Goal: Task Accomplishment & Management: Manage account settings

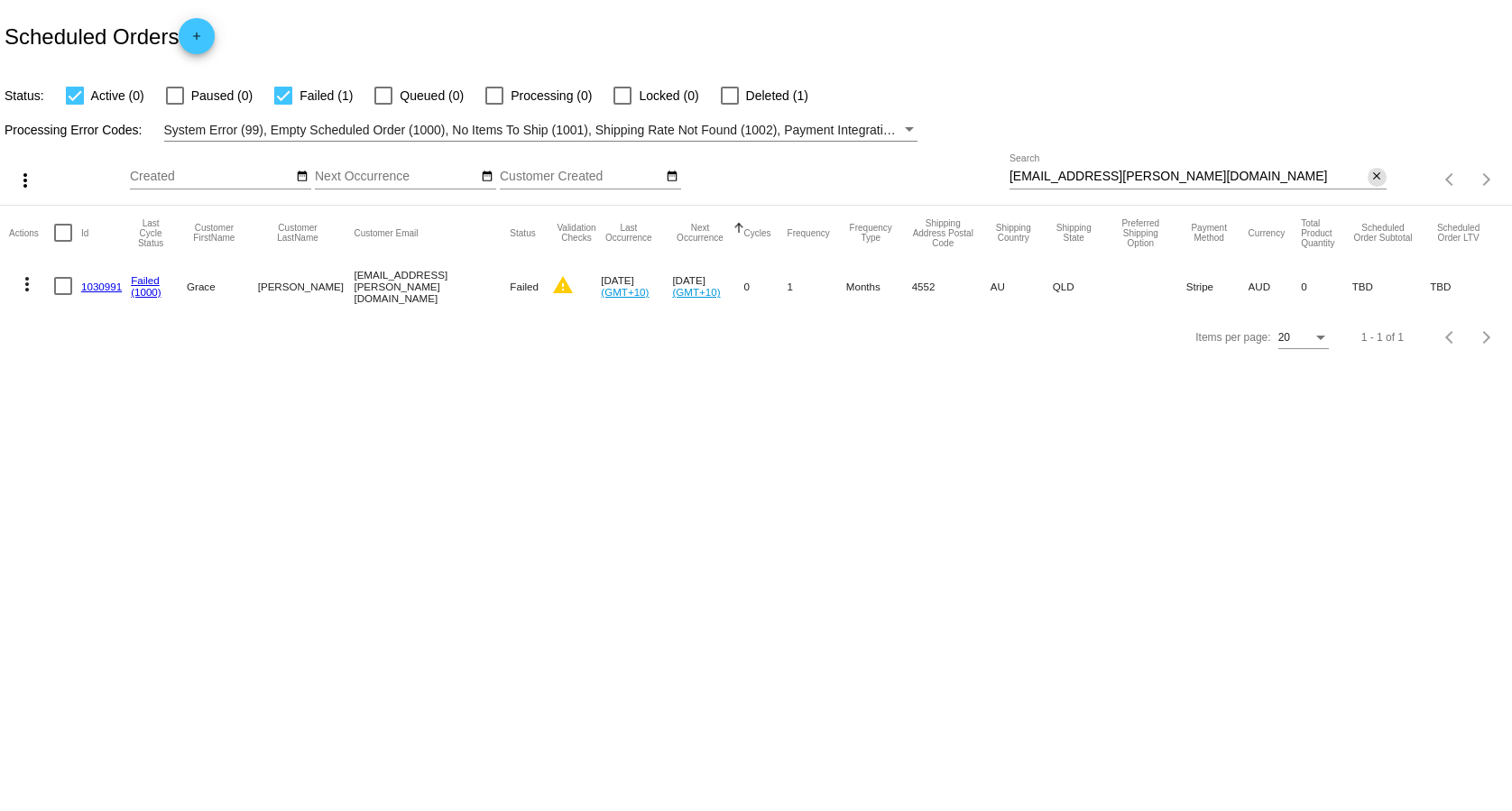
click at [1386, 178] on button "close" at bounding box center [1377, 177] width 19 height 19
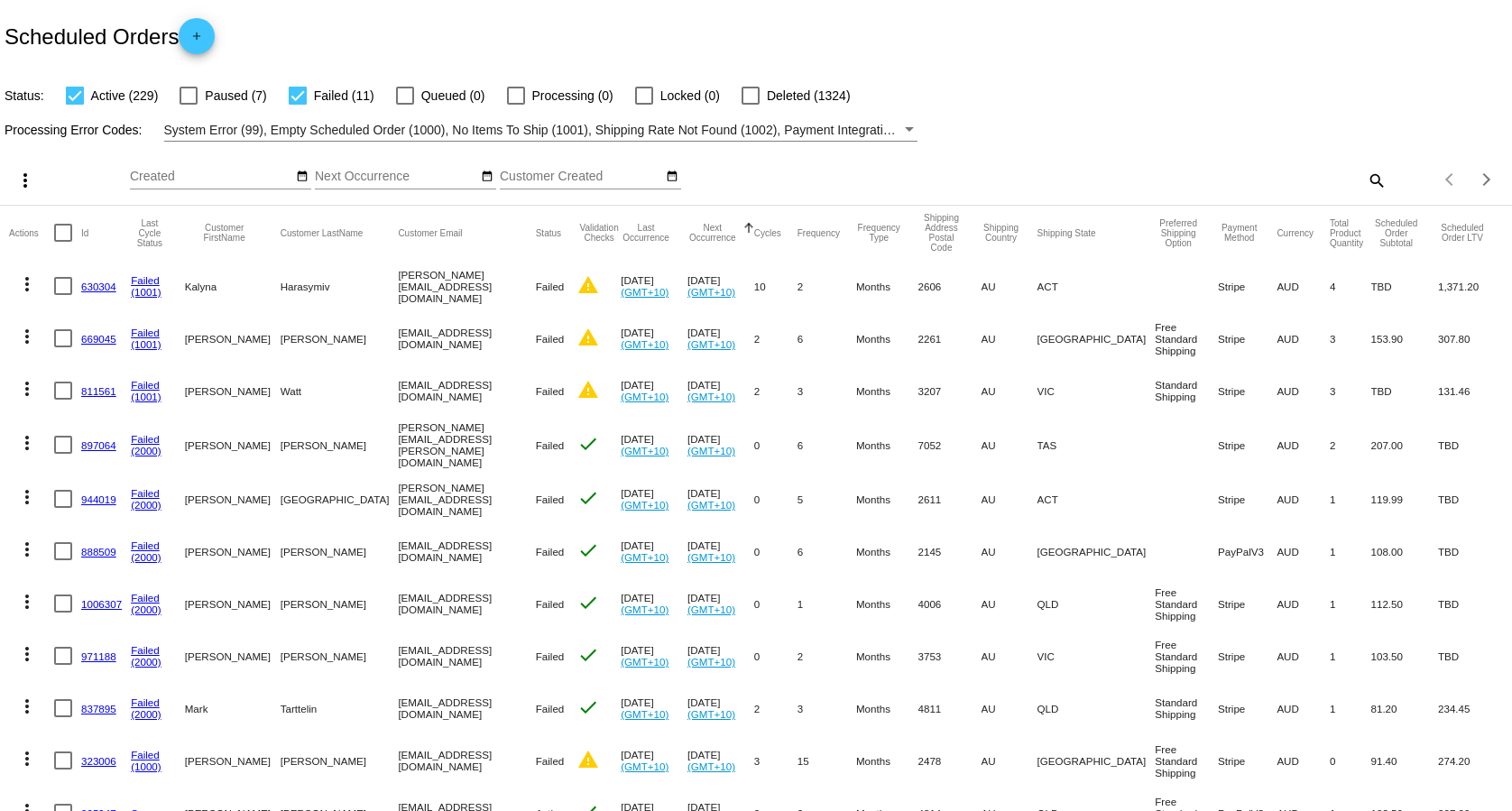
click at [304, 98] on div at bounding box center [297, 95] width 18 height 18
click at [298, 105] on input "Failed (11)" at bounding box center [297, 105] width 1 height 1
checkbox input "false"
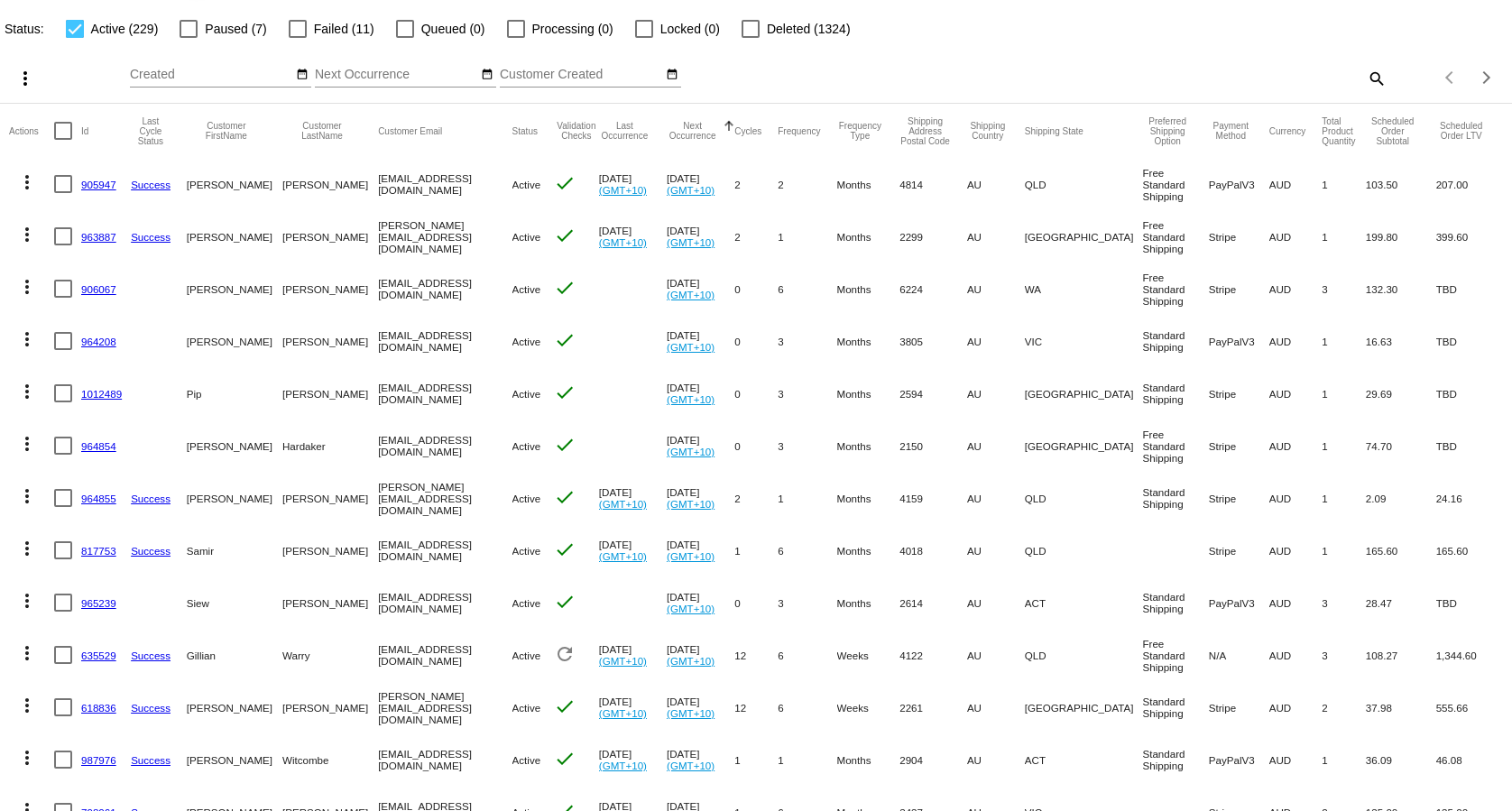
scroll to position [92, 0]
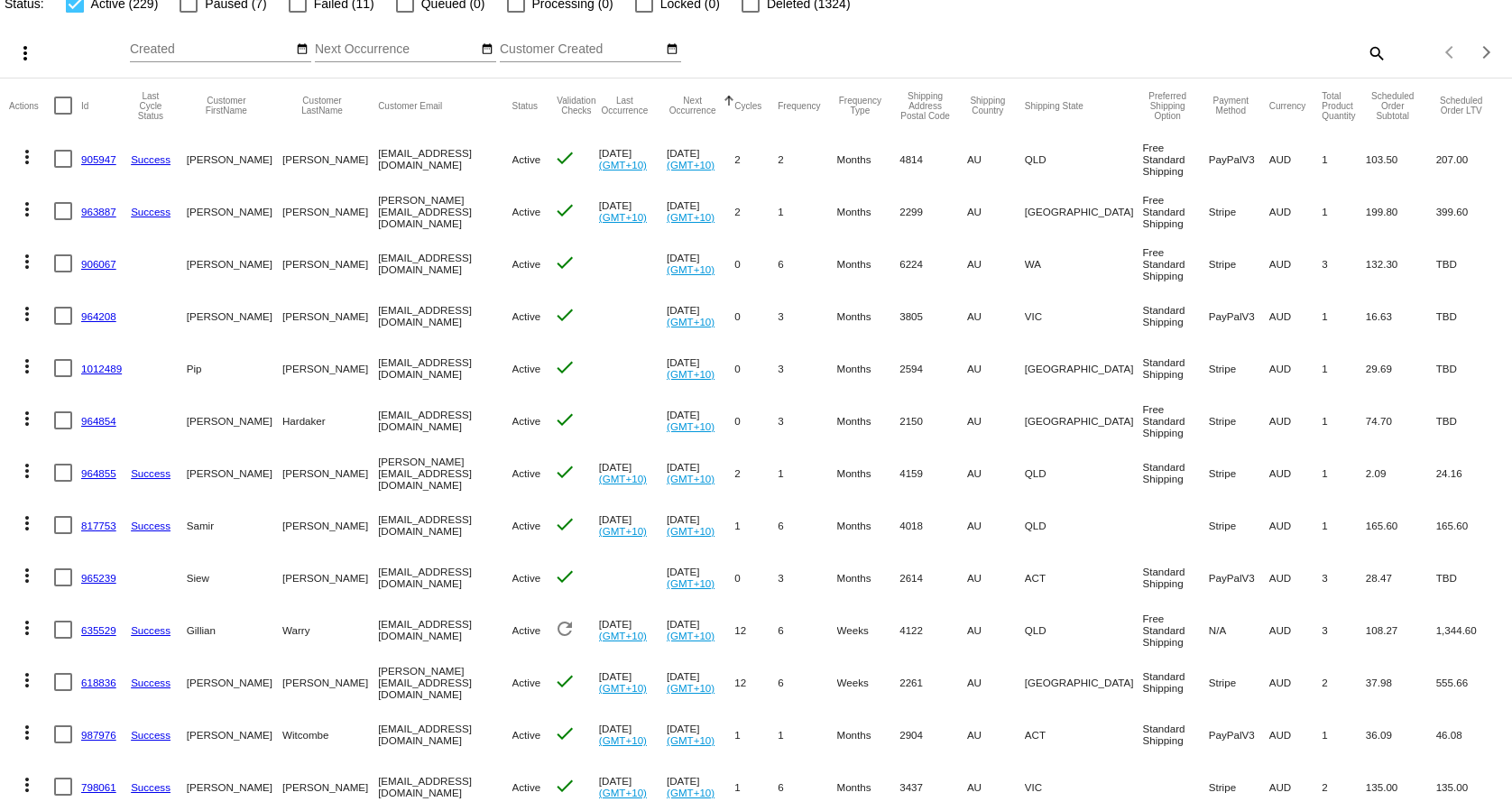
click at [1368, 52] on mat-icon "search" at bounding box center [1375, 52] width 22 height 28
click at [1304, 55] on input "Search" at bounding box center [1198, 49] width 378 height 14
paste input "[EMAIL_ADDRESS][DOMAIN_NAME]"
type input "[EMAIL_ADDRESS][DOMAIN_NAME]"
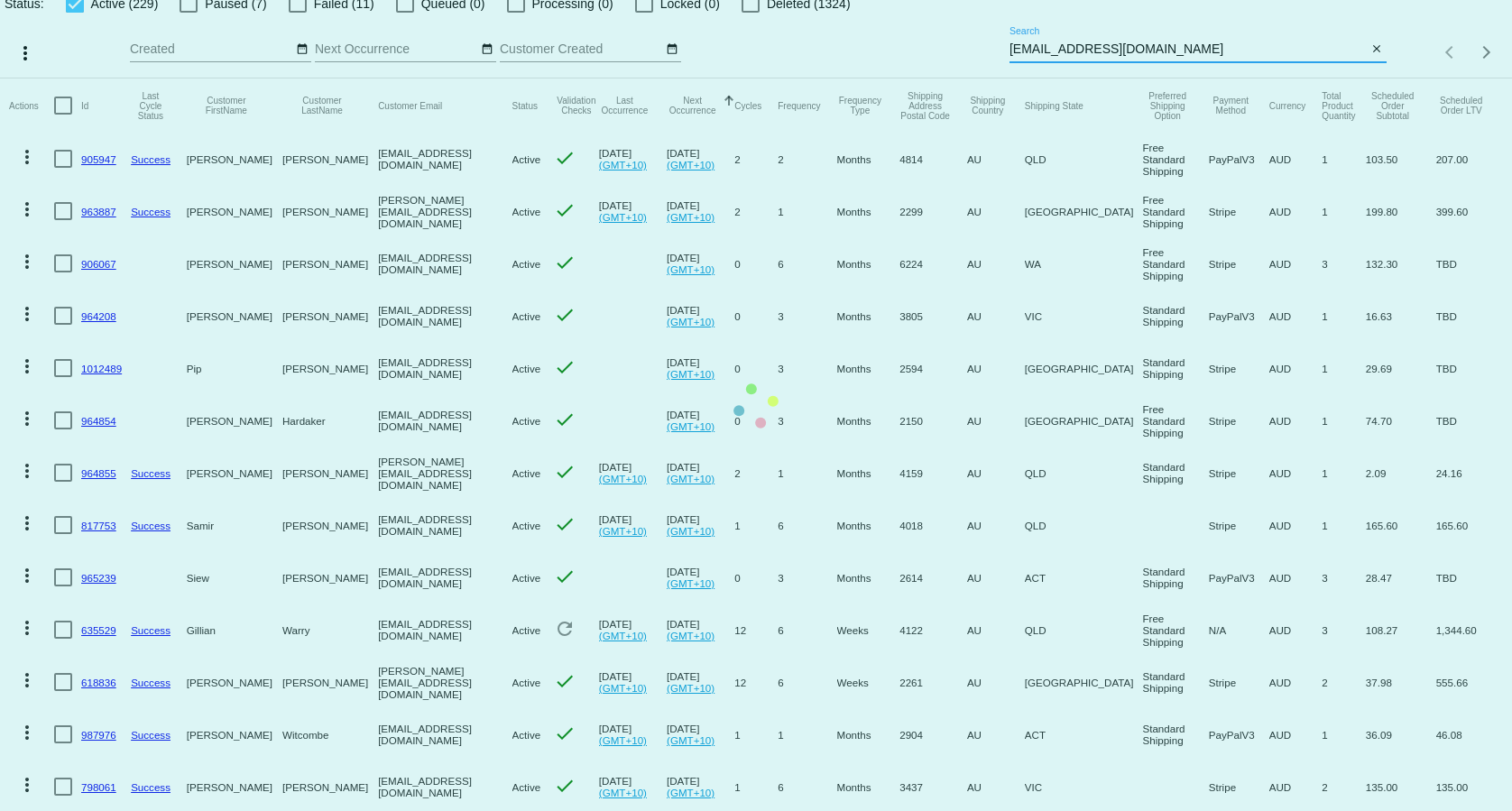
scroll to position [0, 0]
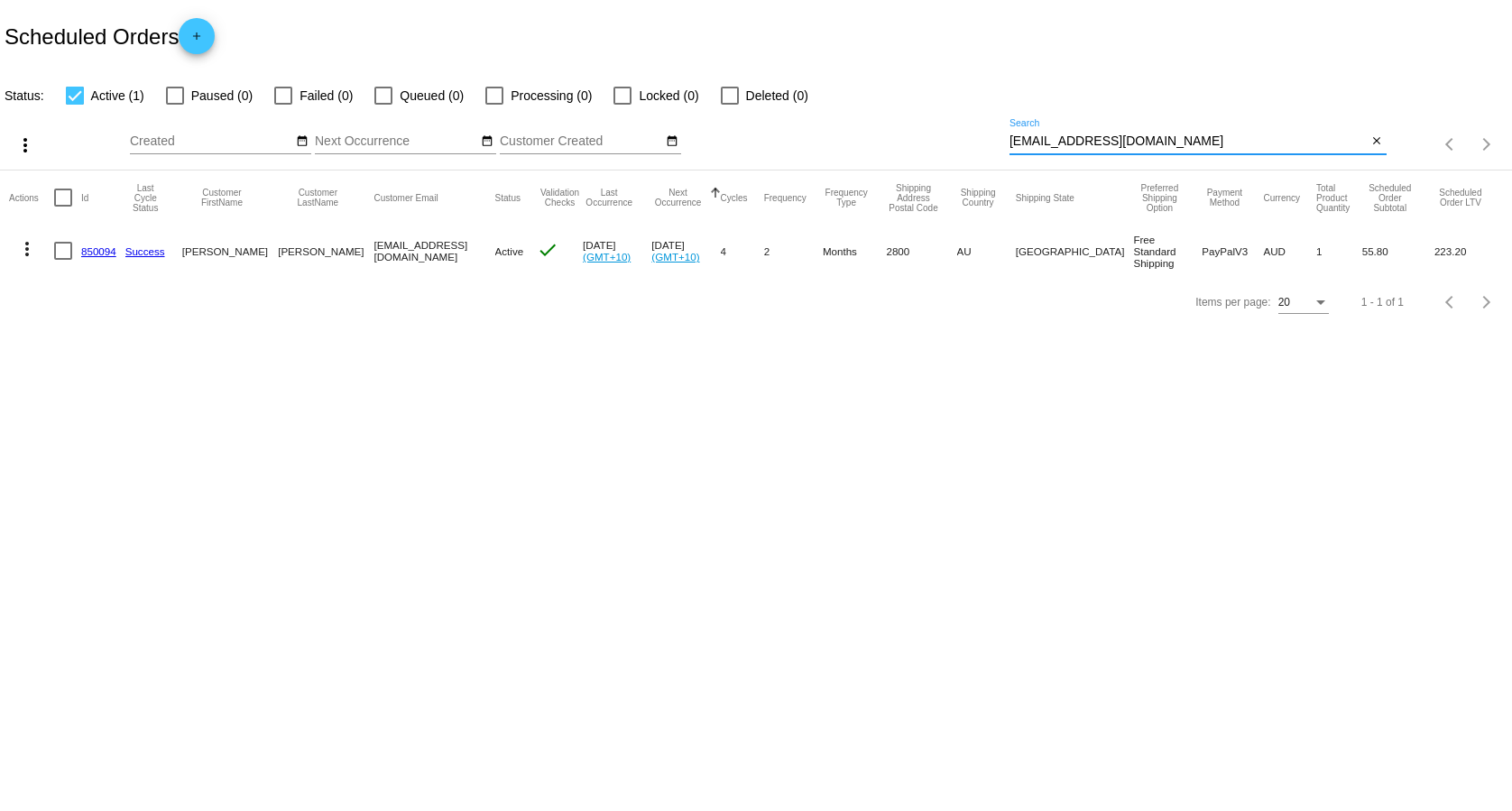
click at [99, 247] on link "850094" at bounding box center [99, 251] width 36 height 12
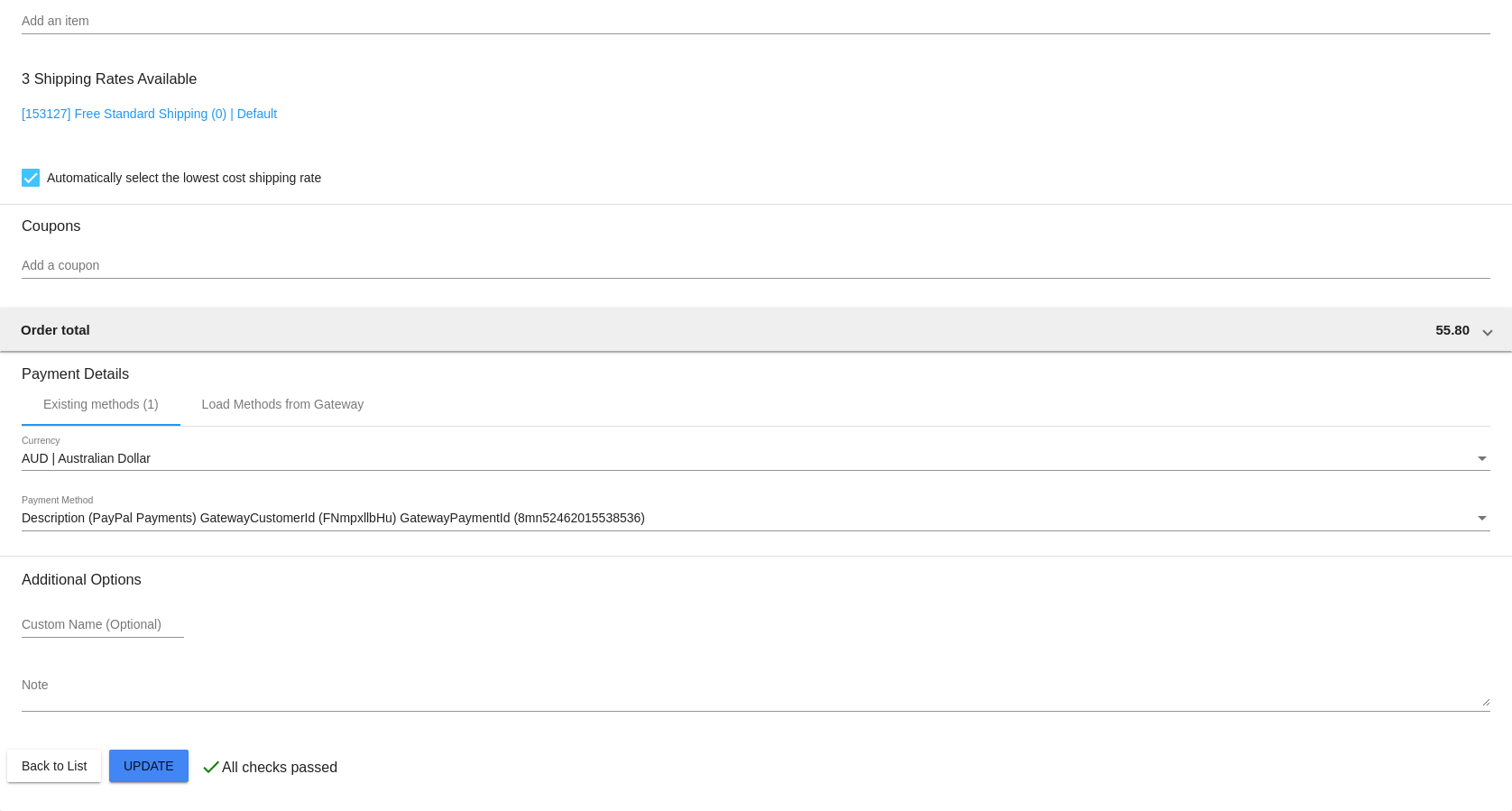
scroll to position [1382, 0]
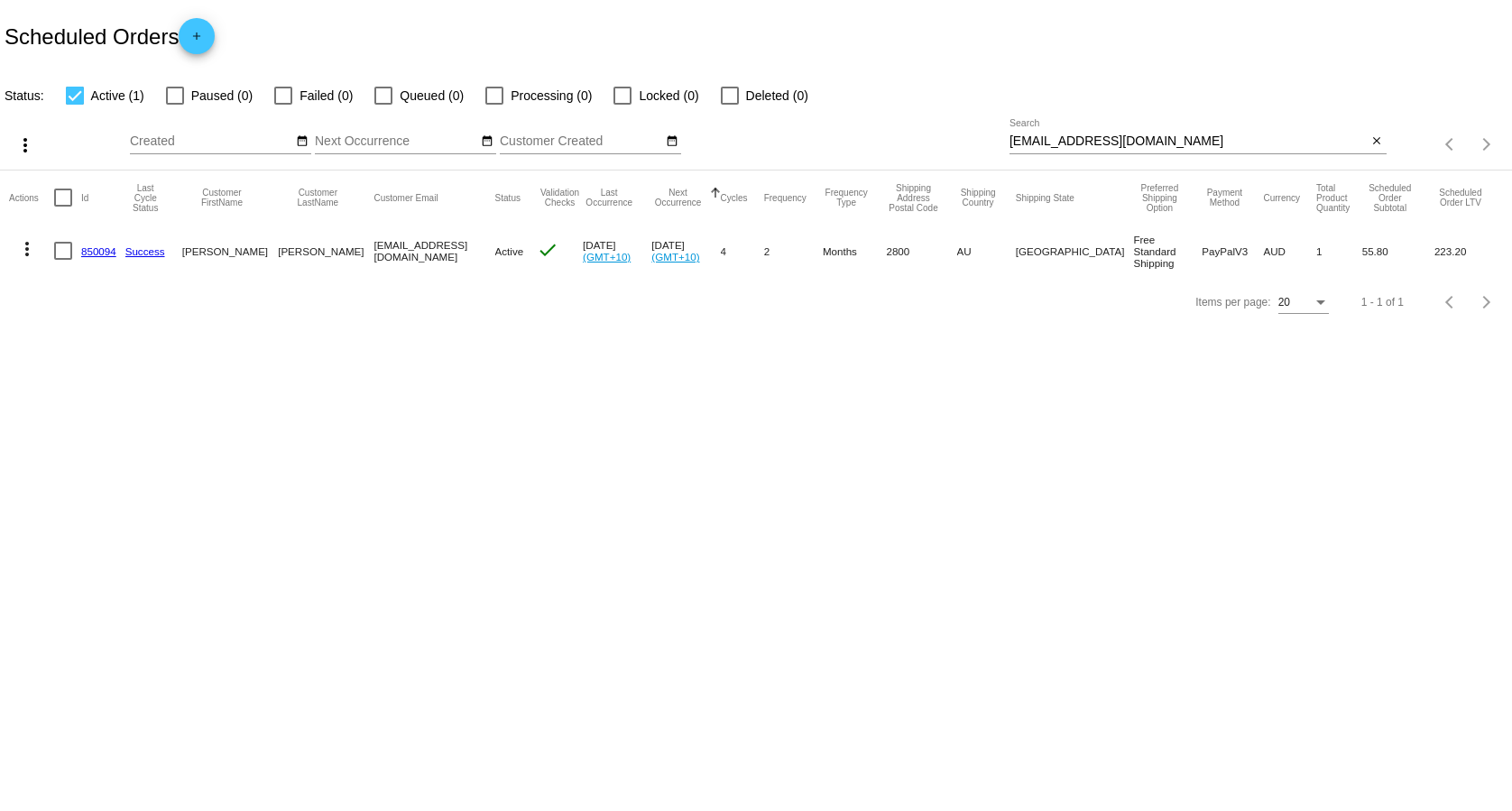
click at [1155, 150] on div "[EMAIL_ADDRESS][DOMAIN_NAME] Search" at bounding box center [1189, 137] width 358 height 36
click at [1160, 140] on input "[EMAIL_ADDRESS][DOMAIN_NAME]" at bounding box center [1189, 140] width 358 height 14
paste input "gbu.0820"
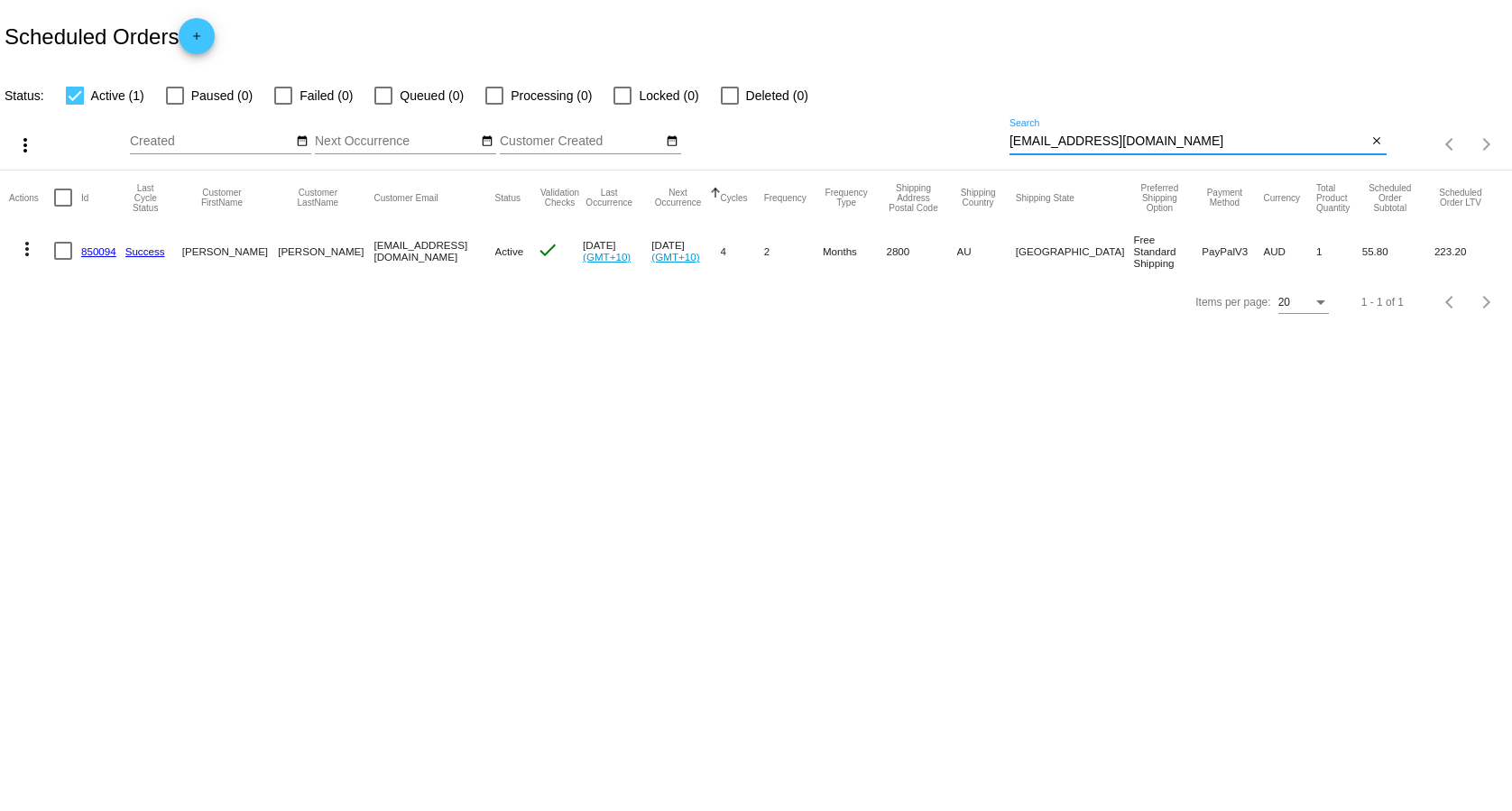
type input "[EMAIL_ADDRESS][DOMAIN_NAME]"
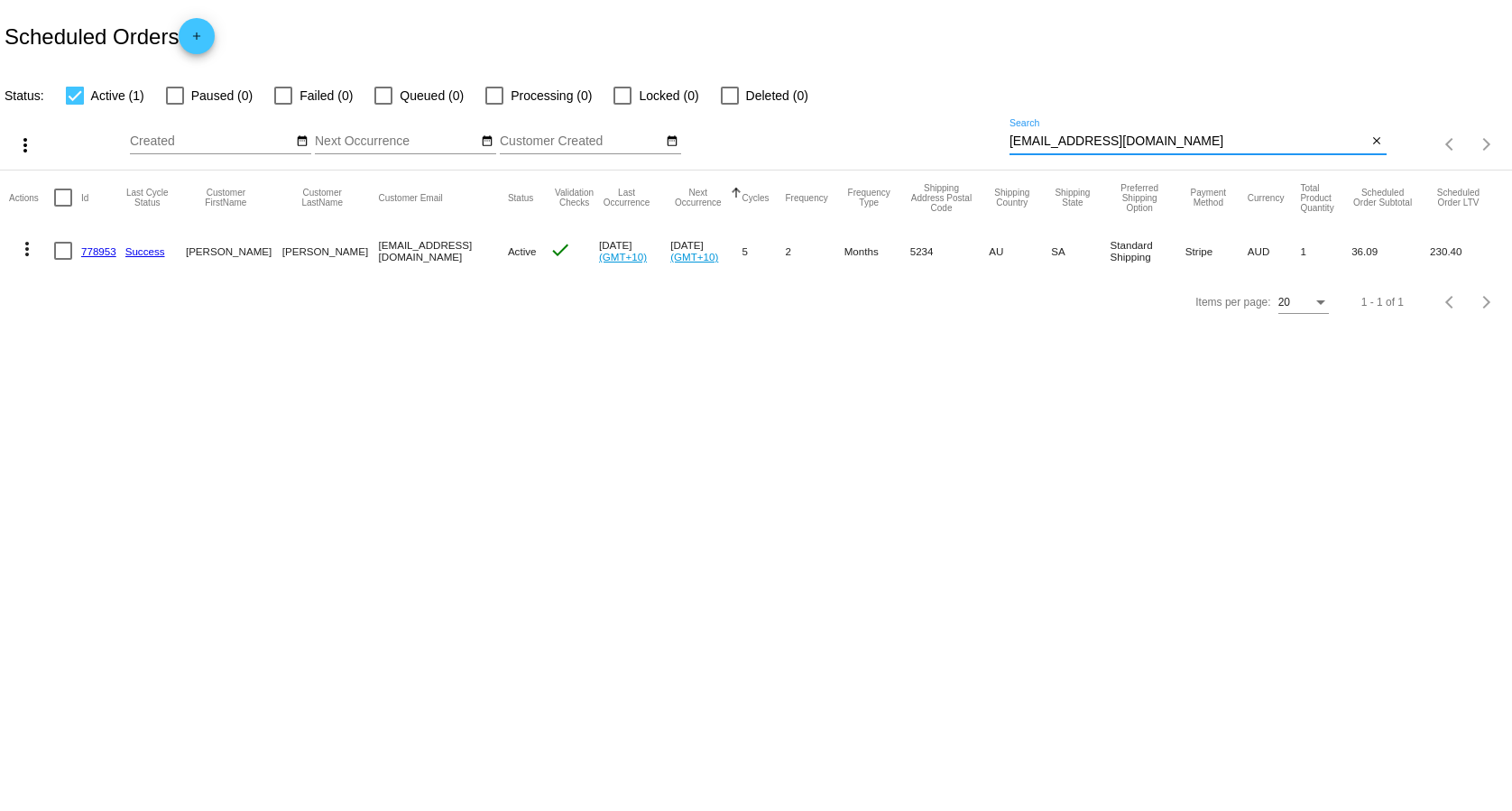
click at [103, 250] on link "778953" at bounding box center [99, 251] width 36 height 12
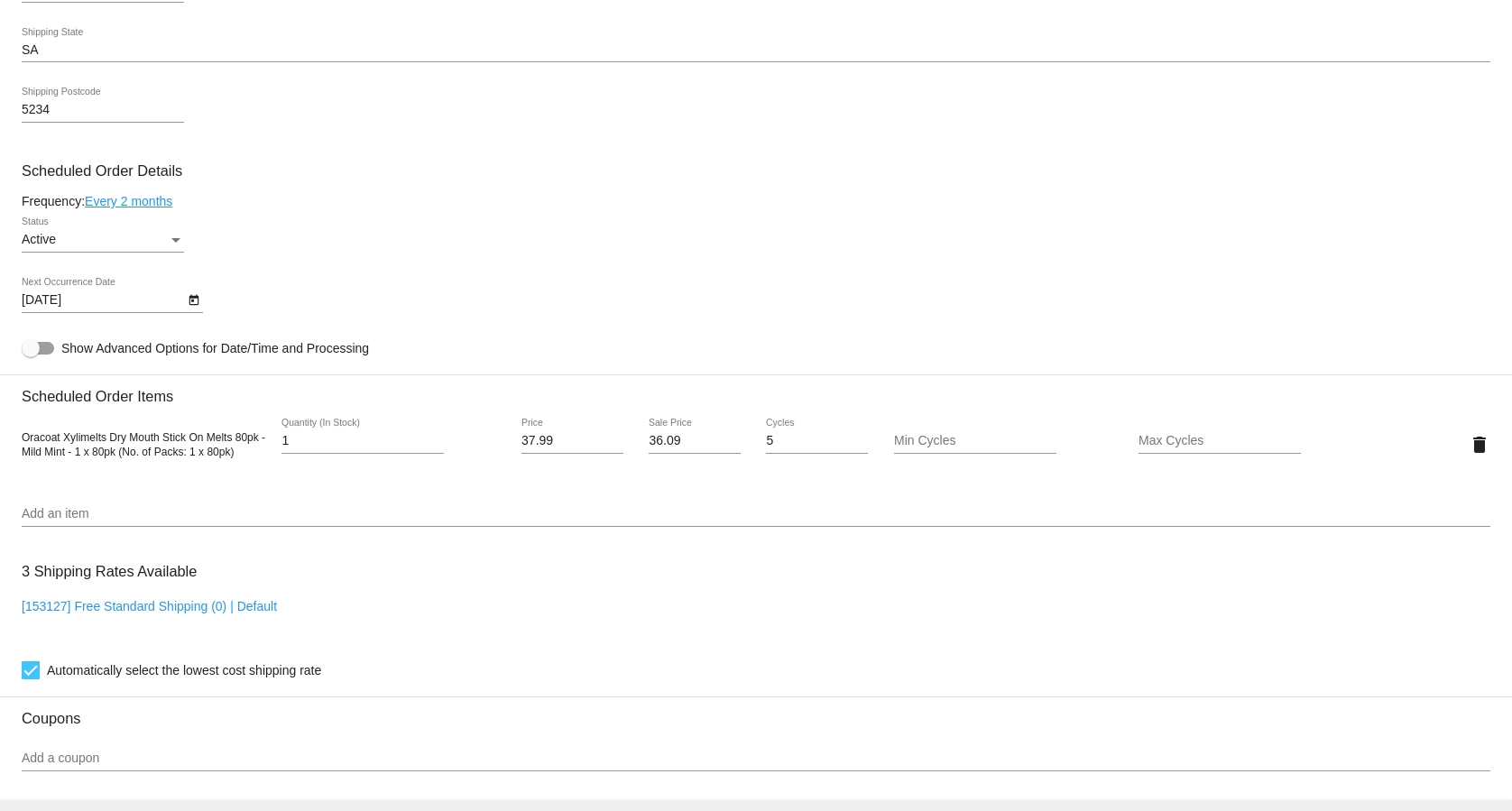
scroll to position [1382, 0]
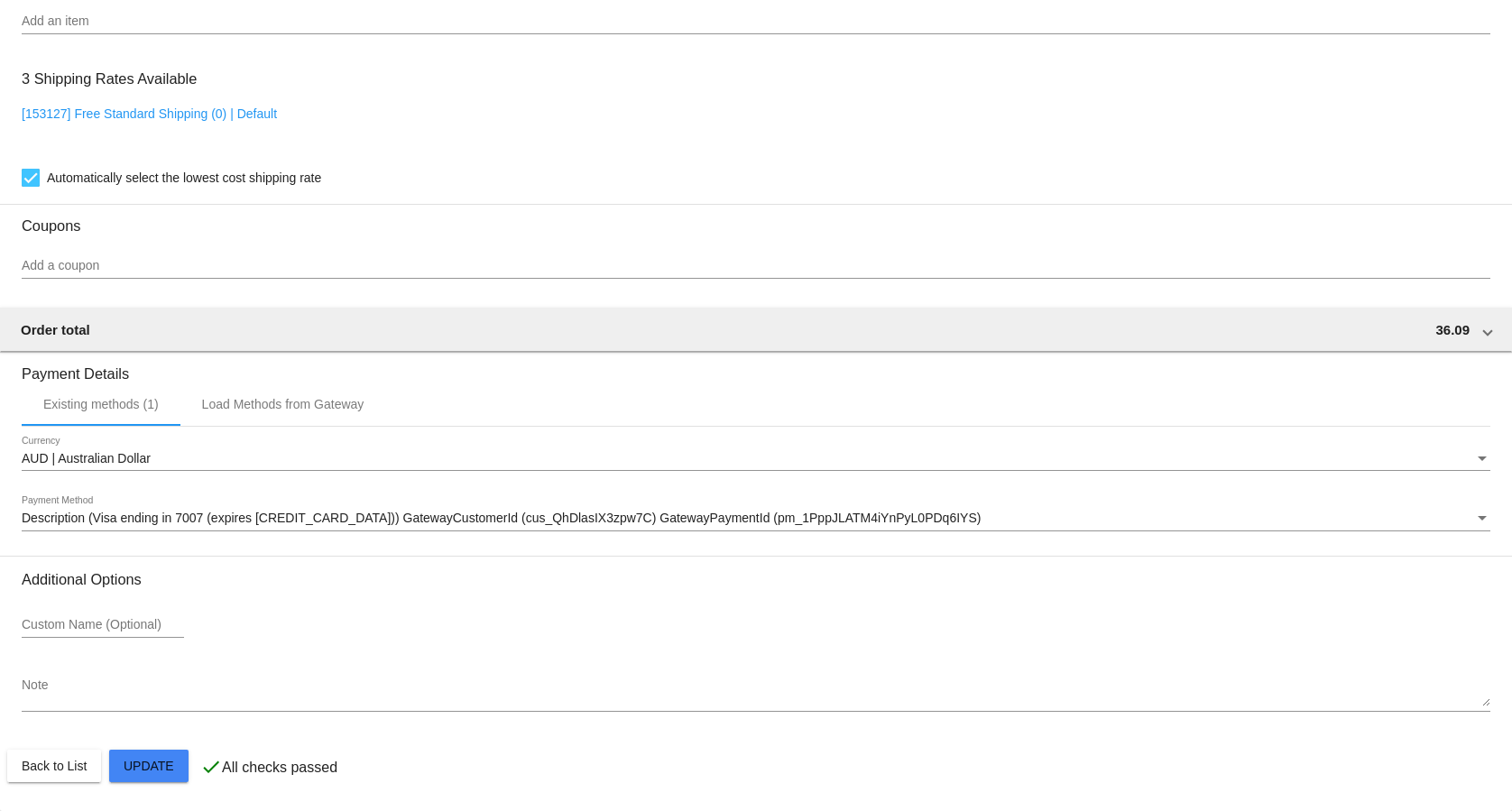
click at [245, 108] on link "[153127] Free Standard Shipping (0) | Default" at bounding box center [149, 113] width 256 height 14
checkbox input "false"
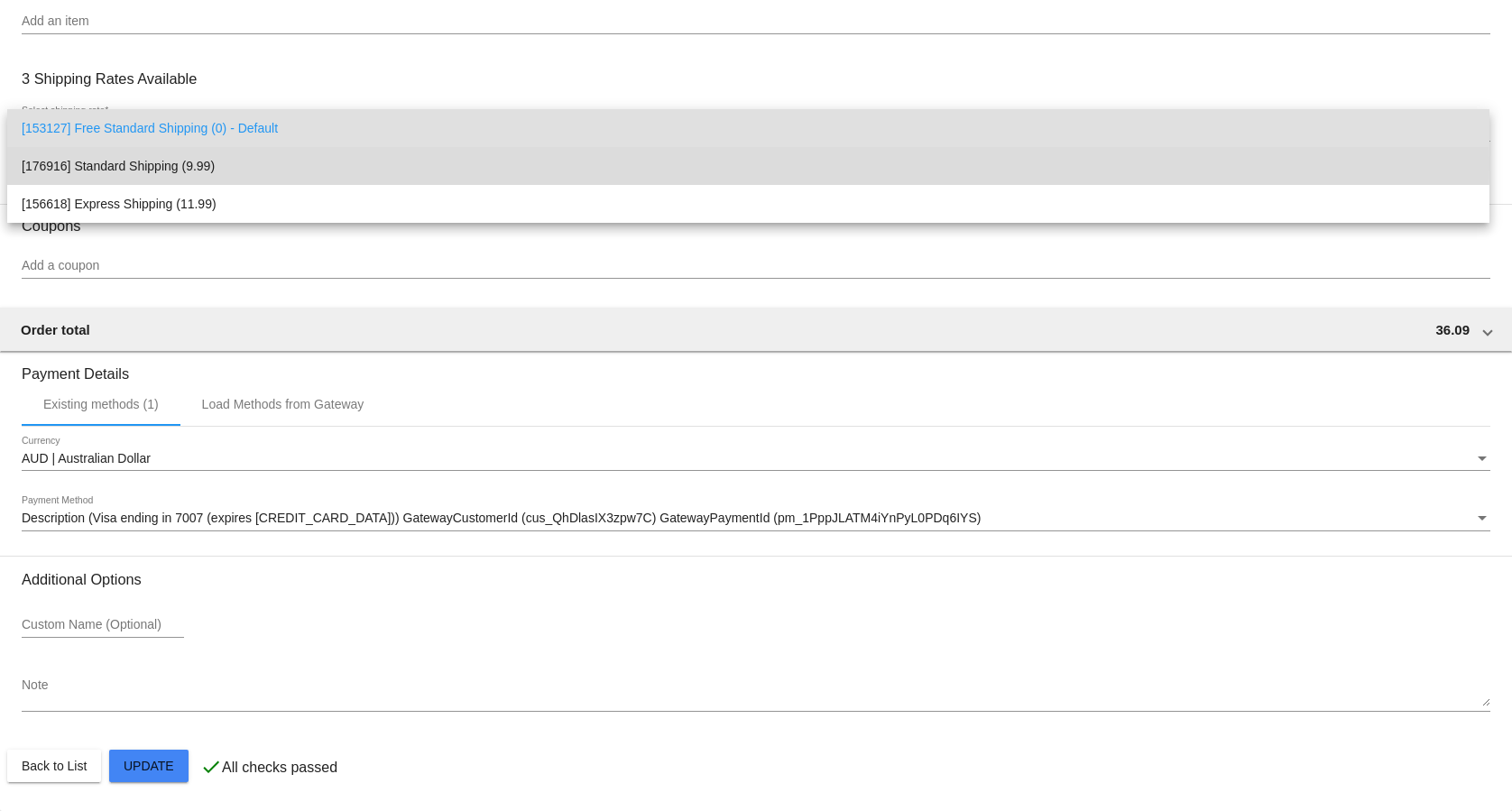
click at [214, 164] on span "[176916] Standard Shipping (9.99)" at bounding box center [748, 166] width 1453 height 37
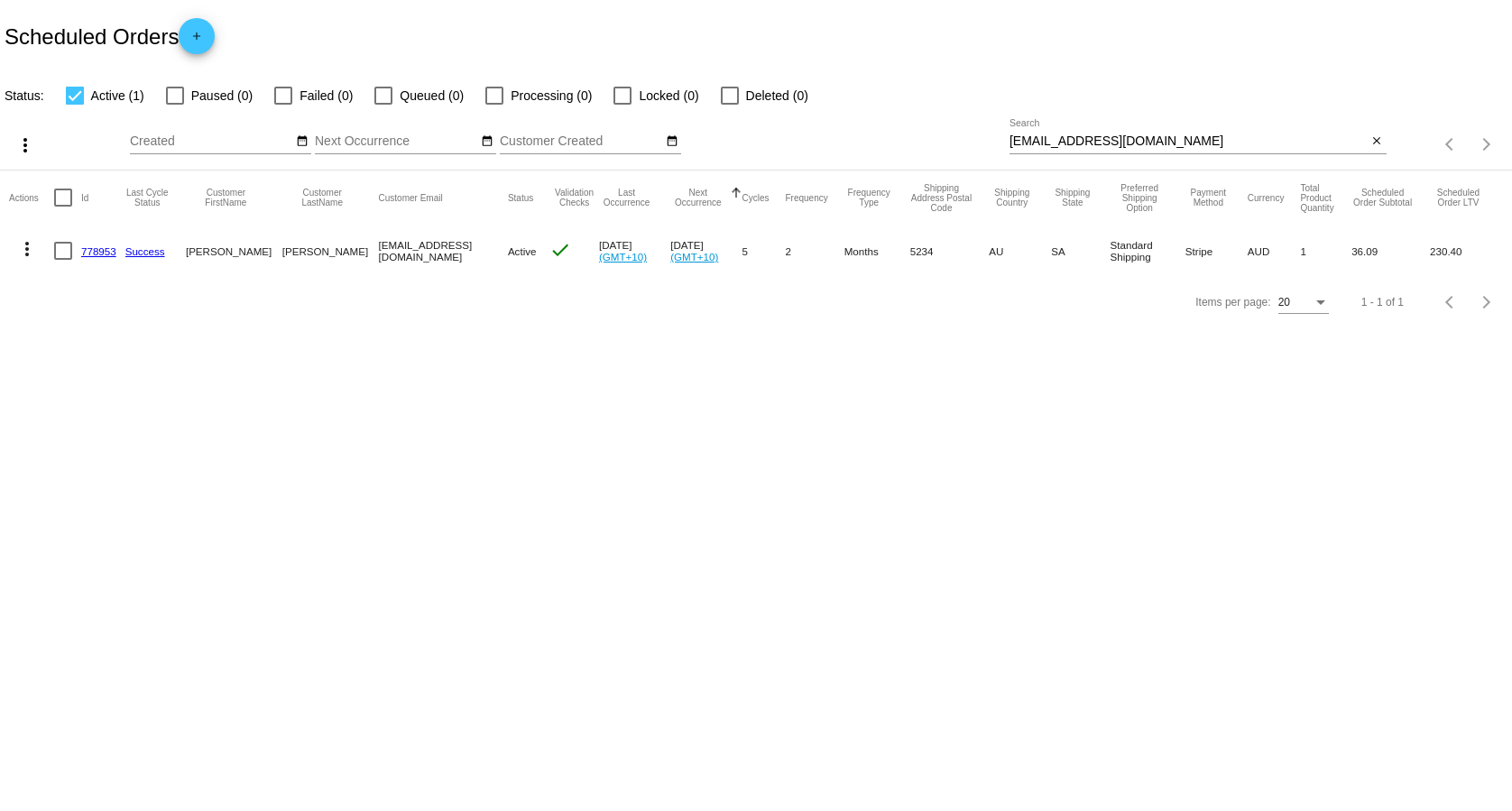
click at [1087, 142] on input "[EMAIL_ADDRESS][DOMAIN_NAME]" at bounding box center [1189, 140] width 358 height 14
click at [1085, 140] on input "[EMAIL_ADDRESS][DOMAIN_NAME]" at bounding box center [1189, 140] width 358 height 14
paste input "[PERSON_NAME][EMAIL_ADDRESS][PERSON_NAME]"
type input "[PERSON_NAME][EMAIL_ADDRESS][PERSON_NAME][DOMAIN_NAME]"
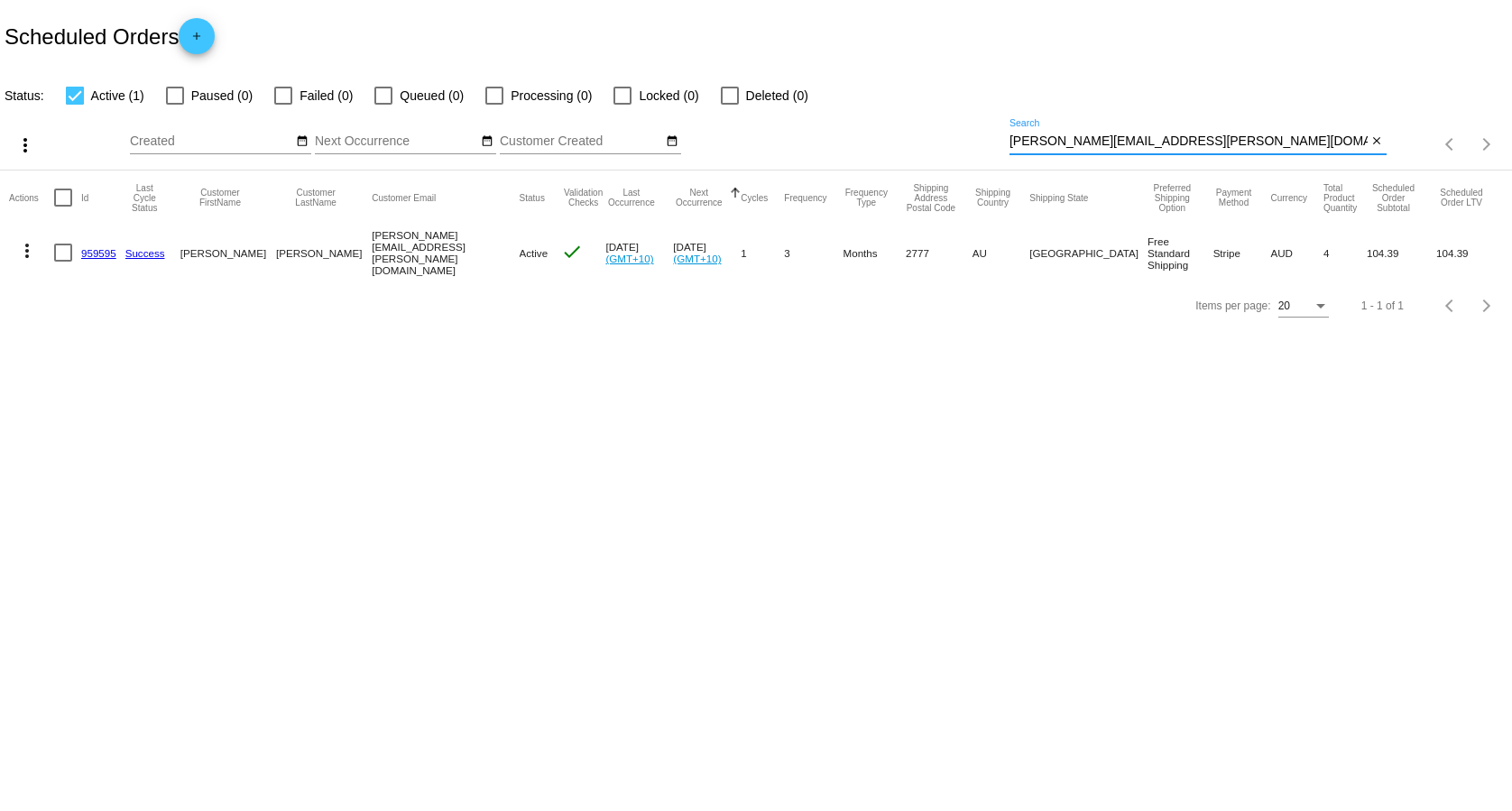
click at [94, 254] on link "959595" at bounding box center [99, 253] width 36 height 12
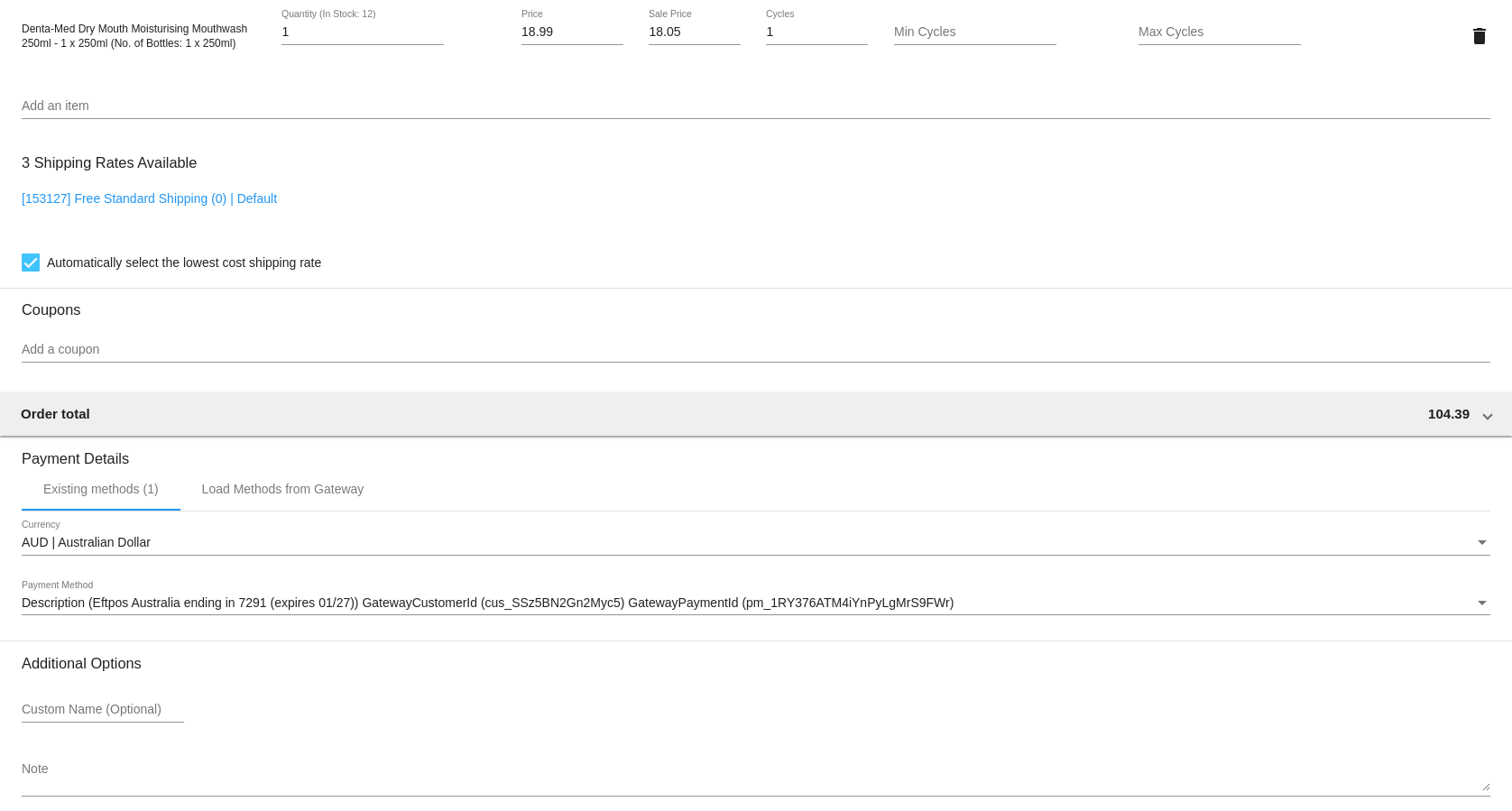
scroll to position [1536, 0]
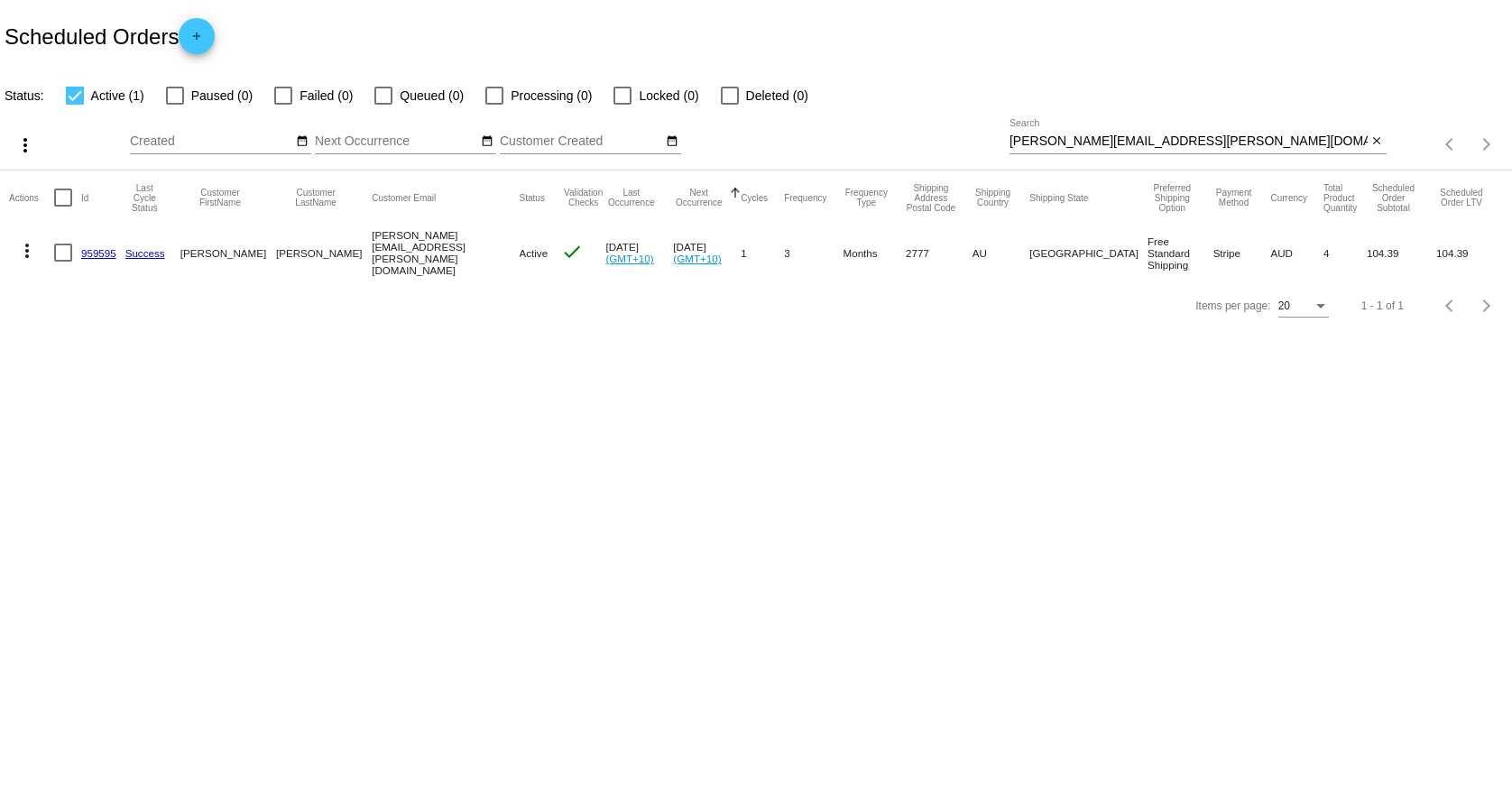
click at [1178, 146] on input "[PERSON_NAME][EMAIL_ADDRESS][PERSON_NAME][DOMAIN_NAME]" at bounding box center [1189, 140] width 358 height 14
paste input "[PERSON_NAME][EMAIL_ADDRESS][PERSON_NAME][DOMAIN_NAME]"
type input "[PERSON_NAME][EMAIL_ADDRESS][PERSON_NAME][DOMAIN_NAME]"
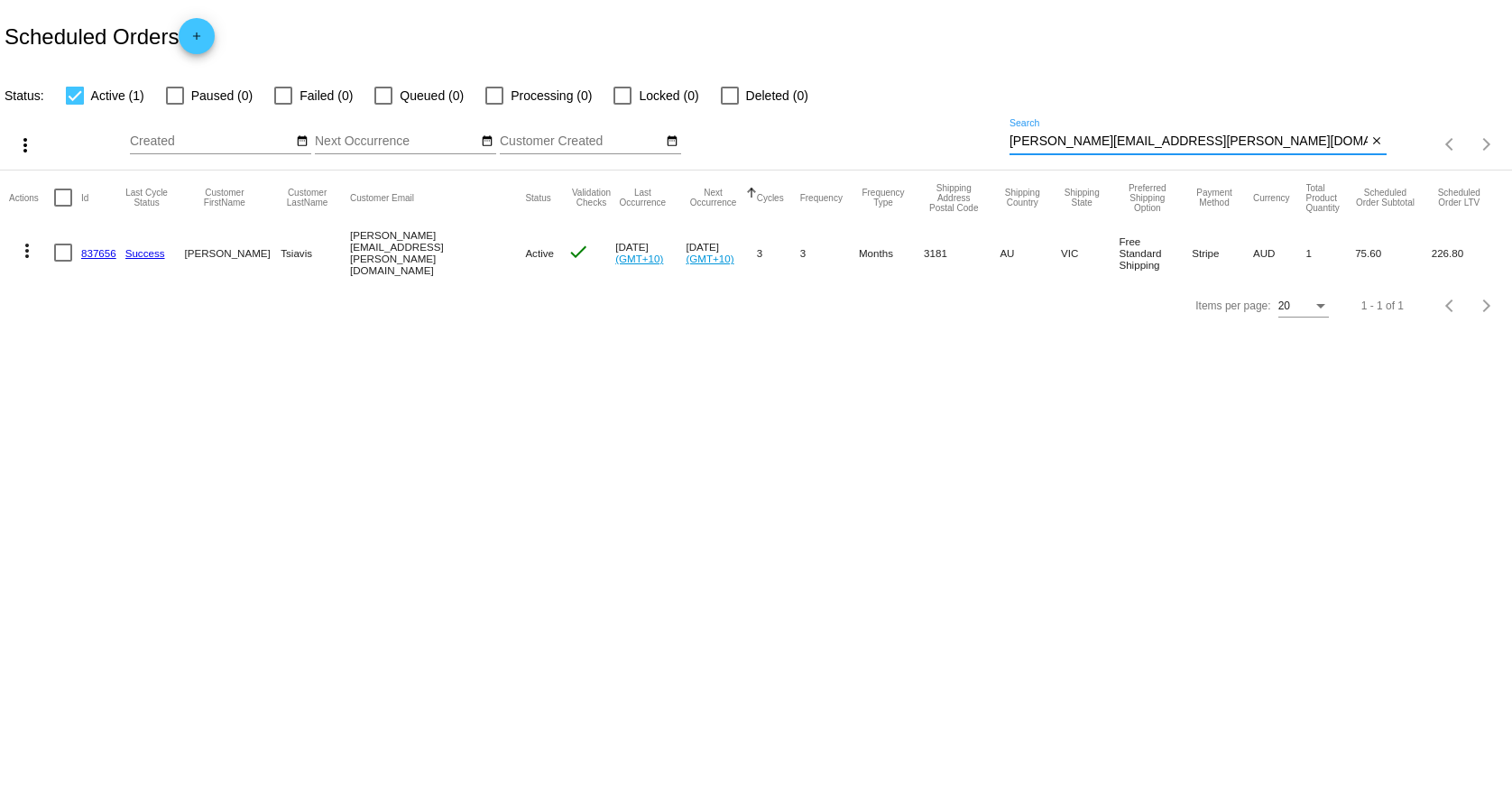
click at [94, 251] on link "837656" at bounding box center [99, 253] width 36 height 12
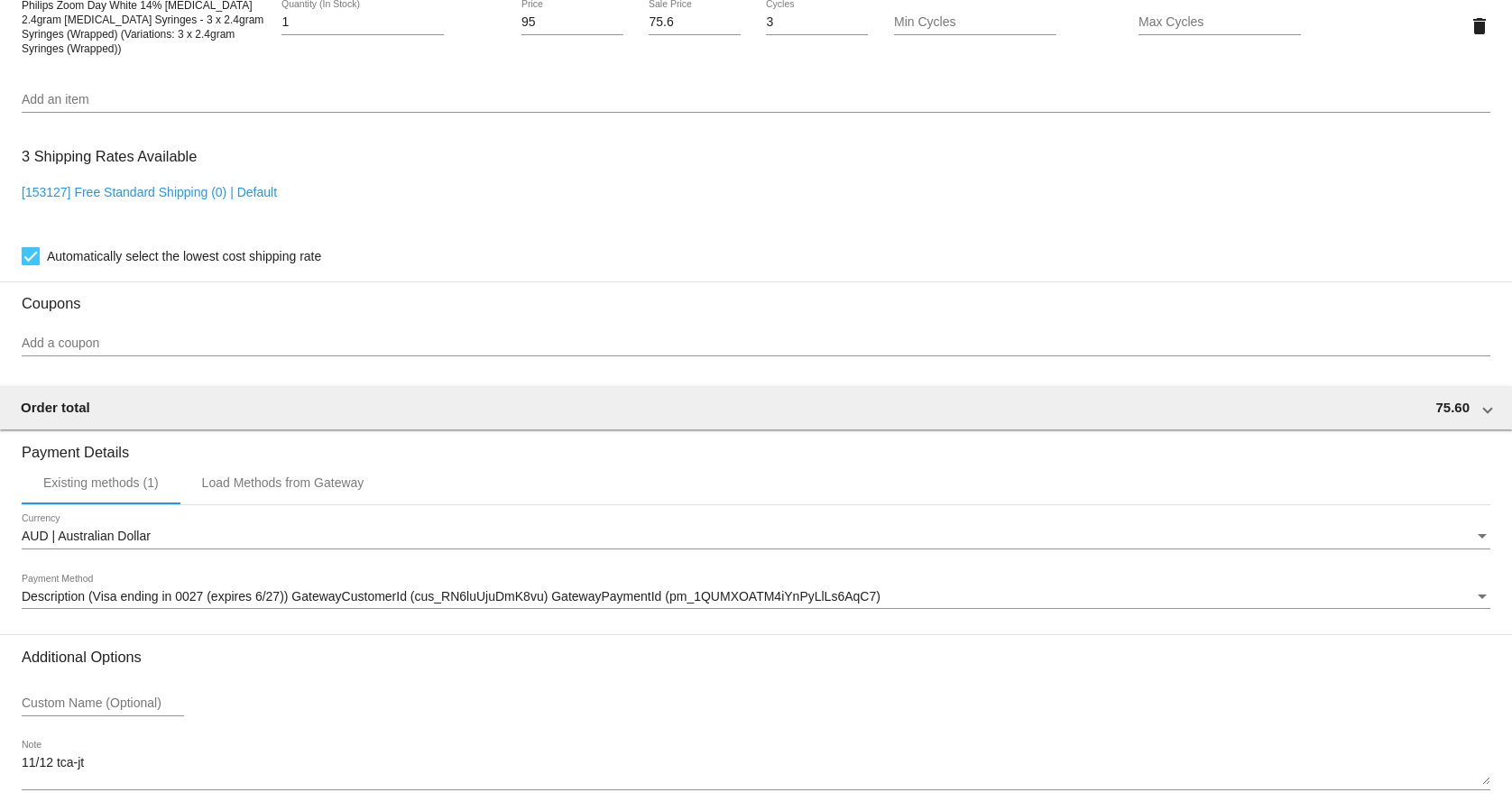
scroll to position [1393, 0]
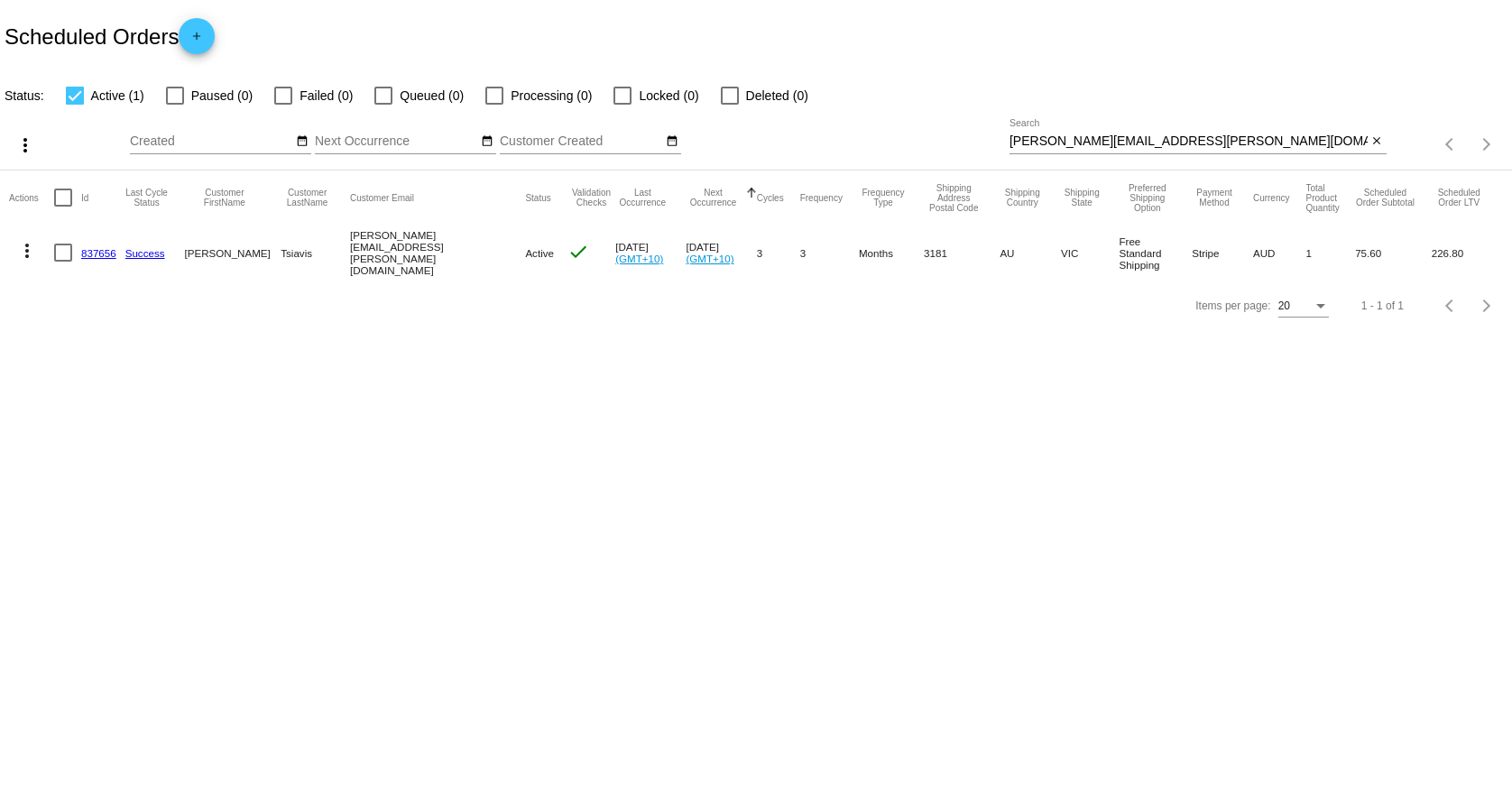
click at [1154, 134] on div "[PERSON_NAME][EMAIL_ADDRESS][PERSON_NAME][DOMAIN_NAME] Search" at bounding box center [1189, 137] width 358 height 36
click at [1151, 137] on input "[PERSON_NAME][EMAIL_ADDRESS][PERSON_NAME][DOMAIN_NAME]" at bounding box center [1189, 140] width 358 height 14
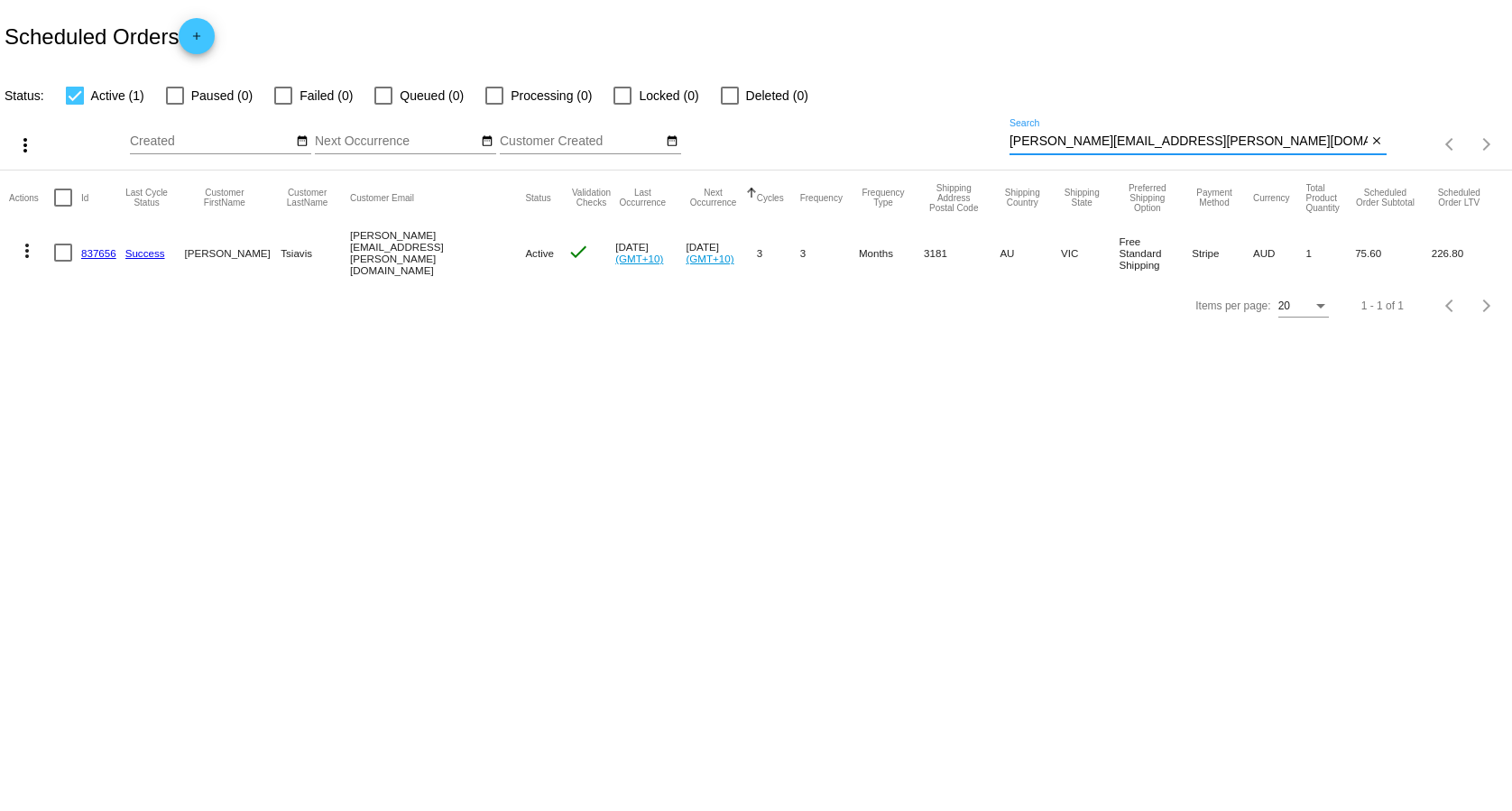
paste input "[EMAIL_ADDRESS][DOMAIN_NAME]"
type input "[EMAIL_ADDRESS][DOMAIN_NAME]"
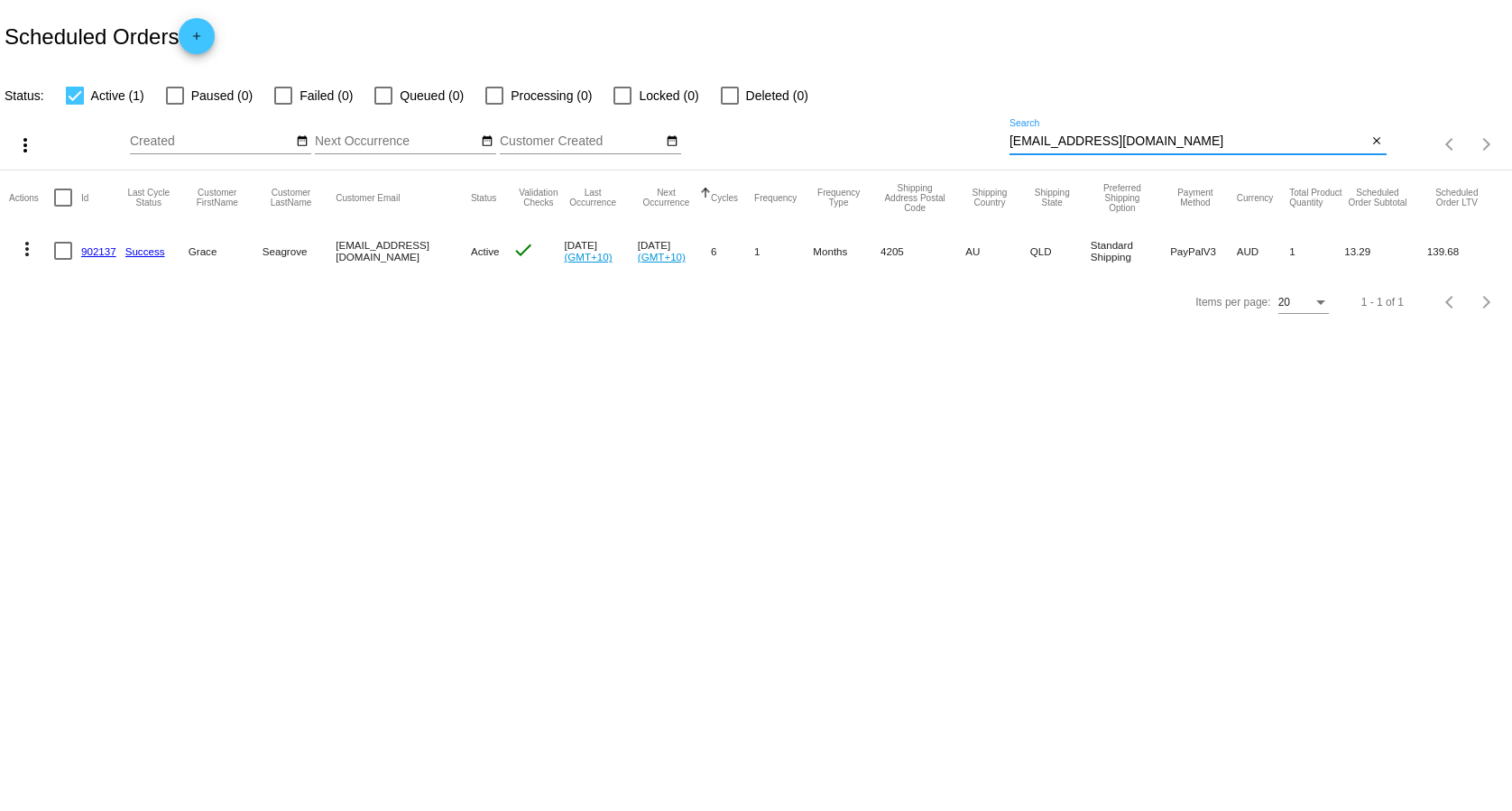
click at [95, 250] on link "902137" at bounding box center [99, 251] width 36 height 12
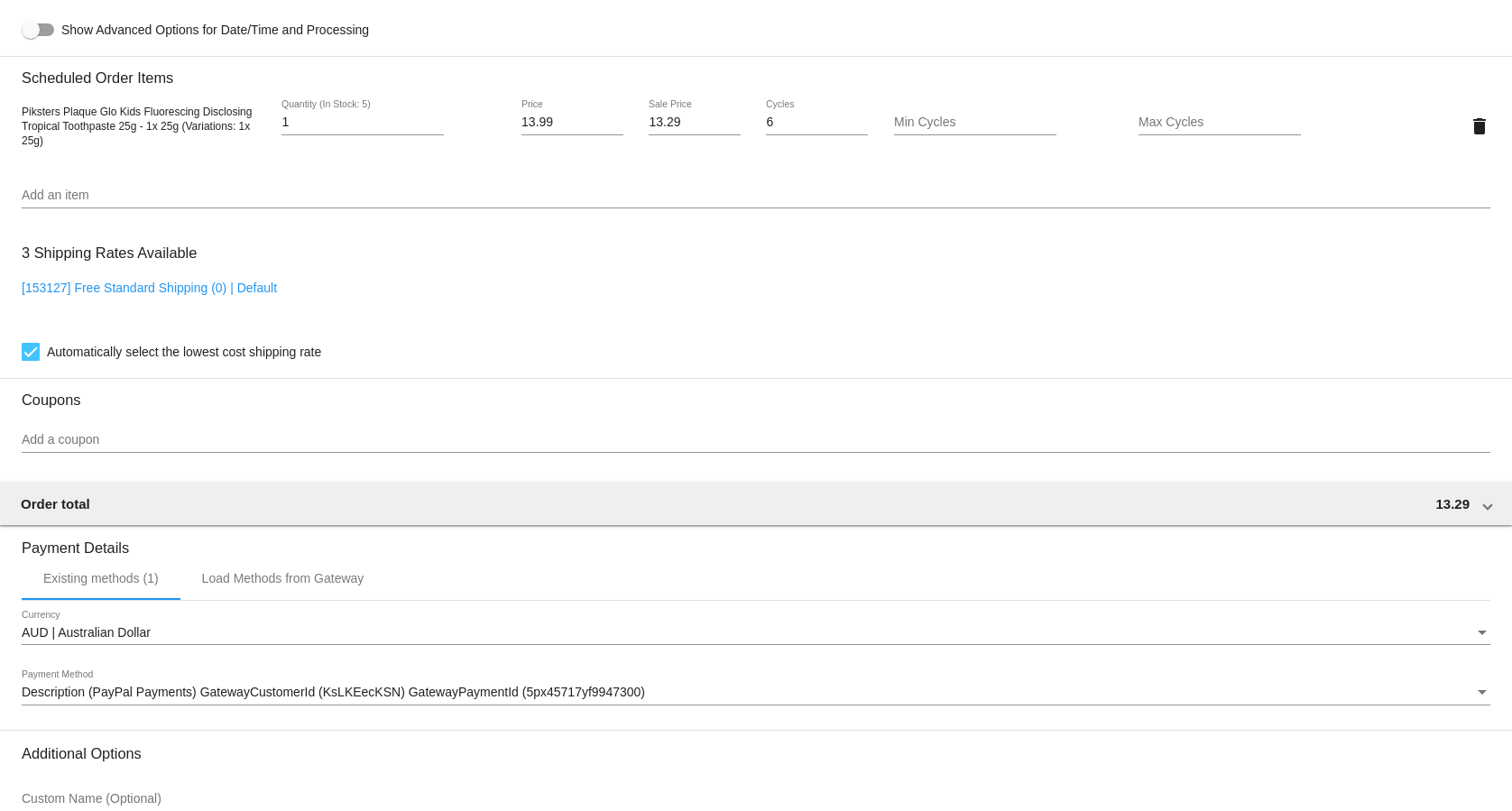
scroll to position [1288, 0]
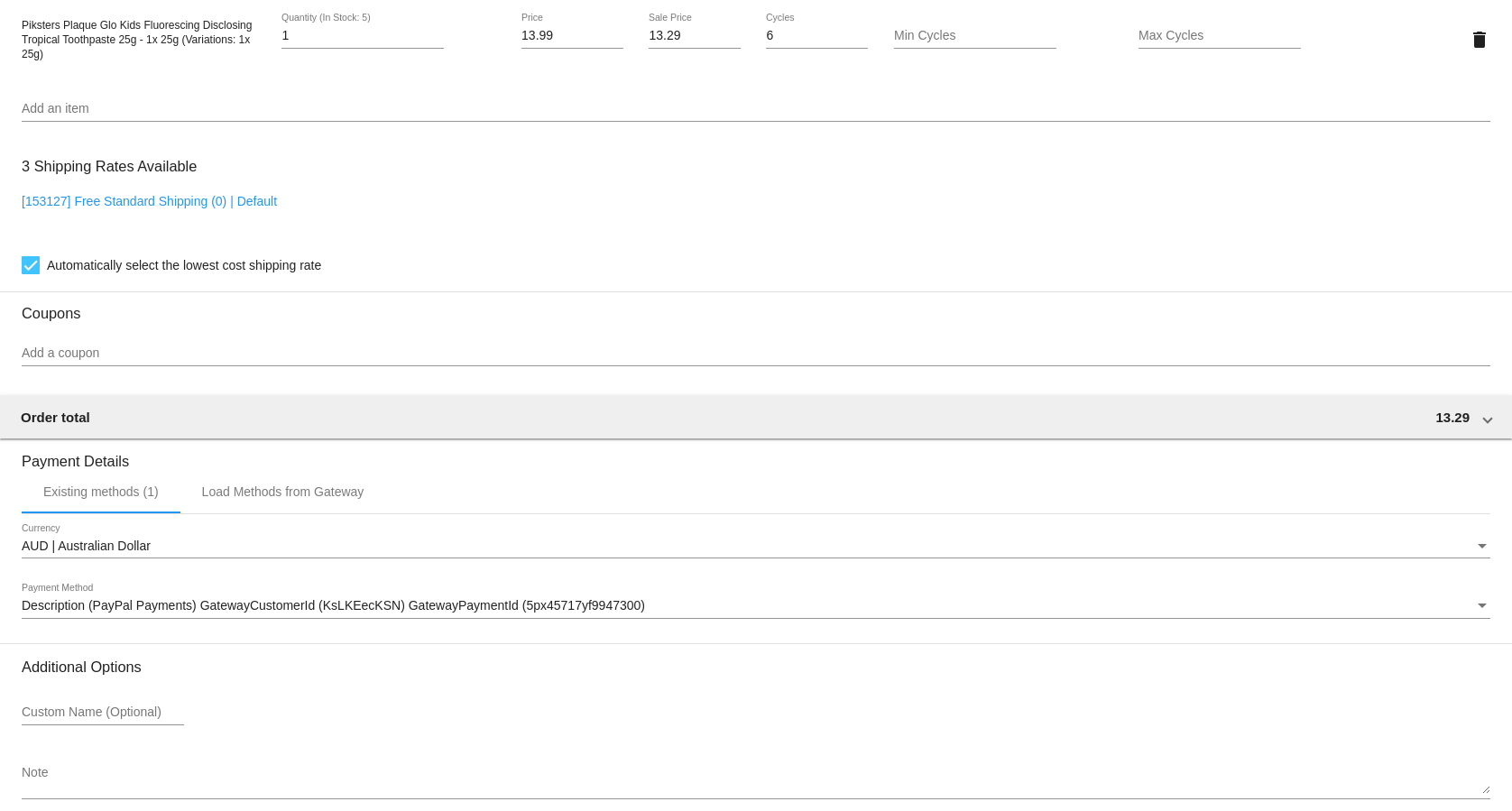
click at [245, 208] on link "[153127] Free Standard Shipping (0) | Default" at bounding box center [149, 200] width 256 height 14
checkbox input "false"
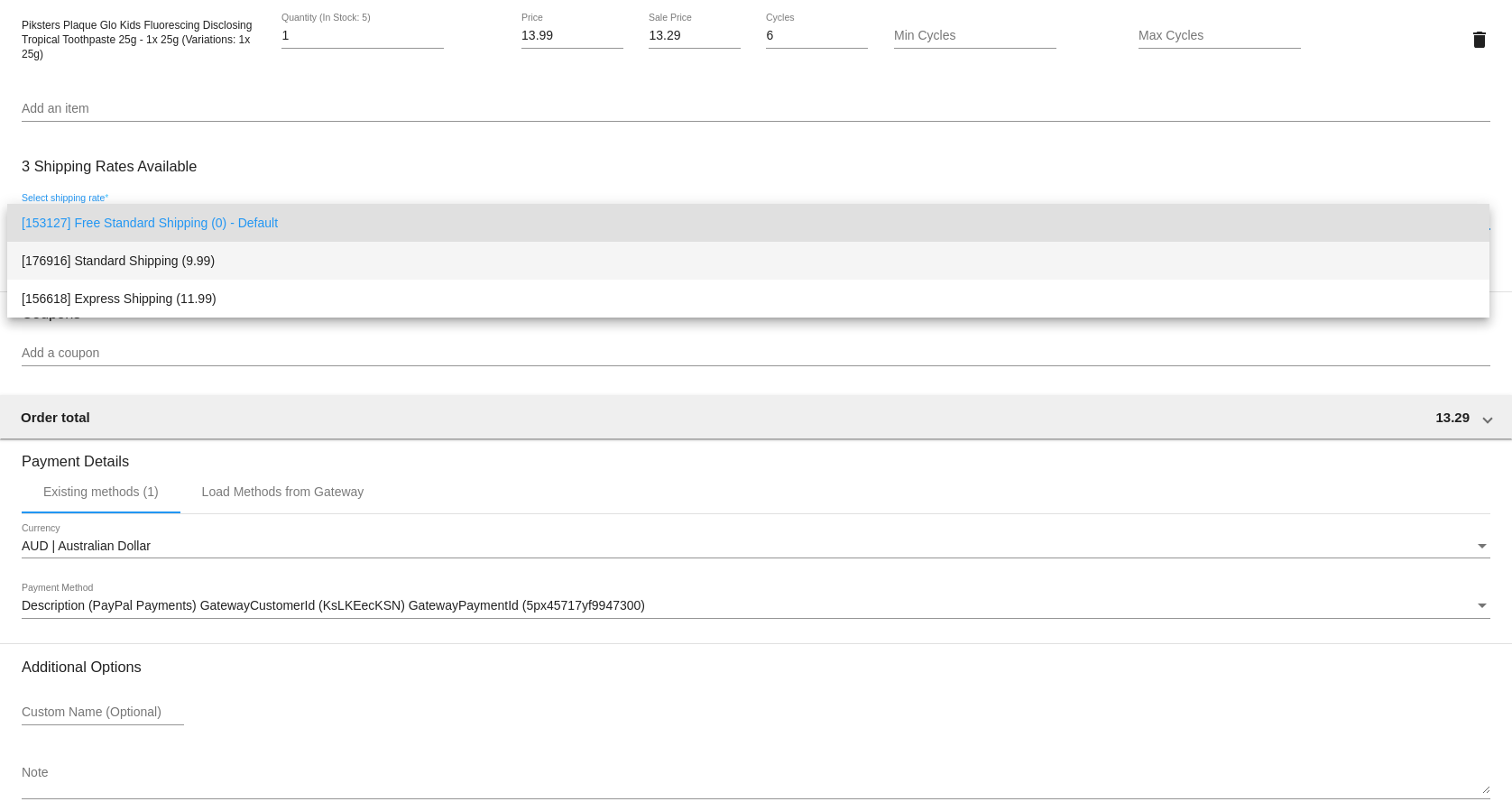
click at [207, 269] on span "[176916] Standard Shipping (9.99)" at bounding box center [748, 260] width 1453 height 37
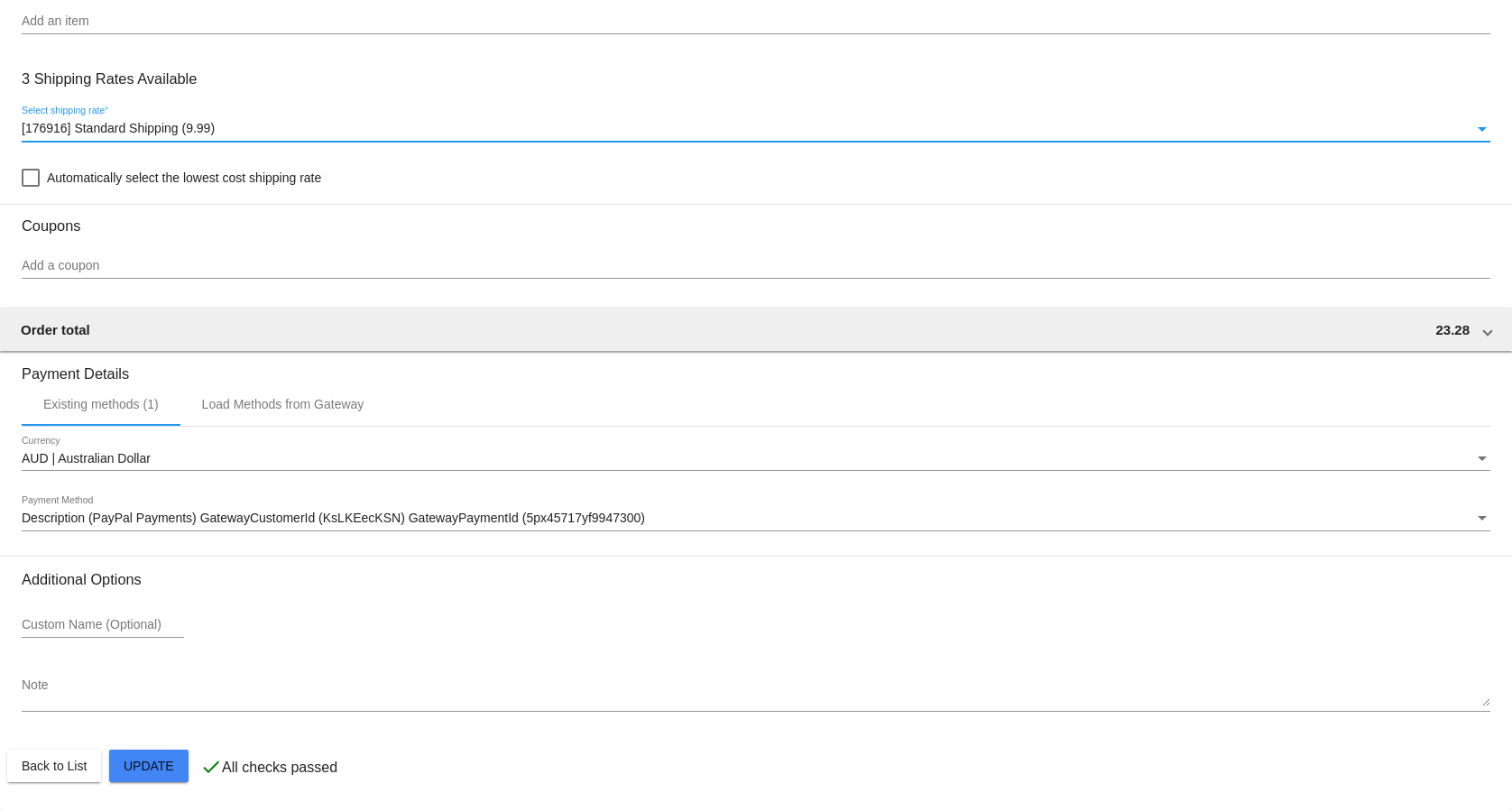
scroll to position [1382, 0]
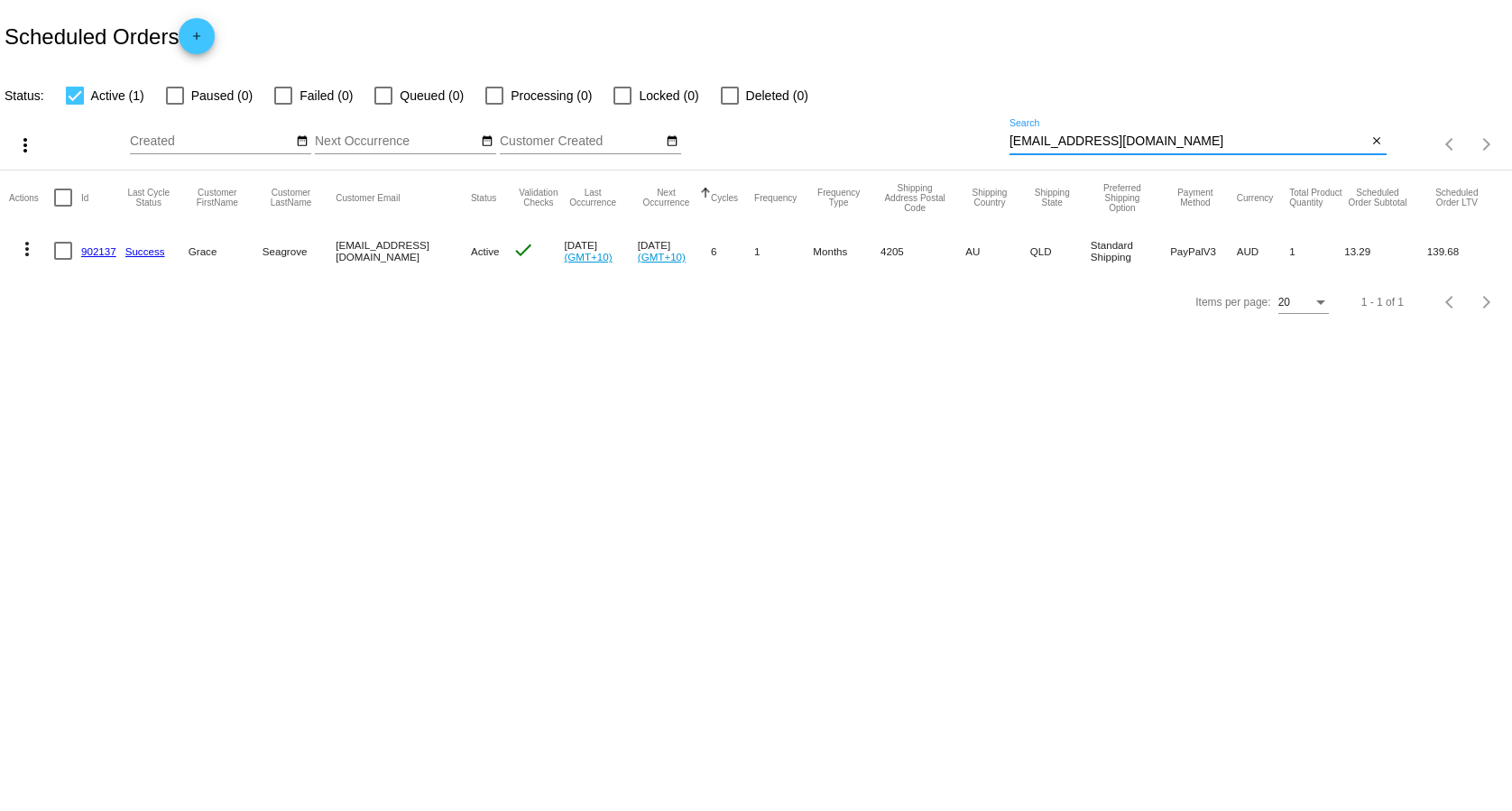
click at [1097, 142] on input "[EMAIL_ADDRESS][DOMAIN_NAME]" at bounding box center [1189, 140] width 358 height 14
paste input "joannecramer67"
type input "[EMAIL_ADDRESS][DOMAIN_NAME]"
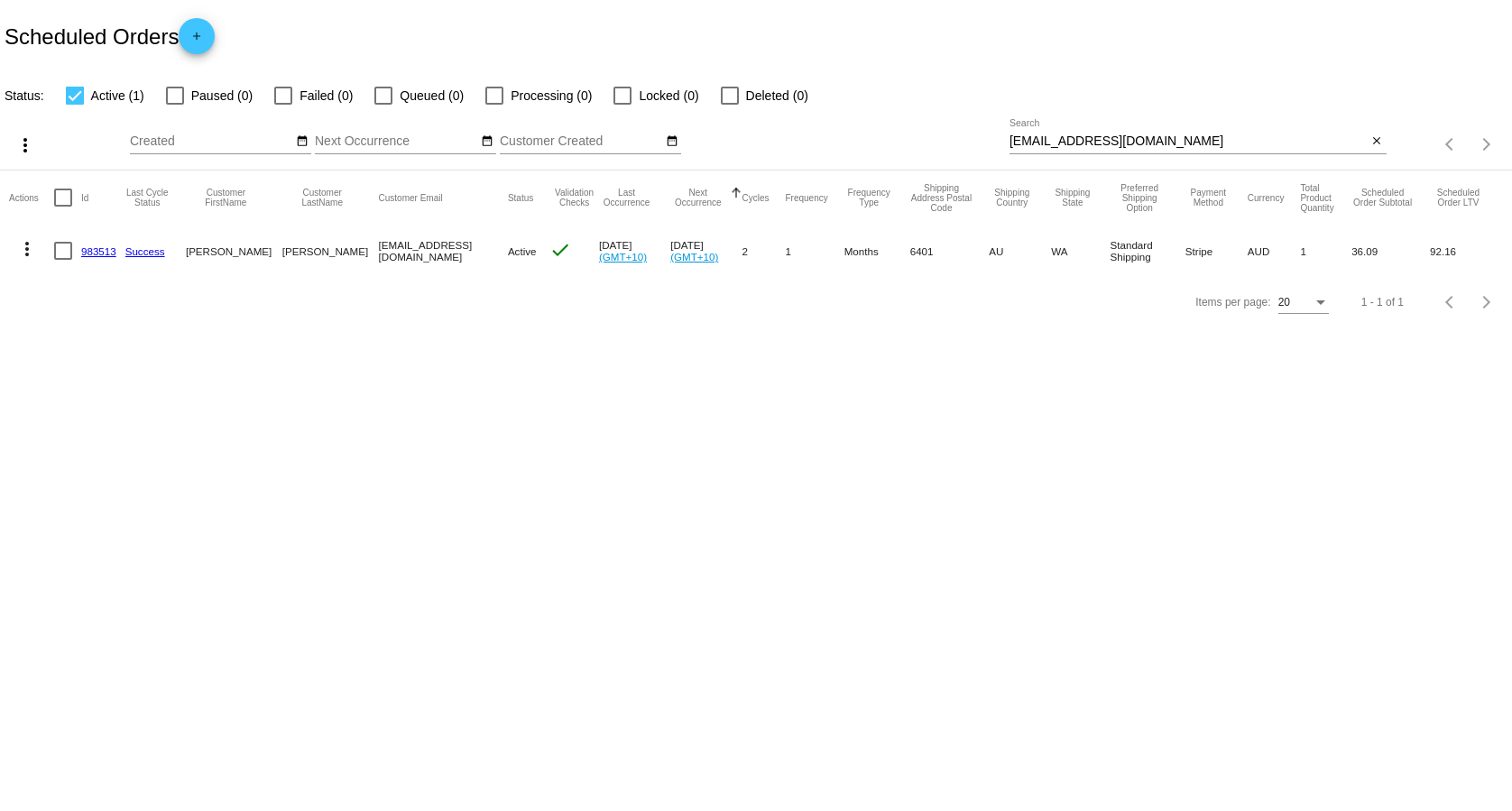
click at [108, 249] on link "983513" at bounding box center [99, 251] width 36 height 12
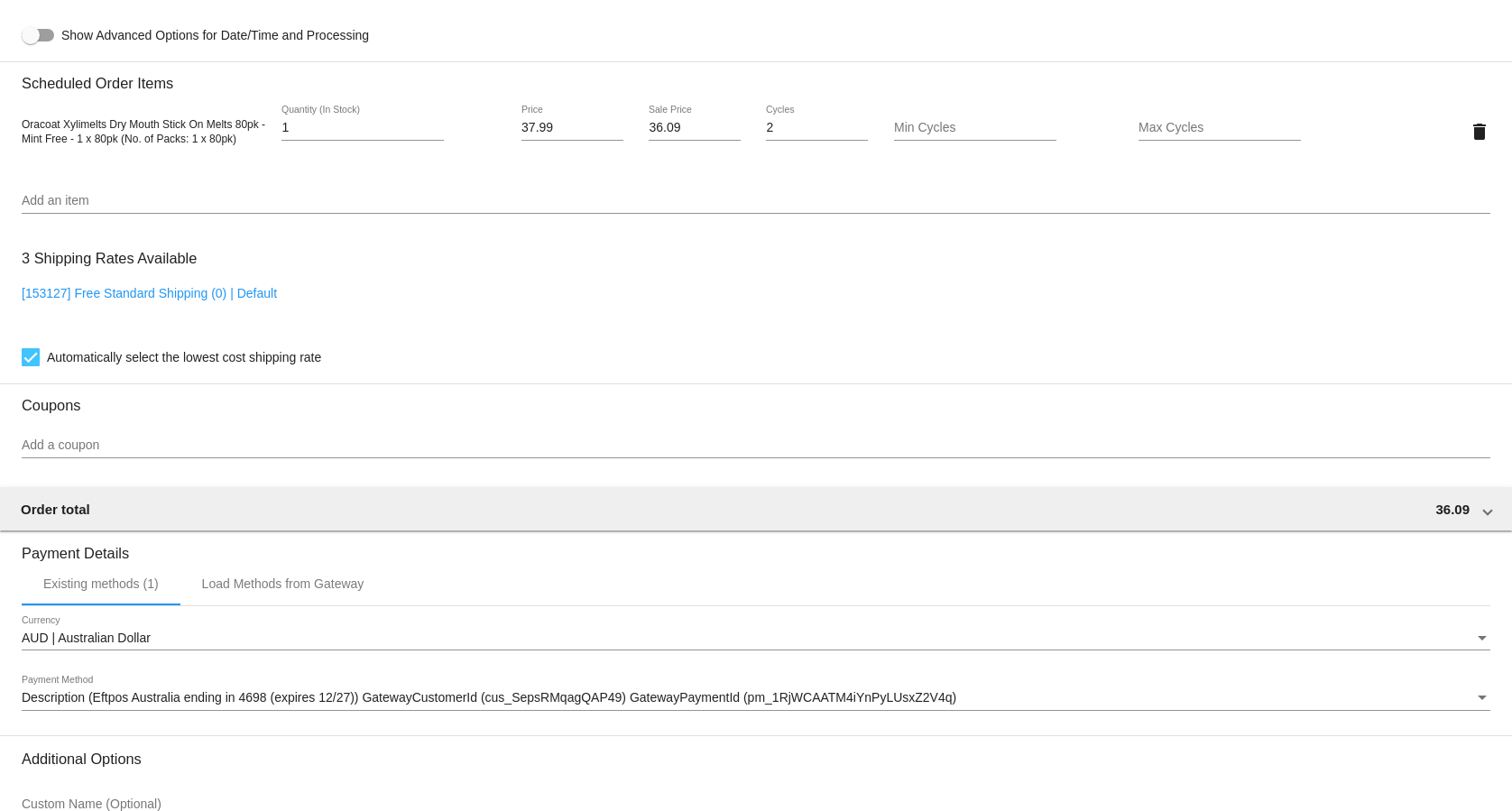
scroll to position [1288, 0]
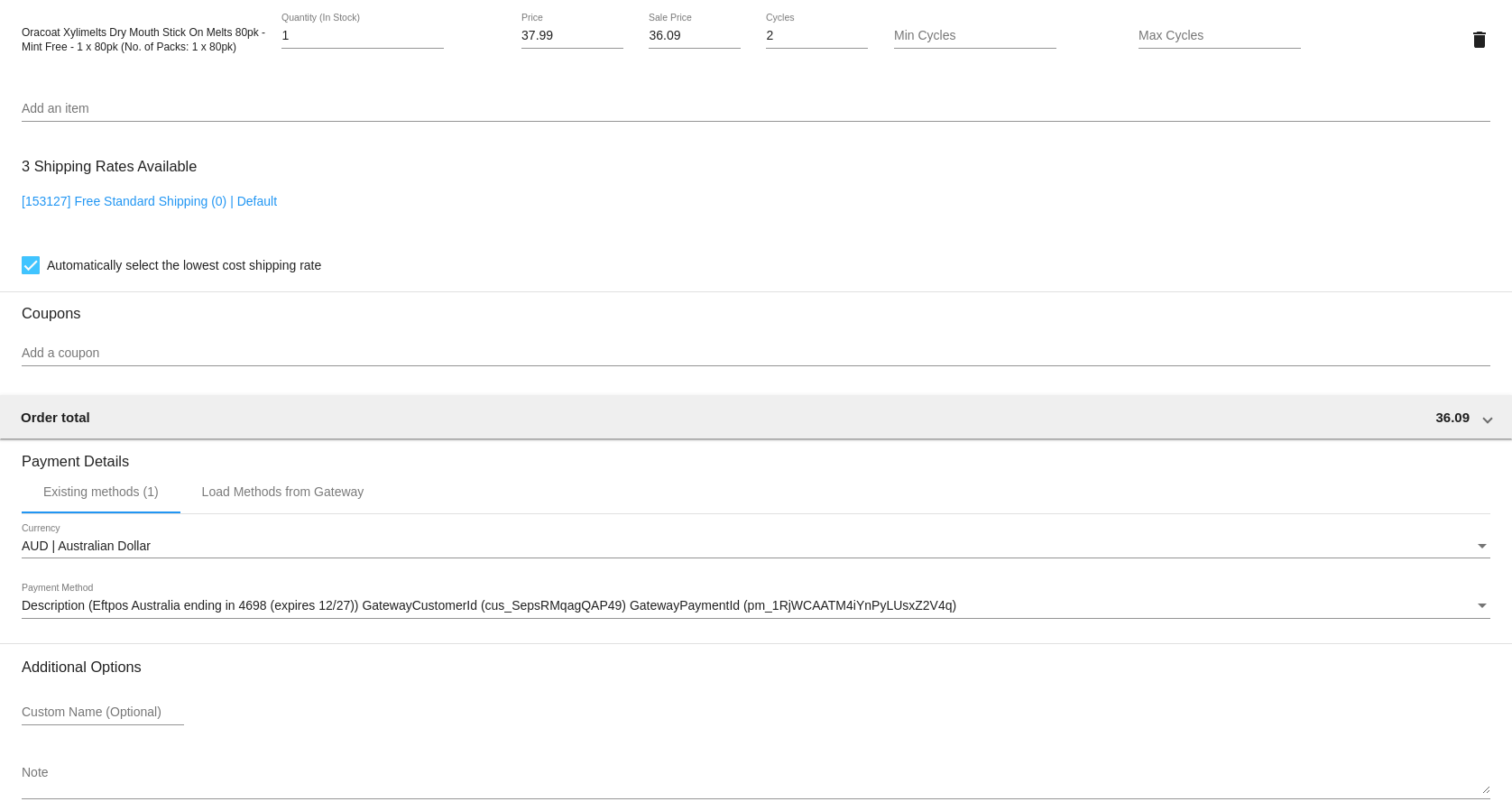
click at [271, 208] on link "[153127] Free Standard Shipping (0) | Default" at bounding box center [149, 200] width 256 height 14
checkbox input "false"
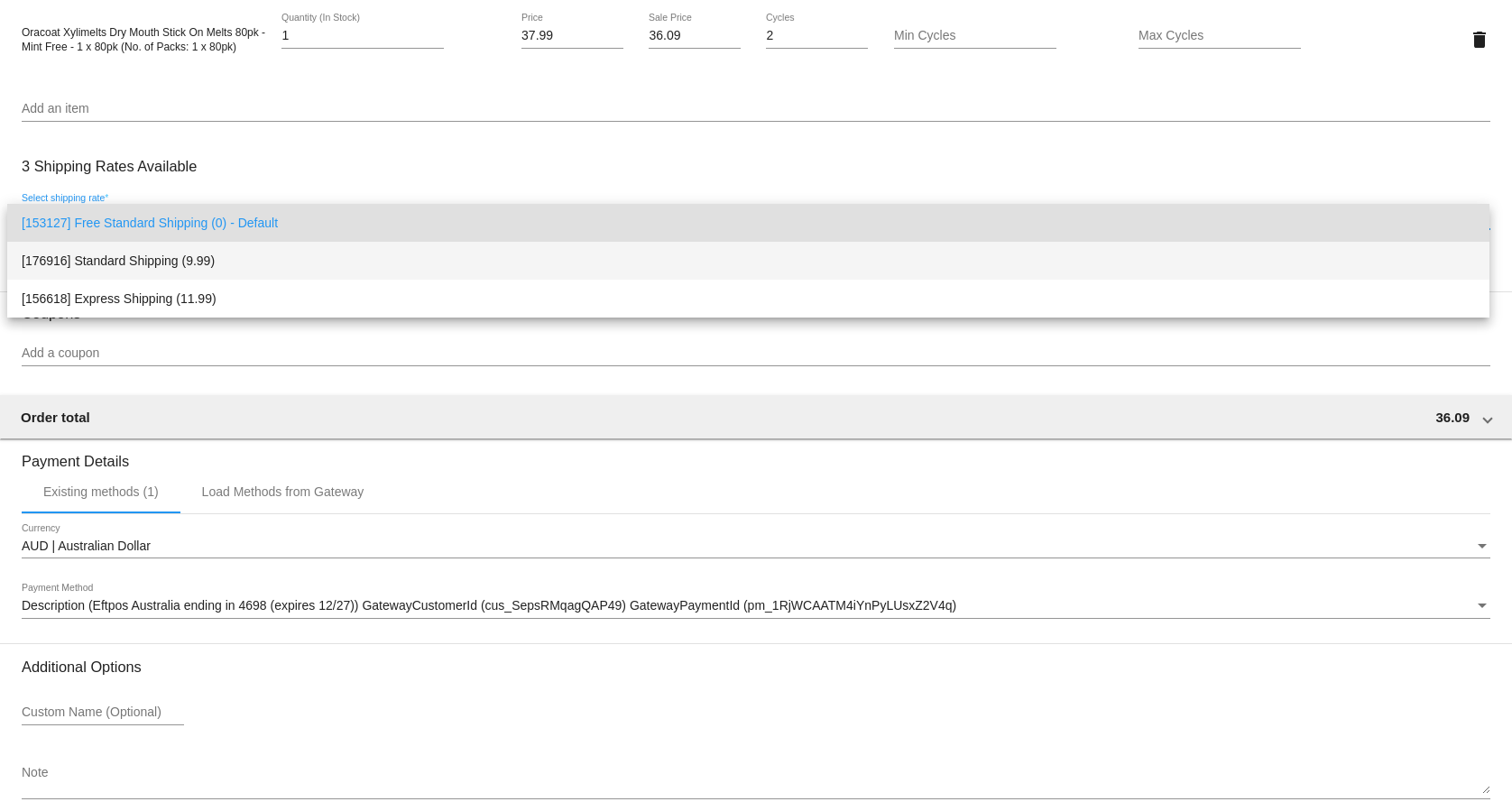
click at [286, 256] on span "[176916] Standard Shipping (9.99)" at bounding box center [748, 260] width 1453 height 37
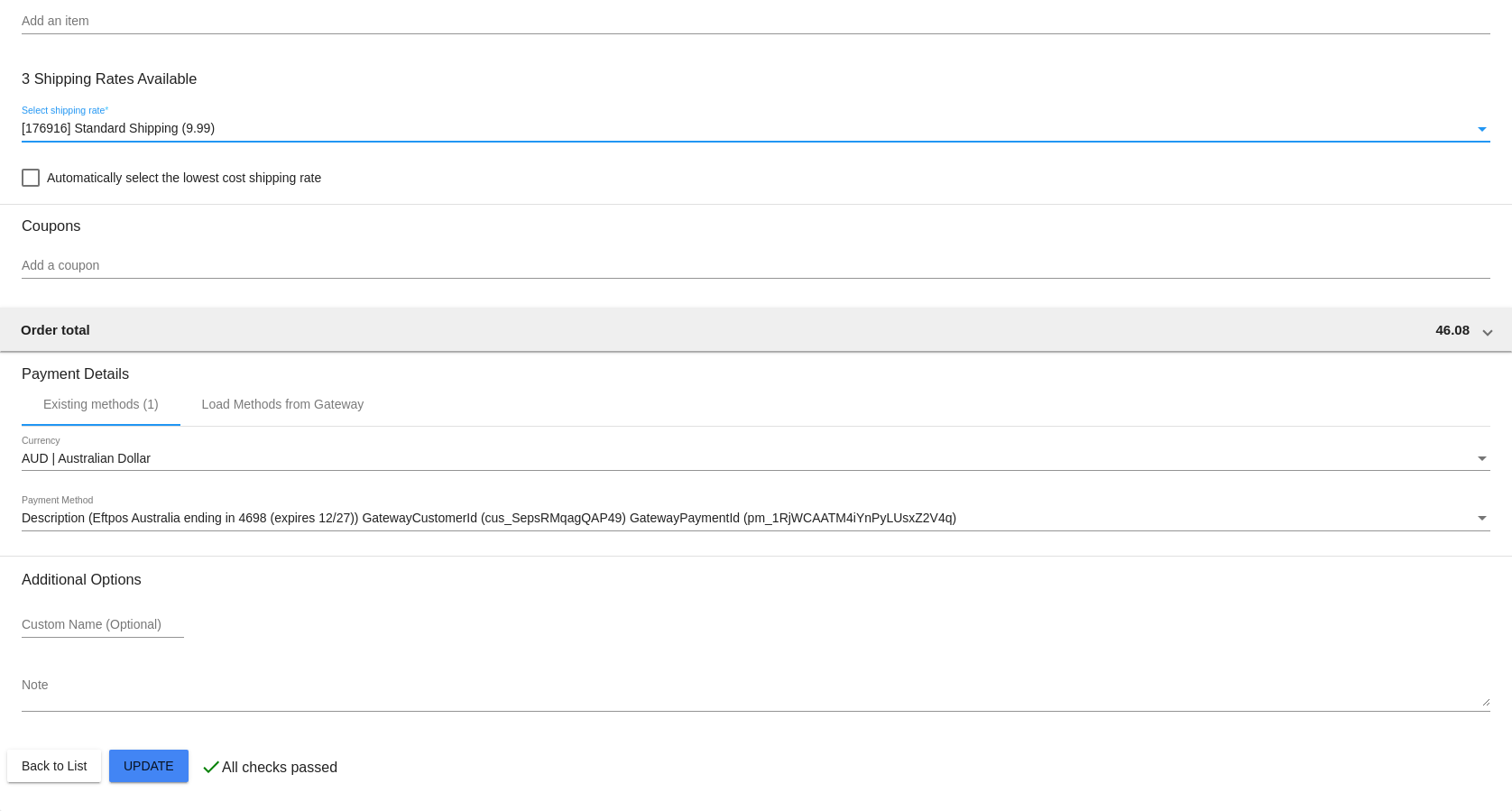
scroll to position [1382, 0]
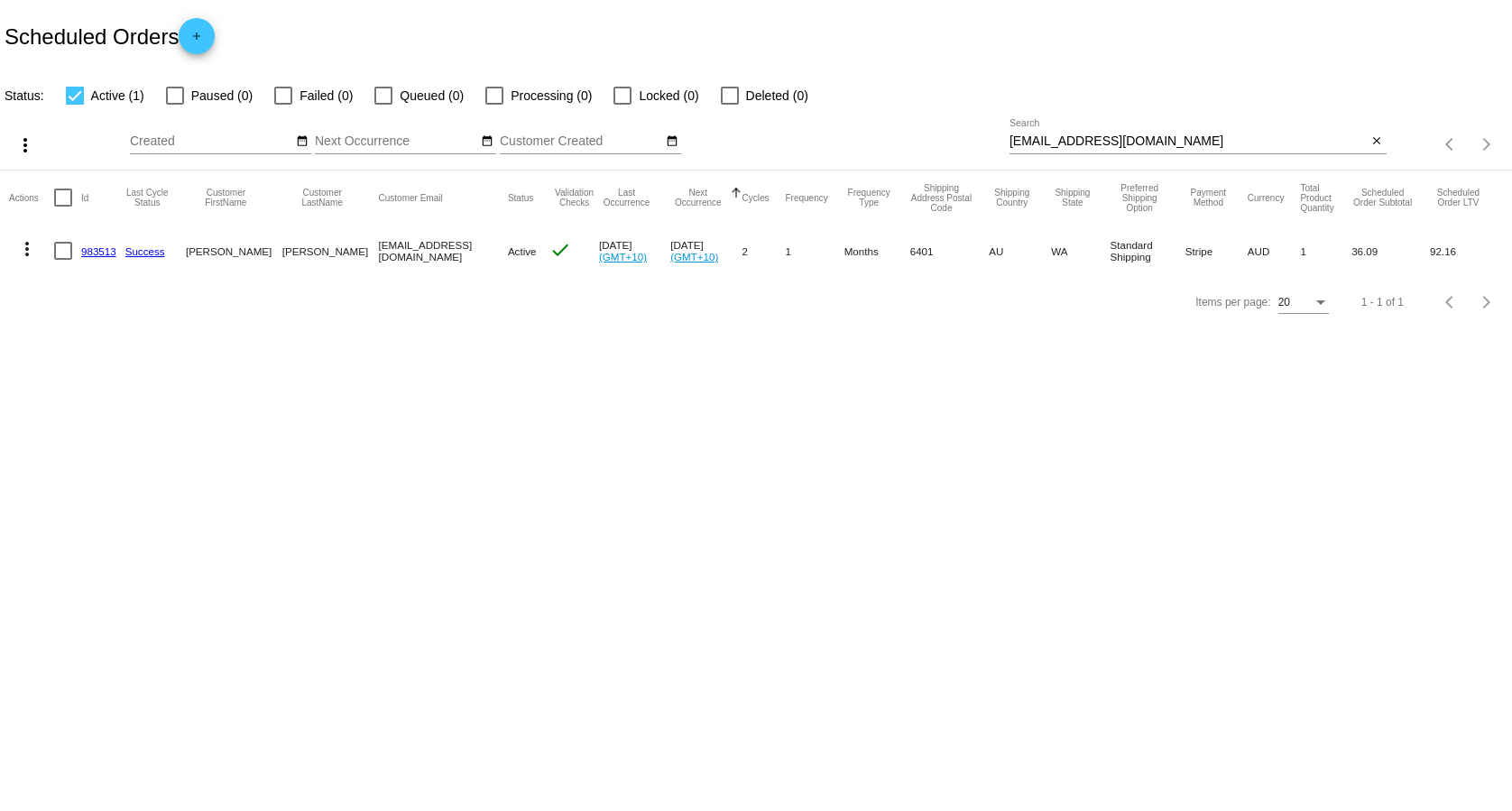
click at [1231, 141] on input "[EMAIL_ADDRESS][DOMAIN_NAME]" at bounding box center [1189, 140] width 358 height 14
paste input "[PERSON_NAME][EMAIL_ADDRESS][DOMAIN_NAME]"
type input "[PERSON_NAME][EMAIL_ADDRESS][DOMAIN_NAME]"
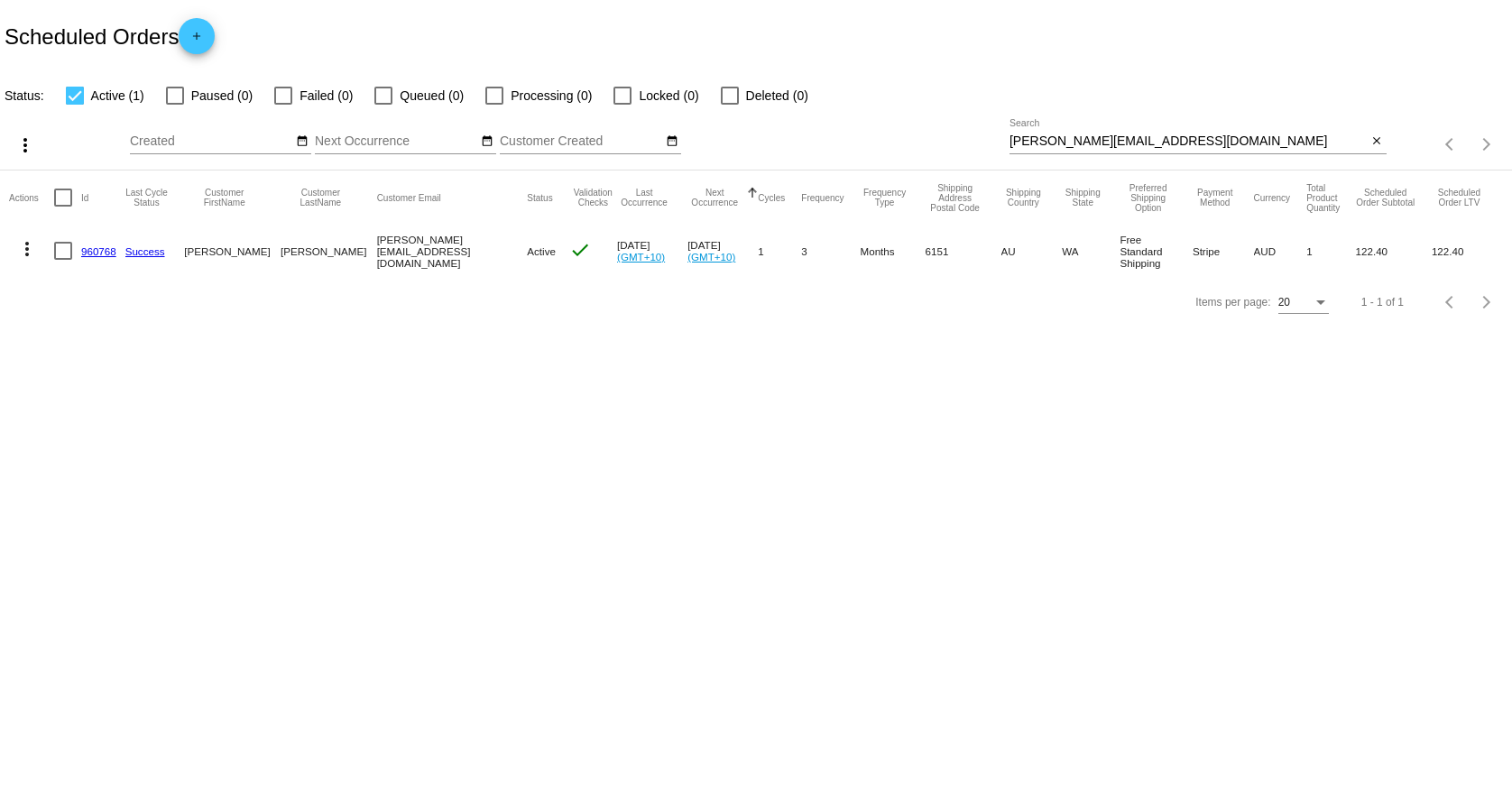
click at [93, 245] on link "960768" at bounding box center [99, 251] width 36 height 12
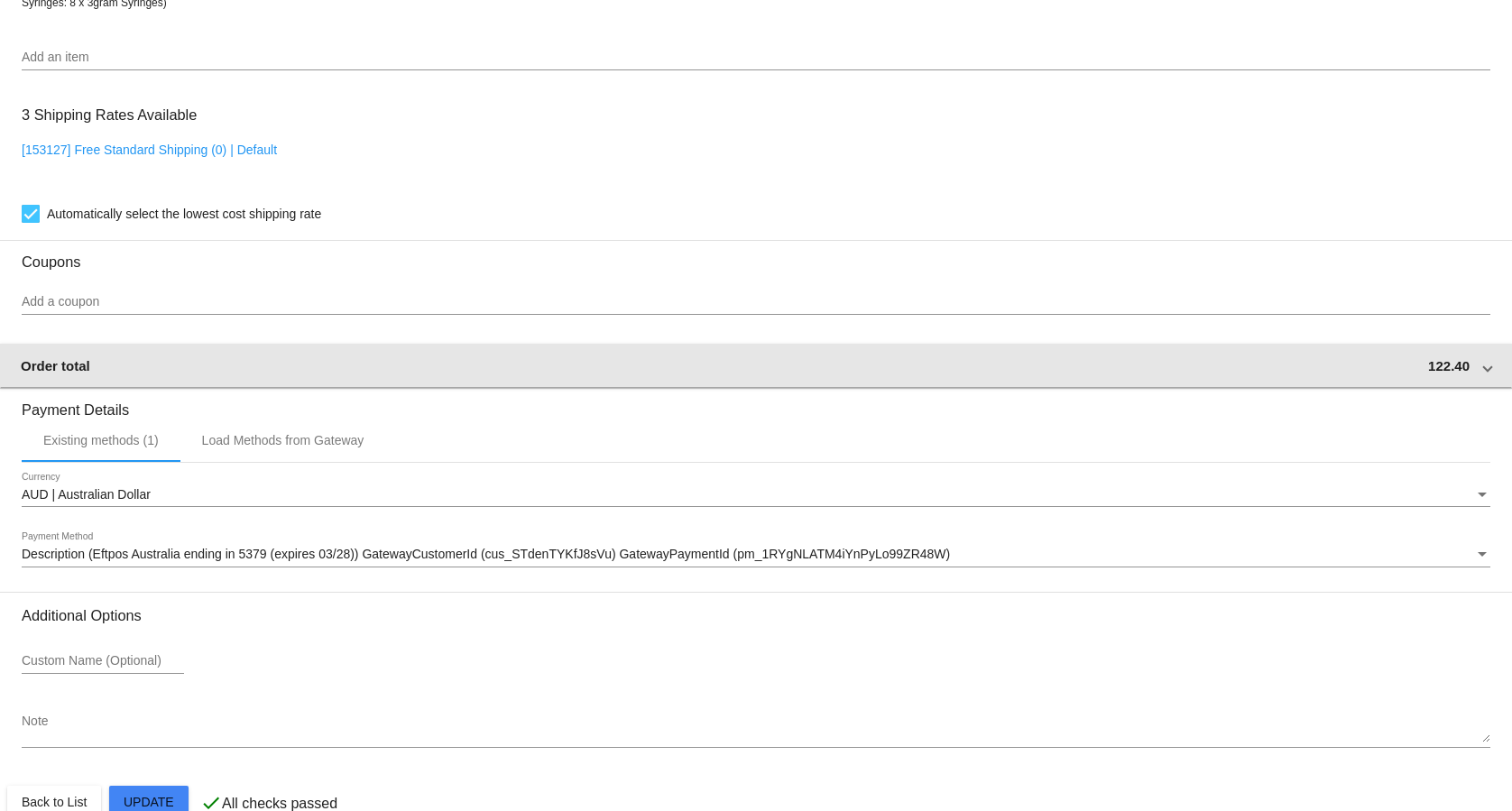
scroll to position [1382, 0]
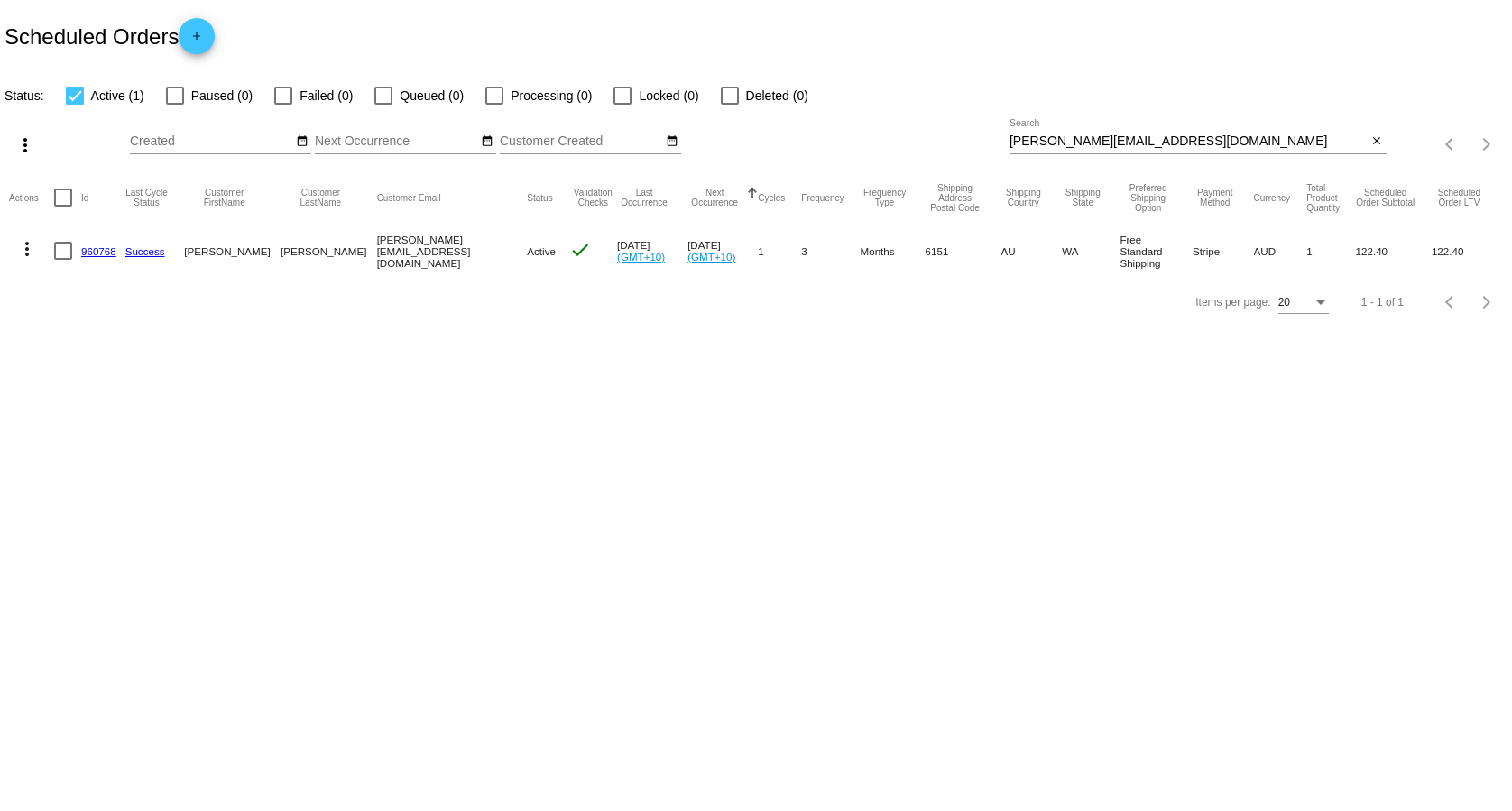
click at [1107, 162] on div "[PERSON_NAME][EMAIL_ADDRESS][DOMAIN_NAME] Search close" at bounding box center [1198, 144] width 378 height 52
click at [1110, 148] on input "[PERSON_NAME][EMAIL_ADDRESS][DOMAIN_NAME]" at bounding box center [1189, 140] width 358 height 14
click at [1112, 149] on input "[PERSON_NAME][EMAIL_ADDRESS][DOMAIN_NAME]" at bounding box center [1189, 140] width 358 height 14
paste input "[EMAIL_ADDRESS][PERSON_NAME][DOMAIN_NAME]"
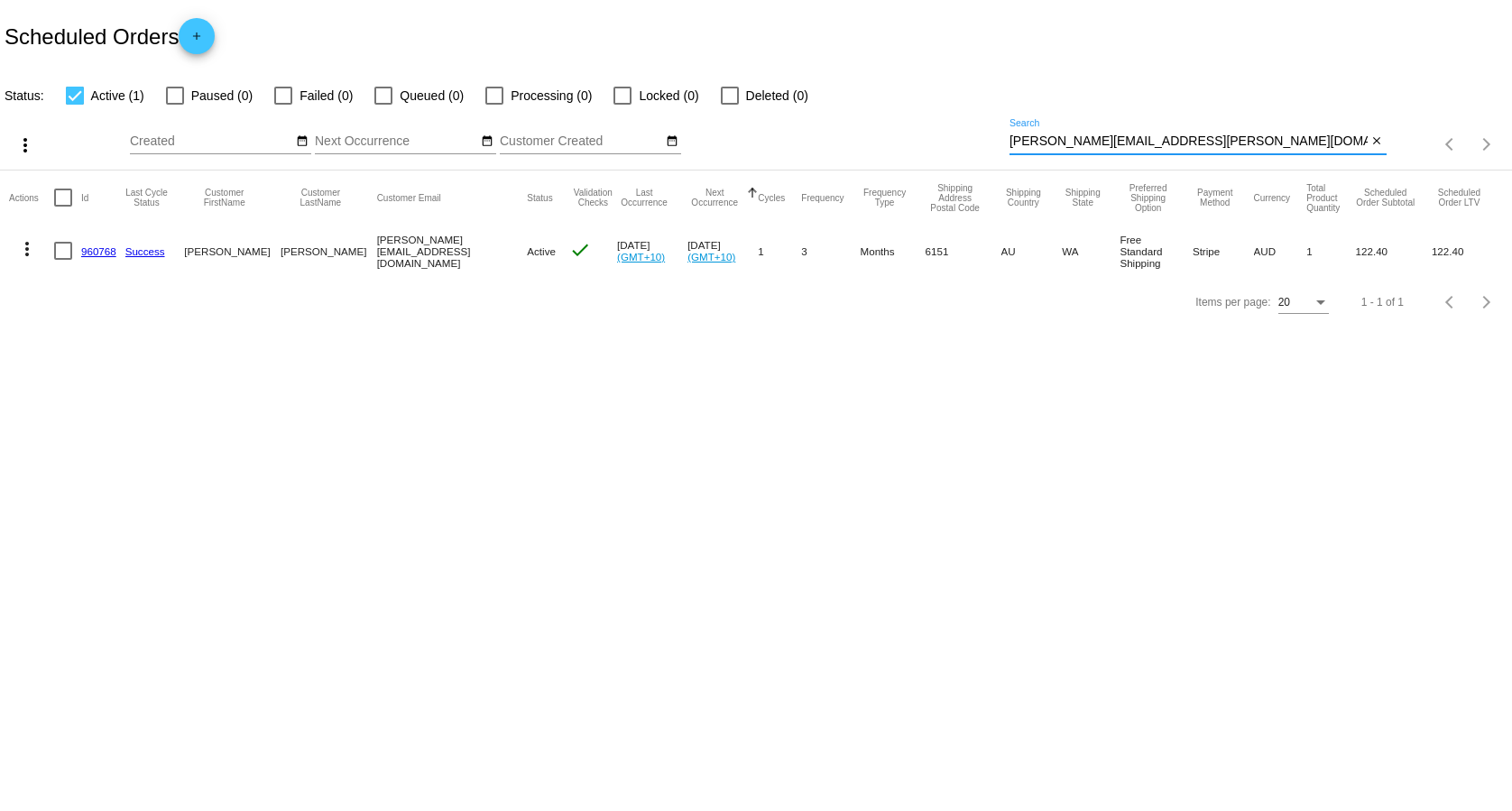
type input "[PERSON_NAME][EMAIL_ADDRESS][PERSON_NAME][DOMAIN_NAME]"
click at [87, 251] on link "902931" at bounding box center [99, 253] width 36 height 12
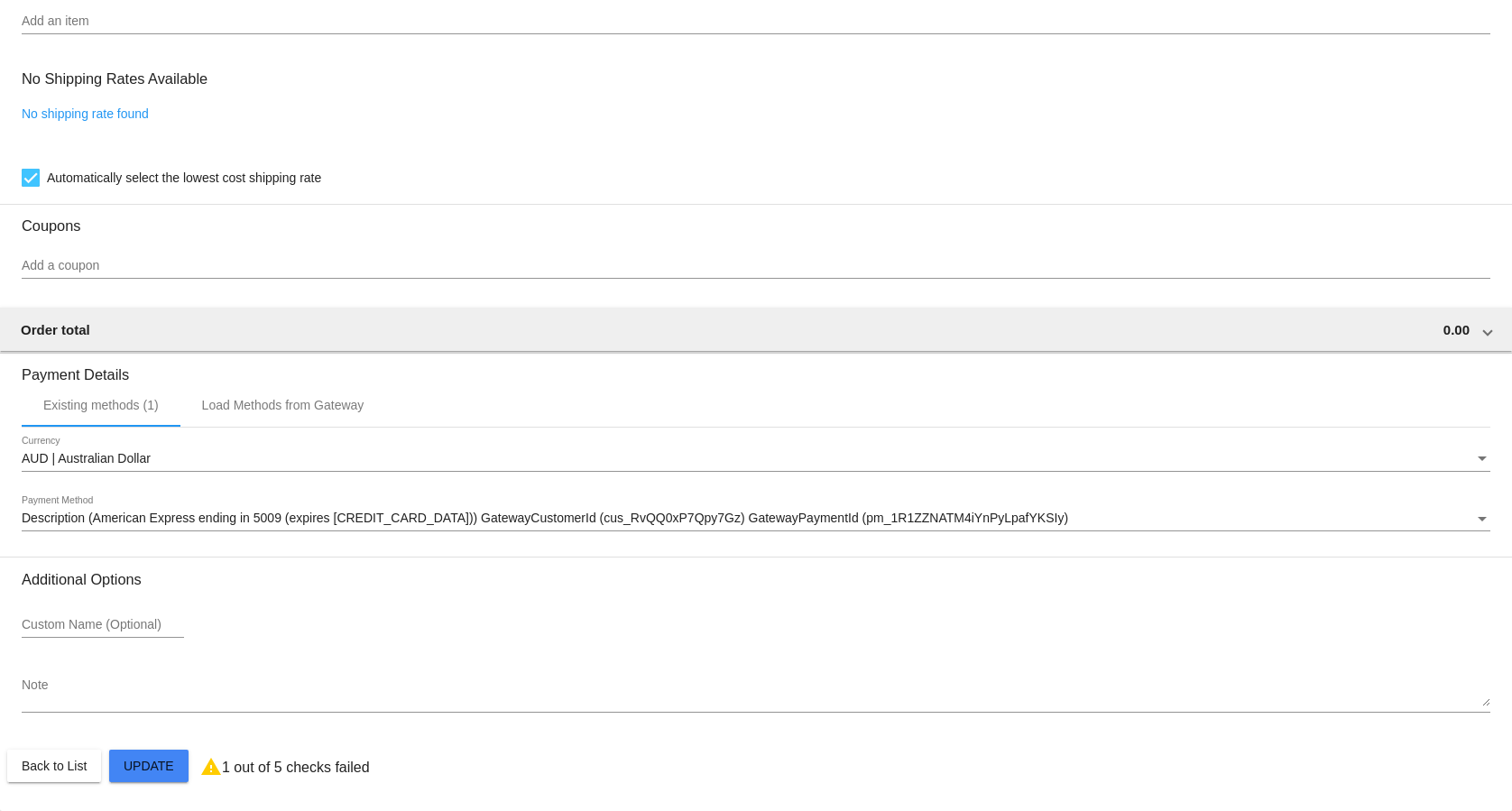
scroll to position [1258, 0]
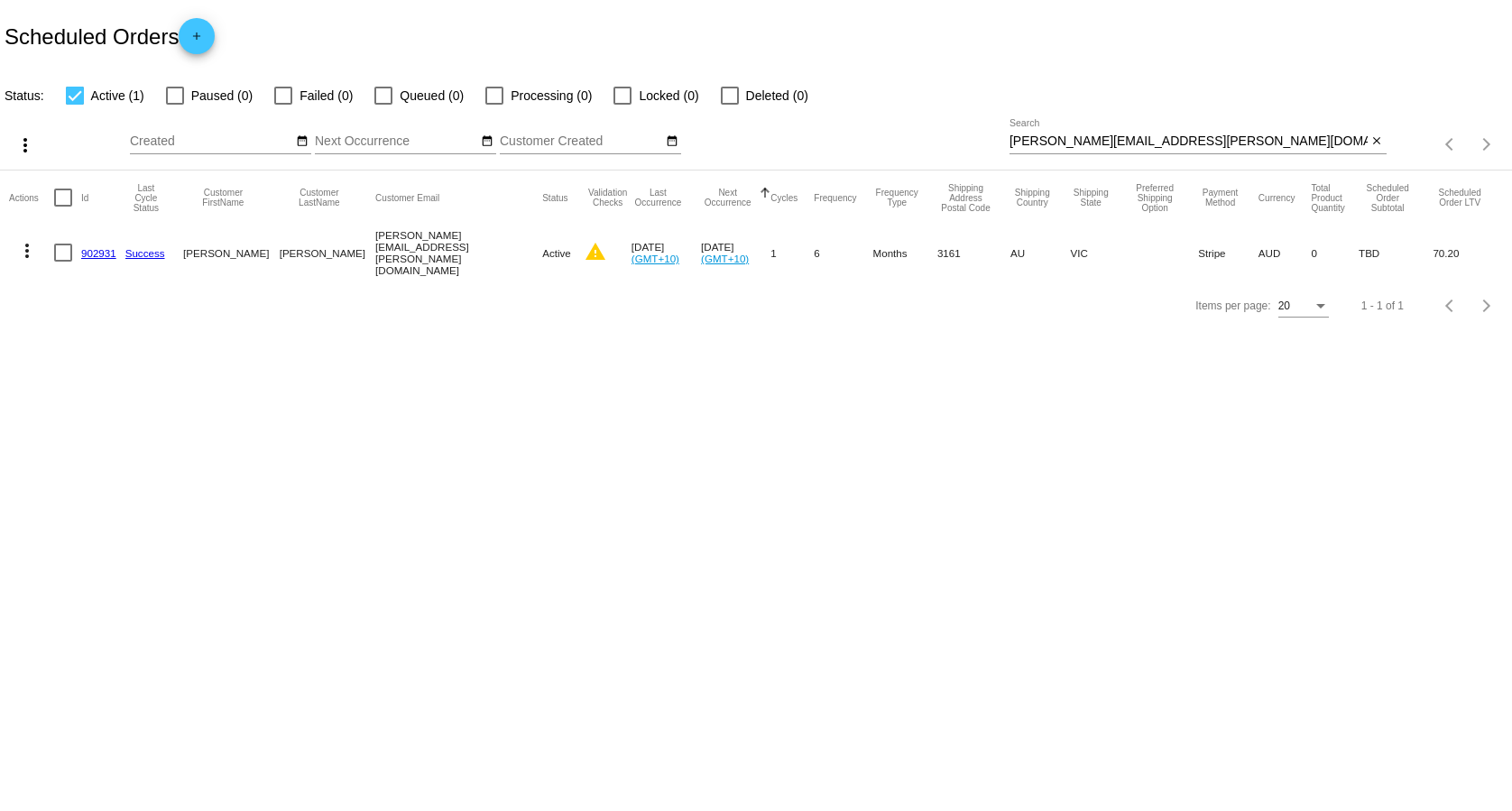
click at [24, 247] on mat-icon "more_vert" at bounding box center [26, 250] width 22 height 22
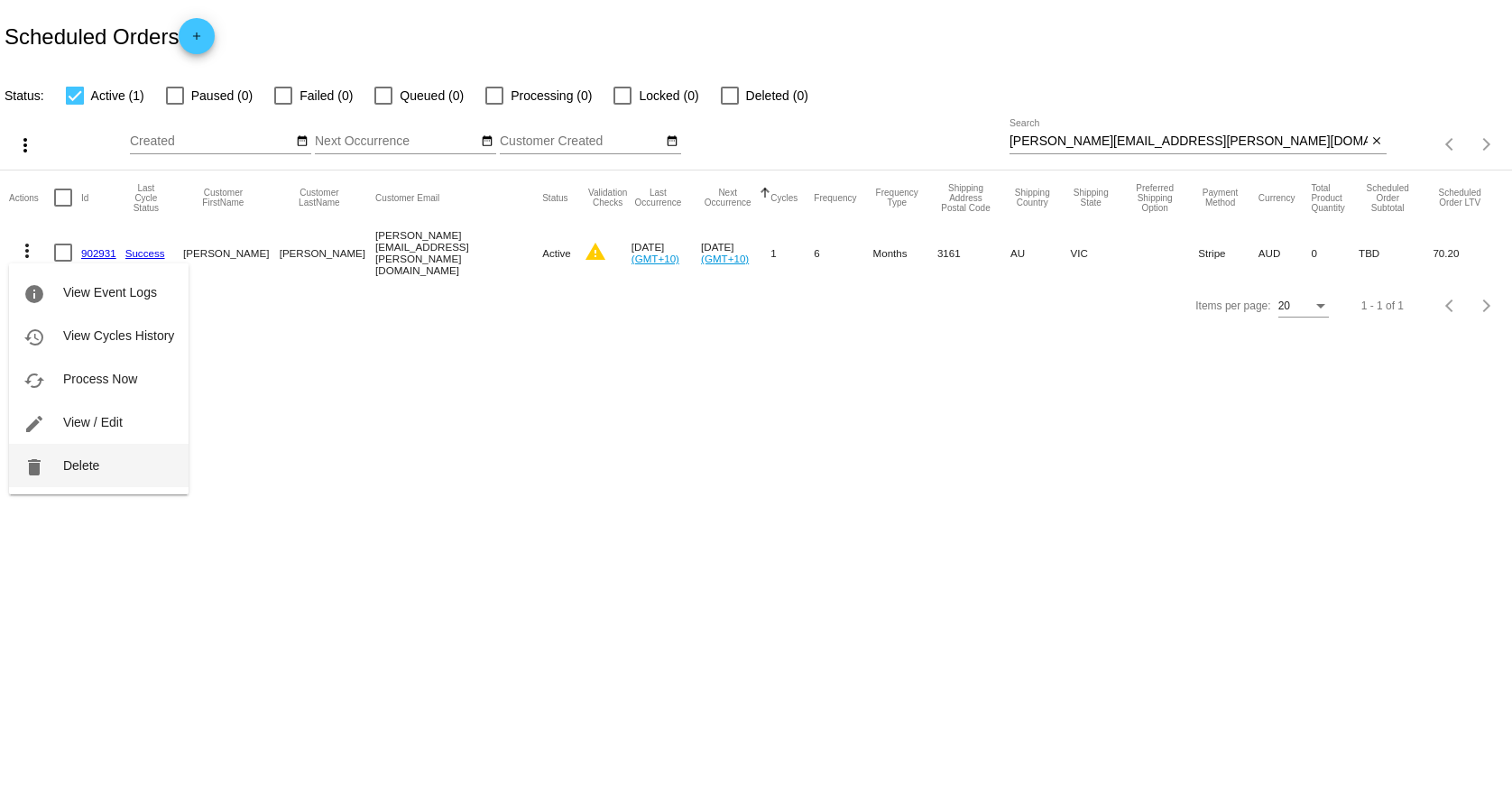
click at [136, 472] on button "delete Delete" at bounding box center [99, 465] width 180 height 43
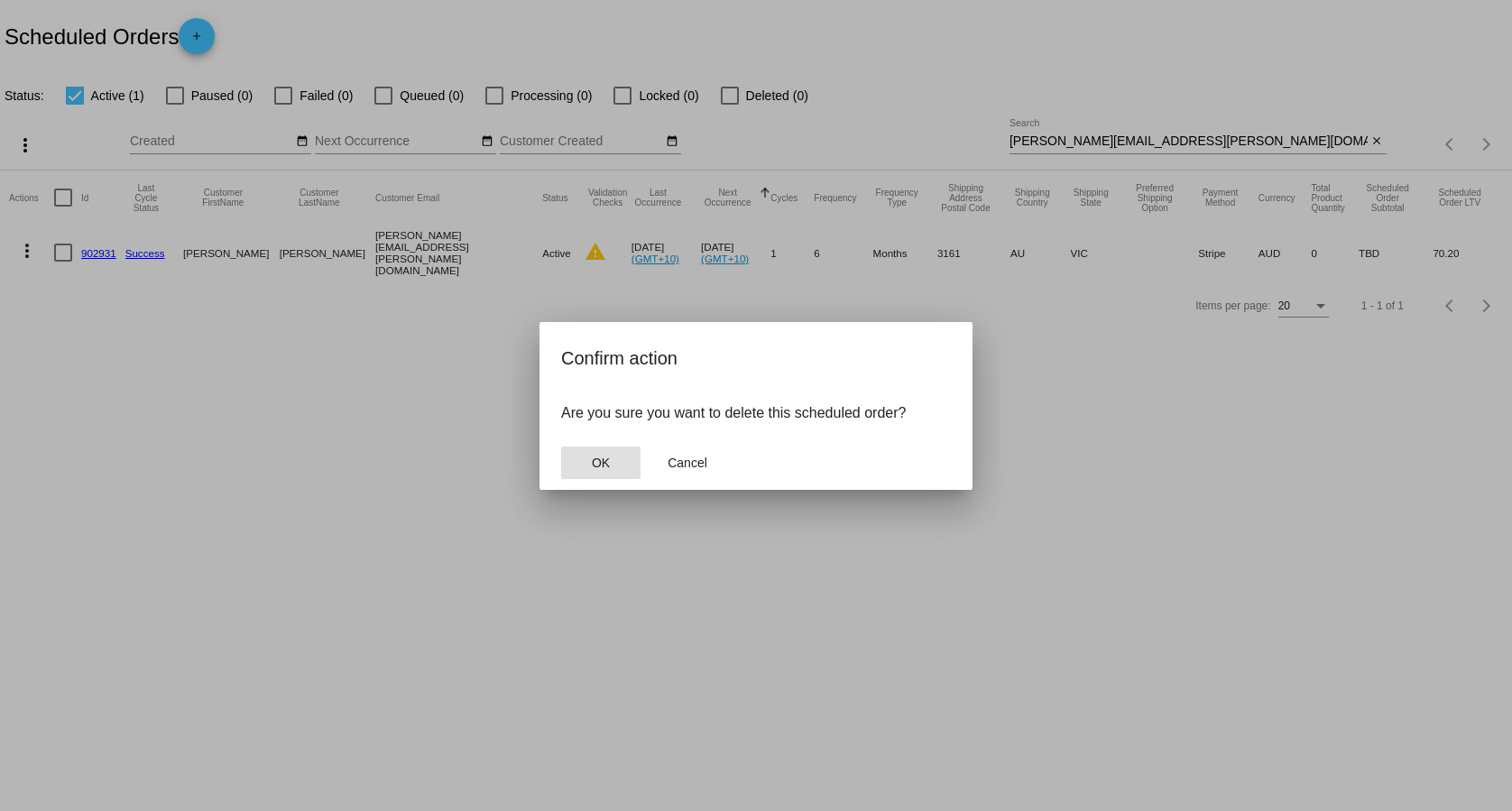
click at [595, 468] on span "OK" at bounding box center [600, 462] width 18 height 14
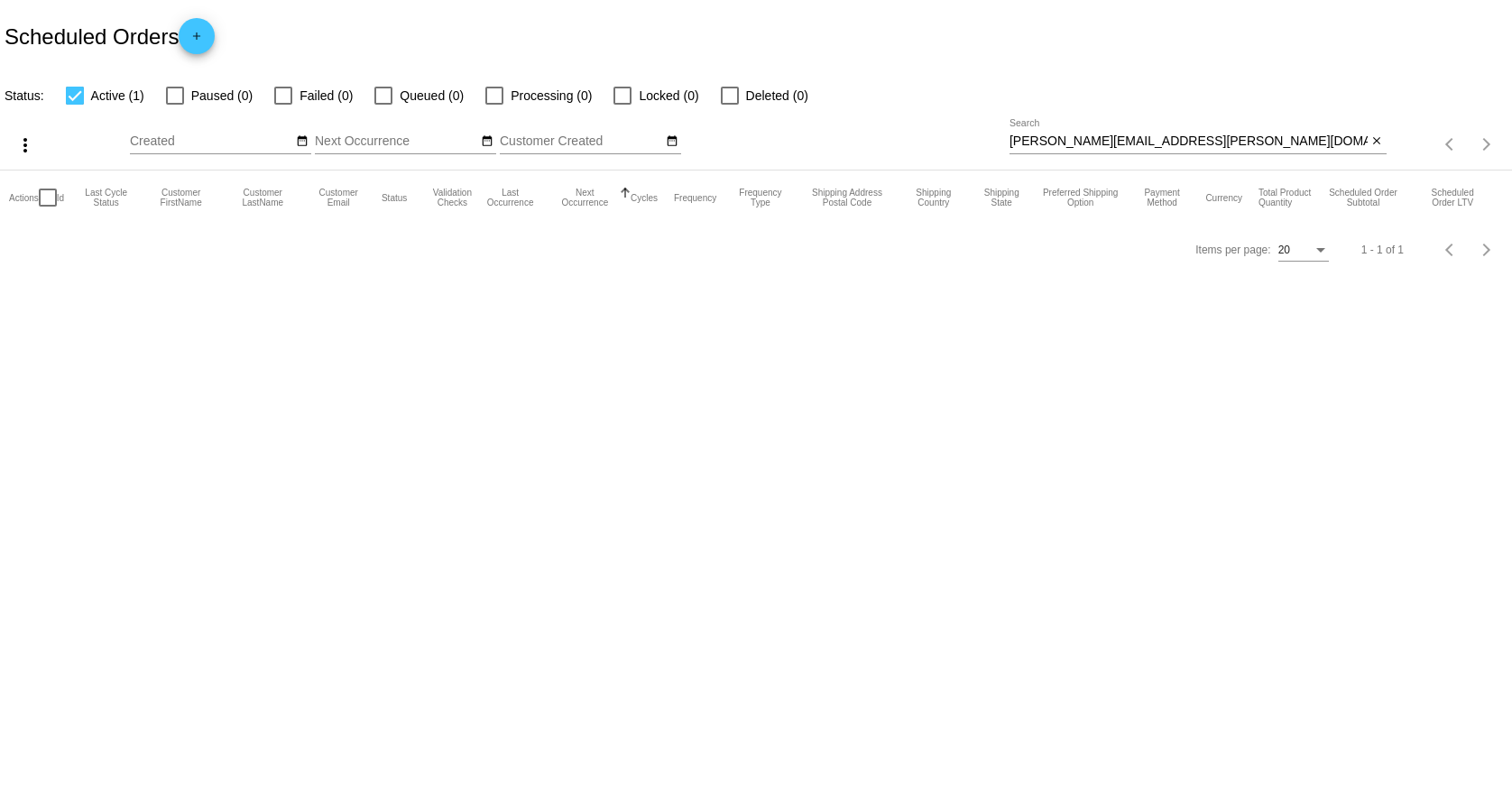
click at [1173, 142] on input "[PERSON_NAME][EMAIL_ADDRESS][PERSON_NAME][DOMAIN_NAME]" at bounding box center [1189, 140] width 358 height 14
paste input "darrenjm69"
type input "[EMAIL_ADDRESS][DOMAIN_NAME]"
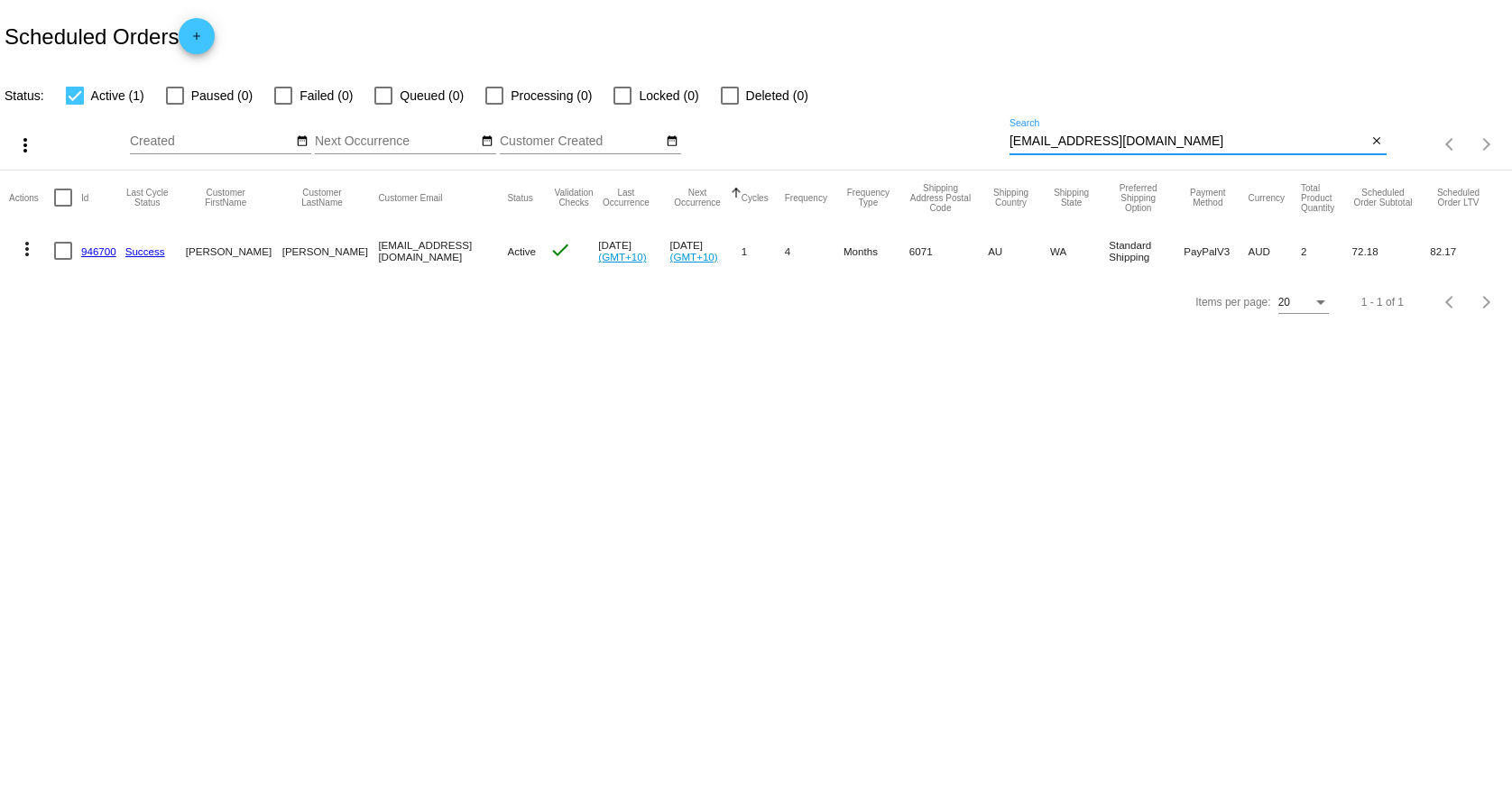
click at [89, 238] on mat-cell "946700" at bounding box center [103, 251] width 44 height 52
click at [95, 244] on mat-cell "946700" at bounding box center [103, 251] width 44 height 52
click at [102, 251] on link "946700" at bounding box center [99, 251] width 36 height 12
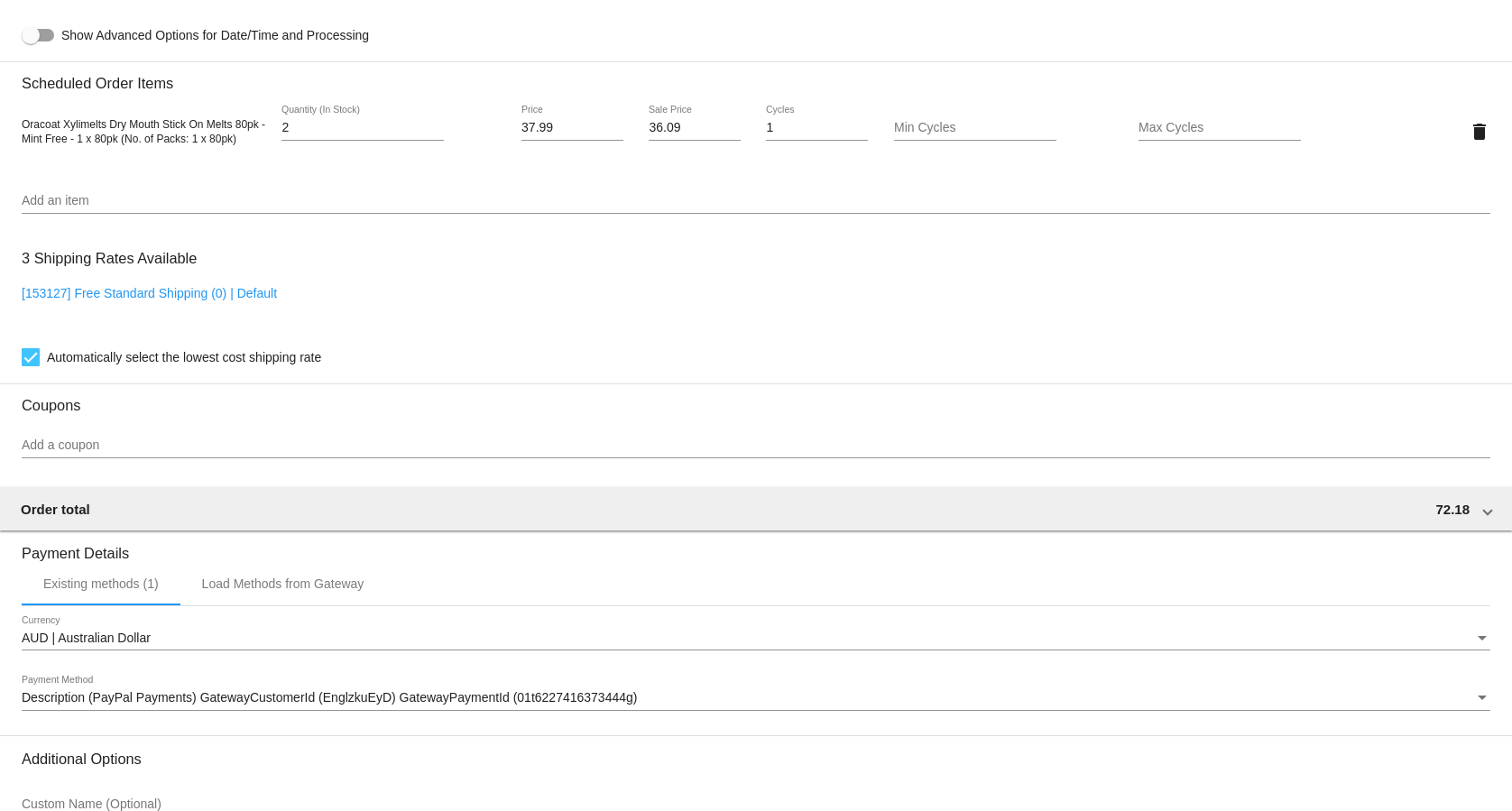
scroll to position [1288, 0]
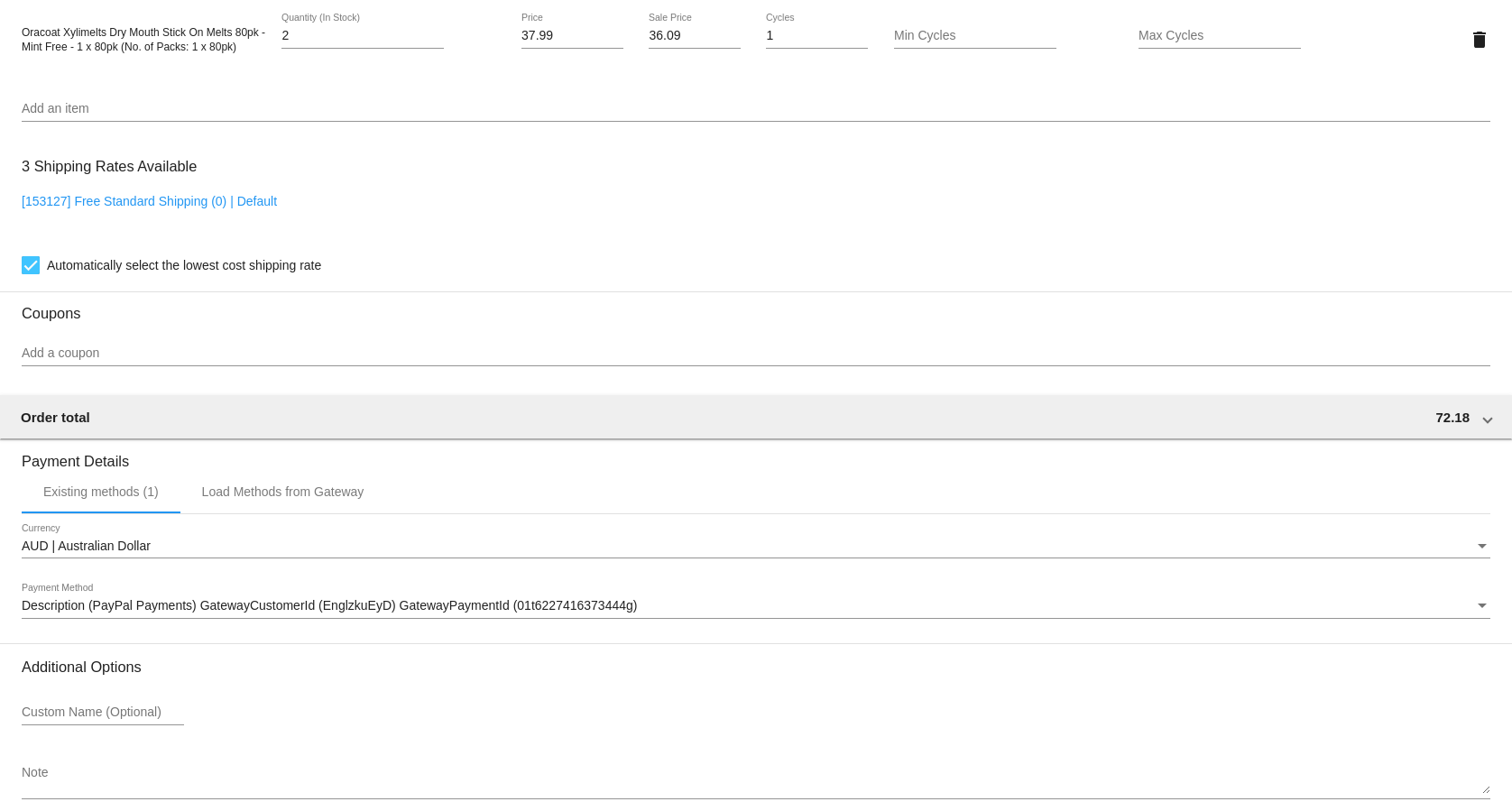
click at [162, 205] on link "[153127] Free Standard Shipping (0) | Default" at bounding box center [149, 200] width 256 height 14
checkbox input "false"
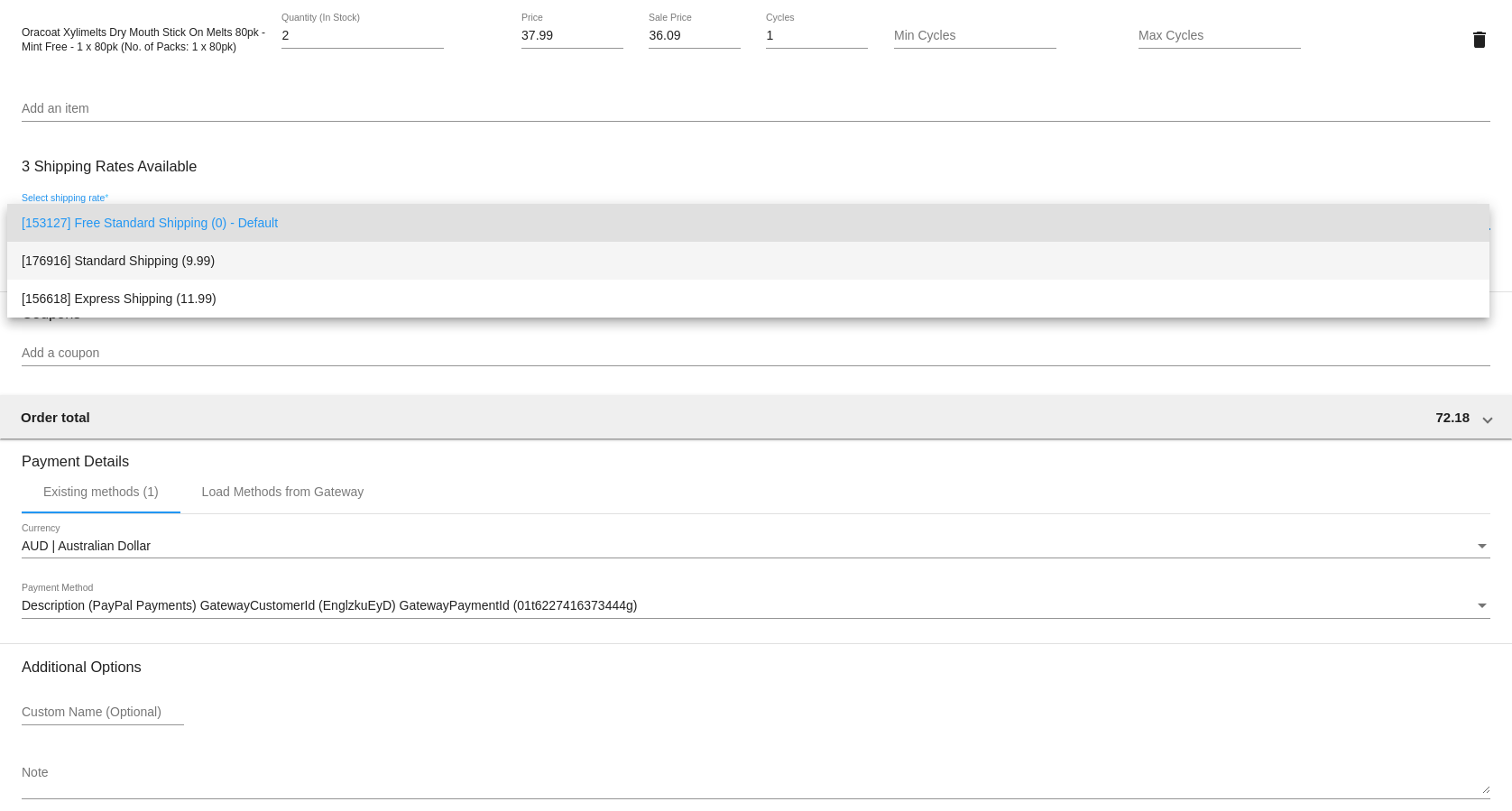
click at [168, 256] on span "[176916] Standard Shipping (9.99)" at bounding box center [748, 260] width 1453 height 37
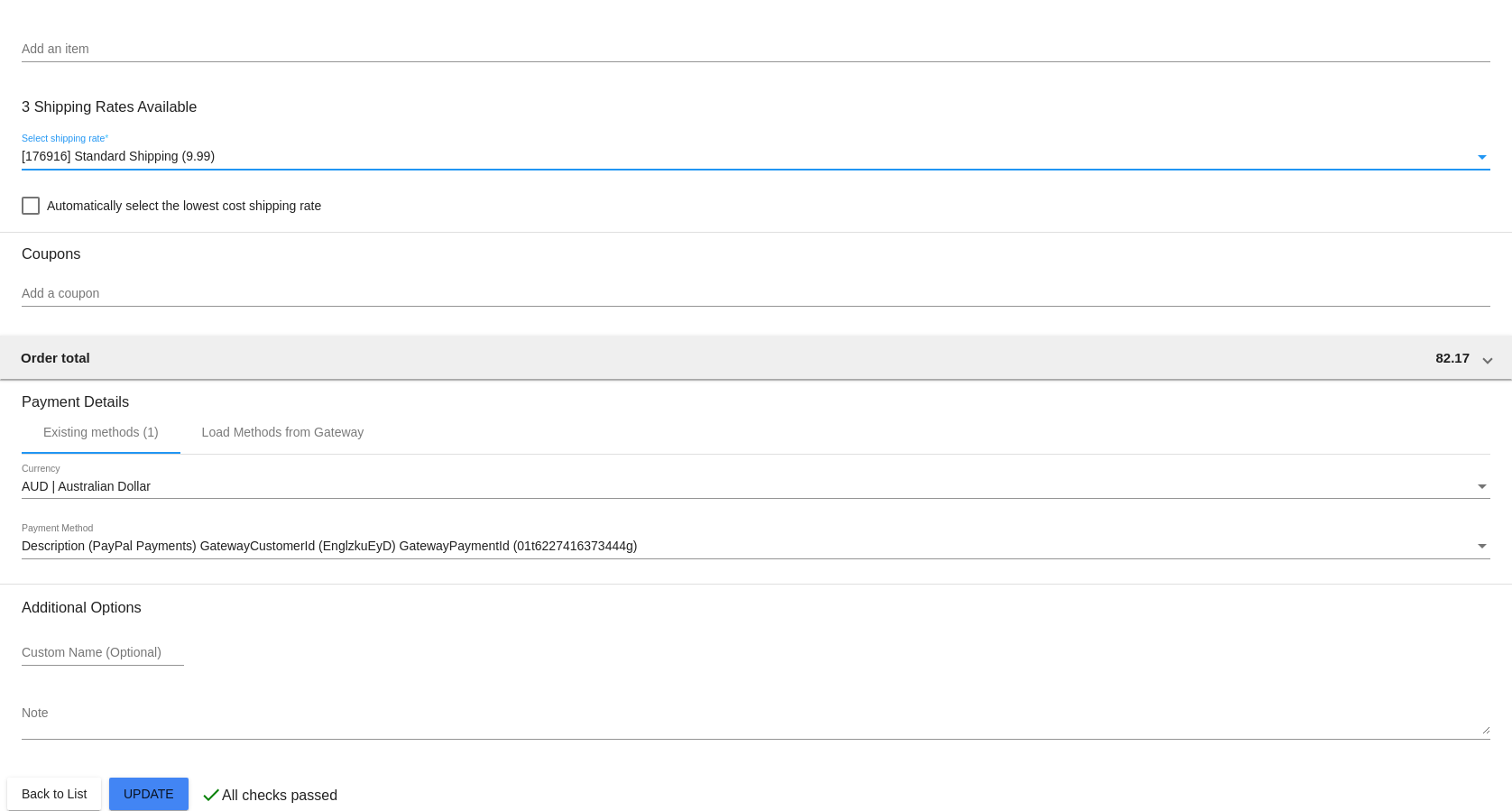
scroll to position [1382, 0]
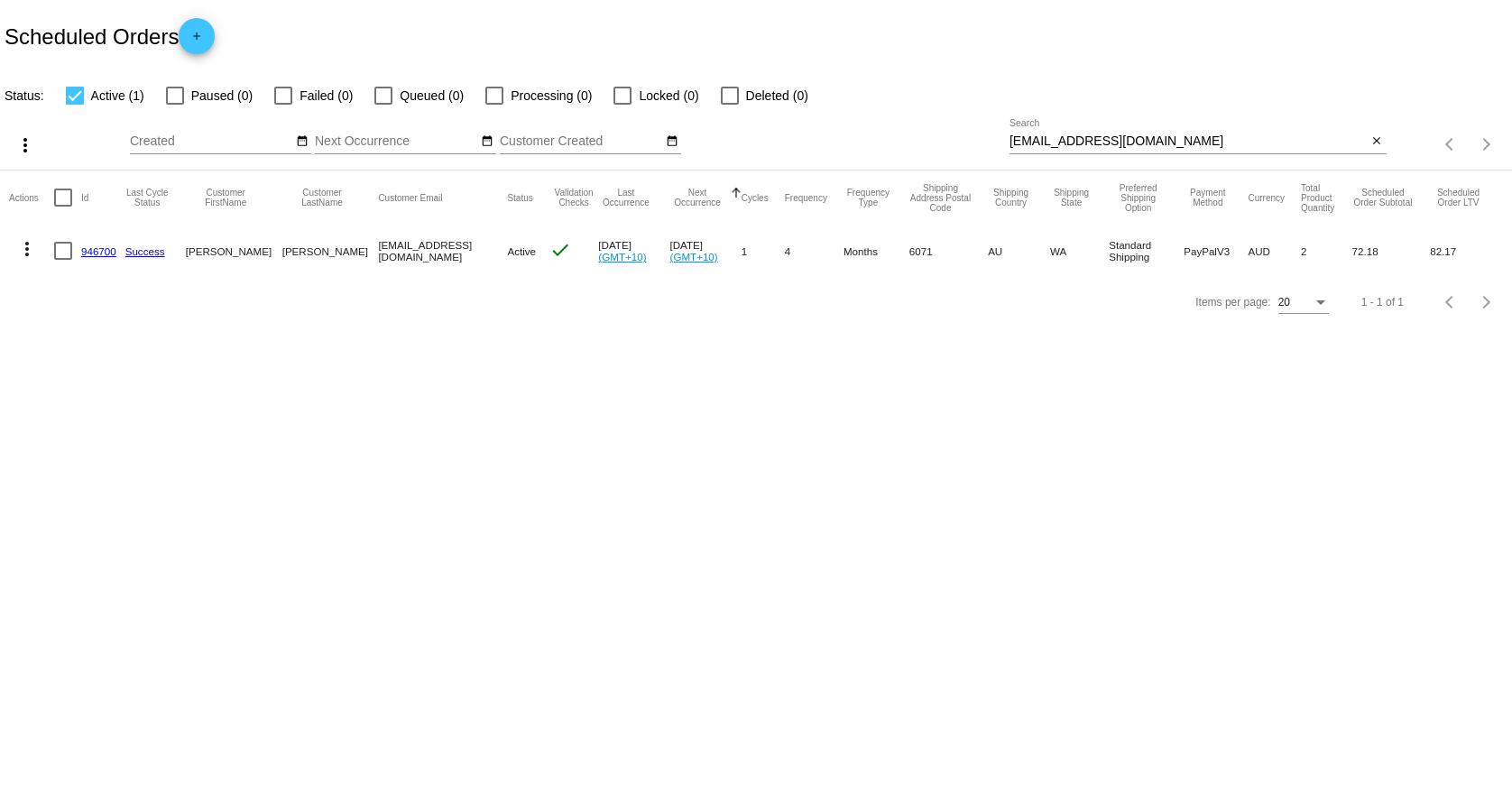
click at [1109, 138] on input "[EMAIL_ADDRESS][DOMAIN_NAME]" at bounding box center [1189, 140] width 358 height 14
paste input "[EMAIL_ADDRESS]"
type input "[EMAIL_ADDRESS][DOMAIN_NAME]"
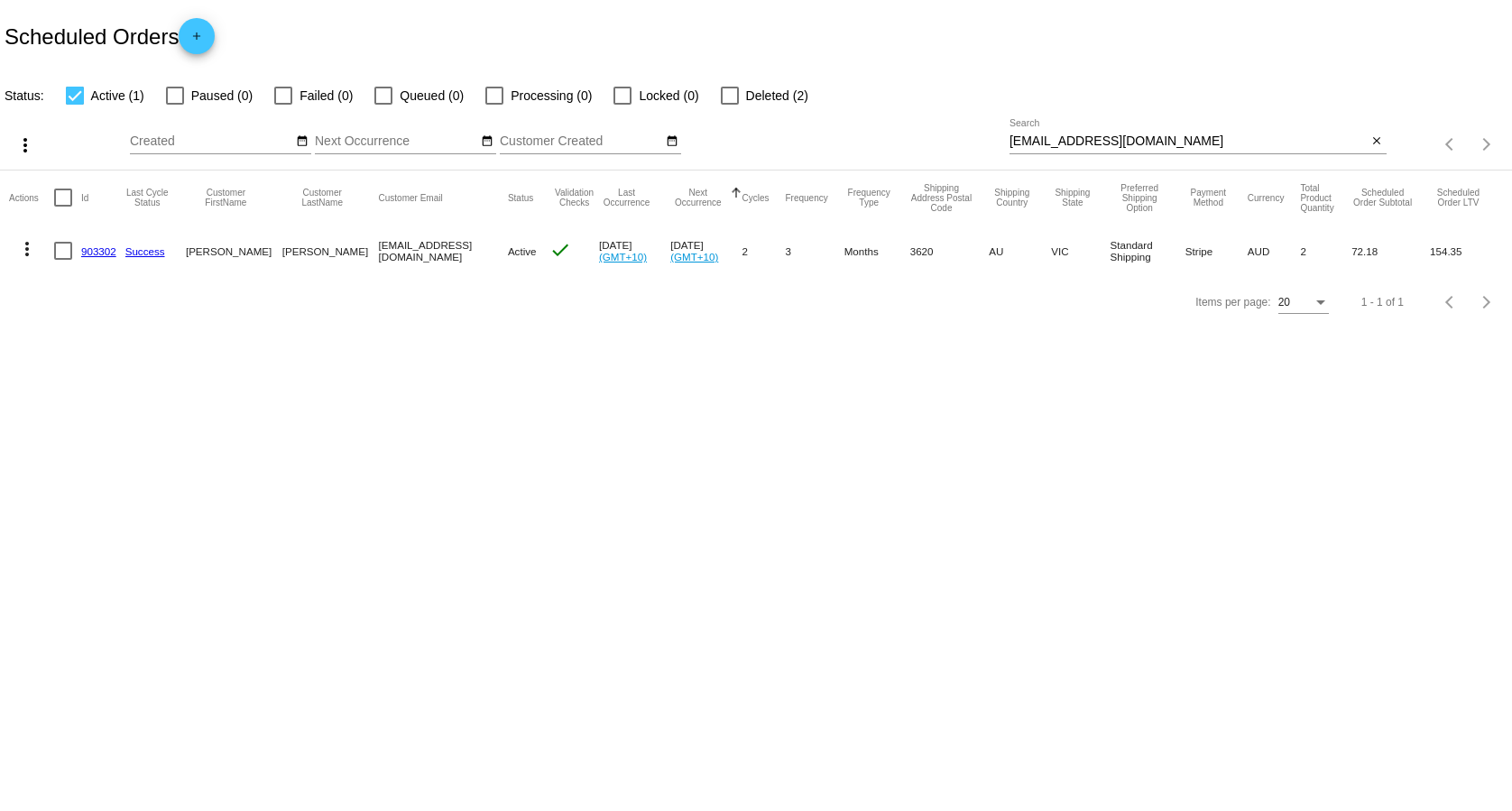
click at [96, 254] on link "903302" at bounding box center [99, 251] width 36 height 12
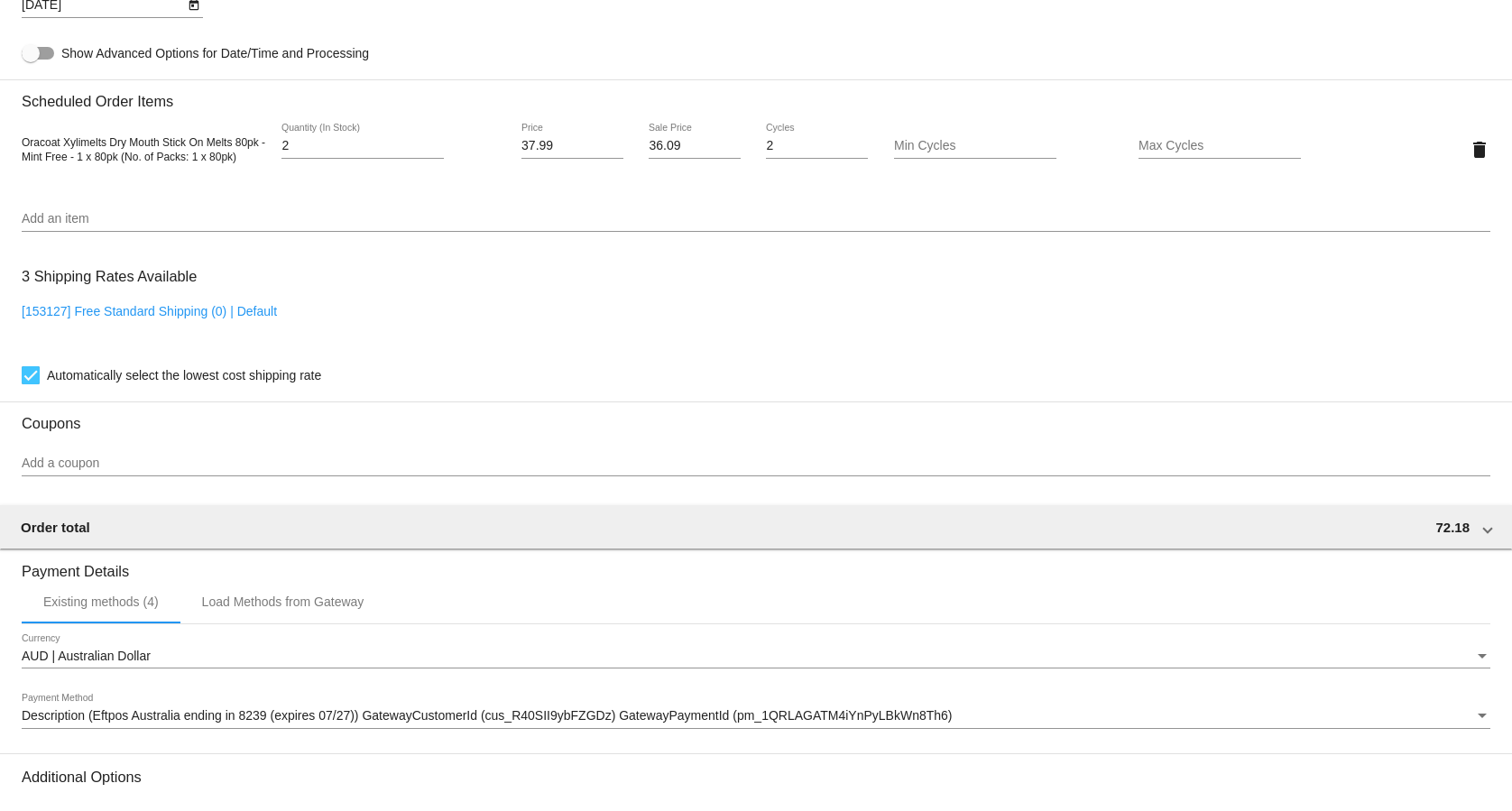
scroll to position [1288, 0]
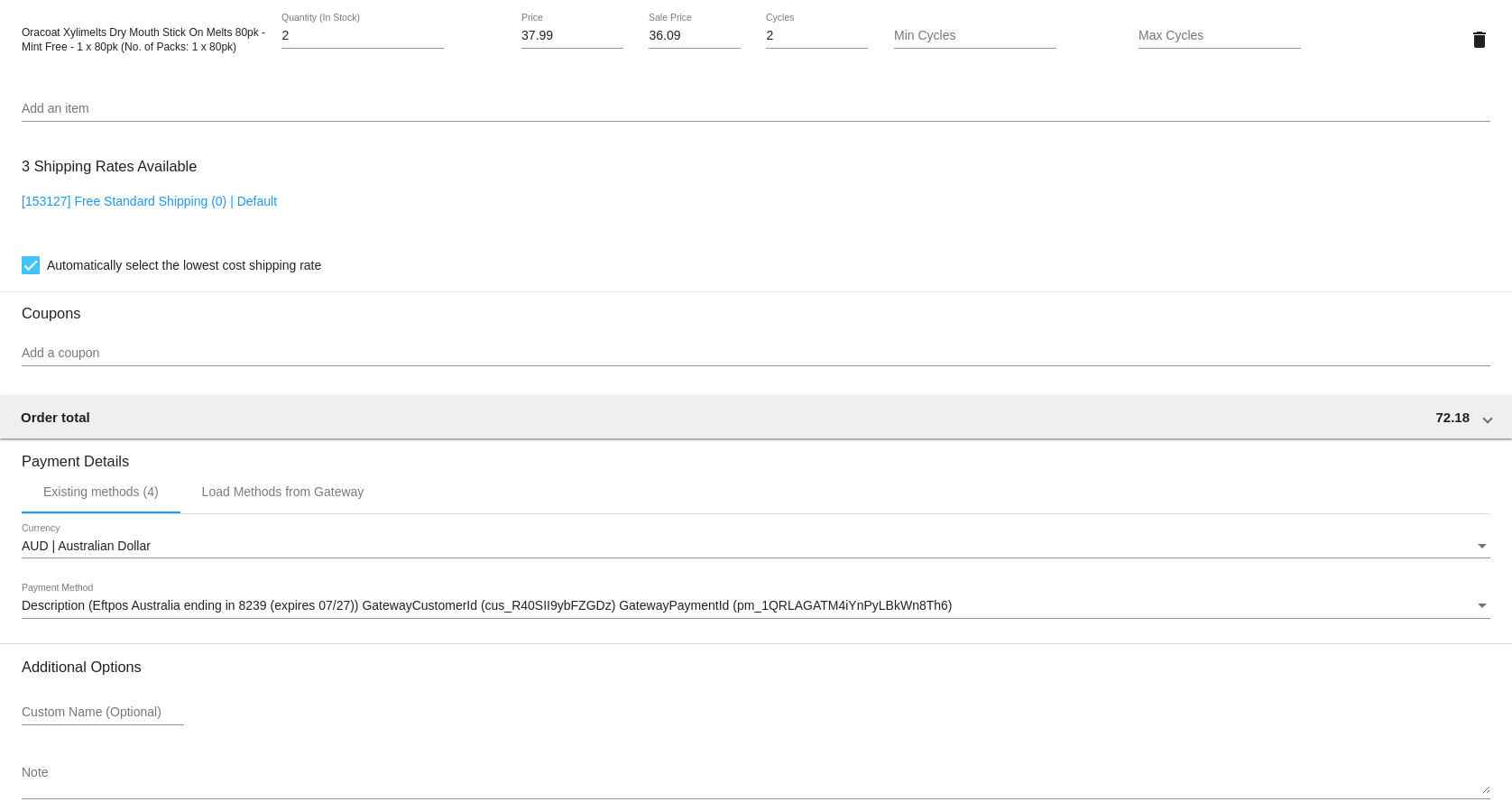
click at [173, 208] on link "[153127] Free Standard Shipping (0) | Default" at bounding box center [149, 200] width 256 height 14
checkbox input "false"
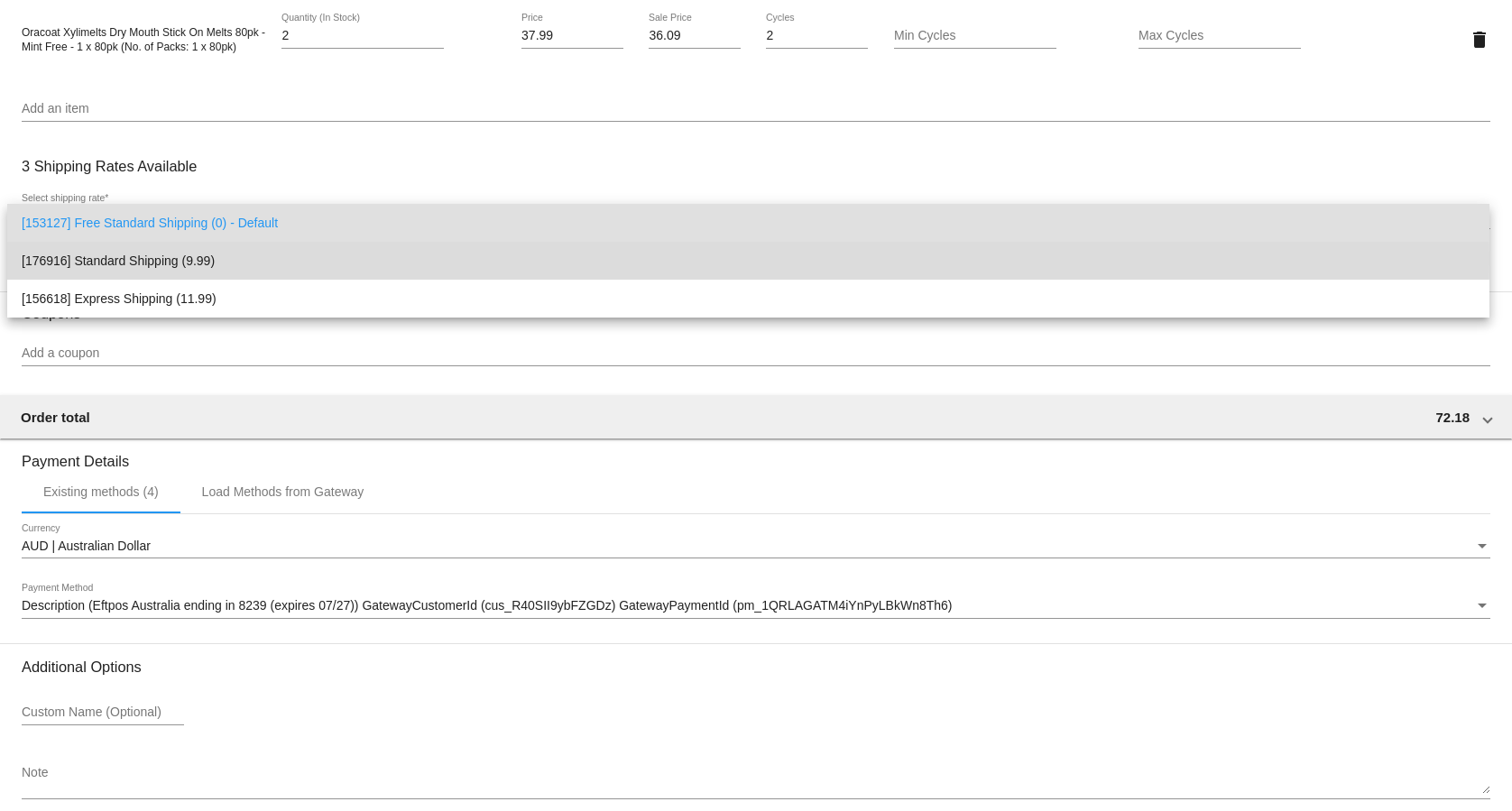
click at [183, 258] on span "[176916] Standard Shipping (9.99)" at bounding box center [748, 260] width 1453 height 37
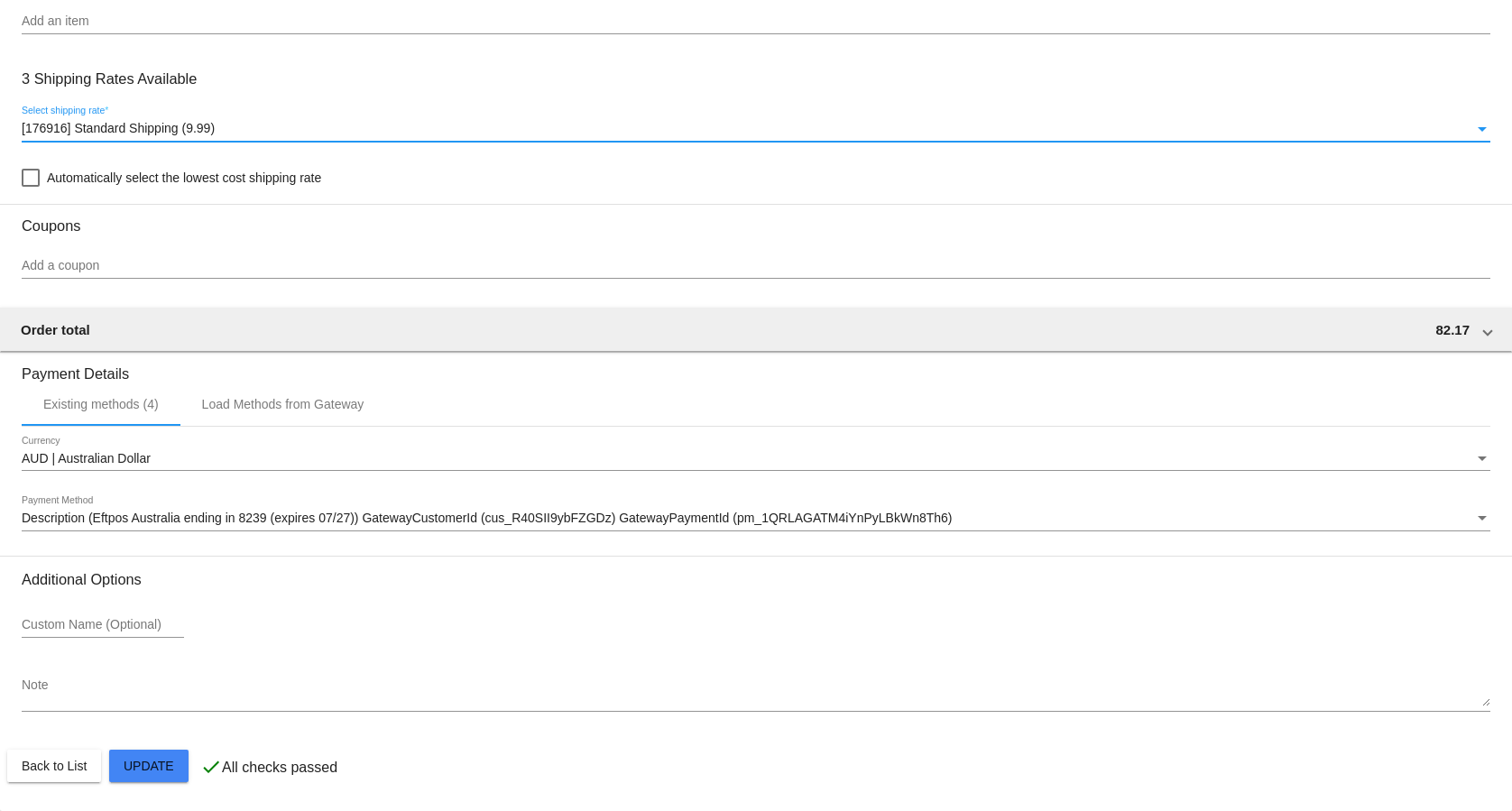
scroll to position [1382, 0]
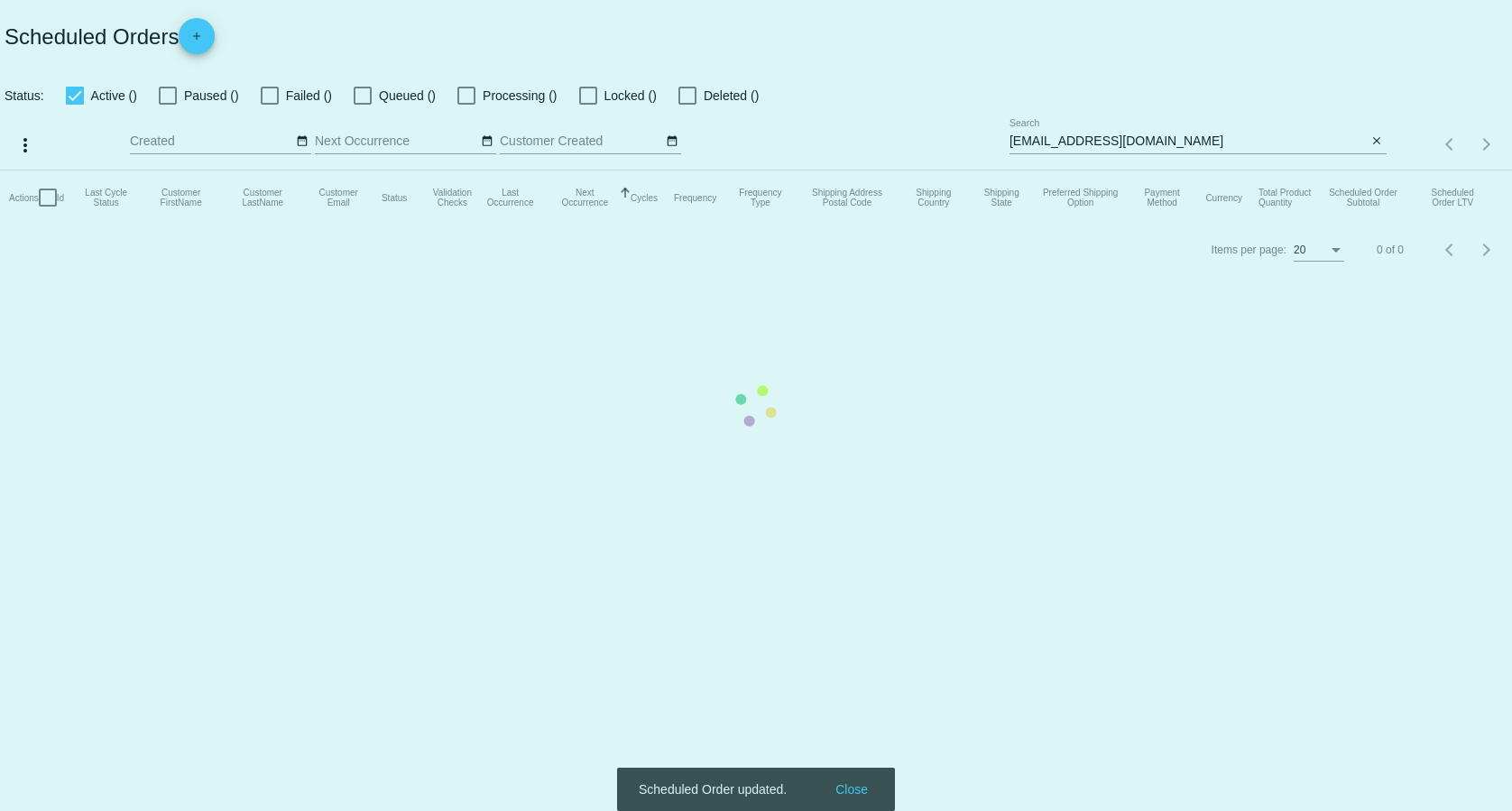
click at [48, 225] on mat-table "Actions Id Last Cycle Status Customer FirstName Customer LastName Customer Emai…" at bounding box center [756, 198] width 1512 height 54
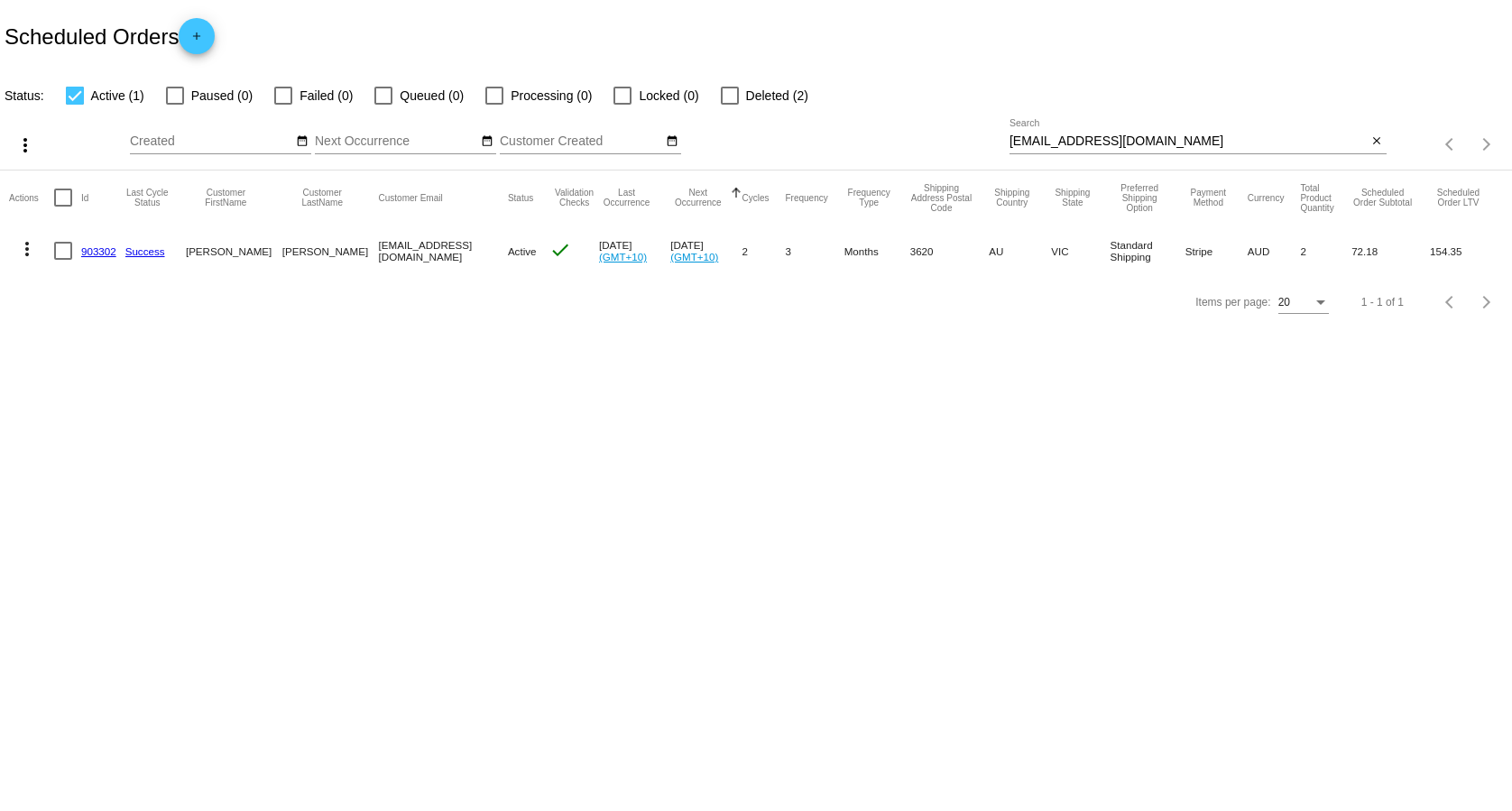
click at [1110, 147] on input "[EMAIL_ADDRESS][DOMAIN_NAME]" at bounding box center [1189, 140] width 358 height 14
click at [1110, 146] on input "[EMAIL_ADDRESS][DOMAIN_NAME]" at bounding box center [1189, 140] width 358 height 14
paste input "[DOMAIN_NAME][EMAIL_ADDRESS][DOMAIN_NAME]"
type input "[DOMAIN_NAME][EMAIL_ADDRESS][DOMAIN_NAME]"
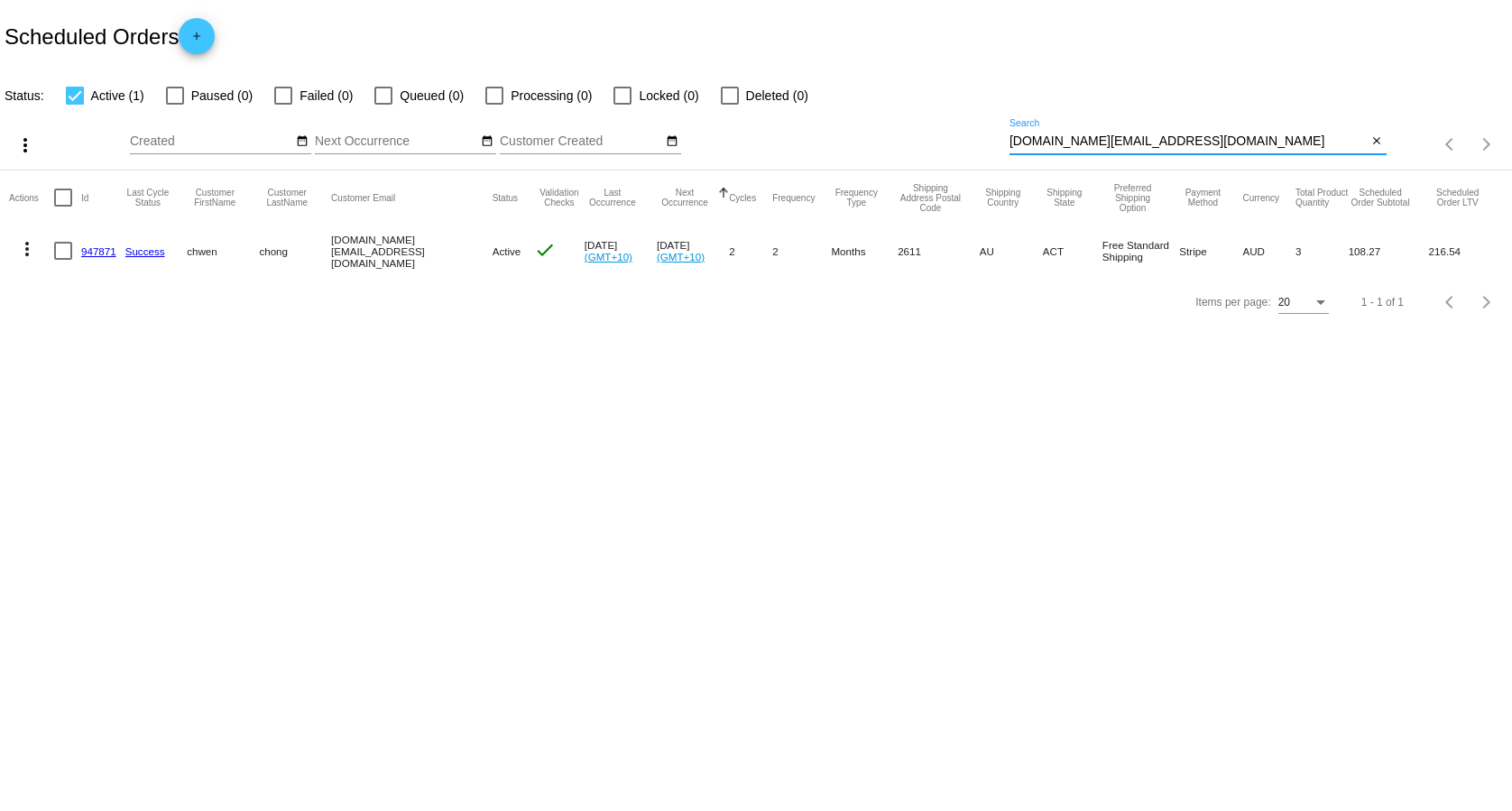
click at [90, 245] on link "947871" at bounding box center [99, 251] width 36 height 12
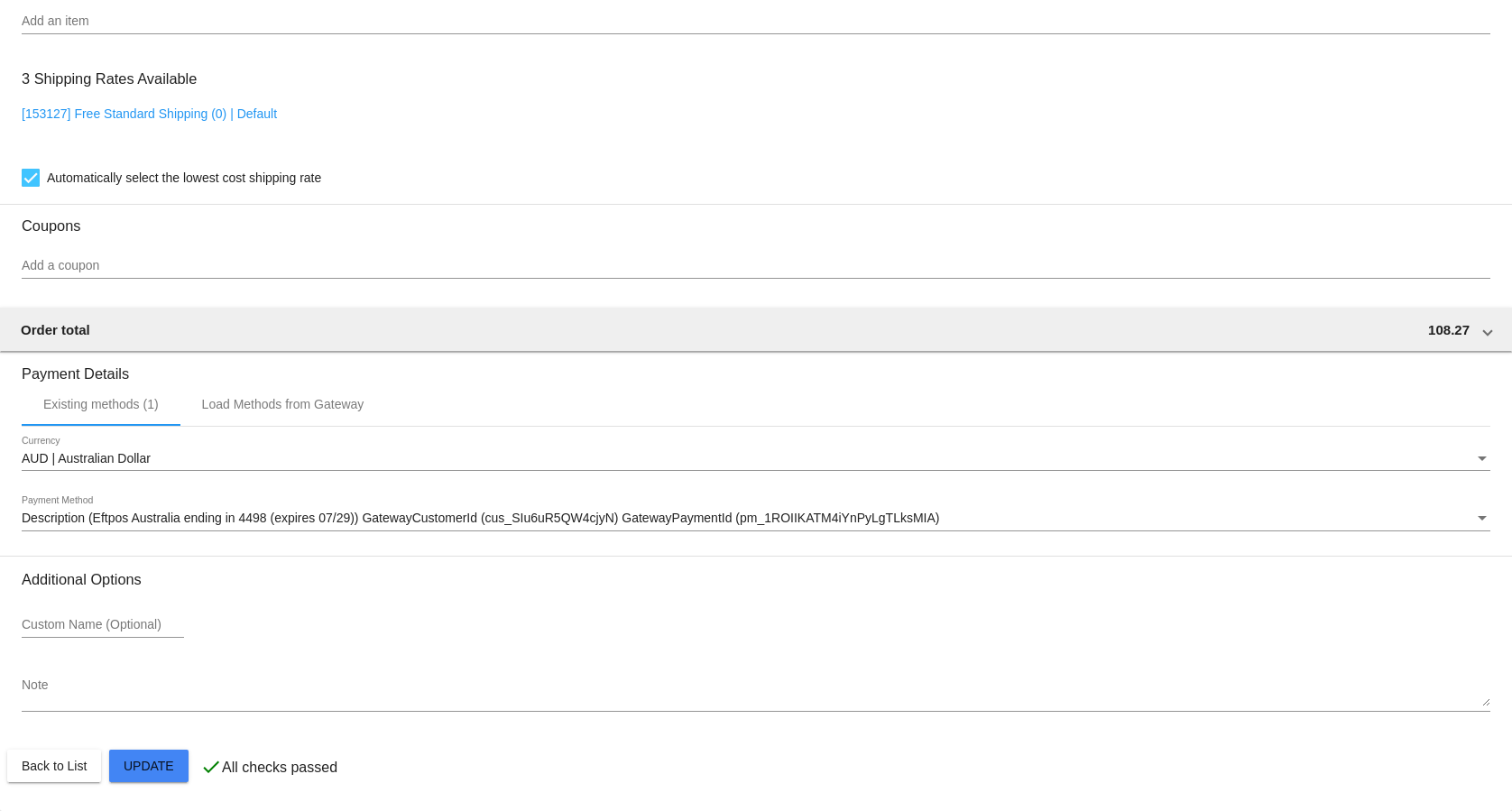
scroll to position [1382, 0]
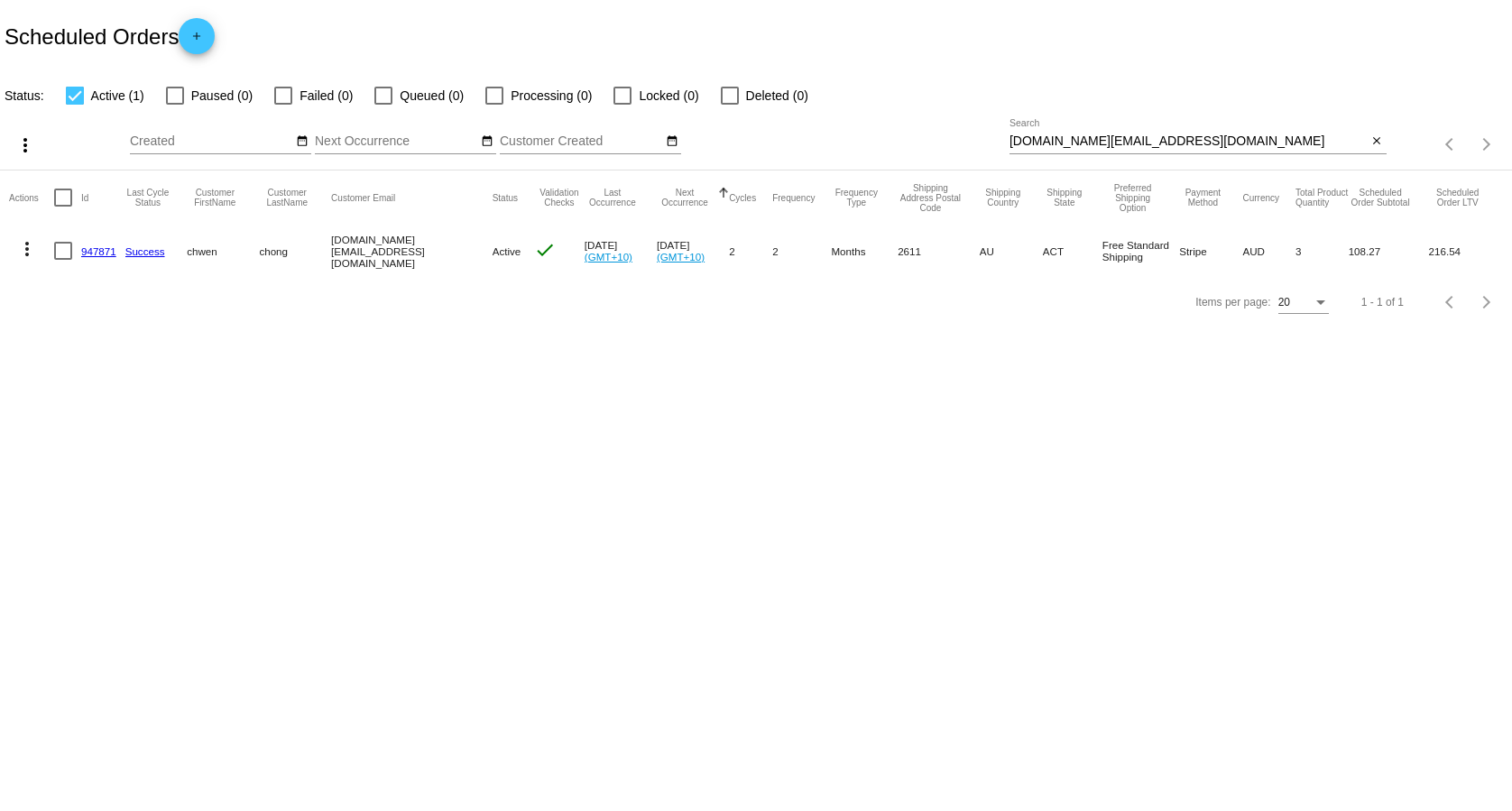
click at [1151, 153] on div "[DOMAIN_NAME][EMAIL_ADDRESS][DOMAIN_NAME] Search" at bounding box center [1189, 137] width 358 height 36
click at [1150, 144] on input "[DOMAIN_NAME][EMAIL_ADDRESS][DOMAIN_NAME]" at bounding box center [1189, 140] width 358 height 14
paste input "[PERSON_NAME][EMAIL_ADDRESS][PERSON_NAME][DOMAIN_NAME]"
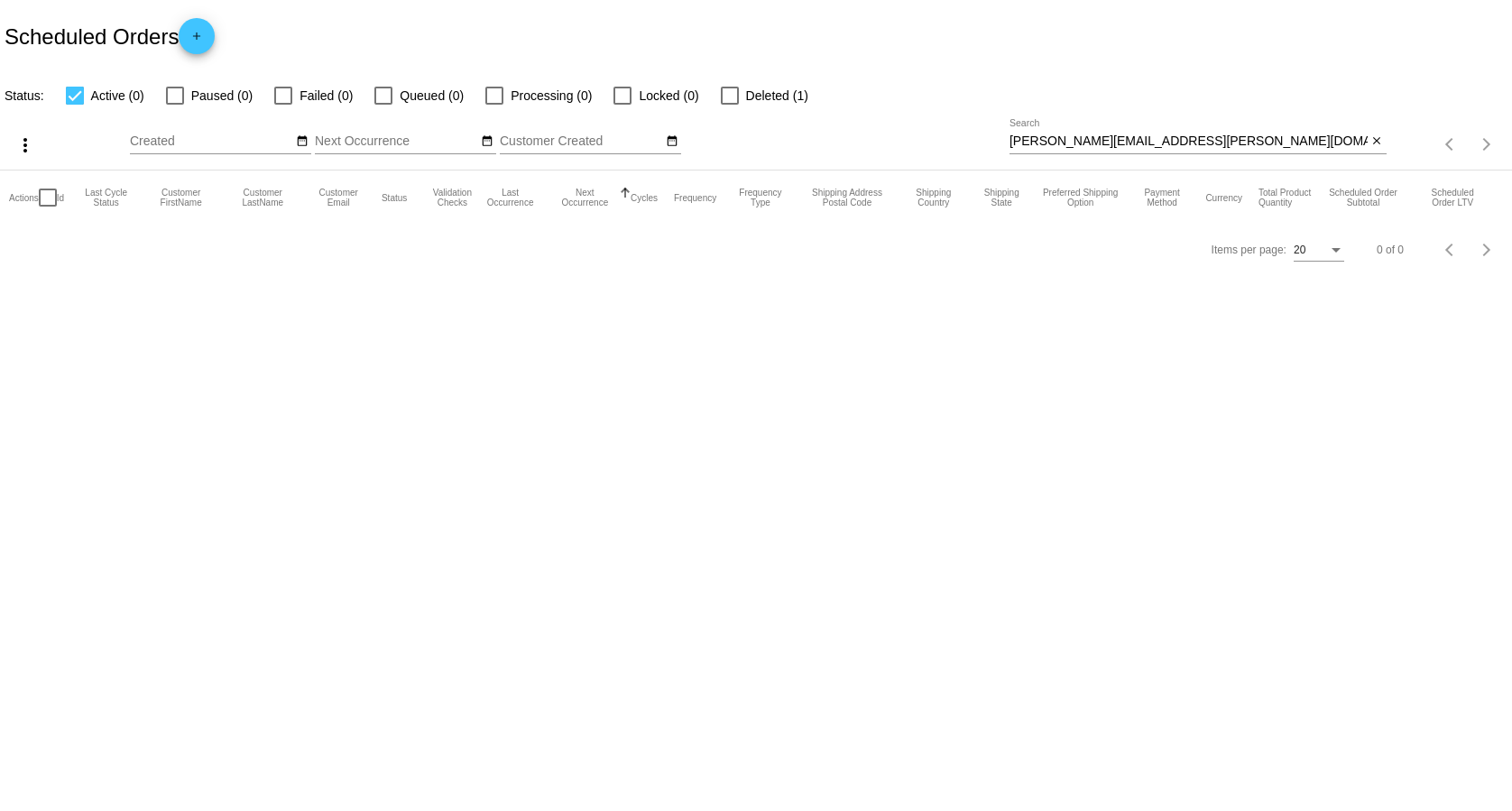
click at [1165, 138] on input "[PERSON_NAME][EMAIL_ADDRESS][PERSON_NAME][DOMAIN_NAME]" at bounding box center [1189, 140] width 358 height 14
paste input "[PERSON_NAME][EMAIL_ADDRESS][PERSON_NAME][DOMAIN_NAME]"
type input "[PERSON_NAME][EMAIL_ADDRESS][PERSON_NAME][DOMAIN_NAME]"
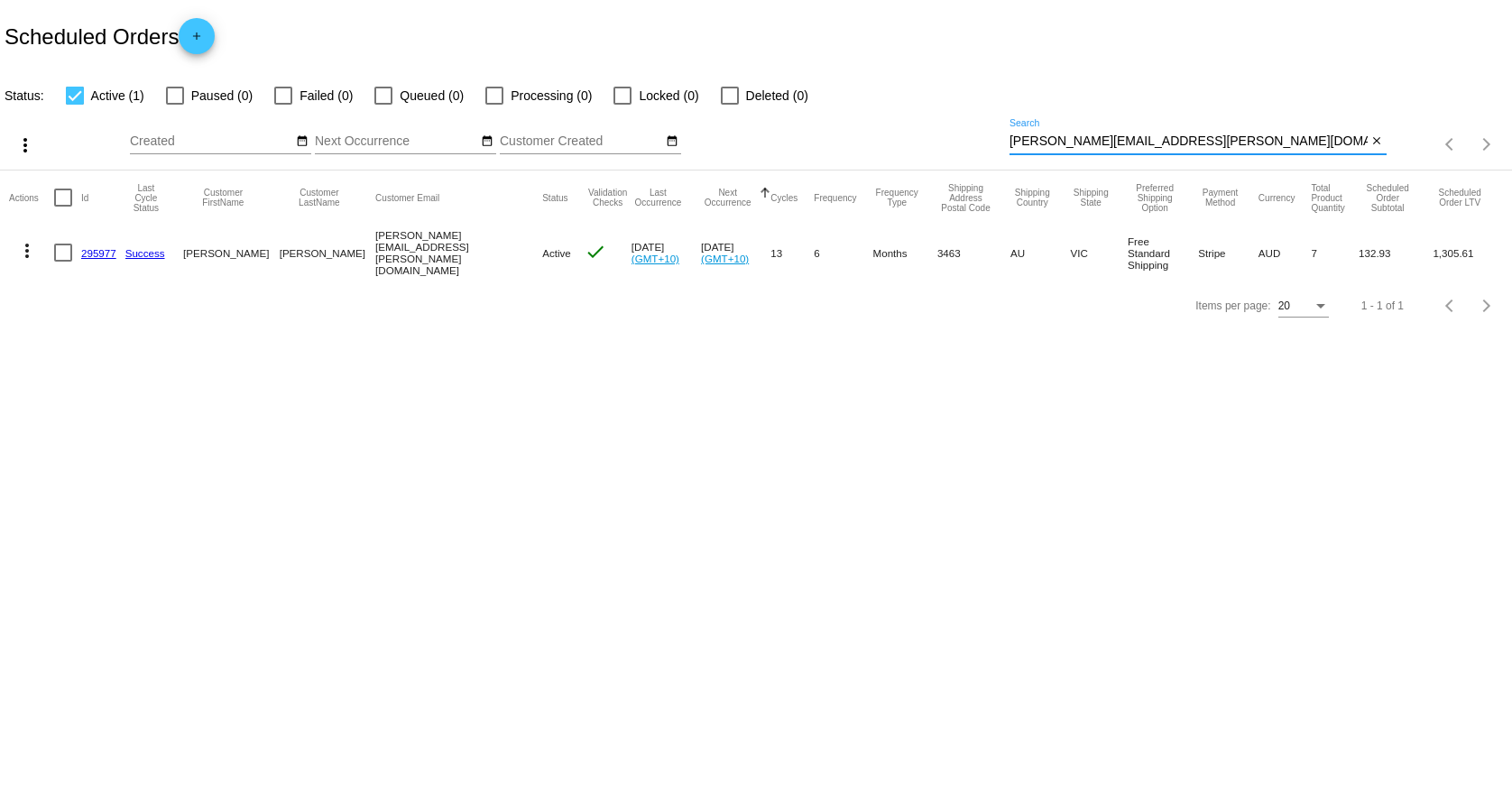
click at [85, 253] on link "295977" at bounding box center [99, 253] width 36 height 12
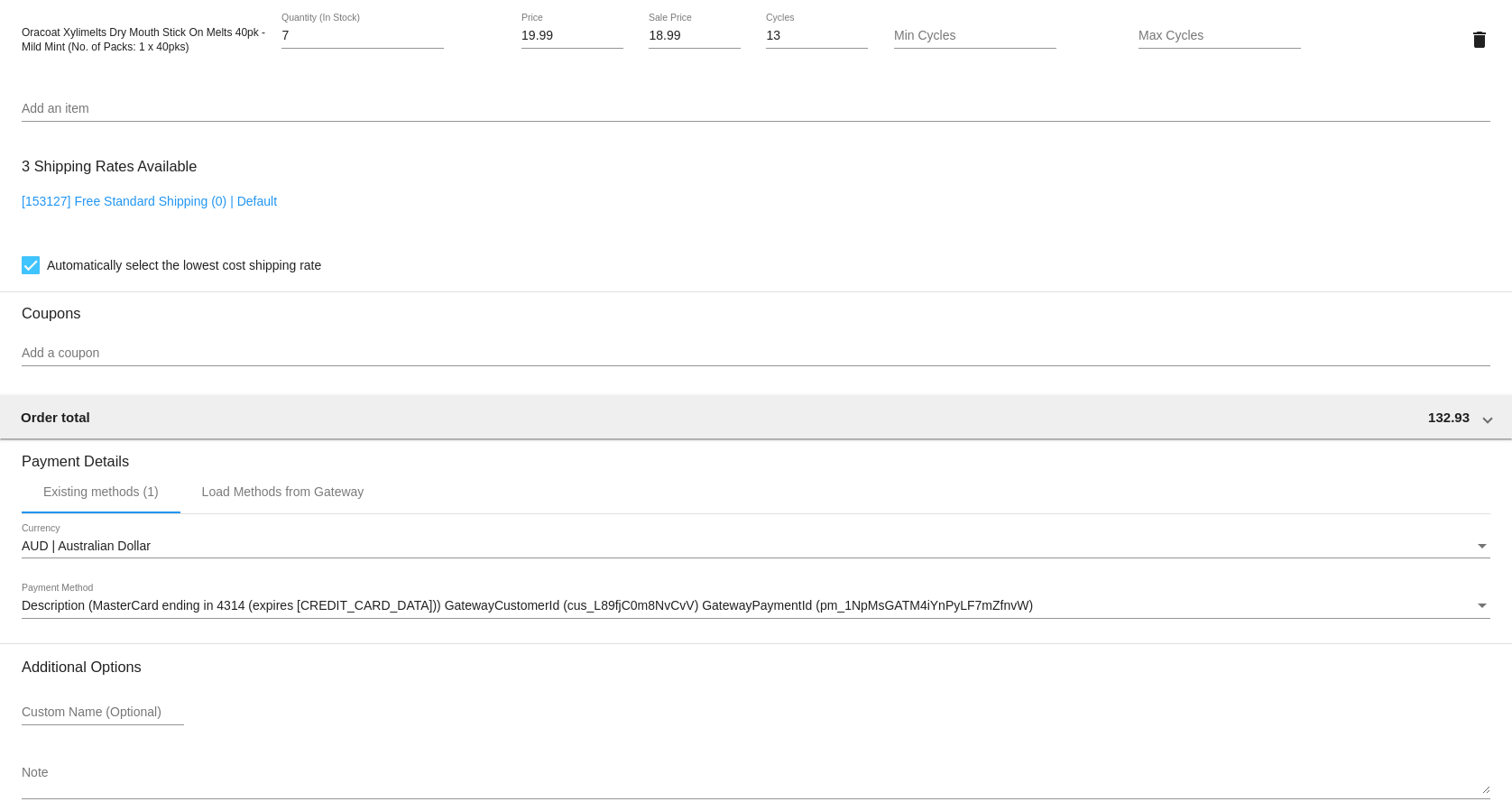
scroll to position [1382, 0]
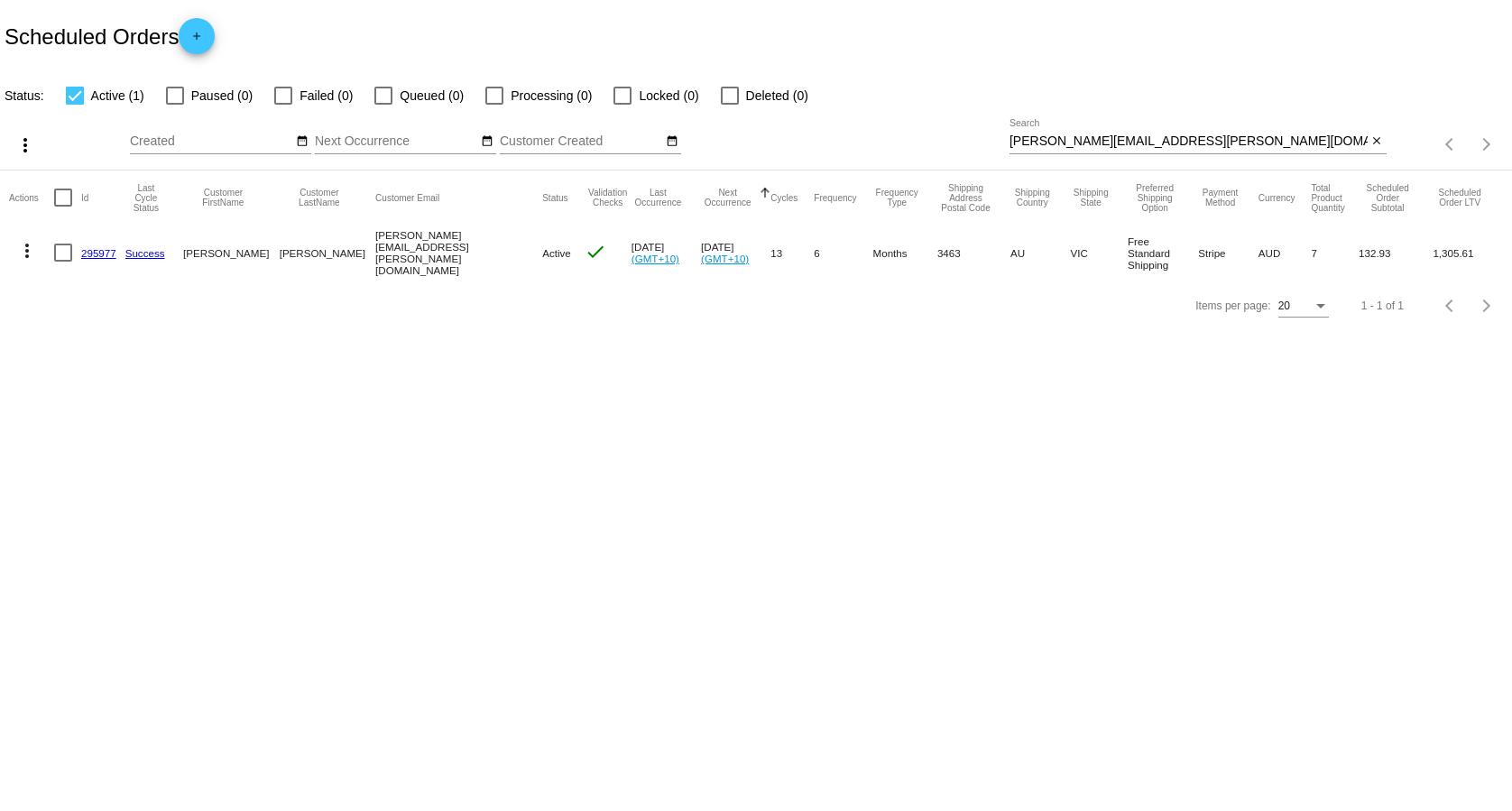
click at [1178, 136] on input "[PERSON_NAME][EMAIL_ADDRESS][PERSON_NAME][DOMAIN_NAME]" at bounding box center [1189, 140] width 358 height 14
paste input "[EMAIL_ADDRESS]"
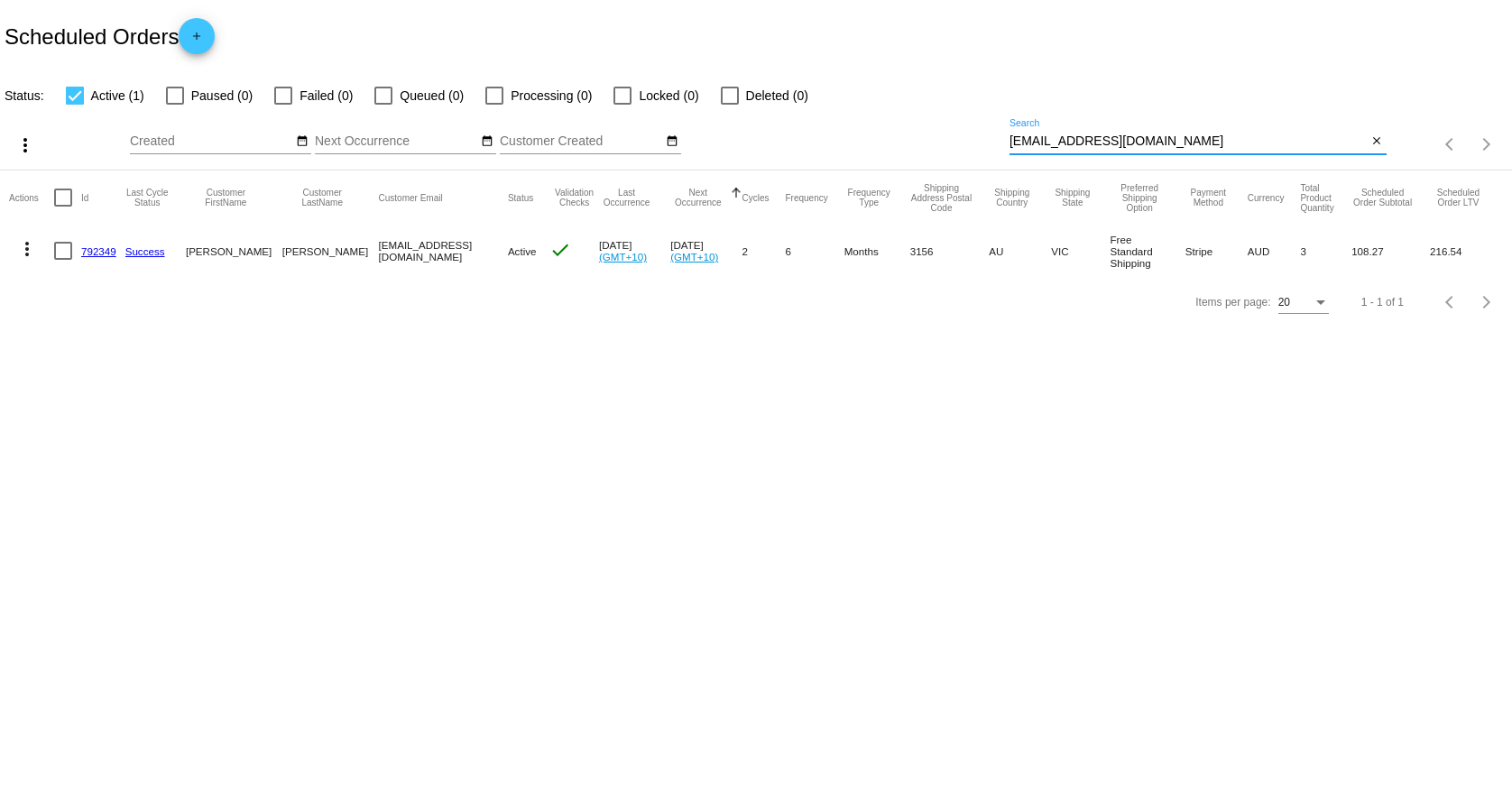
type input "[EMAIL_ADDRESS][DOMAIN_NAME]"
click at [96, 244] on mat-cell "792349" at bounding box center [103, 251] width 44 height 52
click at [96, 250] on link "792349" at bounding box center [99, 251] width 36 height 12
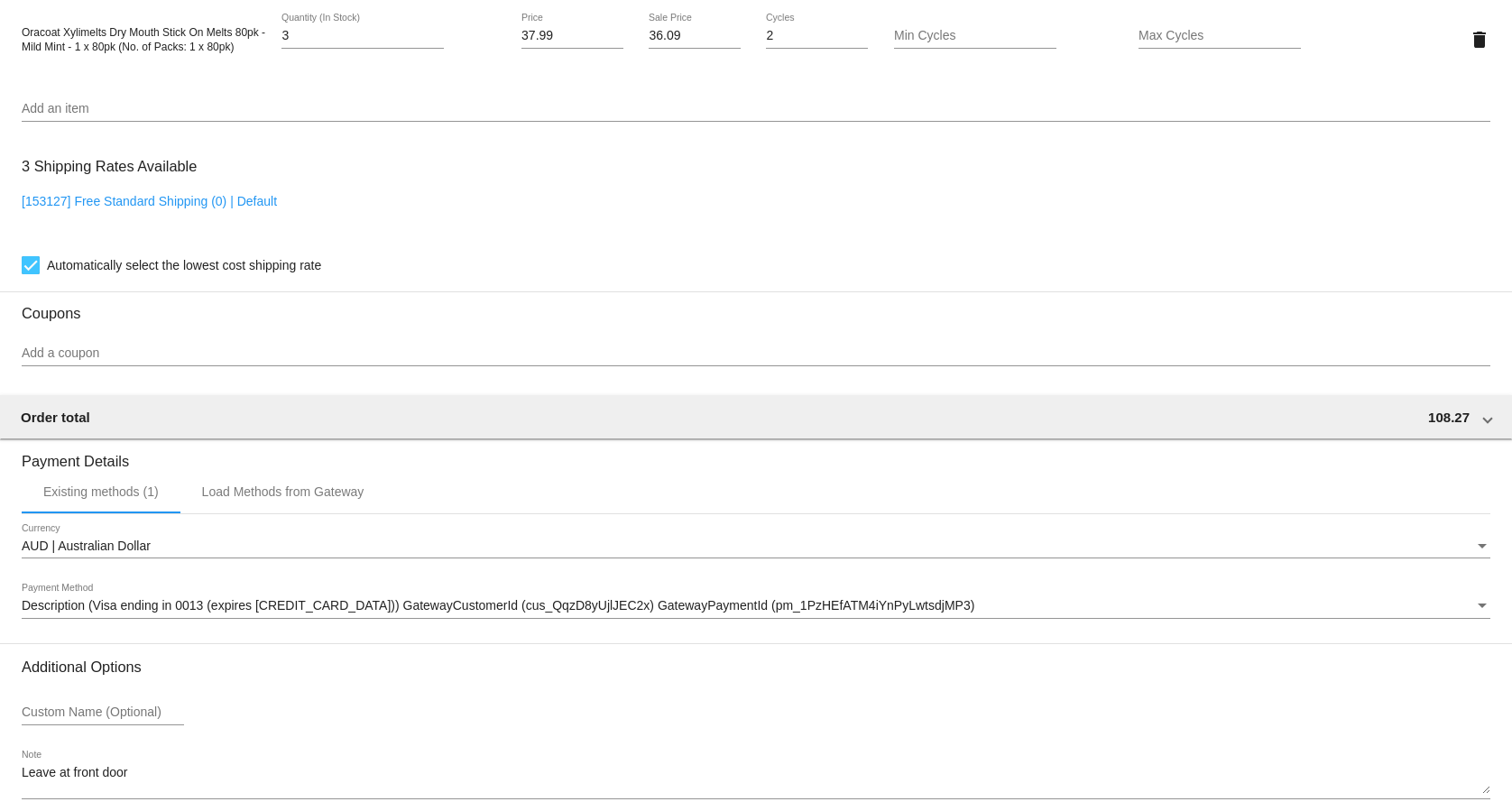
scroll to position [1382, 0]
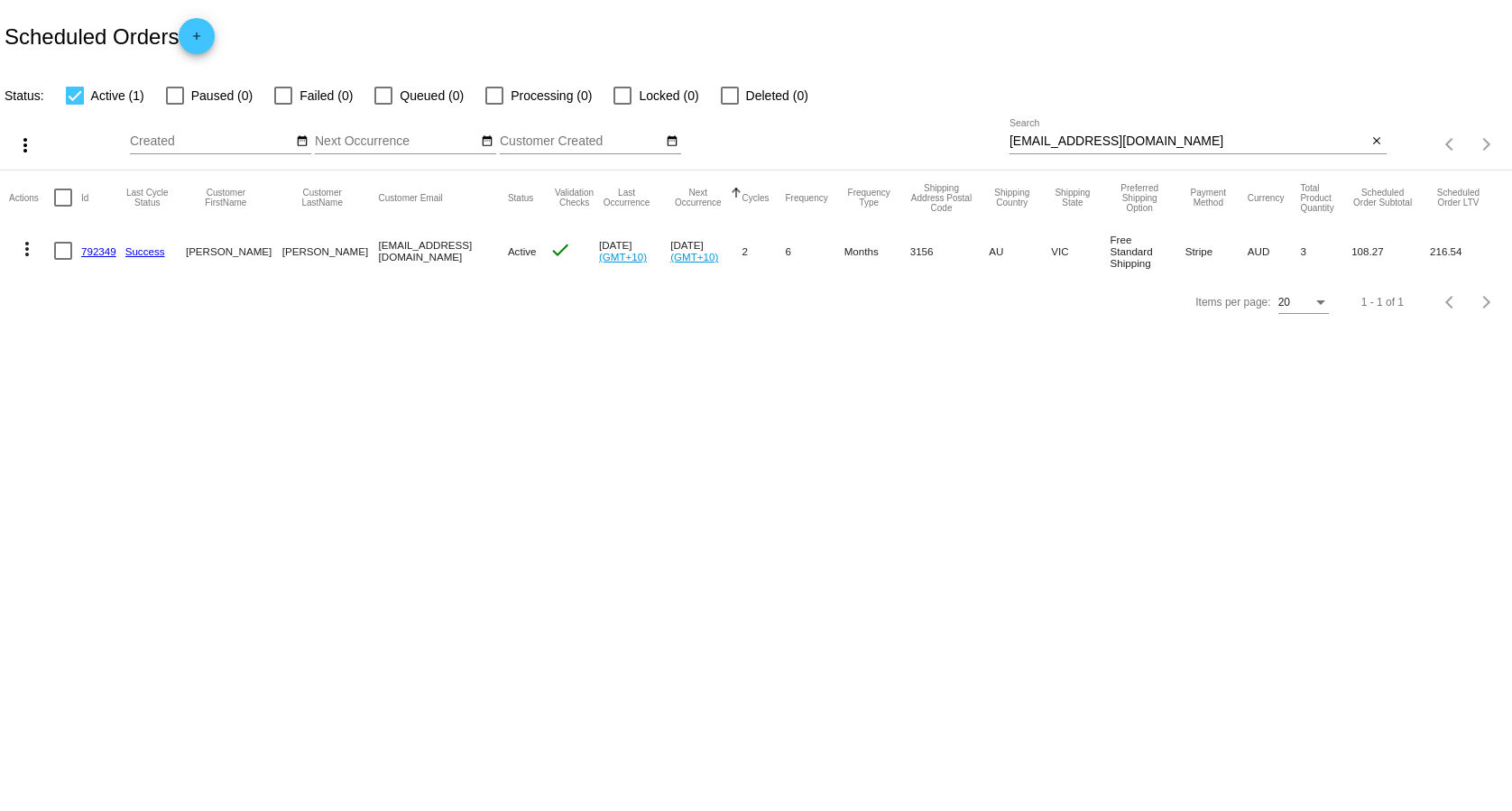
click at [1139, 140] on input "[EMAIL_ADDRESS][DOMAIN_NAME]" at bounding box center [1189, 140] width 358 height 14
paste input "[EMAIL_ADDRESS]"
type input "[EMAIL_ADDRESS][DOMAIN_NAME]"
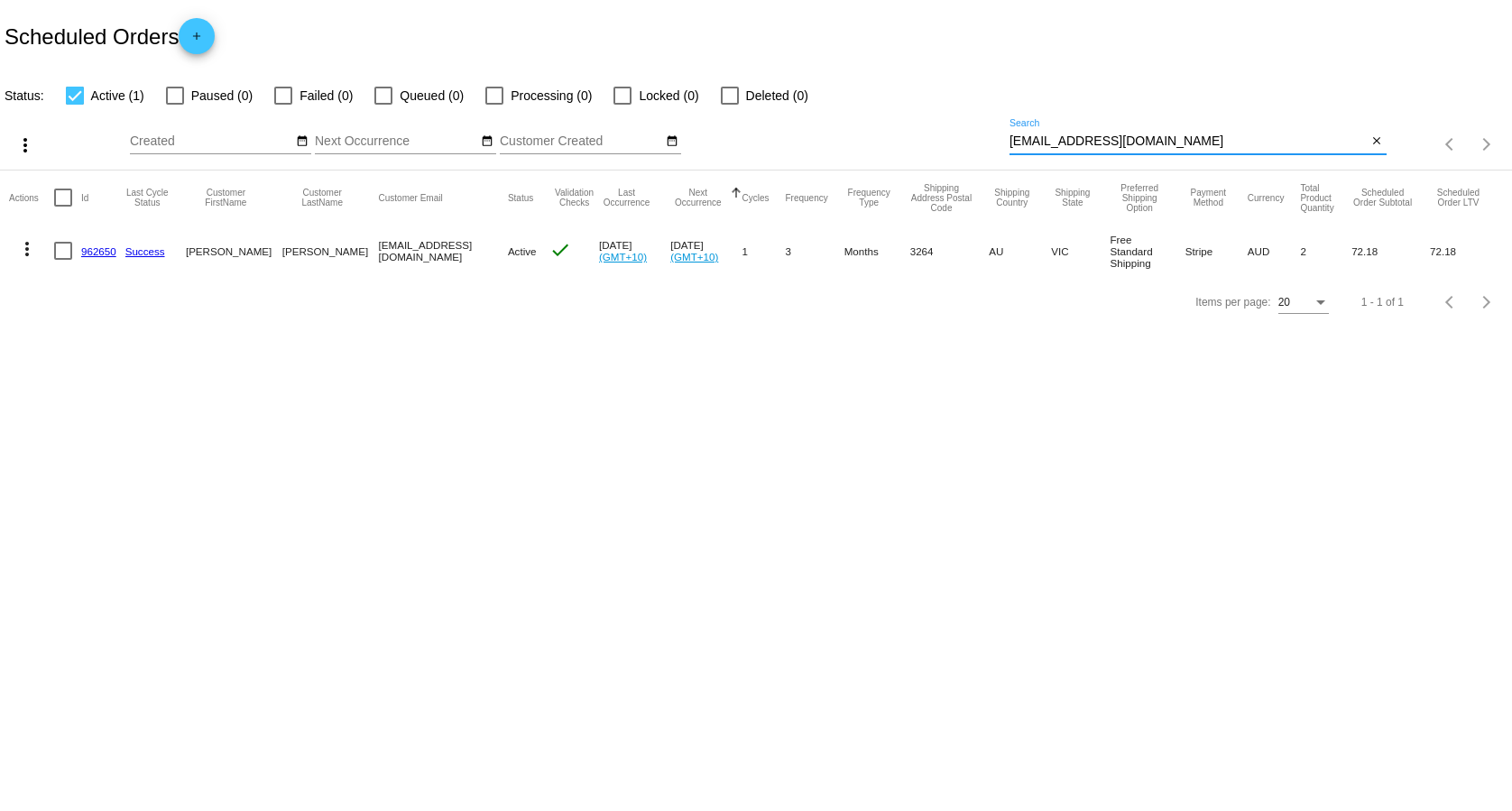
click at [100, 249] on link "962650" at bounding box center [99, 251] width 36 height 12
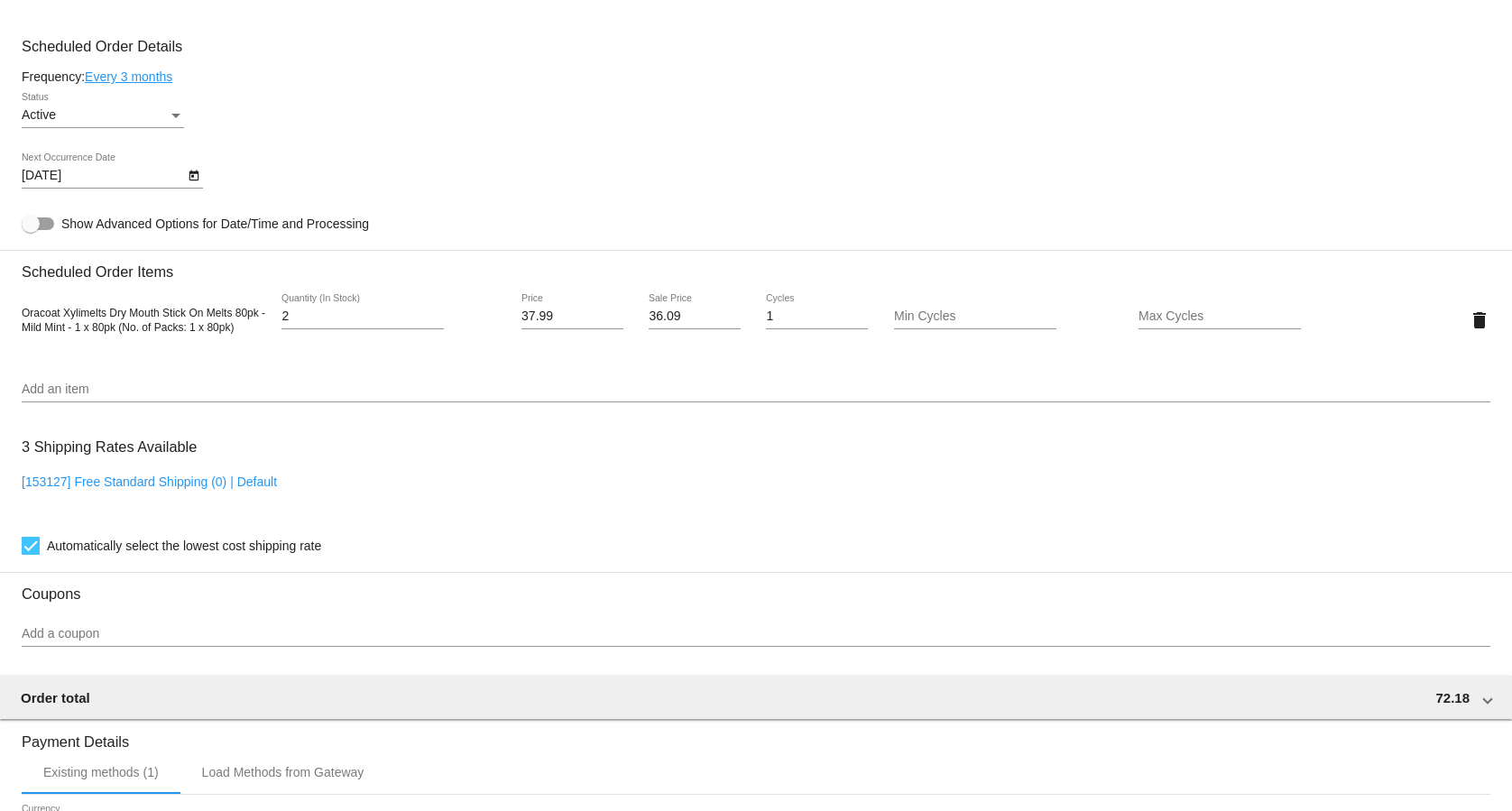
scroll to position [1104, 0]
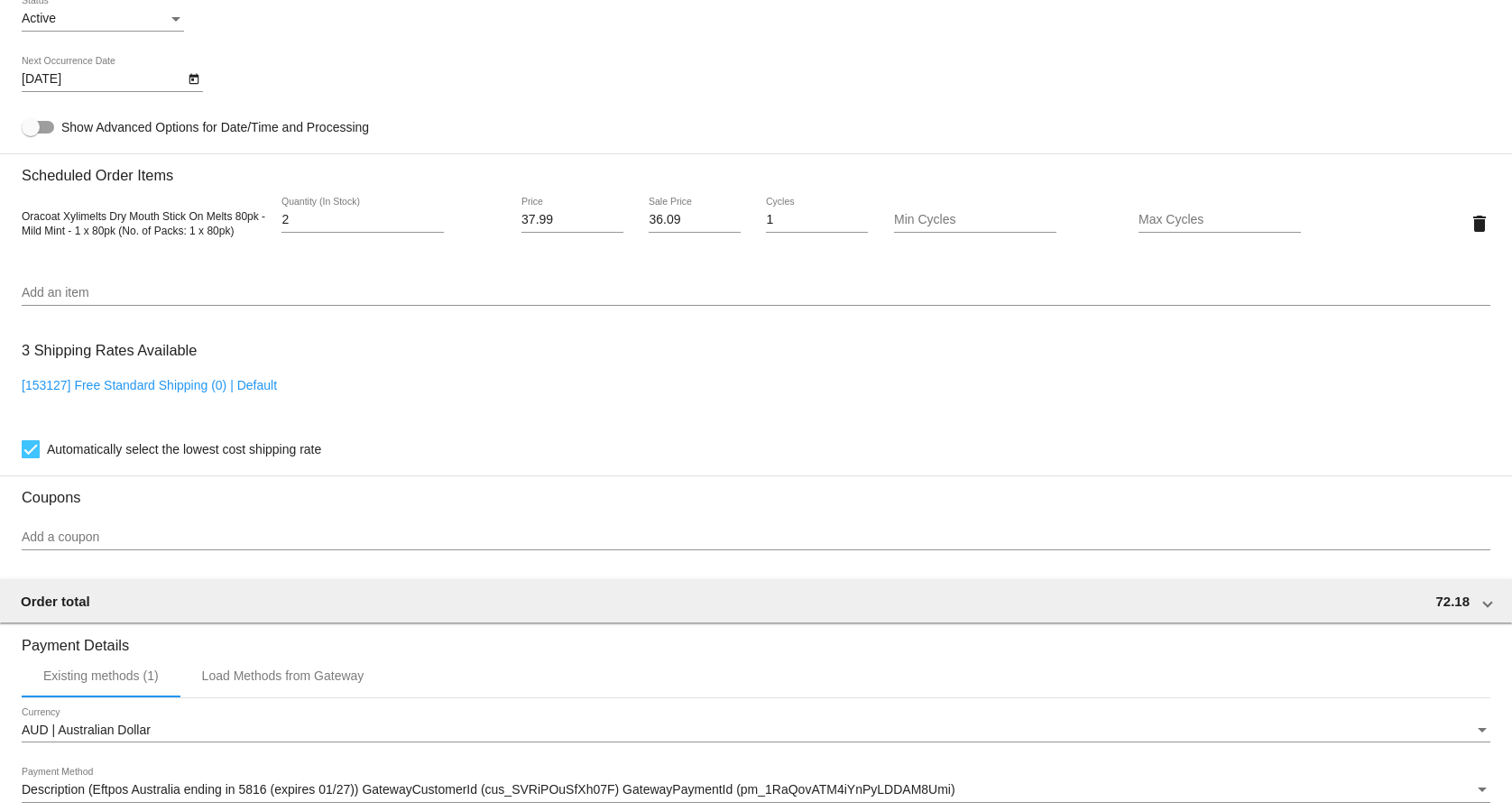
click at [214, 381] on div "3 Shipping Rates Available [153127] Free Standard Shipping (0) | Default Automa…" at bounding box center [756, 395] width 1469 height 130
click at [211, 390] on link "[153127] Free Standard Shipping (0) | Default" at bounding box center [149, 384] width 256 height 14
checkbox input "false"
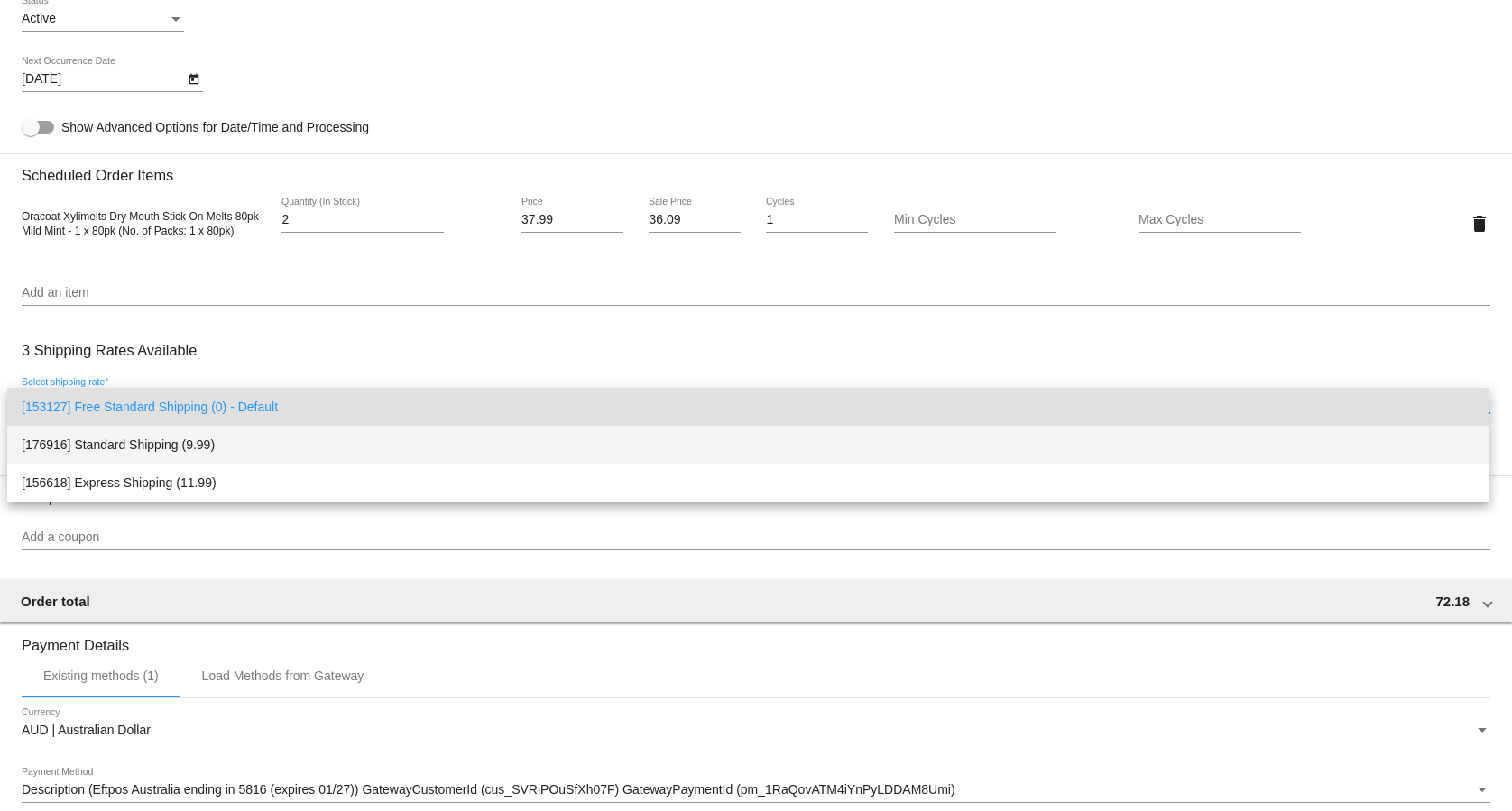
click at [226, 429] on span "[176916] Standard Shipping (9.99)" at bounding box center [748, 445] width 1453 height 37
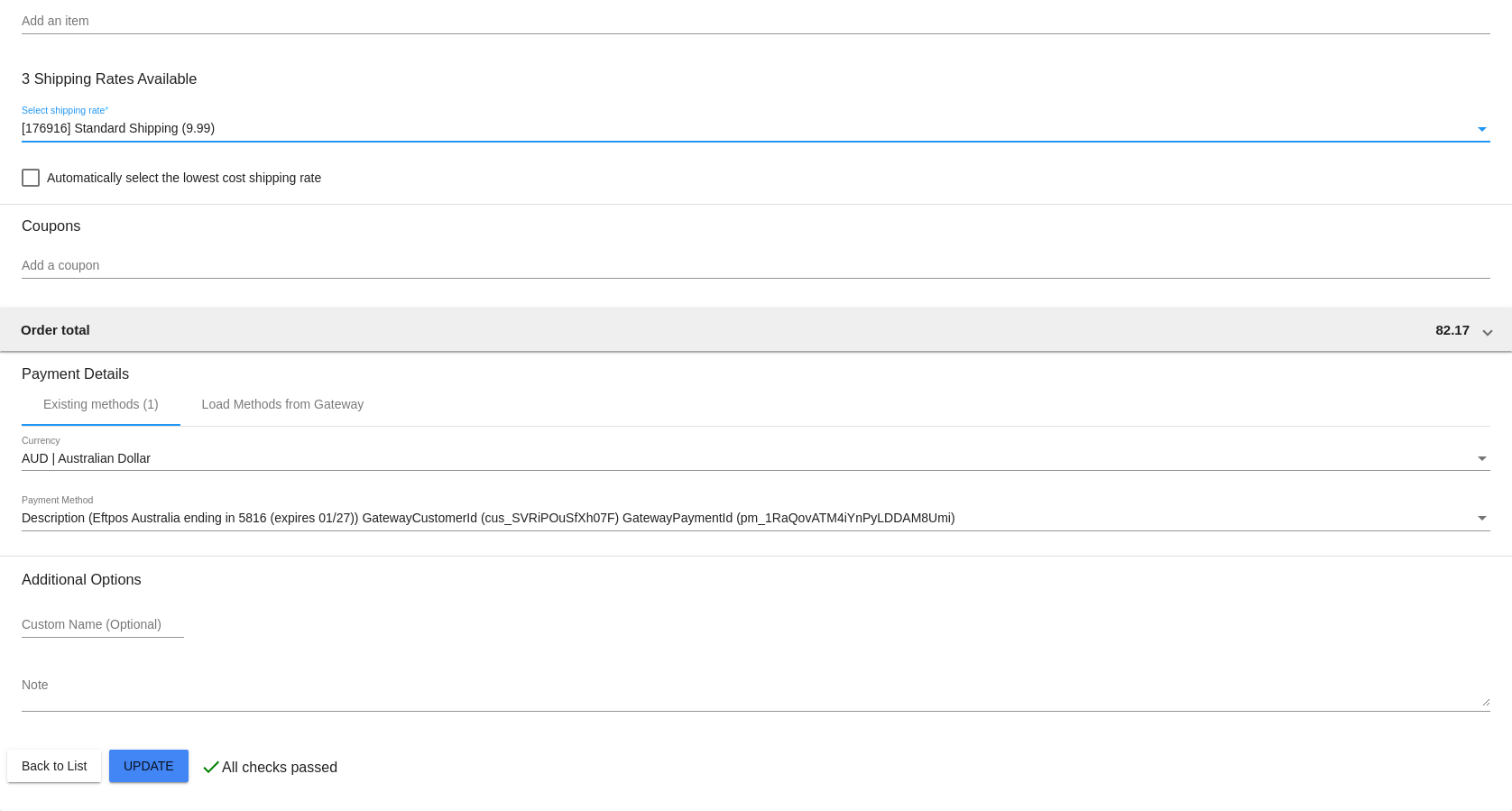
scroll to position [1382, 0]
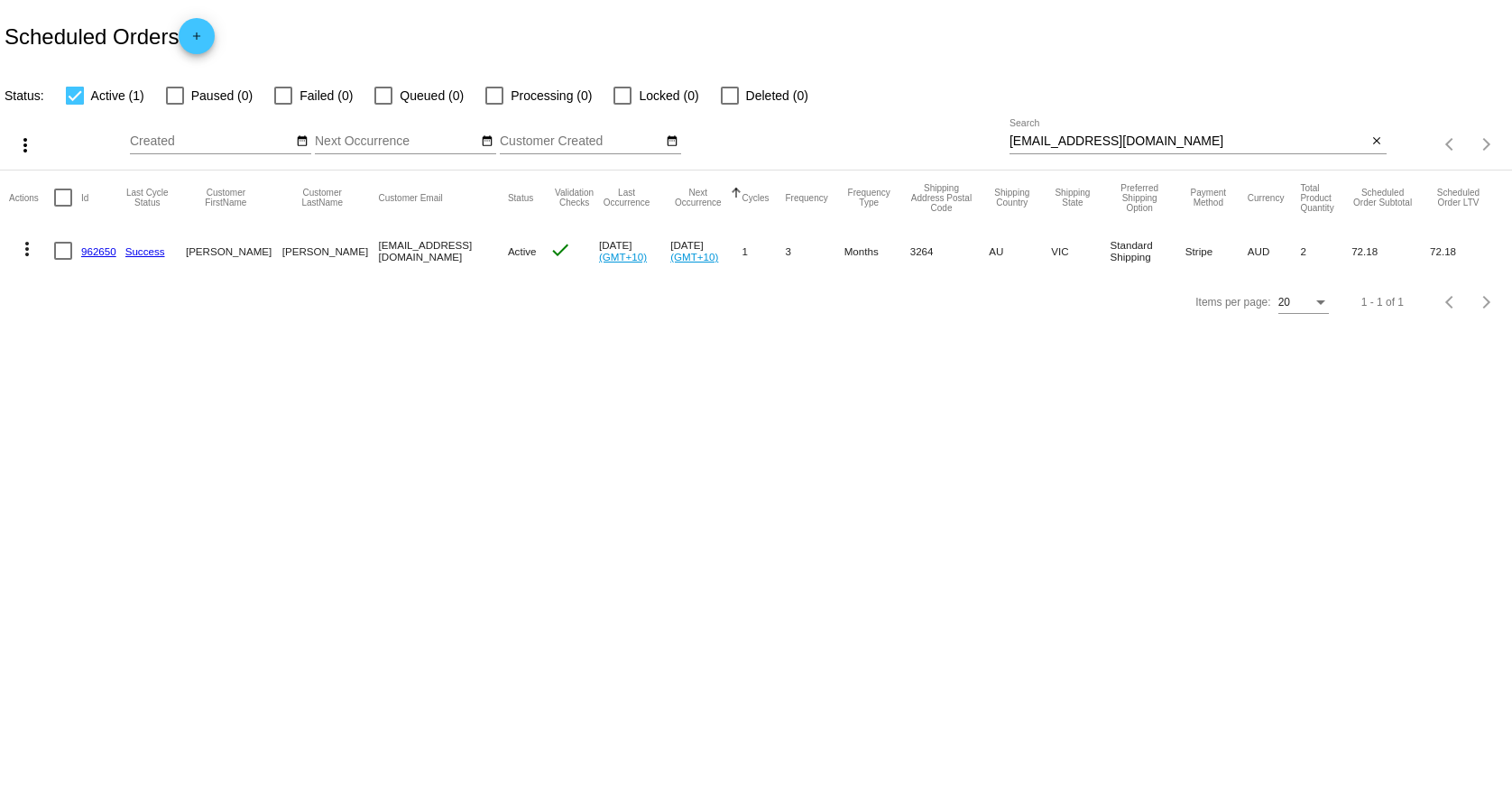
click at [1092, 130] on div "[EMAIL_ADDRESS][DOMAIN_NAME] Search" at bounding box center [1189, 137] width 358 height 36
click at [1089, 144] on input "[EMAIL_ADDRESS][DOMAIN_NAME]" at bounding box center [1189, 140] width 358 height 14
paste input "[EMAIL_ADDRESS]"
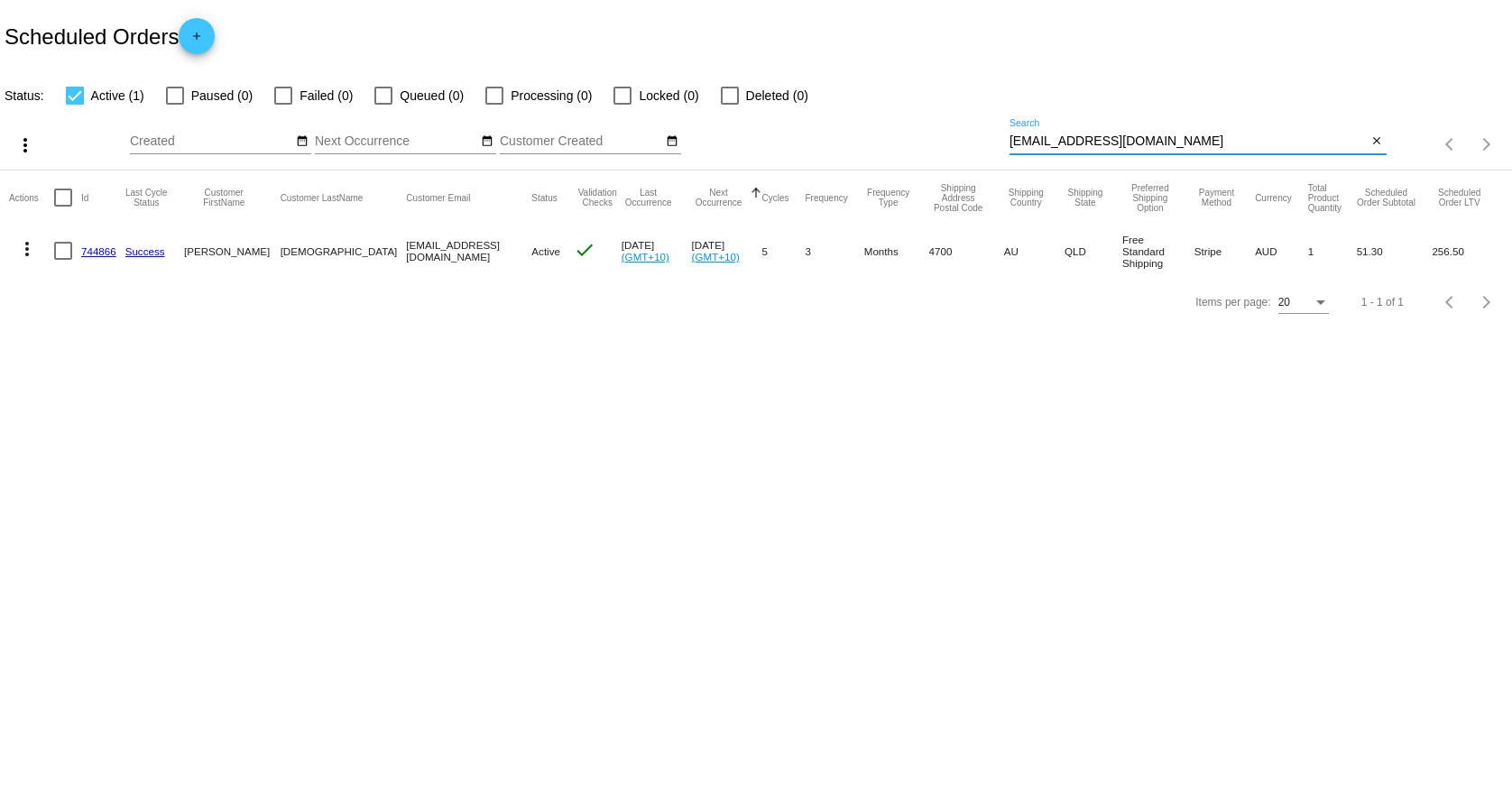
type input "[EMAIL_ADDRESS][DOMAIN_NAME]"
click at [91, 249] on link "744866" at bounding box center [99, 251] width 36 height 12
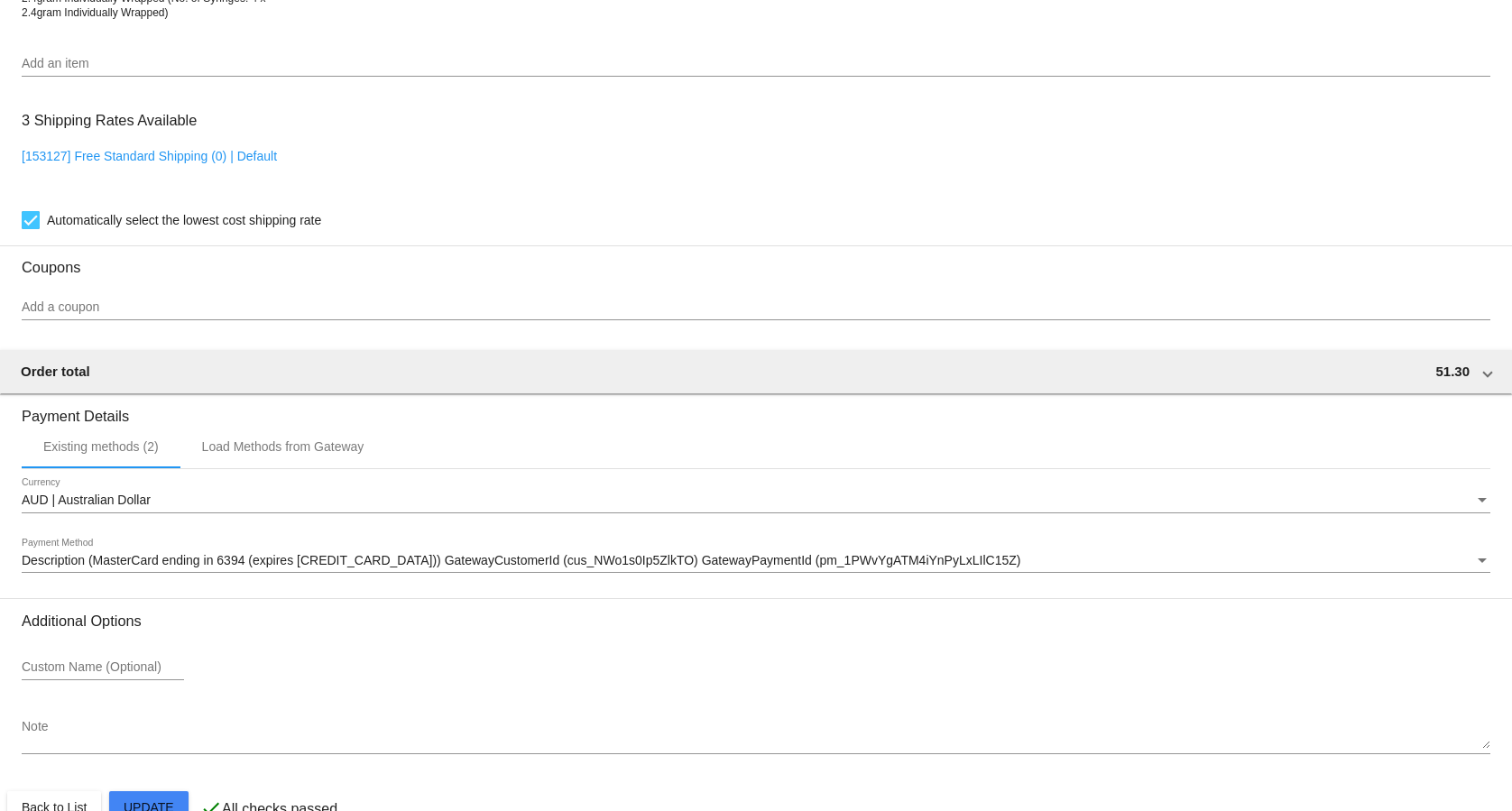
scroll to position [1393, 0]
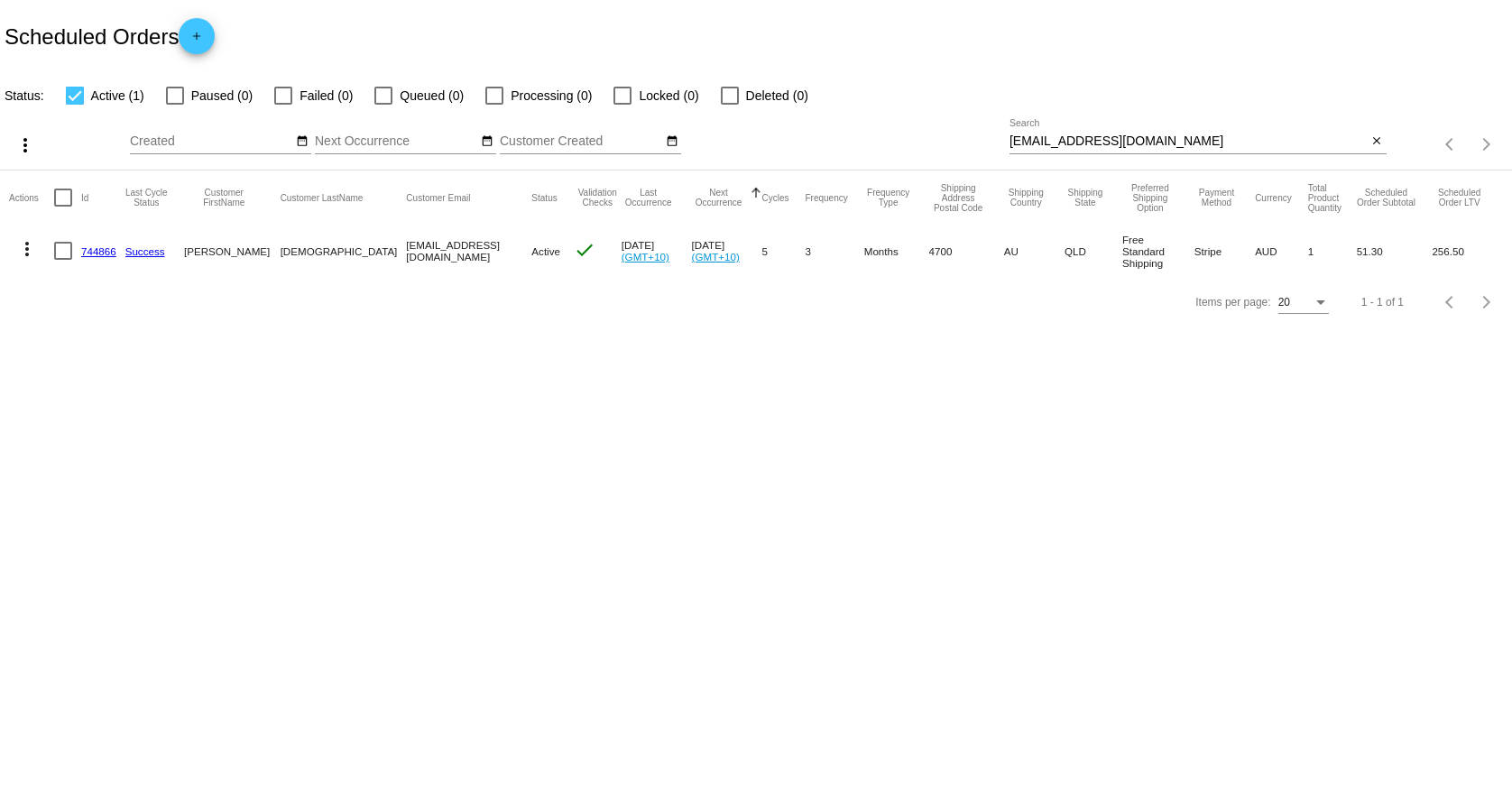
click at [1082, 141] on input "[EMAIL_ADDRESS][DOMAIN_NAME]" at bounding box center [1189, 140] width 358 height 14
paste input "[EMAIL_ADDRESS]"
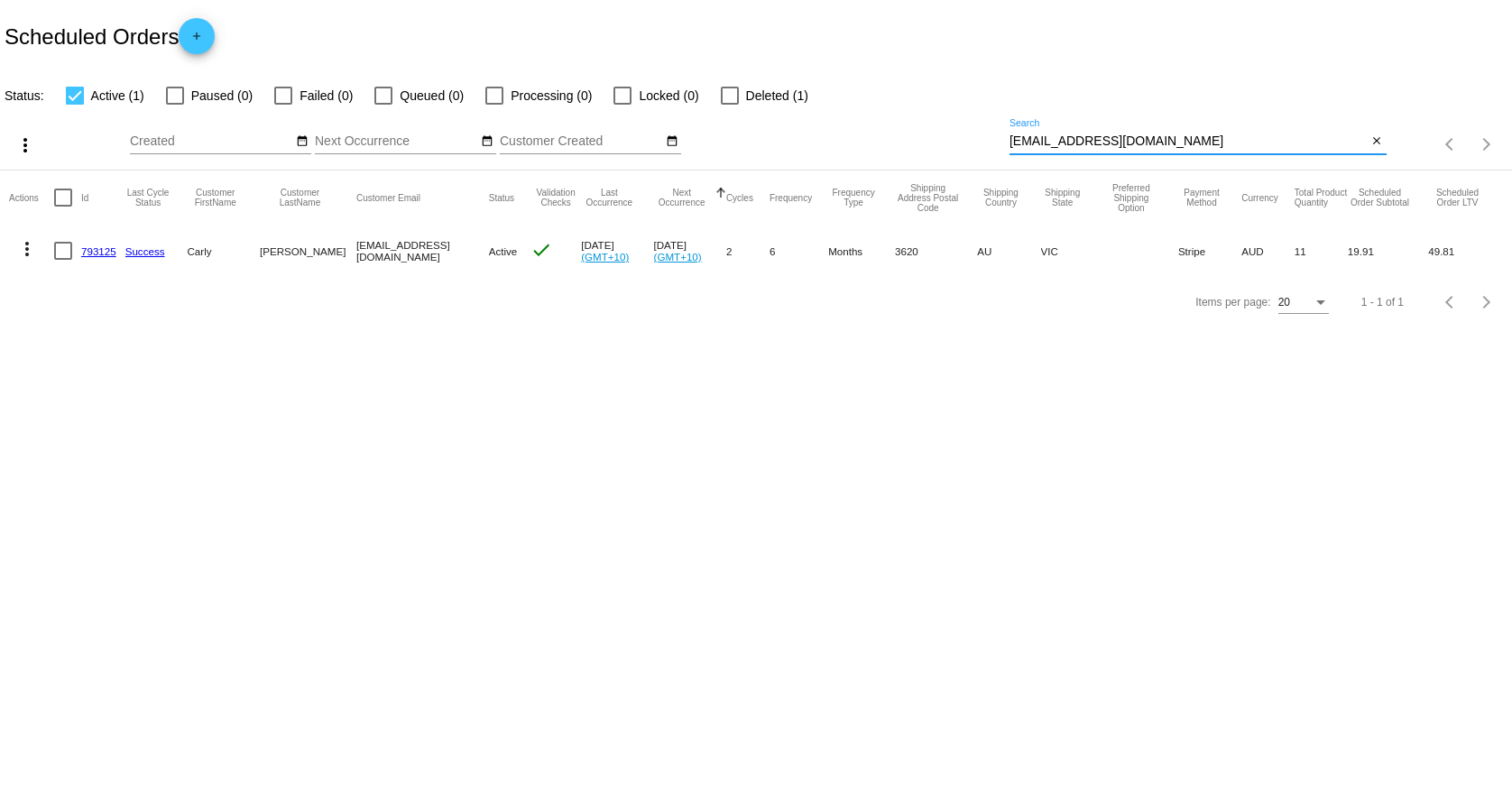
type input "[EMAIL_ADDRESS][DOMAIN_NAME]"
click at [102, 253] on link "793125" at bounding box center [99, 251] width 36 height 12
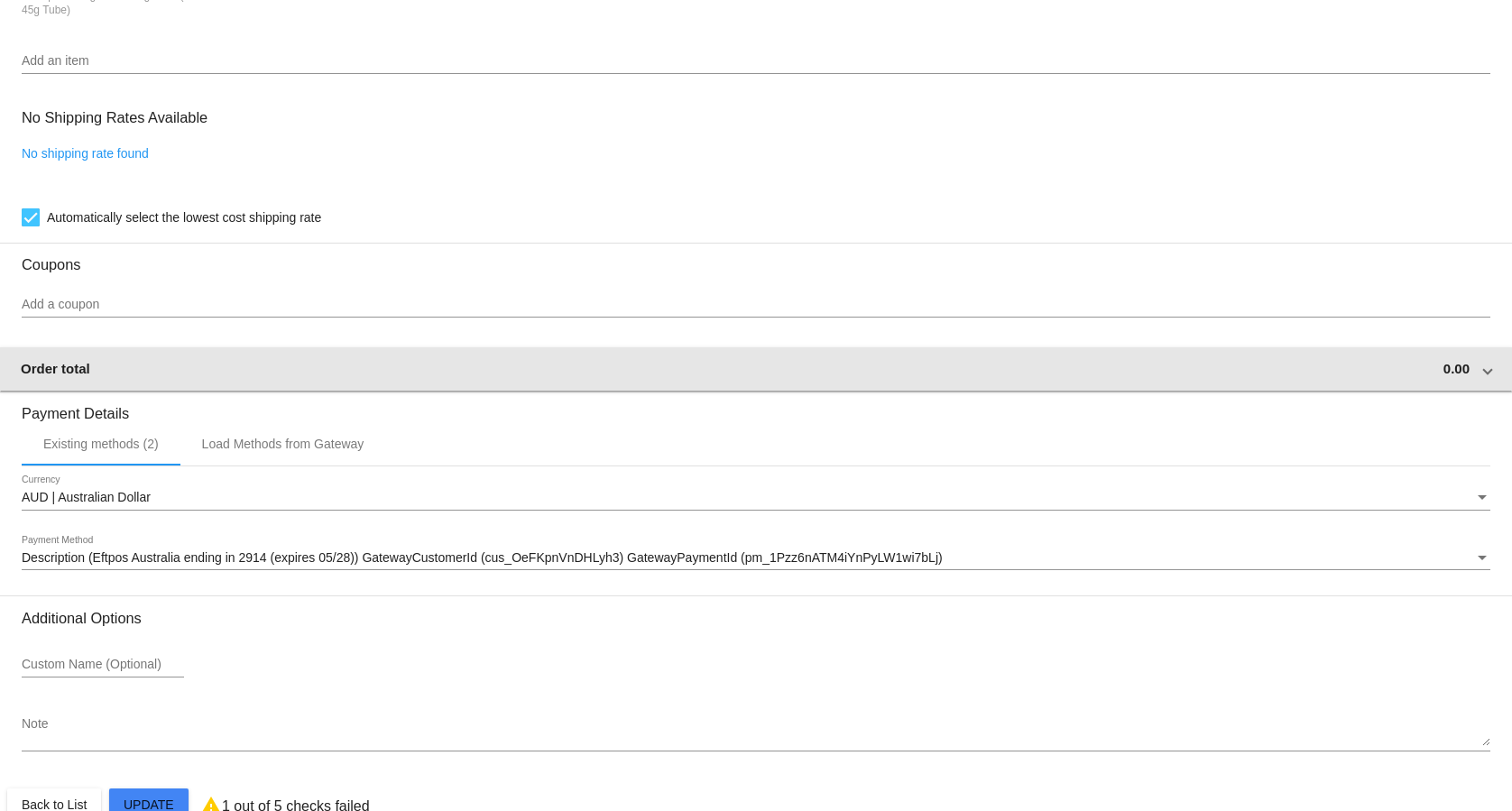
scroll to position [1196, 0]
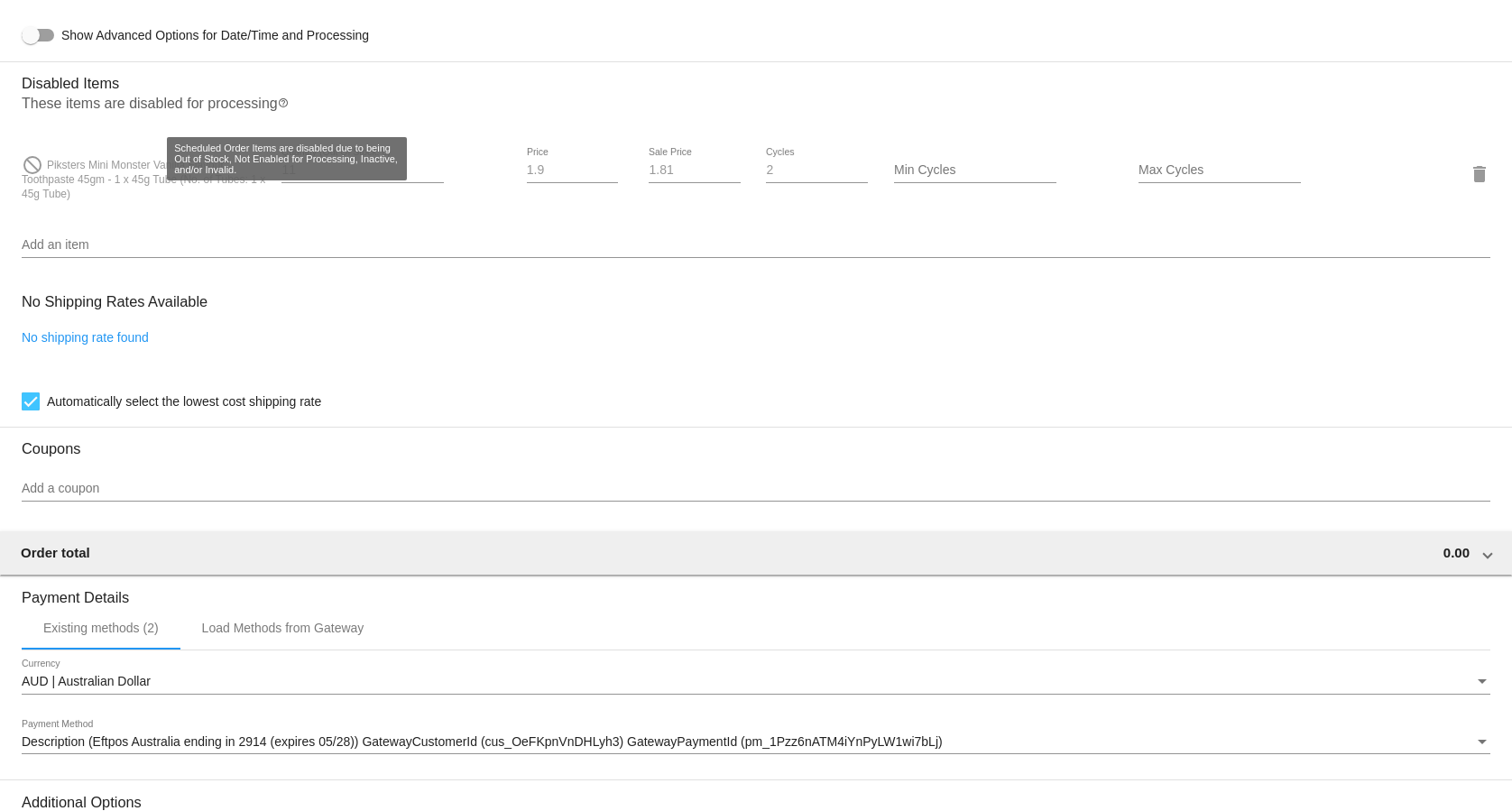
click at [289, 109] on mat-icon "help_outline" at bounding box center [284, 108] width 11 height 22
click at [363, 178] on input "11" at bounding box center [362, 170] width 162 height 14
click at [384, 230] on mat-card-content "Customer 1266333: [PERSON_NAME] [EMAIL_ADDRESS][DOMAIN_NAME] Customer Shipping …" at bounding box center [756, 79] width 1469 height 1742
click at [52, 246] on input "Add an item" at bounding box center [756, 244] width 1469 height 14
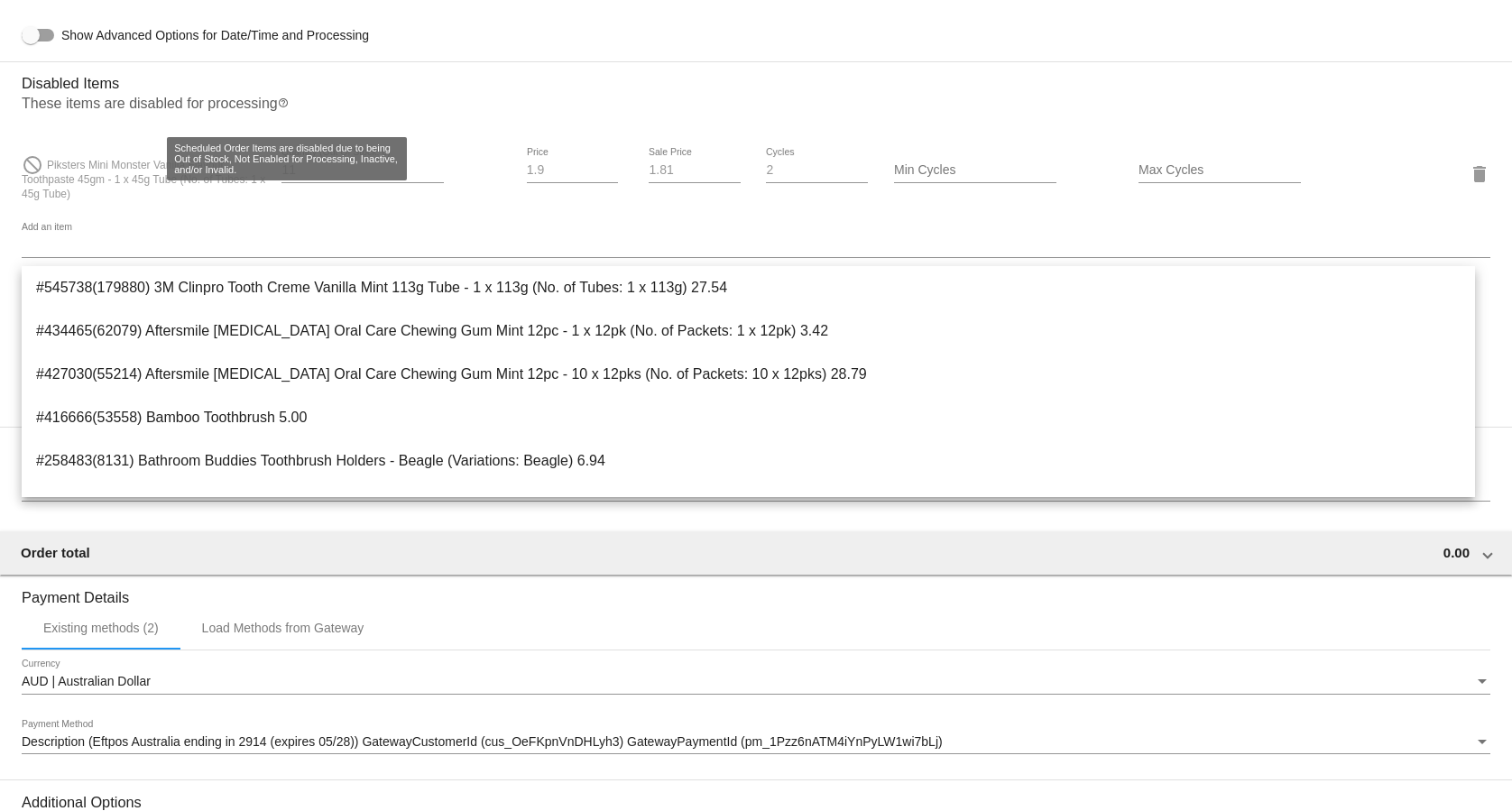
click at [288, 109] on mat-icon "help_outline" at bounding box center [284, 108] width 11 height 22
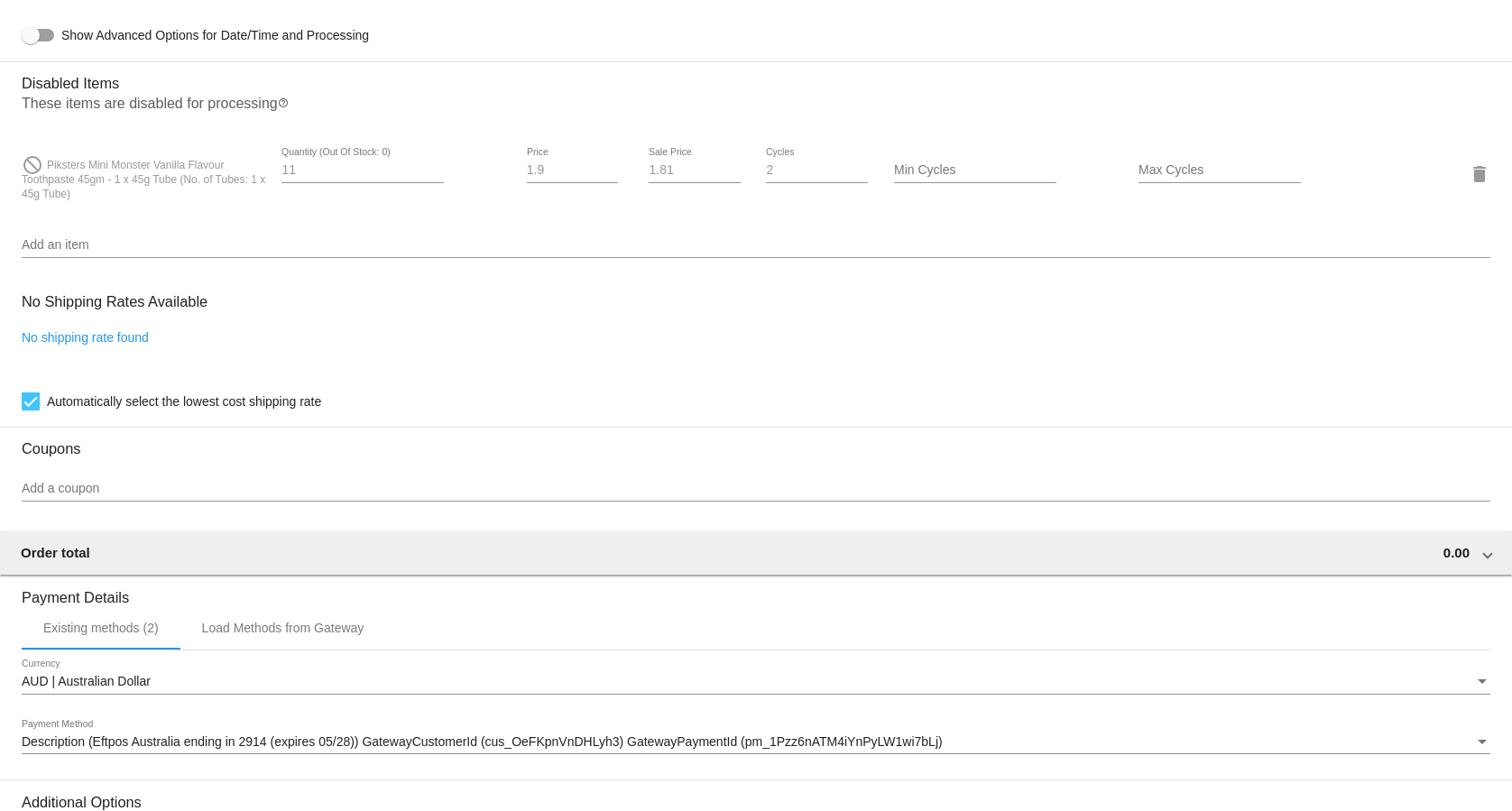
click at [288, 109] on mat-icon "help_outline" at bounding box center [284, 108] width 11 height 22
click at [285, 109] on mat-icon "help_outline" at bounding box center [284, 108] width 11 height 22
click at [318, 105] on p "These items are disabled for processing help_outline" at bounding box center [756, 107] width 1469 height 23
click at [287, 110] on mat-icon "help_outline" at bounding box center [284, 108] width 11 height 22
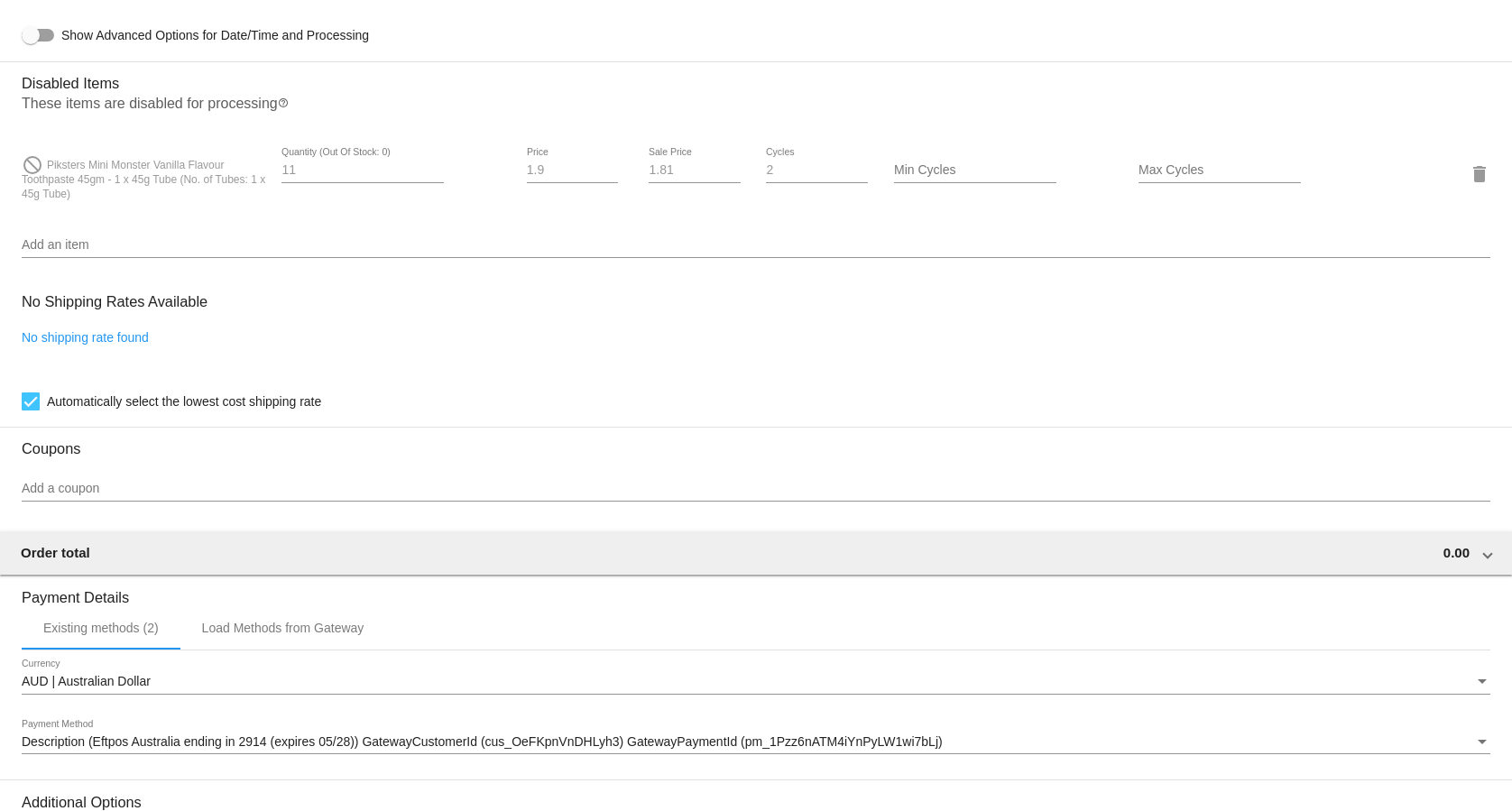
click at [287, 110] on mat-icon "help_outline" at bounding box center [284, 108] width 11 height 22
click at [298, 107] on p "These items are disabled for processing help_outline" at bounding box center [756, 107] width 1469 height 23
click at [289, 108] on mat-icon "help_outline" at bounding box center [284, 108] width 11 height 22
click at [1473, 178] on mat-icon "delete" at bounding box center [1479, 173] width 22 height 22
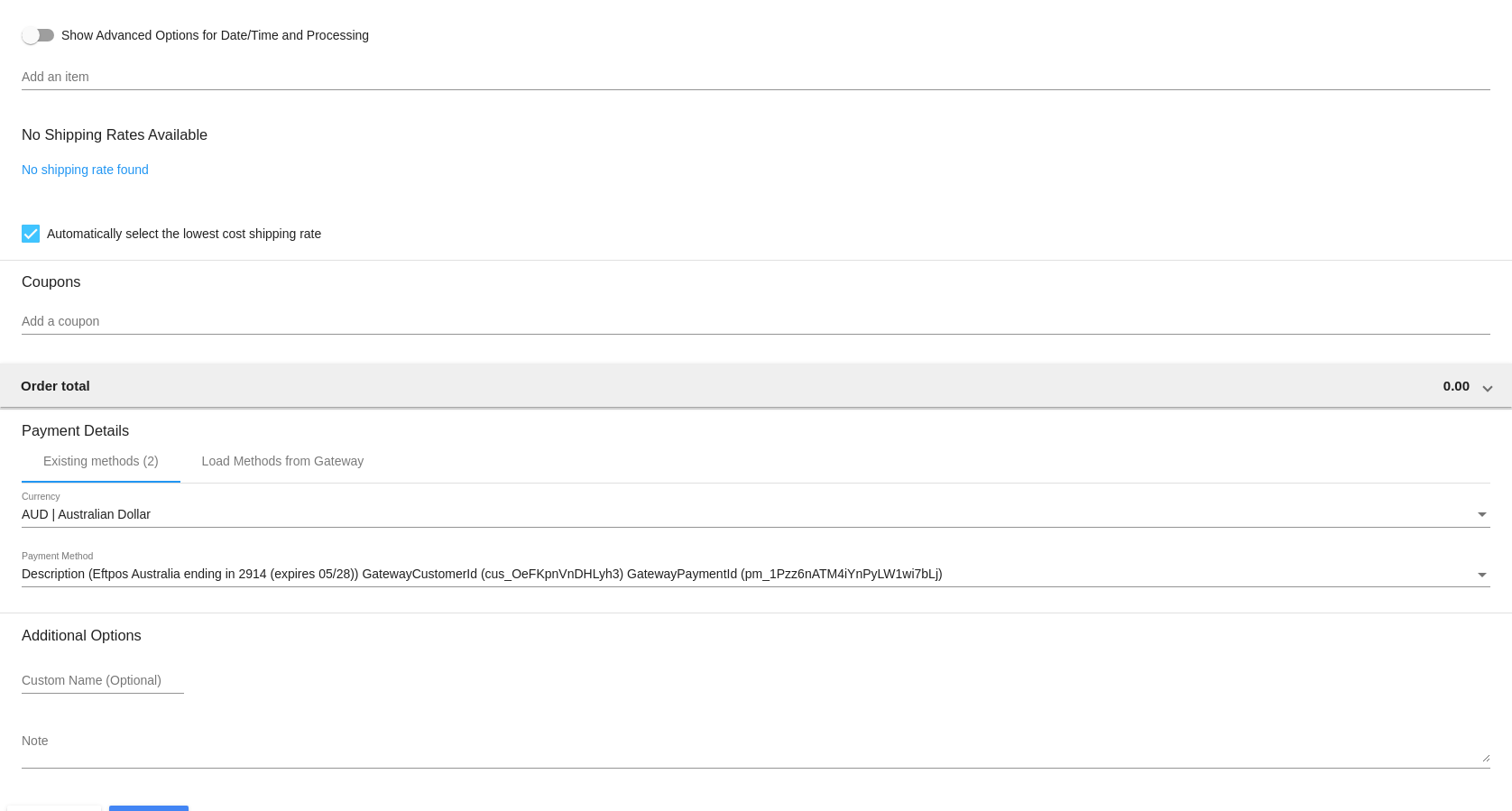
click at [77, 82] on input "Add an item" at bounding box center [756, 77] width 1469 height 14
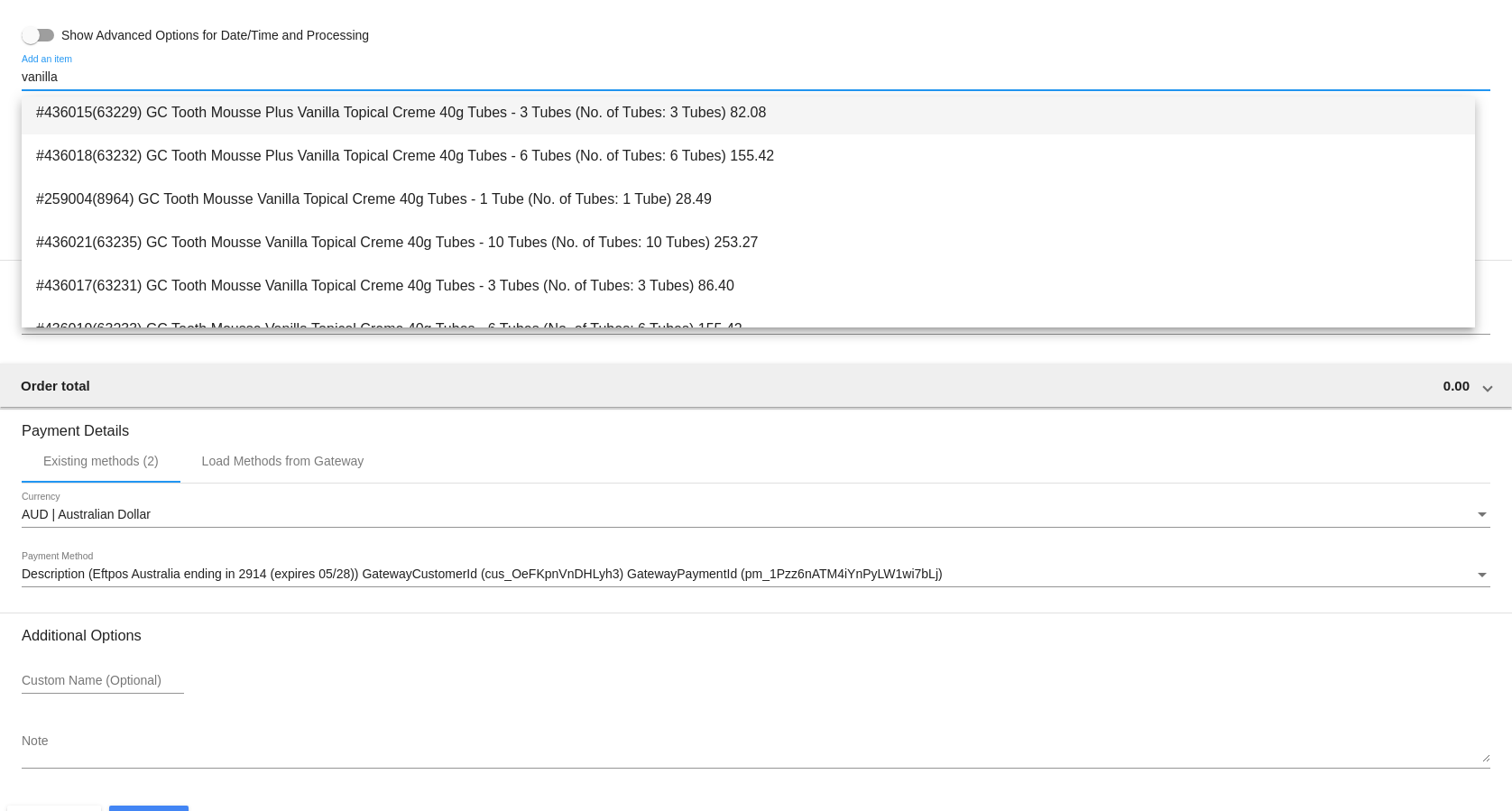
scroll to position [202, 0]
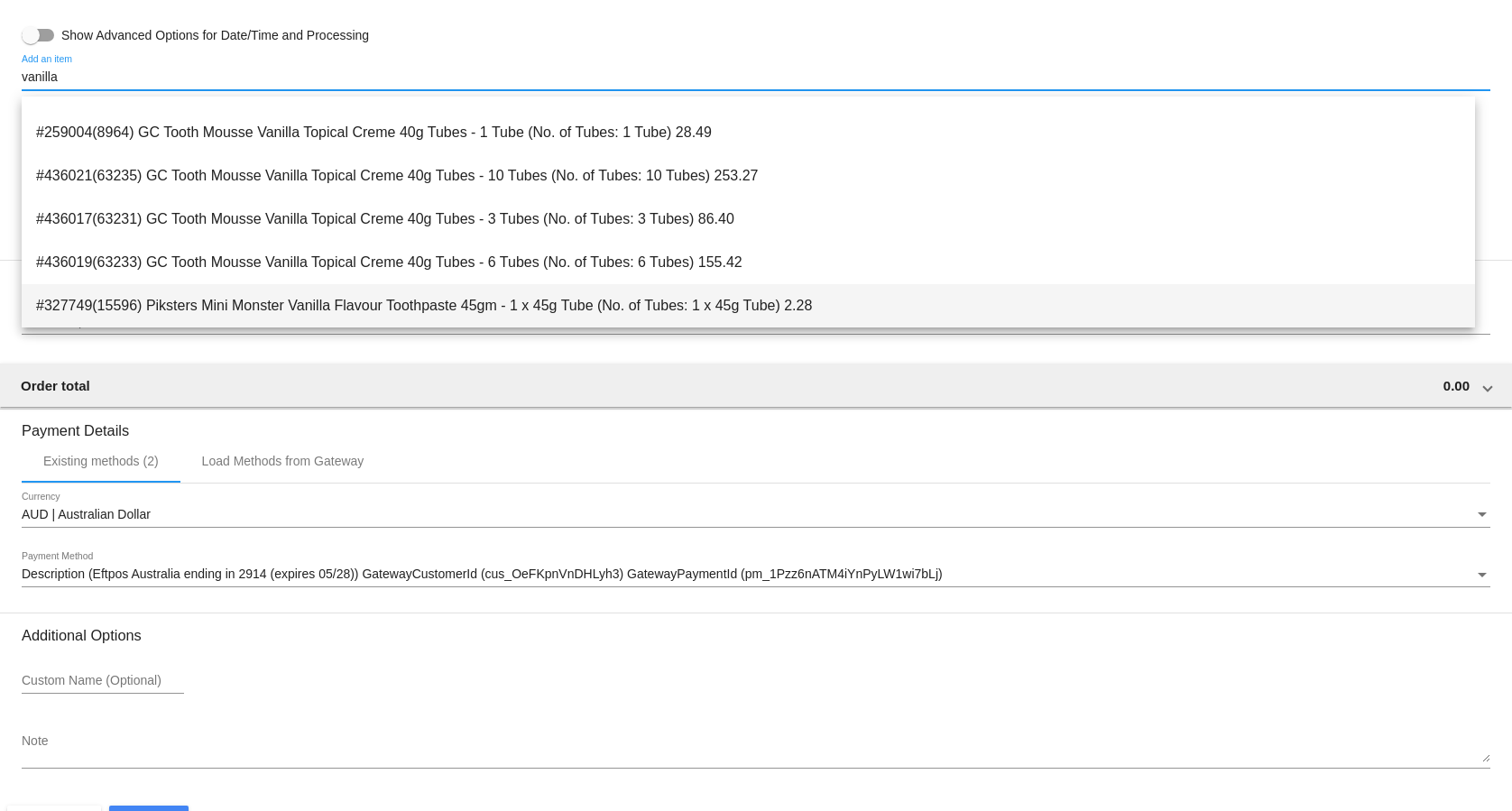
type input "vanilla"
click at [340, 307] on span "#327749(15596) Piksters Mini Monster Vanilla Flavour Toothpaste 45gm - 1 x 45g …" at bounding box center [749, 305] width 1425 height 43
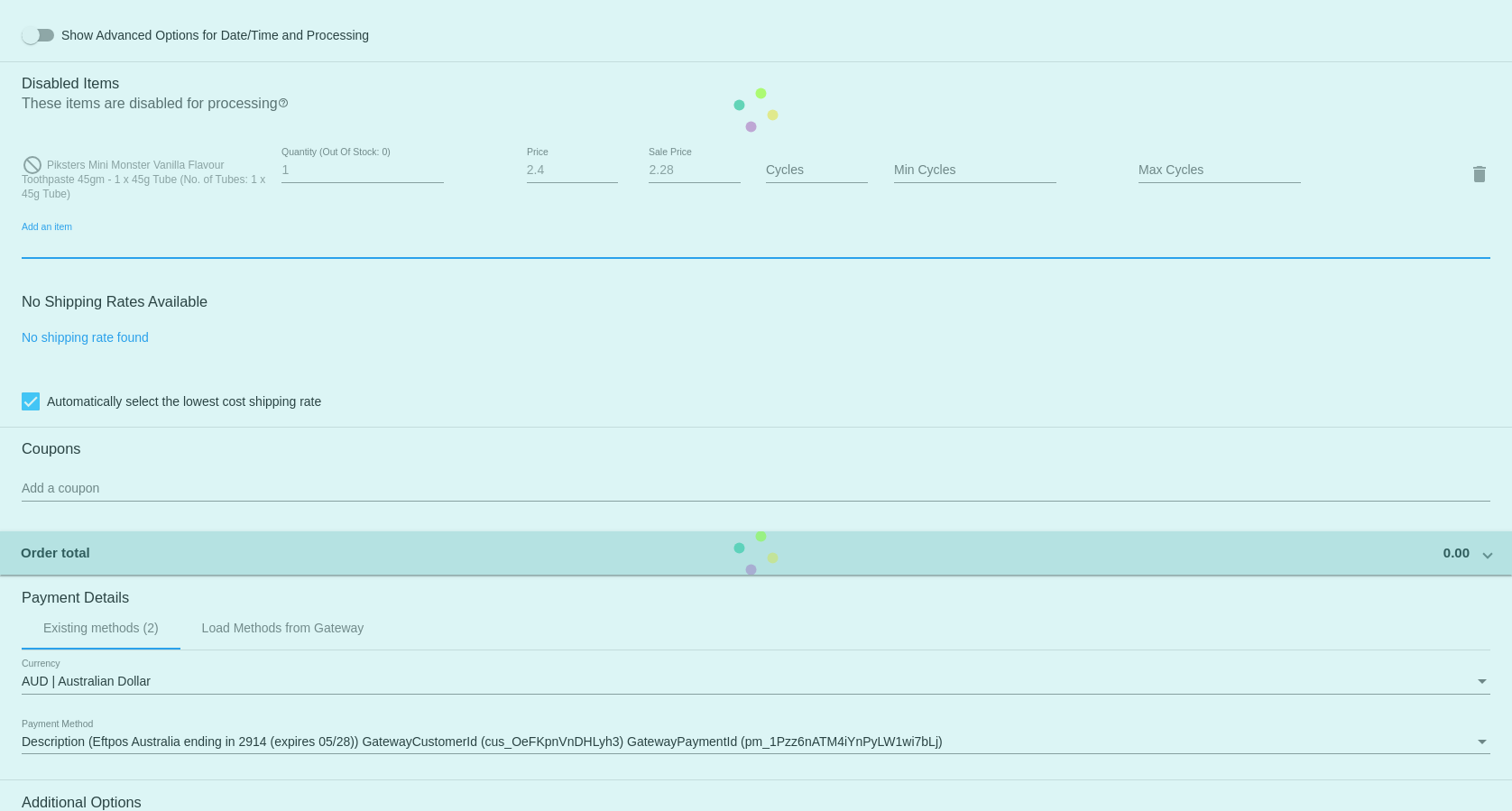
scroll to position [1196, 0]
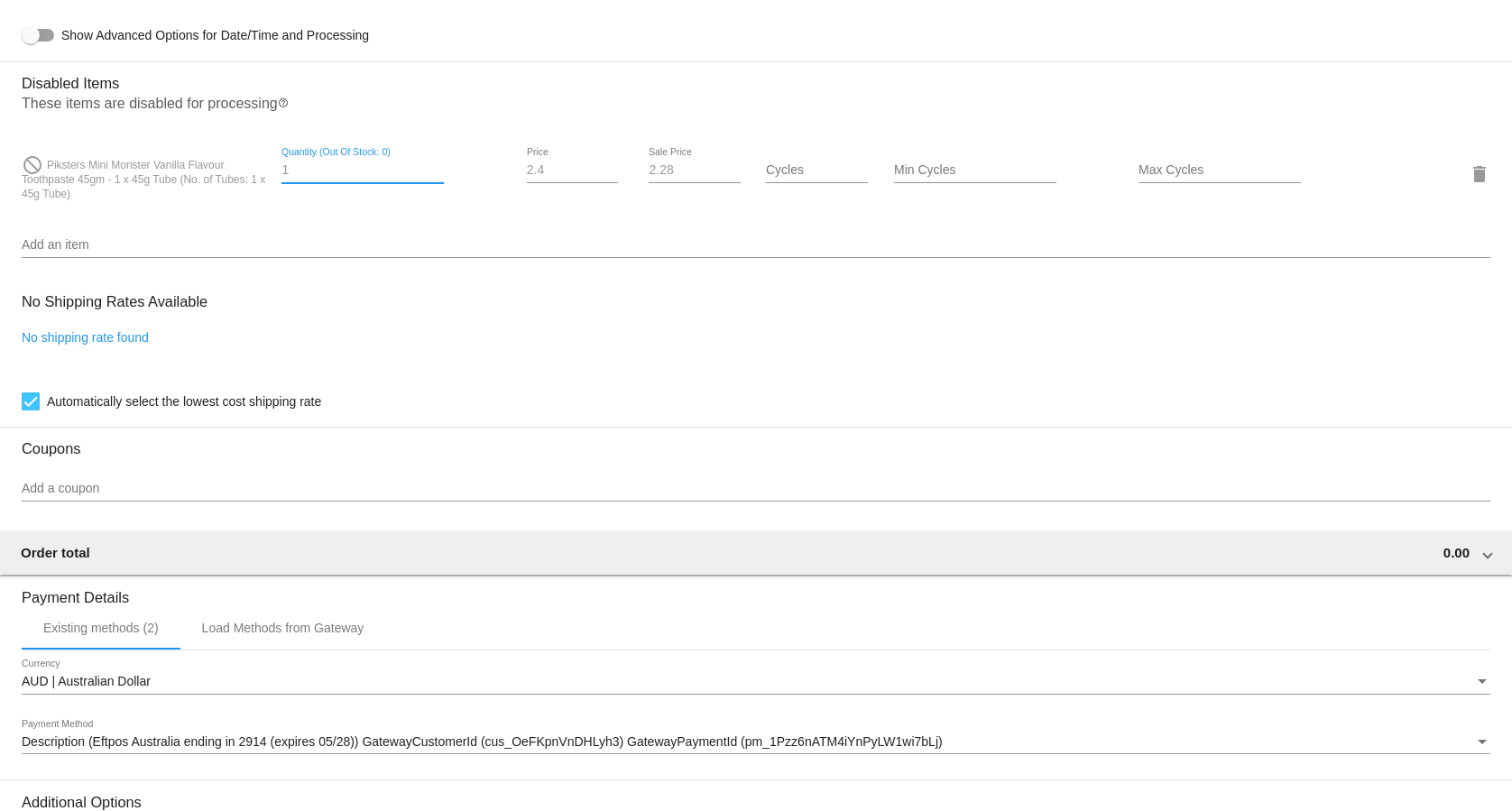
click at [357, 177] on input "1" at bounding box center [362, 170] width 162 height 14
type input "11"
click at [146, 183] on mat-card "Customer 1266333: [PERSON_NAME] [EMAIL_ADDRESS][DOMAIN_NAME] Customer Shipping …" at bounding box center [756, 110] width 1512 height 1847
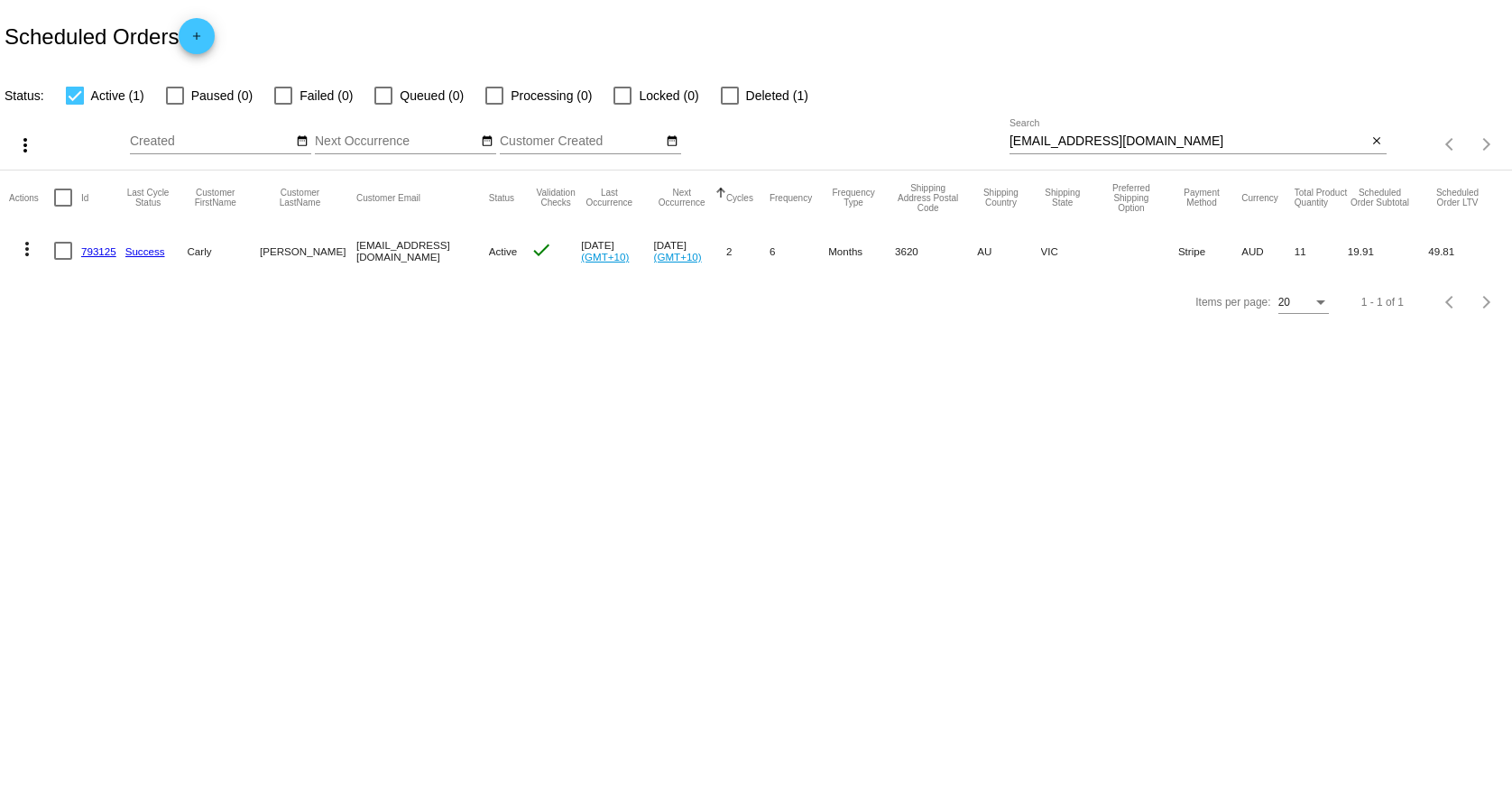
click at [38, 247] on button "more_vert" at bounding box center [27, 247] width 37 height 37
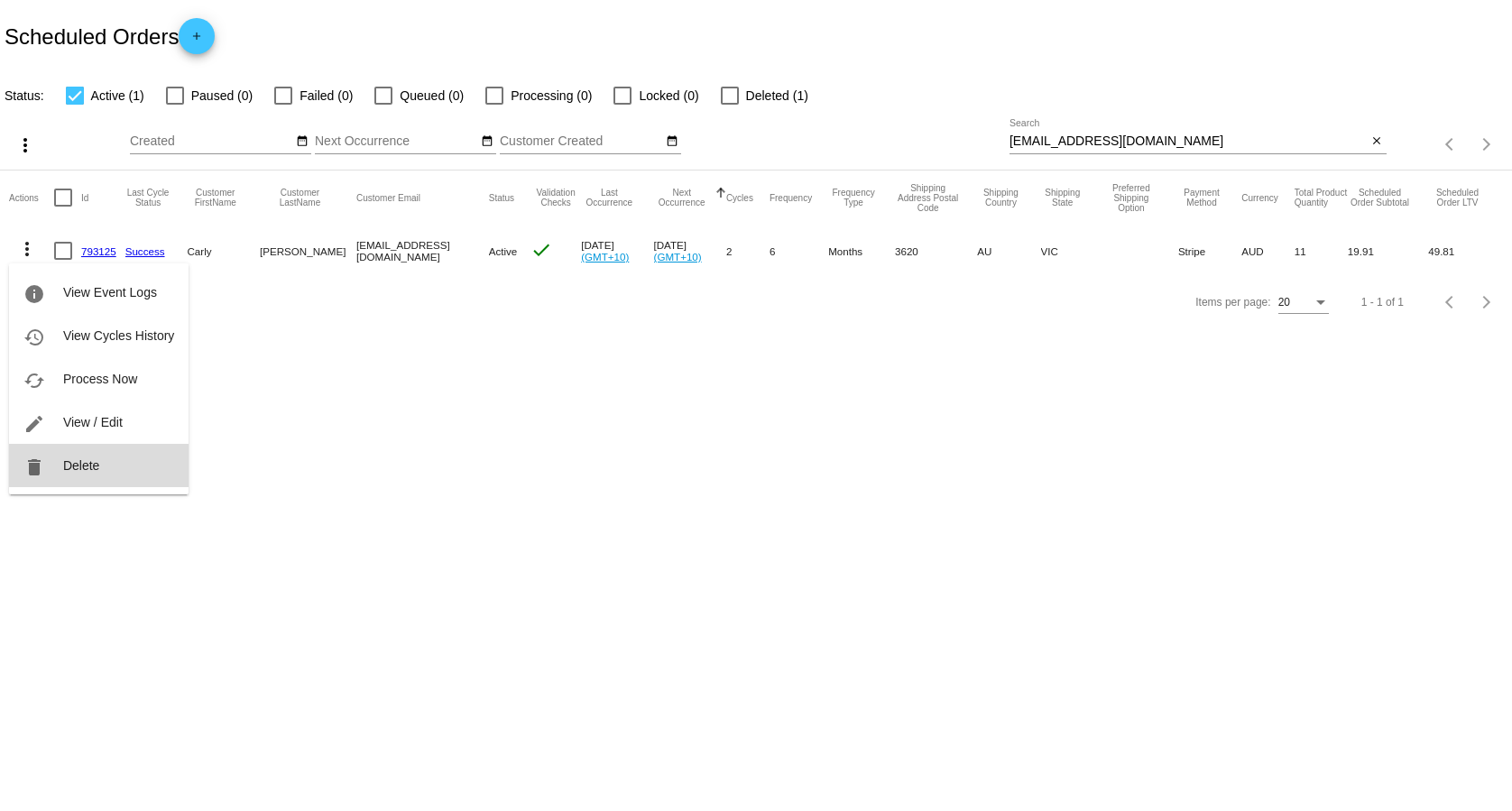
click at [95, 453] on button "delete Delete" at bounding box center [99, 465] width 180 height 43
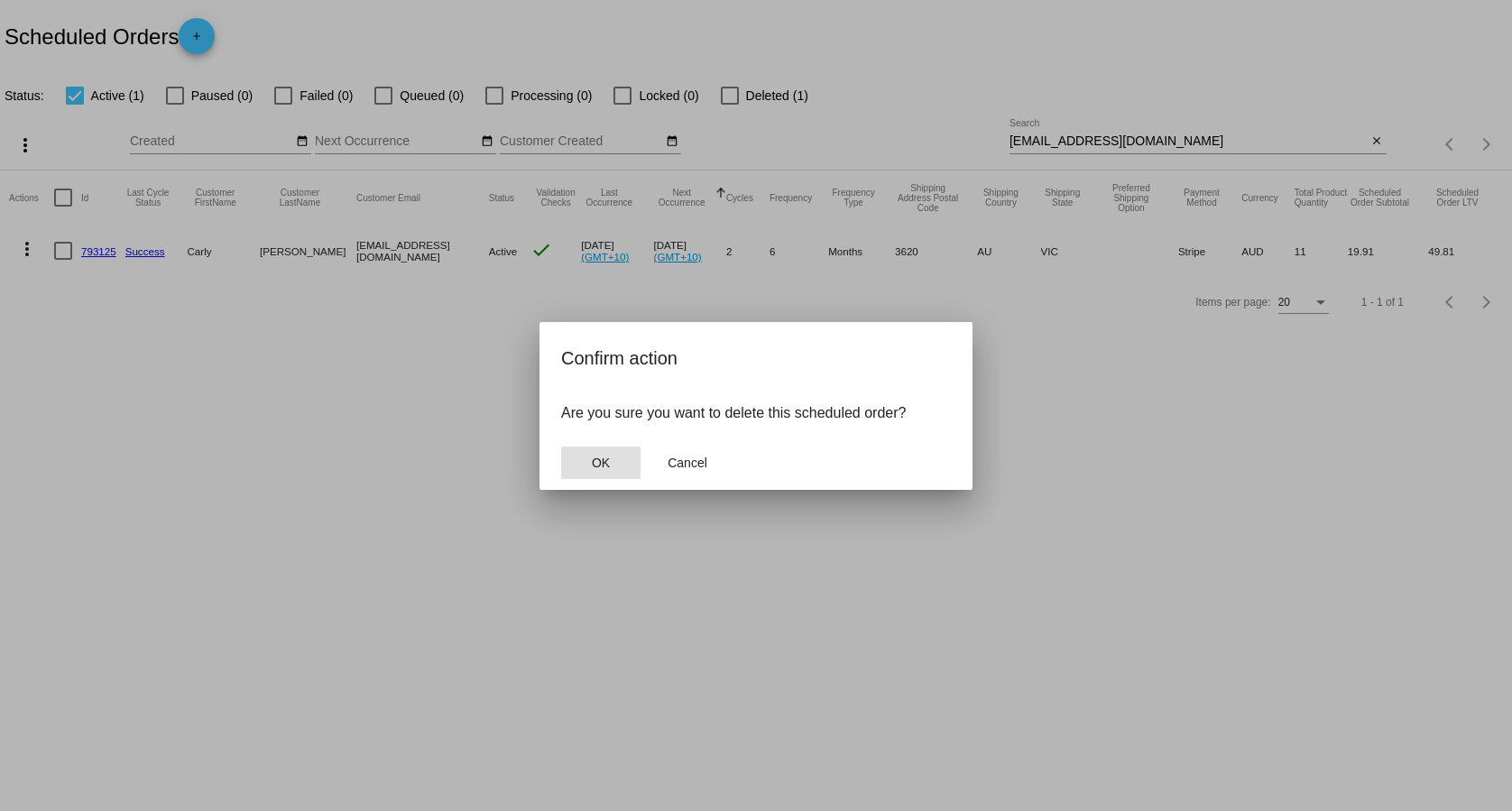
click at [580, 462] on button "OK" at bounding box center [600, 463] width 80 height 33
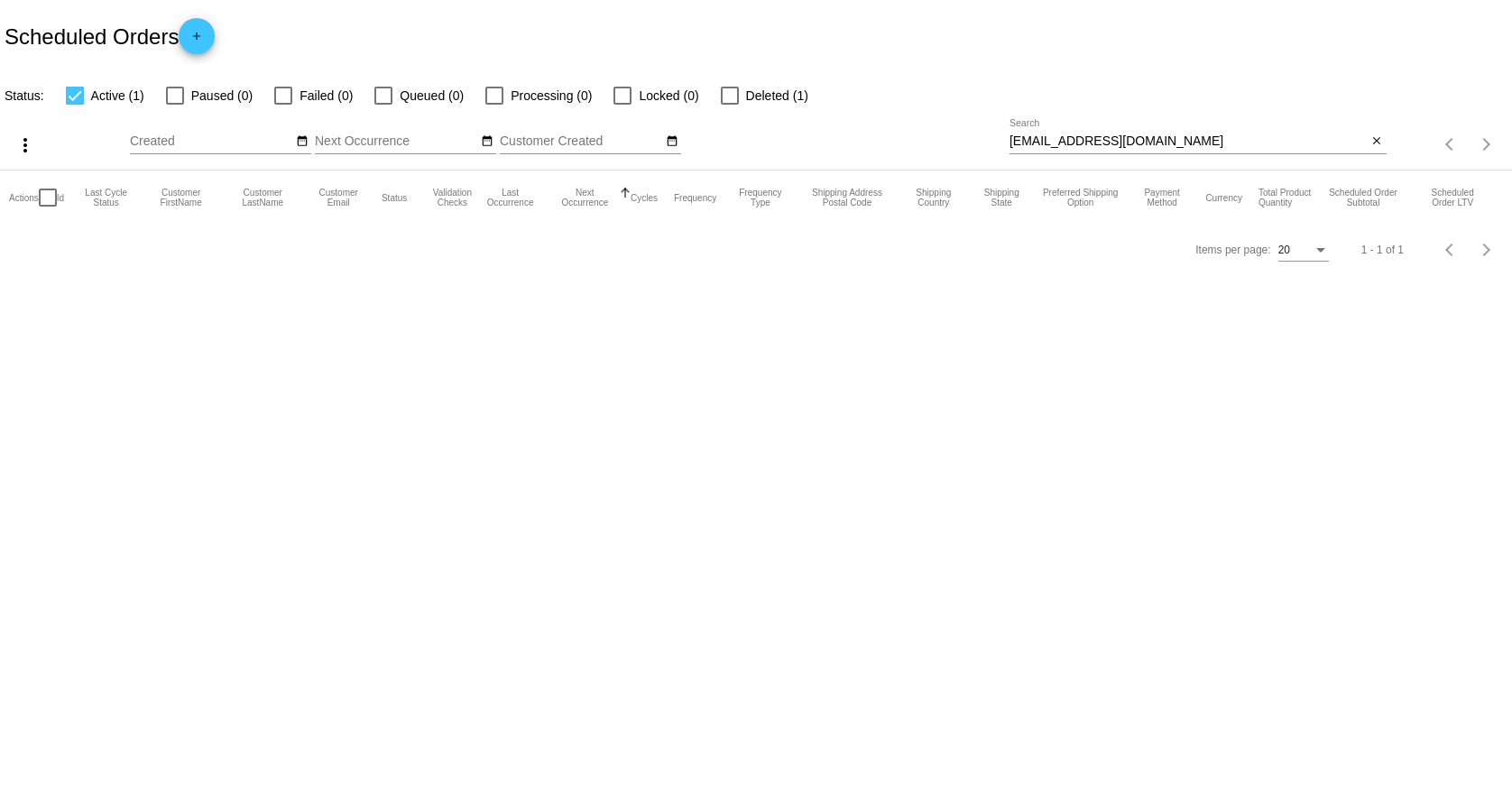
click at [1234, 139] on input "[EMAIL_ADDRESS][DOMAIN_NAME]" at bounding box center [1189, 140] width 358 height 14
click at [1235, 139] on input "[EMAIL_ADDRESS][DOMAIN_NAME]" at bounding box center [1189, 140] width 358 height 14
paste input "n_maule"
click at [1154, 138] on input "[EMAIL_ADDRESS][DOMAIN_NAME]" at bounding box center [1189, 140] width 358 height 14
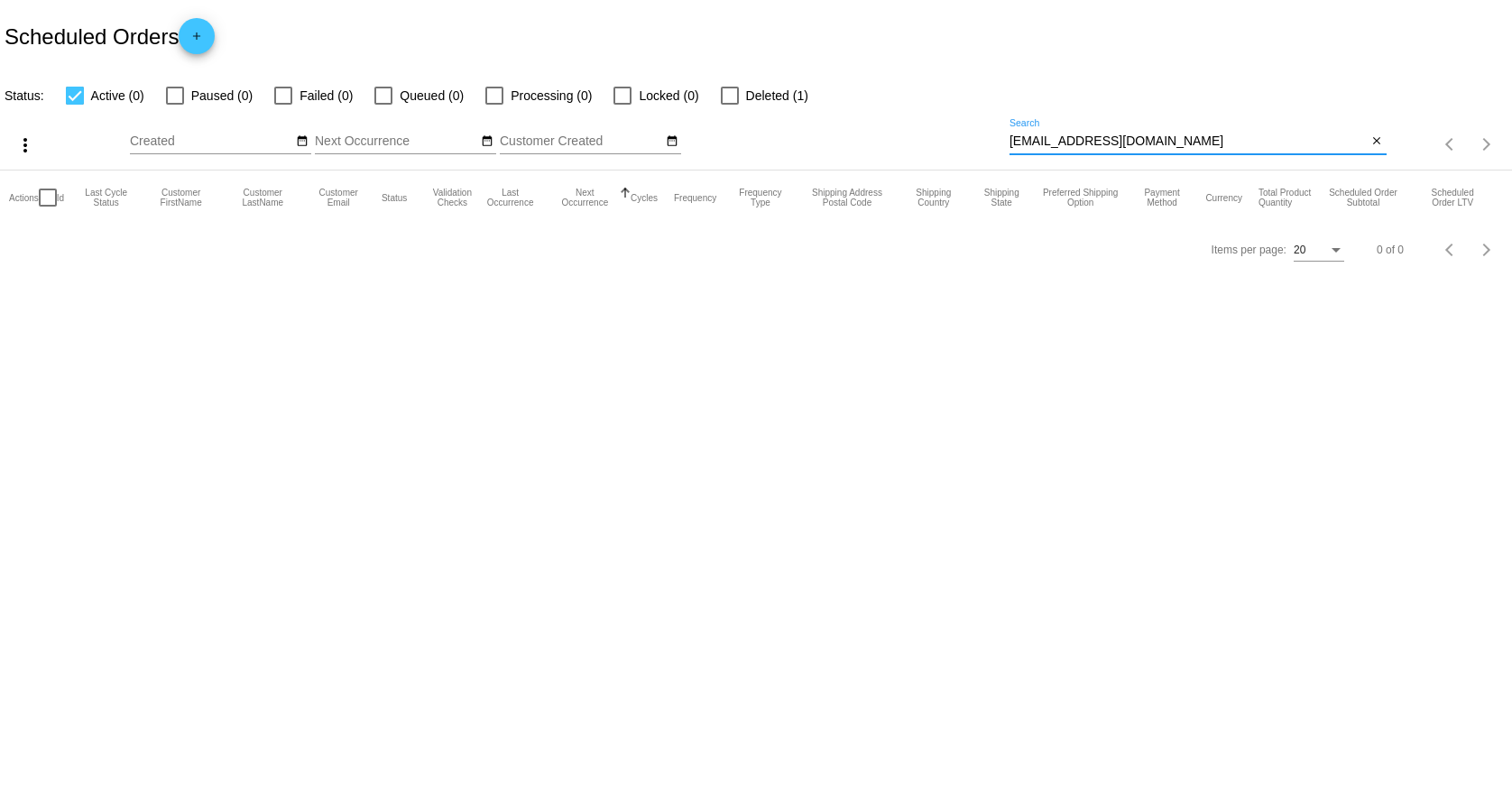
click at [1154, 138] on input "[EMAIL_ADDRESS][DOMAIN_NAME]" at bounding box center [1189, 140] width 358 height 14
paste input "ddotaarual@g"
type input "[EMAIL_ADDRESS][DOMAIN_NAME]"
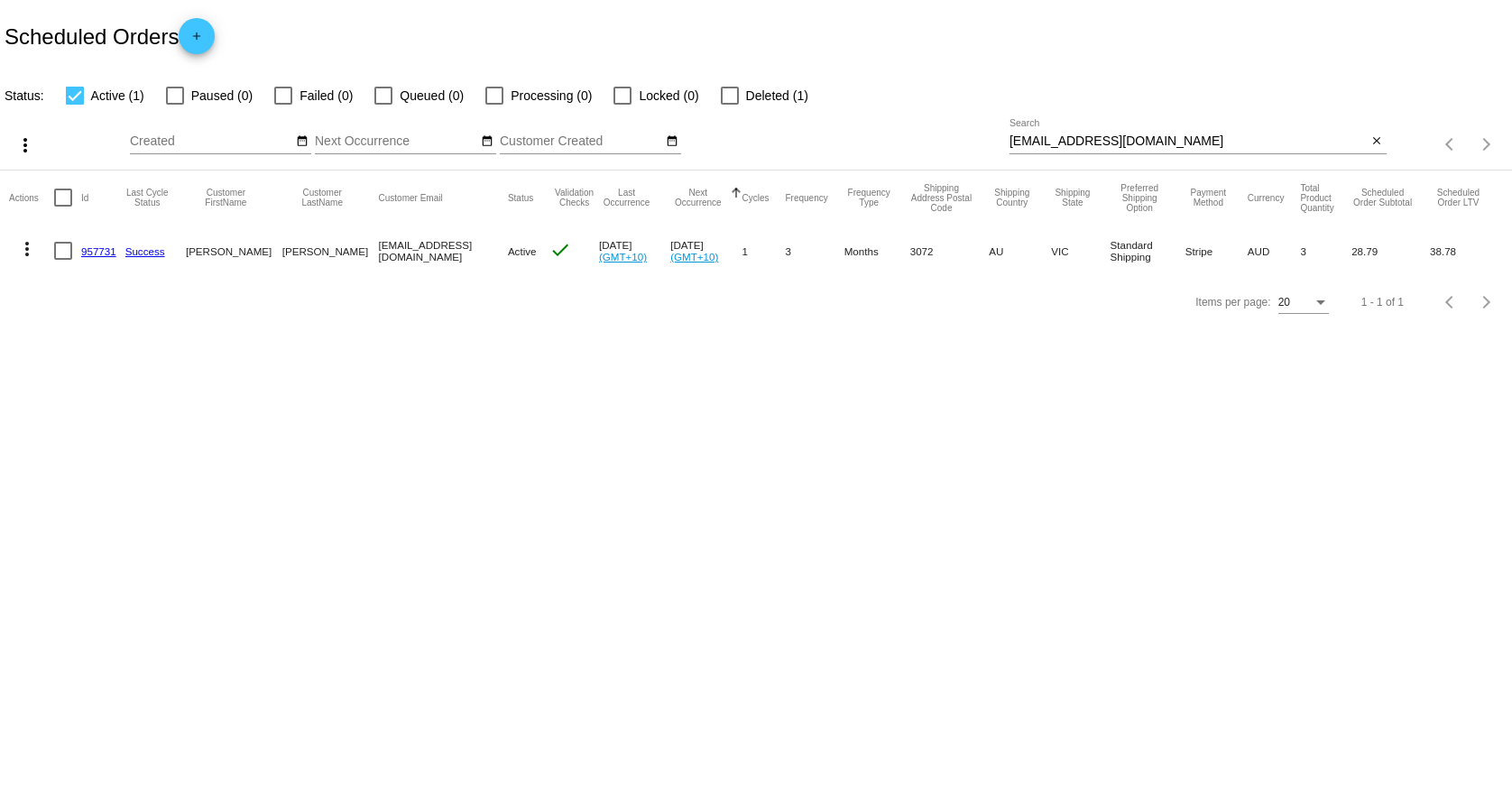
click at [101, 253] on link "957731" at bounding box center [99, 251] width 36 height 12
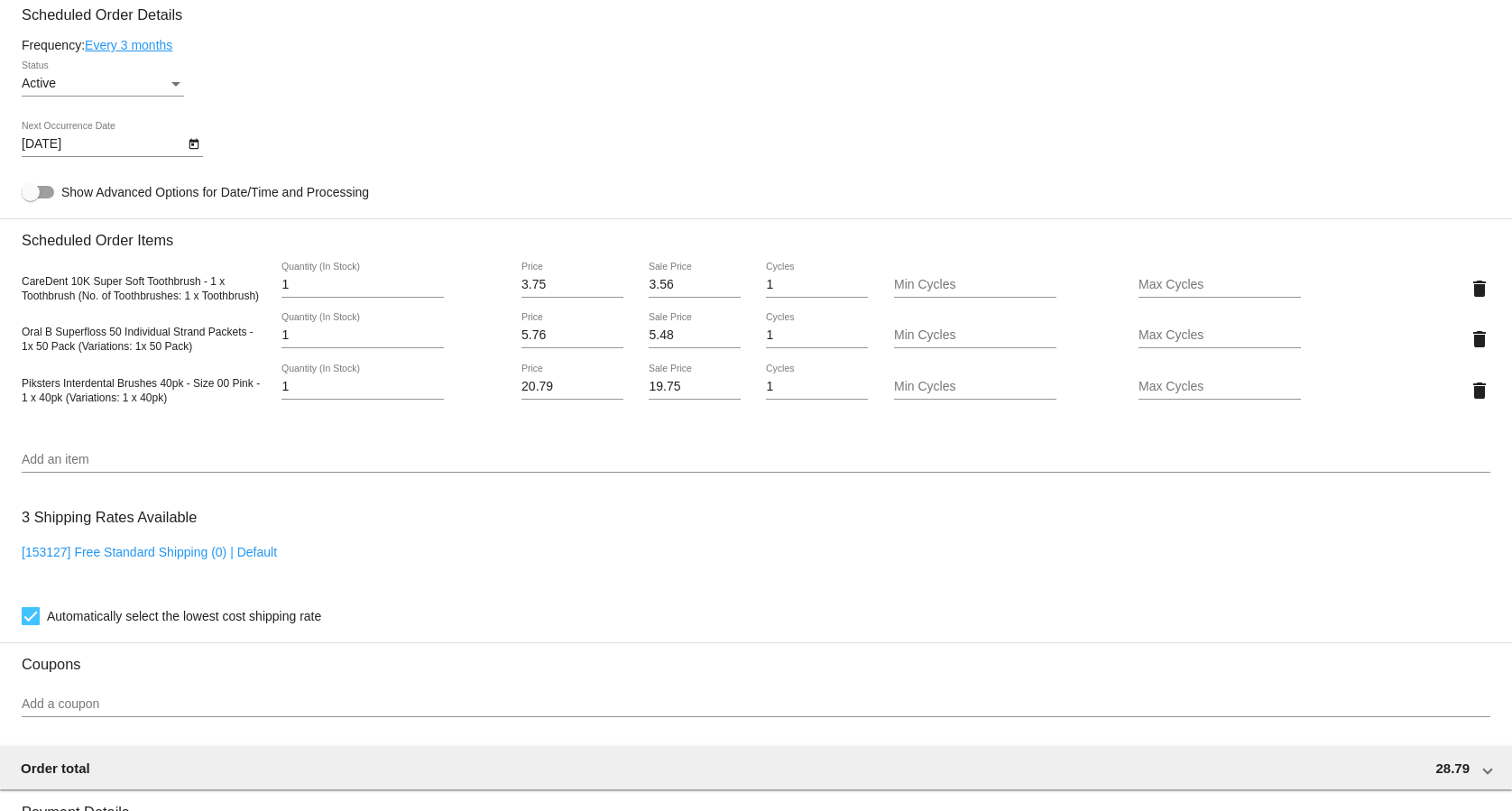
scroll to position [1288, 0]
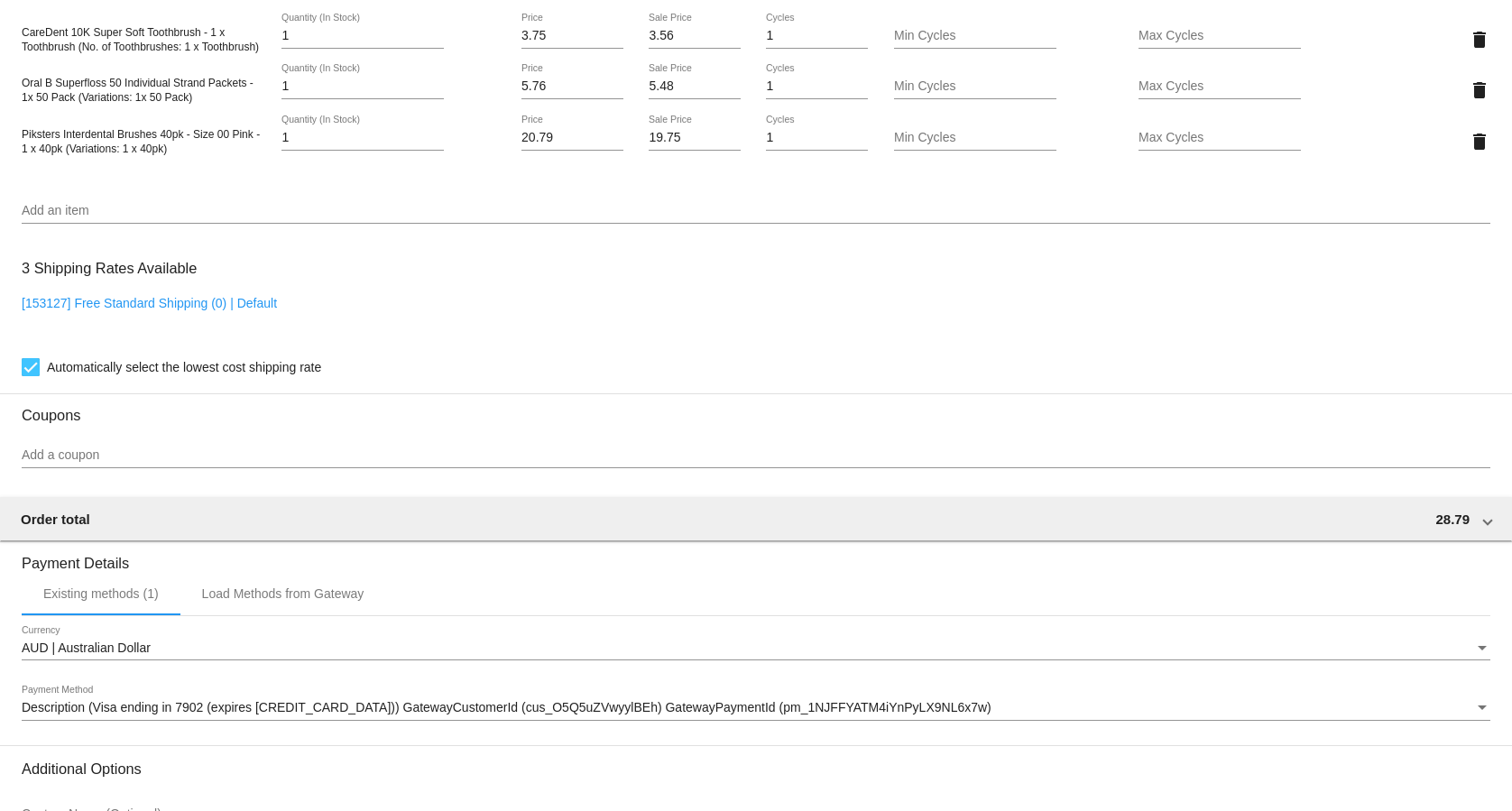
click at [144, 310] on link "[153127] Free Standard Shipping (0) | Default" at bounding box center [149, 302] width 256 height 14
checkbox input "false"
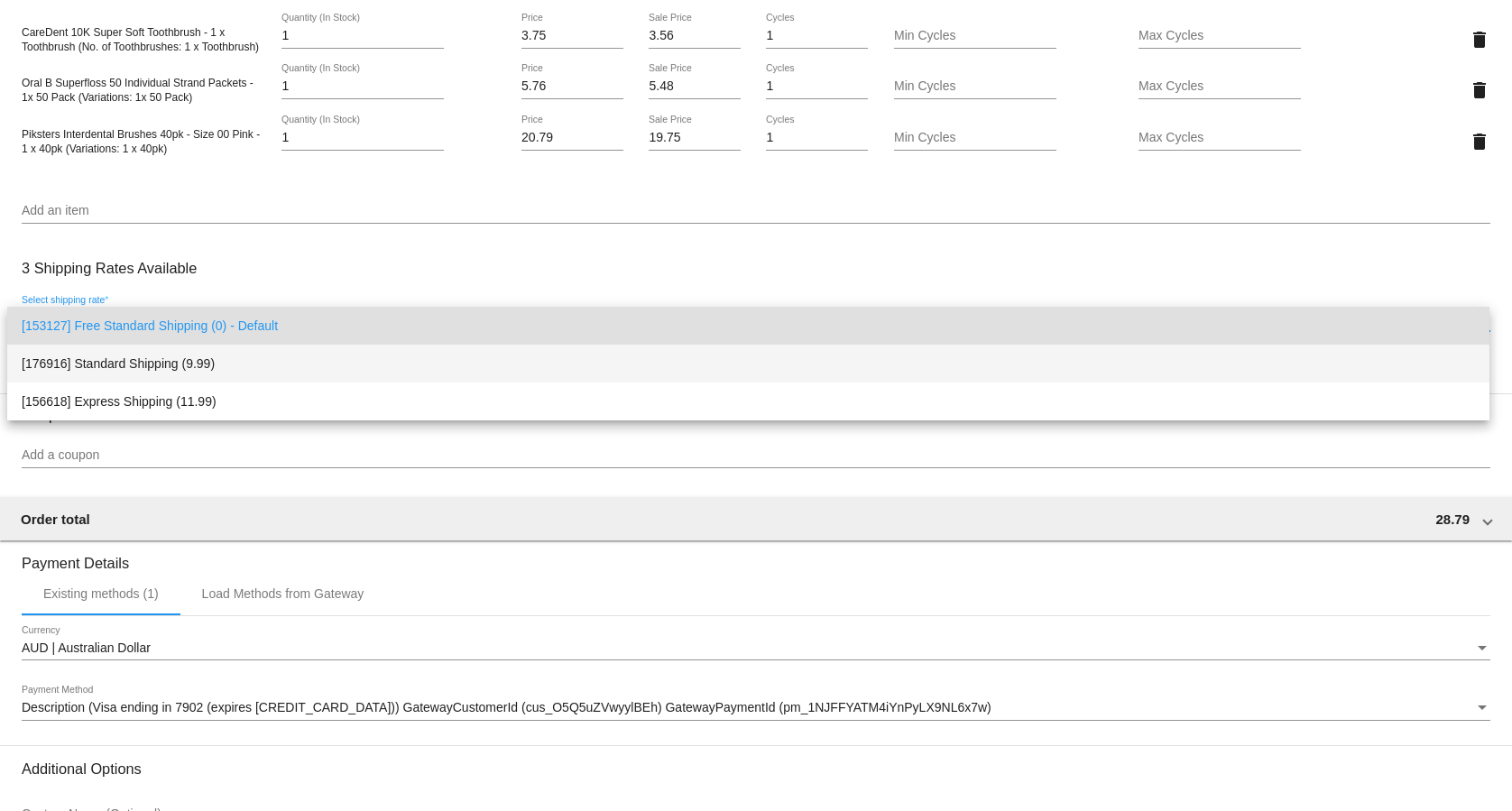
click at [164, 353] on span "[176916] Standard Shipping (9.99)" at bounding box center [748, 363] width 1453 height 37
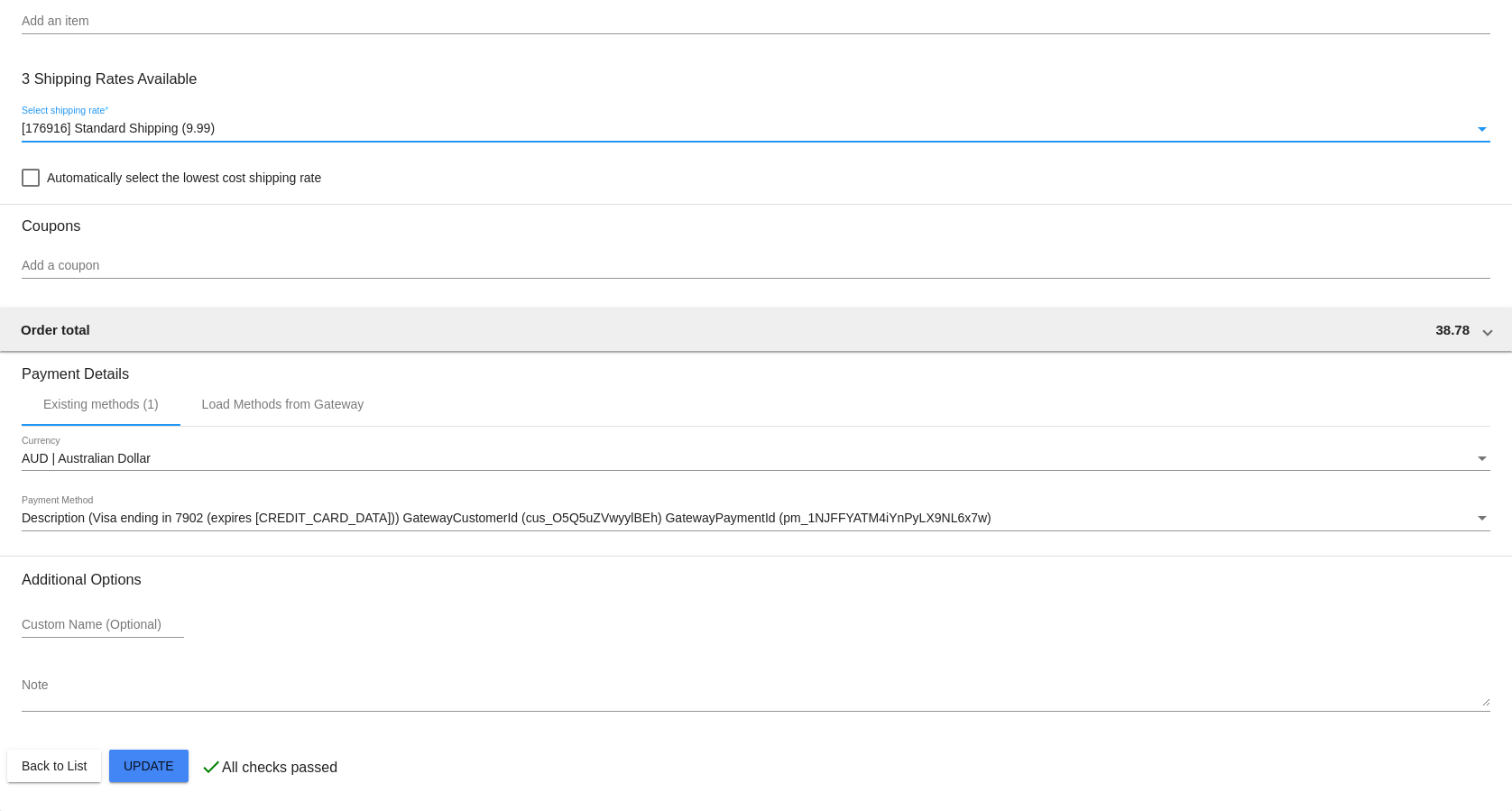
scroll to position [1484, 0]
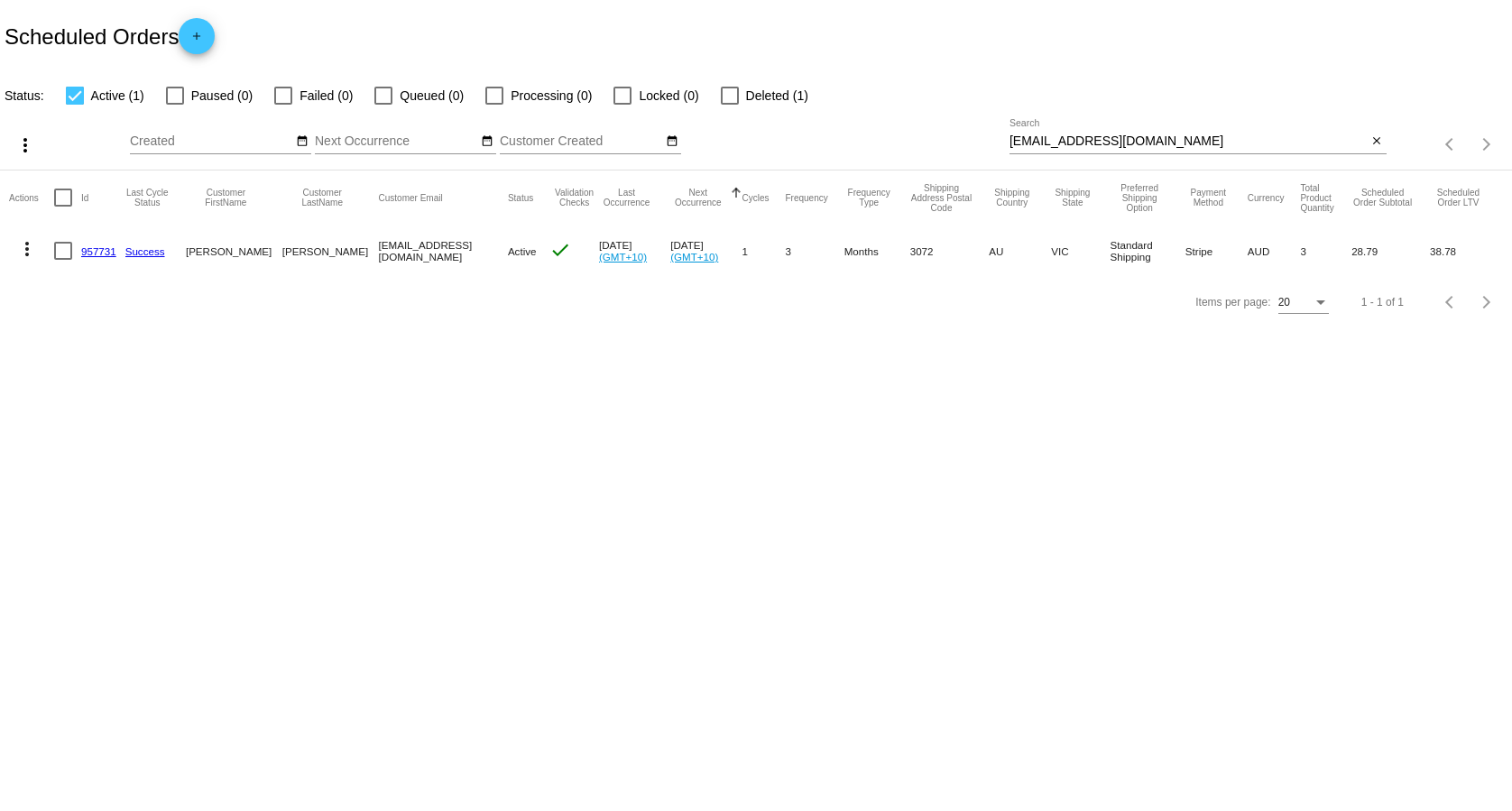
click at [83, 250] on link "957731" at bounding box center [99, 251] width 36 height 12
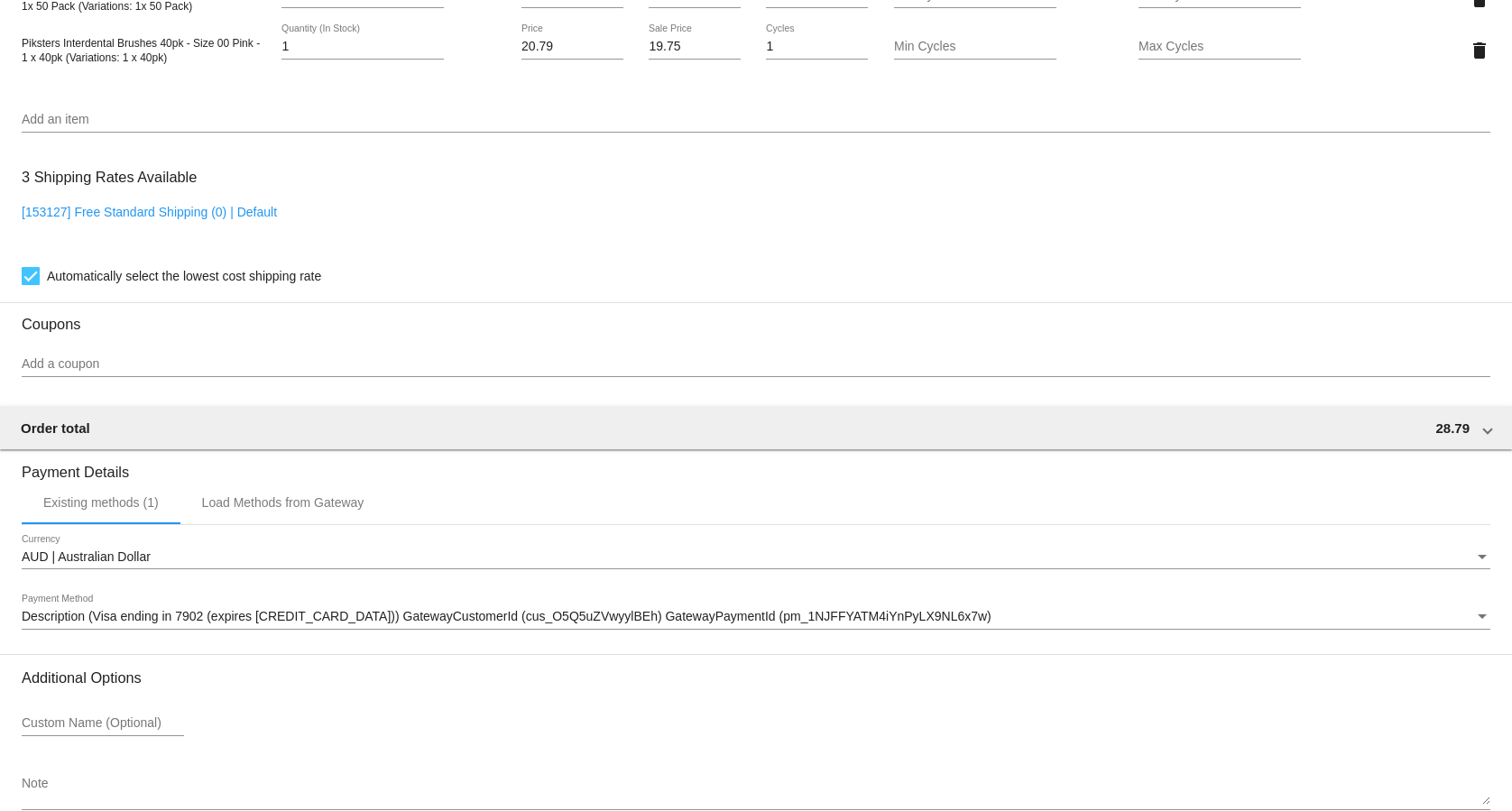
scroll to position [1288, 0]
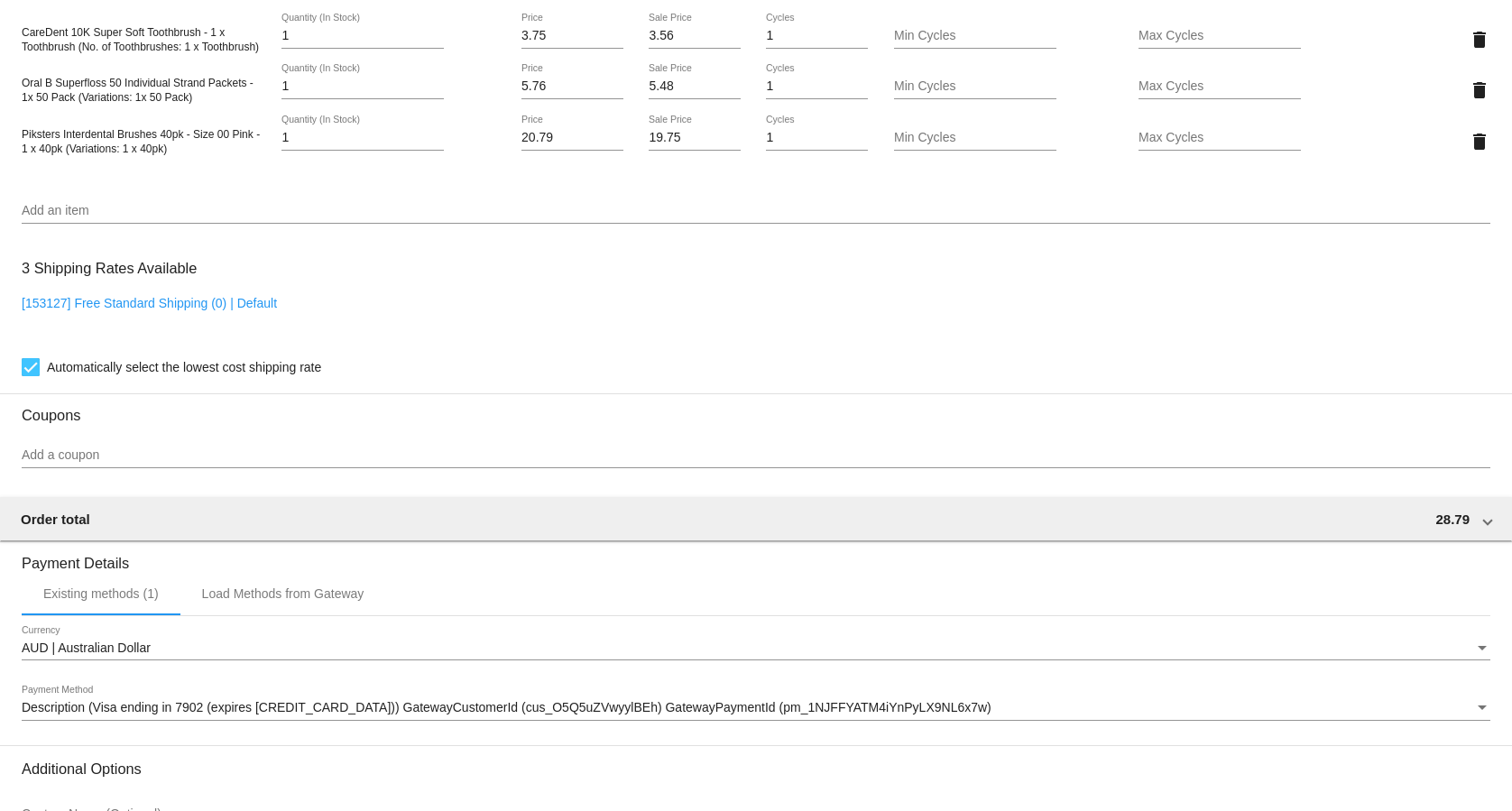
click at [207, 303] on link "[153127] Free Standard Shipping (0) | Default" at bounding box center [149, 302] width 256 height 14
checkbox input "false"
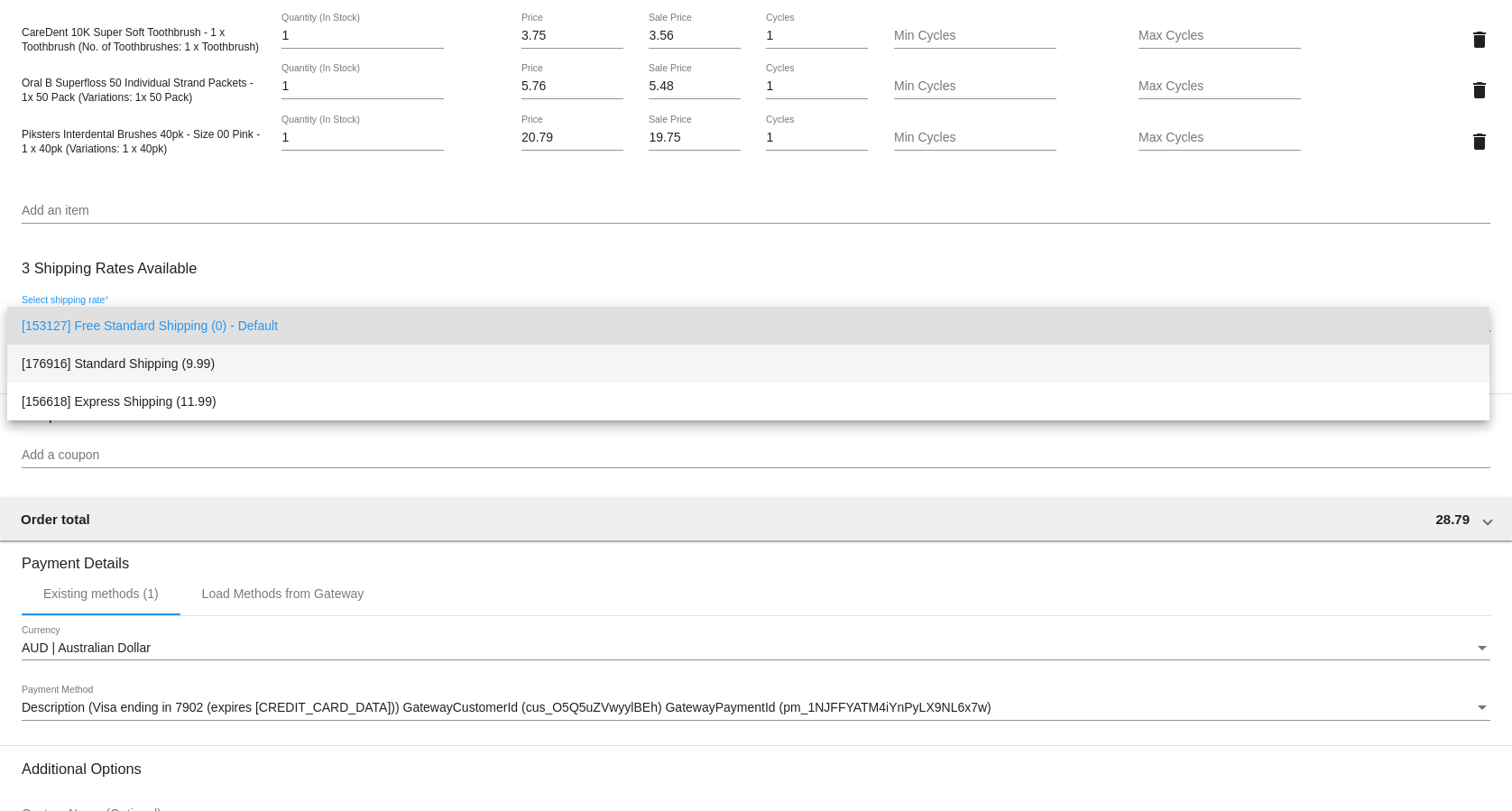
click at [233, 355] on span "[176916] Standard Shipping (9.99)" at bounding box center [748, 363] width 1453 height 37
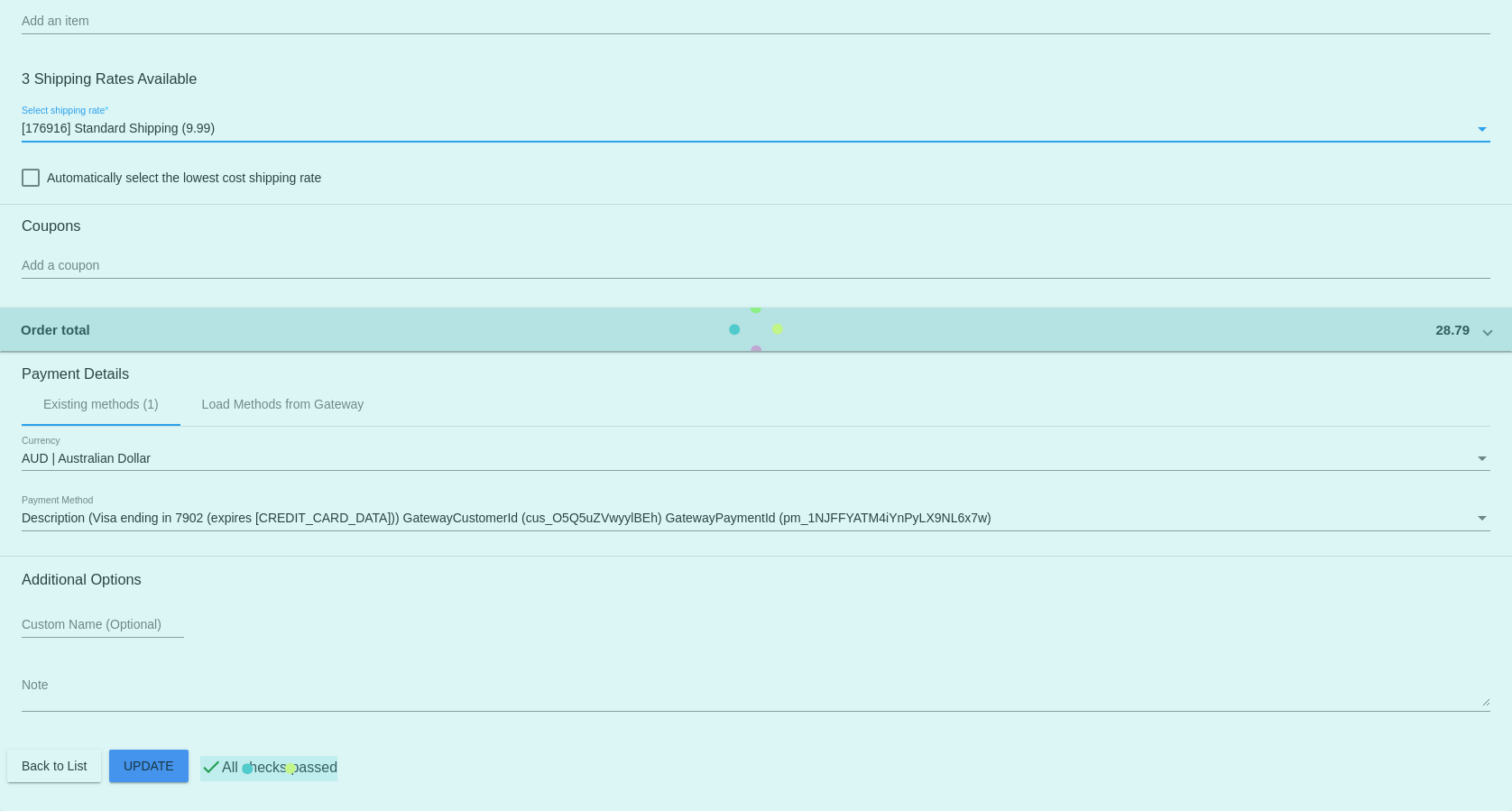
scroll to position [1484, 0]
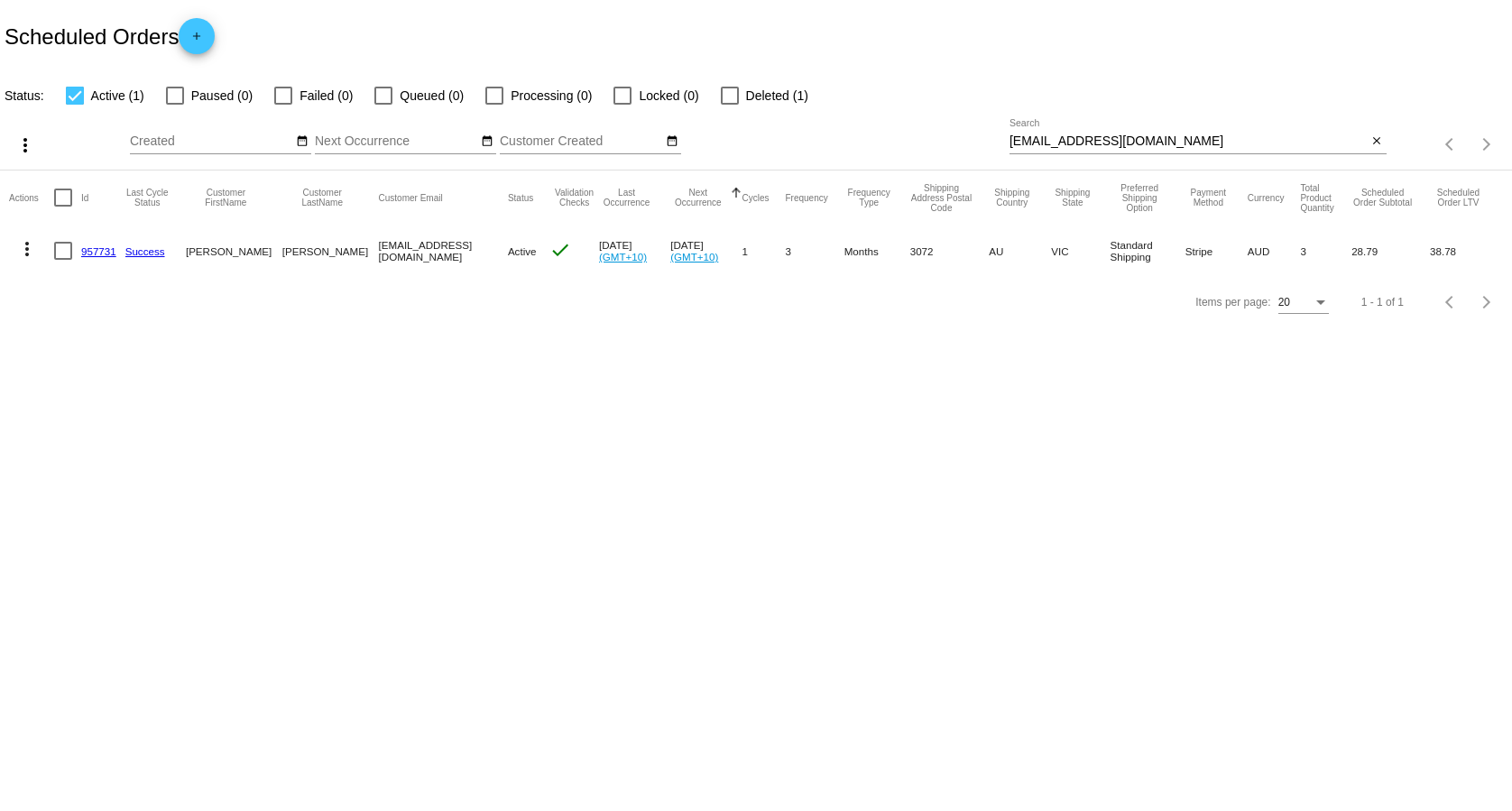
click at [483, 730] on body "Scheduled Orders add Status: Active (1) Paused (0) Failed (0) Queued (0) Proces…" at bounding box center [756, 406] width 1512 height 811
click at [1088, 148] on input "[EMAIL_ADDRESS][DOMAIN_NAME]" at bounding box center [1189, 140] width 358 height 14
paste input "[PERSON_NAME]"
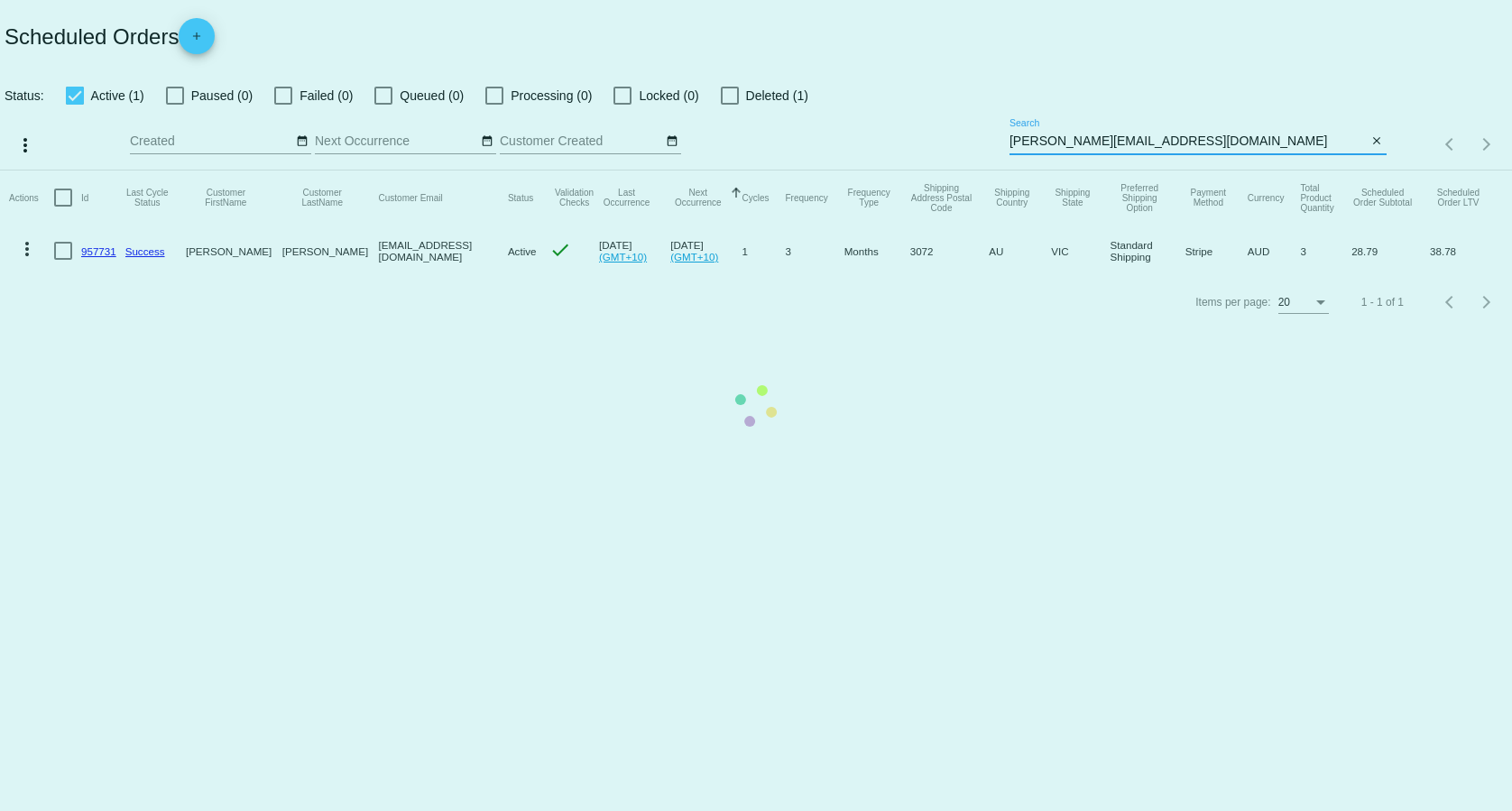
type input "[PERSON_NAME][EMAIL_ADDRESS][DOMAIN_NAME]"
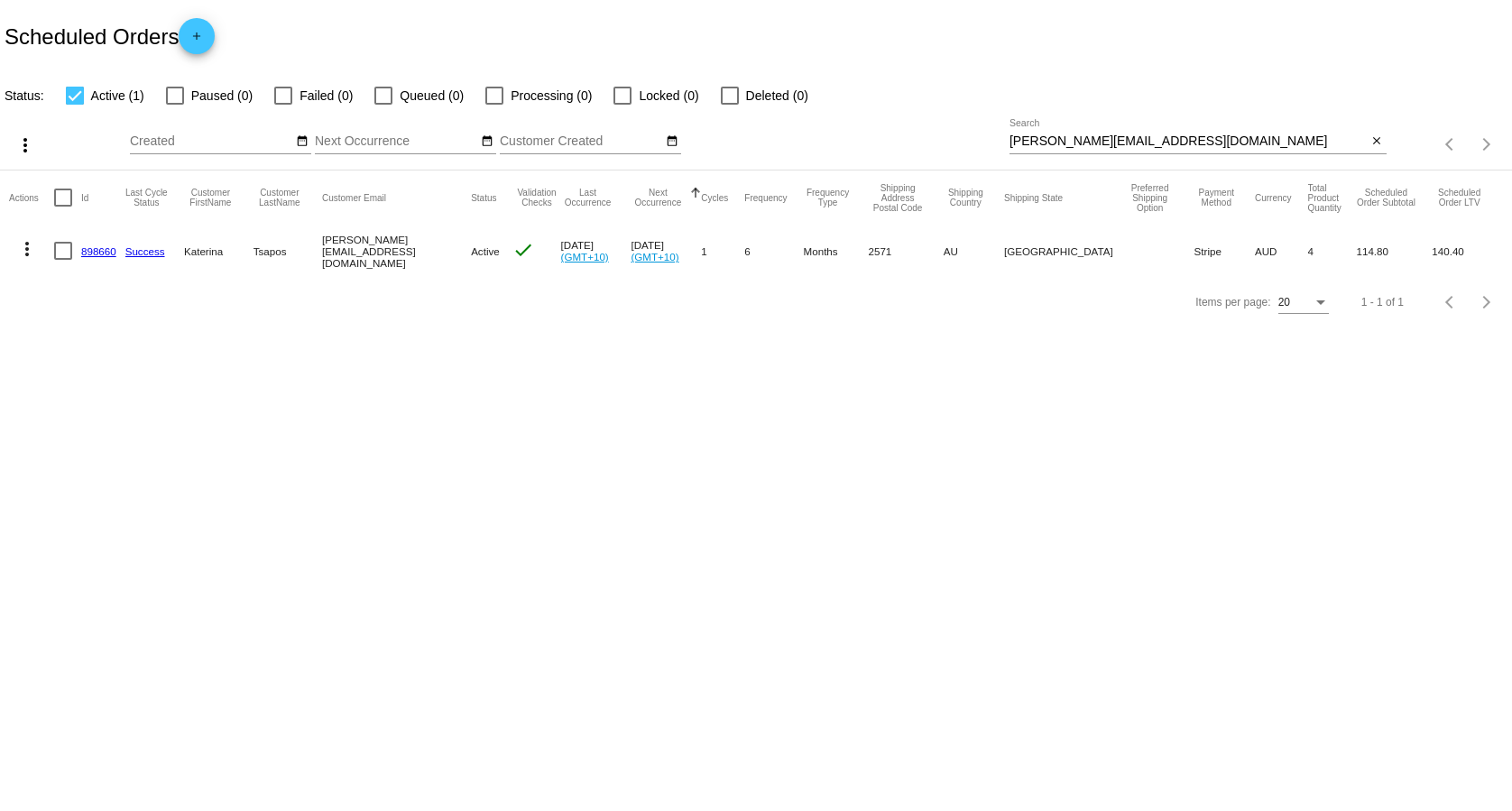
click at [91, 250] on link "898660" at bounding box center [99, 251] width 36 height 12
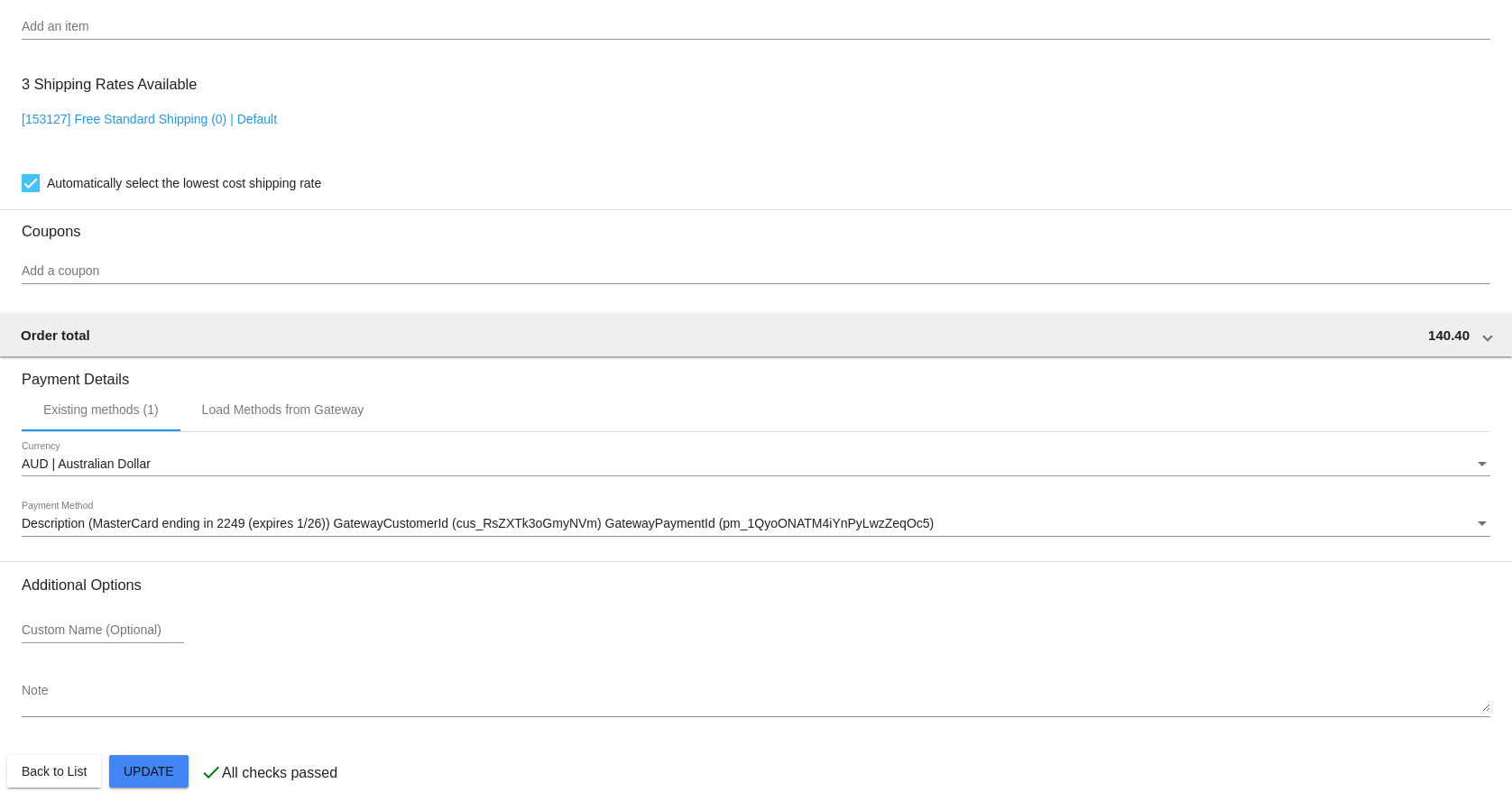
scroll to position [1484, 0]
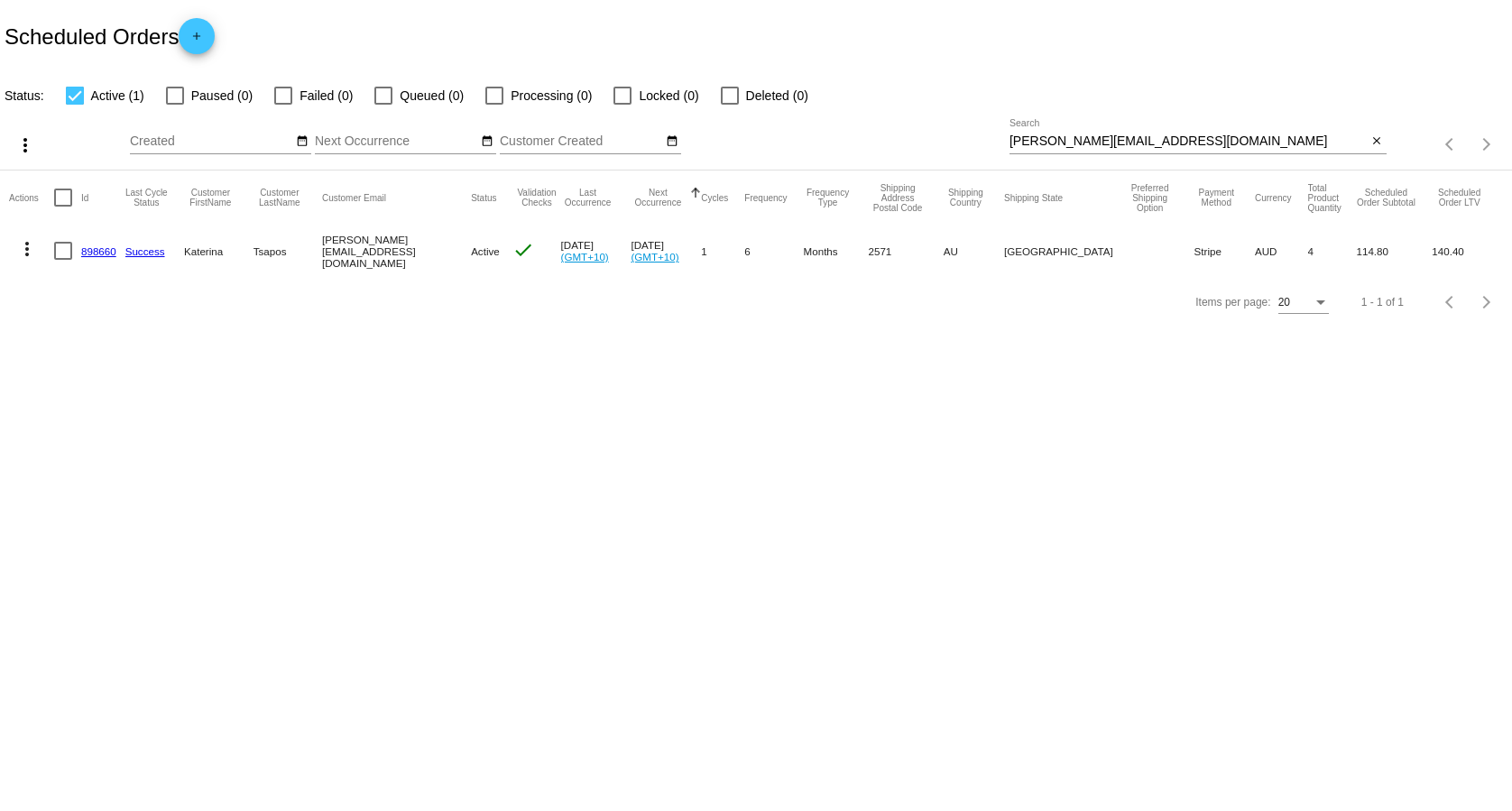
click at [1190, 139] on input "[PERSON_NAME][EMAIL_ADDRESS][DOMAIN_NAME]" at bounding box center [1189, 140] width 358 height 14
paste input "[PERSON_NAME][EMAIL_ADDRESS][PERSON_NAME]"
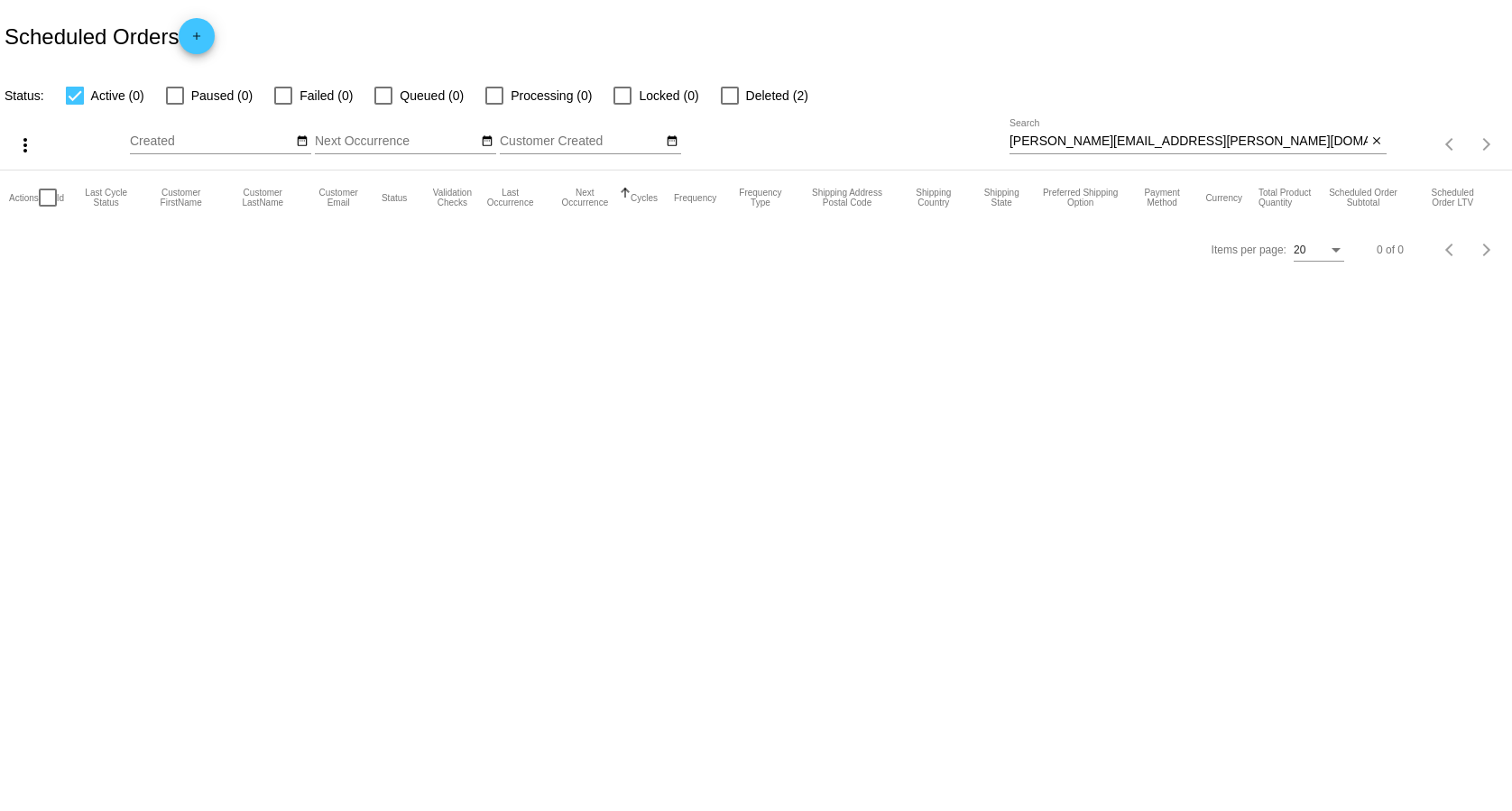
click at [1095, 139] on input "[PERSON_NAME][EMAIL_ADDRESS][PERSON_NAME][DOMAIN_NAME]" at bounding box center [1189, 140] width 358 height 14
paste input "[EMAIL_ADDRESS]"
type input "[EMAIL_ADDRESS][DOMAIN_NAME]"
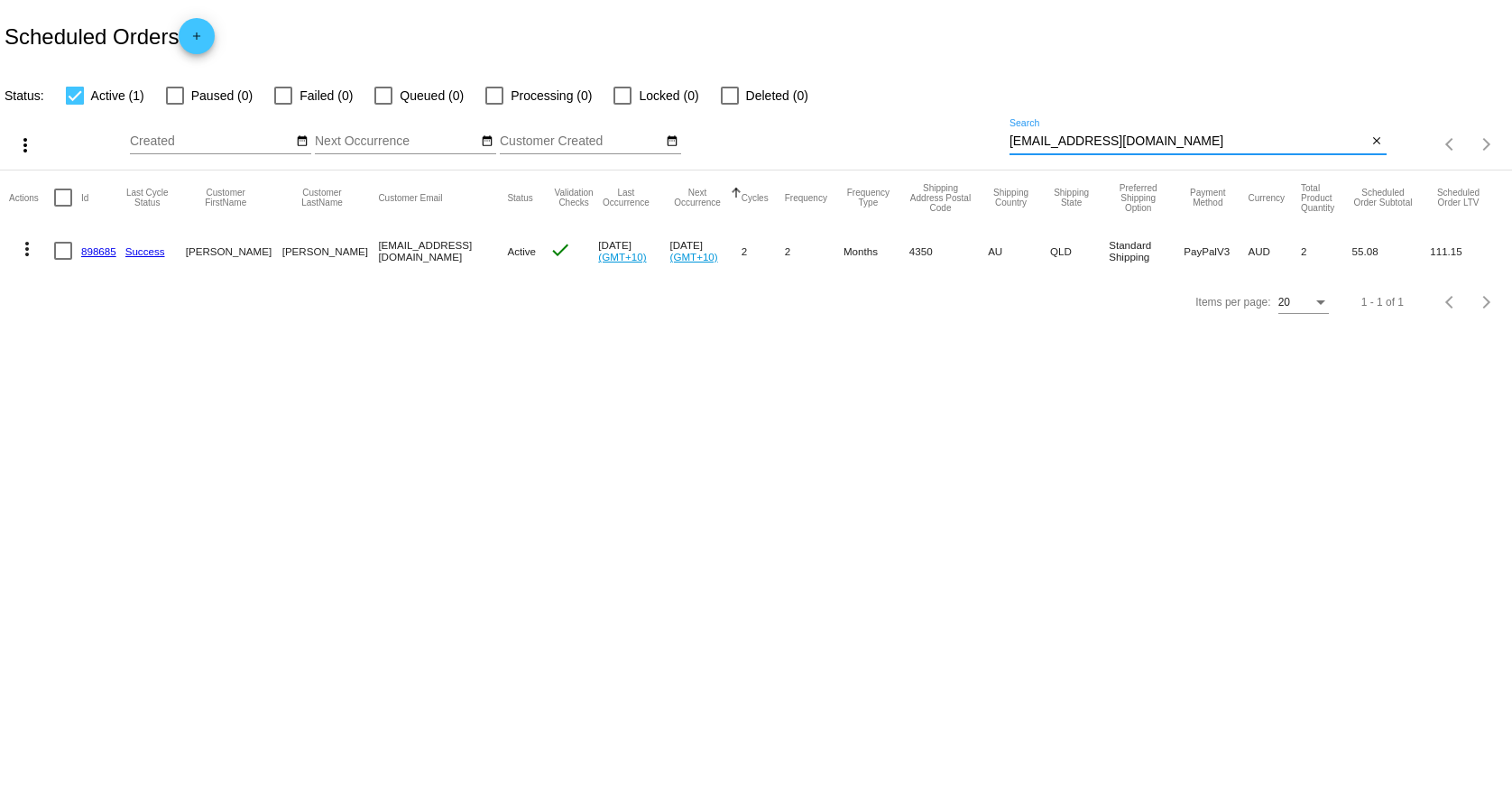
click at [110, 253] on link "898685" at bounding box center [99, 251] width 36 height 12
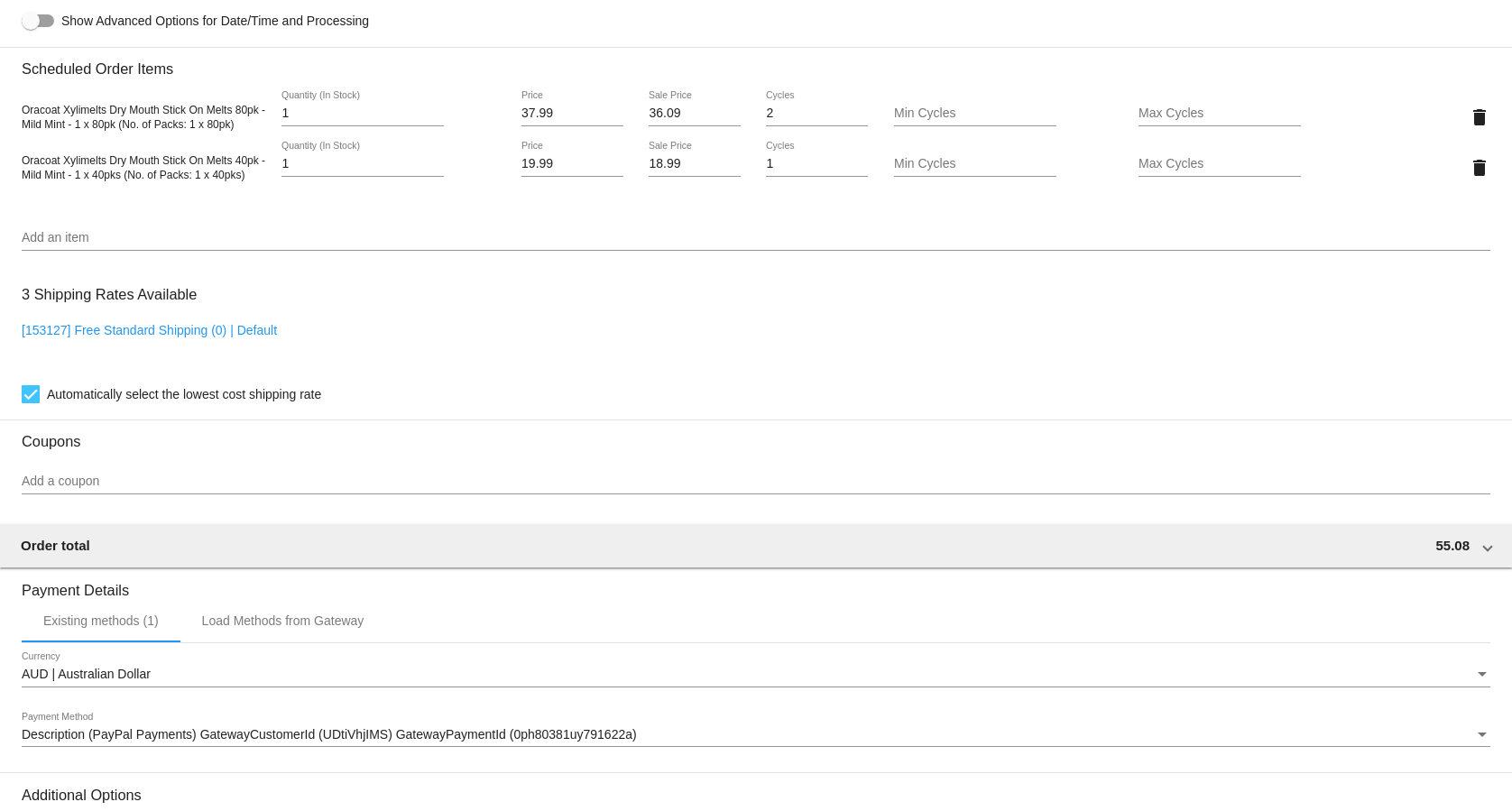
scroll to position [1288, 0]
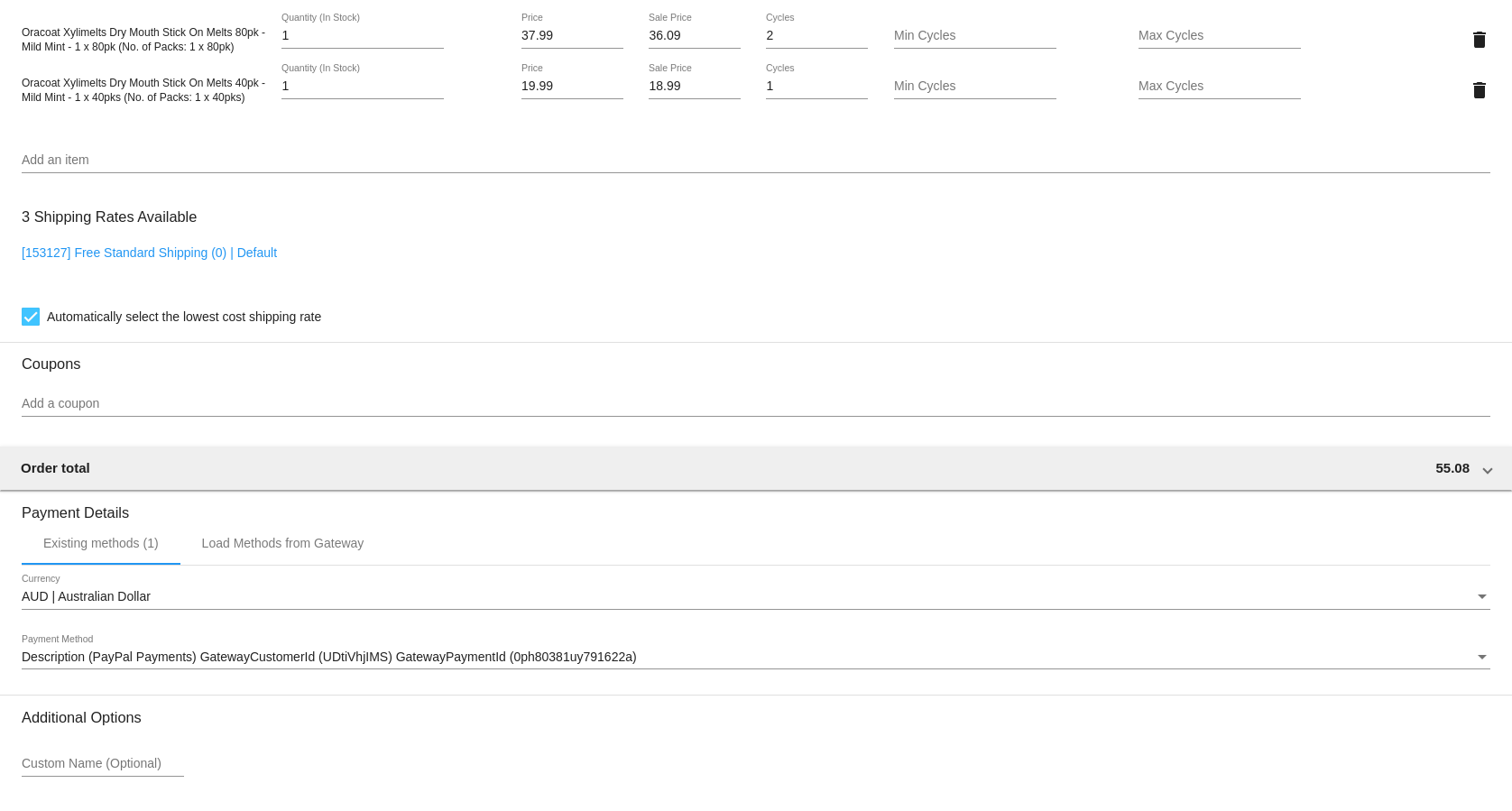
click at [247, 257] on link "[153127] Free Standard Shipping (0) | Default" at bounding box center [149, 252] width 256 height 14
checkbox input "false"
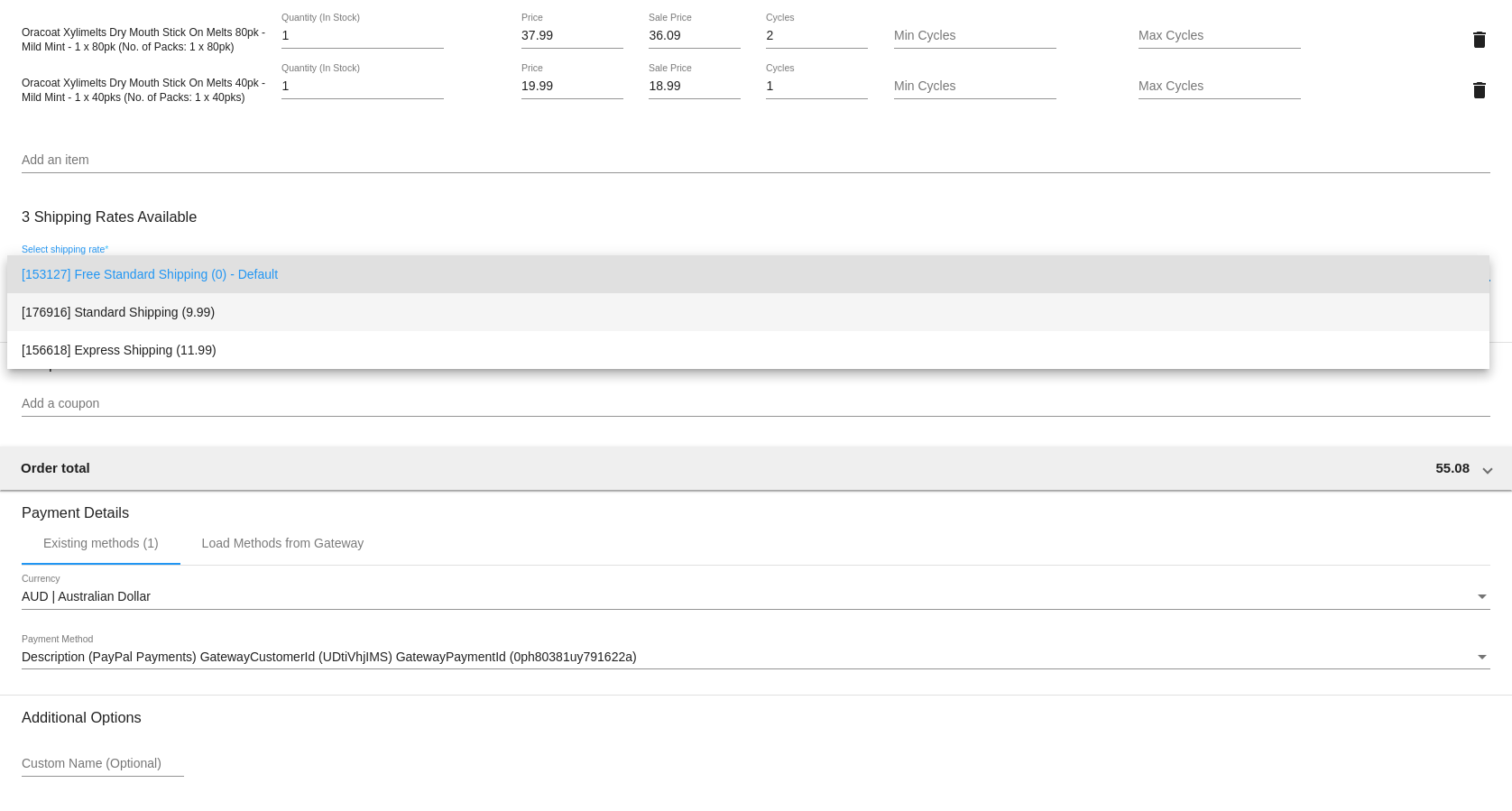
click at [175, 316] on span "[176916] Standard Shipping (9.99)" at bounding box center [748, 312] width 1453 height 37
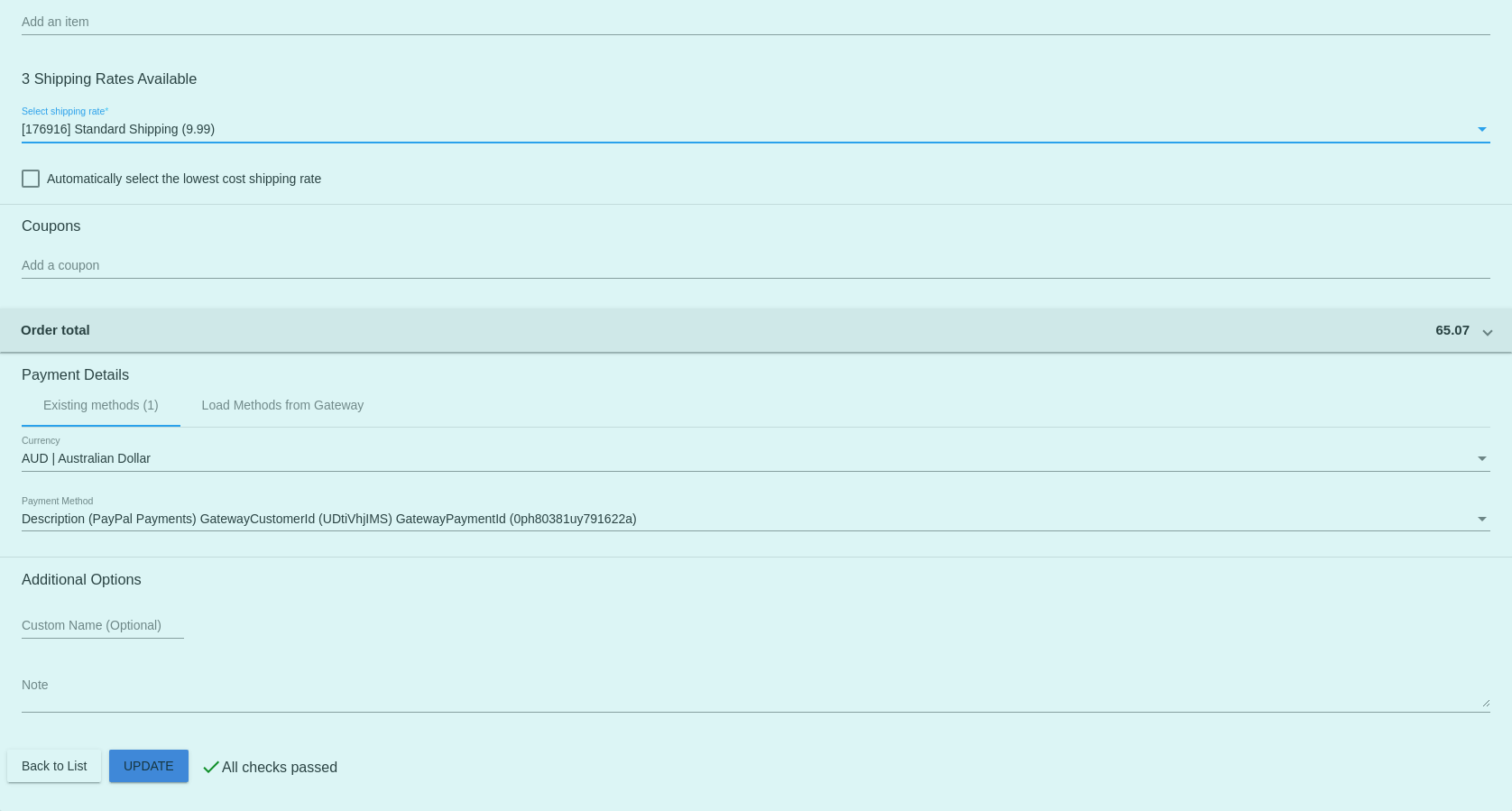
scroll to position [1434, 0]
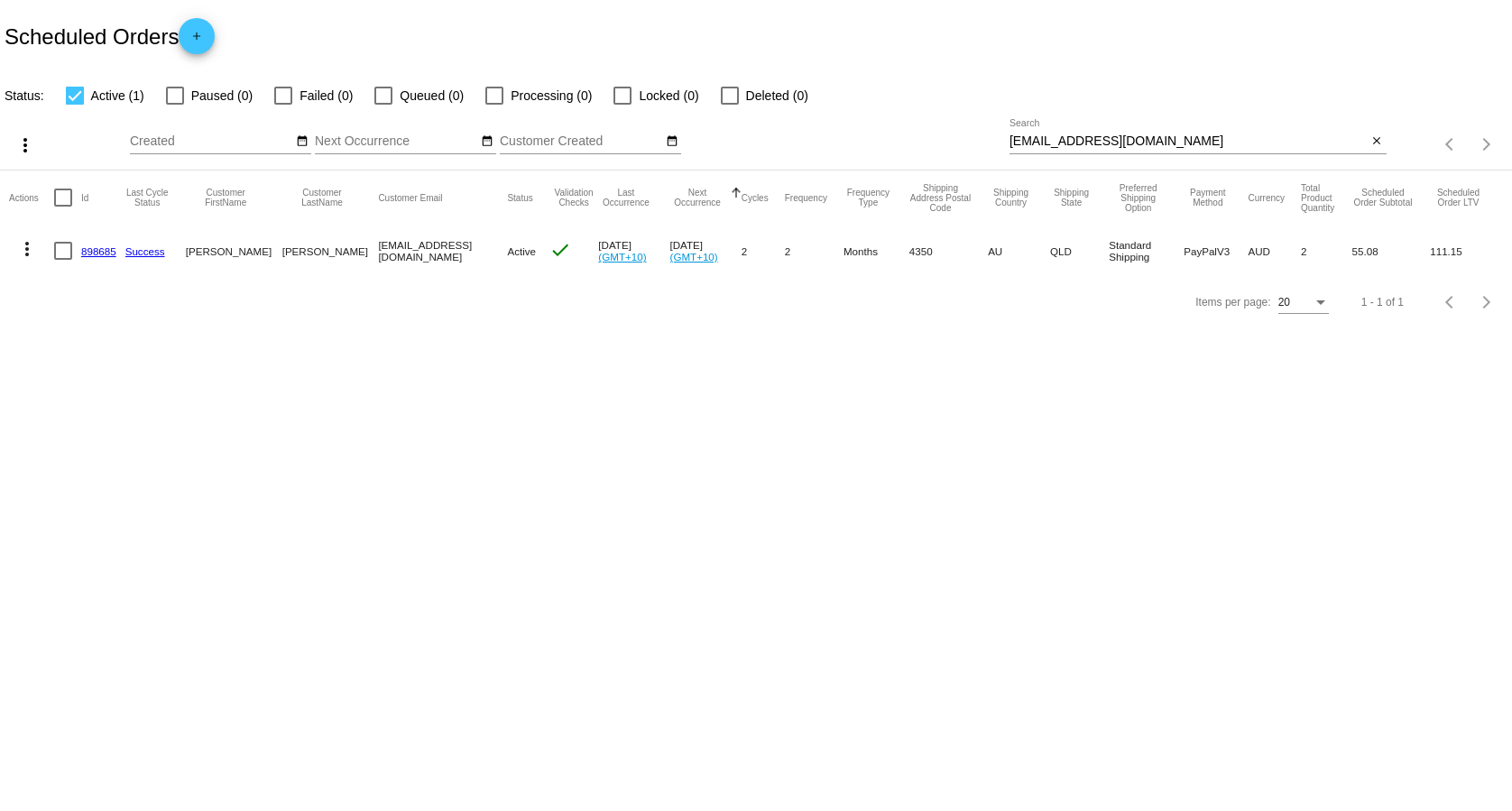
click at [1100, 125] on div "[EMAIL_ADDRESS][DOMAIN_NAME] Search" at bounding box center [1189, 137] width 358 height 36
click at [1093, 149] on input "[EMAIL_ADDRESS][DOMAIN_NAME]" at bounding box center [1189, 140] width 358 height 14
paste input "[EMAIL_ADDRESS][DOMAIN_NAME]"
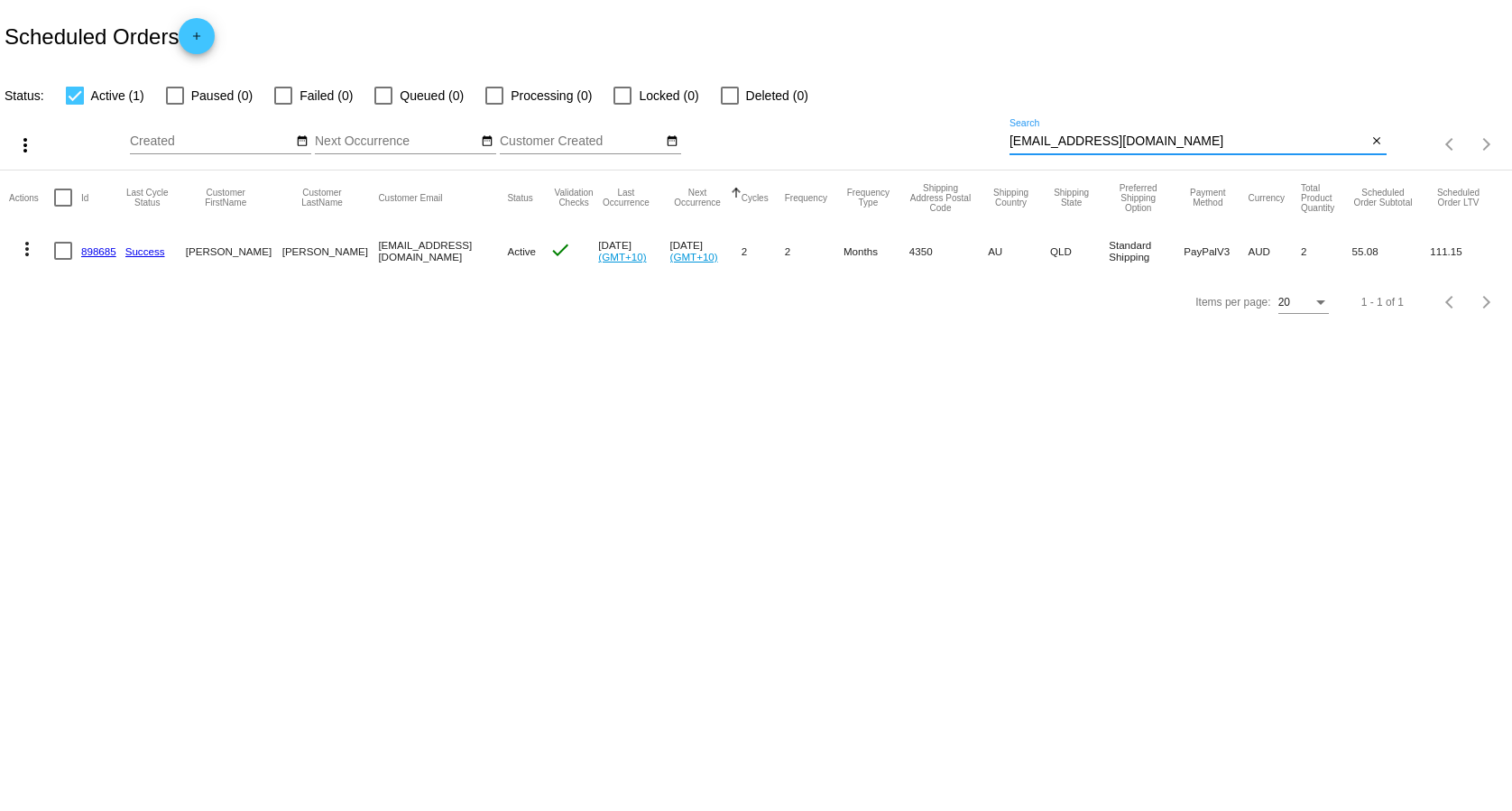
type input "[EMAIL_ADDRESS][DOMAIN_NAME]"
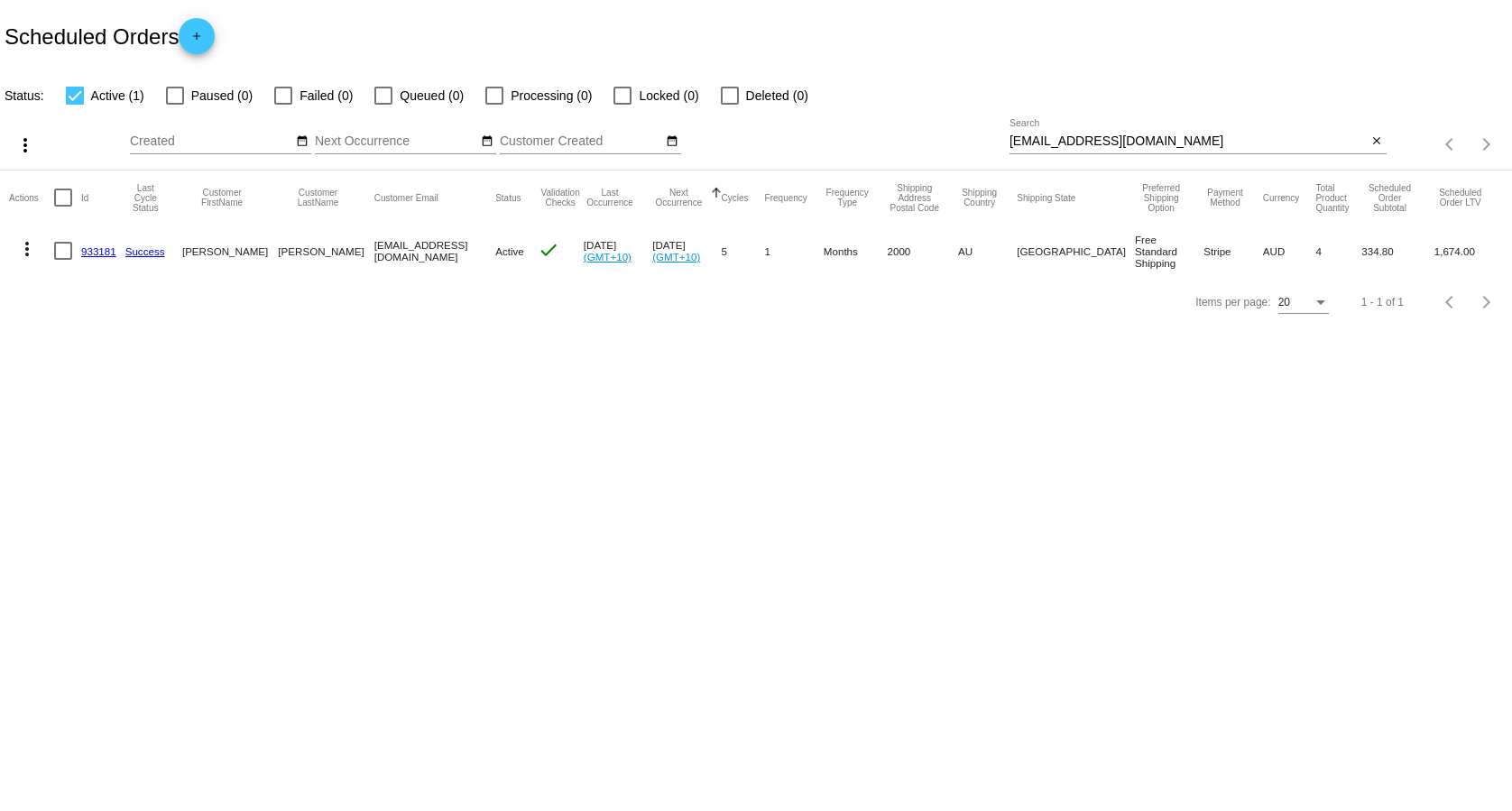
click at [109, 246] on link "933181" at bounding box center [99, 251] width 36 height 12
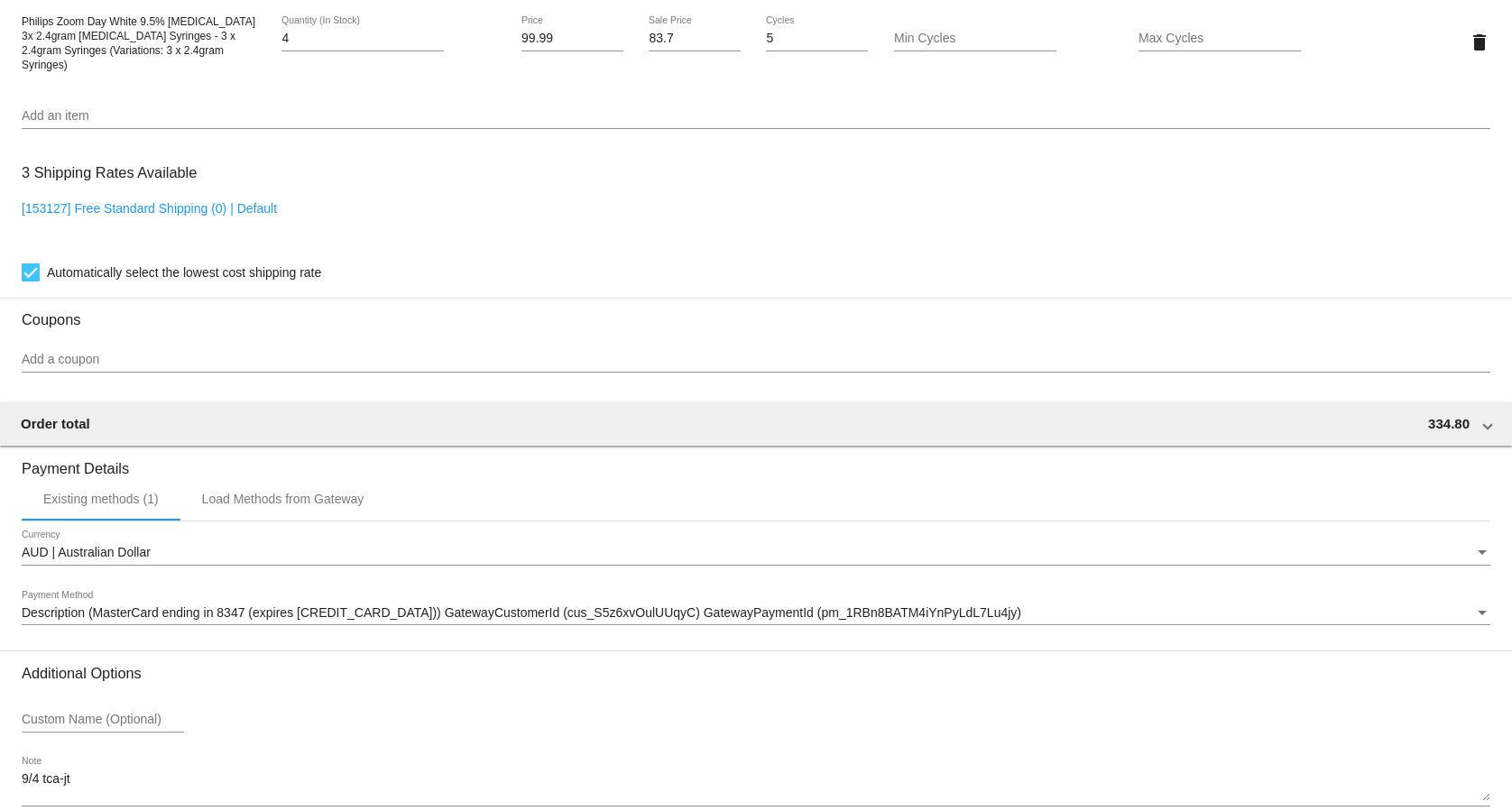
scroll to position [1393, 0]
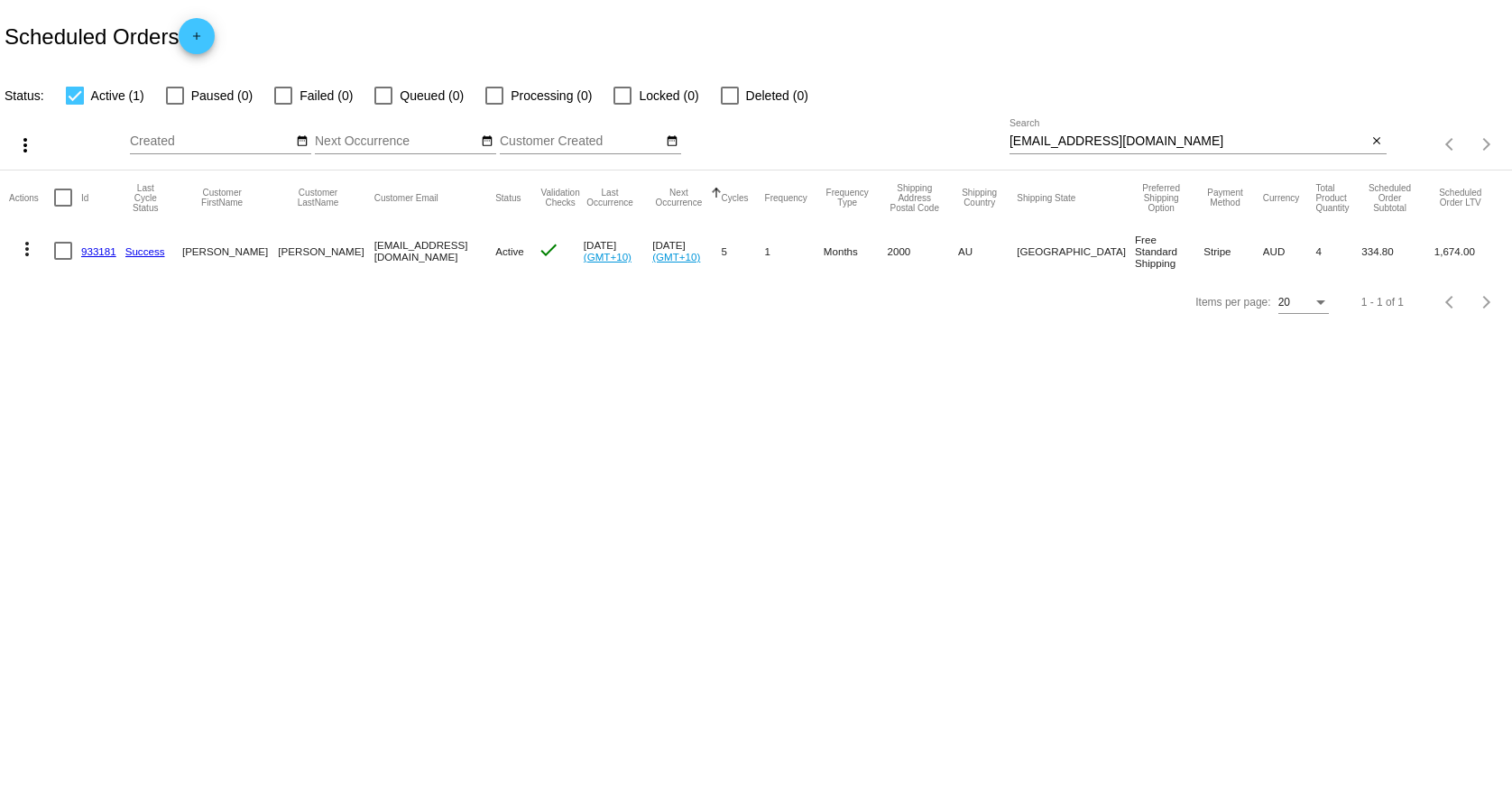
click at [1253, 139] on input "[EMAIL_ADDRESS][DOMAIN_NAME]" at bounding box center [1189, 140] width 358 height 14
paste input "[EMAIL_ADDRESS][PERSON_NAME][DOMAIN_NAME]"
type input "[EMAIL_ADDRESS][PERSON_NAME][DOMAIN_NAME]"
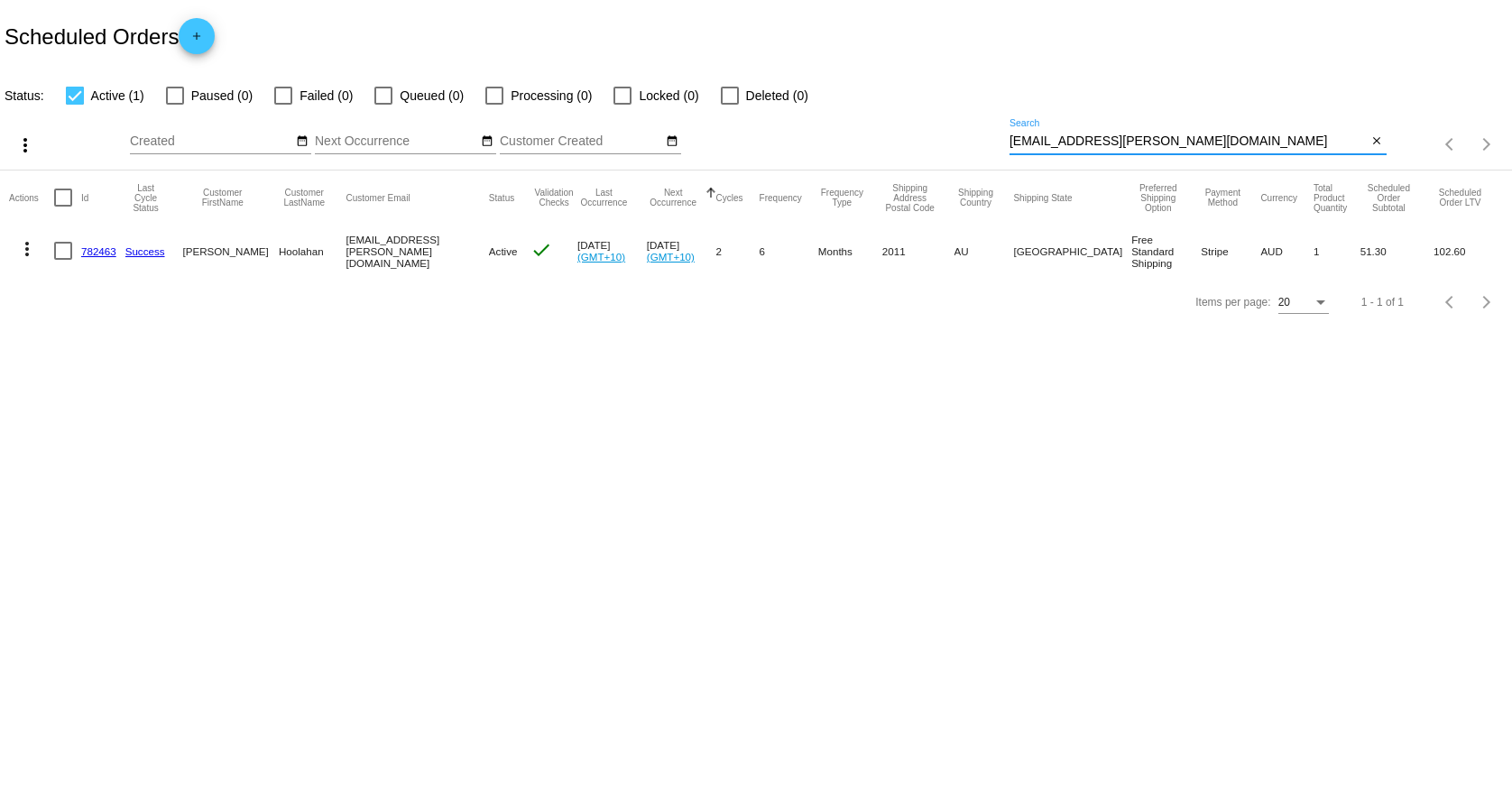
click at [95, 253] on link "782463" at bounding box center [99, 251] width 36 height 12
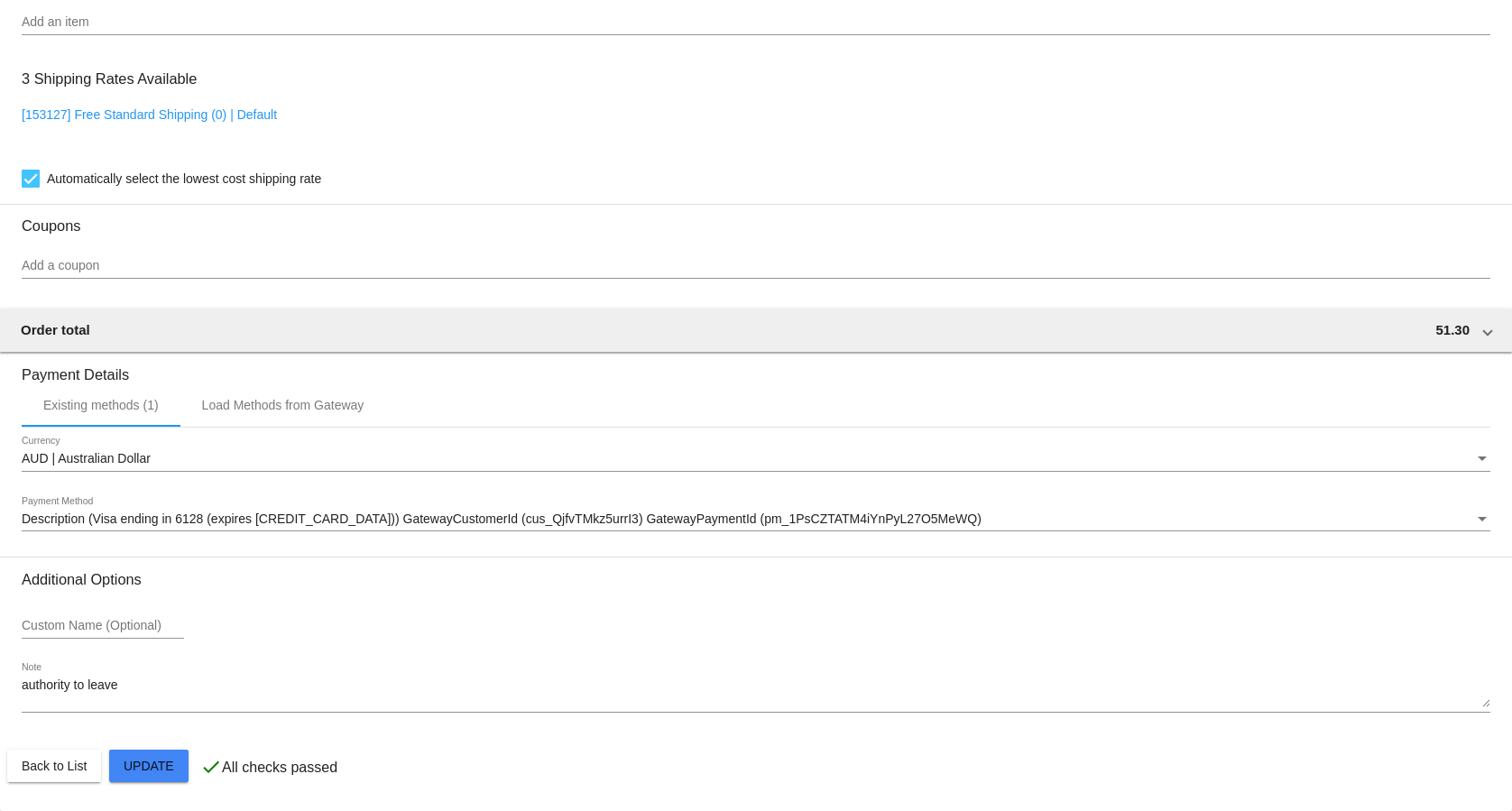
scroll to position [1393, 0]
click at [50, 784] on mat-card-actions "Back to List Update" at bounding box center [756, 766] width 1498 height 47
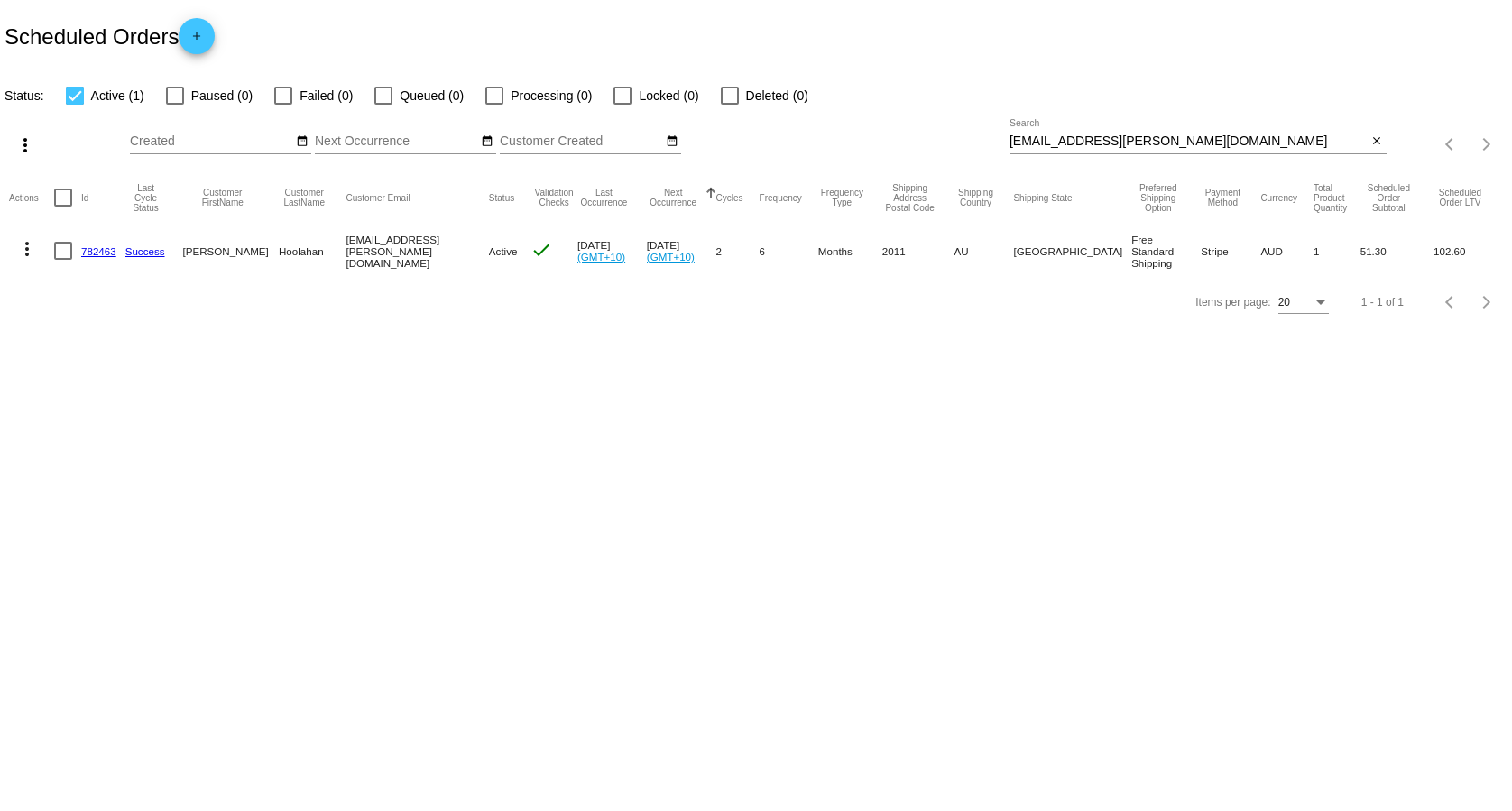
click at [1123, 143] on input "[EMAIL_ADDRESS][PERSON_NAME][DOMAIN_NAME]" at bounding box center [1189, 140] width 358 height 14
paste input "[PERSON_NAME][EMAIL_ADDRESS][DOMAIN_NAME]"
type input "[PERSON_NAME][EMAIL_ADDRESS][DOMAIN_NAME]"
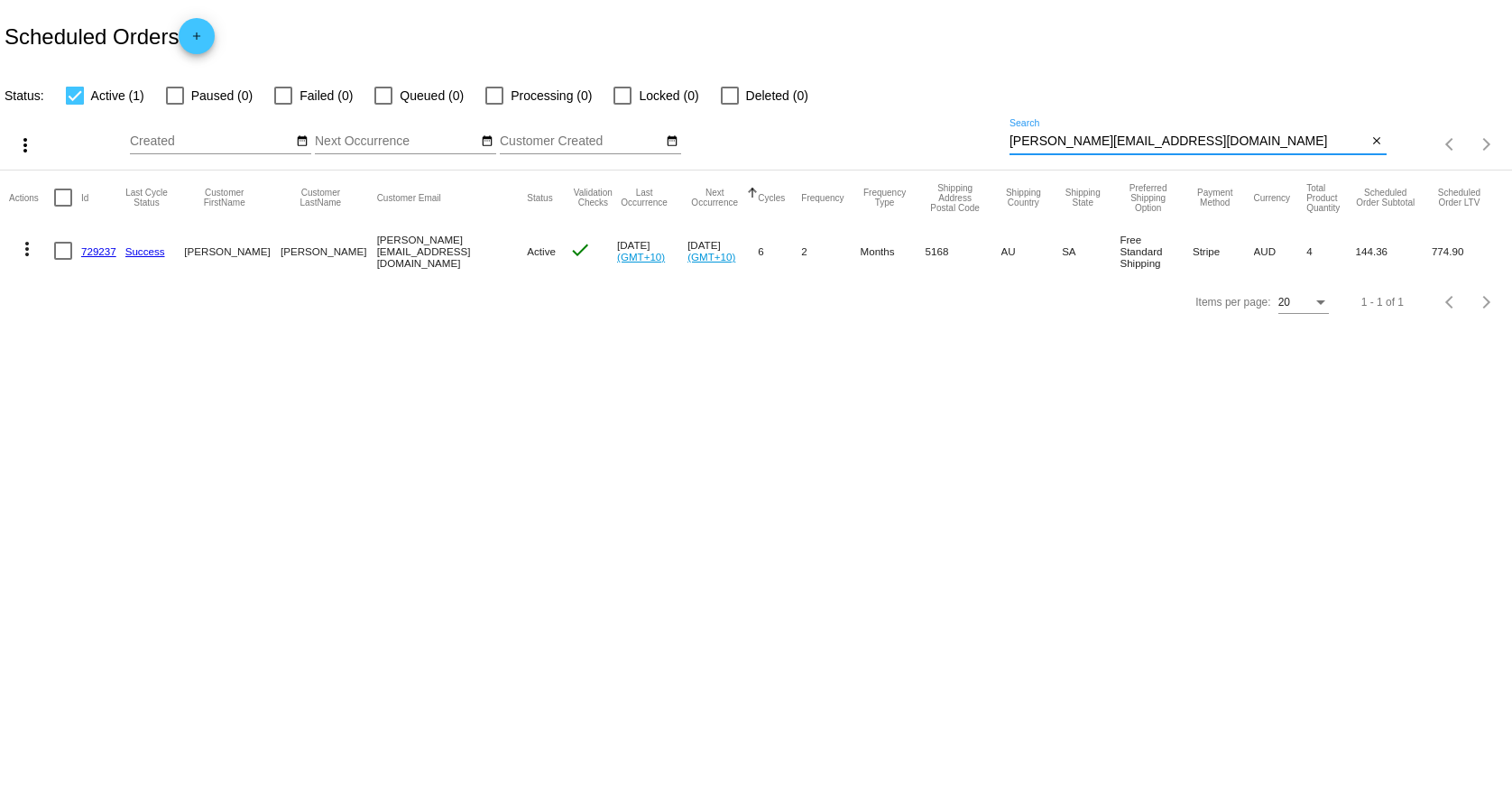
click at [111, 252] on link "729237" at bounding box center [99, 251] width 36 height 12
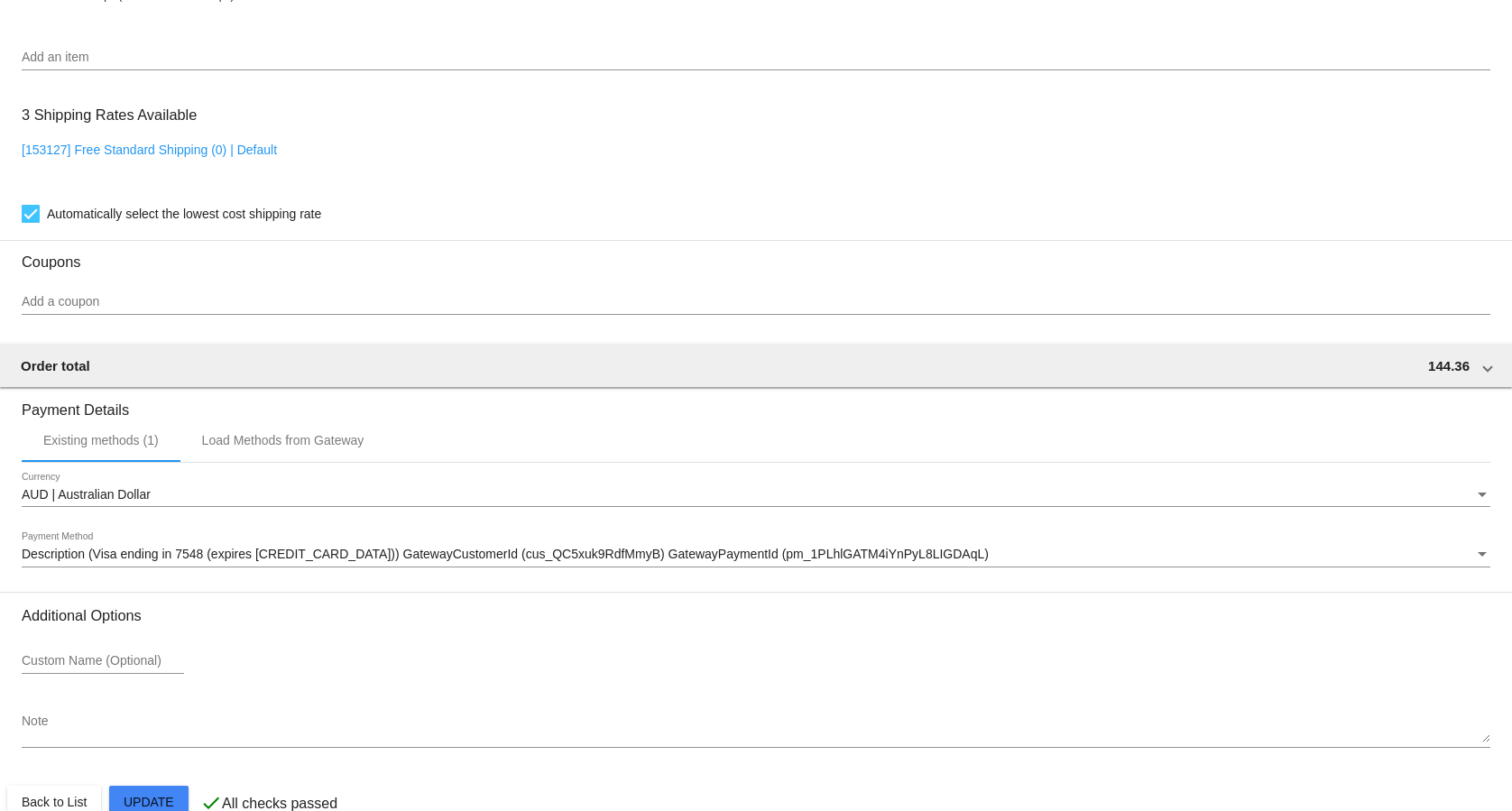
scroll to position [1382, 0]
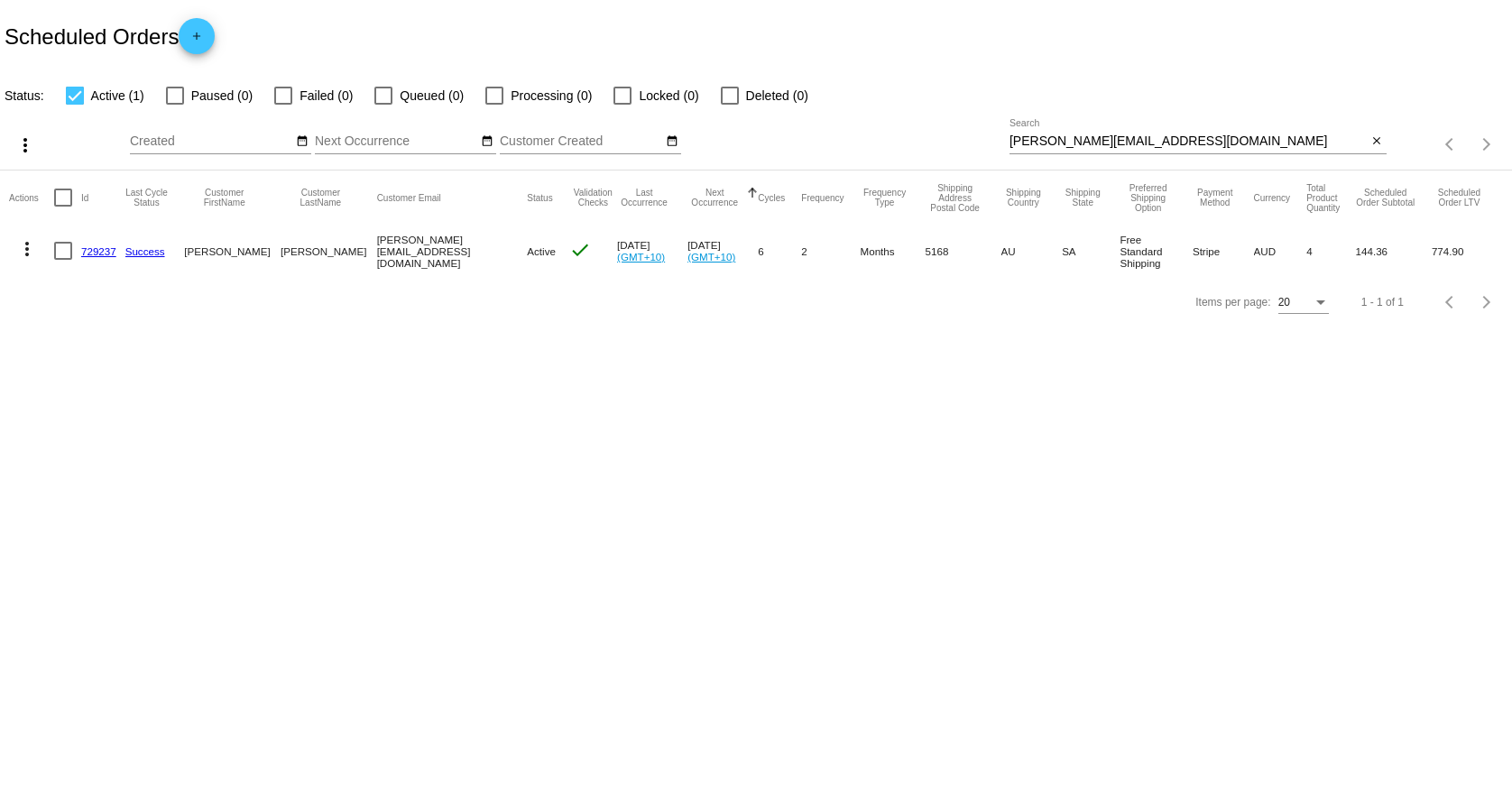
click at [1136, 140] on input "[PERSON_NAME][EMAIL_ADDRESS][DOMAIN_NAME]" at bounding box center [1189, 140] width 358 height 14
paste input "[EMAIL_ADDRESS][DOMAIN_NAME]"
type input "[EMAIL_ADDRESS][DOMAIN_NAME]"
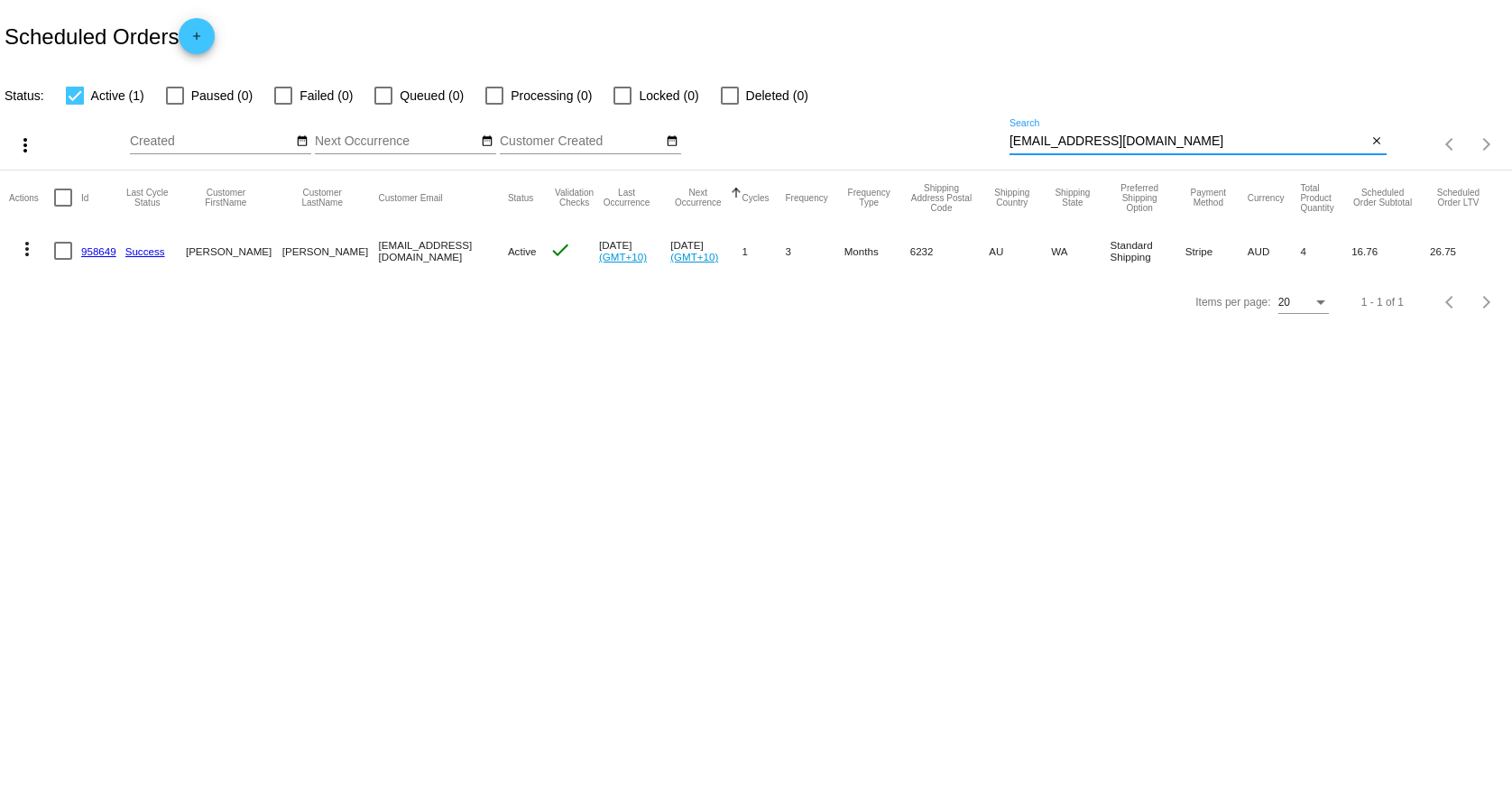
click at [88, 251] on link "958649" at bounding box center [99, 251] width 36 height 12
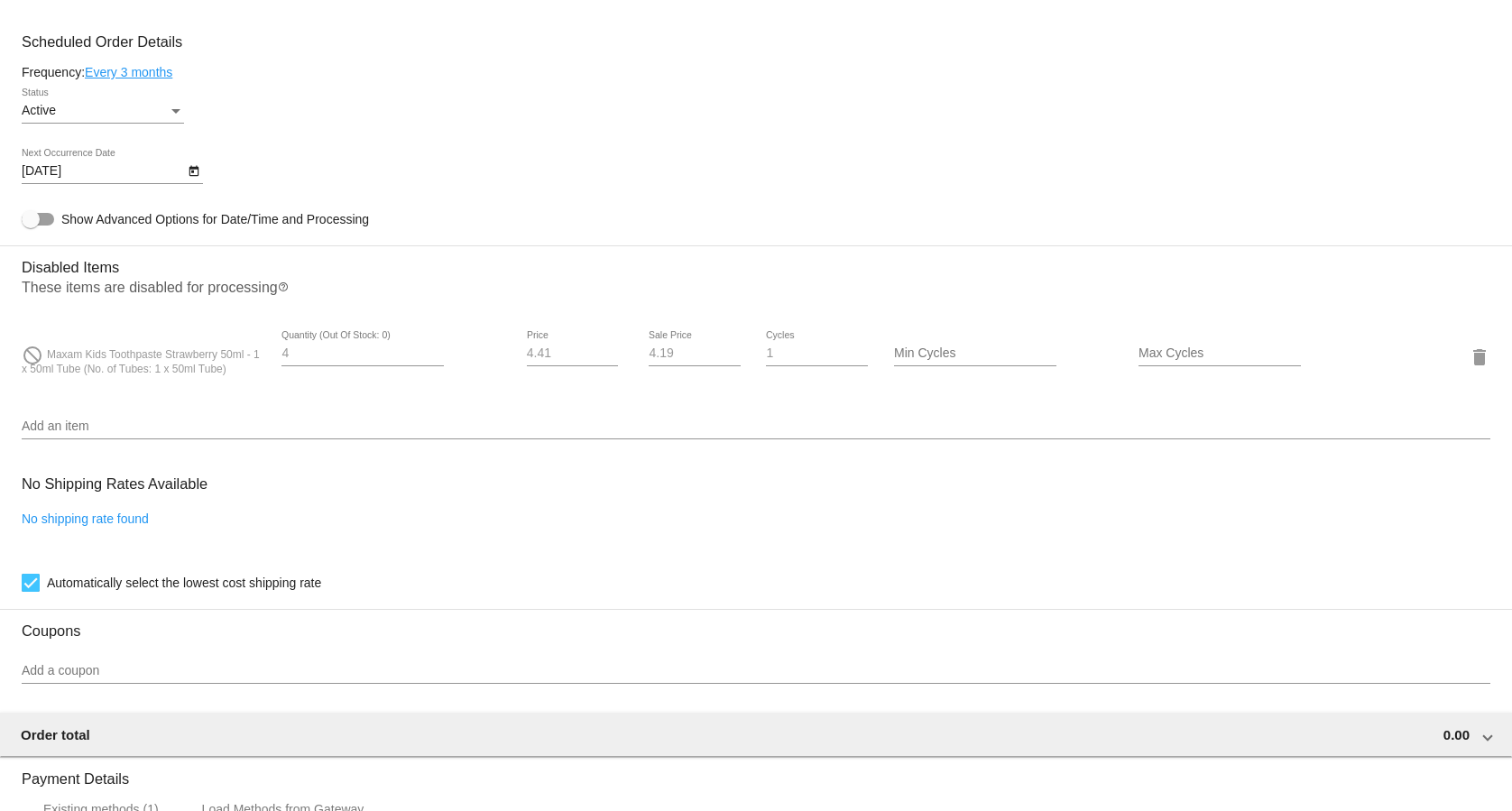
scroll to position [1424, 0]
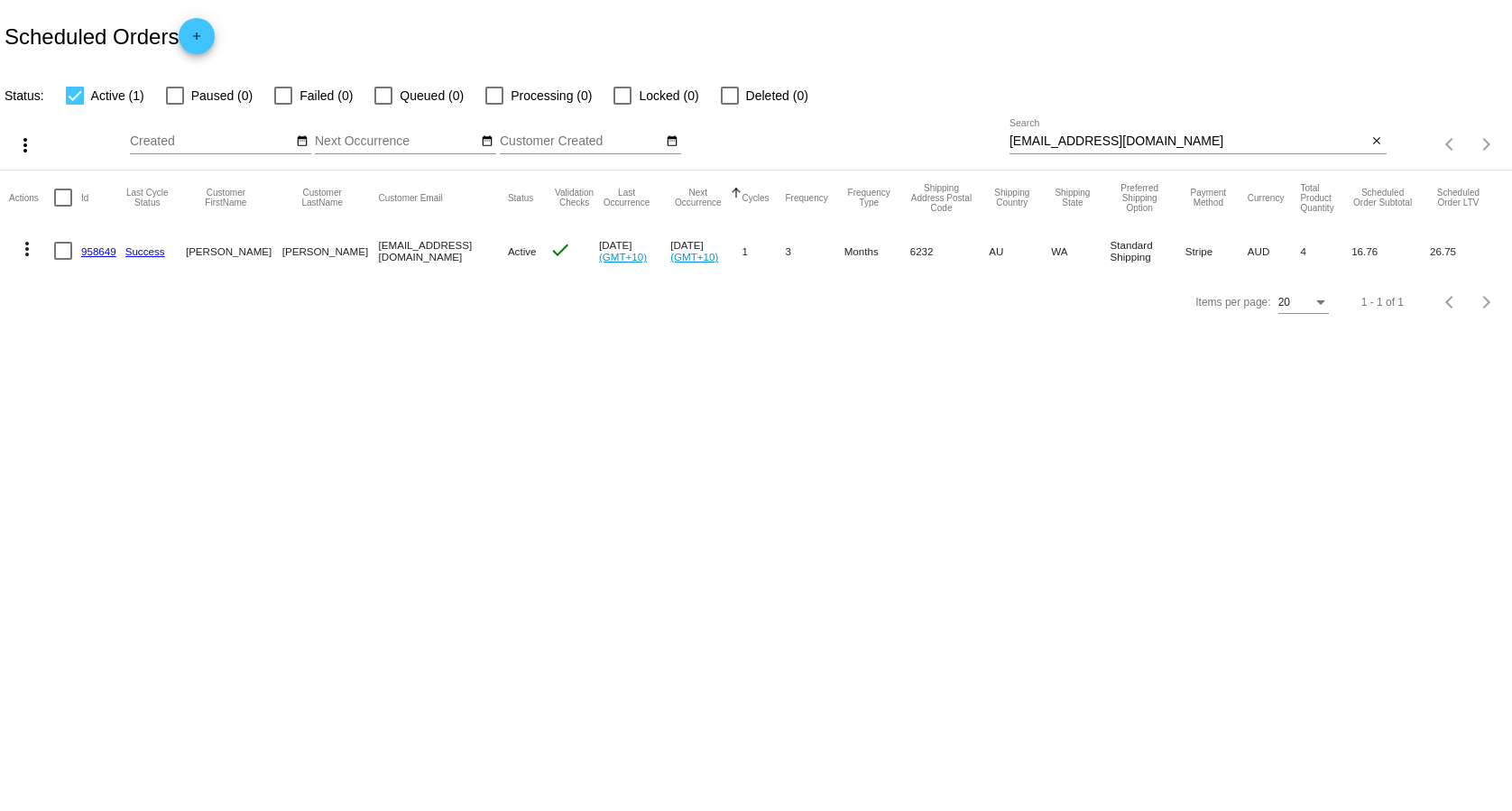
drag, startPoint x: 1482, startPoint y: 256, endPoint x: 96, endPoint y: 269, distance: 1386.1
click at [96, 269] on mat-row "more_vert 958649 Success [PERSON_NAME] [EMAIL_ADDRESS][DOMAIN_NAME] Active chec…" at bounding box center [756, 251] width 1494 height 52
click at [270, 380] on body "Scheduled Orders add Status: Active (1) Paused (0) Failed (0) Queued (0) Proces…" at bounding box center [756, 406] width 1512 height 811
click at [1114, 138] on input "[EMAIL_ADDRESS][DOMAIN_NAME]" at bounding box center [1189, 140] width 358 height 14
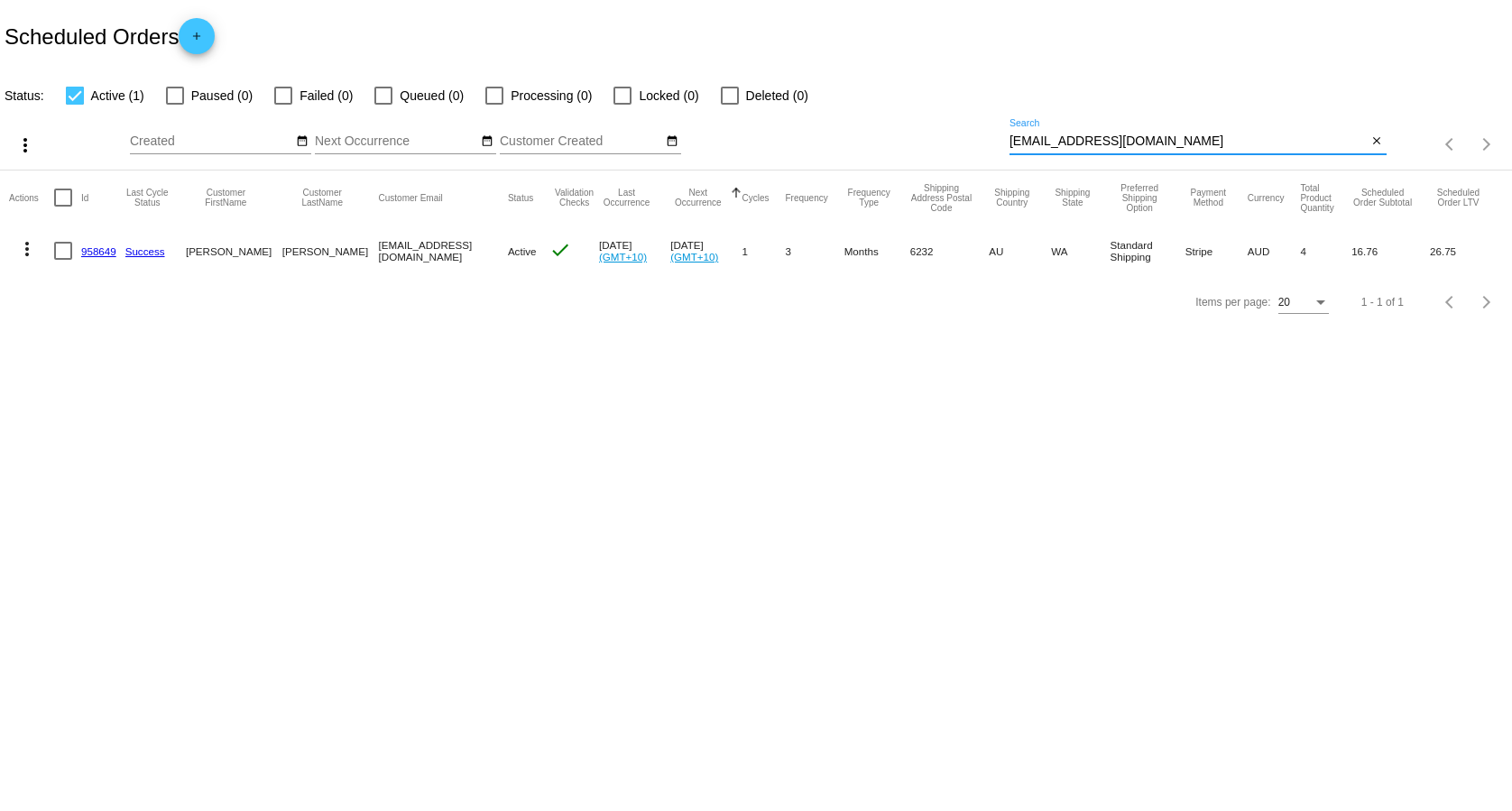
click at [1114, 138] on input "[EMAIL_ADDRESS][DOMAIN_NAME]" at bounding box center [1189, 140] width 358 height 14
paste input "yhrree43"
type input "[EMAIL_ADDRESS][DOMAIN_NAME]"
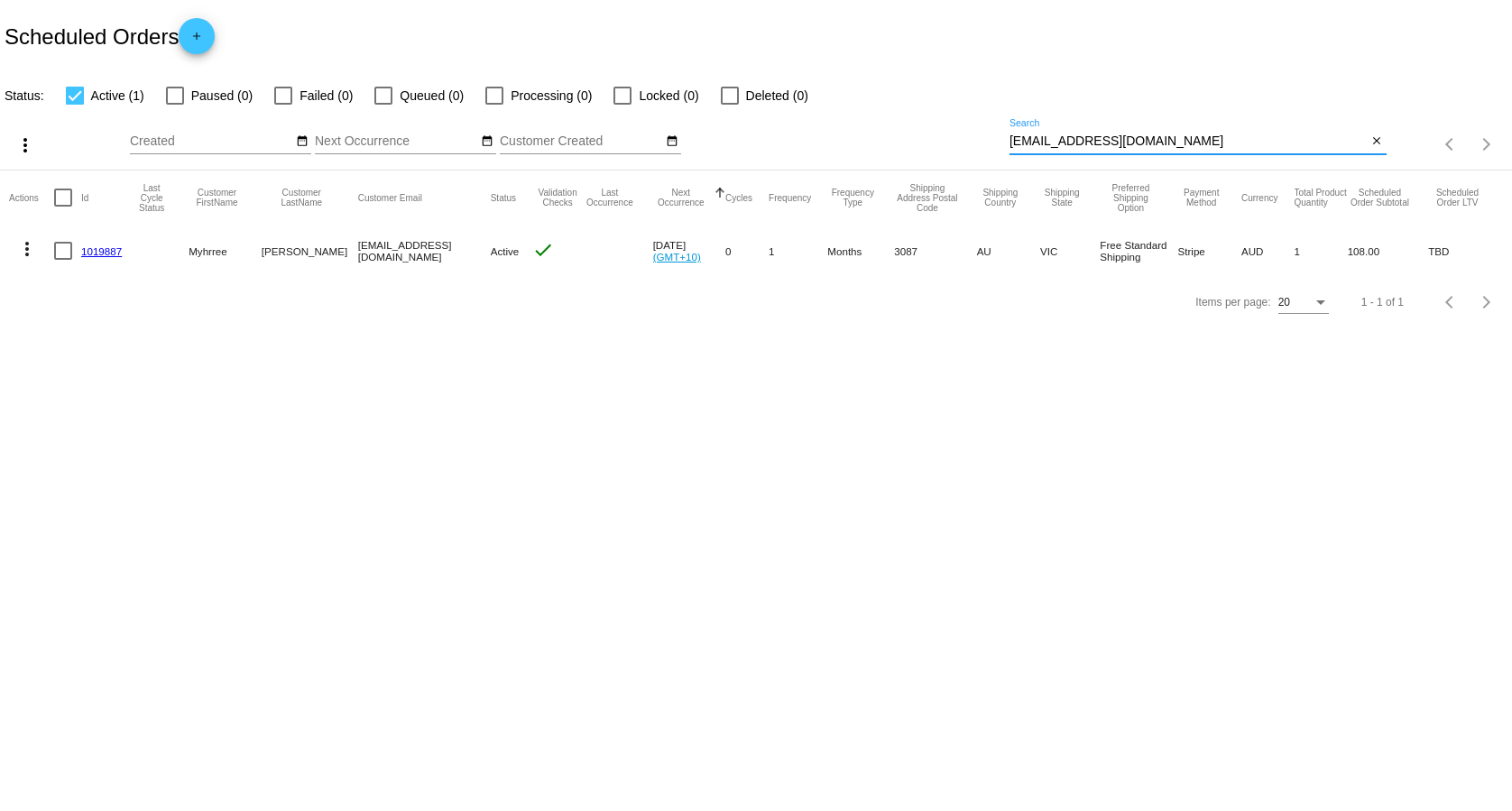
click at [120, 244] on mat-cell "1019887" at bounding box center [106, 251] width 50 height 52
click at [109, 247] on link "1019887" at bounding box center [101, 251] width 40 height 12
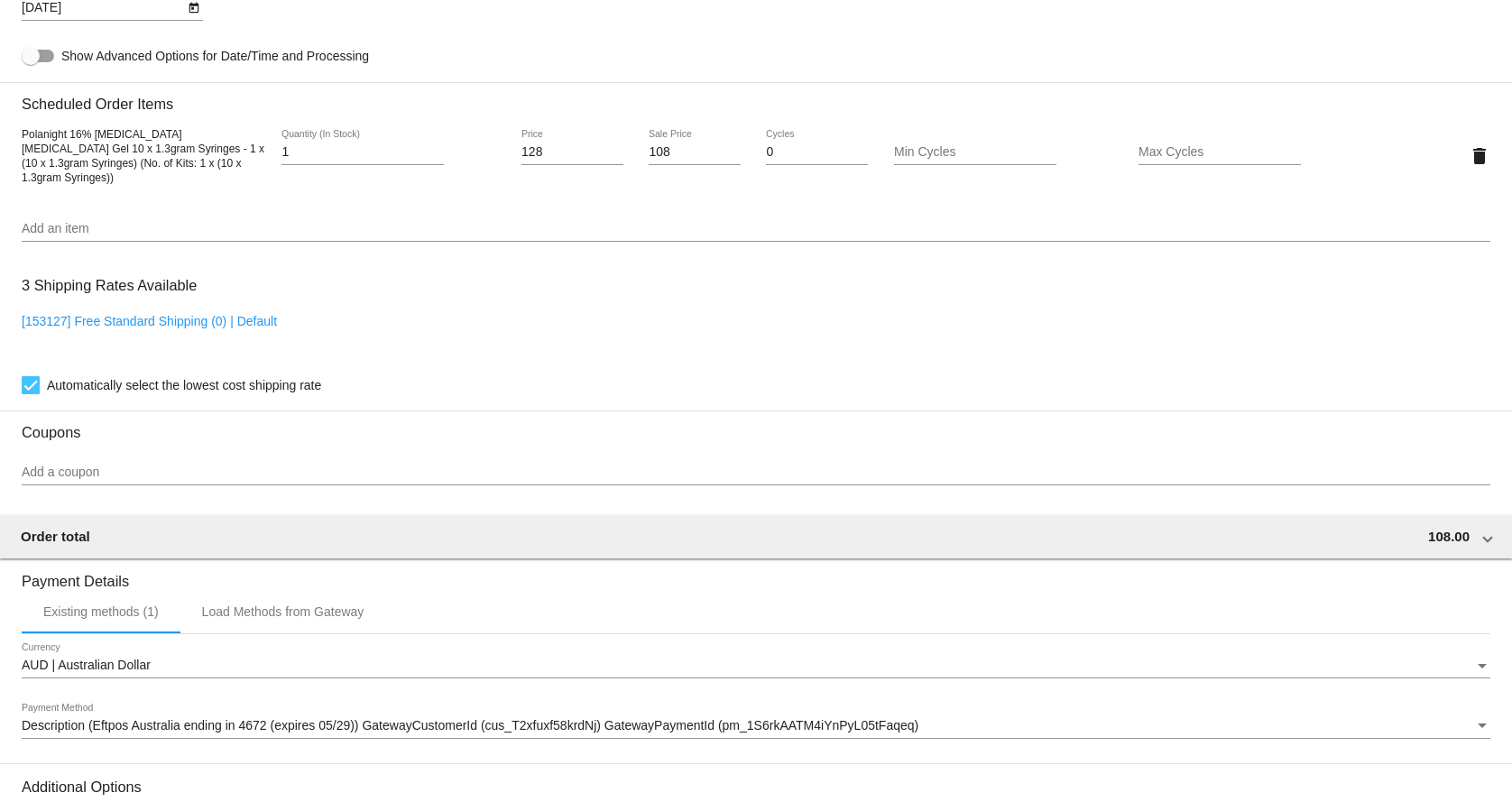
scroll to position [1230, 0]
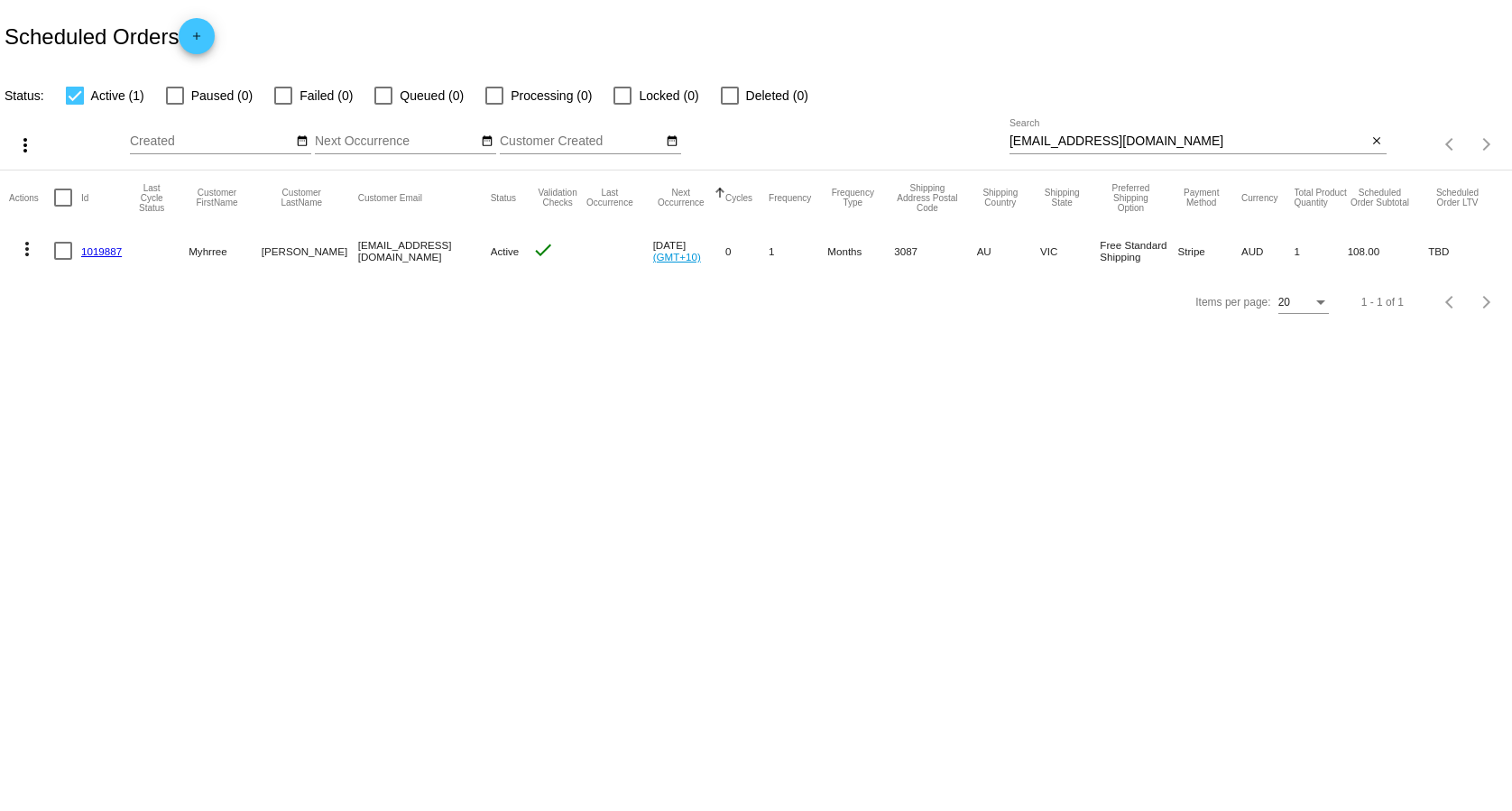
click at [1184, 140] on input "[EMAIL_ADDRESS][DOMAIN_NAME]" at bounding box center [1189, 140] width 358 height 14
paste input "[PERSON_NAME].ainsworth7@g"
type input "[PERSON_NAME][EMAIL_ADDRESS][DOMAIN_NAME]"
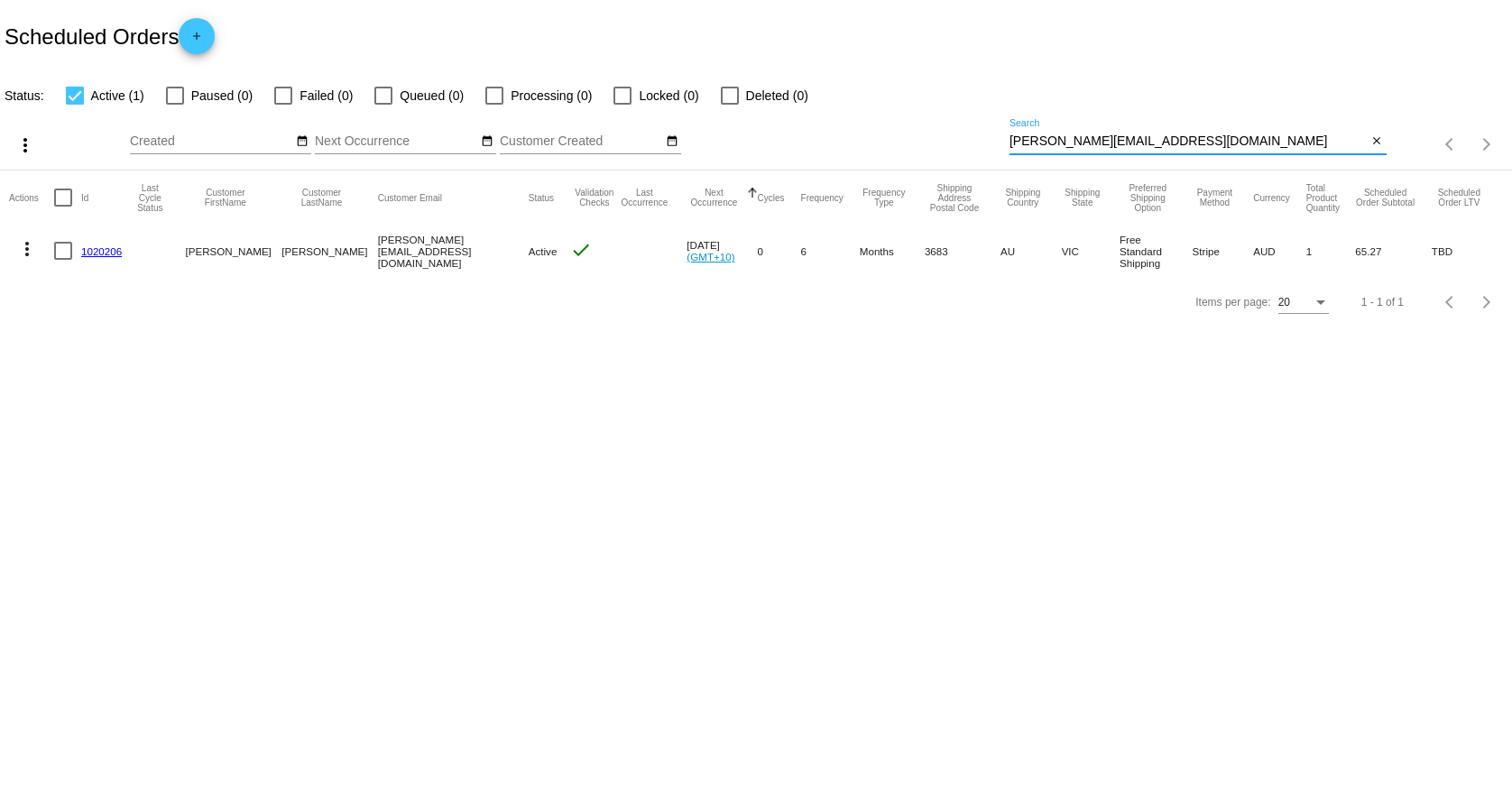
click at [87, 257] on mat-cell "1020206" at bounding box center [106, 251] width 50 height 52
click at [97, 252] on link "1020206" at bounding box center [101, 251] width 40 height 12
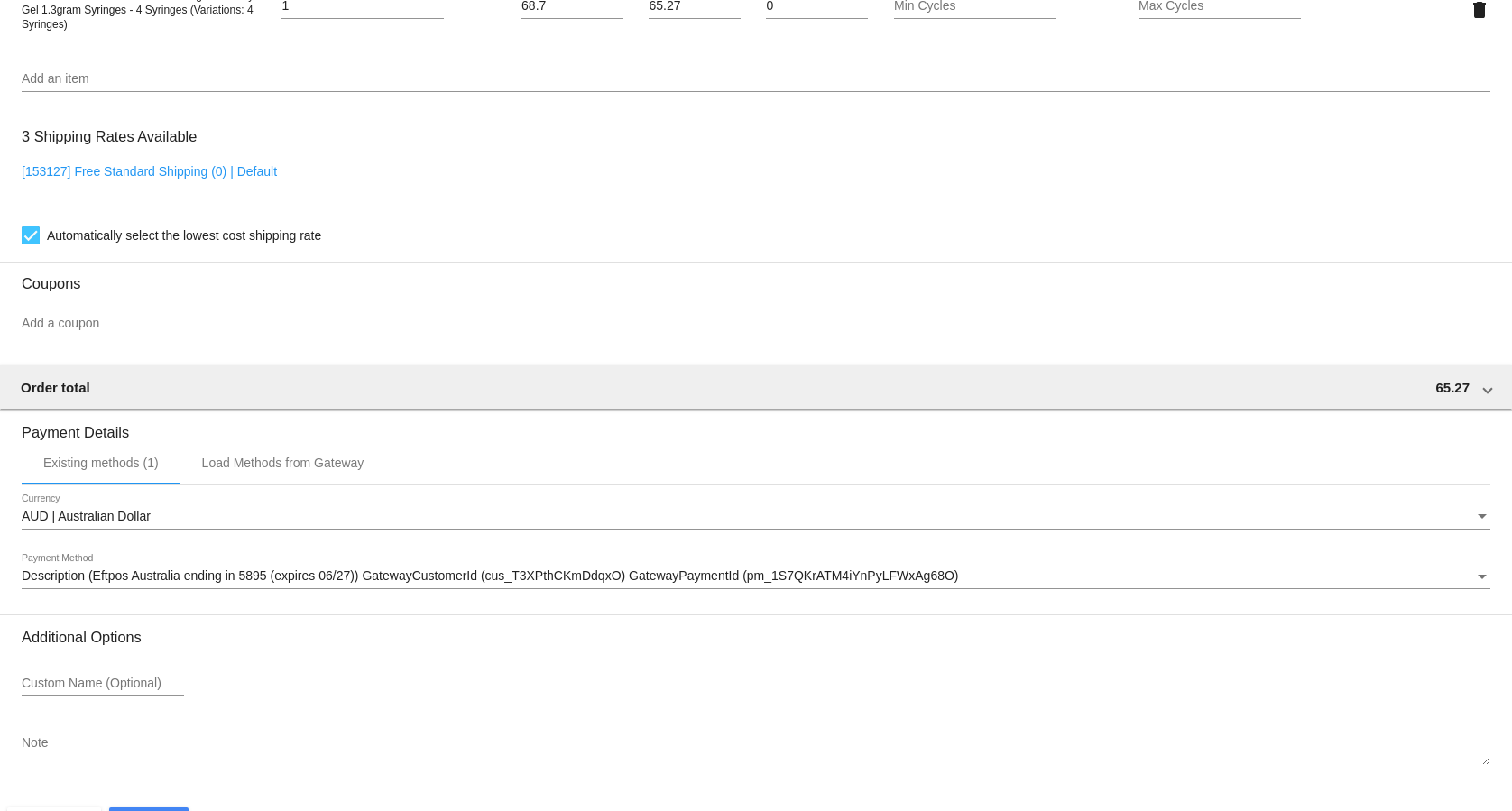
scroll to position [1128, 0]
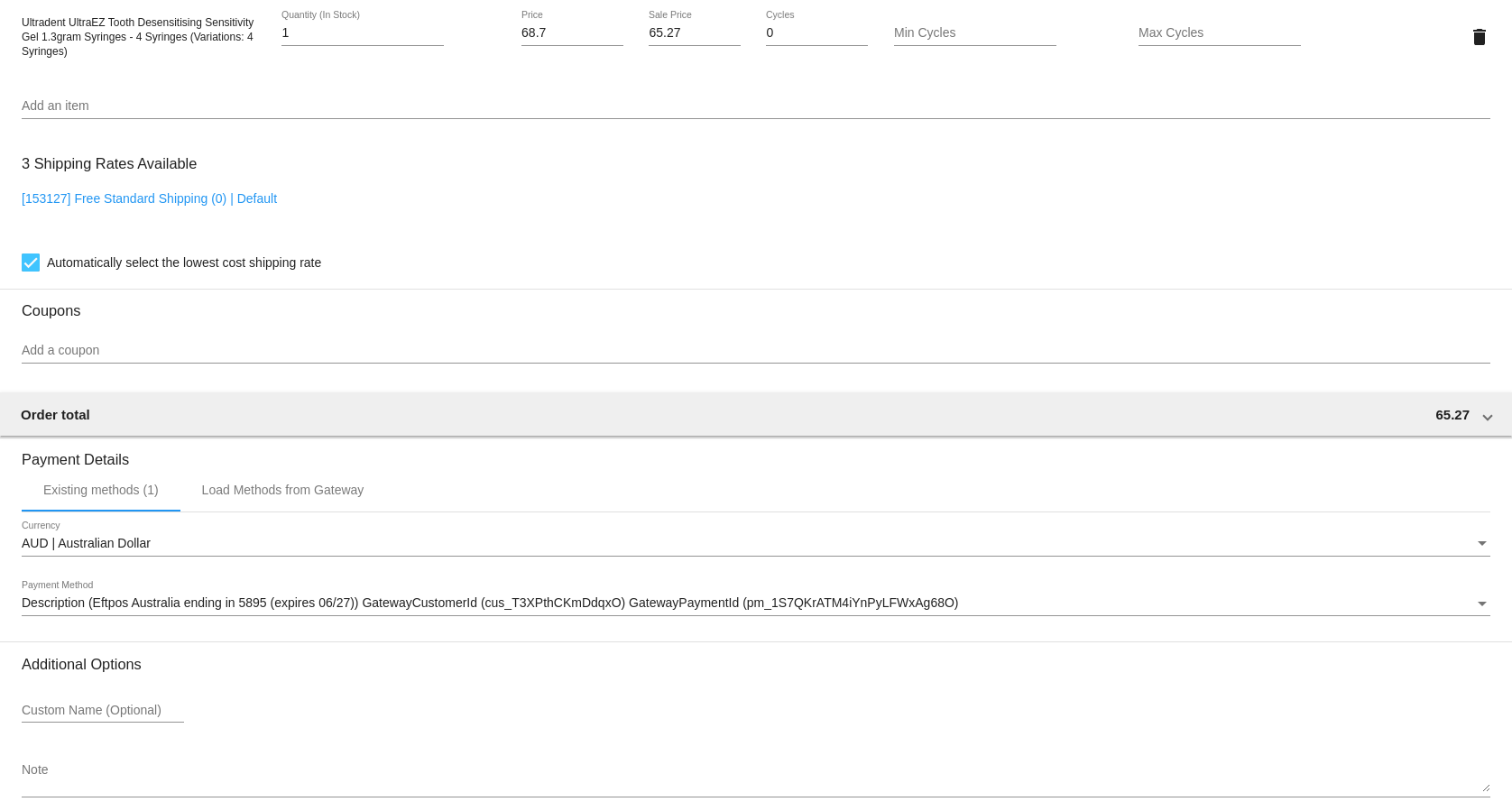
click at [187, 206] on link "[153127] Free Standard Shipping (0) | Default" at bounding box center [149, 198] width 256 height 14
checkbox input "false"
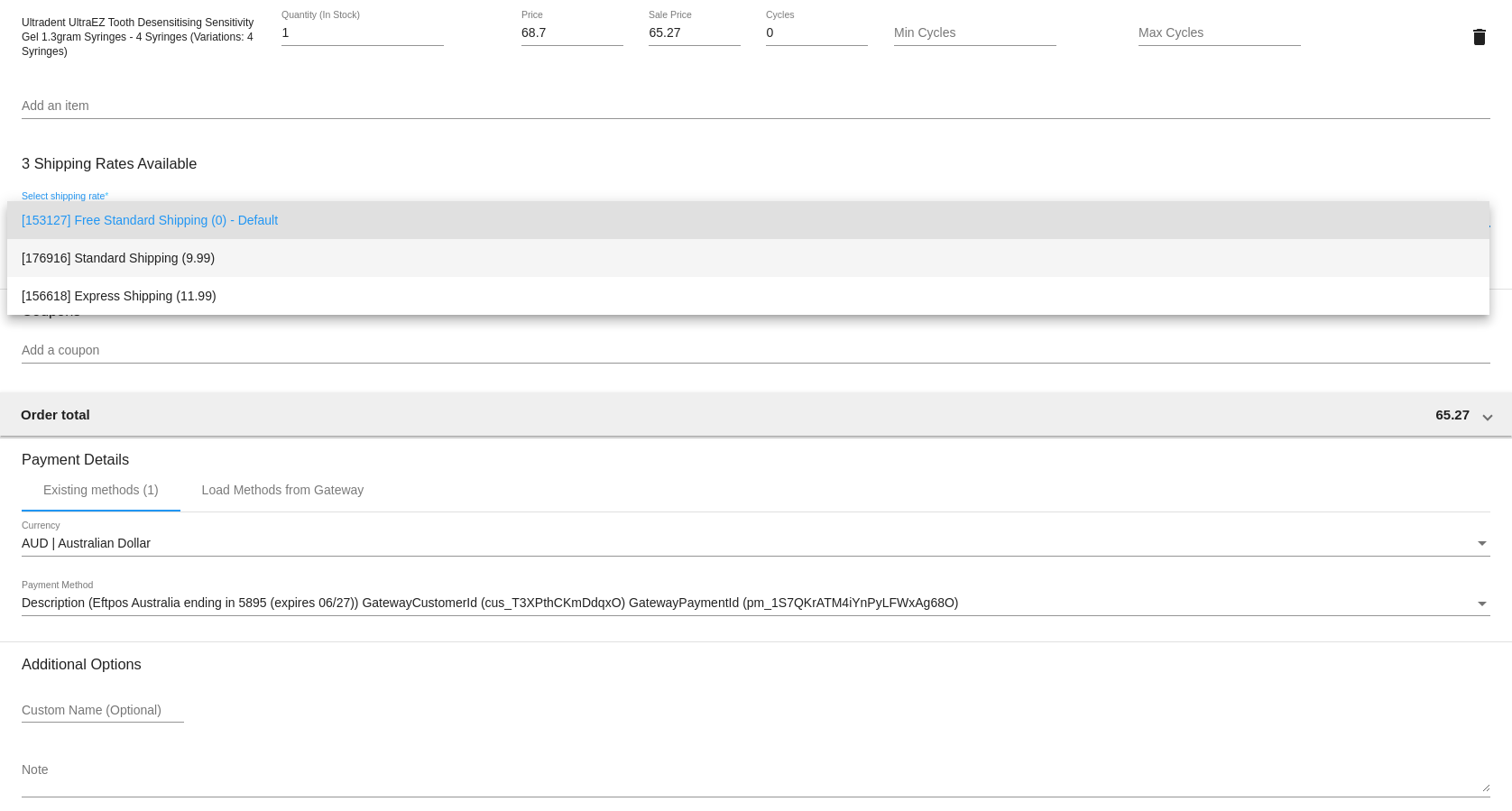
click at [197, 258] on span "[176916] Standard Shipping (9.99)" at bounding box center [748, 258] width 1453 height 37
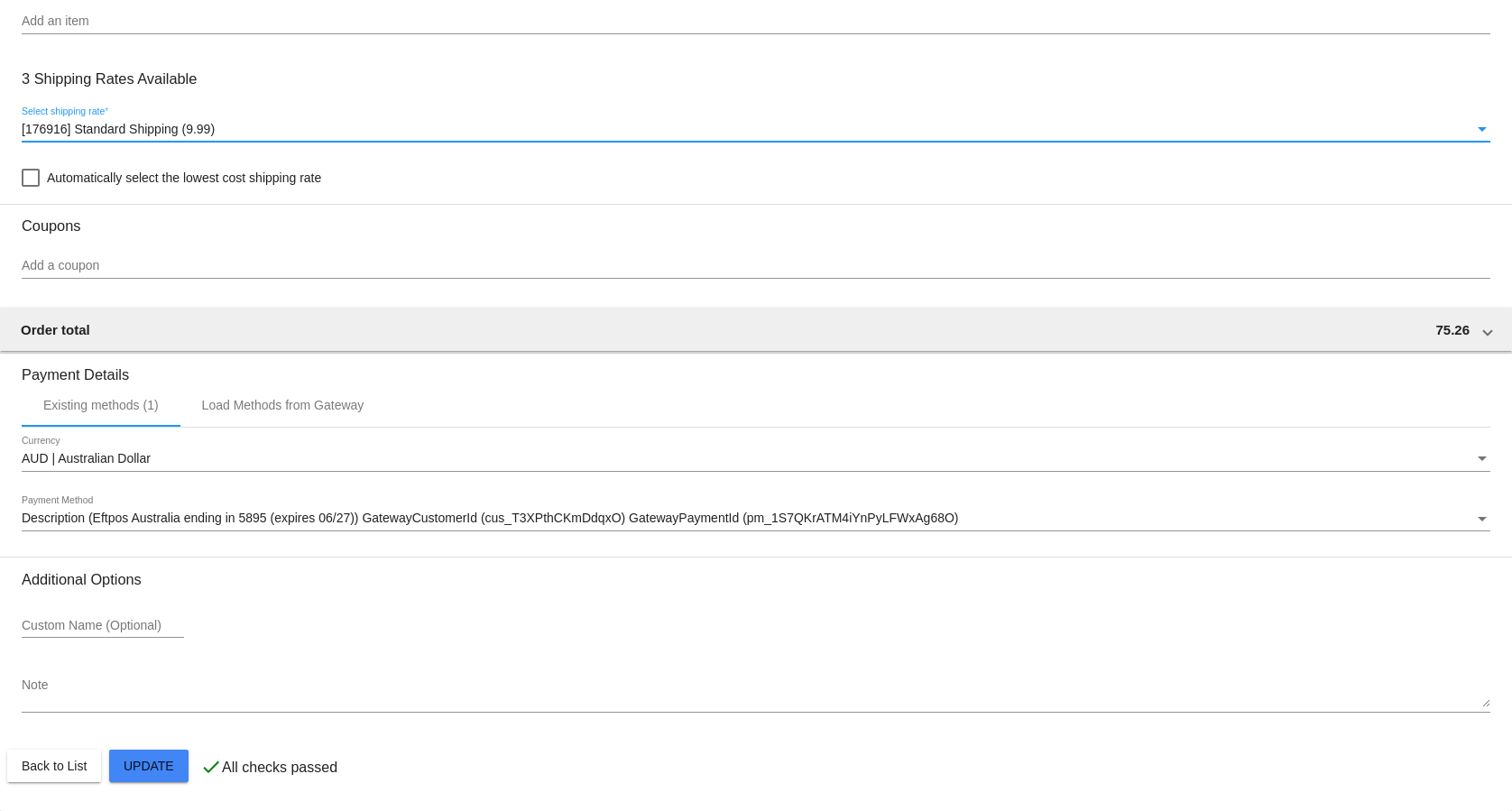
scroll to position [1219, 0]
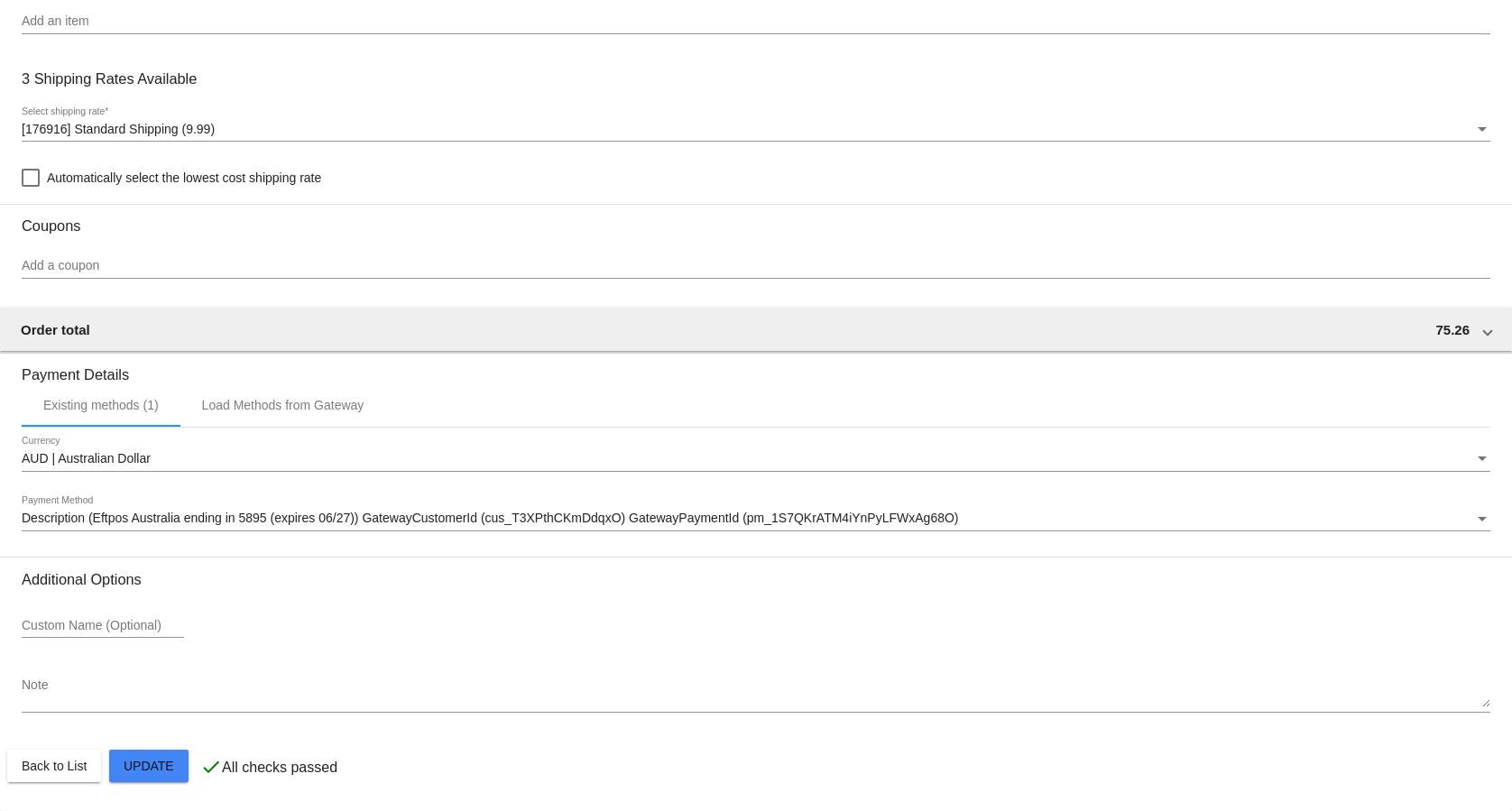
click at [126, 786] on mat-card-actions "Back to List Update" at bounding box center [756, 766] width 1498 height 47
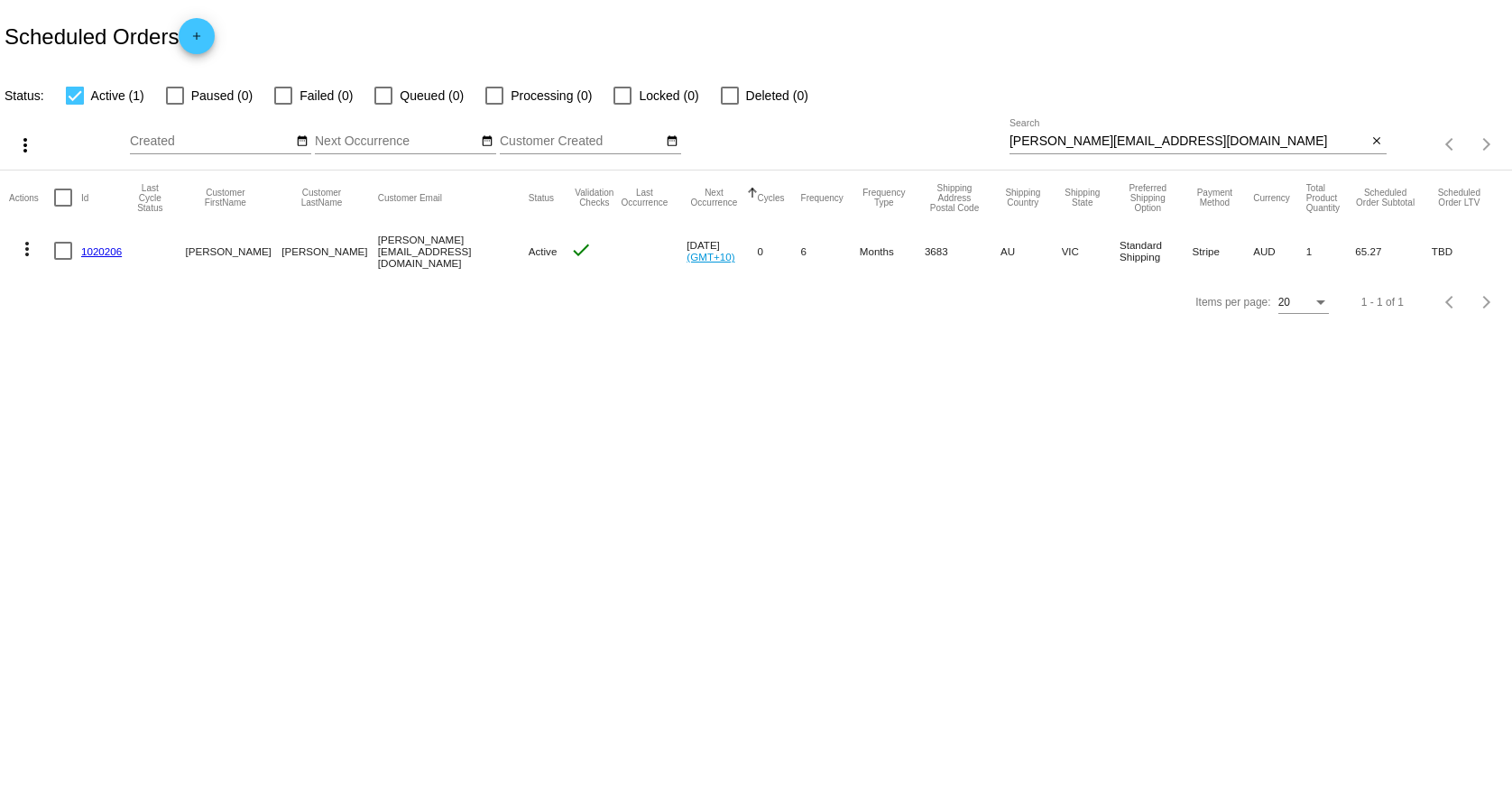
click at [1190, 141] on input "[PERSON_NAME][EMAIL_ADDRESS][DOMAIN_NAME]" at bounding box center [1189, 140] width 358 height 14
paste input "[DOMAIN_NAME]"
type input "[DOMAIN_NAME][EMAIL_ADDRESS][DOMAIN_NAME]"
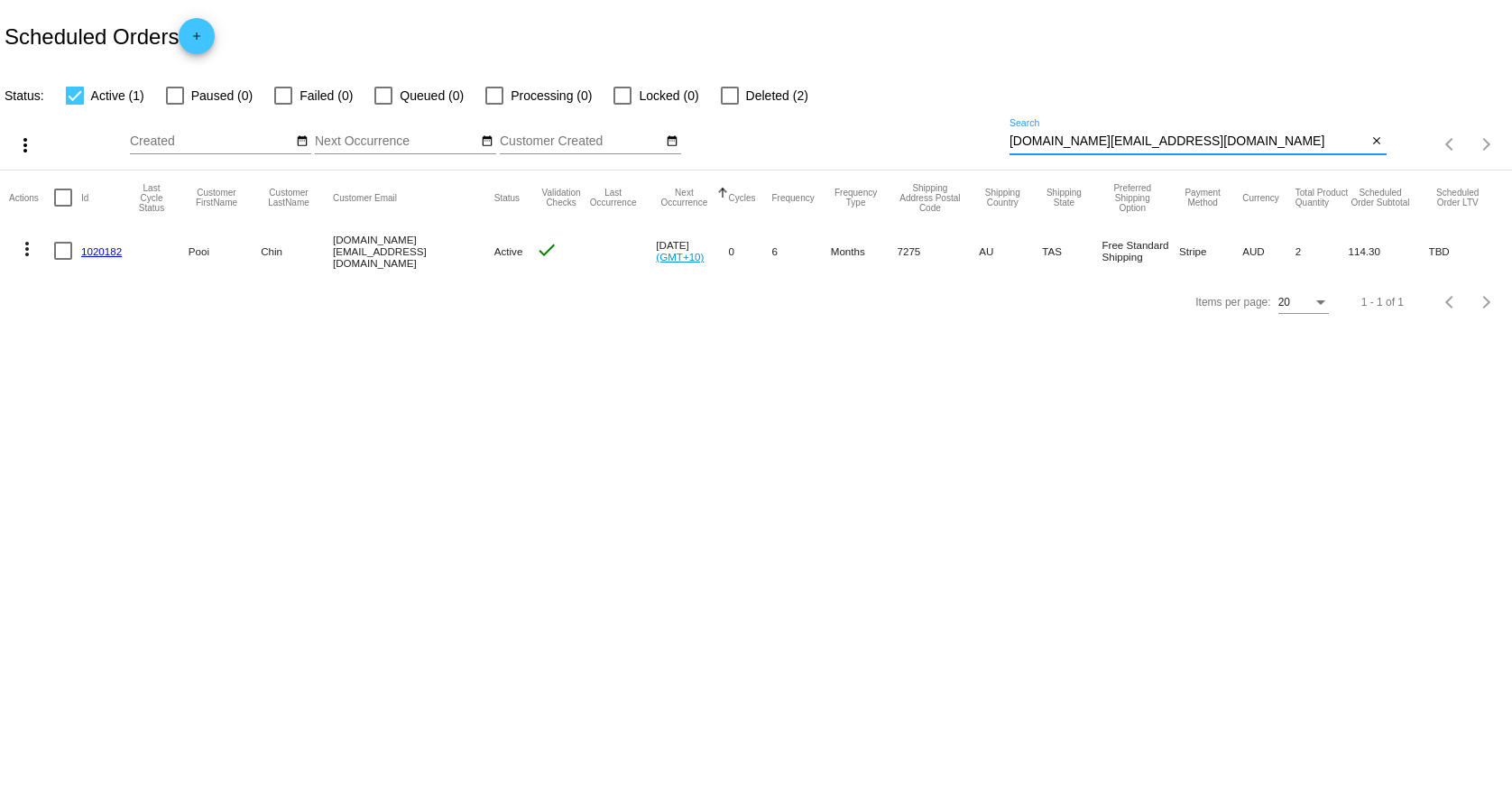
click at [91, 255] on link "1020182" at bounding box center [101, 251] width 40 height 12
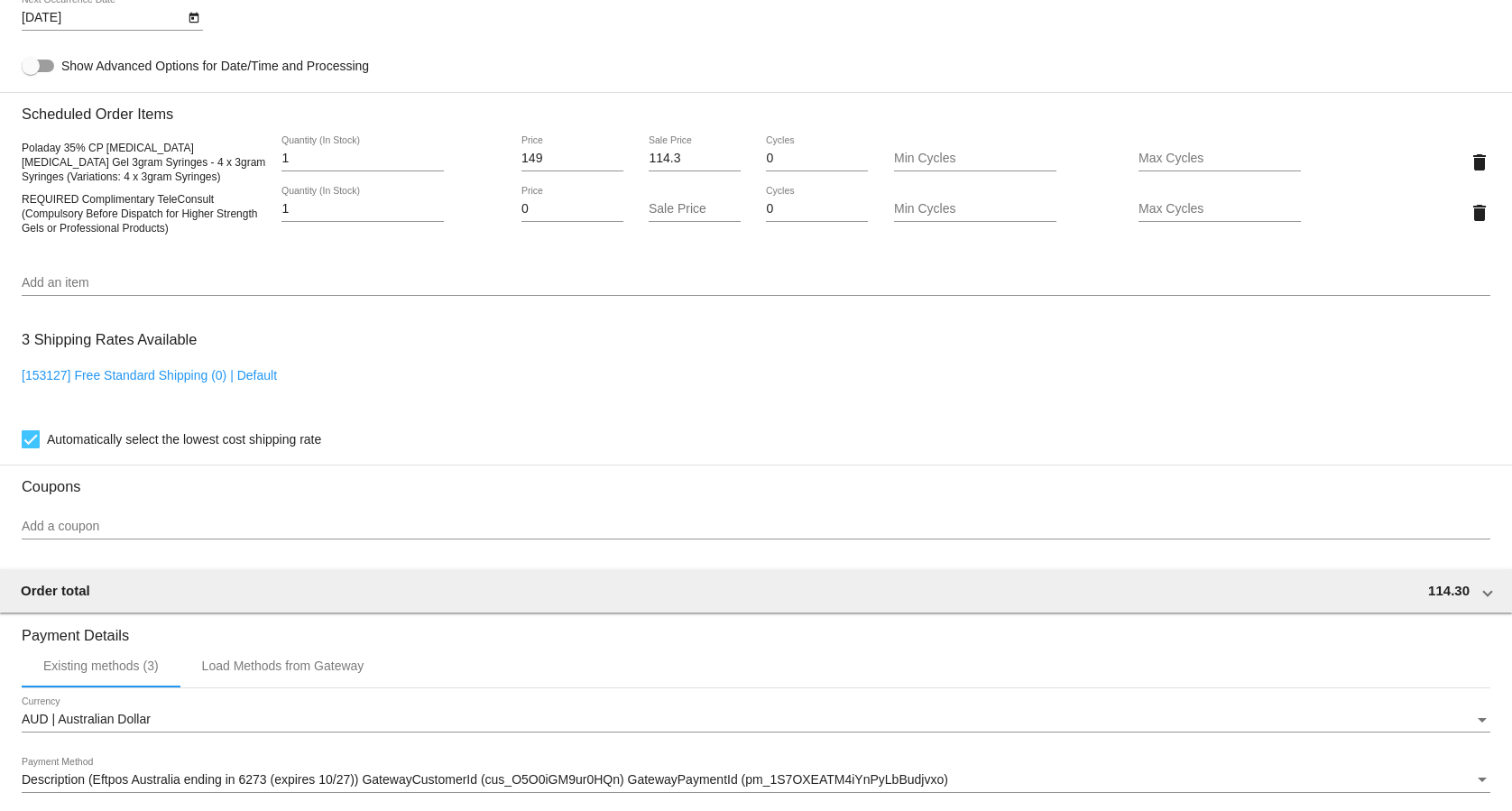
scroll to position [1104, 0]
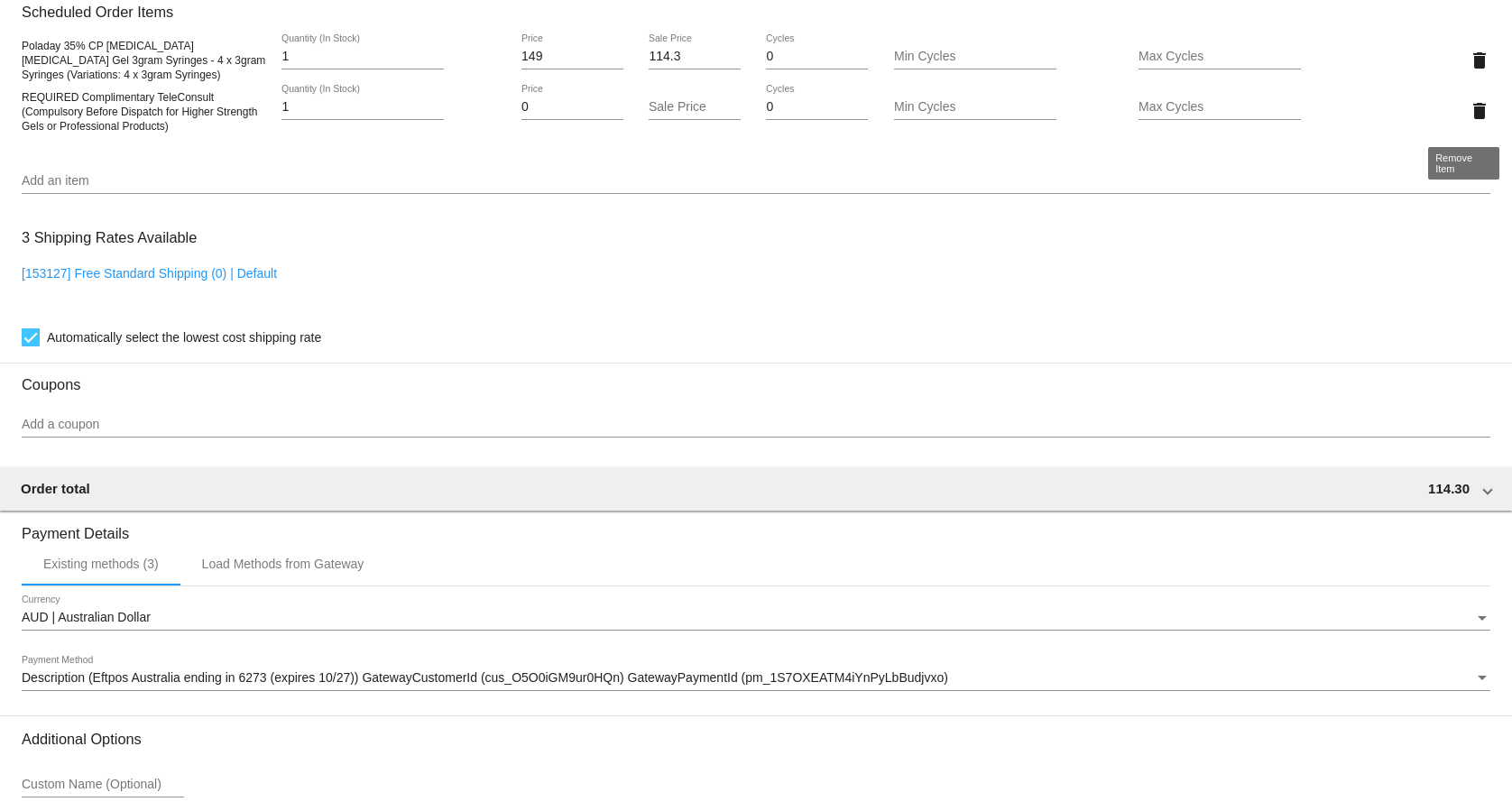
click at [1469, 120] on mat-icon "delete" at bounding box center [1479, 111] width 22 height 22
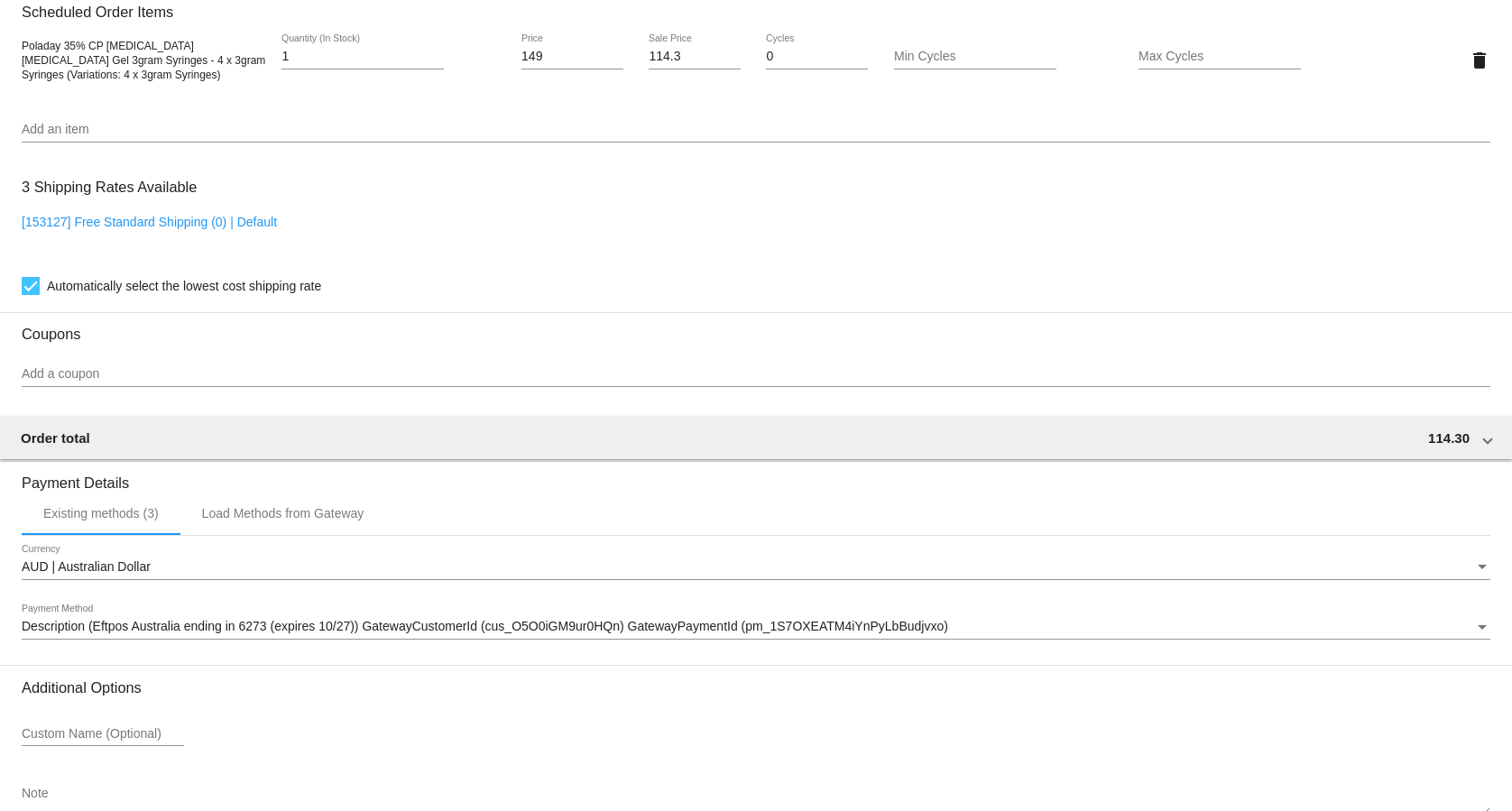
scroll to position [1219, 0]
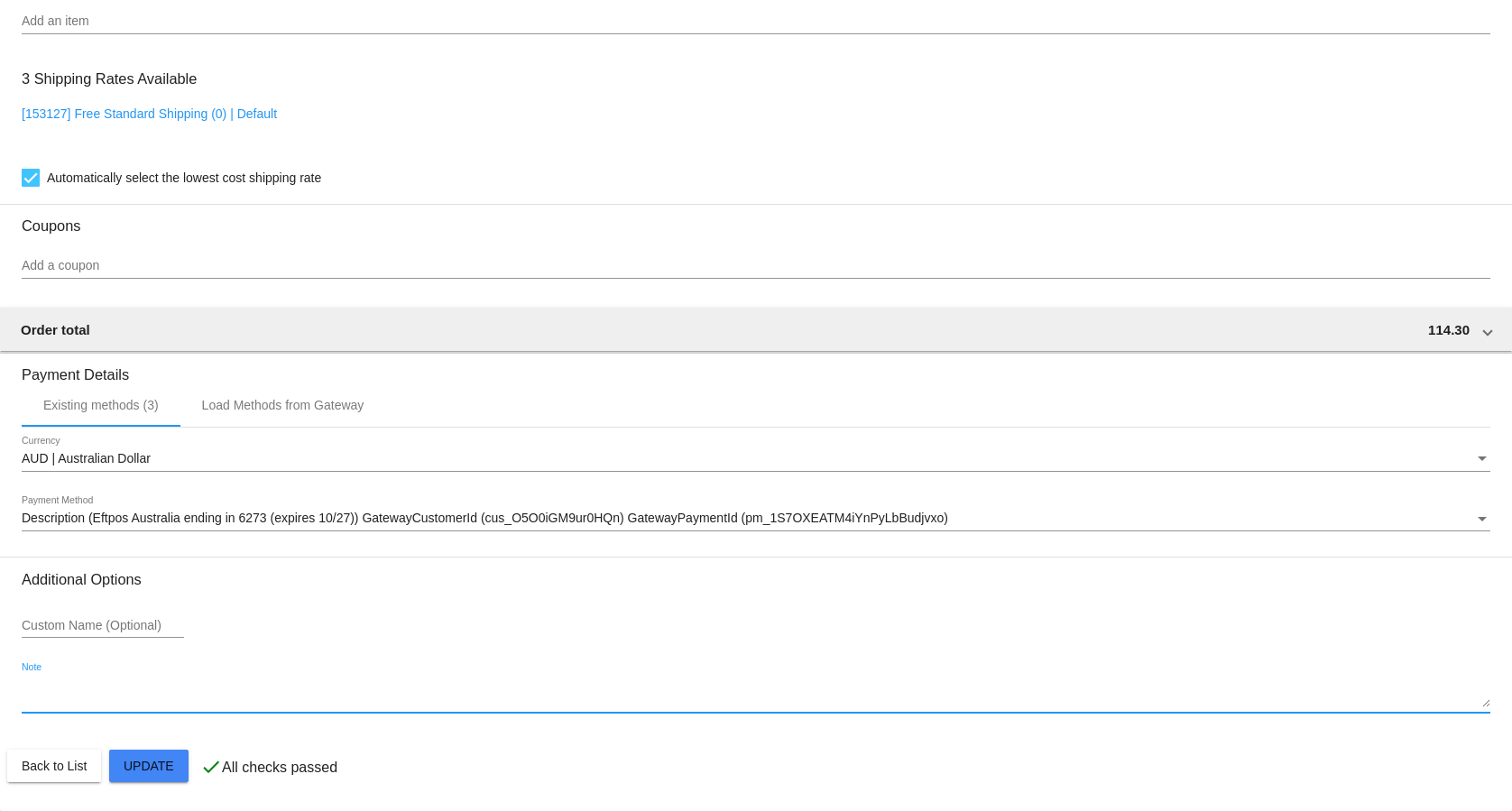
click at [141, 697] on textarea "Note" at bounding box center [756, 692] width 1469 height 29
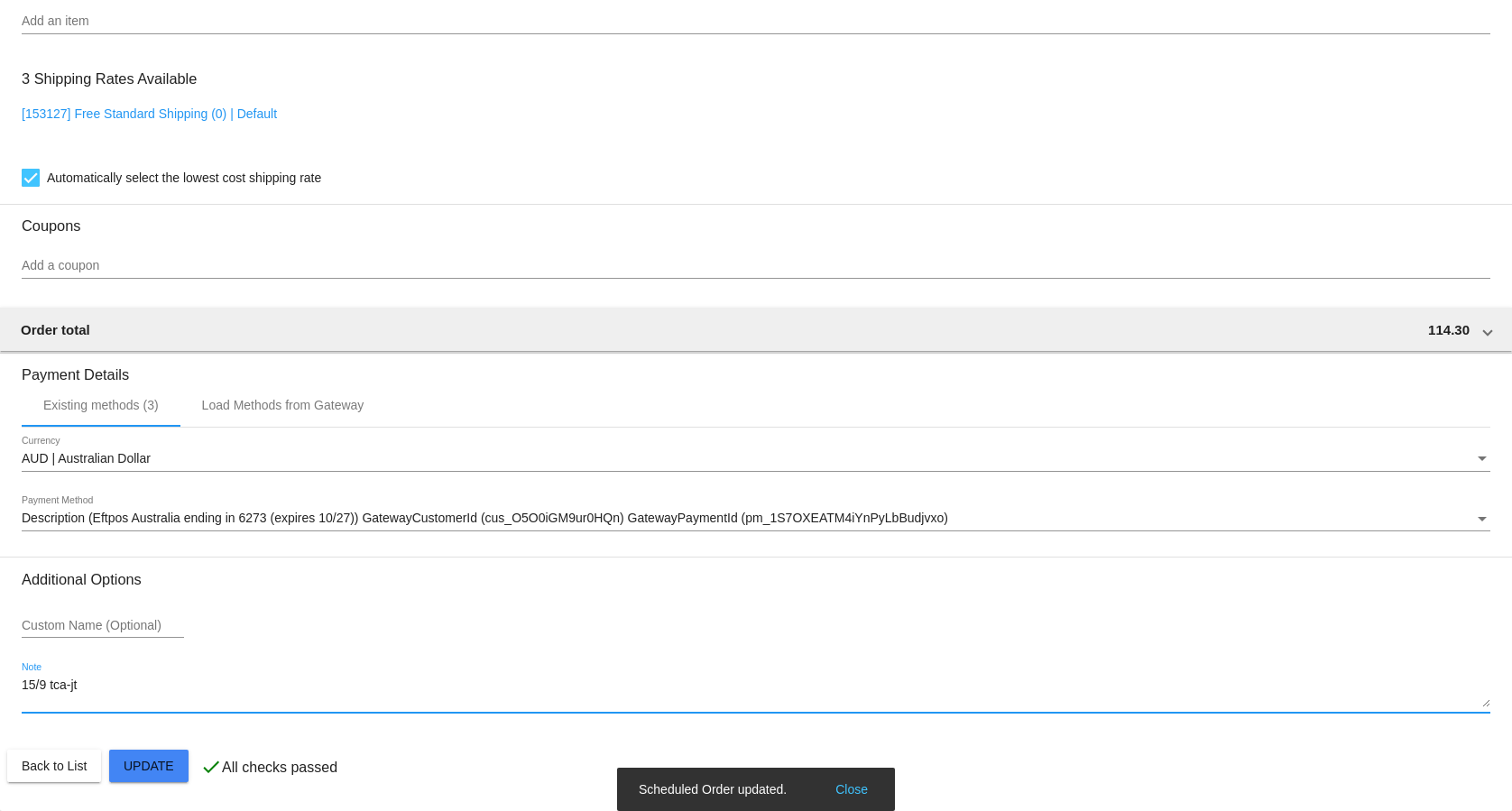
type textarea "15/9 tca-jt"
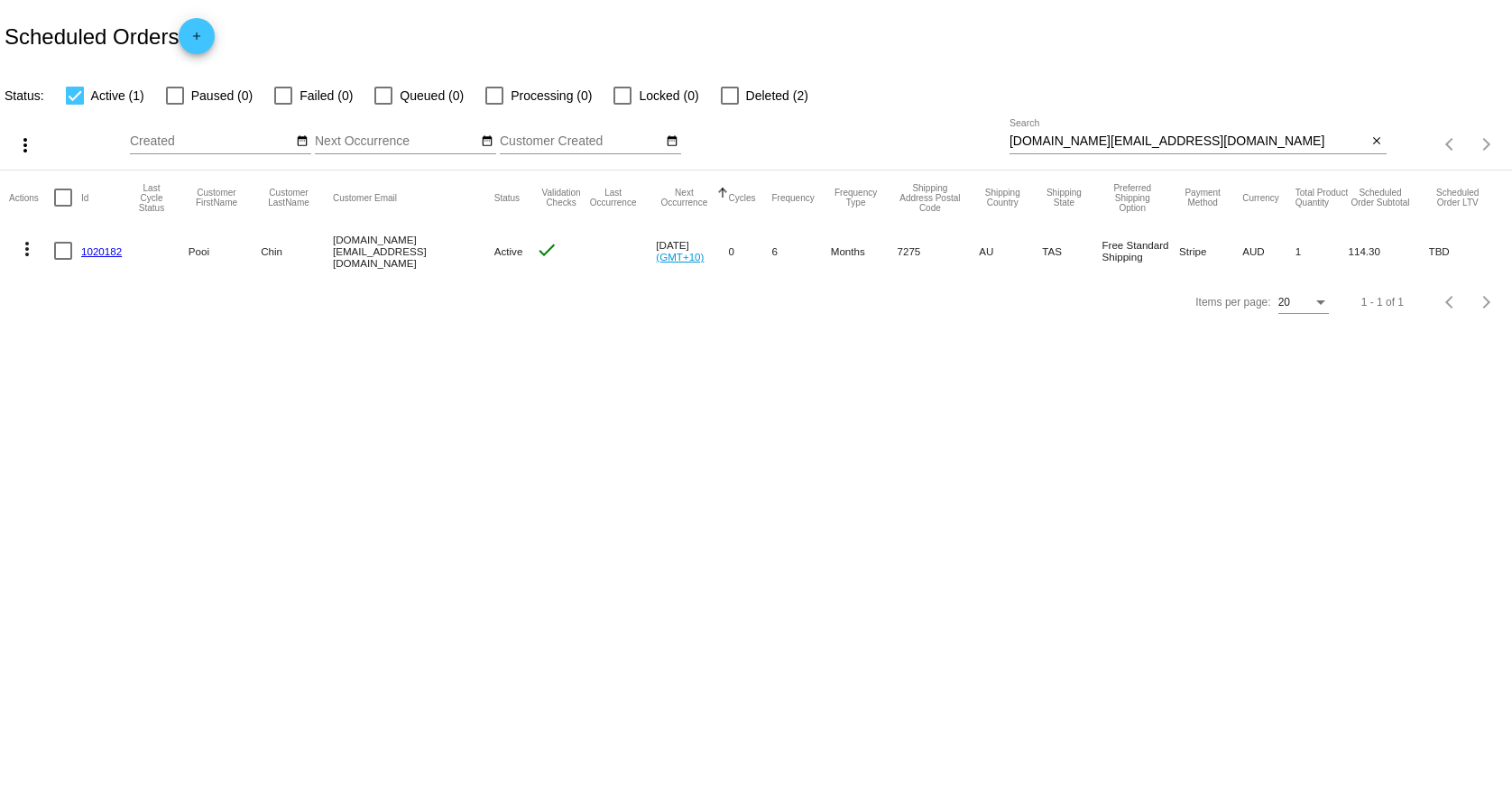
click at [1127, 134] on input "[DOMAIN_NAME][EMAIL_ADDRESS][DOMAIN_NAME]" at bounding box center [1189, 140] width 358 height 14
paste input "[PERSON_NAME].[PERSON_NAME]"
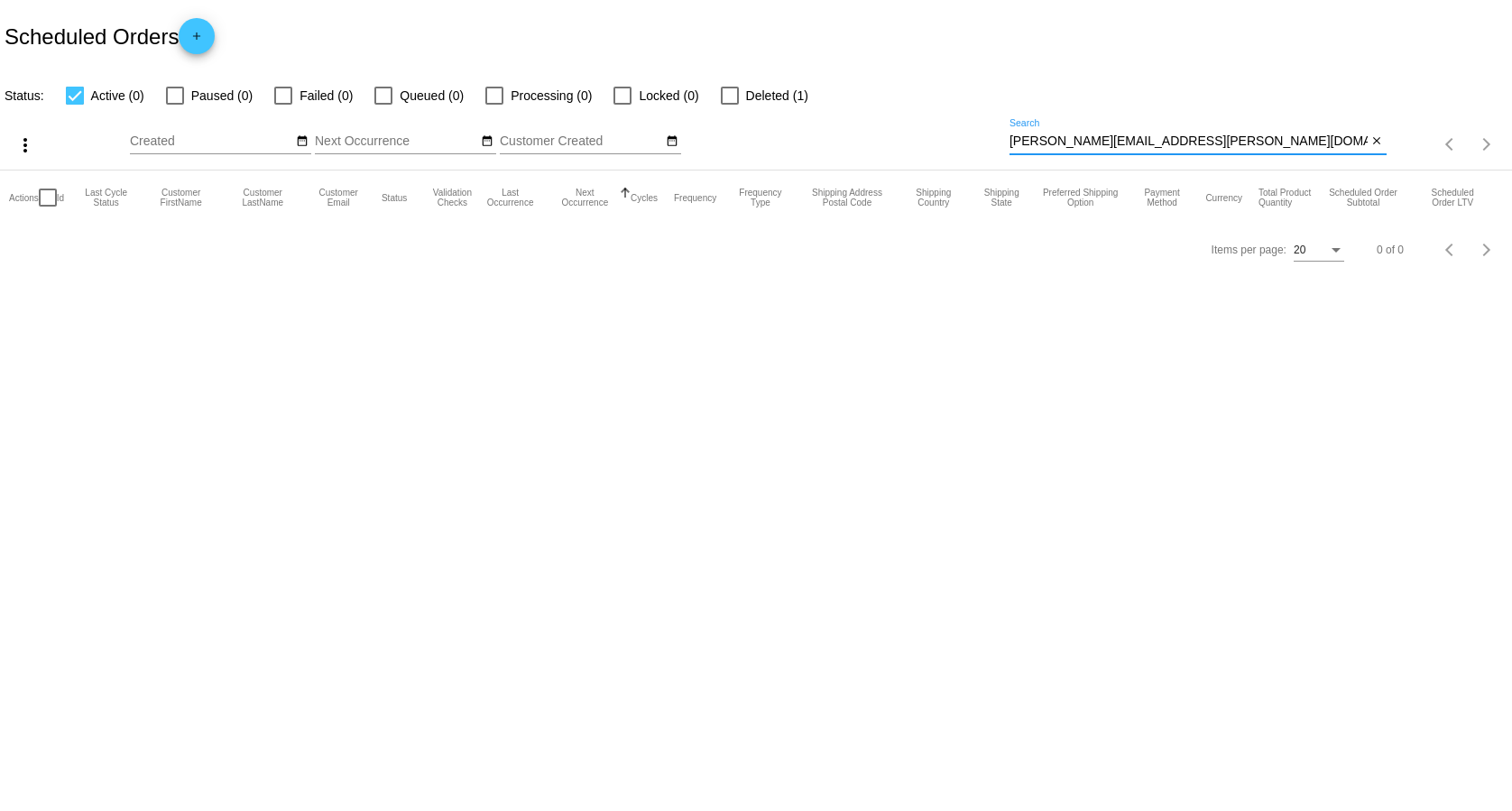
click at [1161, 138] on input "[PERSON_NAME][EMAIL_ADDRESS][PERSON_NAME][DOMAIN_NAME]" at bounding box center [1189, 140] width 358 height 14
paste input "[PERSON_NAME].thahirr"
type input "[PERSON_NAME][EMAIL_ADDRESS][DOMAIN_NAME]"
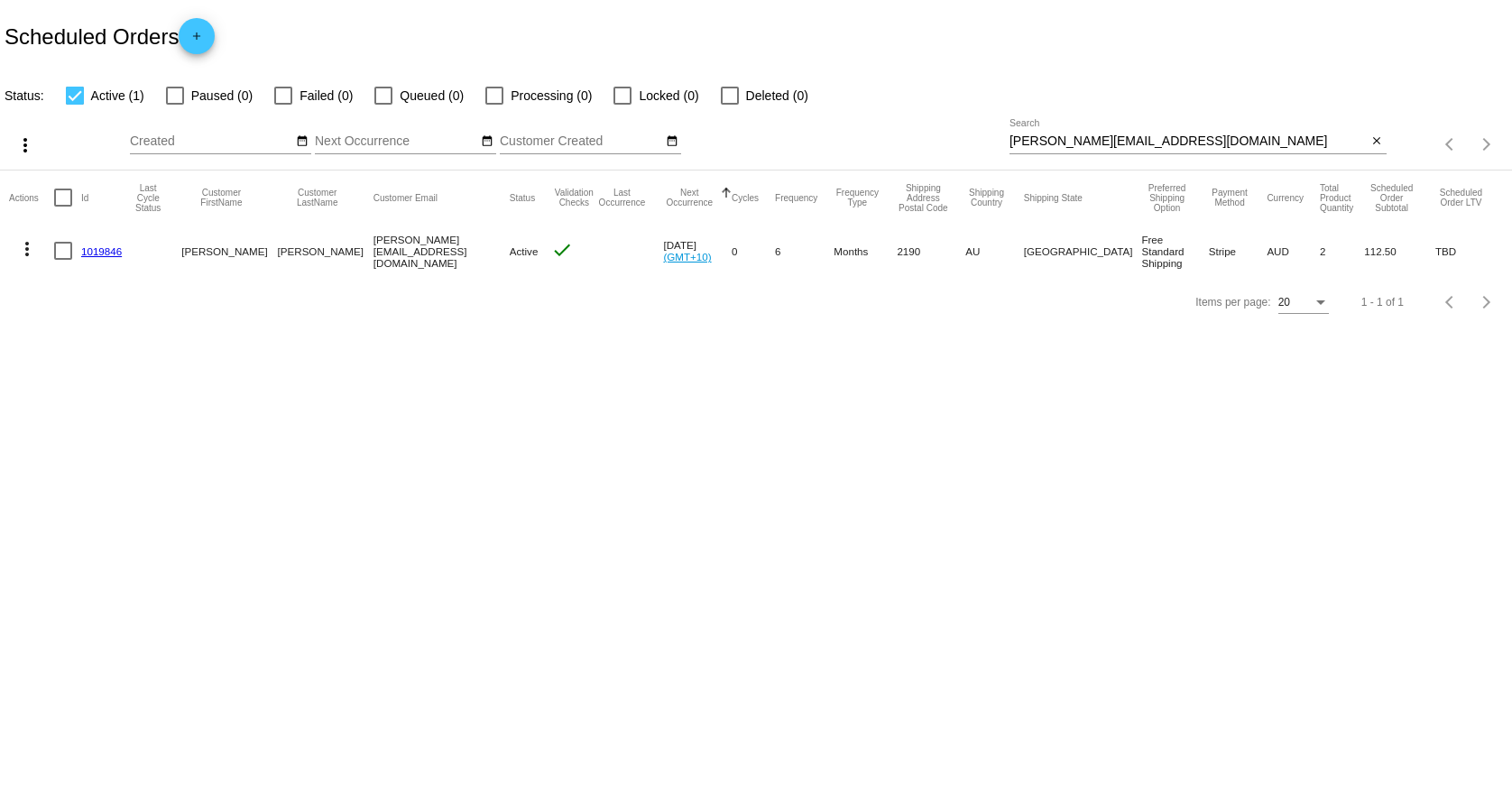
click at [104, 254] on link "1019846" at bounding box center [101, 251] width 40 height 12
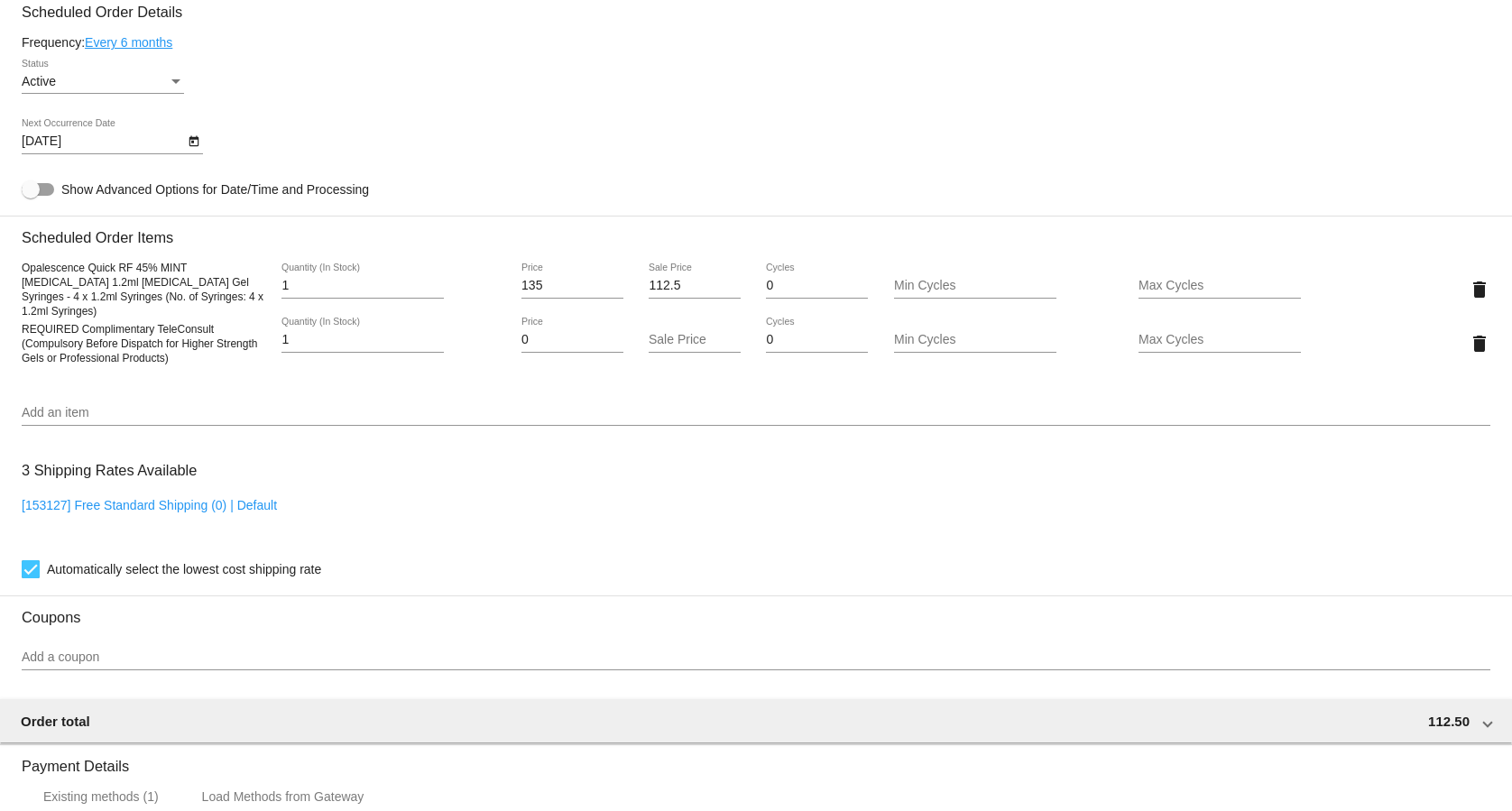
scroll to position [1104, 0]
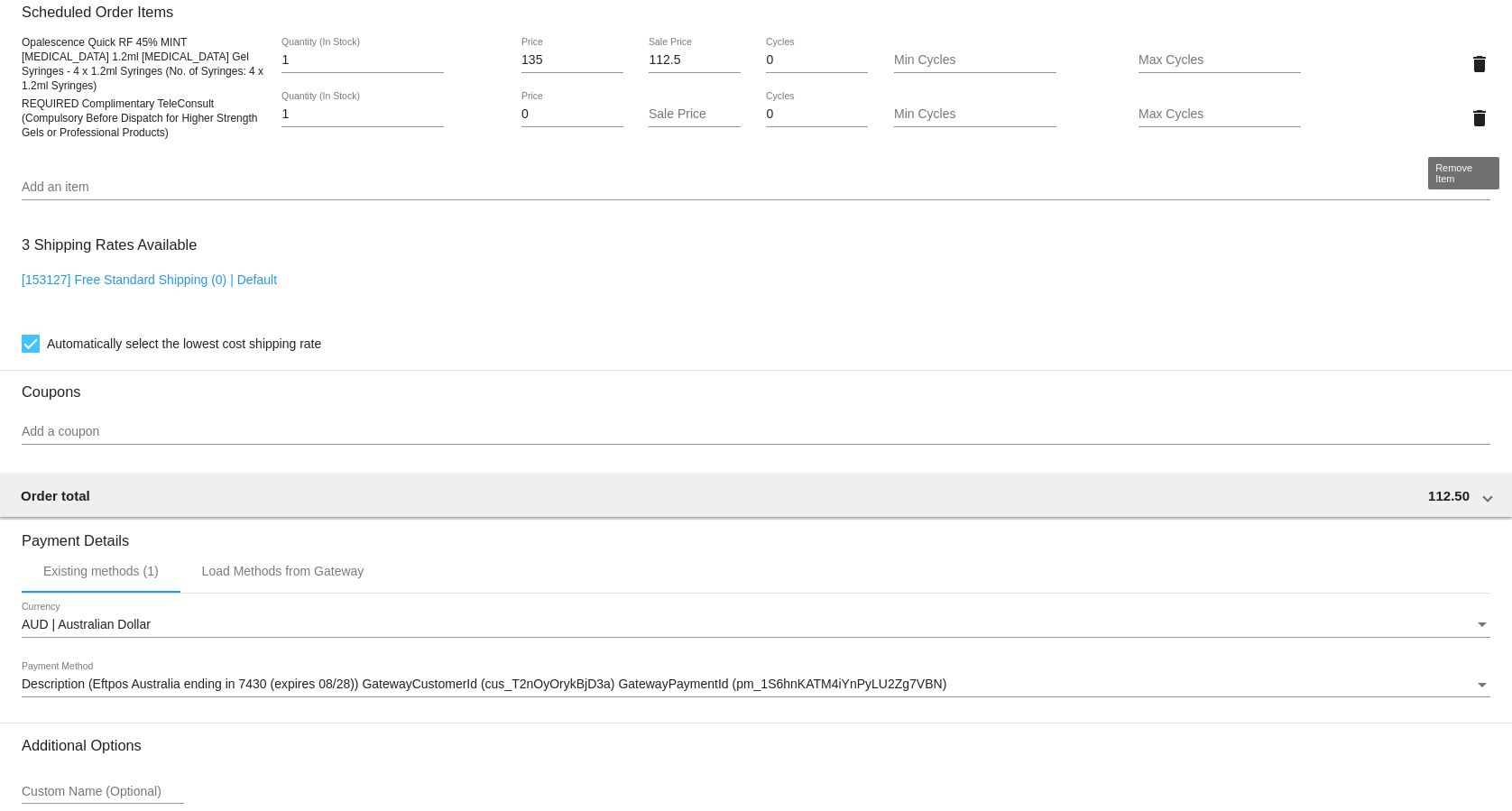
click at [1472, 123] on mat-icon "delete" at bounding box center [1479, 118] width 22 height 22
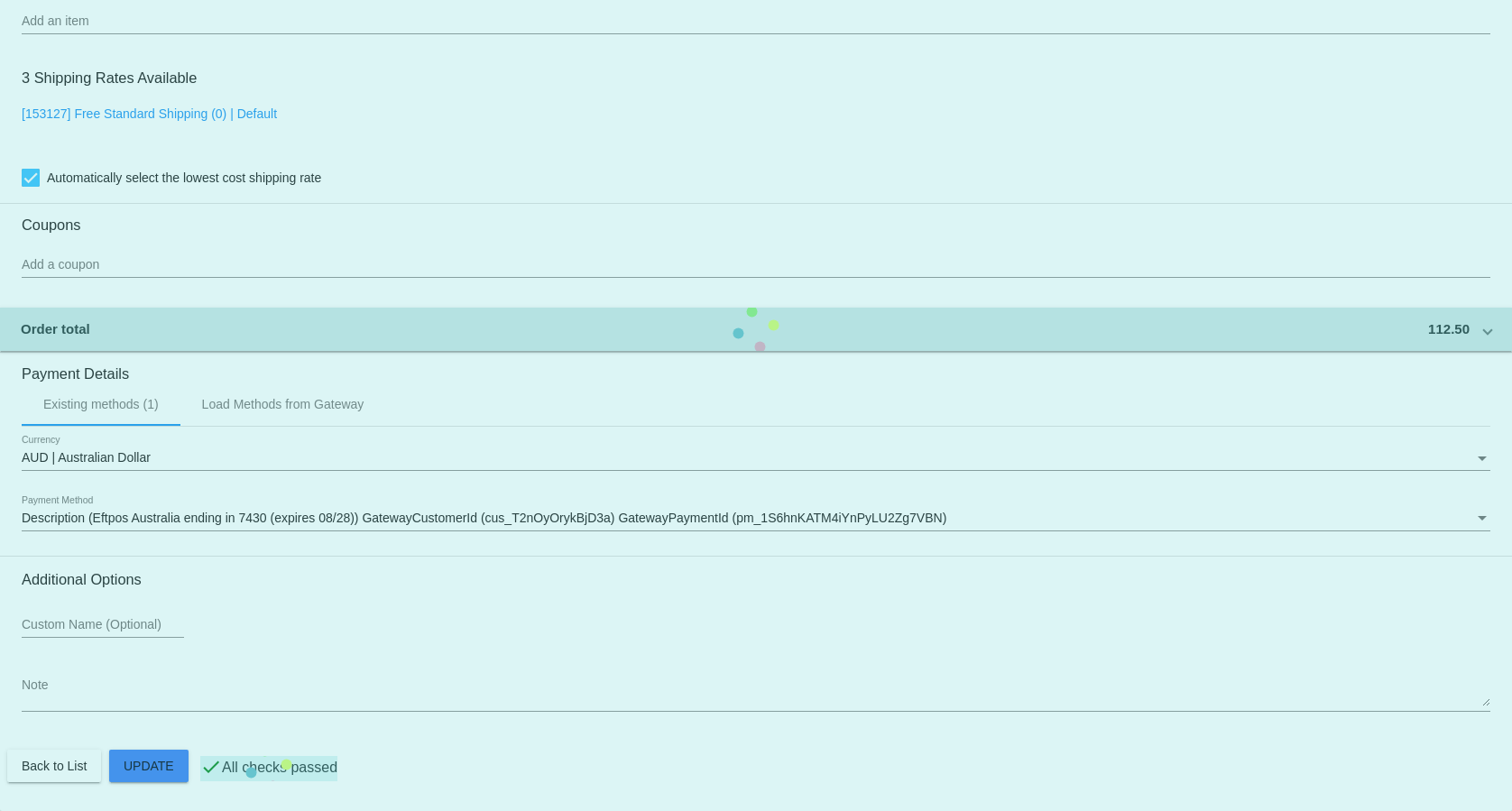
scroll to position [1230, 0]
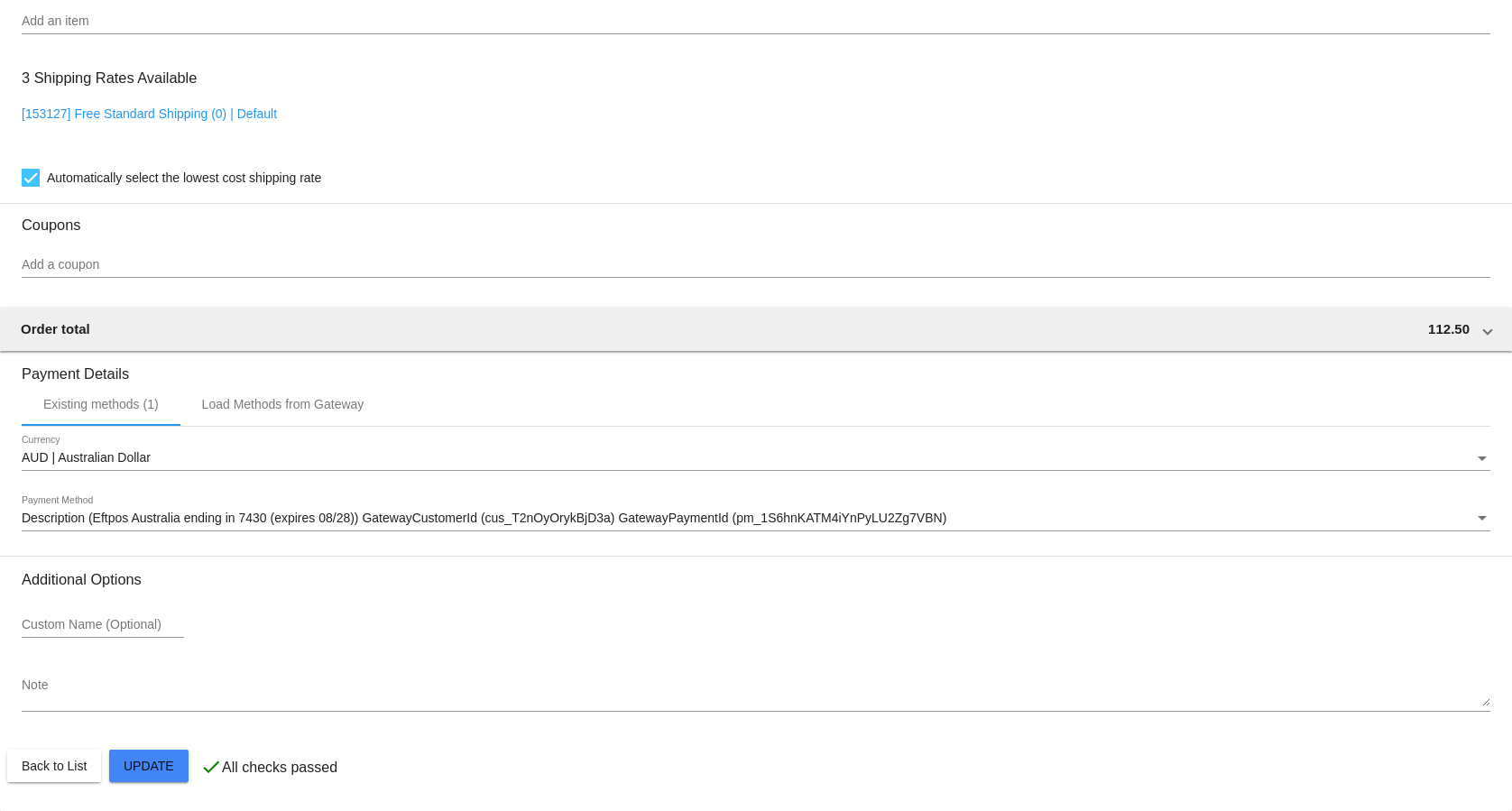
click at [266, 703] on textarea "Note" at bounding box center [756, 692] width 1469 height 29
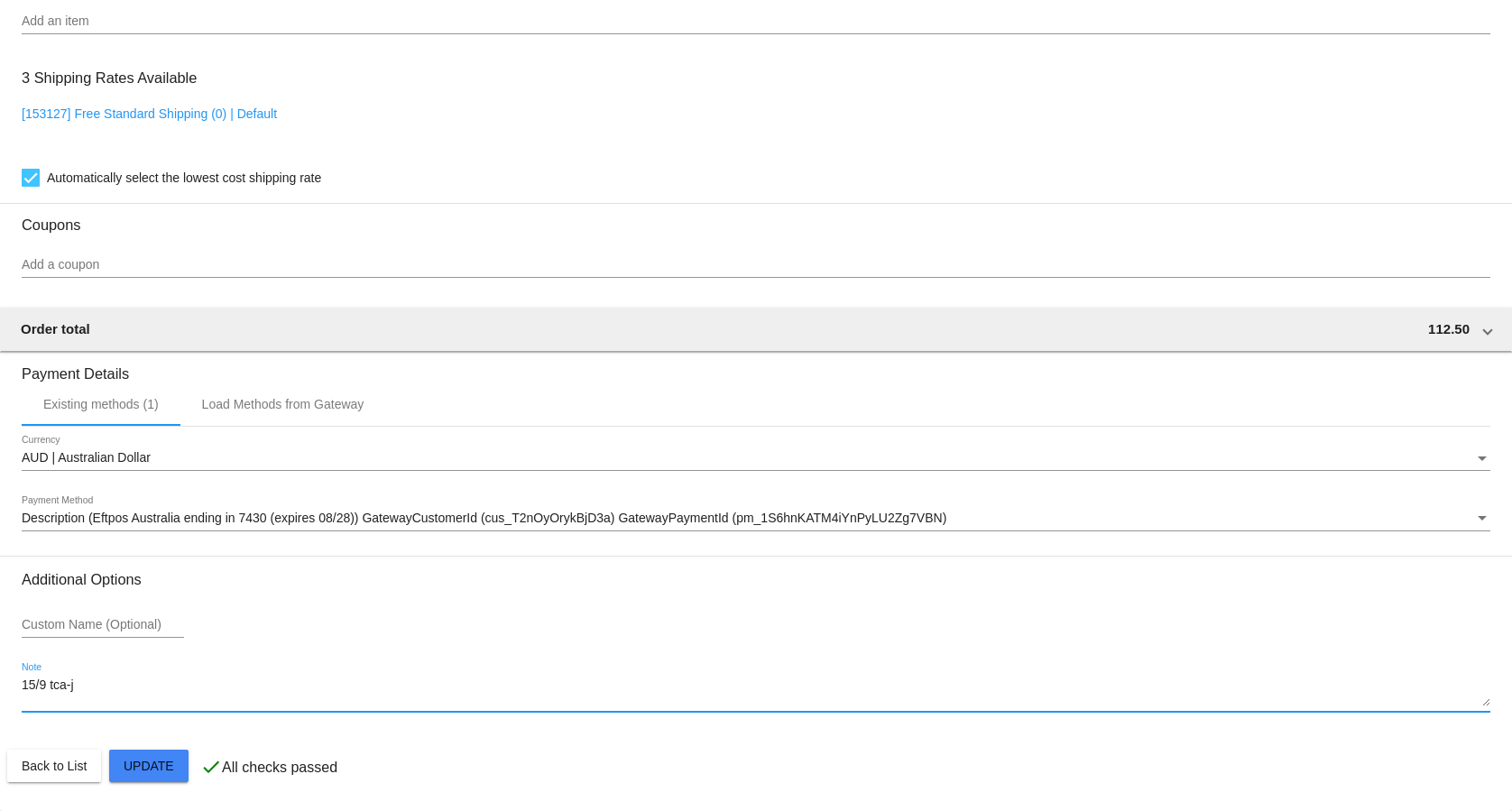
type textarea "15/9 tca-jt"
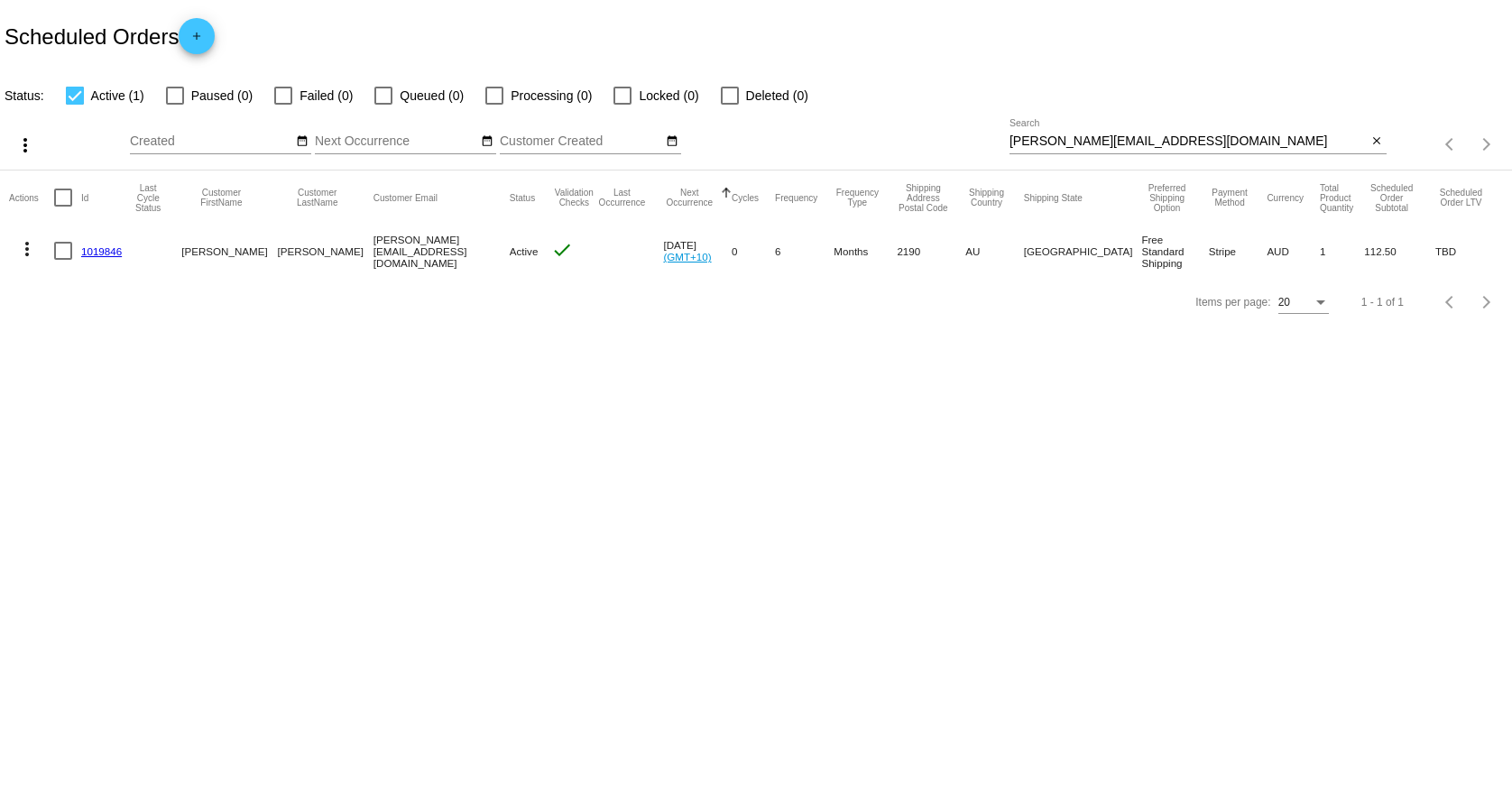
click at [1157, 129] on div "[PERSON_NAME][EMAIL_ADDRESS][DOMAIN_NAME] Search" at bounding box center [1189, 137] width 358 height 36
click at [1118, 134] on input "[PERSON_NAME][EMAIL_ADDRESS][DOMAIN_NAME]" at bounding box center [1189, 140] width 358 height 14
paste input "[EMAIL_ADDRESS]"
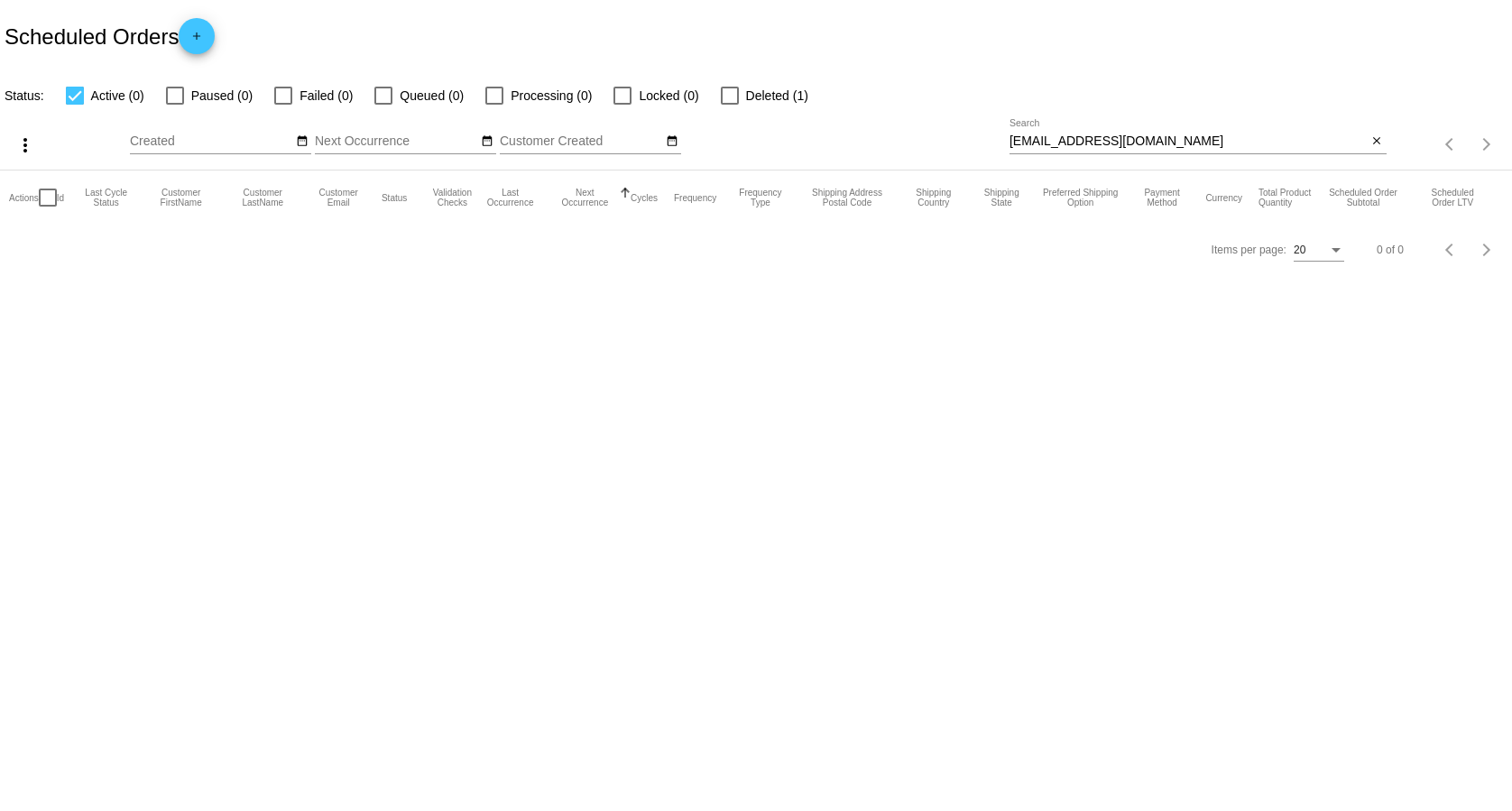
click at [1253, 142] on input "[EMAIL_ADDRESS][DOMAIN_NAME]" at bounding box center [1189, 140] width 358 height 14
paste input "[EMAIL_ADDRESS]."
click at [1253, 142] on input "sazzoz@icloud.a.krushanth@[DOMAIN_NAME]" at bounding box center [1189, 140] width 358 height 14
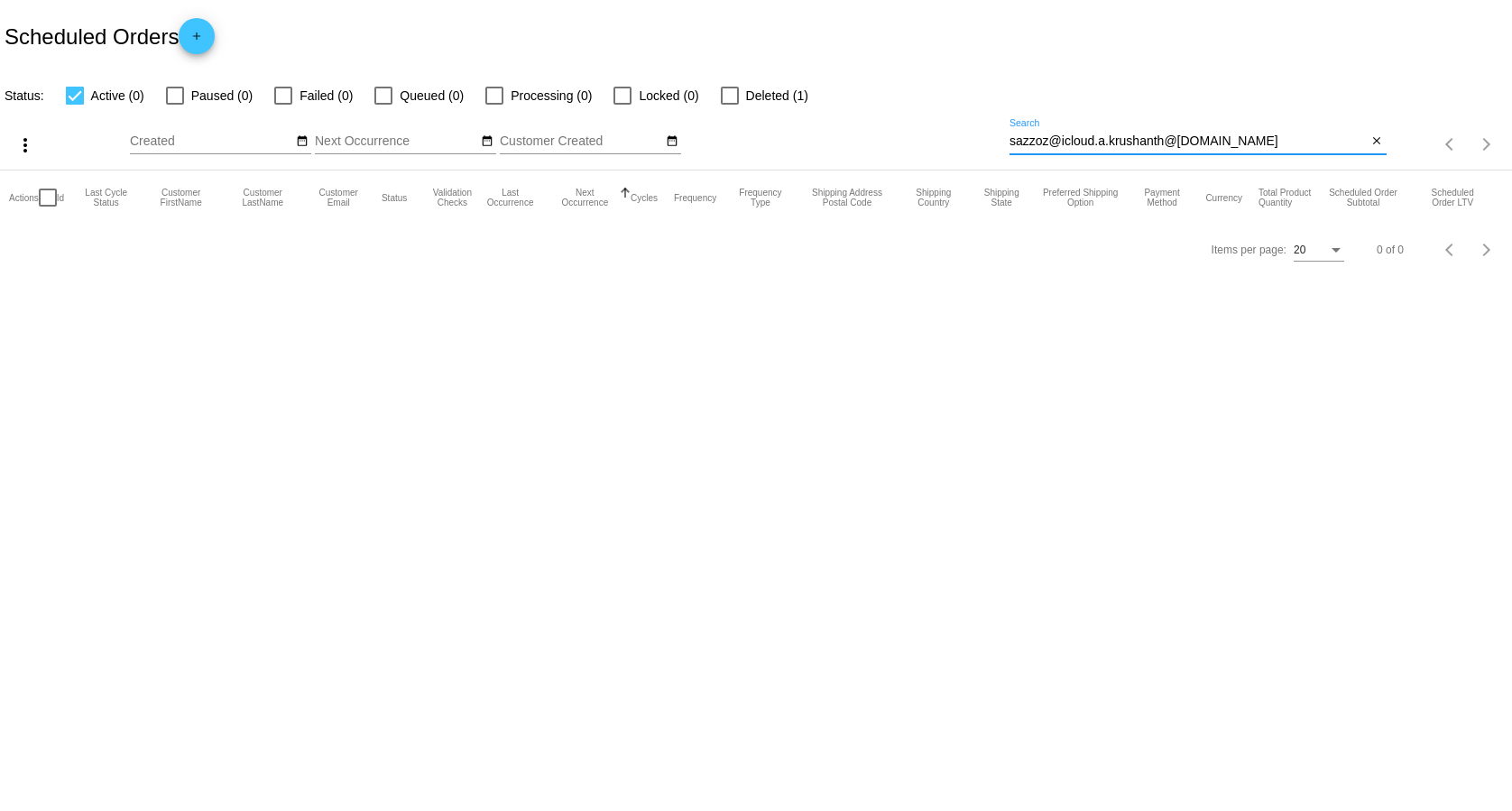
click at [1253, 142] on input "sazzoz@icloud.a.krushanth@[DOMAIN_NAME]" at bounding box center [1189, 140] width 358 height 14
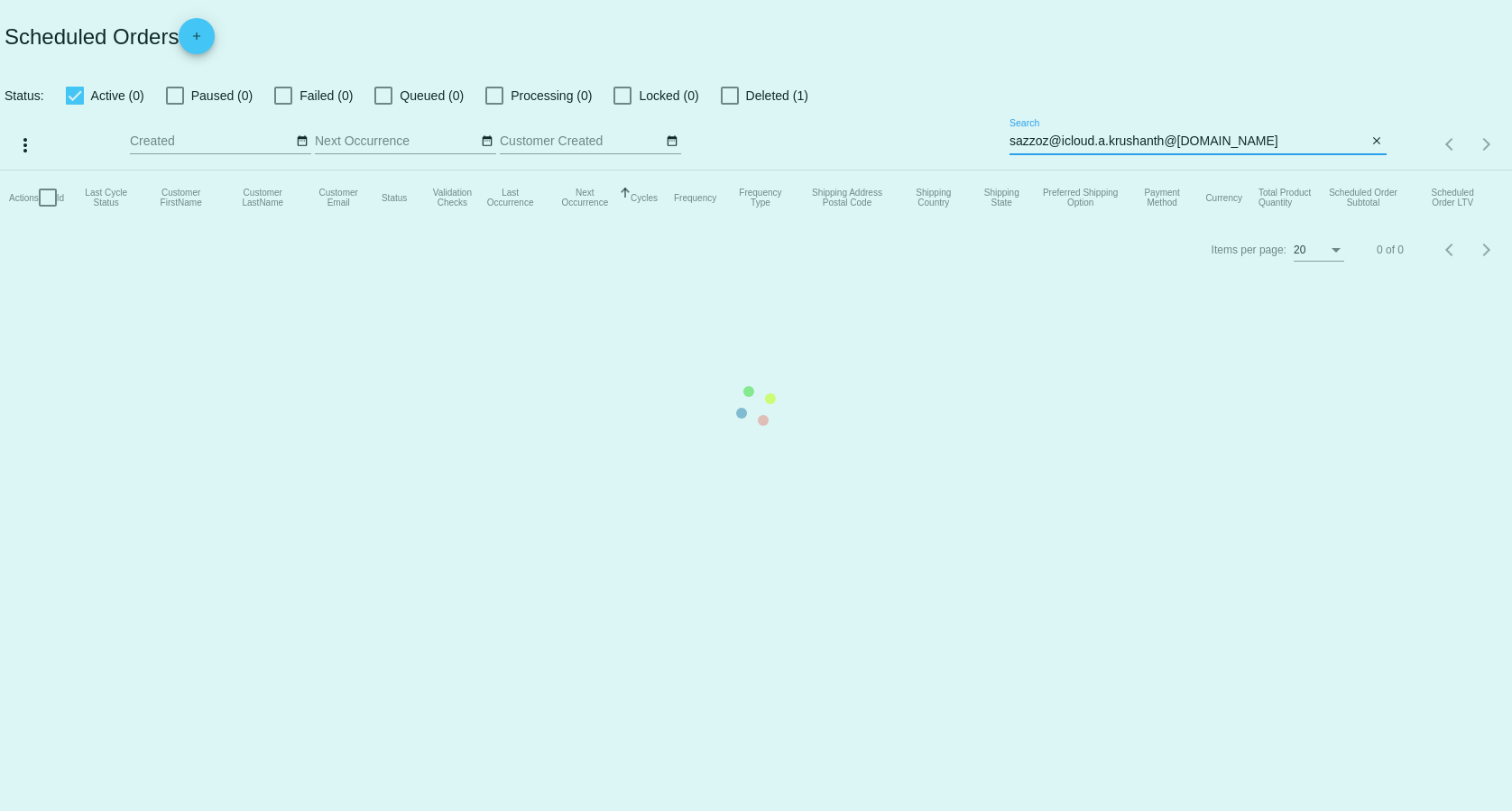
paste input
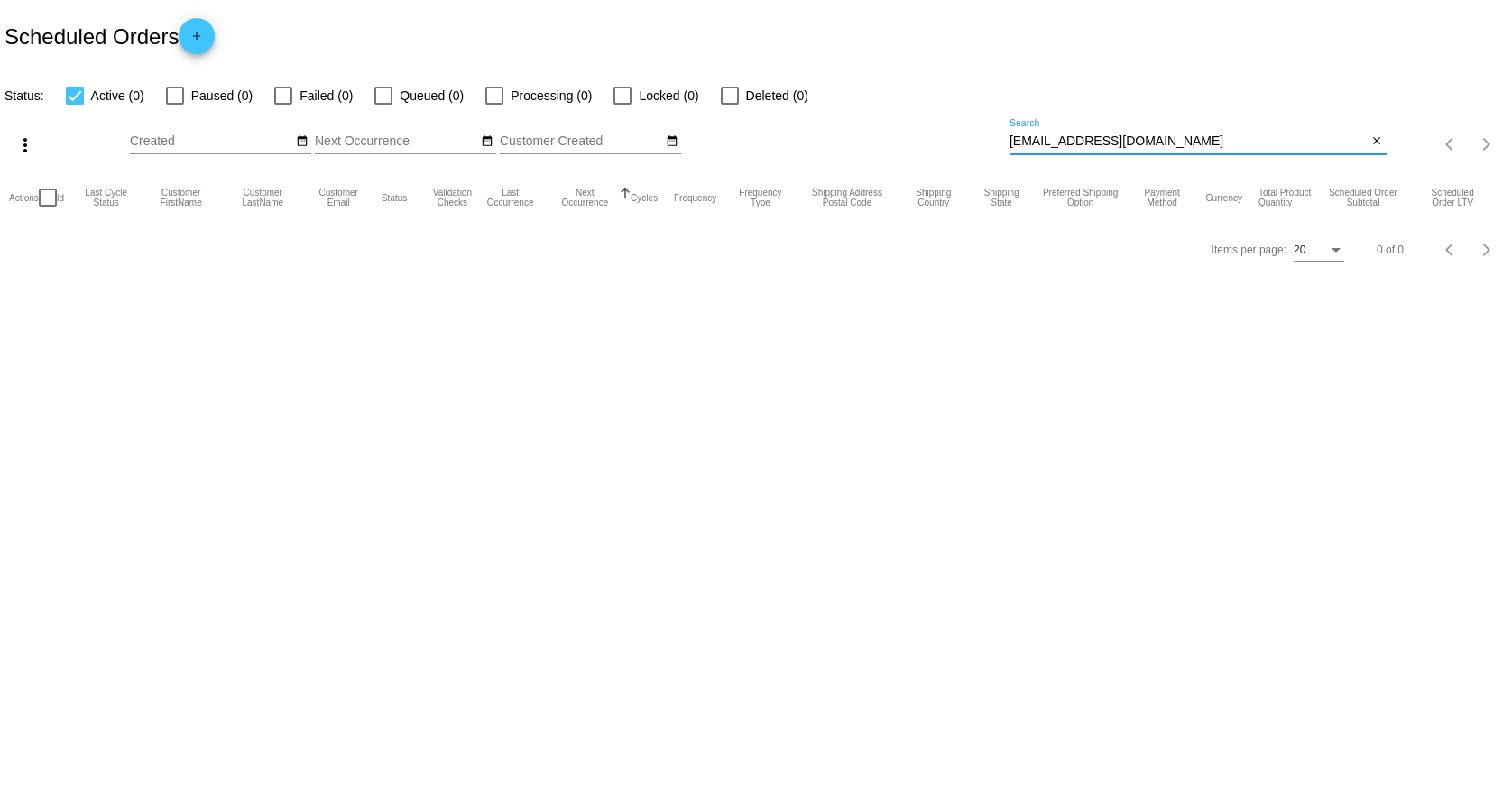
type input "[EMAIL_ADDRESS][DOMAIN_NAME]"
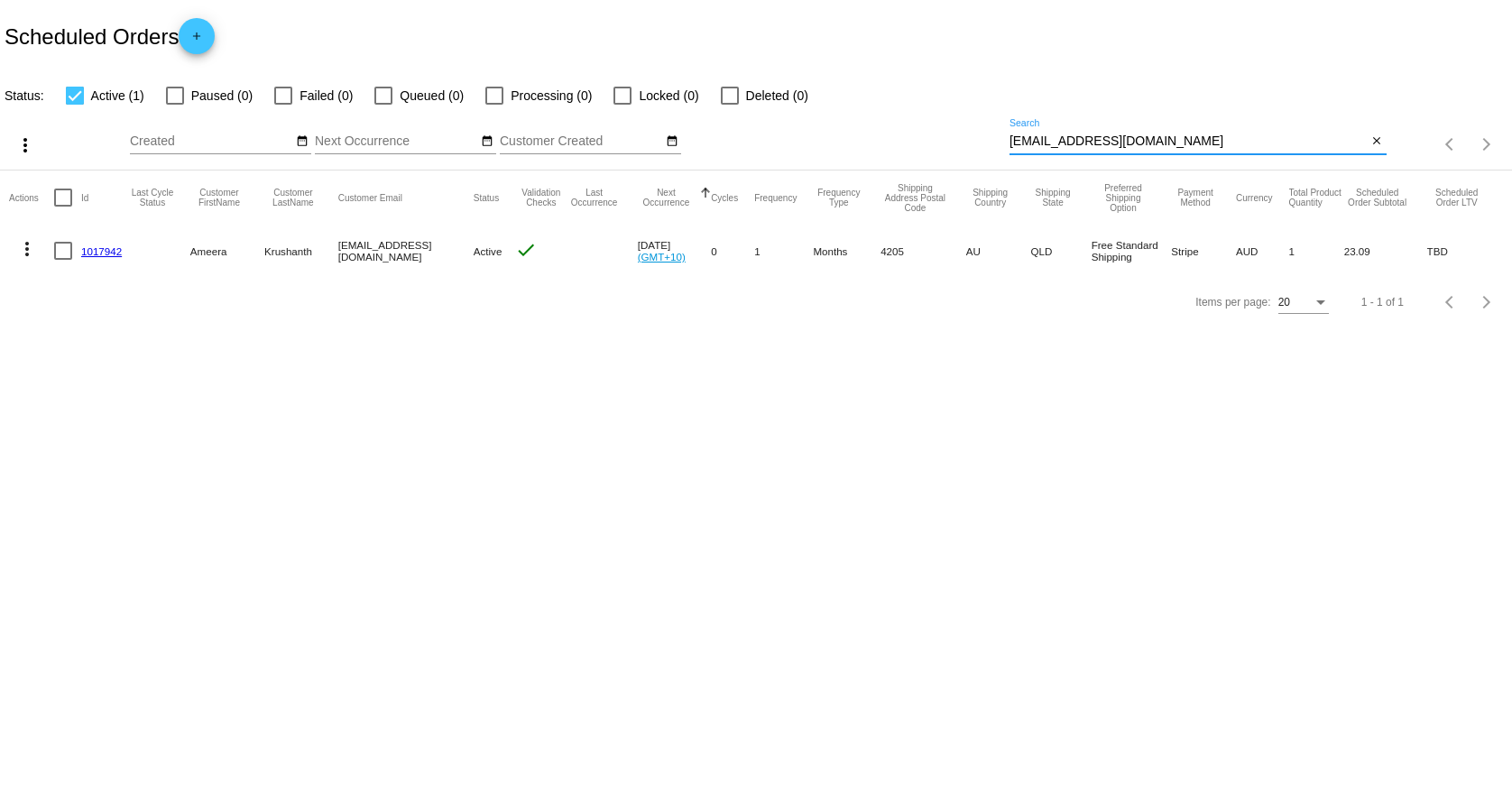
click at [94, 246] on link "1017942" at bounding box center [101, 251] width 40 height 12
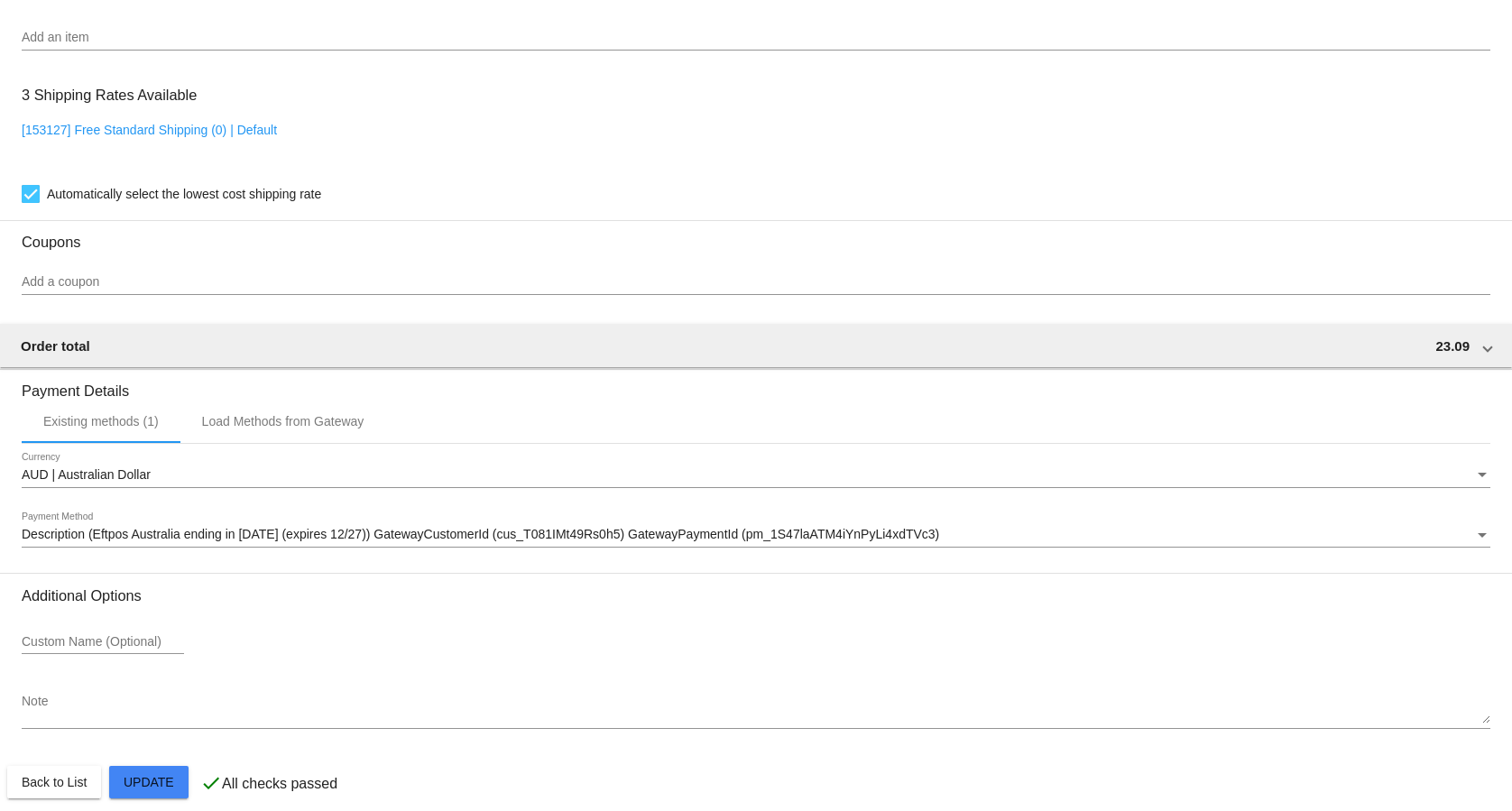
scroll to position [1104, 0]
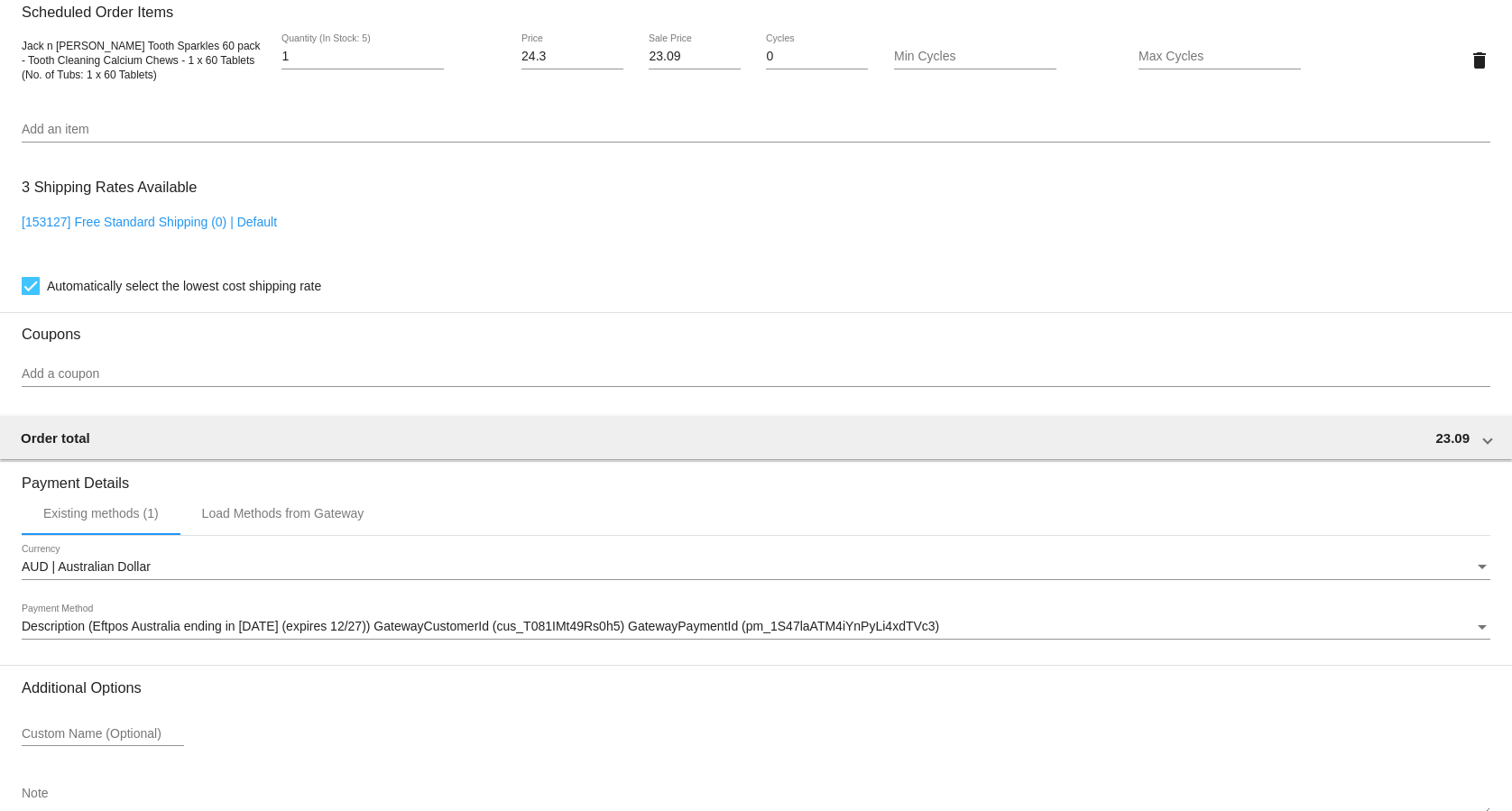
click at [234, 229] on link "[153127] Free Standard Shipping (0) | Default" at bounding box center [149, 221] width 256 height 14
checkbox input "false"
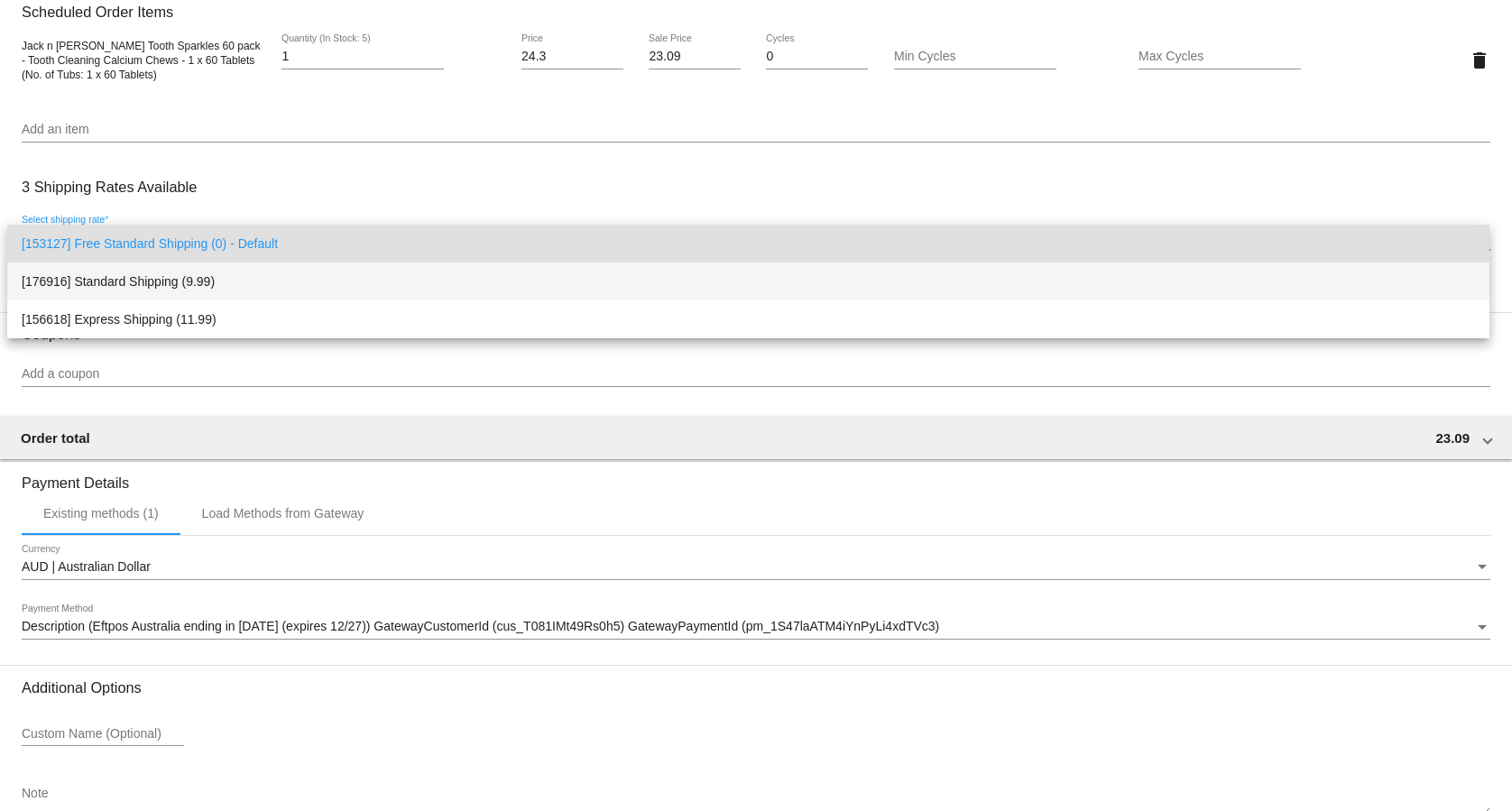
click at [231, 271] on span "[176916] Standard Shipping (9.99)" at bounding box center [748, 281] width 1453 height 37
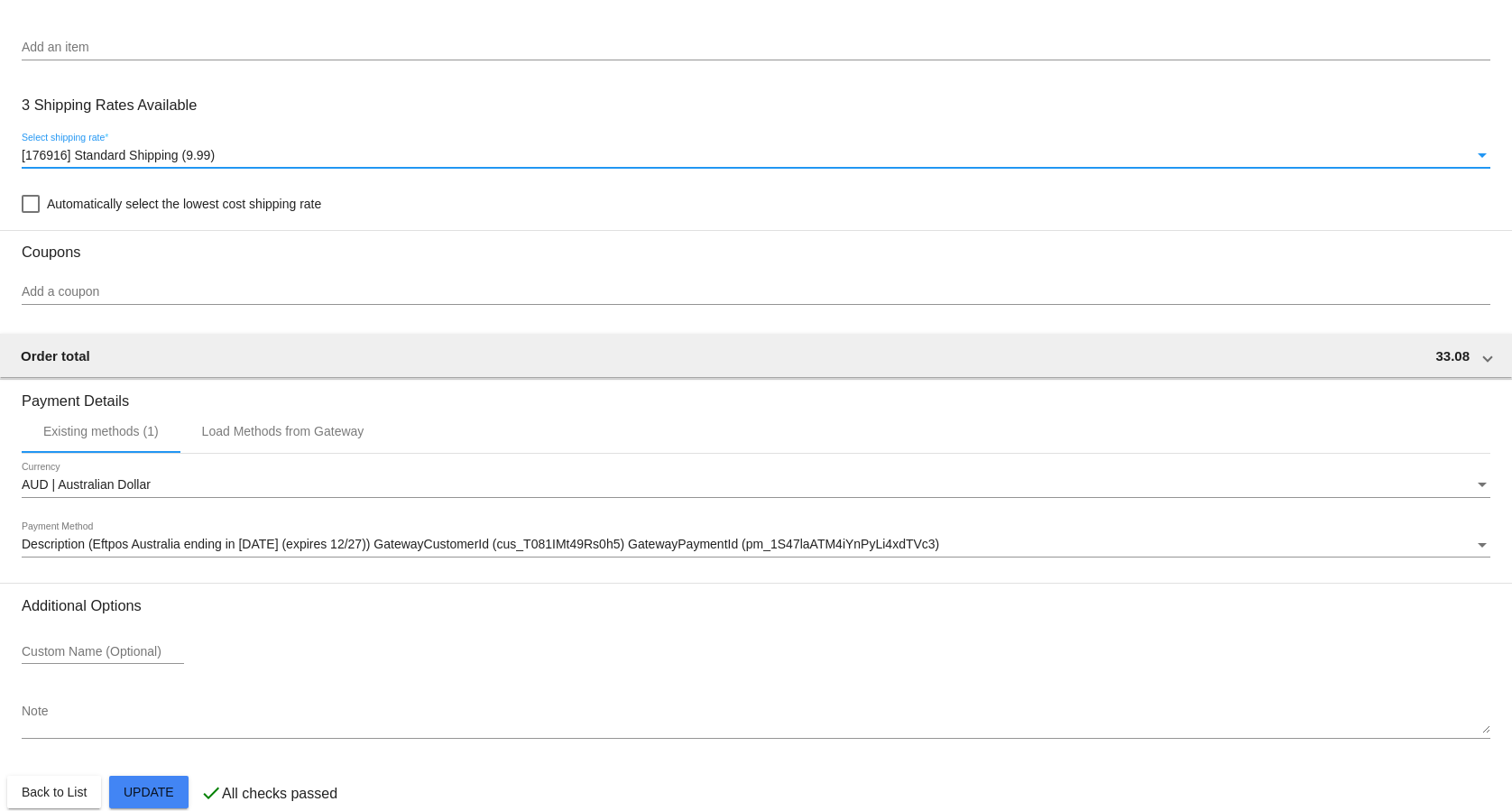
scroll to position [1219, 0]
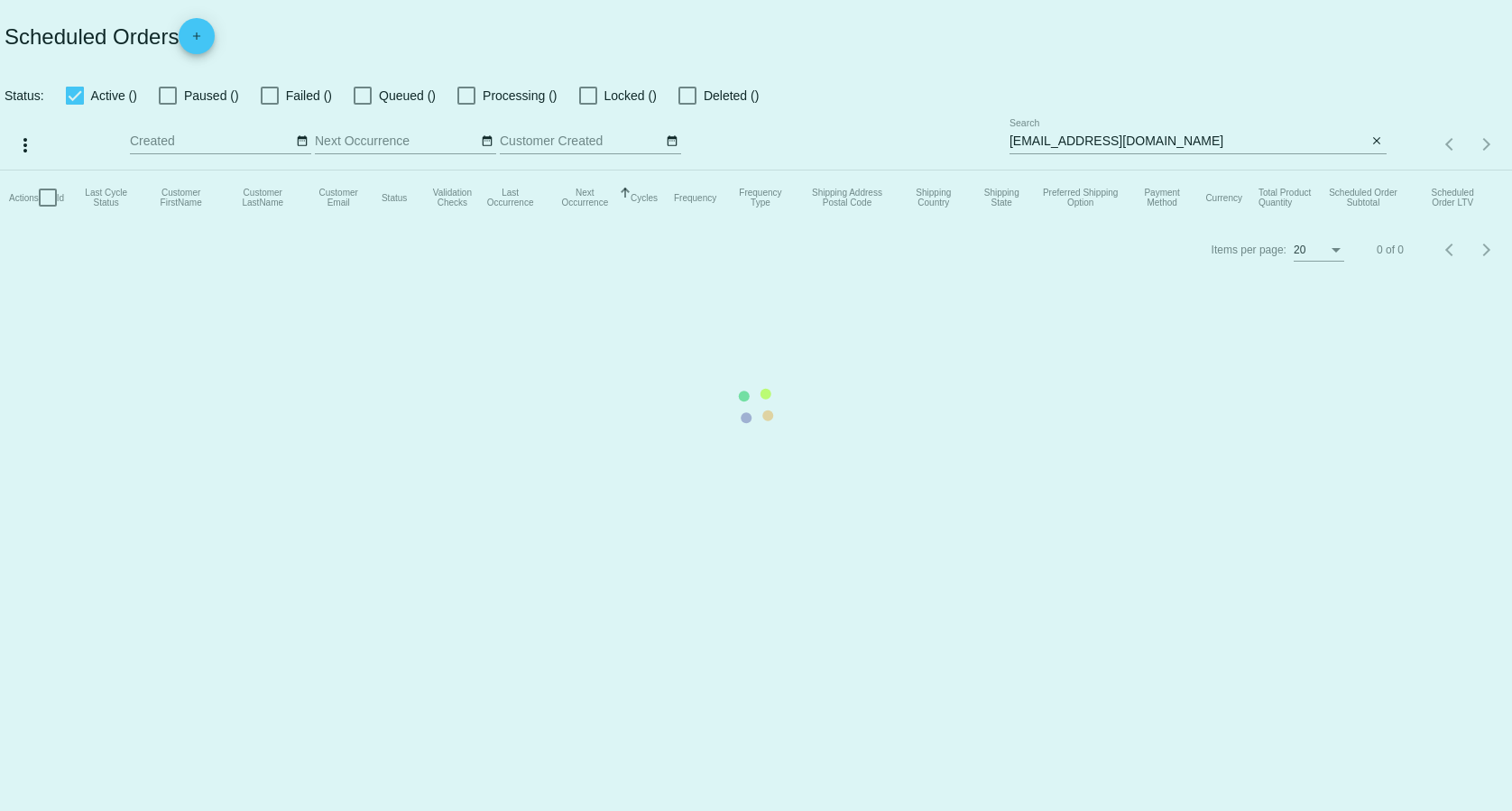
click at [1137, 139] on app-dashboard-scheduled-orders "Scheduled Orders add Status: Active () Paused () Failed () Queued () Processing…" at bounding box center [756, 138] width 1512 height 275
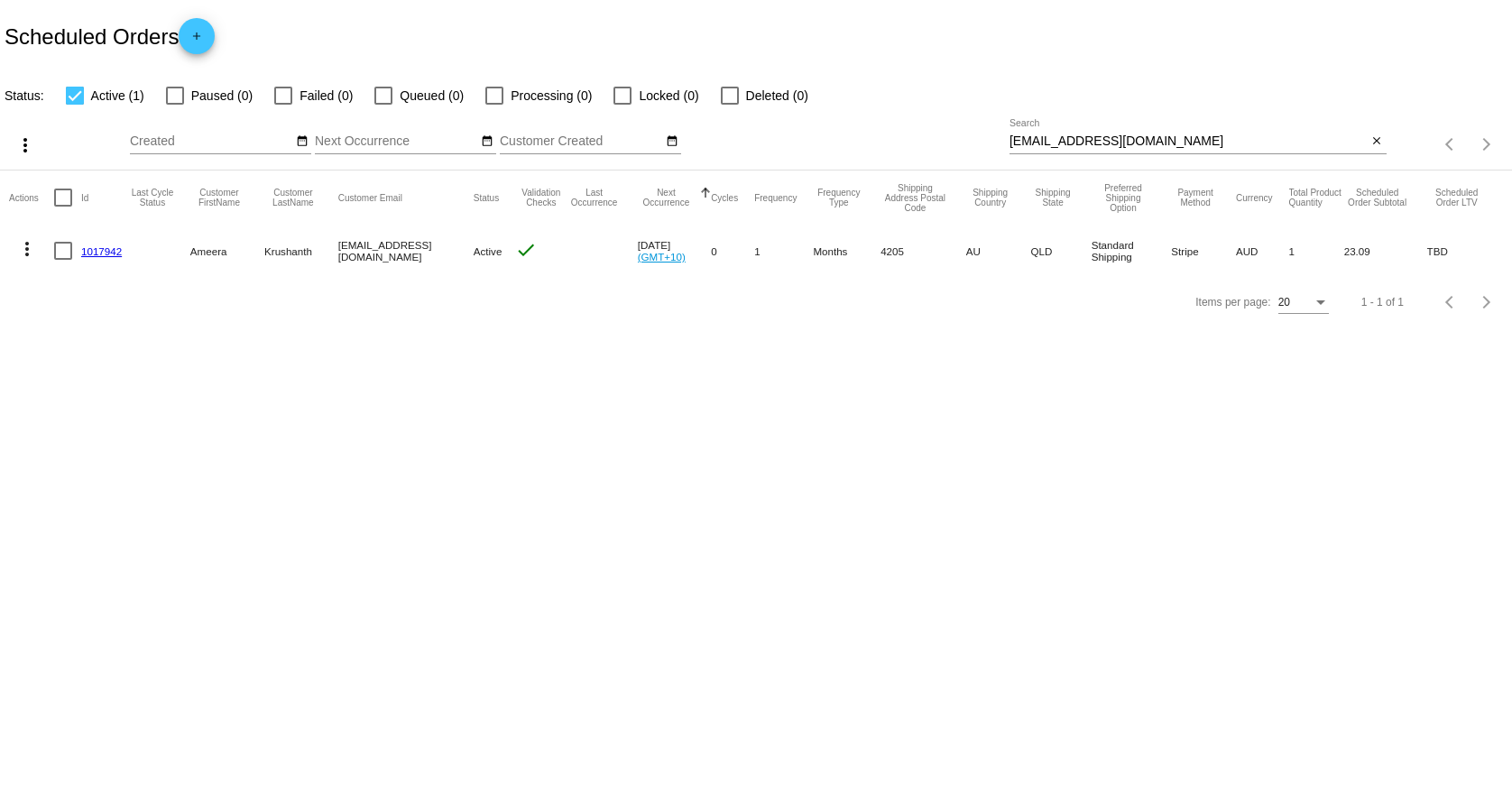
click at [1137, 139] on input "[EMAIL_ADDRESS][DOMAIN_NAME]" at bounding box center [1189, 140] width 358 height 14
paste input "[EMAIL_ADDRESS]."
click at [1137, 139] on input "a.krushanth@hotmail.oriana.korban@[DOMAIN_NAME]" at bounding box center [1189, 140] width 358 height 14
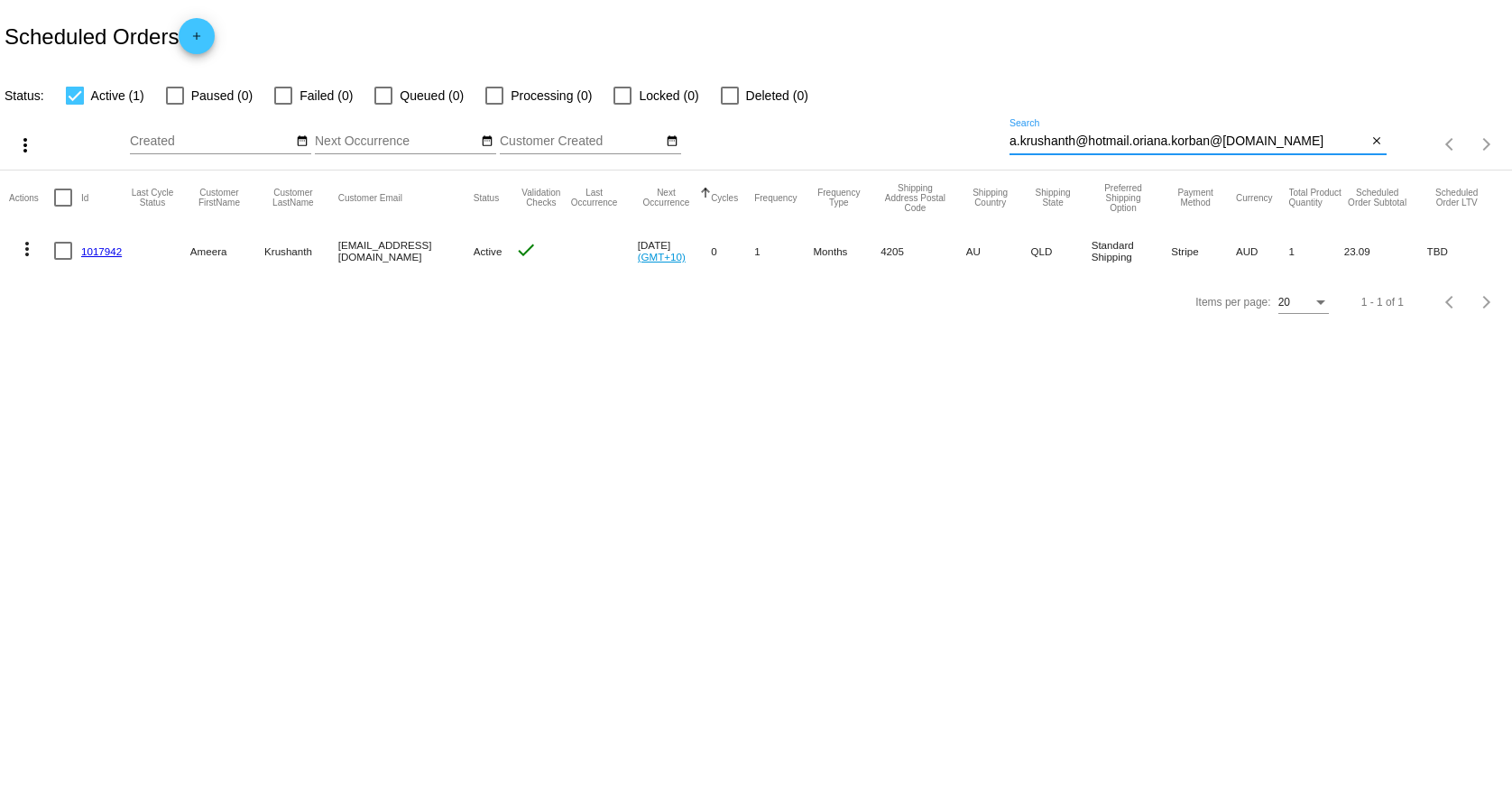
click at [1137, 139] on input "a.krushanth@hotmail.oriana.korban@[DOMAIN_NAME]" at bounding box center [1189, 140] width 358 height 14
paste input
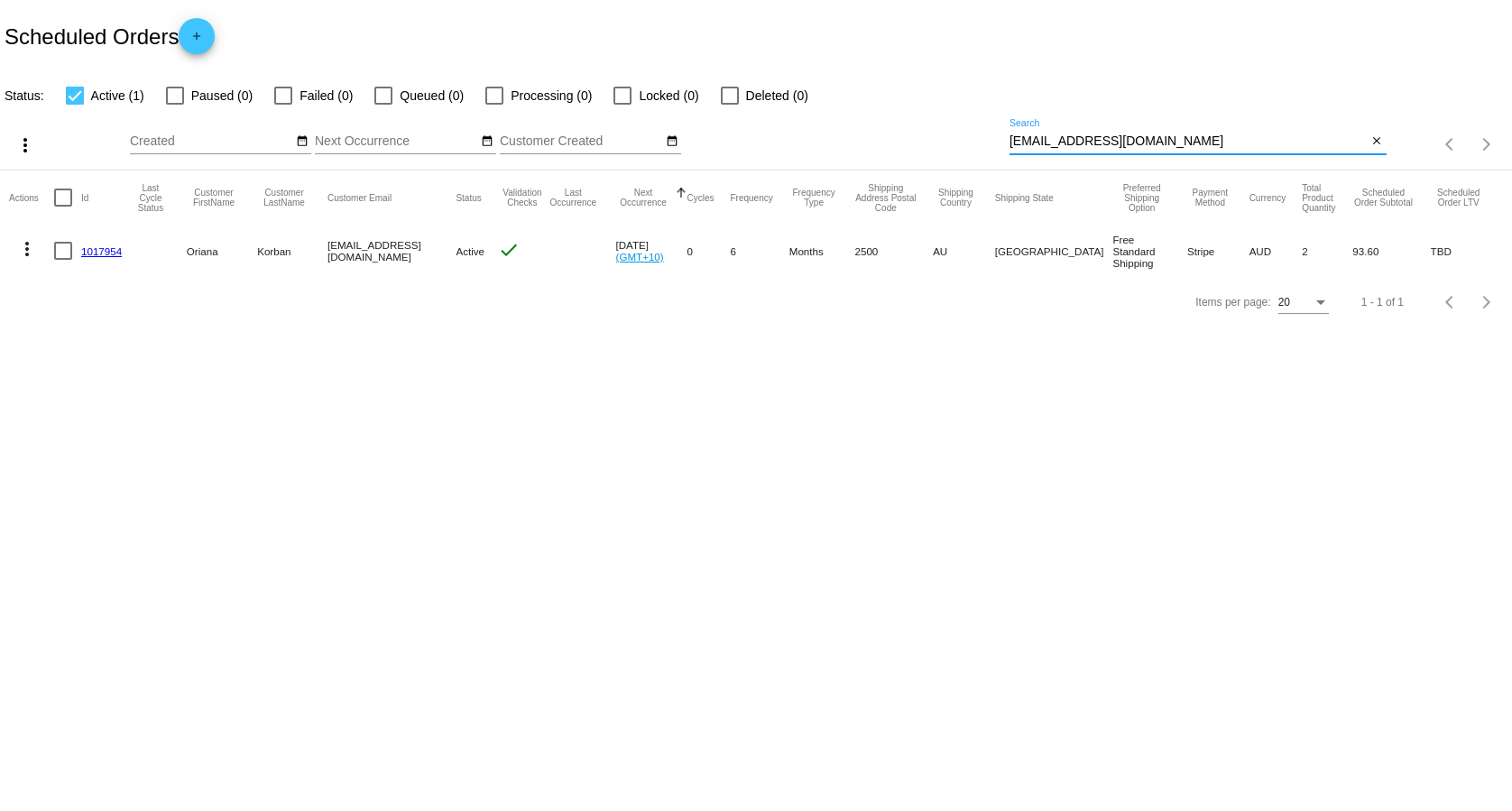
type input "[EMAIL_ADDRESS][DOMAIN_NAME]"
click at [87, 255] on link "1017954" at bounding box center [101, 251] width 40 height 12
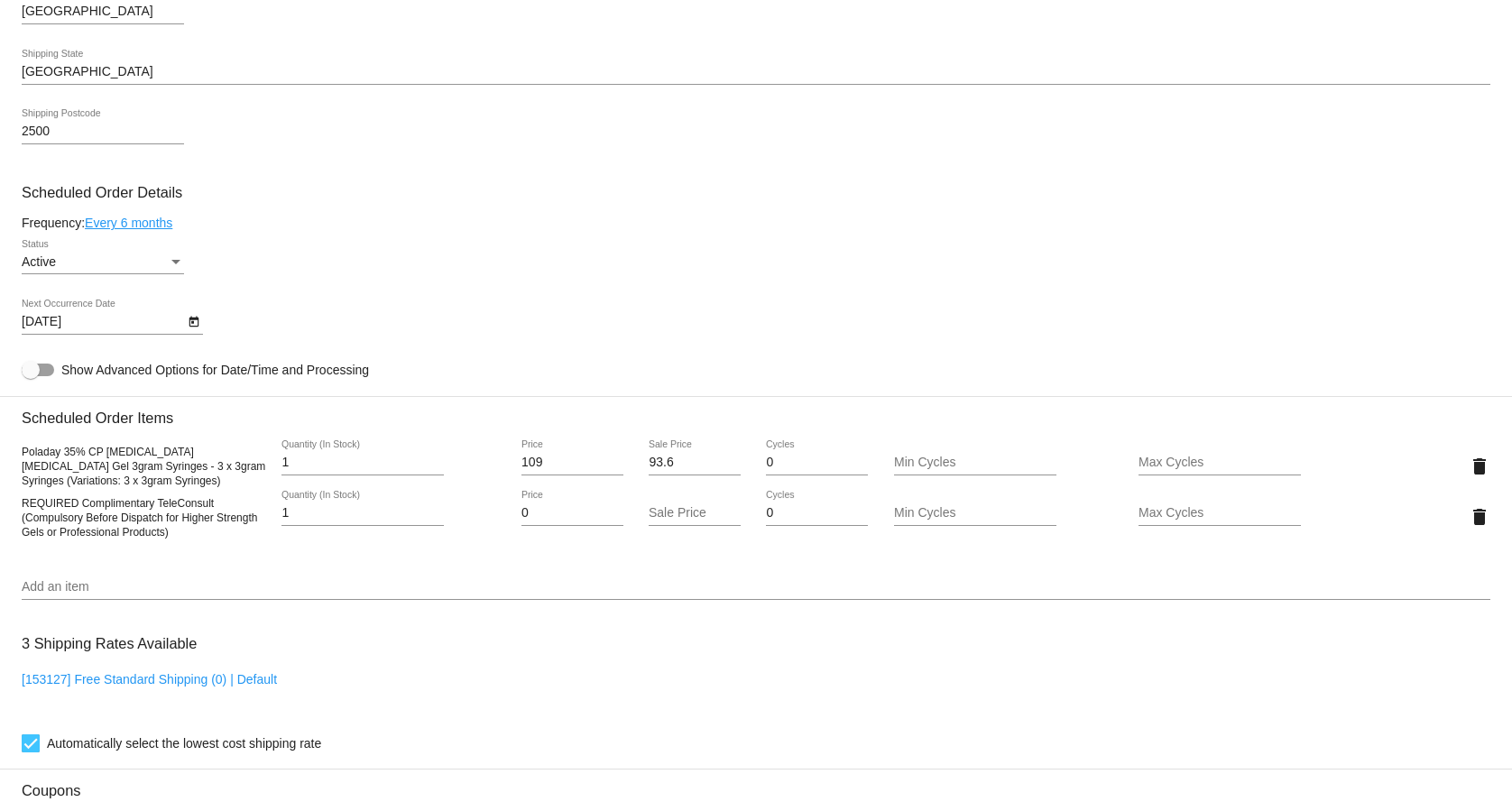
scroll to position [828, 0]
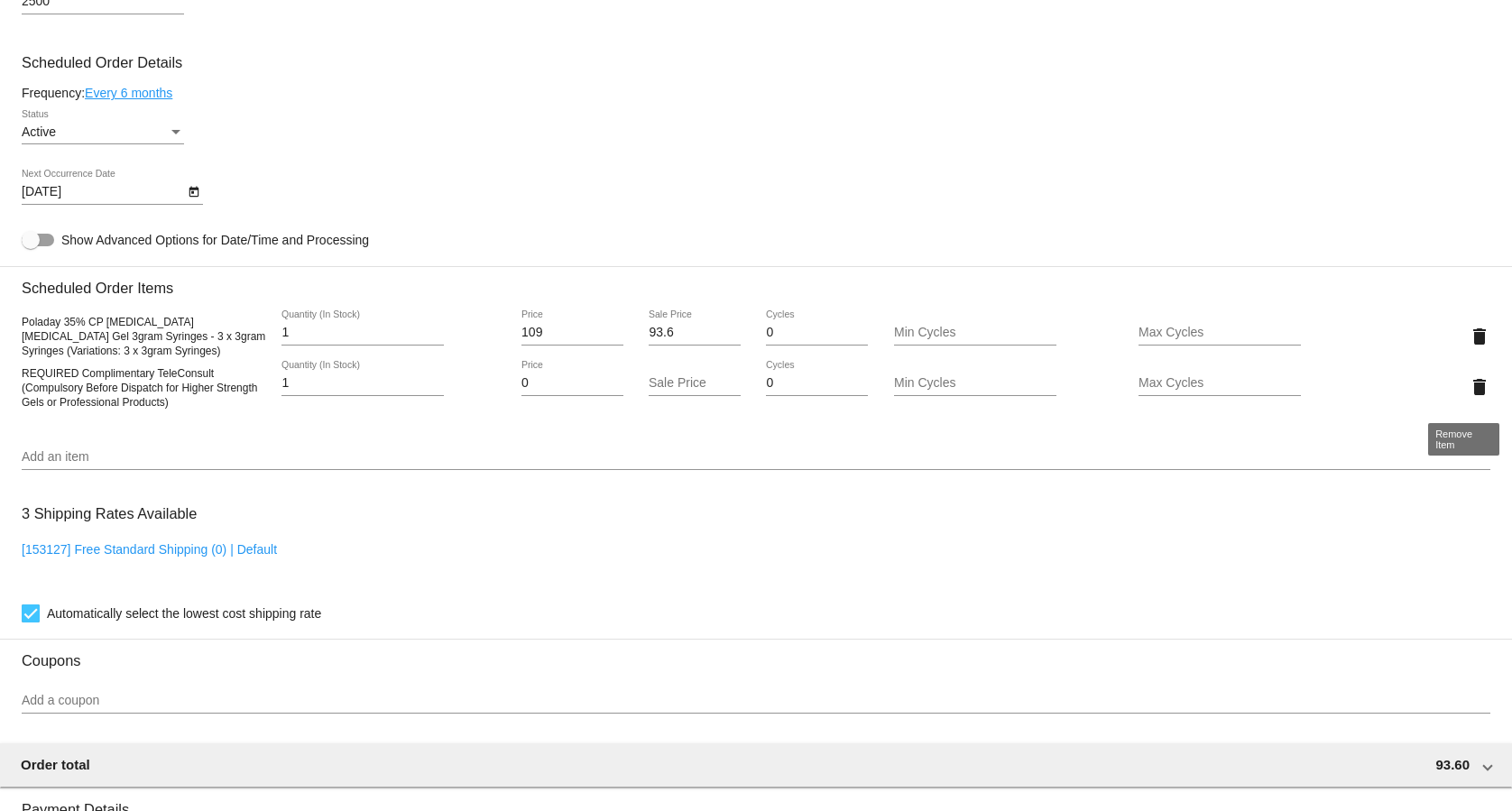
click at [1469, 398] on mat-icon "delete" at bounding box center [1479, 387] width 22 height 22
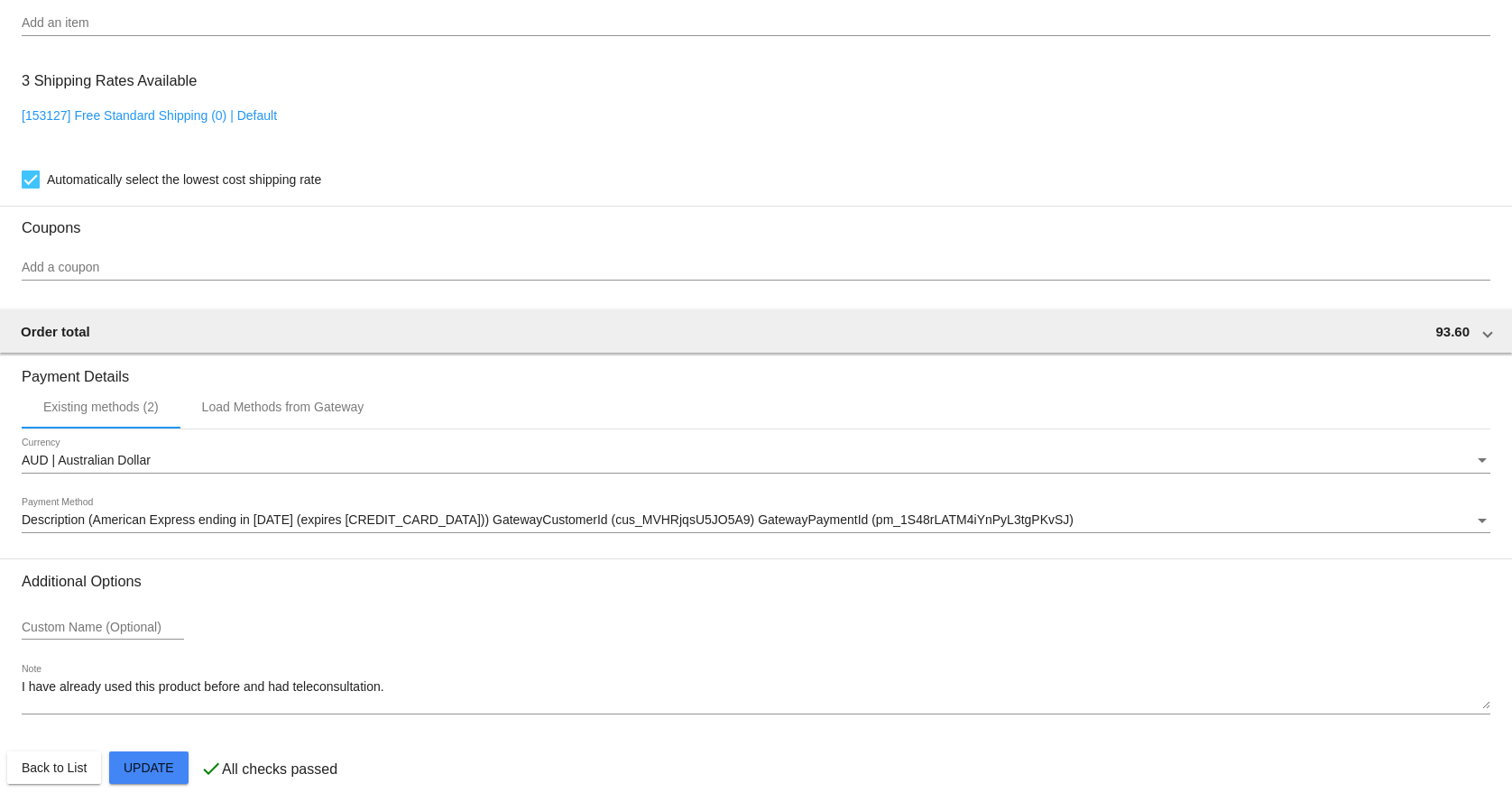
scroll to position [1219, 0]
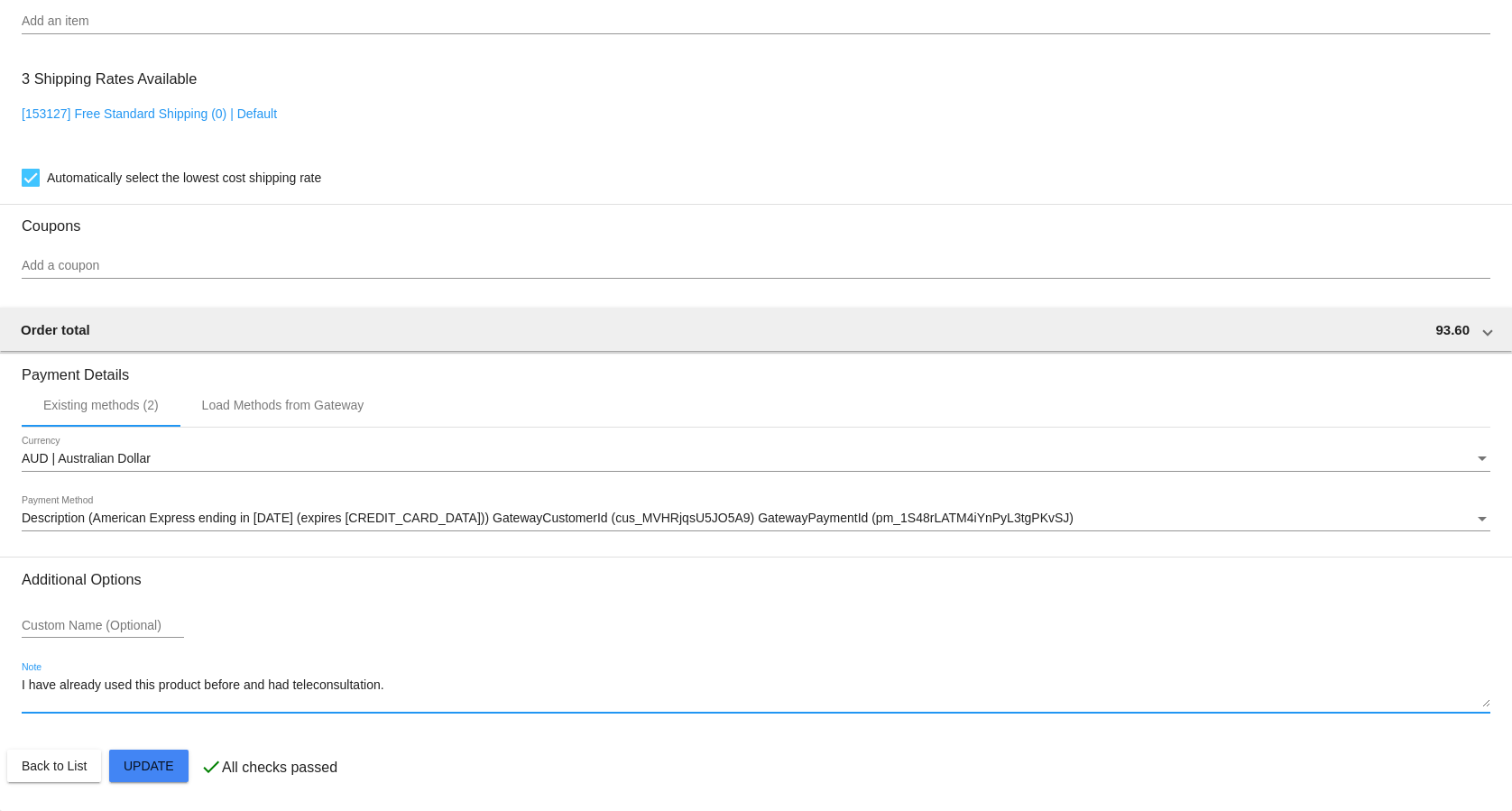
click at [502, 687] on textarea "I have already used this product before and had teleconsultation." at bounding box center [756, 692] width 1469 height 29
drag, startPoint x: 512, startPoint y: 679, endPoint x: 502, endPoint y: 679, distance: 10.0
click at [502, 679] on textarea "I have already used this product before and had teleconsultation." at bounding box center [756, 692] width 1469 height 29
drag, startPoint x: 336, startPoint y: 687, endPoint x: -7, endPoint y: 687, distance: 343.0
click at [22, 687] on textarea "I have already used this product before and had teleconsultation." at bounding box center [756, 692] width 1469 height 29
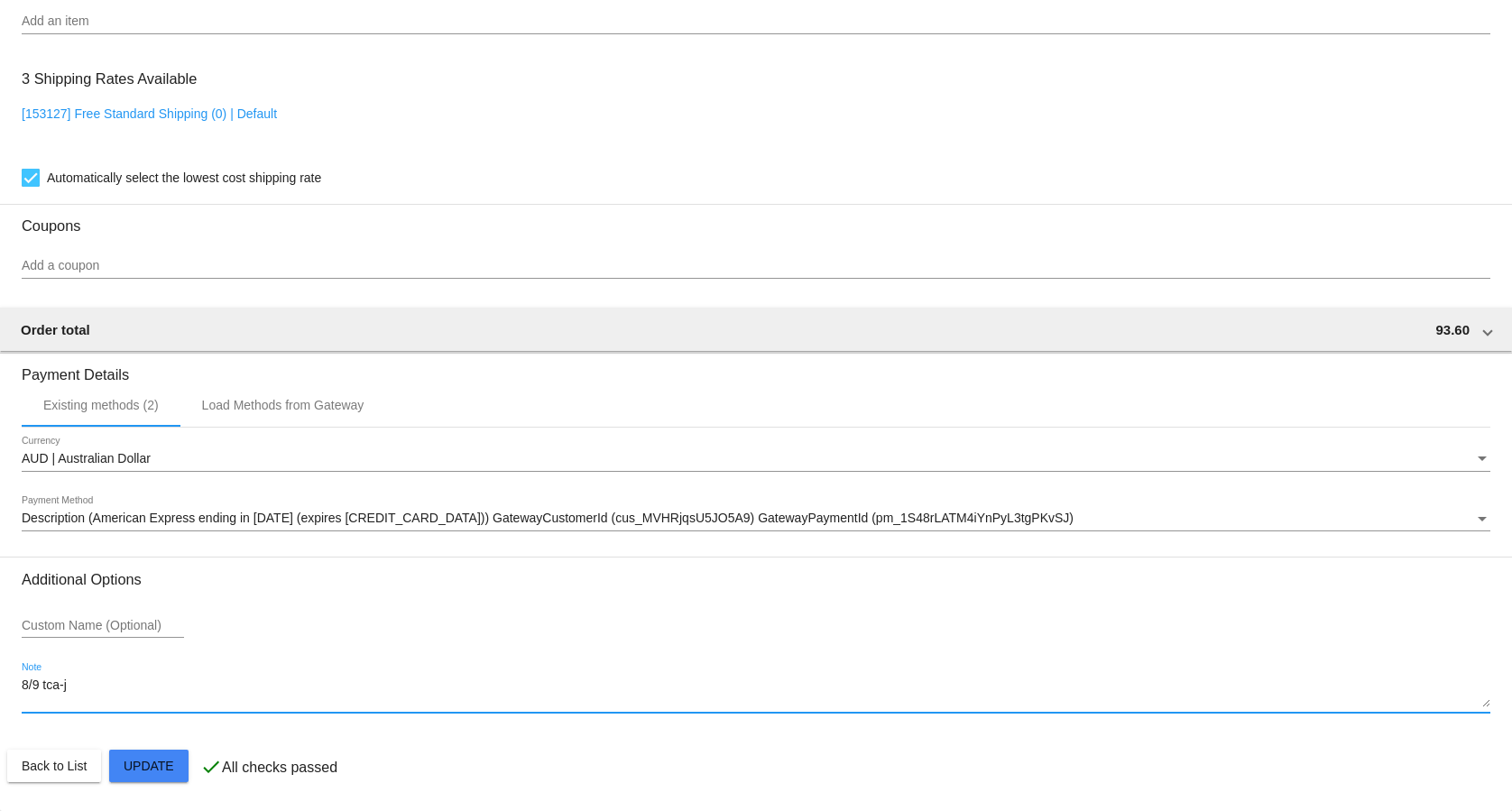
type textarea "8/9 tca-jt"
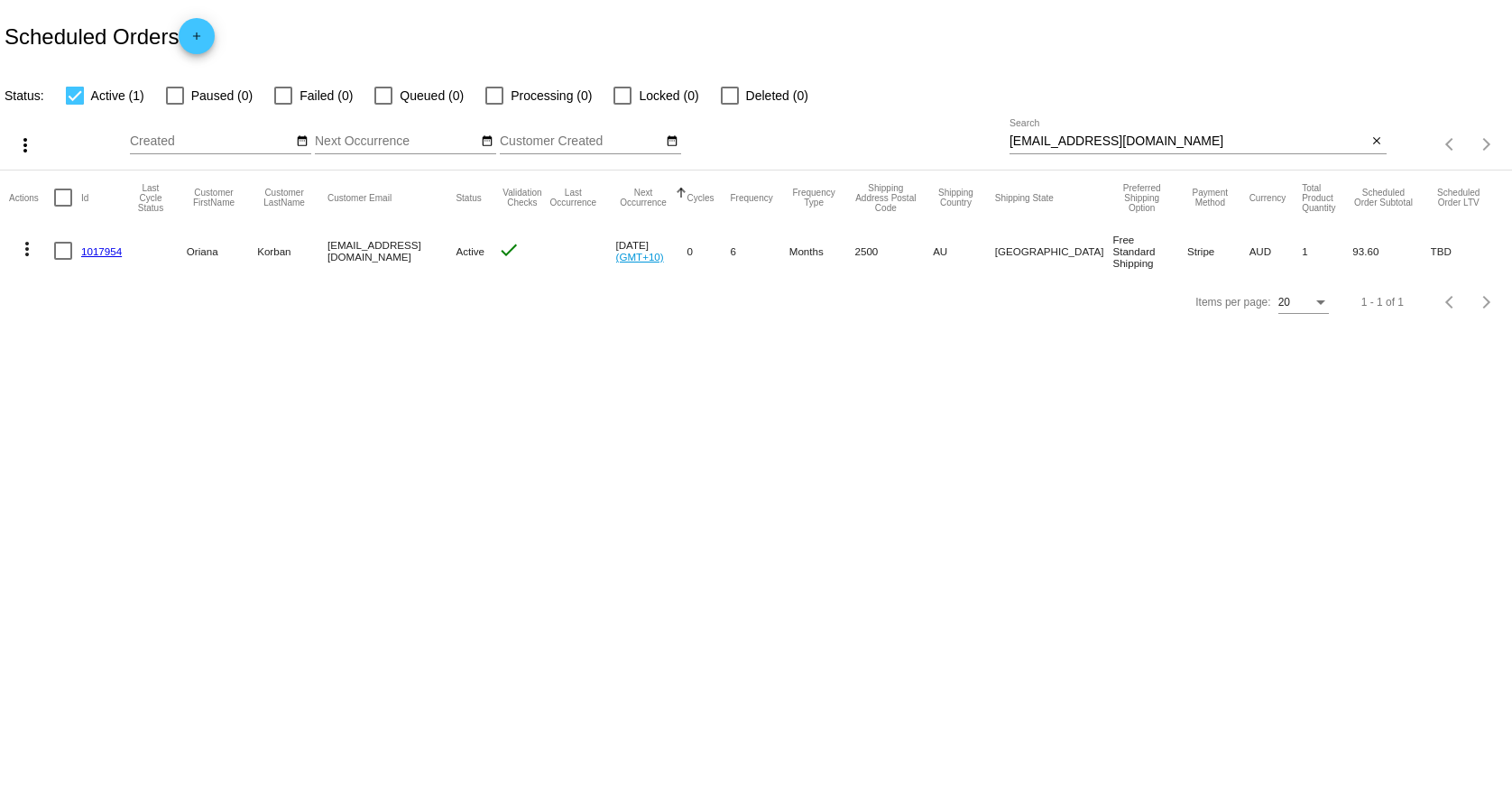
click at [1091, 140] on input "[EMAIL_ADDRESS][DOMAIN_NAME]" at bounding box center [1189, 140] width 358 height 14
paste input "kylieishappy"
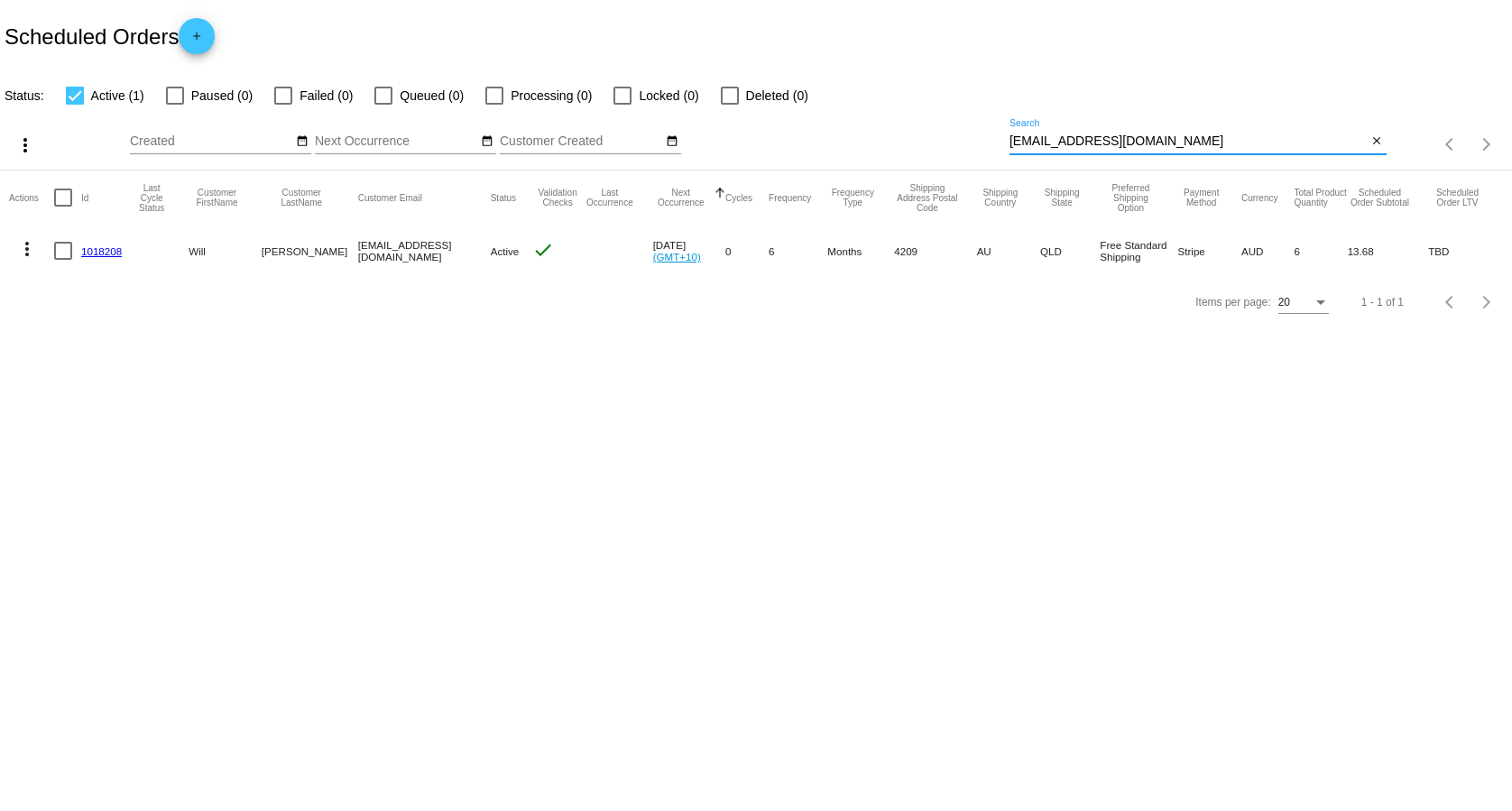
type input "[EMAIL_ADDRESS][DOMAIN_NAME]"
click at [116, 249] on link "1018208" at bounding box center [101, 251] width 40 height 12
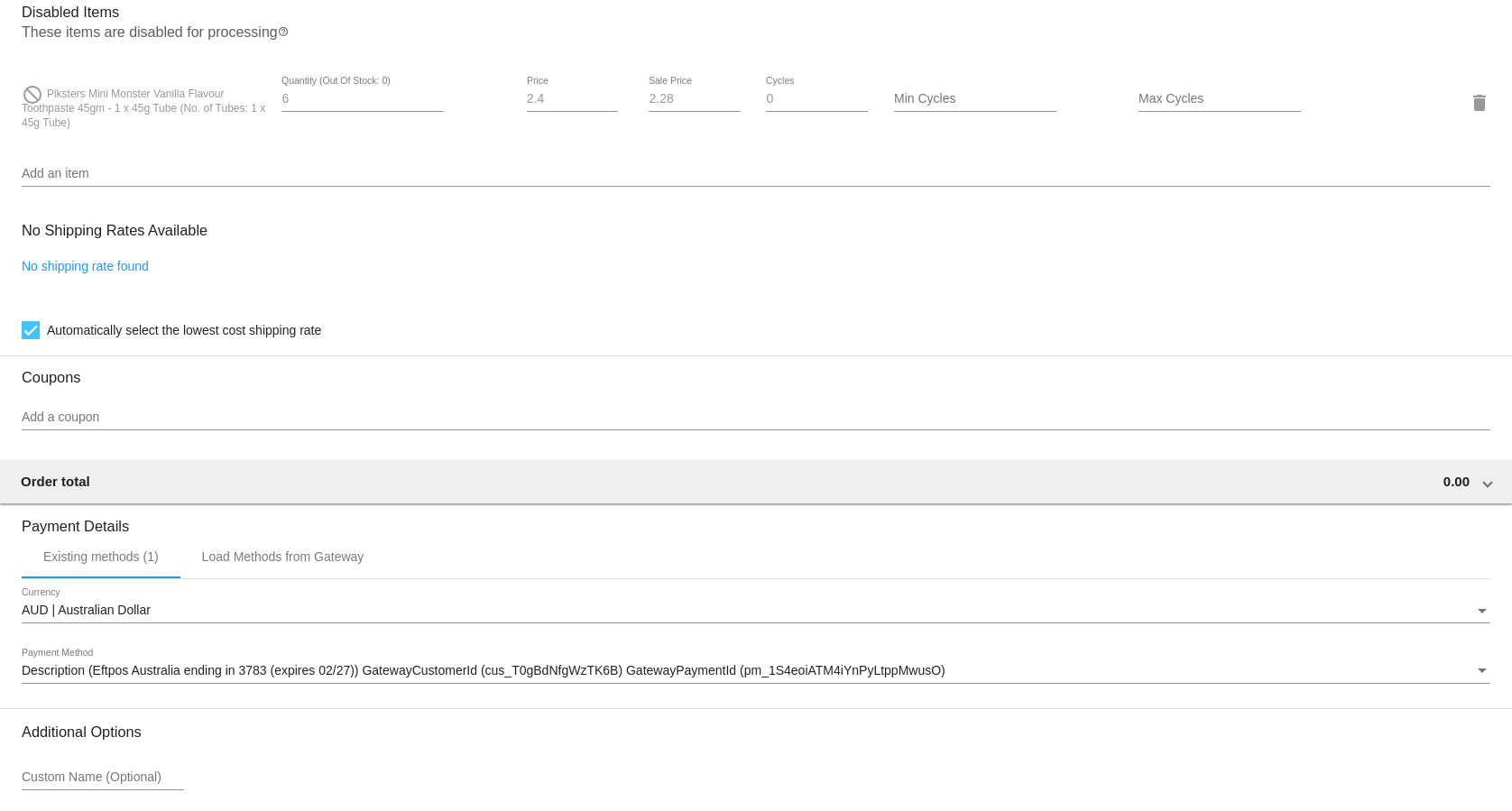
scroll to position [1265, 0]
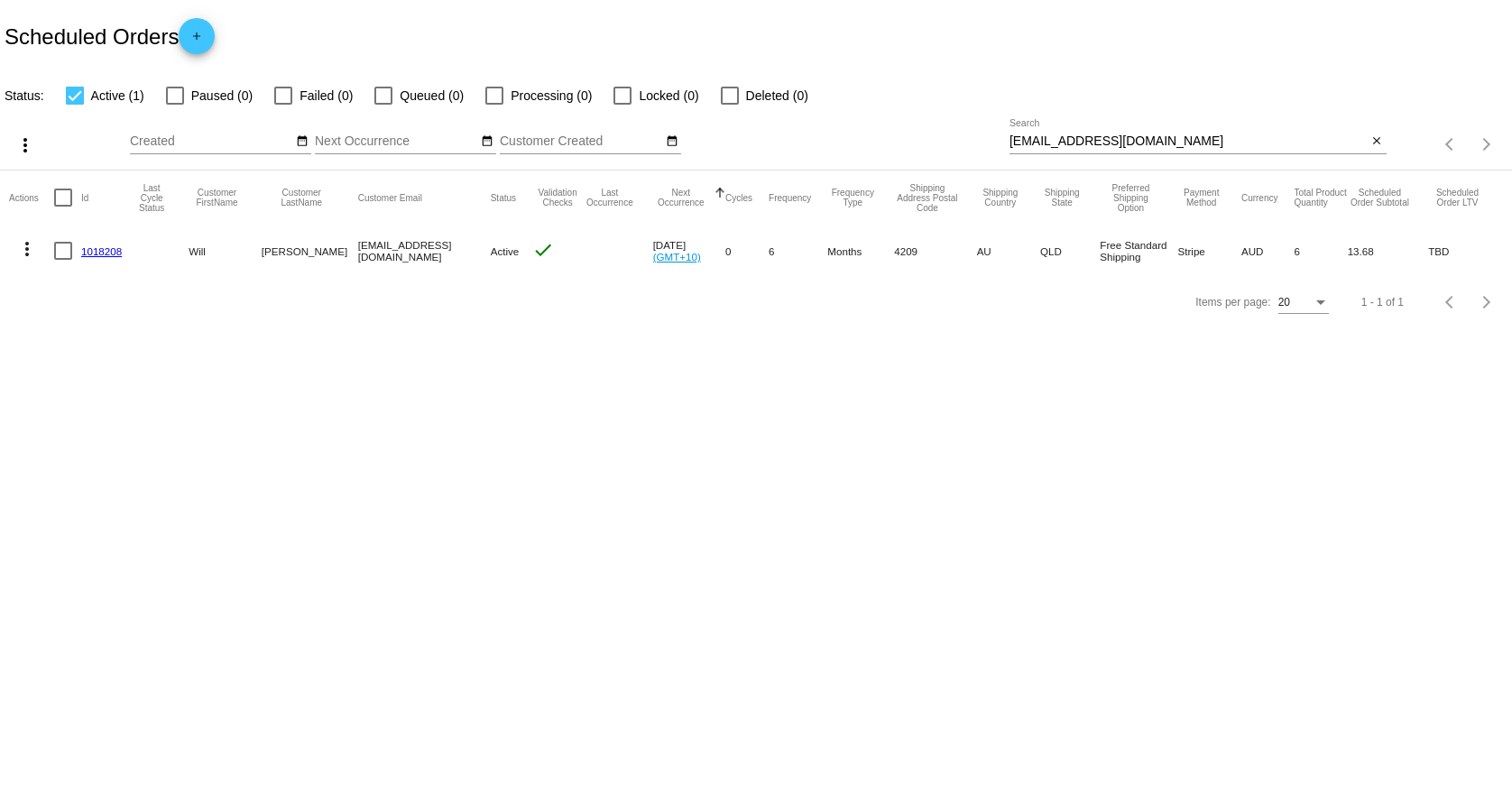
click at [1132, 147] on input "[EMAIL_ADDRESS][DOMAIN_NAME]" at bounding box center [1189, 140] width 358 height 14
paste input "the_naya_1@hot"
type input "[EMAIL_ADDRESS][DOMAIN_NAME]"
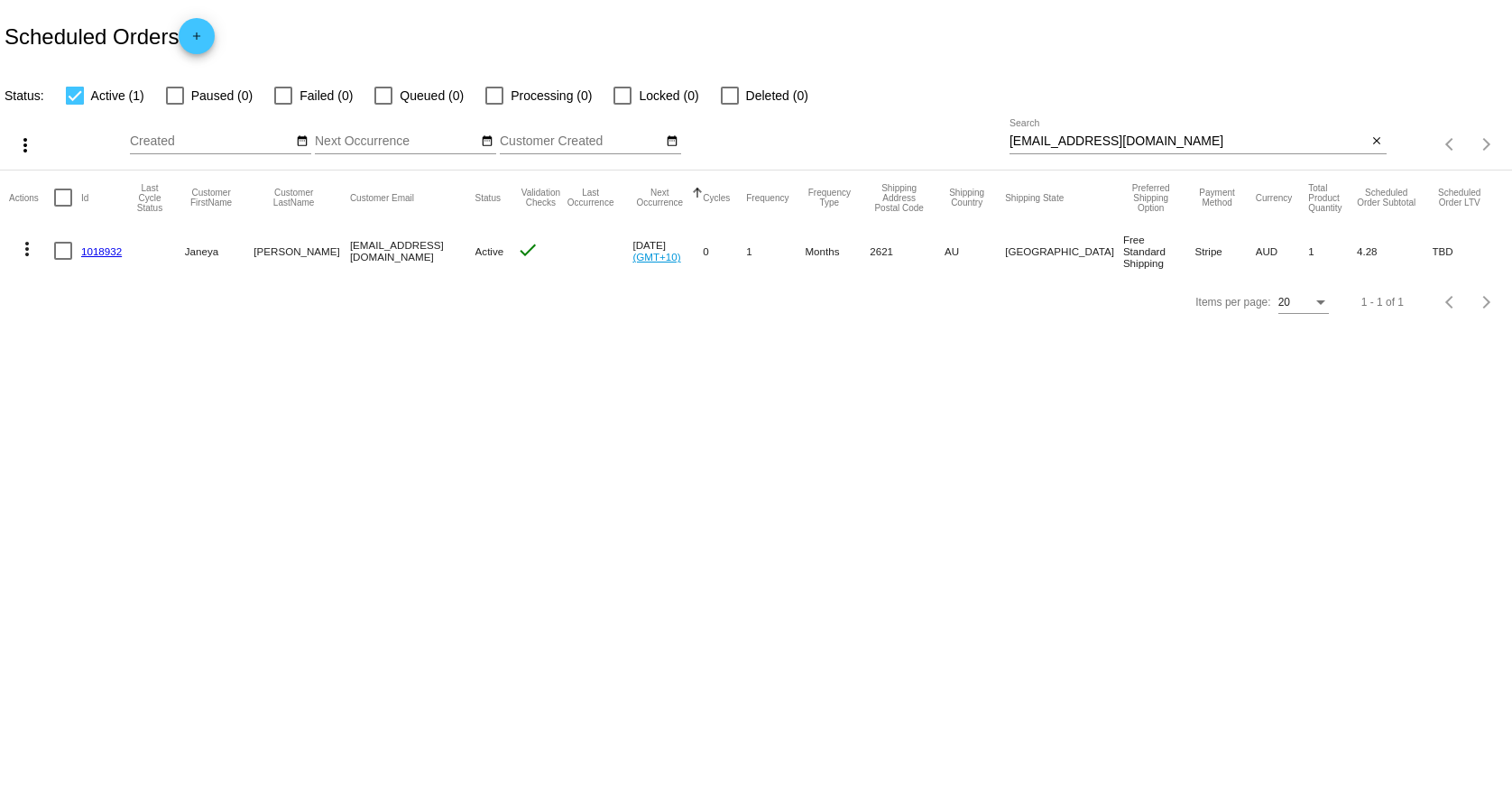
click at [90, 243] on mat-cell "1018932" at bounding box center [106, 251] width 50 height 52
click at [96, 256] on link "1018932" at bounding box center [101, 251] width 40 height 12
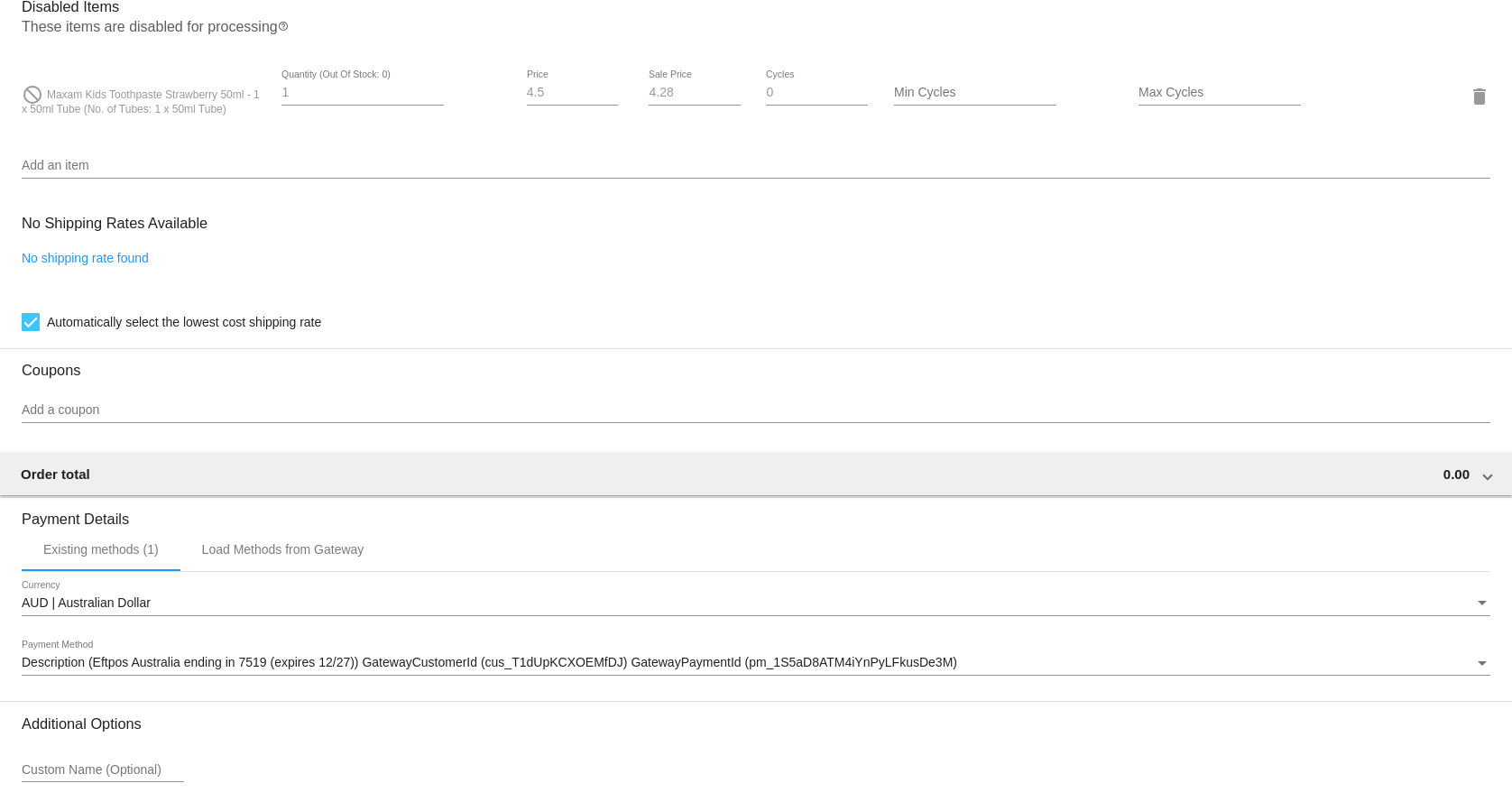
scroll to position [1261, 0]
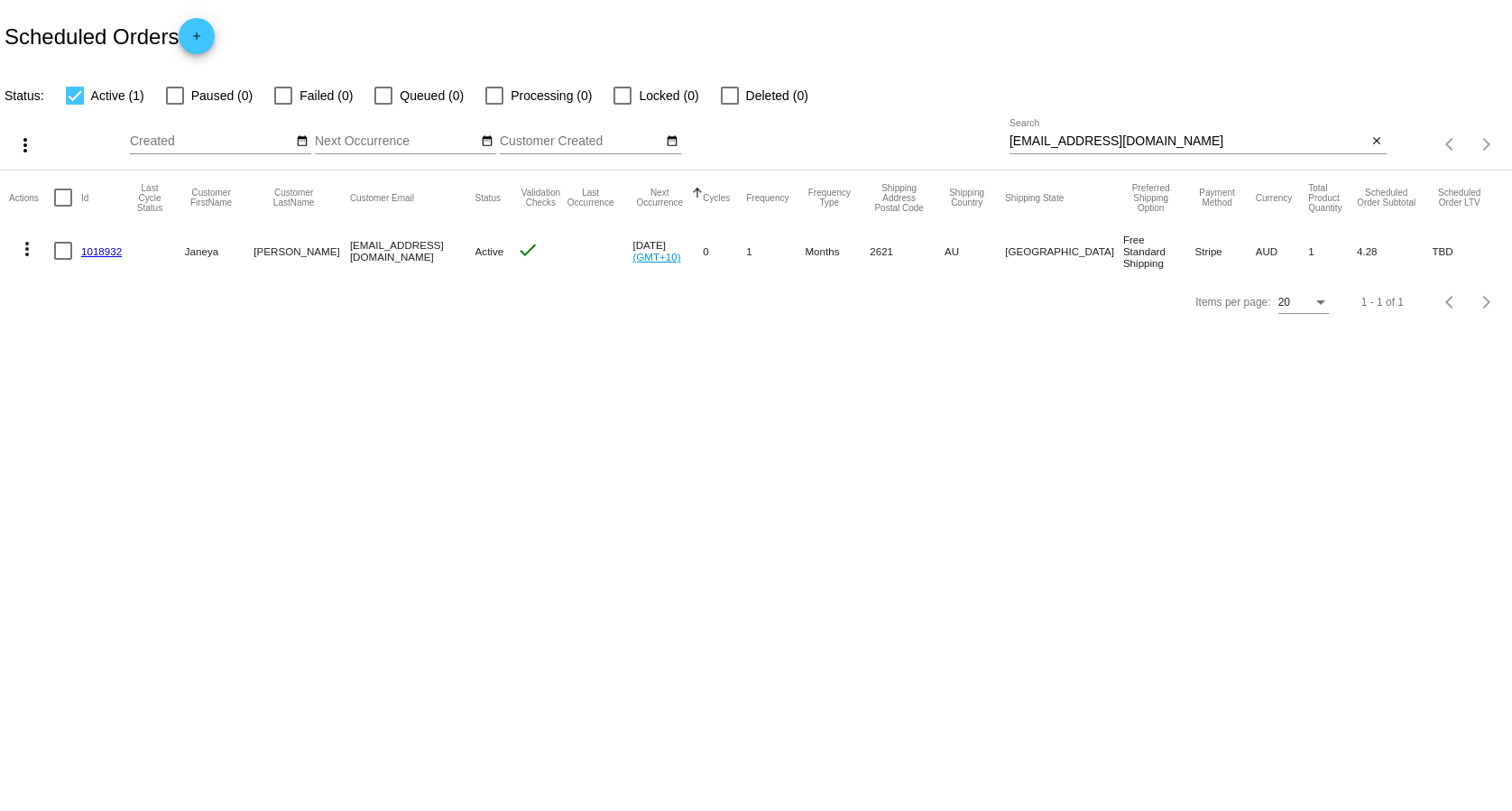
click at [1099, 147] on input "[EMAIL_ADDRESS][DOMAIN_NAME]" at bounding box center [1189, 140] width 358 height 14
click at [1151, 140] on input "[EMAIL_ADDRESS][DOMAIN_NAME]" at bounding box center [1189, 140] width 358 height 14
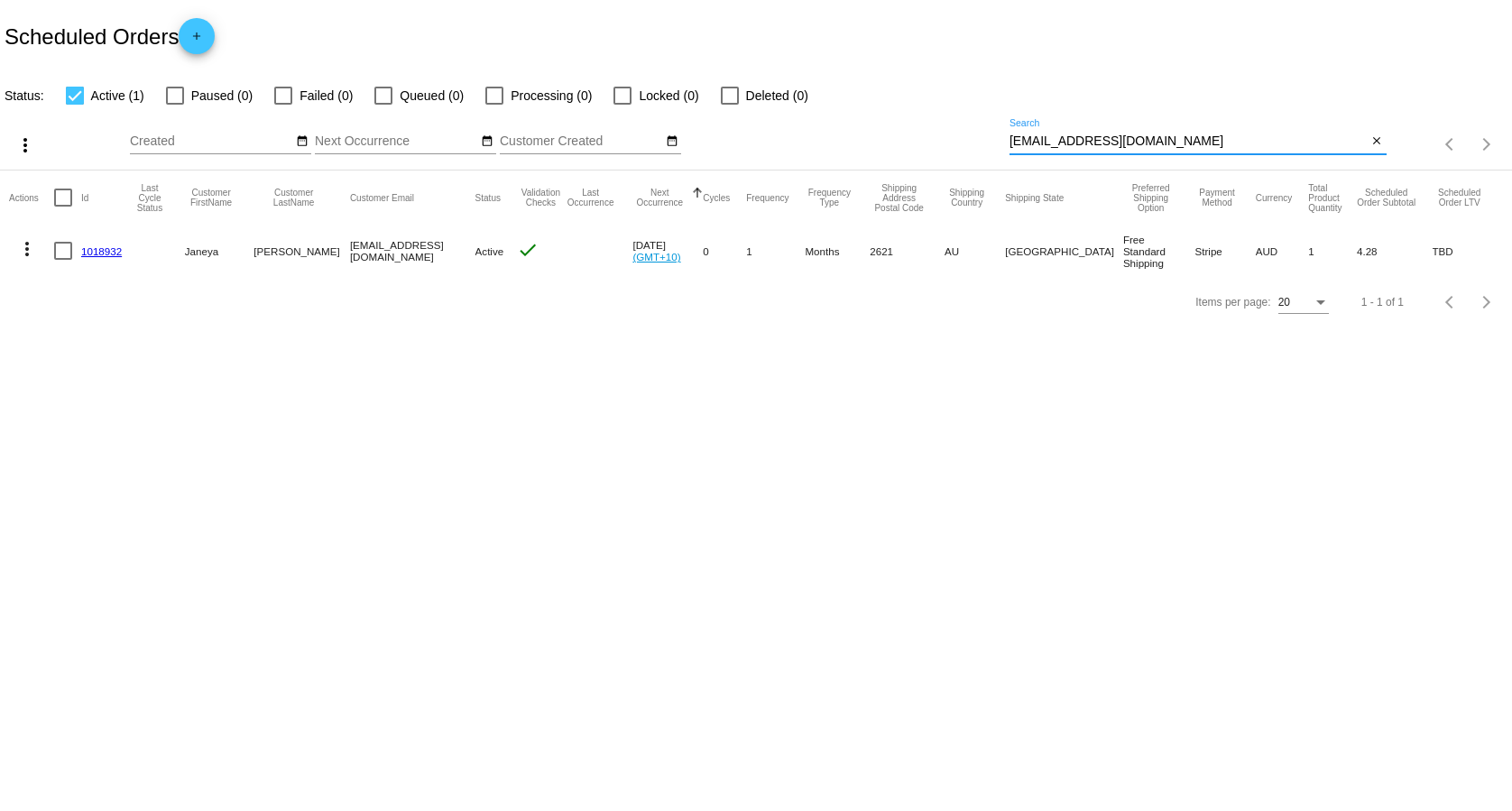
click at [1151, 140] on input "[EMAIL_ADDRESS][DOMAIN_NAME]" at bounding box center [1189, 140] width 358 height 14
paste input "[PERSON_NAME]"
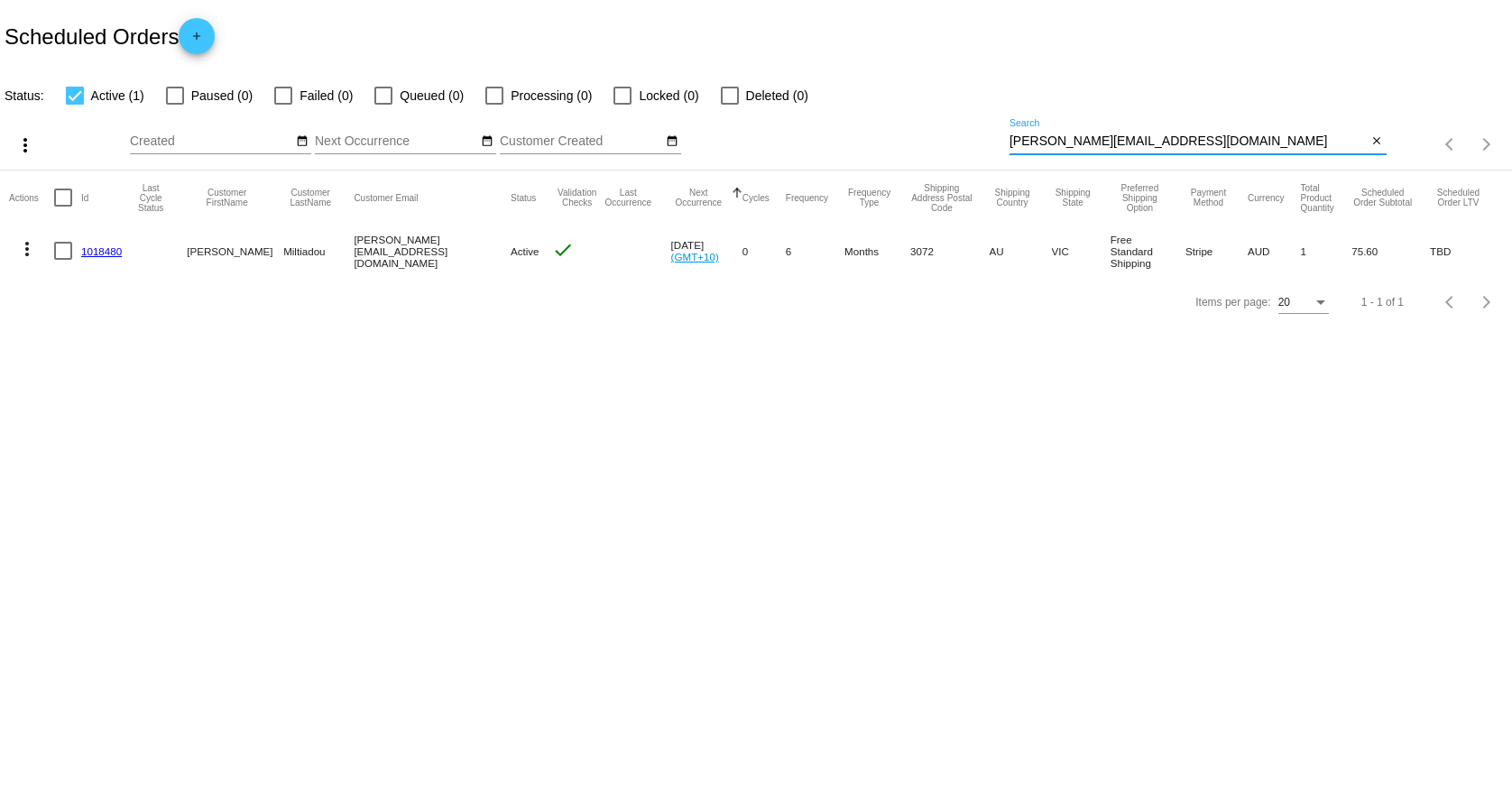
type input "[PERSON_NAME][EMAIL_ADDRESS][DOMAIN_NAME]"
click at [85, 252] on link "1018480" at bounding box center [101, 251] width 40 height 12
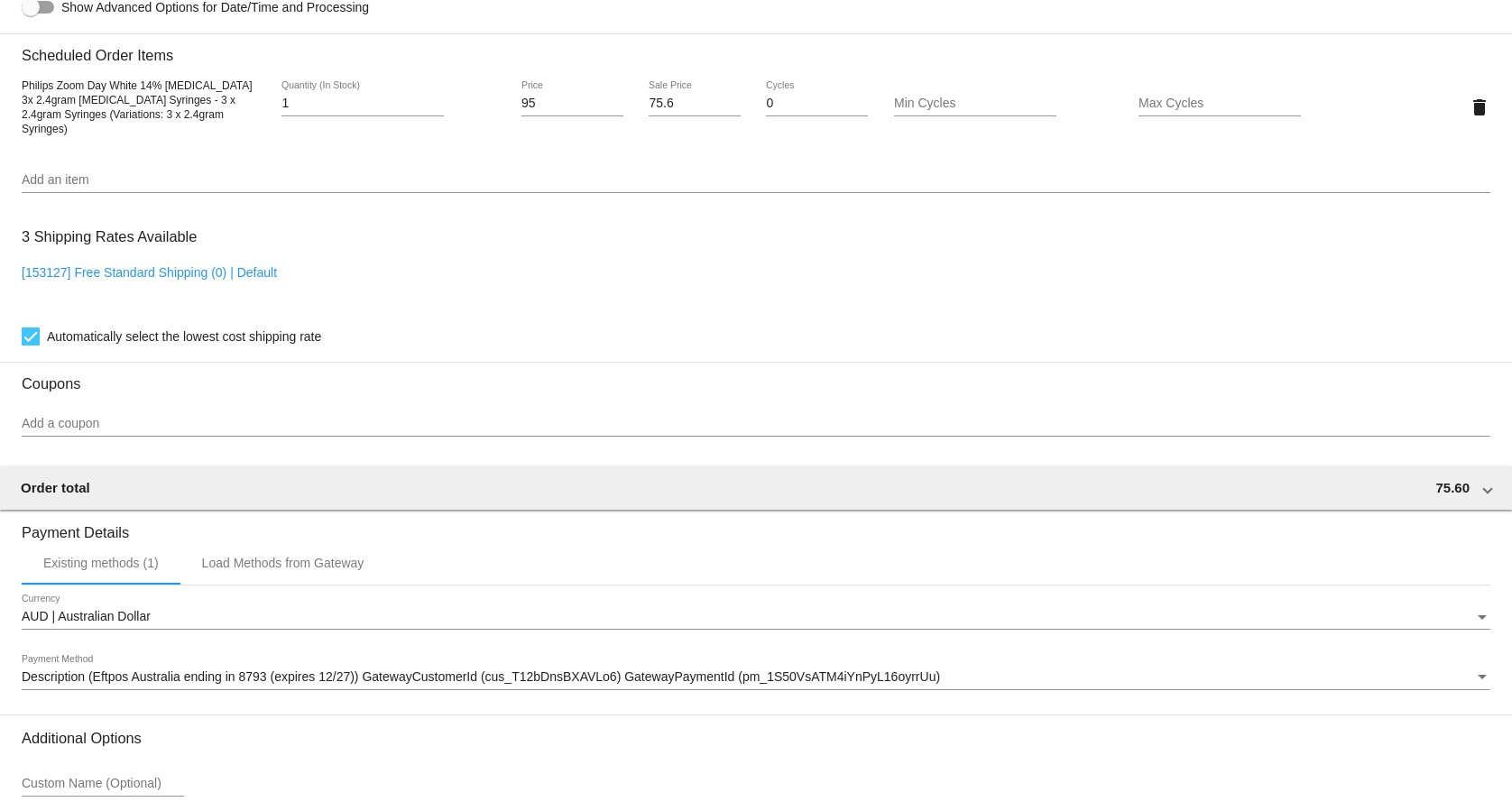
scroll to position [1230, 0]
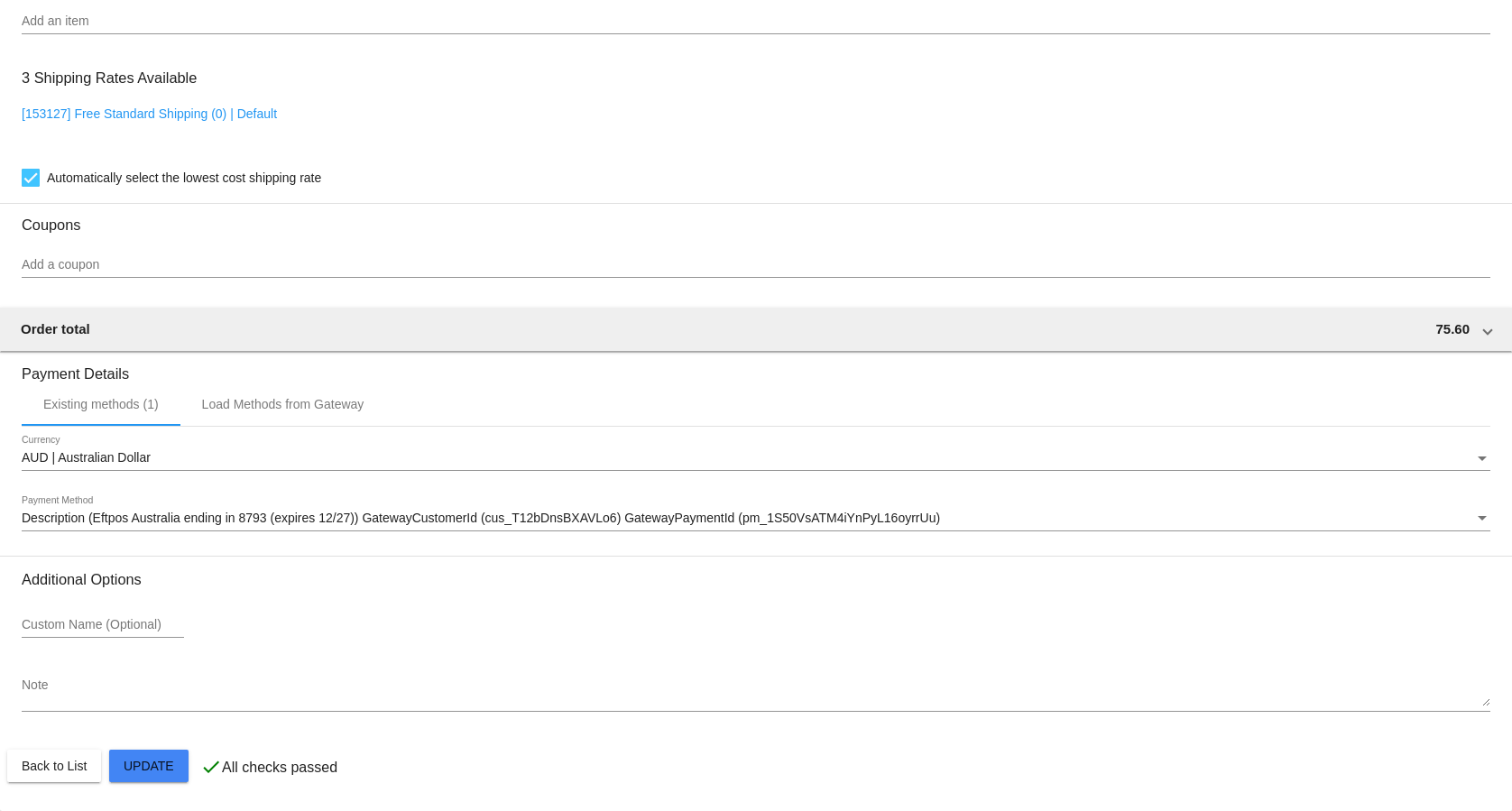
click at [298, 697] on textarea "Note" at bounding box center [756, 692] width 1469 height 29
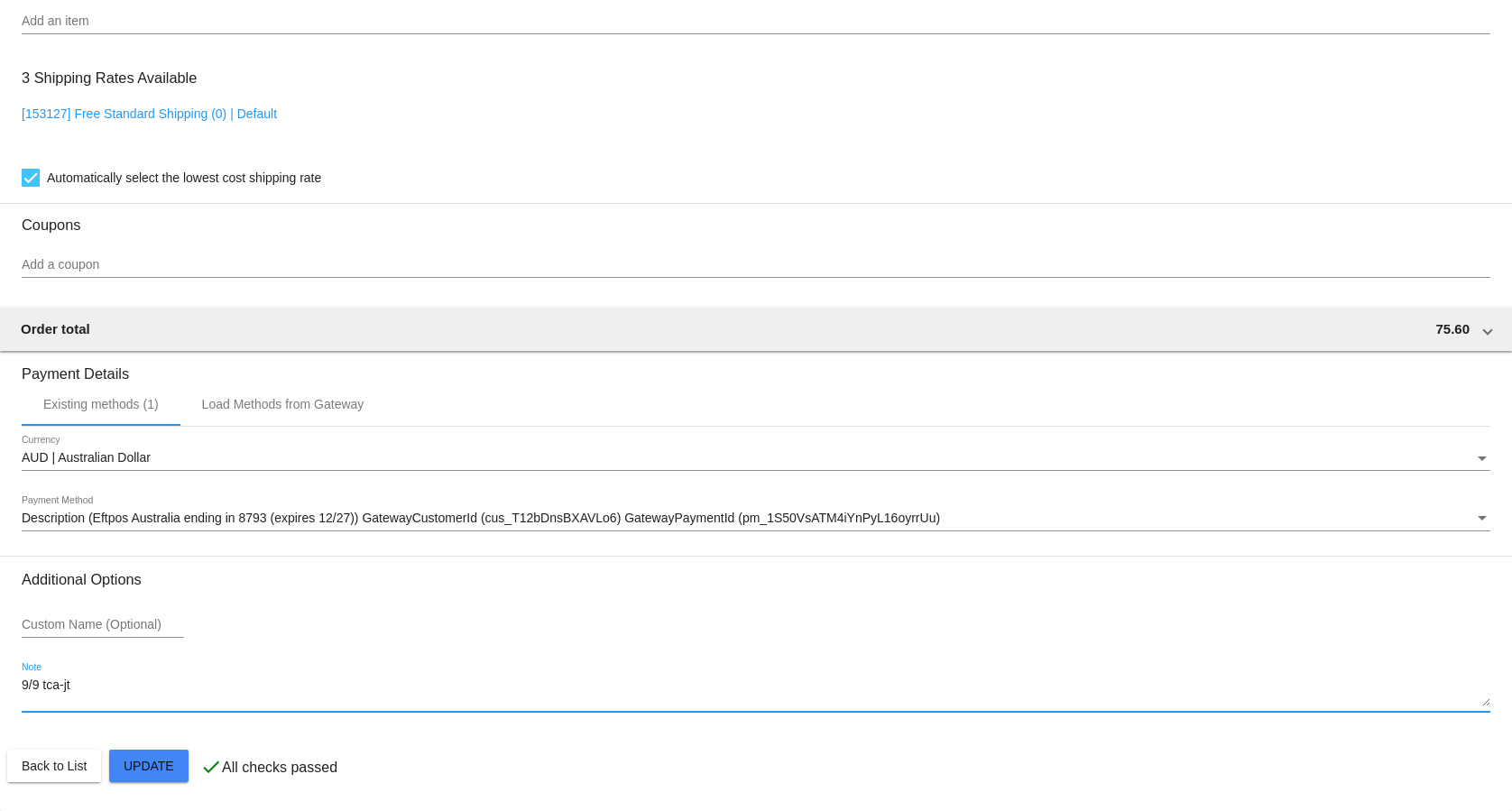
type textarea "9/9 tca-jt"
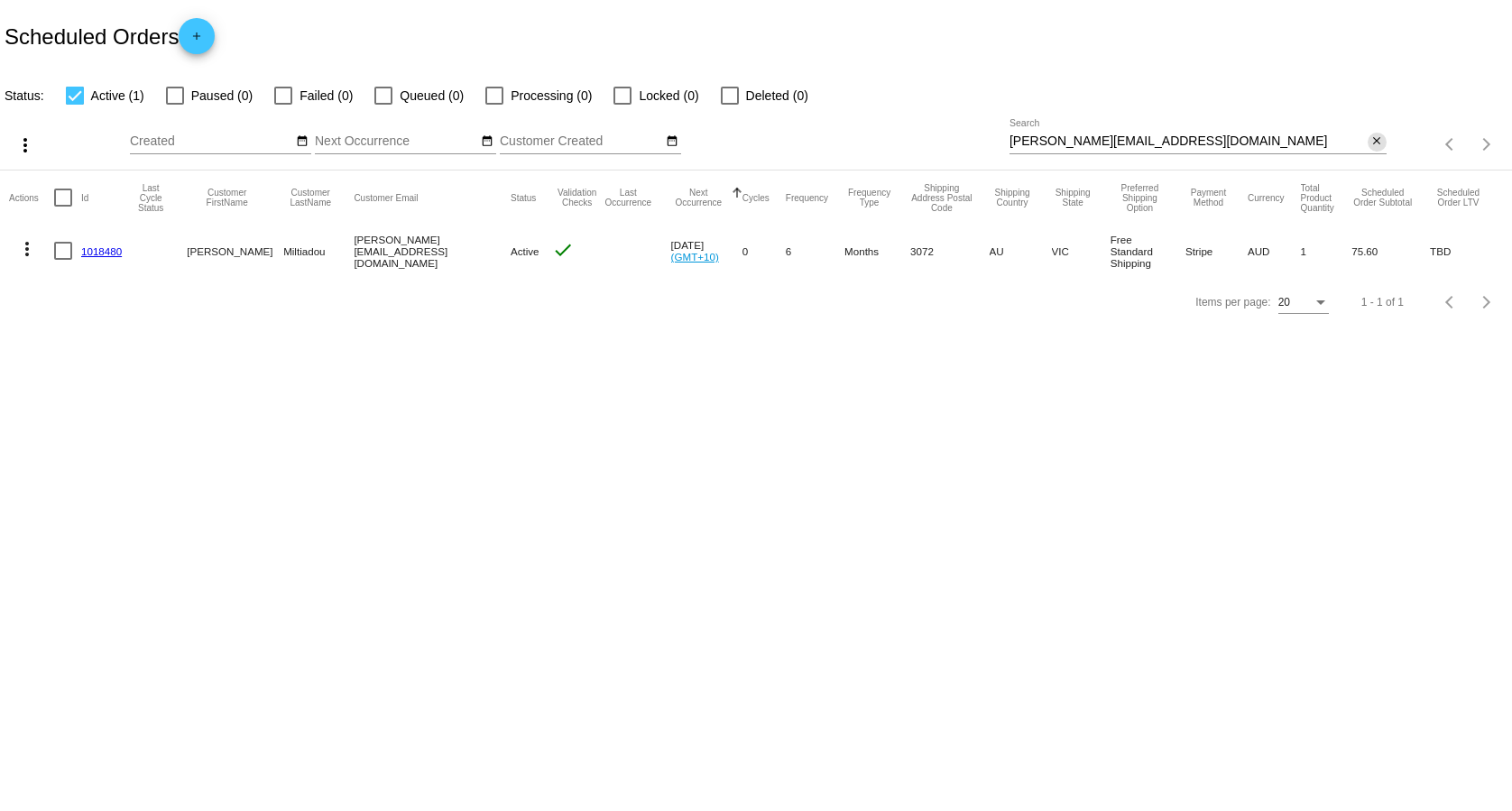
click at [1383, 144] on mat-icon "close" at bounding box center [1376, 140] width 12 height 14
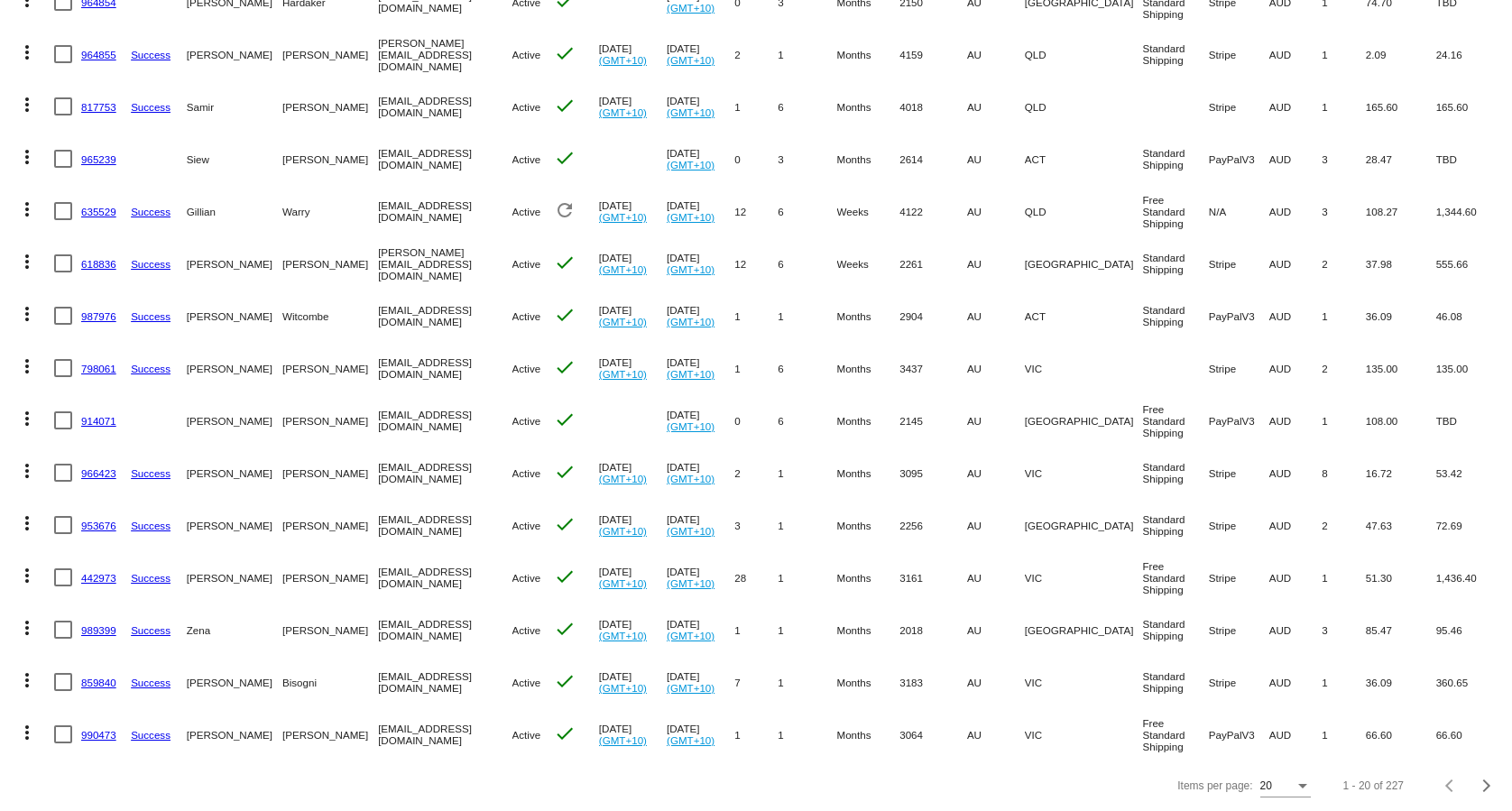
checkbox input "false"
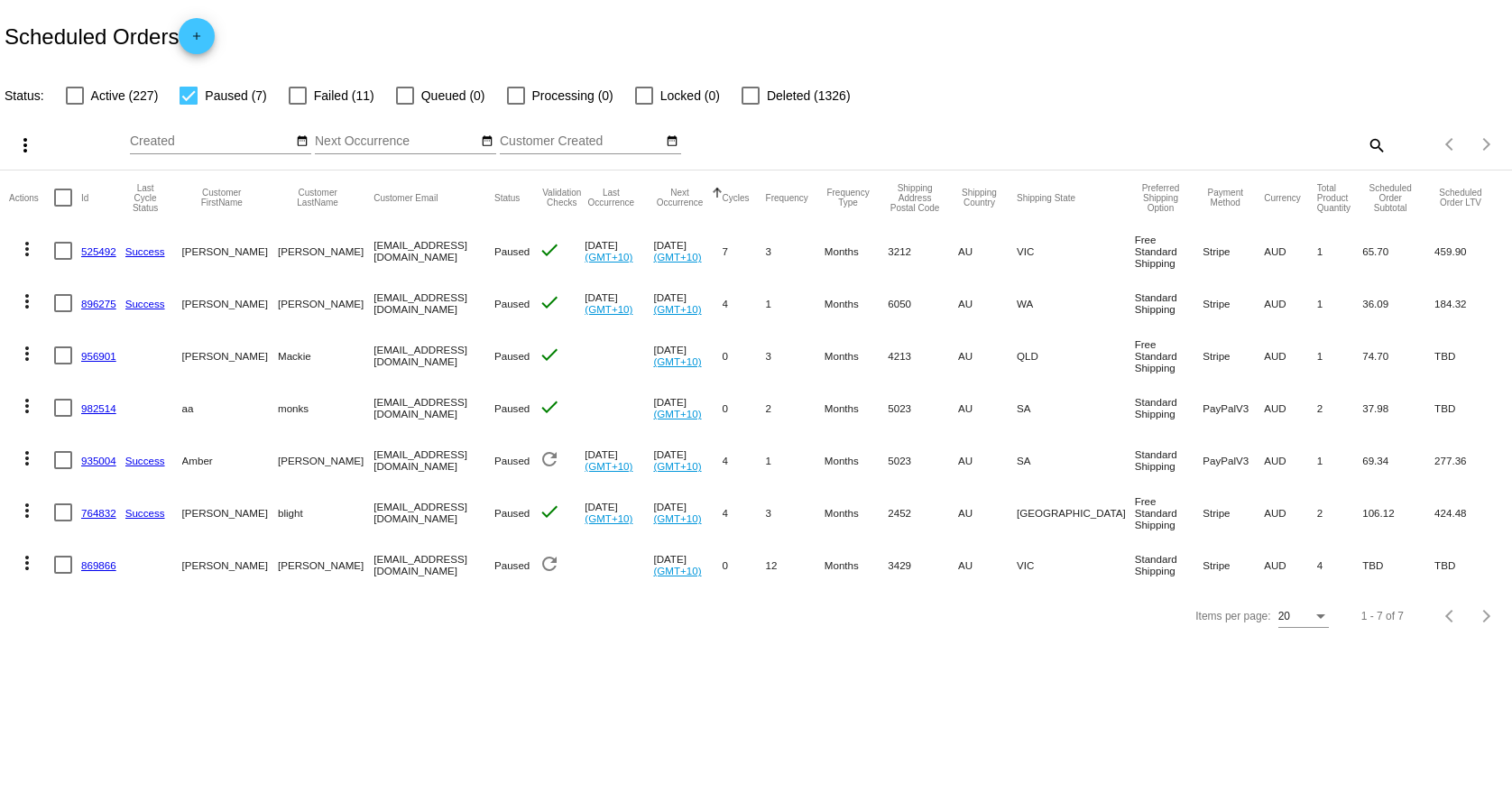
click at [22, 458] on mat-icon "more_vert" at bounding box center [26, 458] width 22 height 22
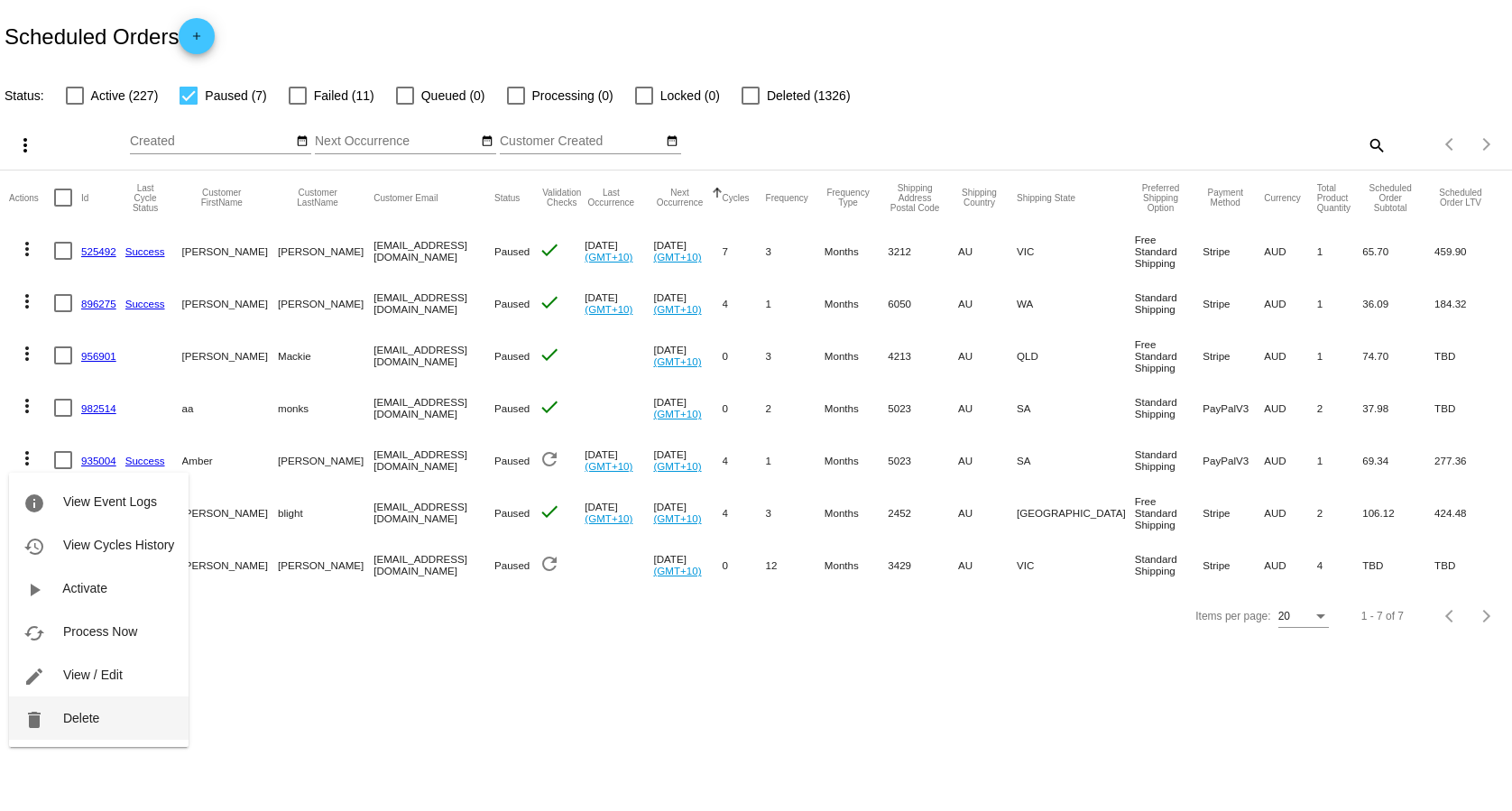
click at [97, 726] on button "delete Delete" at bounding box center [99, 717] width 180 height 43
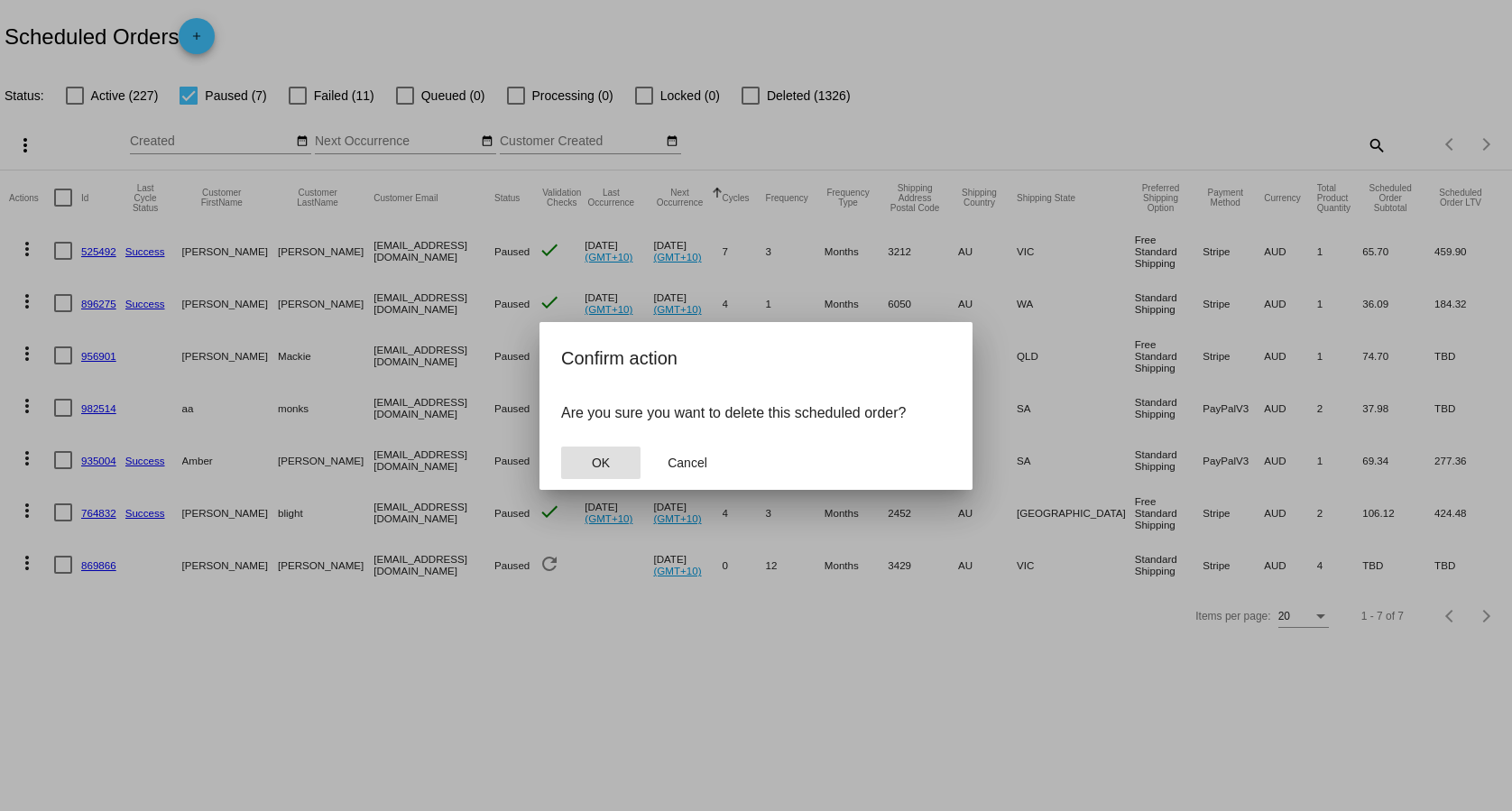
click at [611, 462] on button "OK" at bounding box center [600, 463] width 80 height 33
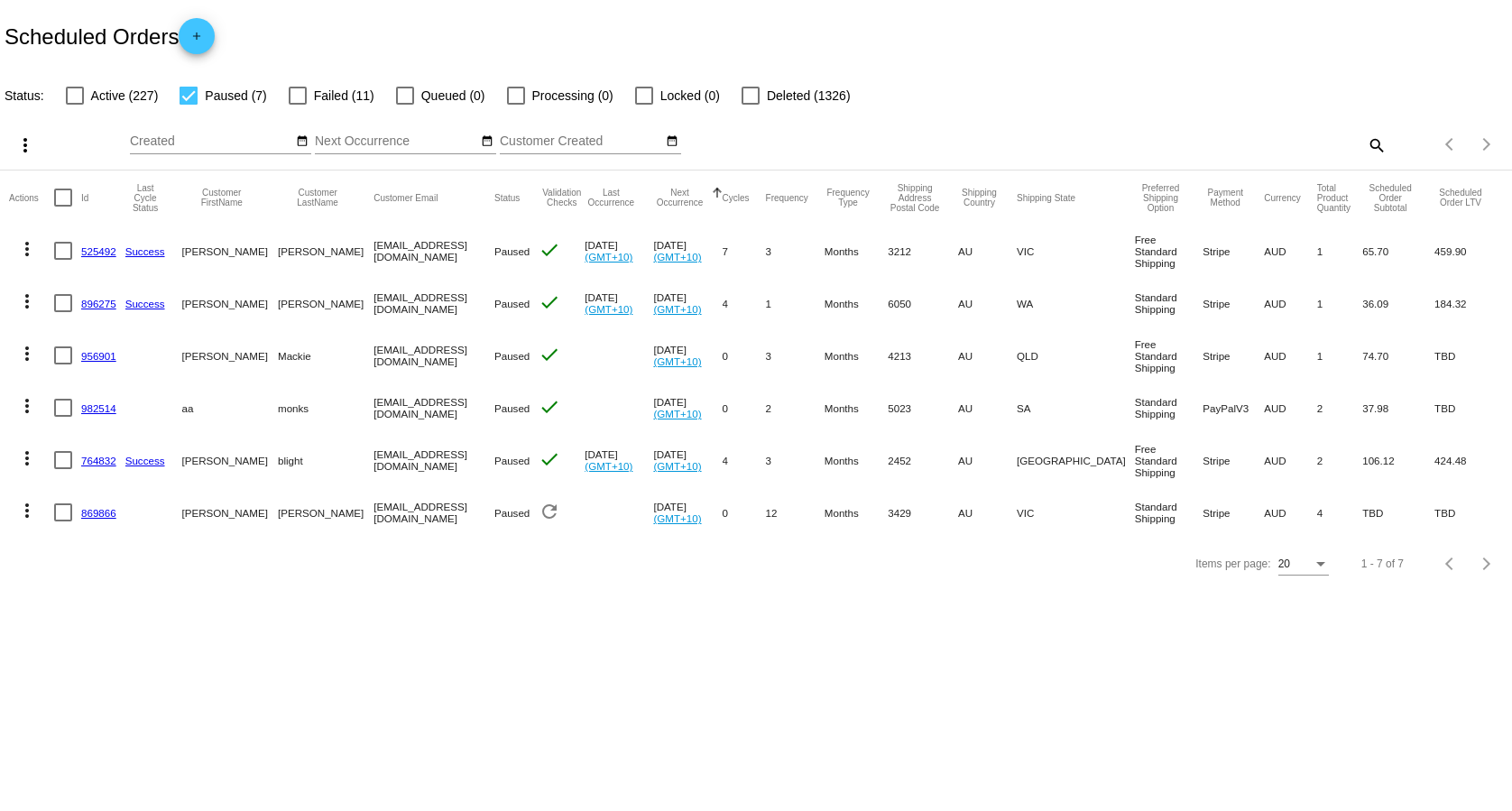
click at [23, 413] on mat-icon "more_vert" at bounding box center [26, 406] width 22 height 22
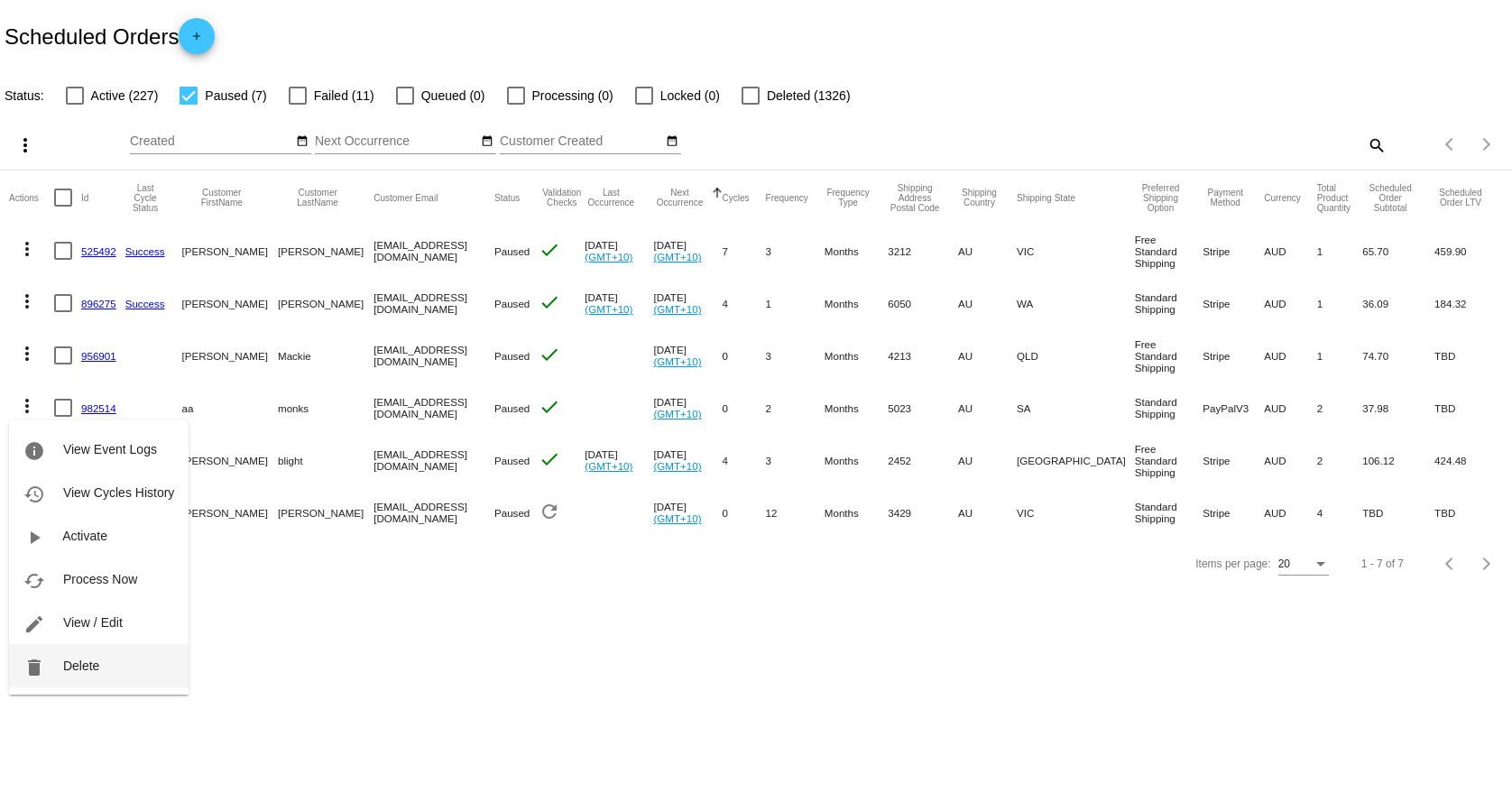
click at [126, 656] on button "delete Delete" at bounding box center [99, 666] width 180 height 43
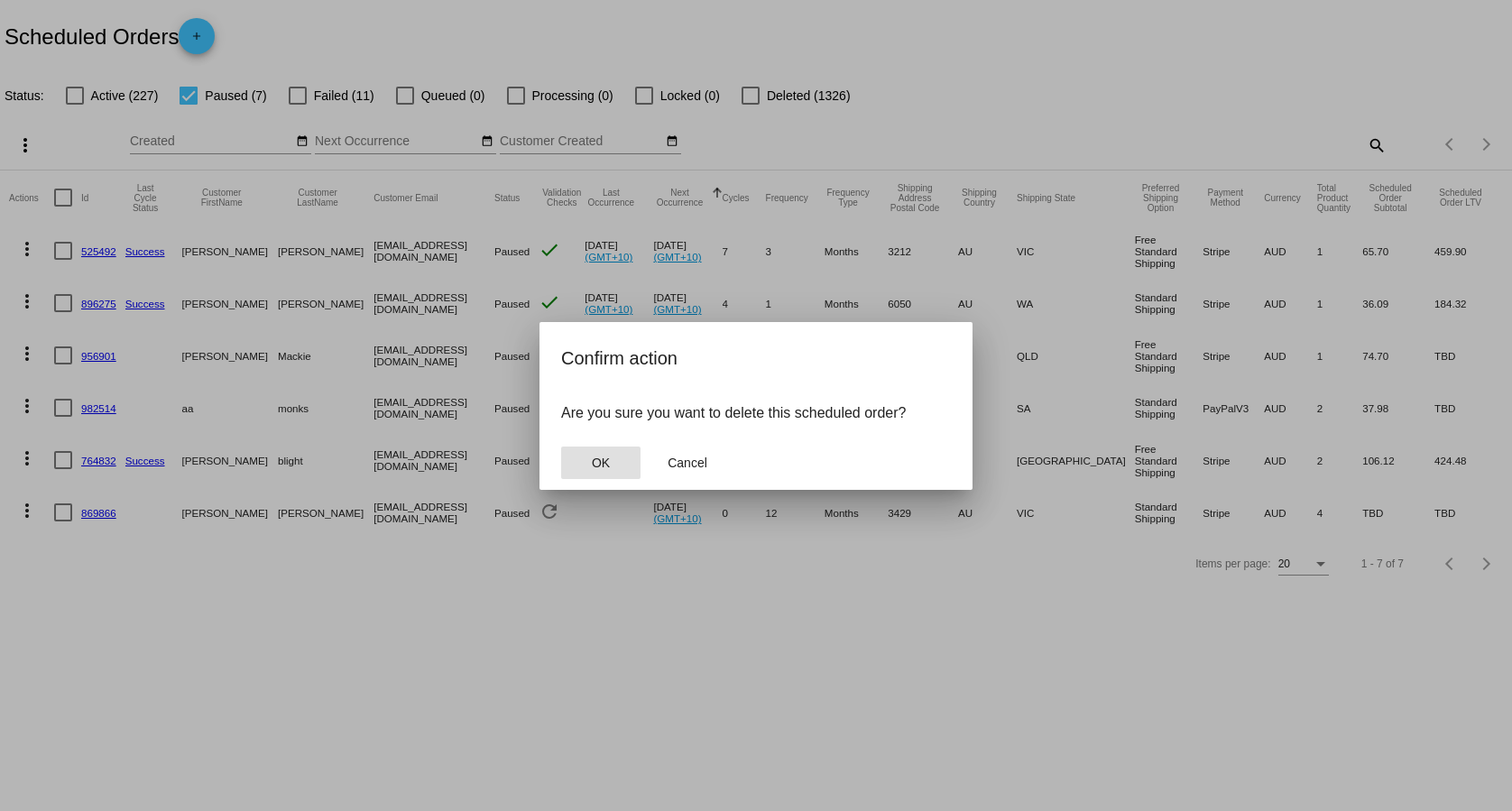
click at [594, 459] on span "OK" at bounding box center [600, 462] width 18 height 14
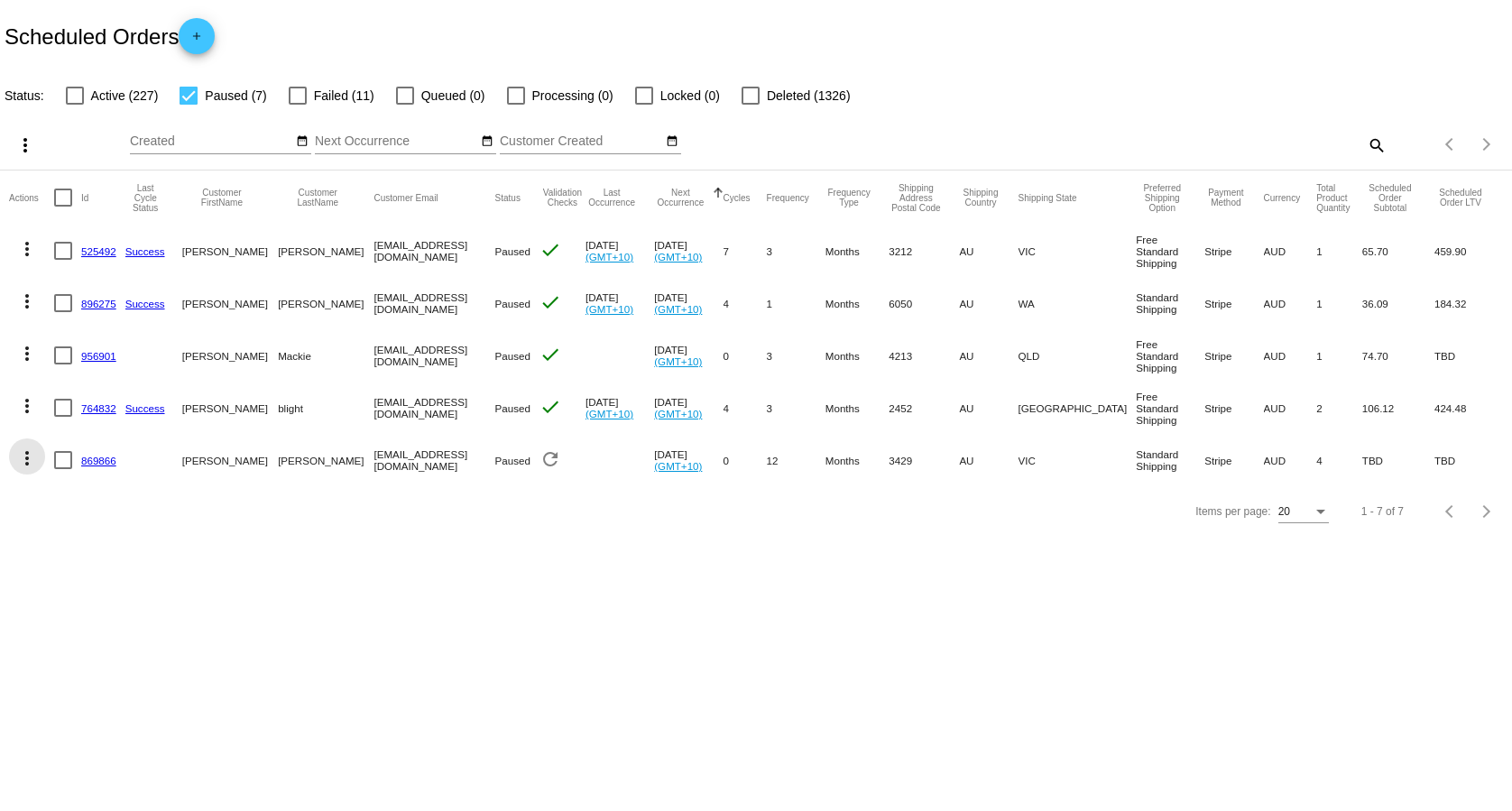
click at [23, 457] on mat-icon "more_vert" at bounding box center [26, 458] width 22 height 22
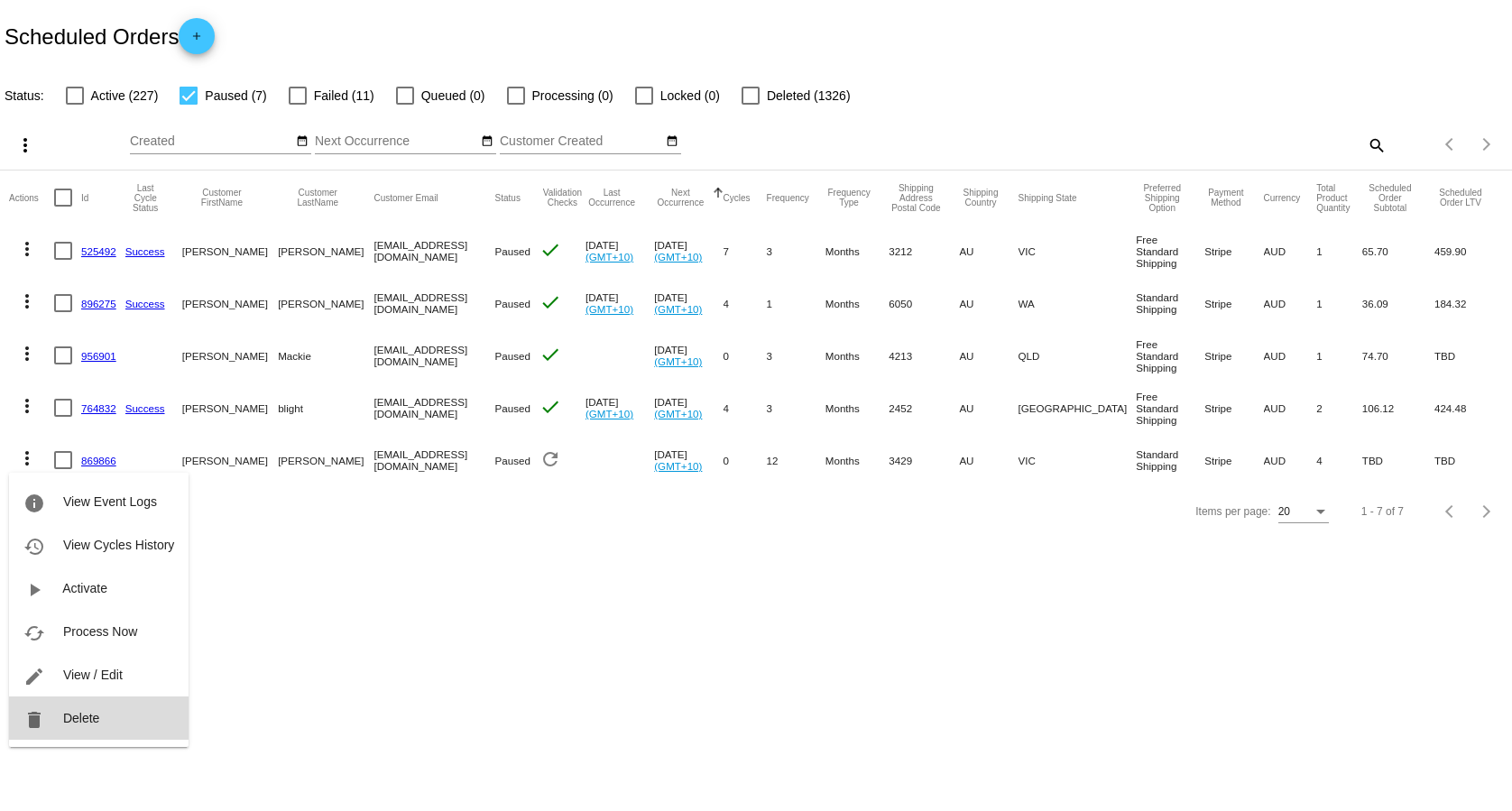
click at [85, 719] on span "Delete" at bounding box center [81, 717] width 37 height 14
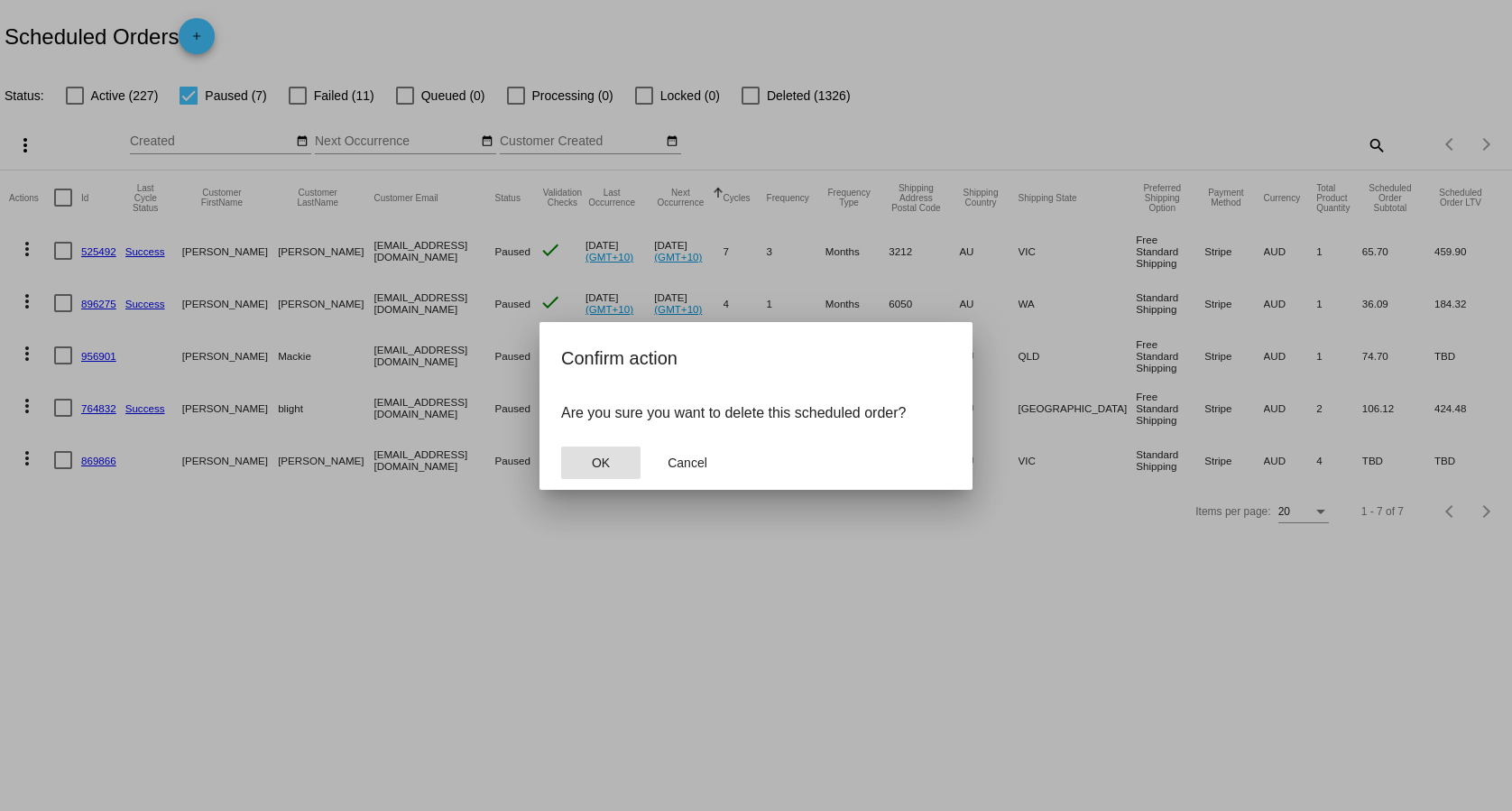
click at [575, 457] on button "OK" at bounding box center [600, 463] width 80 height 33
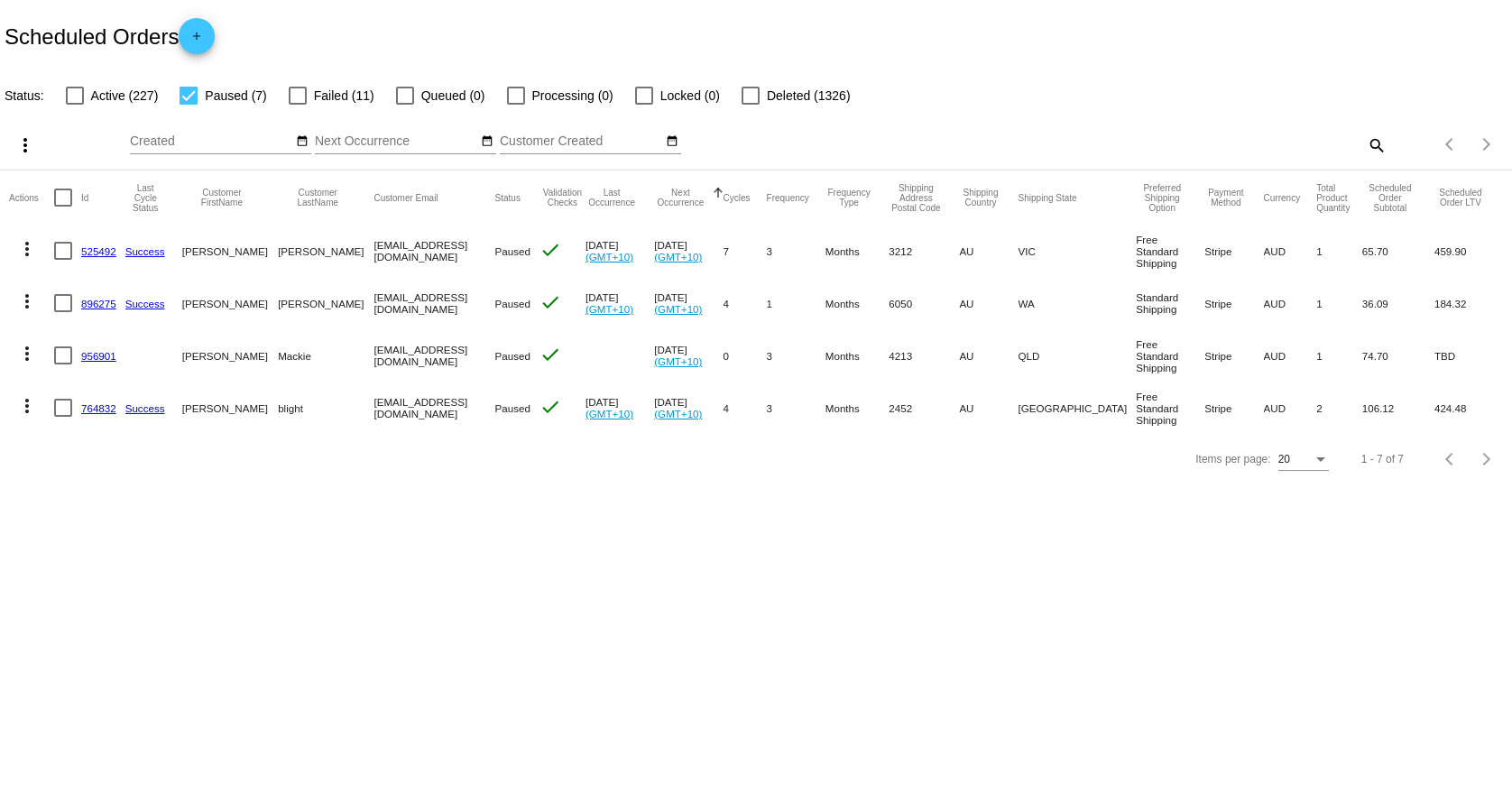
click at [30, 361] on mat-icon "more_vert" at bounding box center [26, 353] width 22 height 22
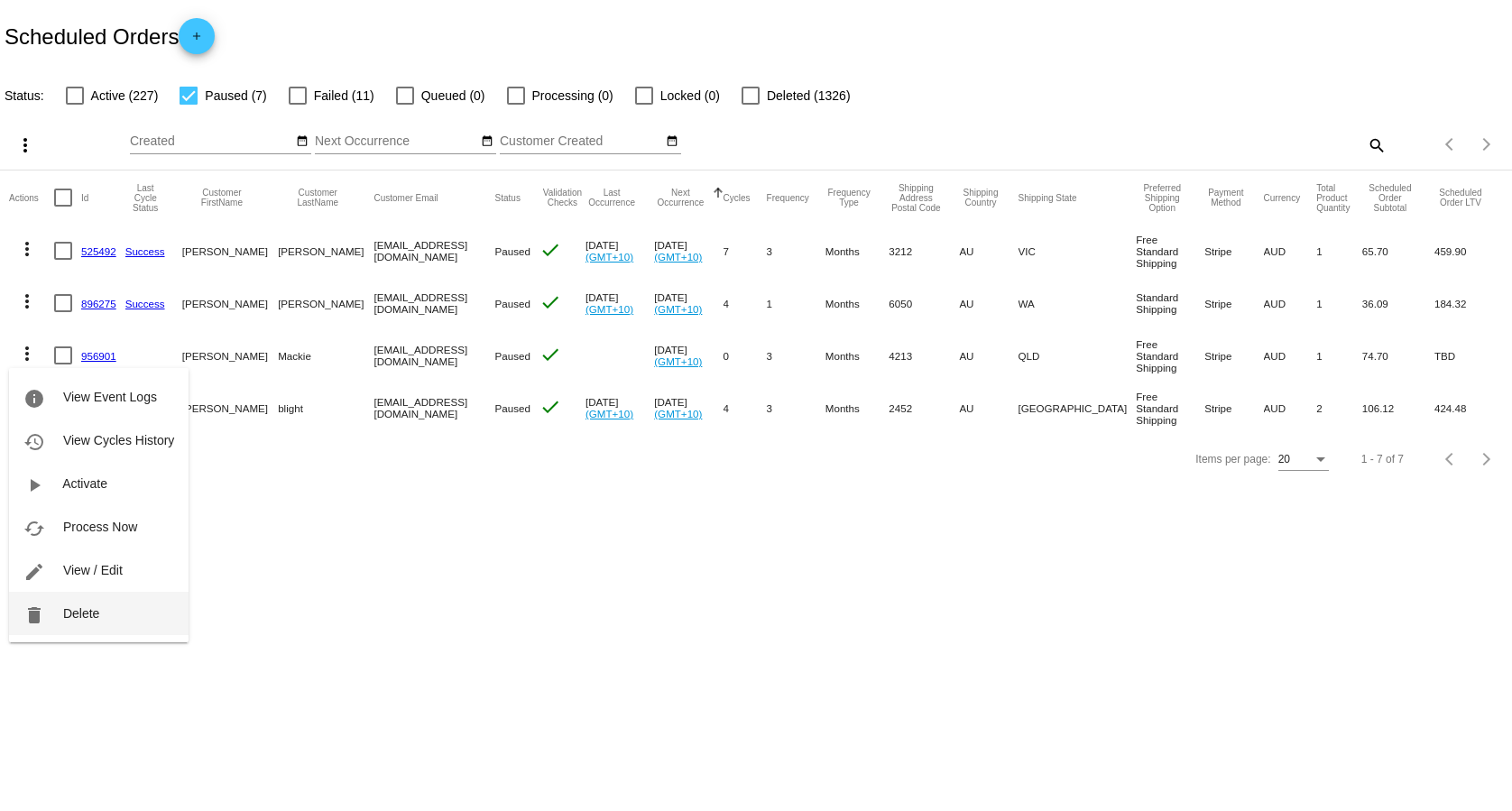
click at [100, 615] on button "delete Delete" at bounding box center [99, 613] width 180 height 43
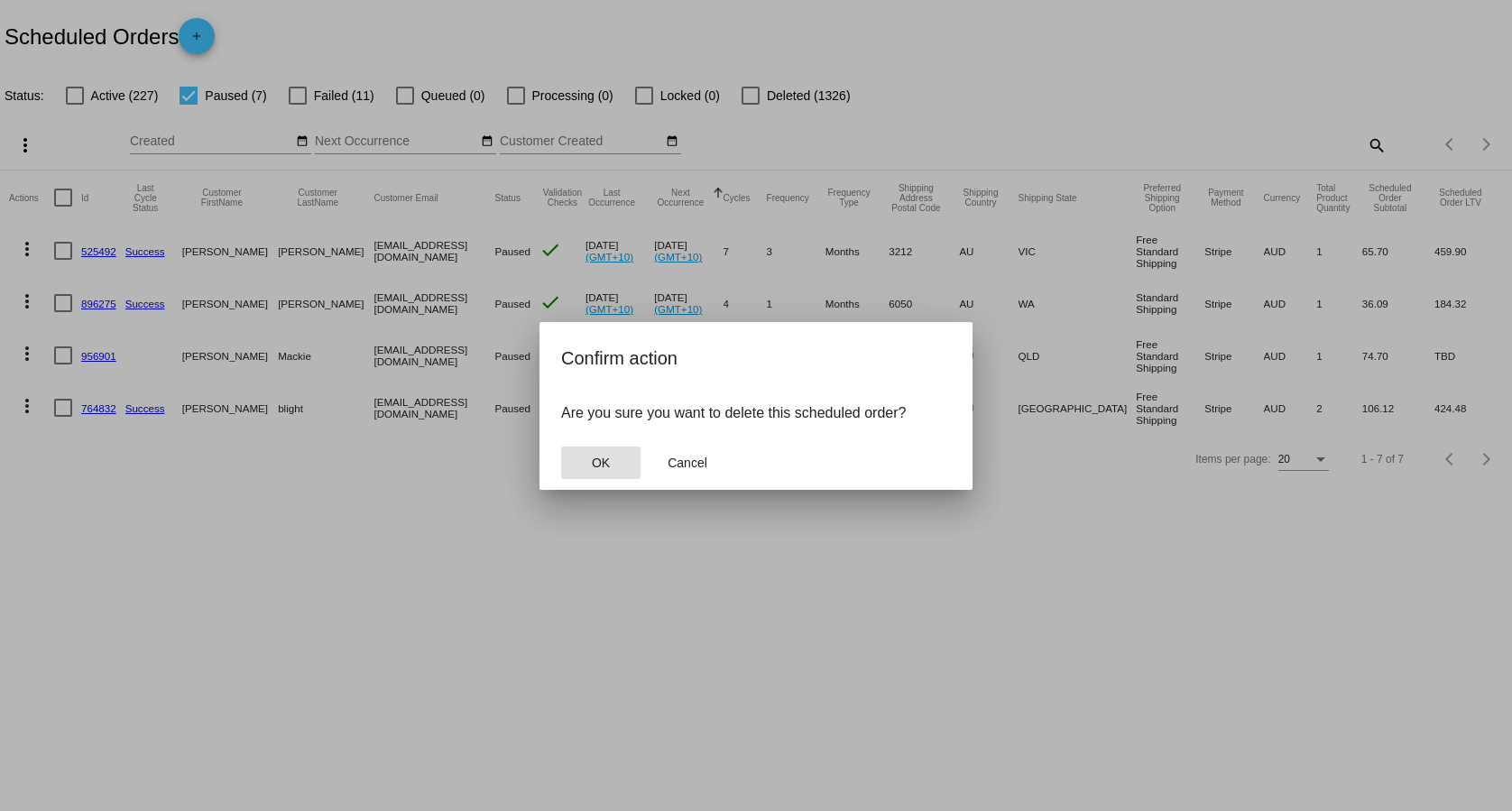
click at [637, 462] on button "OK" at bounding box center [600, 463] width 80 height 33
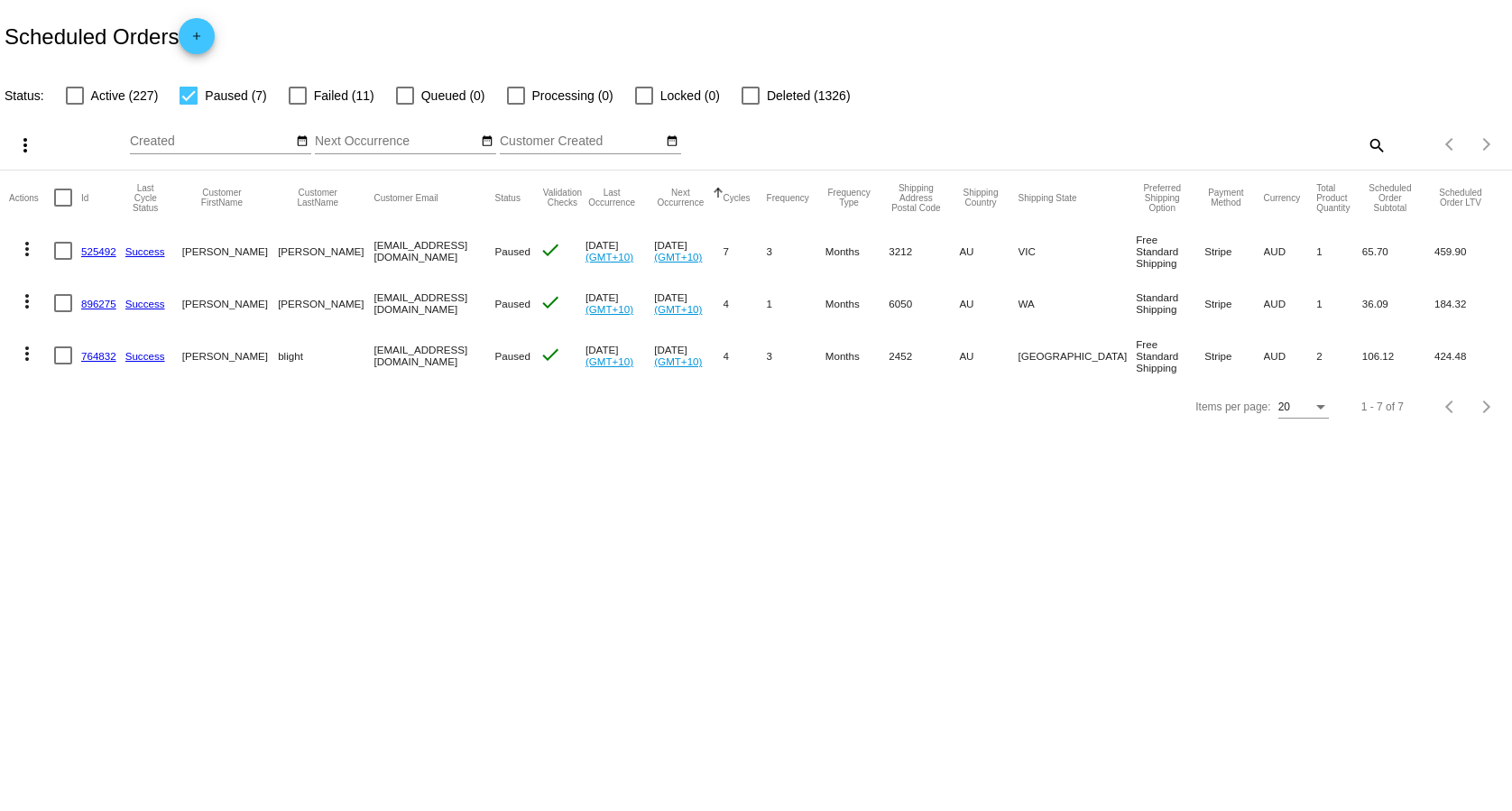
click at [195, 86] on div at bounding box center [188, 95] width 18 height 18
click at [188, 105] on input "Paused (7)" at bounding box center [187, 105] width 1 height 1
checkbox input "false"
click at [288, 94] on mat-checkbox "Failed (11)" at bounding box center [320, 96] width 108 height 22
click at [298, 94] on div at bounding box center [297, 95] width 18 height 18
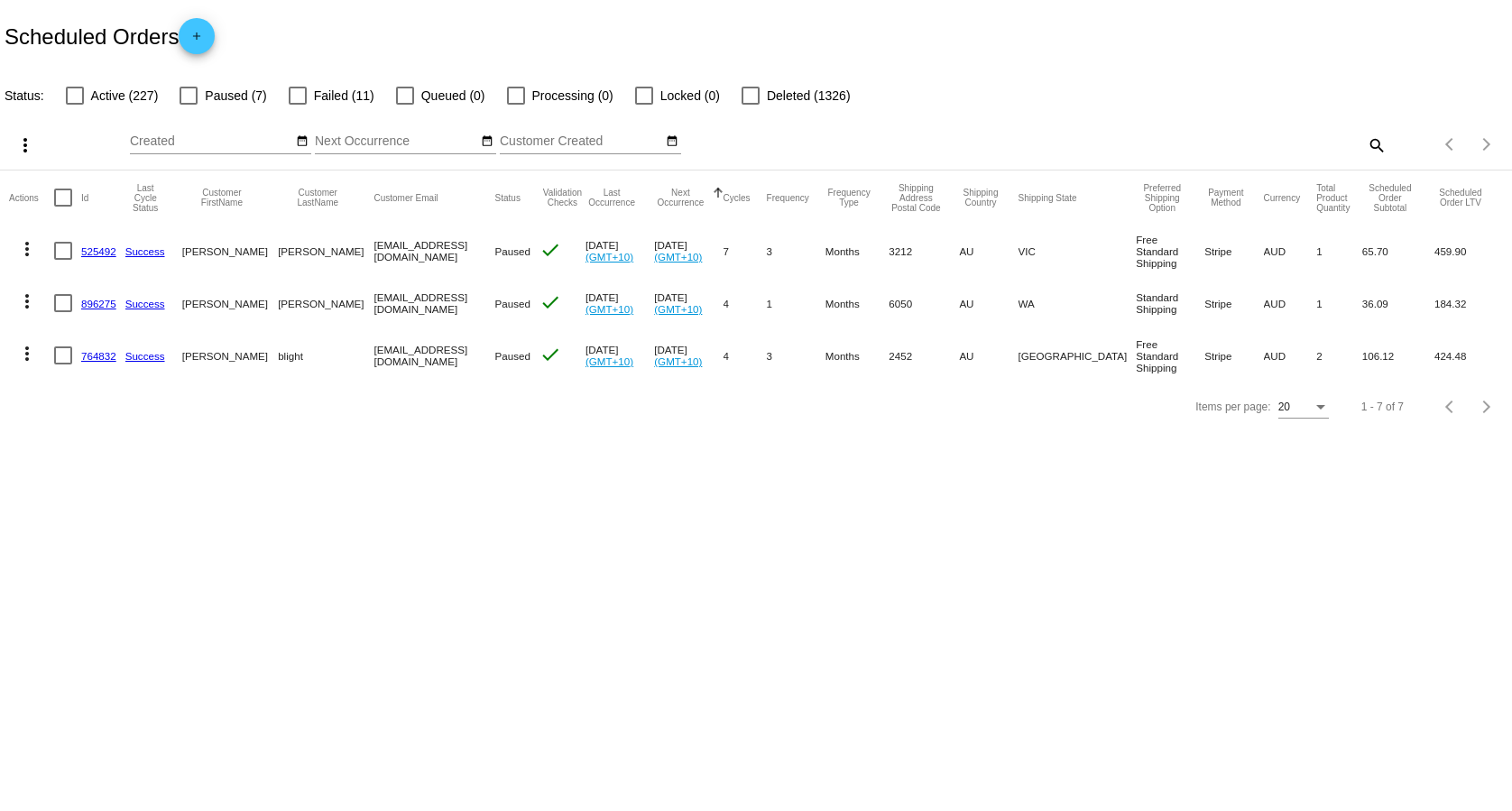
click at [298, 105] on input "Failed (11)" at bounding box center [297, 105] width 1 height 1
checkbox input "true"
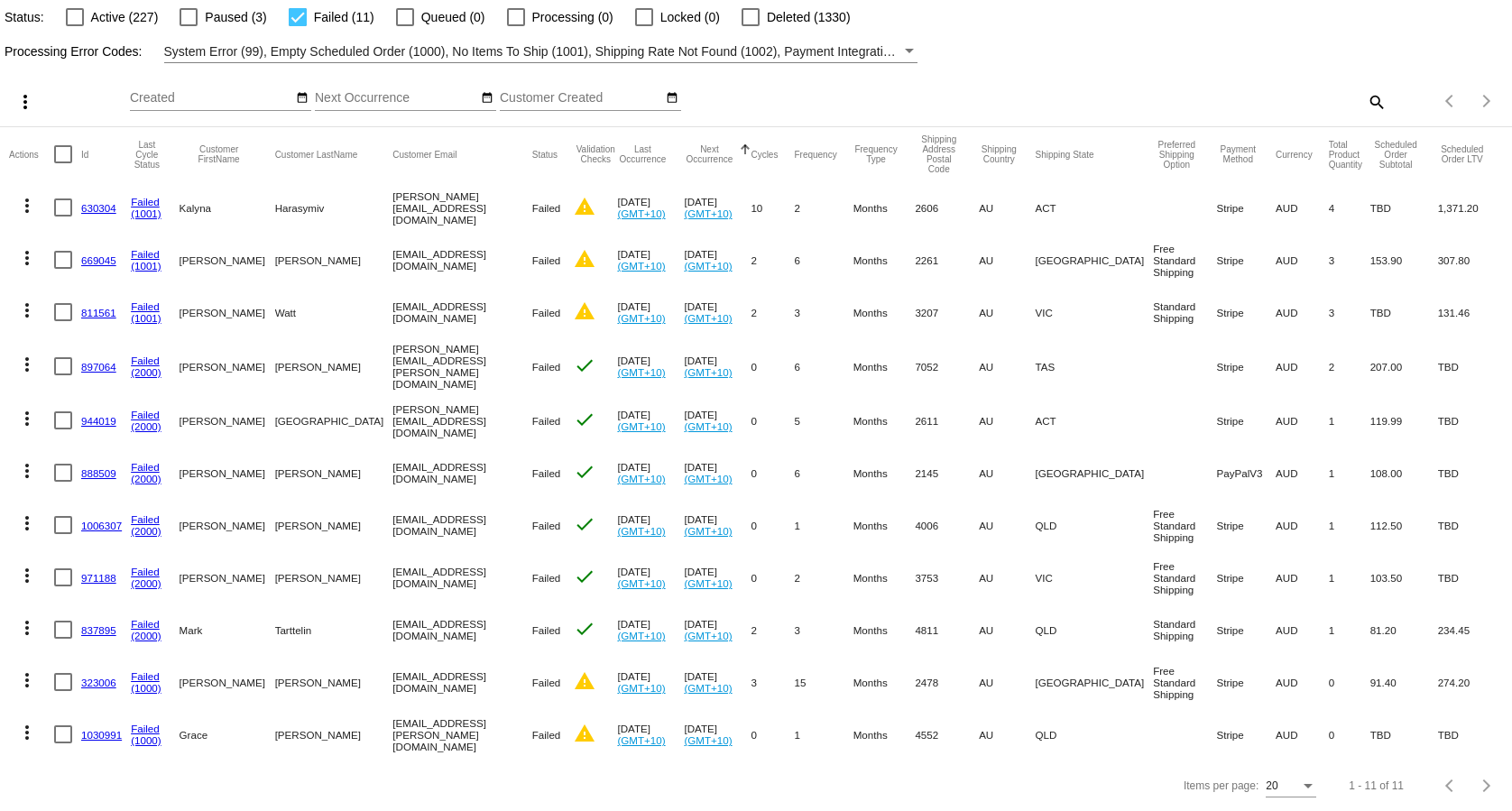
click at [143, 219] on link "(1001)" at bounding box center [146, 213] width 31 height 12
click at [32, 216] on mat-icon "more_vert" at bounding box center [26, 205] width 22 height 22
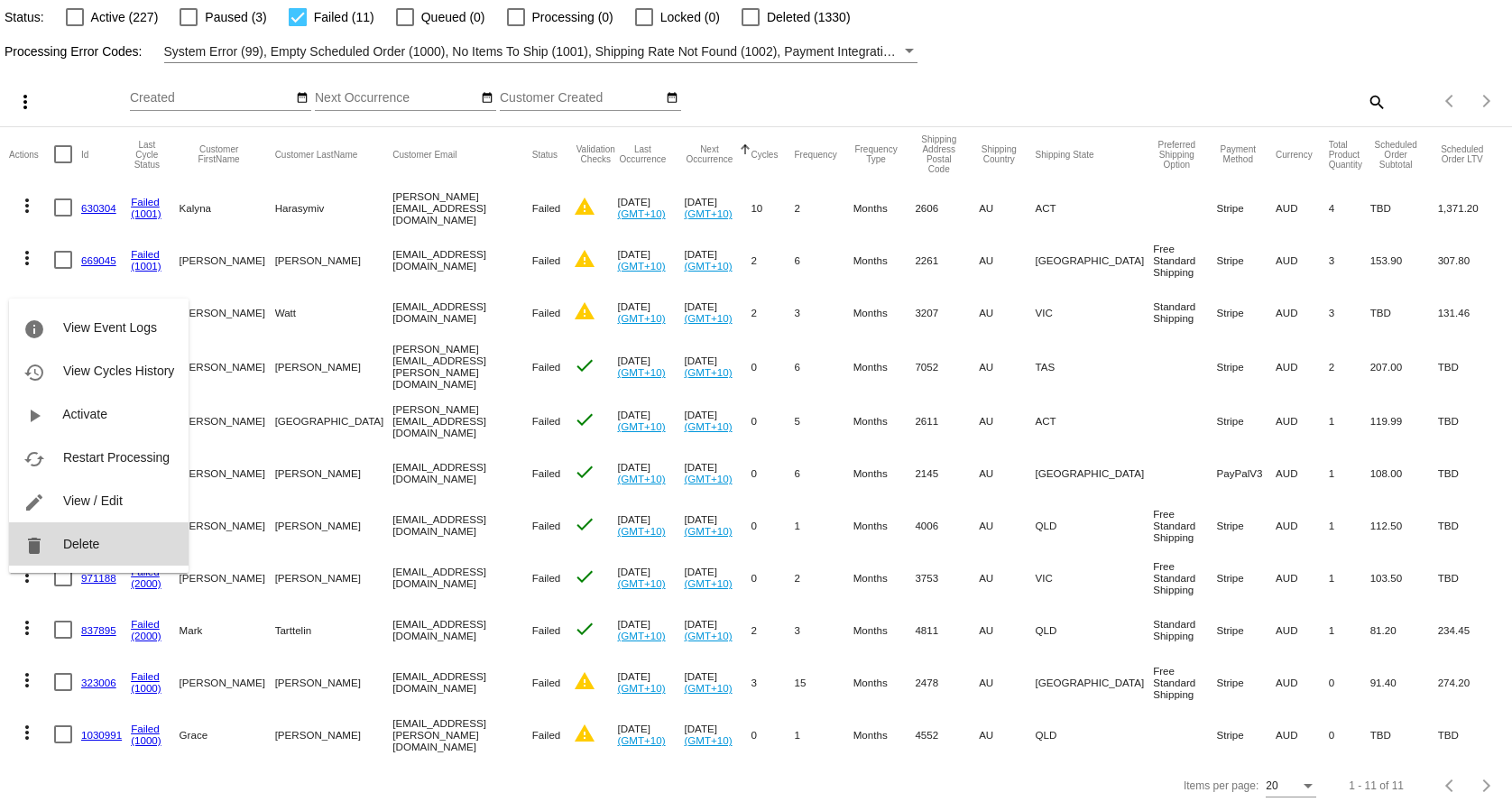
click at [87, 548] on span "Delete" at bounding box center [81, 543] width 37 height 14
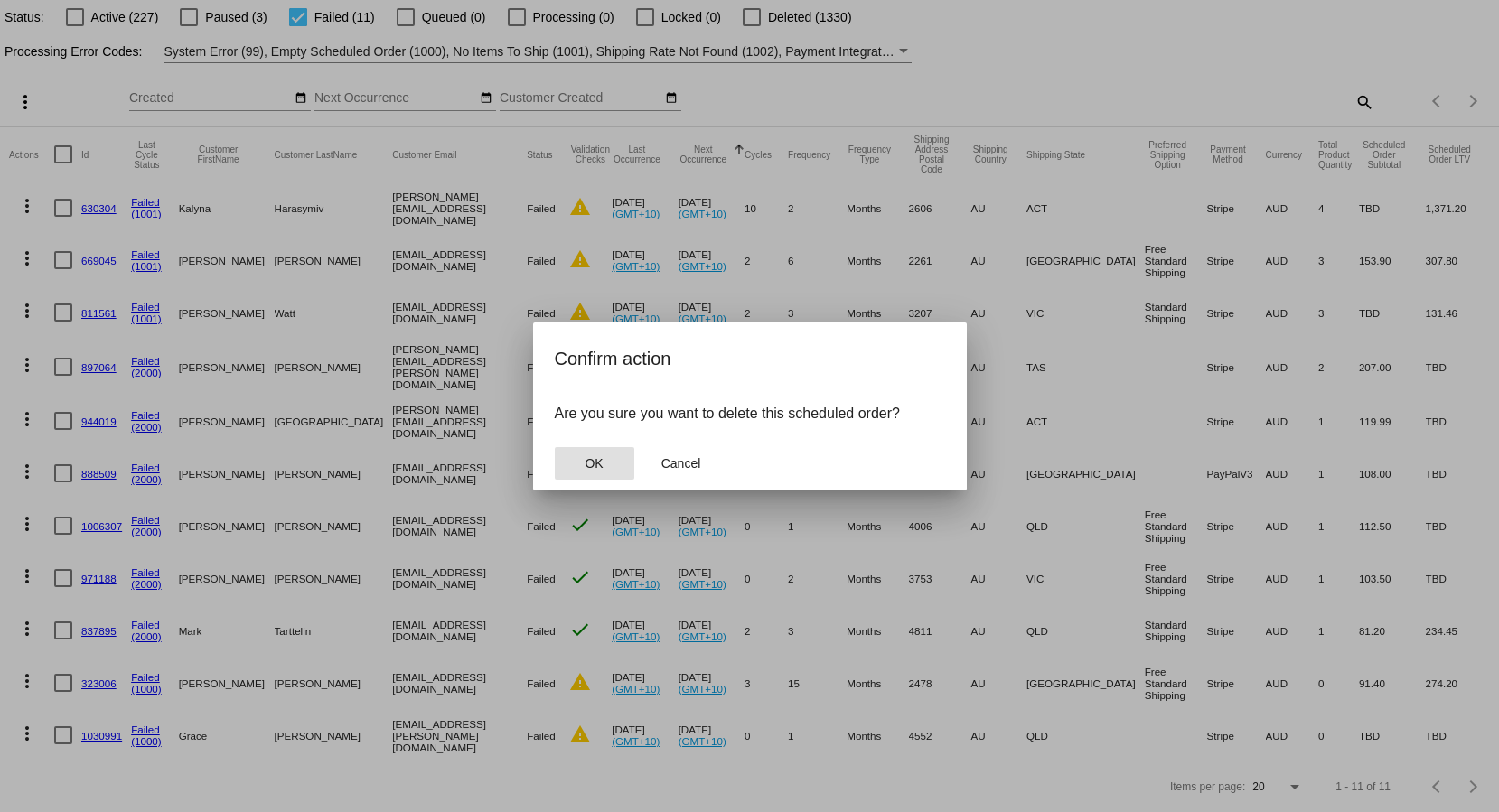
click at [604, 460] on button "OK" at bounding box center [594, 463] width 80 height 33
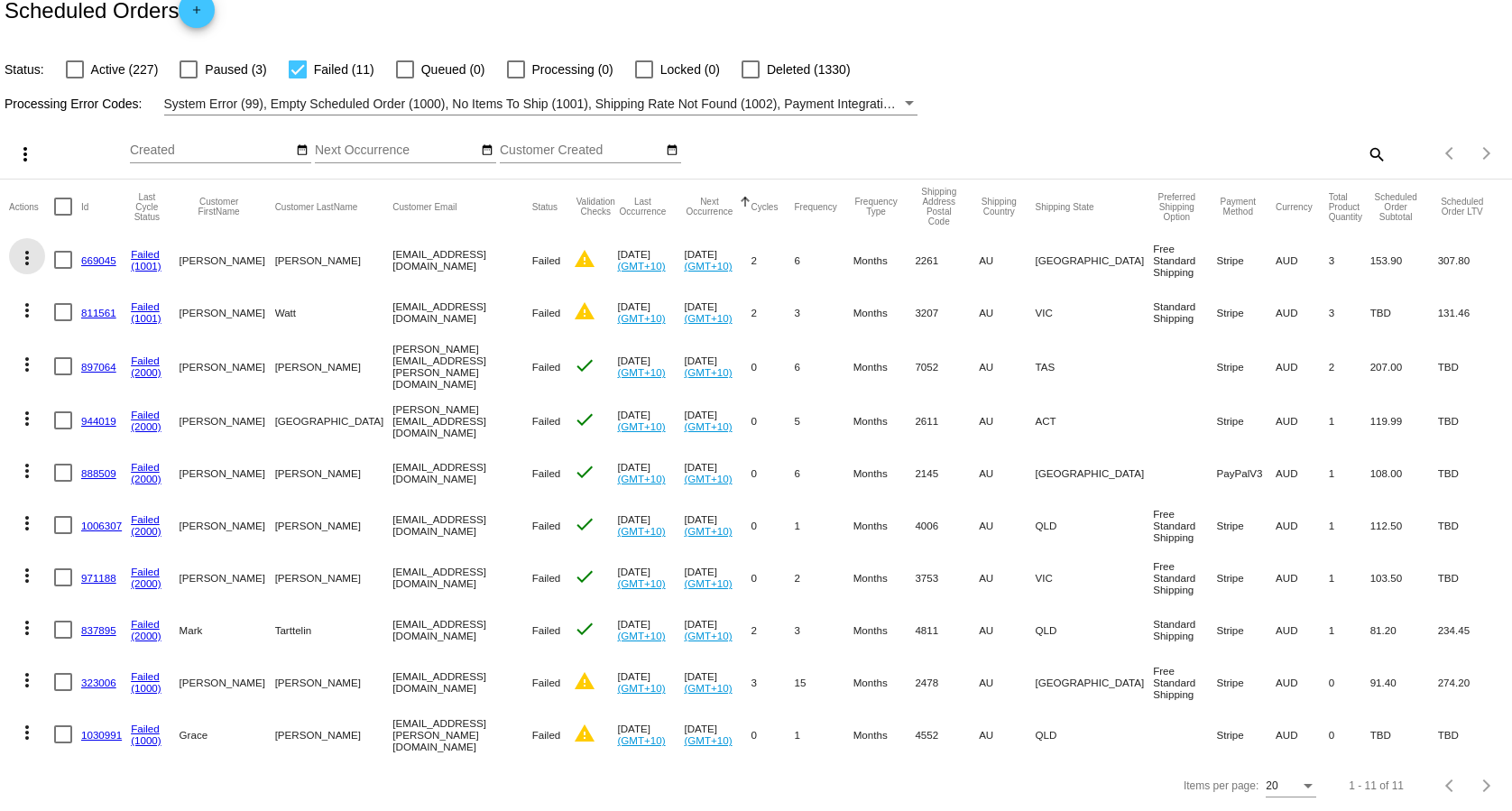
click at [36, 269] on mat-icon "more_vert" at bounding box center [26, 258] width 22 height 22
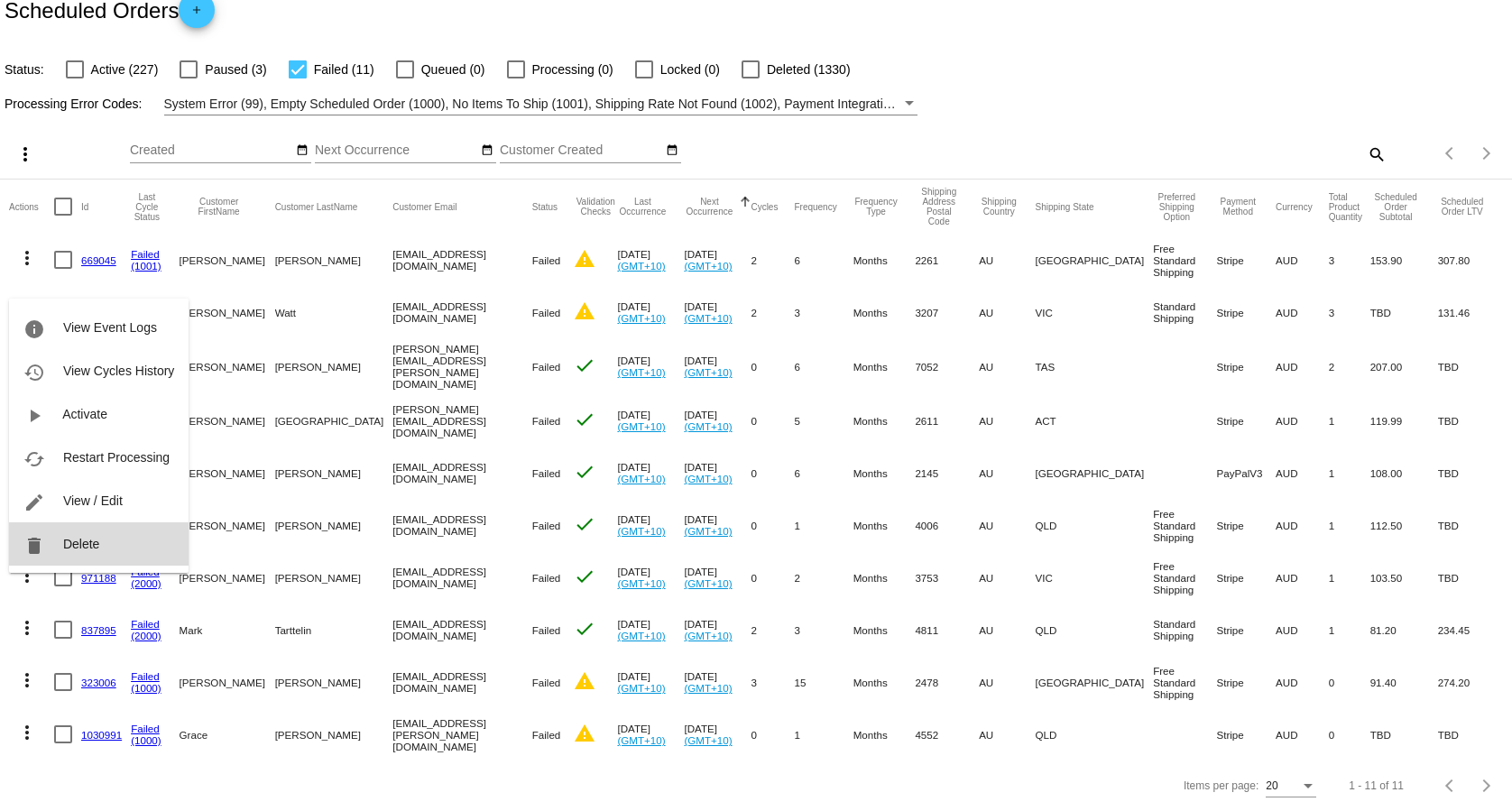
click at [62, 546] on button "delete Delete" at bounding box center [99, 544] width 180 height 43
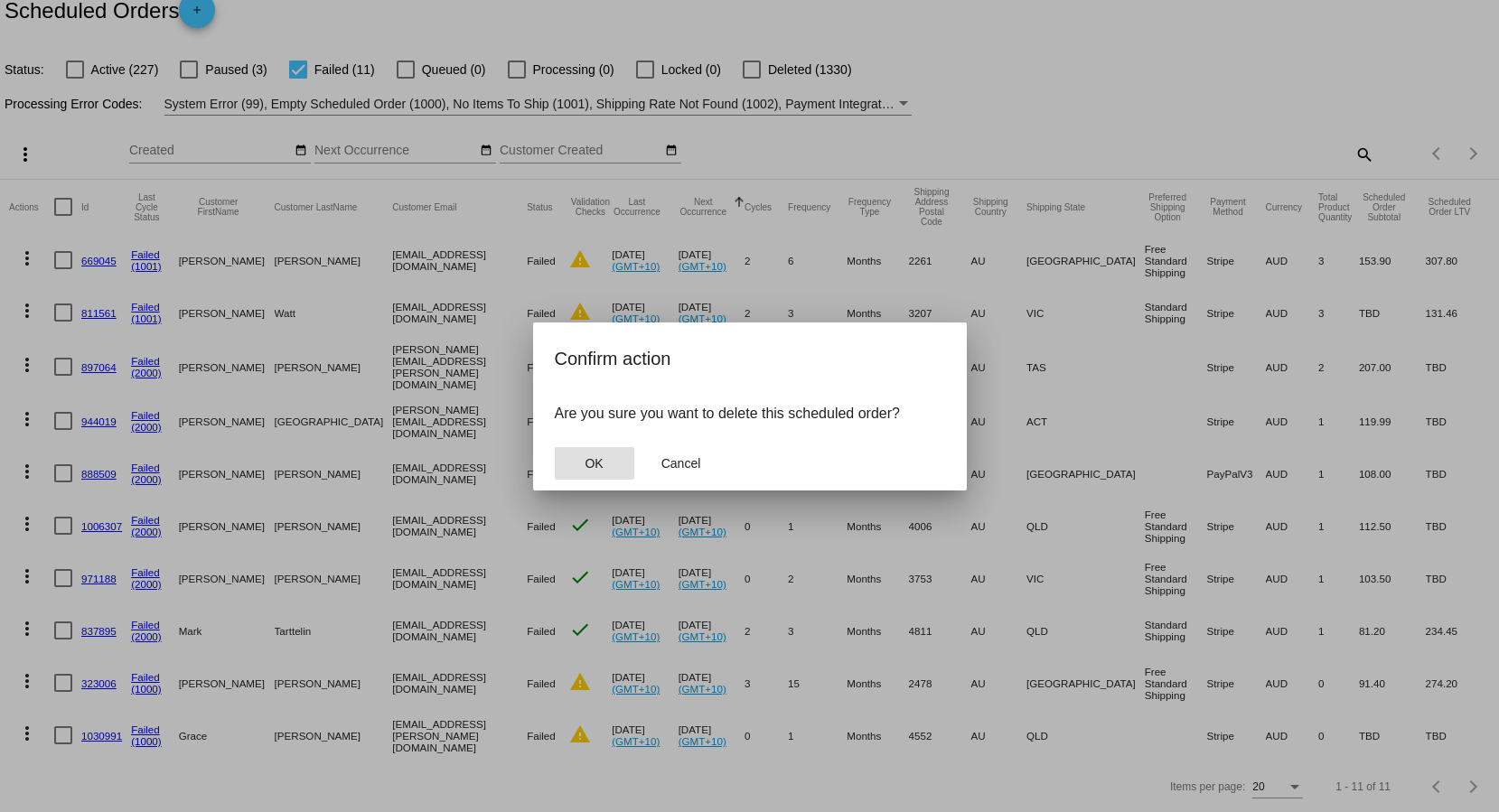
click at [623, 457] on button "OK" at bounding box center [594, 463] width 80 height 33
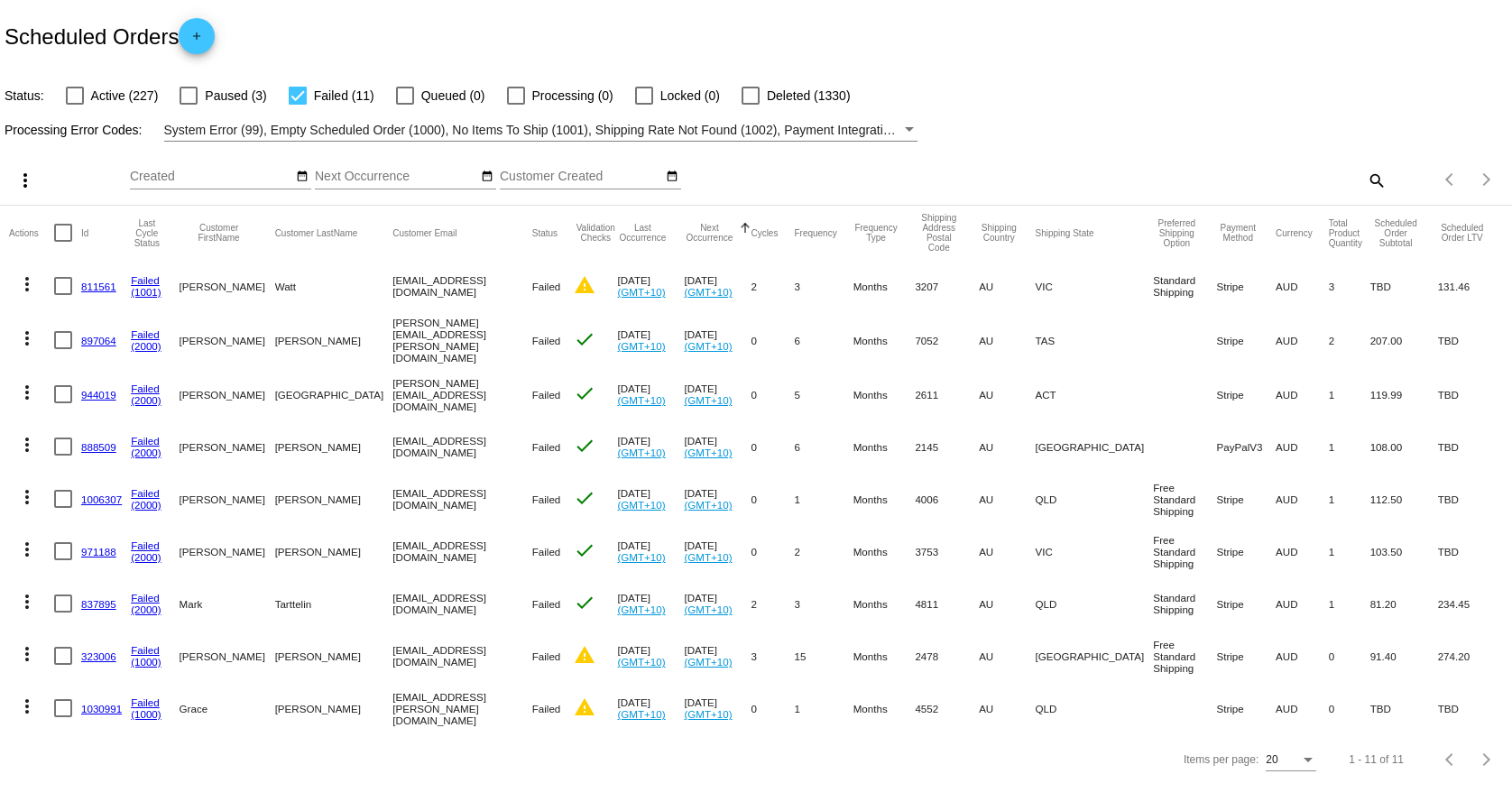
click at [30, 286] on mat-icon "more_vert" at bounding box center [26, 284] width 22 height 22
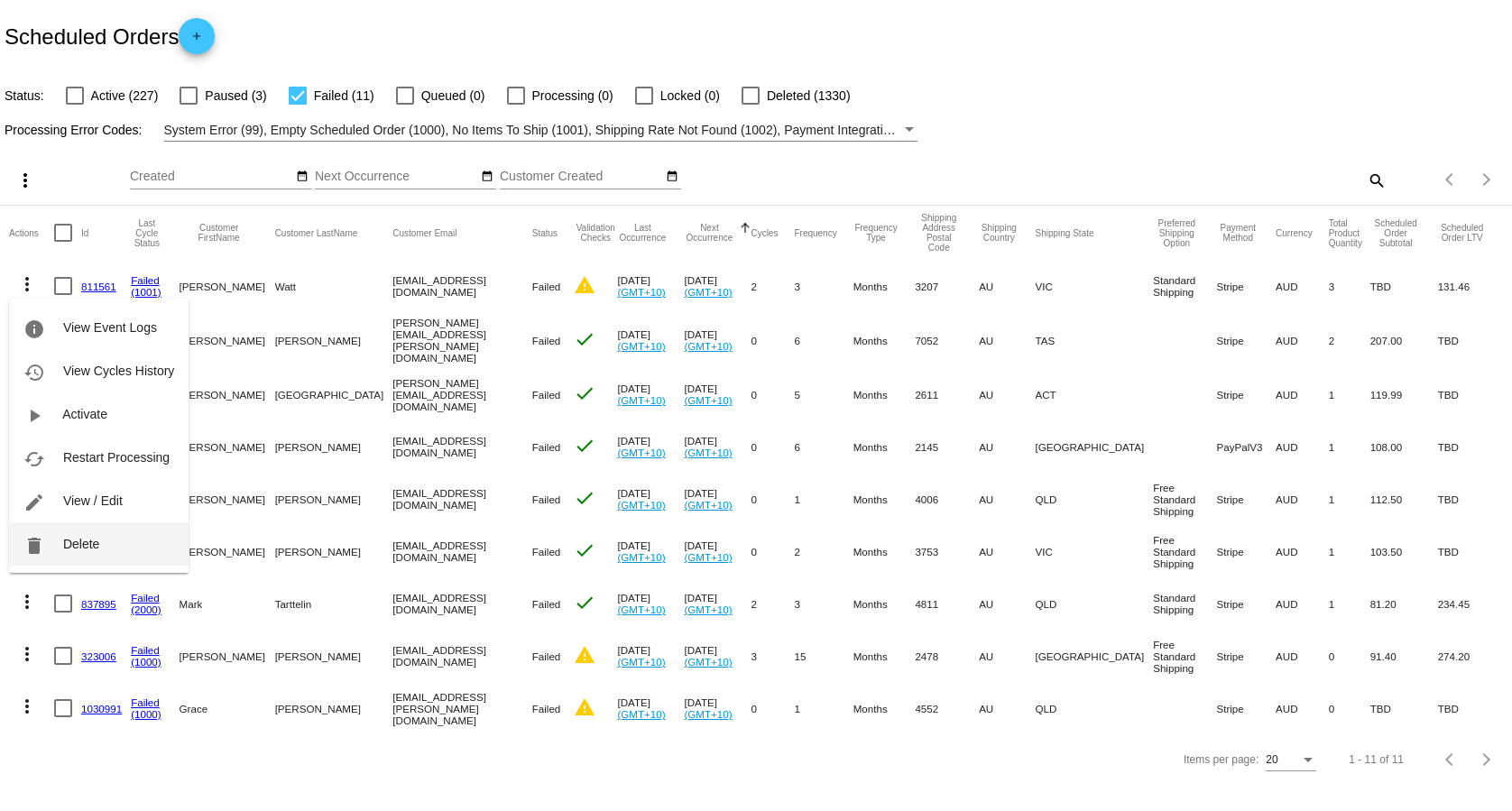
click at [143, 543] on button "delete Delete" at bounding box center [99, 544] width 180 height 43
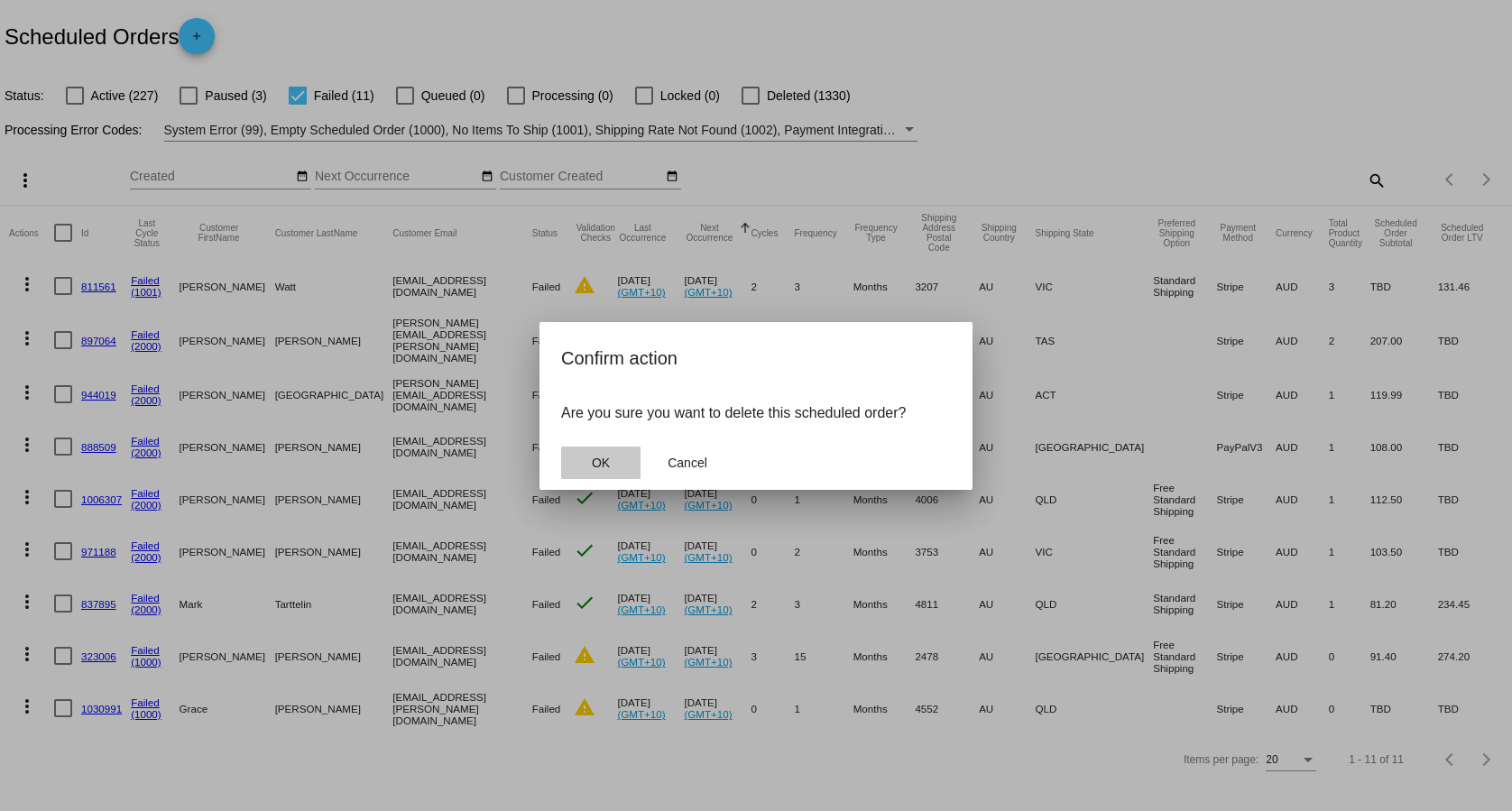
click at [603, 469] on span "OK" at bounding box center [600, 462] width 18 height 14
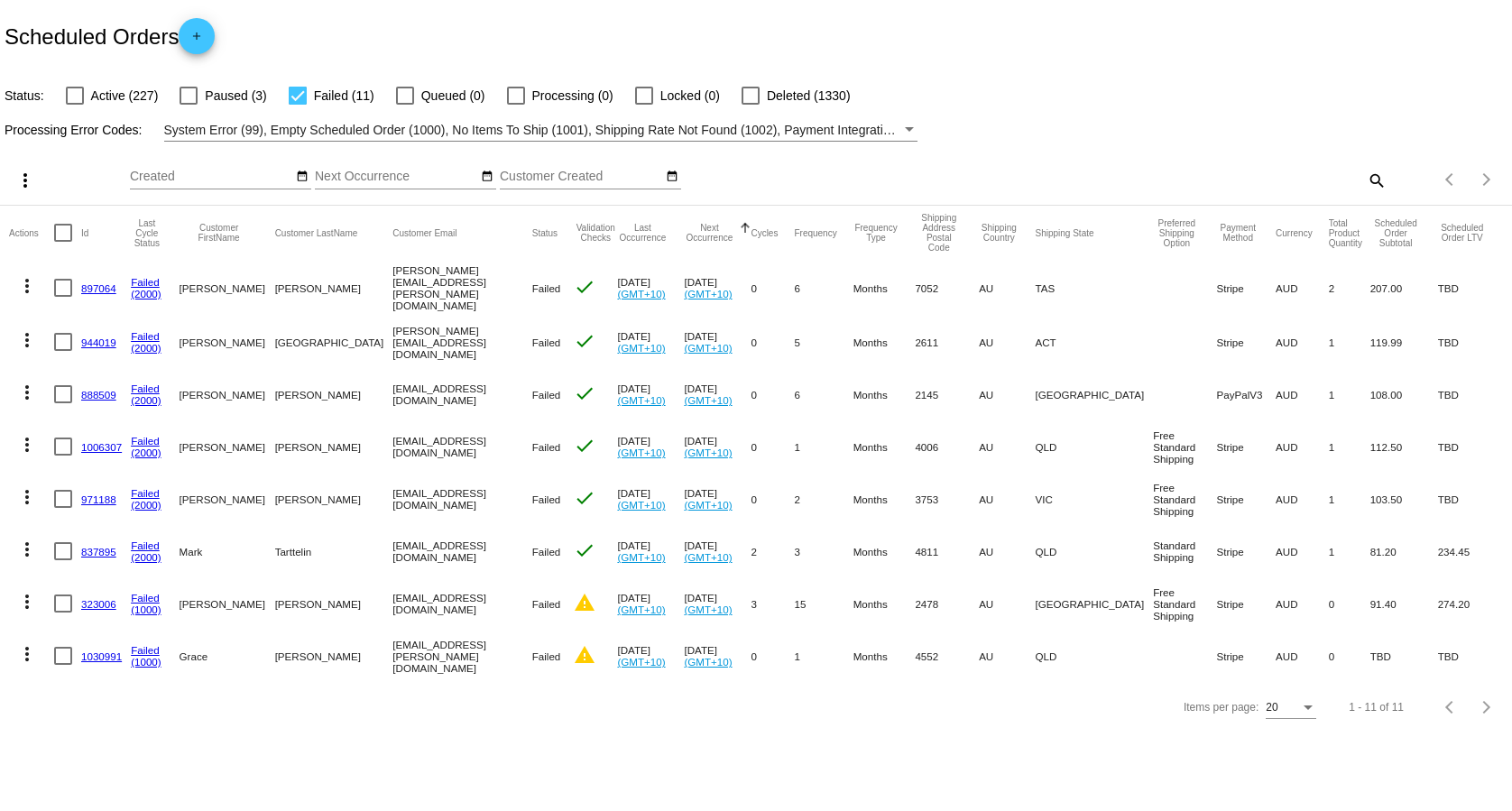
click at [146, 295] on link "(2000)" at bounding box center [146, 293] width 31 height 12
click at [30, 279] on mat-icon "more_vert" at bounding box center [26, 286] width 22 height 22
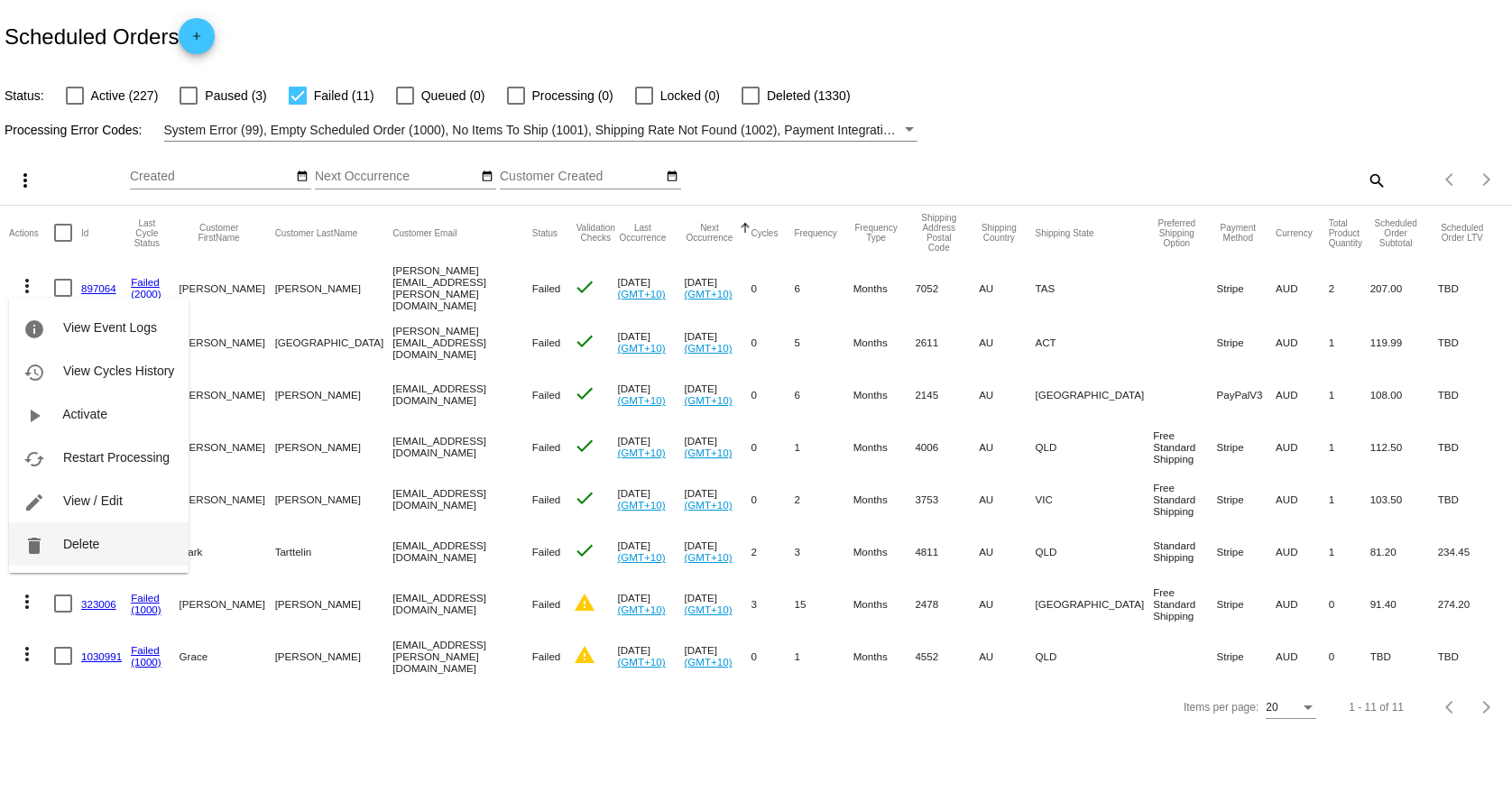
click at [82, 542] on span "Delete" at bounding box center [81, 543] width 37 height 14
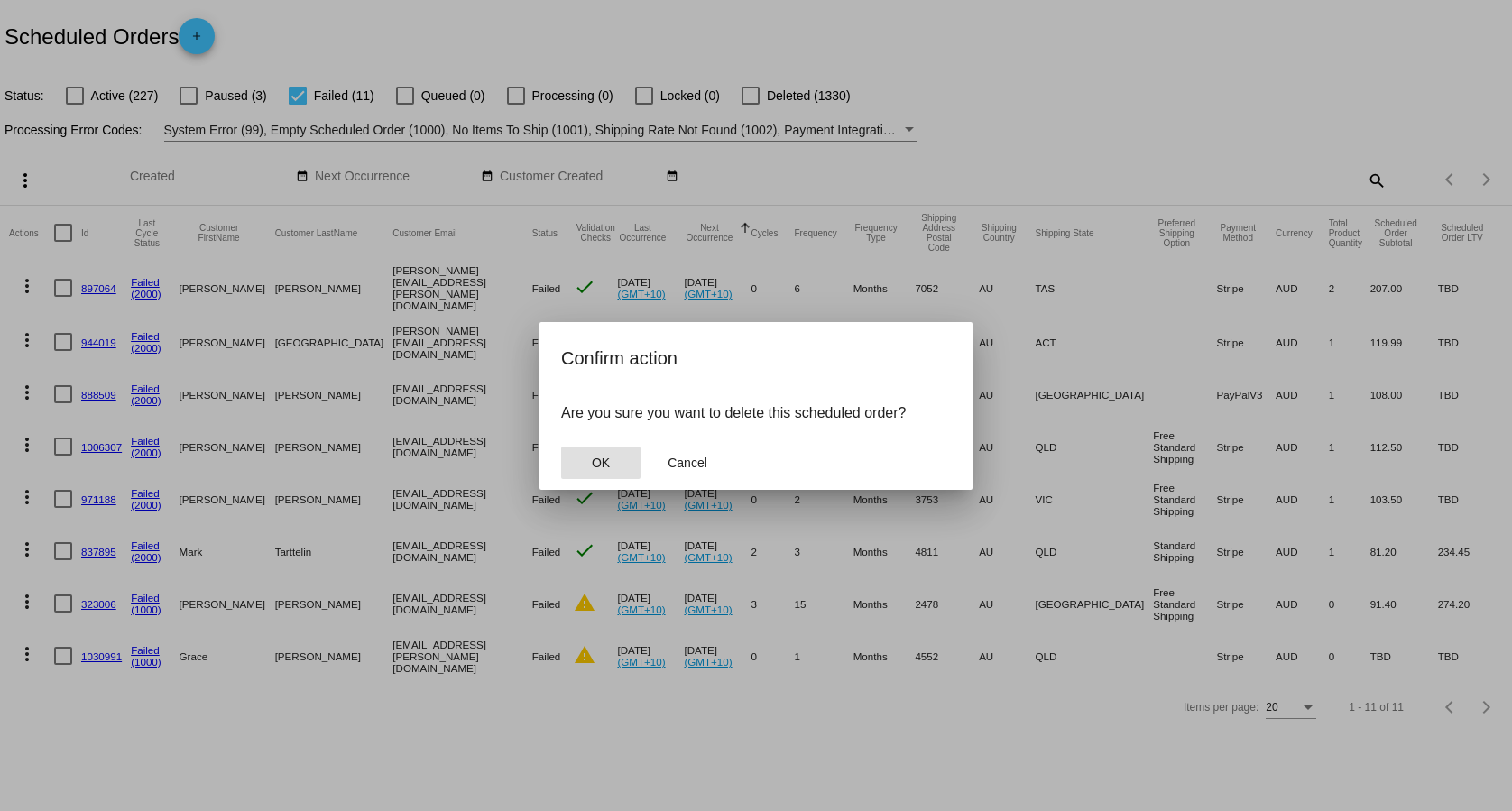
click at [584, 457] on button "OK" at bounding box center [600, 463] width 80 height 33
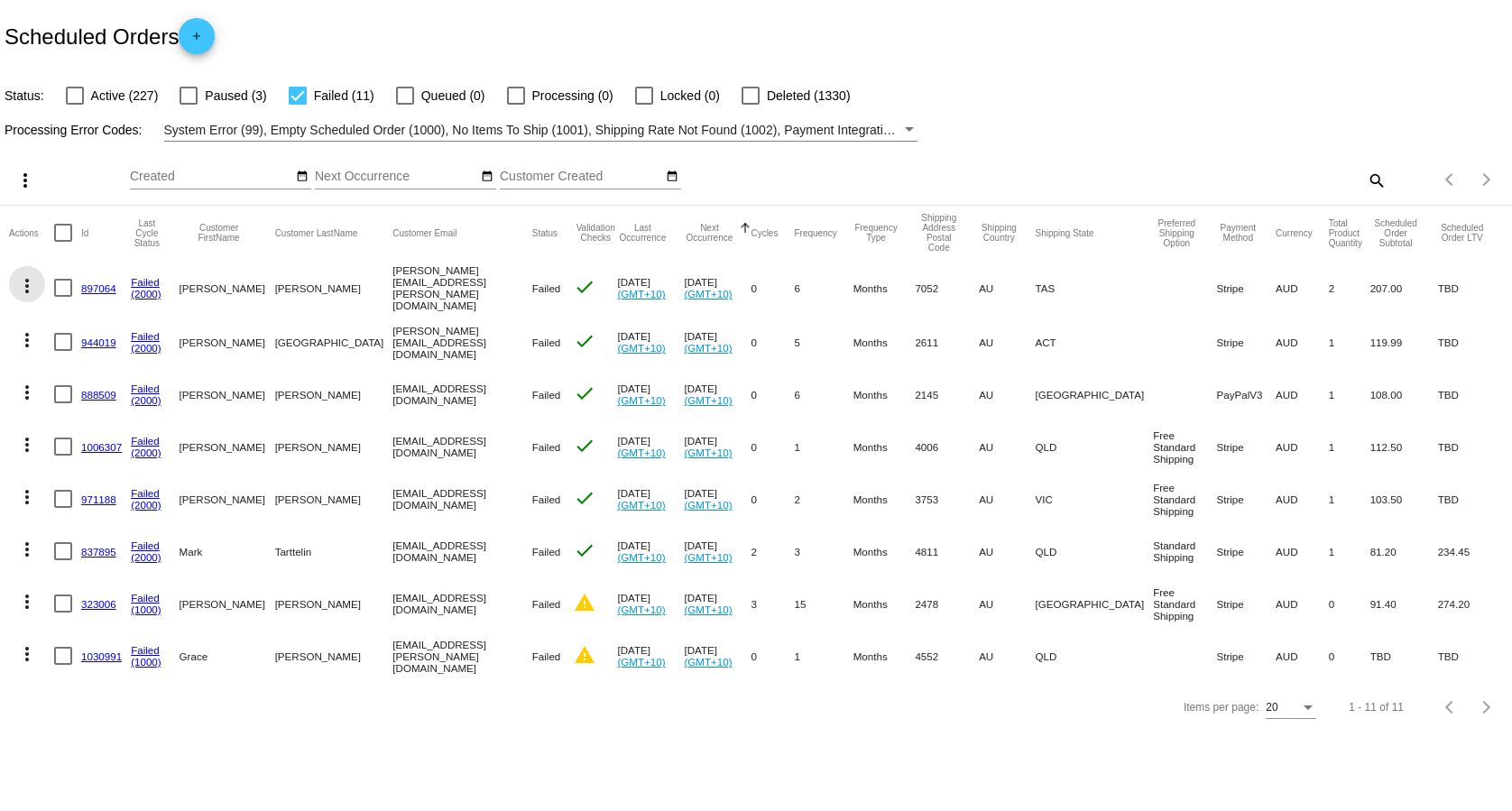
click at [25, 287] on mat-icon "more_vert" at bounding box center [26, 286] width 22 height 22
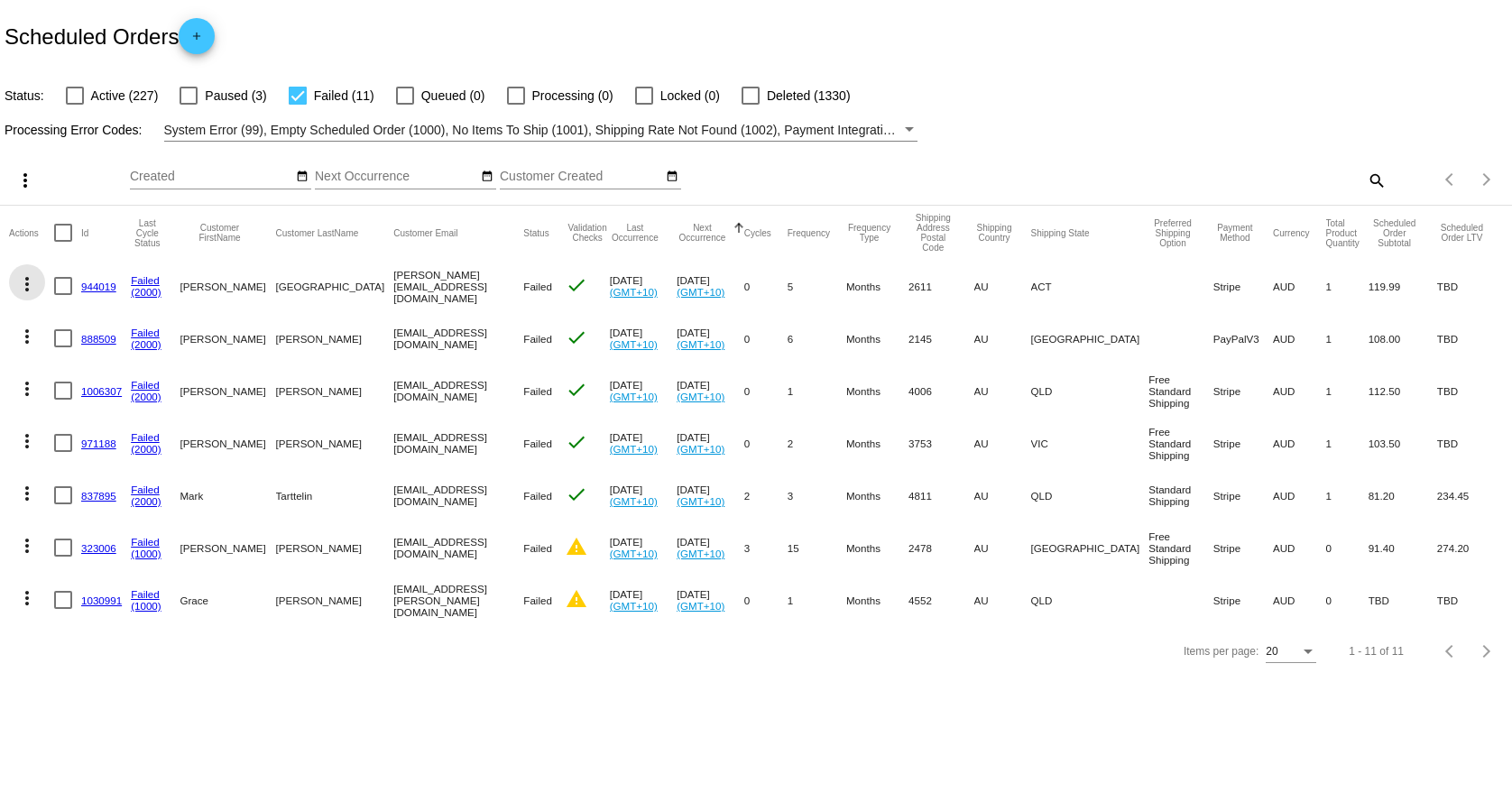
click at [37, 286] on mat-icon "more_vert" at bounding box center [26, 284] width 22 height 22
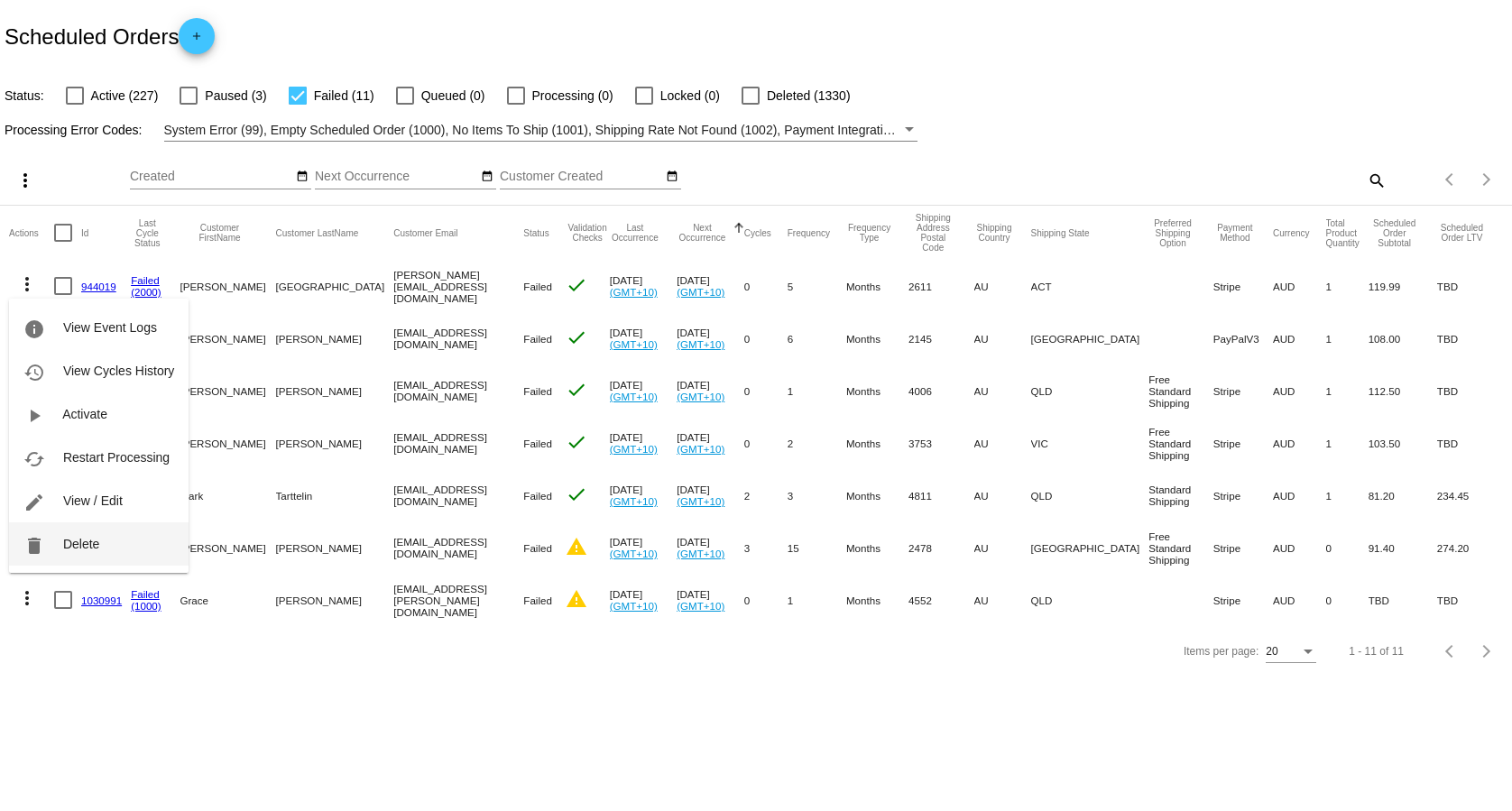
click at [103, 533] on button "delete Delete" at bounding box center [99, 544] width 180 height 43
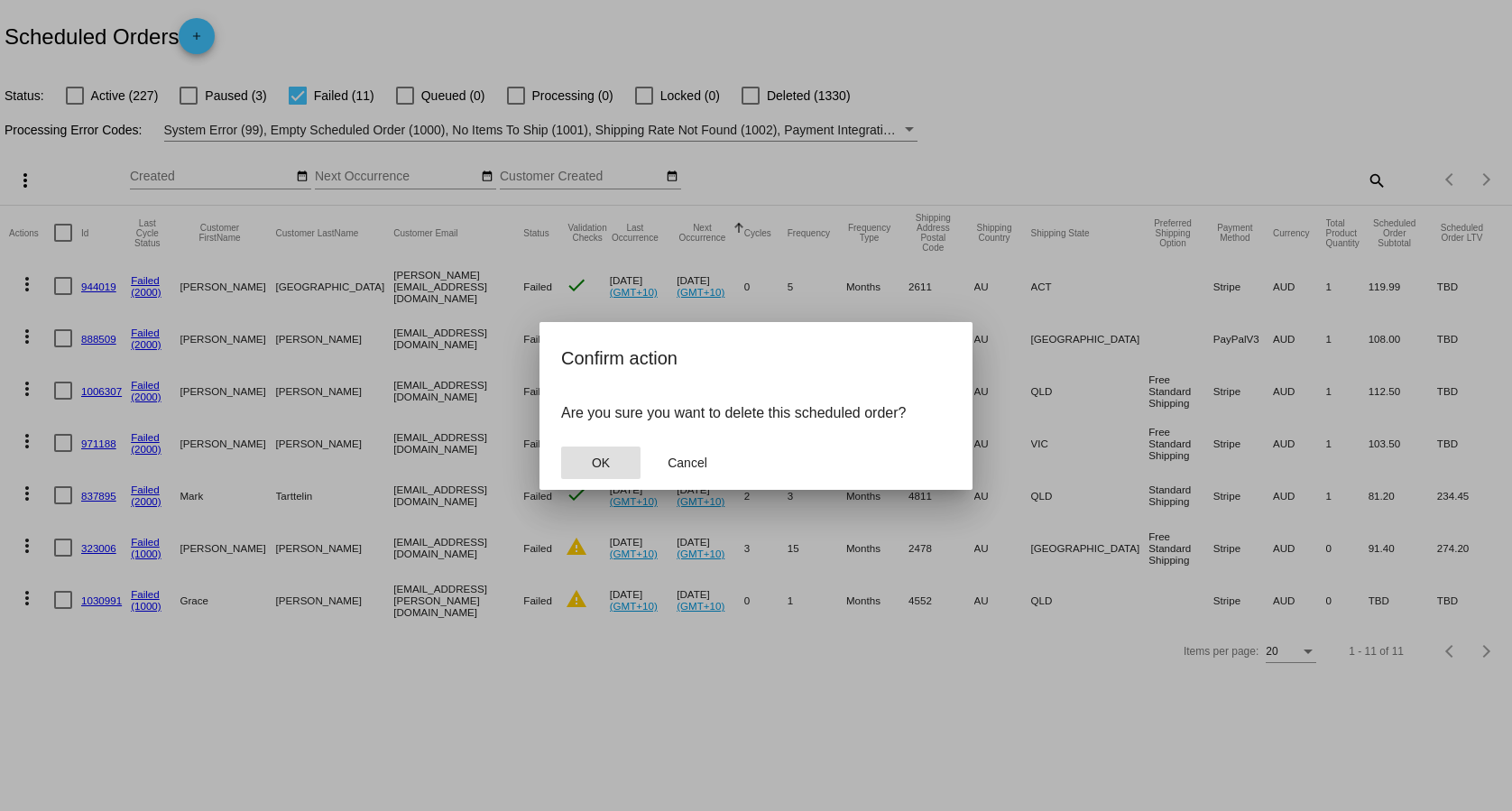
click at [554, 458] on mat-dialog-container "Confirm action Are you sure you want to delete this scheduled order? OK Cancel" at bounding box center [756, 406] width 433 height 168
click at [588, 461] on button "OK" at bounding box center [600, 463] width 80 height 33
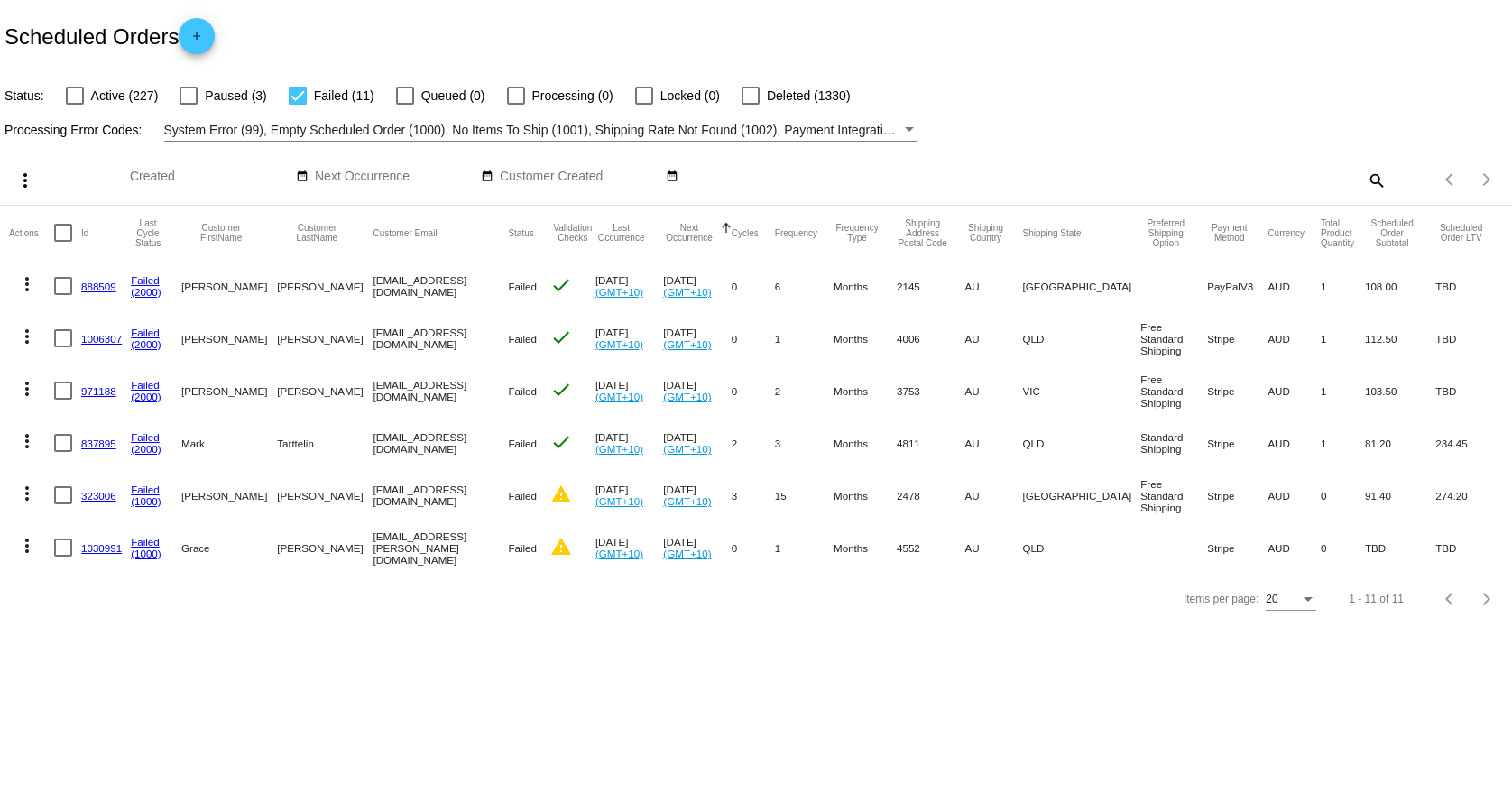
click at [25, 282] on mat-icon "more_vert" at bounding box center [26, 284] width 22 height 22
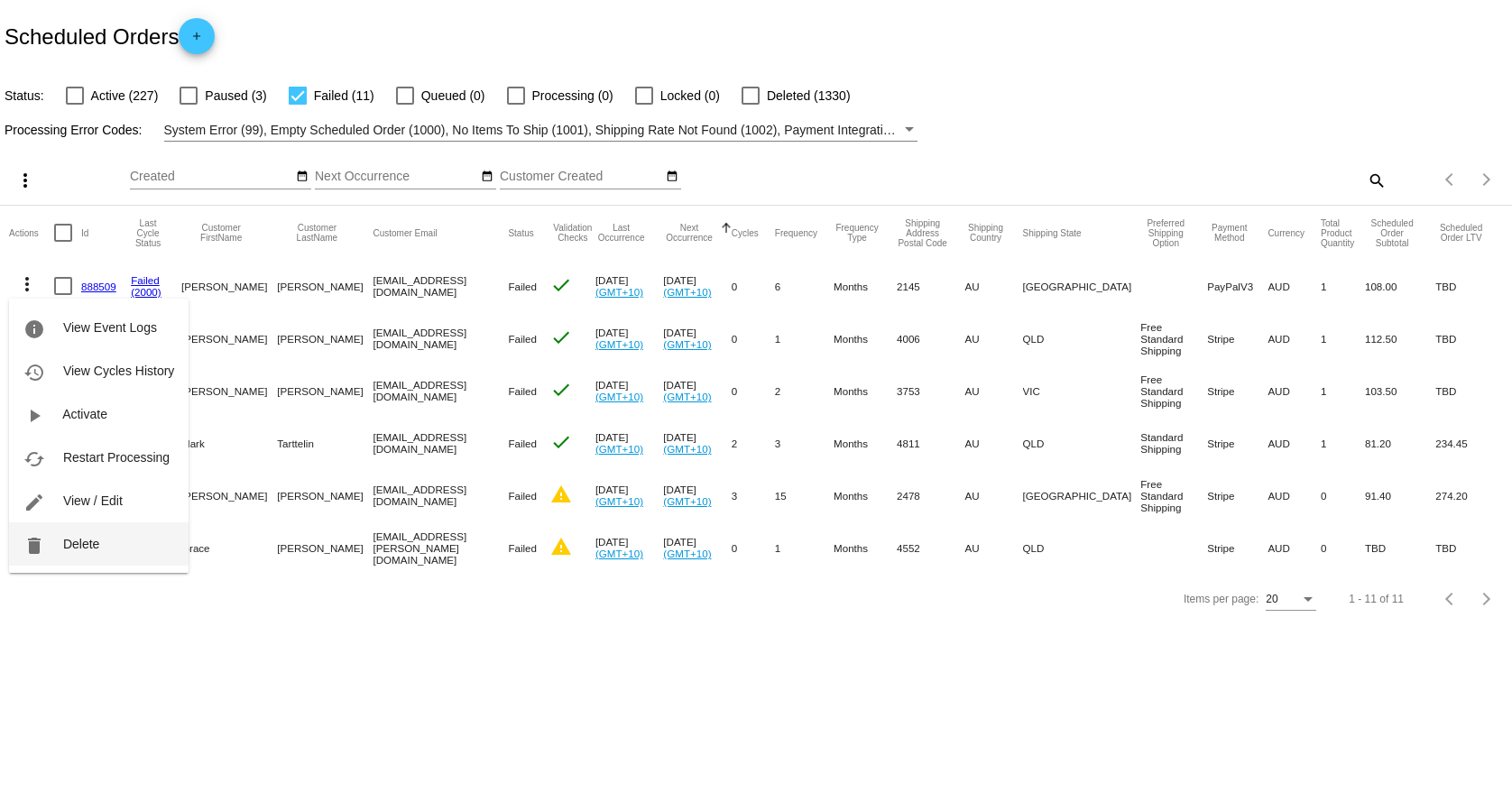
click at [116, 548] on button "delete Delete" at bounding box center [99, 544] width 180 height 43
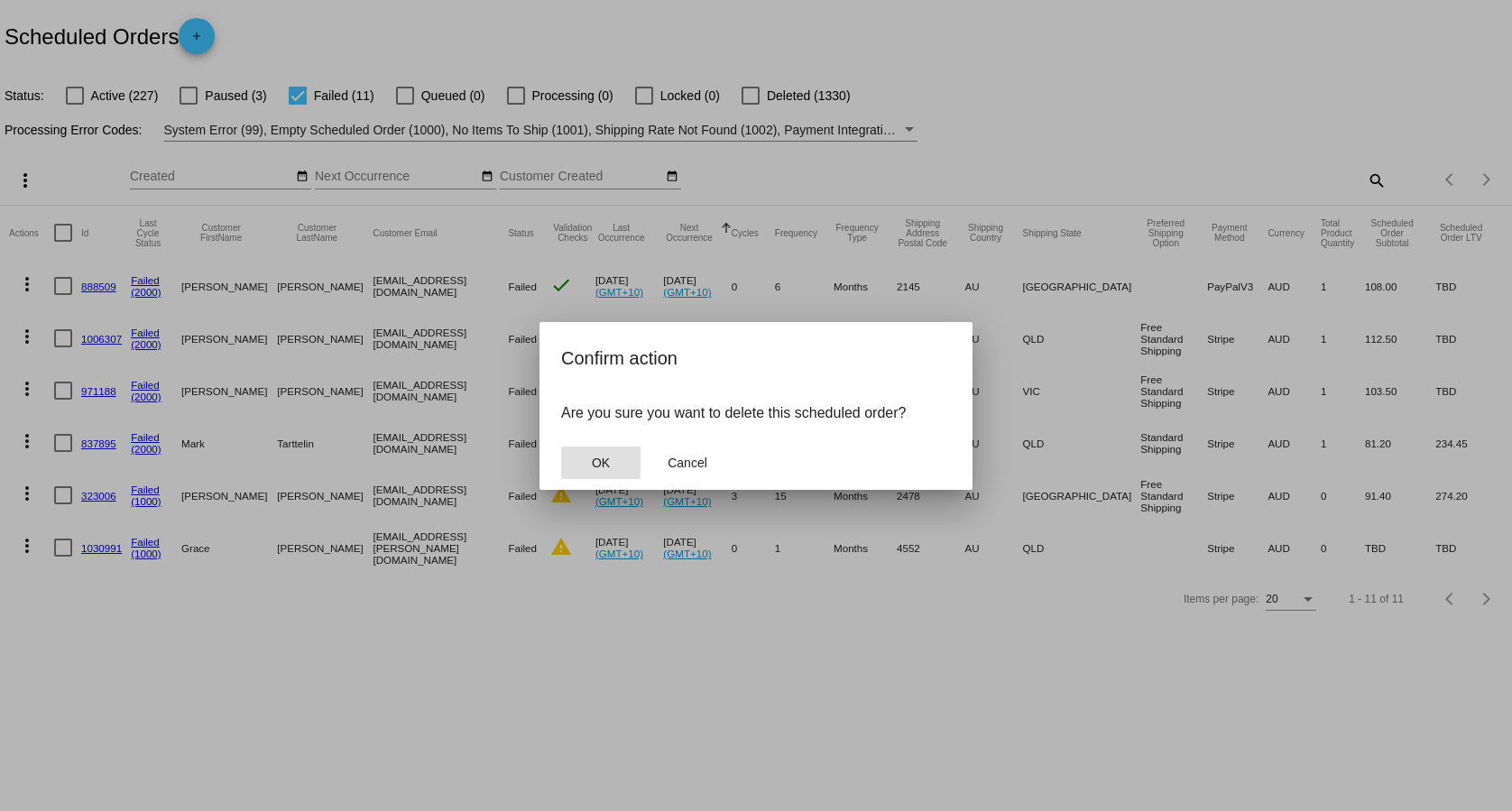
click at [624, 456] on button "OK" at bounding box center [600, 463] width 80 height 33
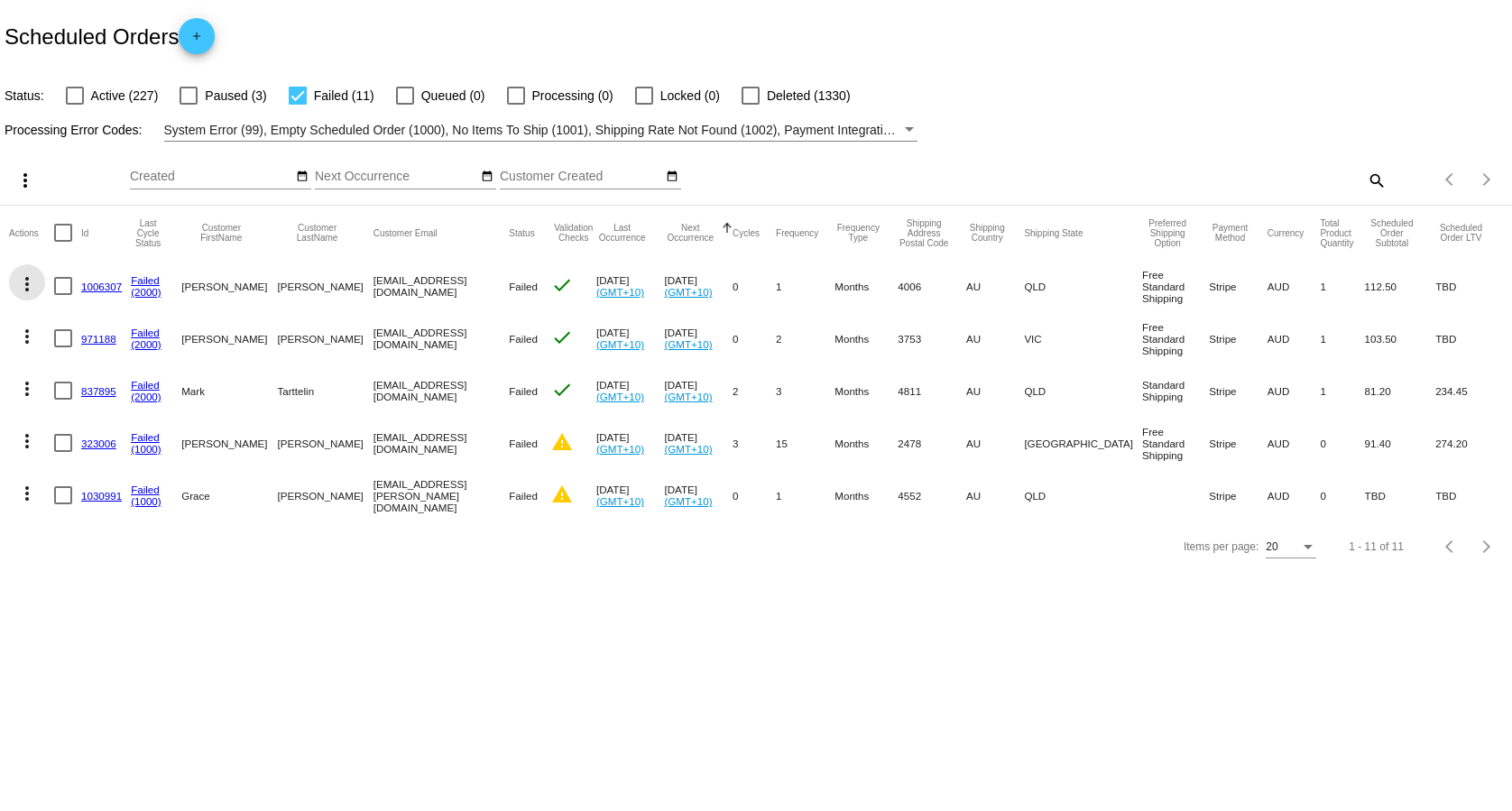
click at [35, 293] on mat-icon "more_vert" at bounding box center [26, 284] width 22 height 22
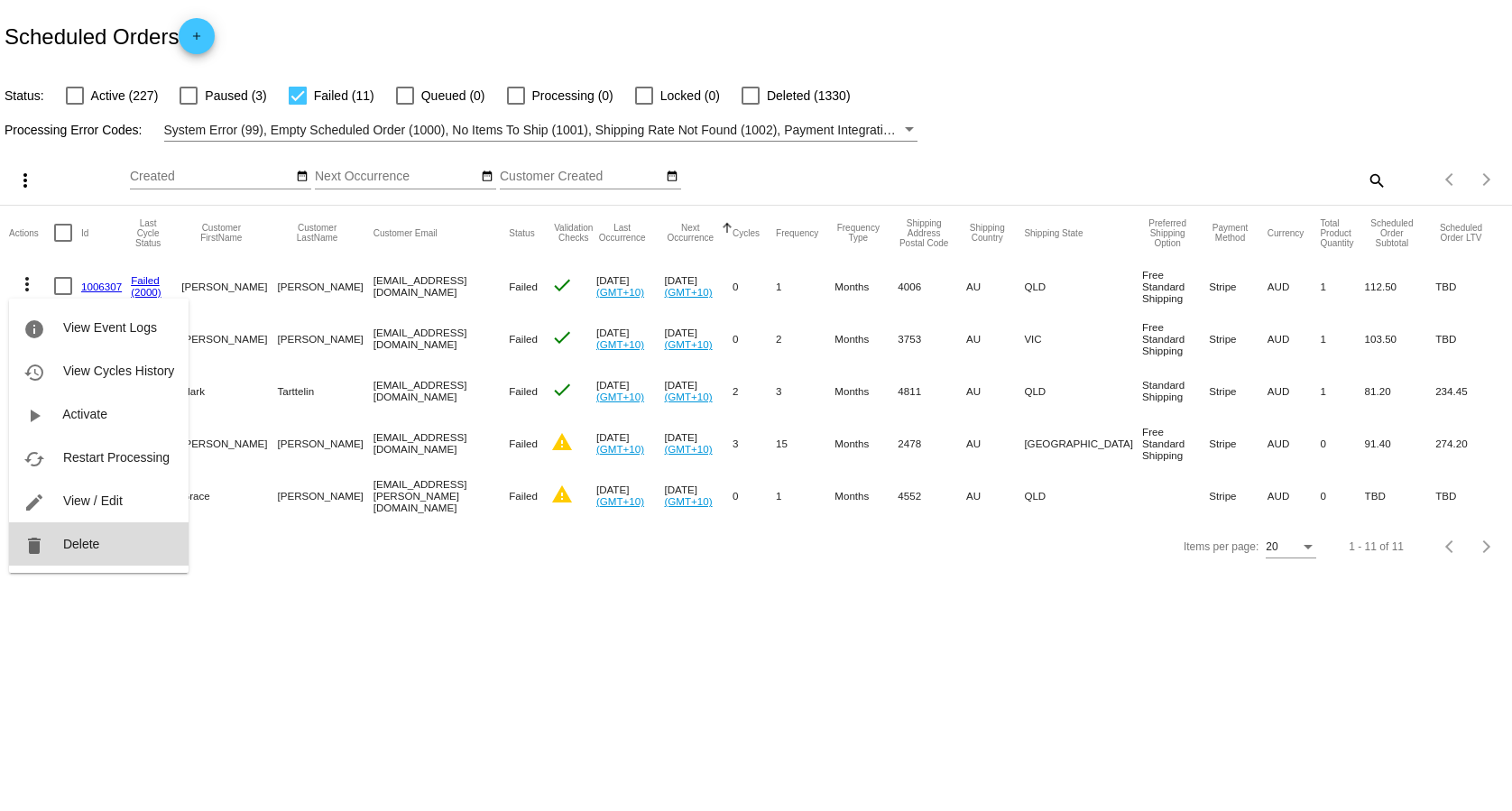
click at [112, 541] on button "delete Delete" at bounding box center [99, 544] width 180 height 43
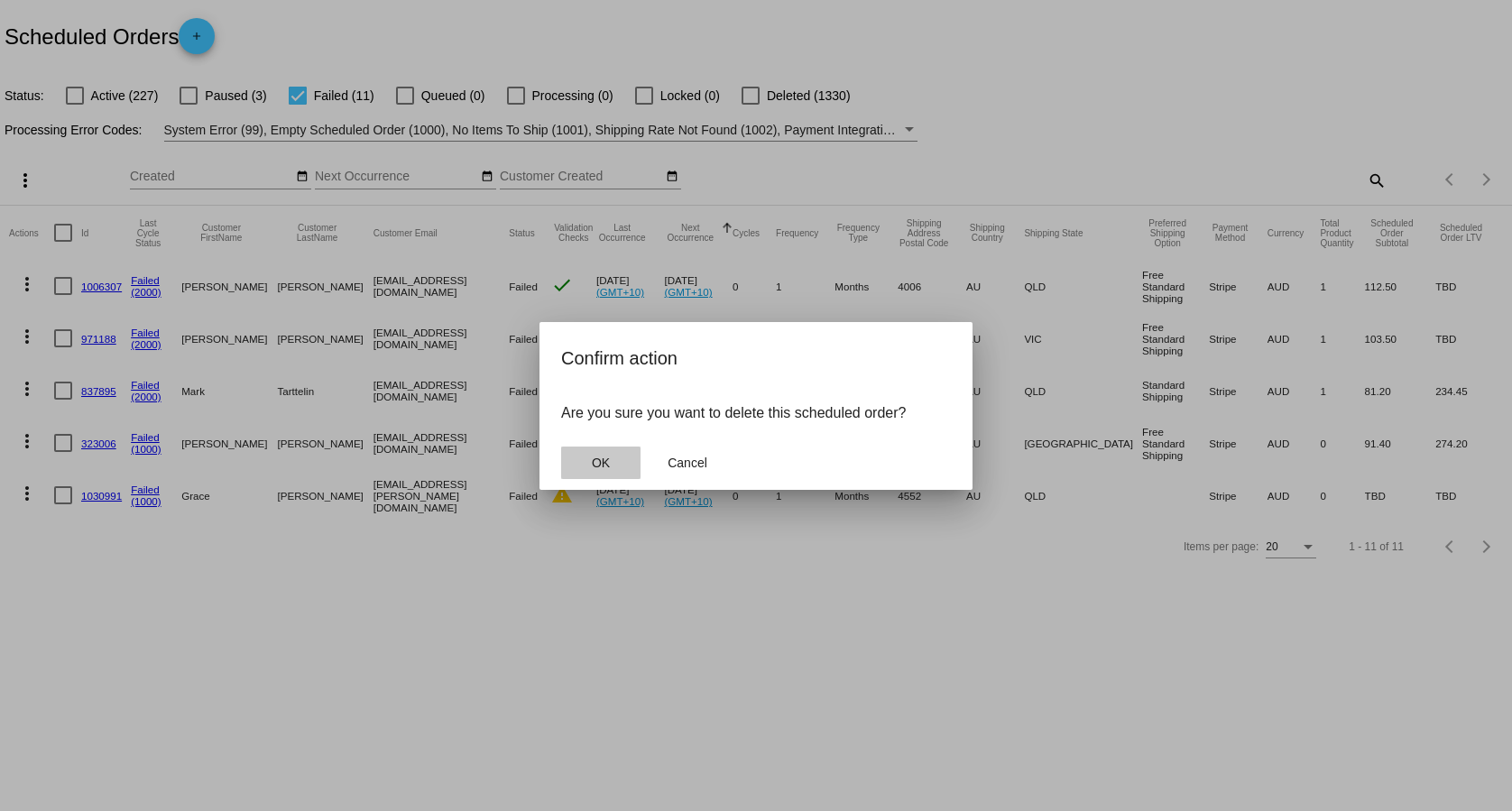
click at [569, 453] on button "OK" at bounding box center [600, 463] width 80 height 33
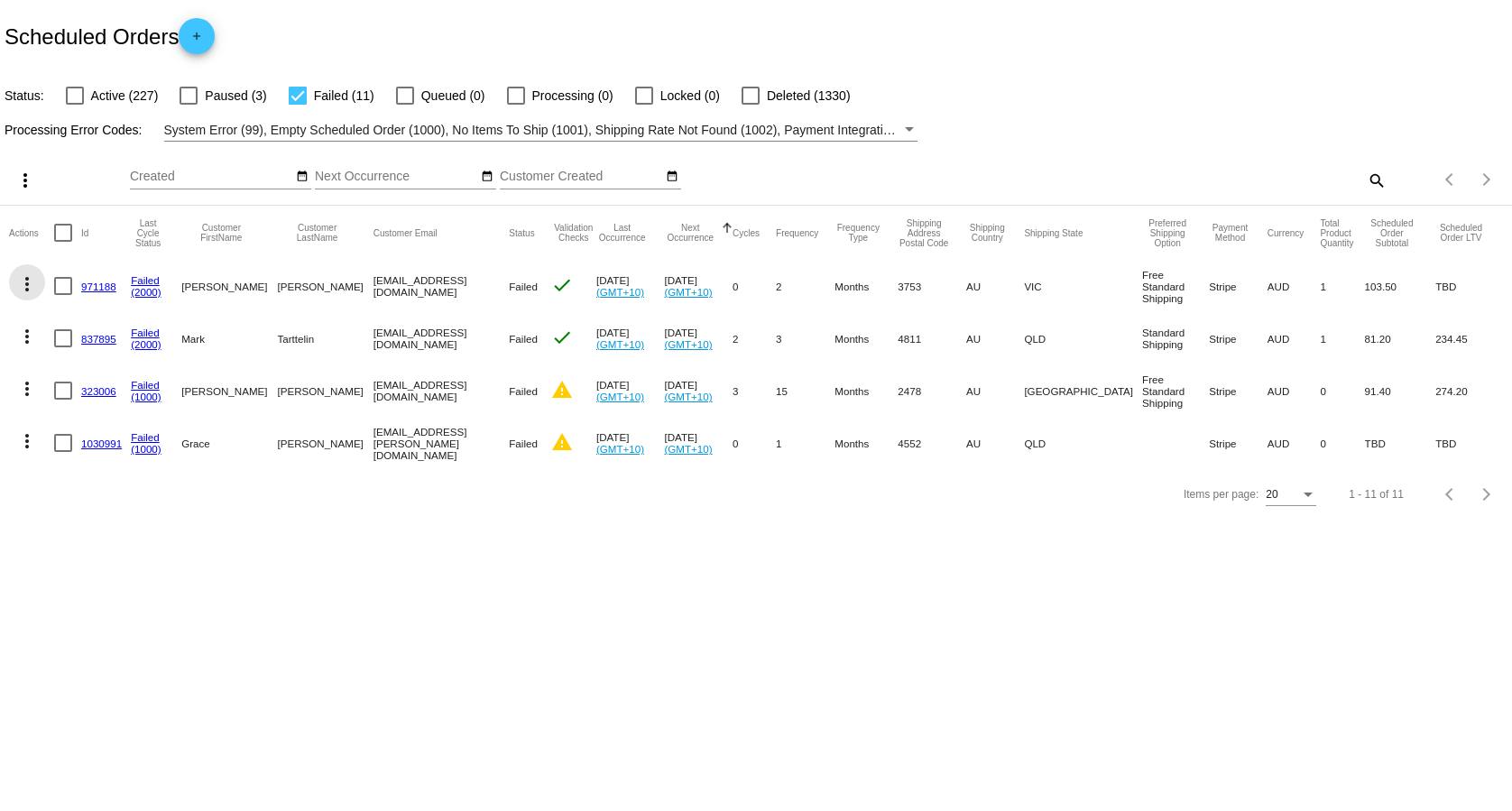
click at [29, 298] on button "more_vert" at bounding box center [27, 282] width 37 height 37
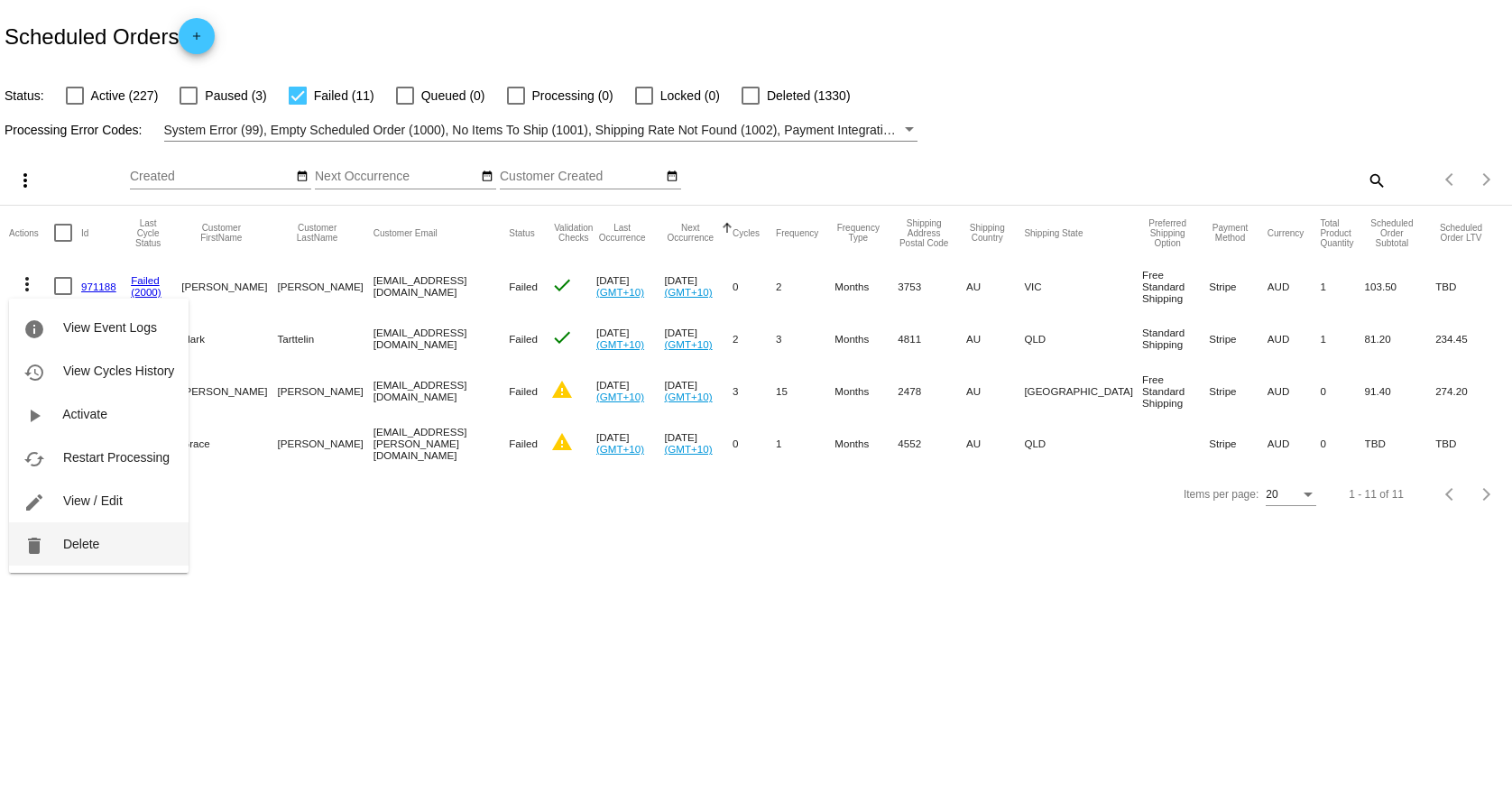
click at [119, 550] on button "delete Delete" at bounding box center [99, 544] width 180 height 43
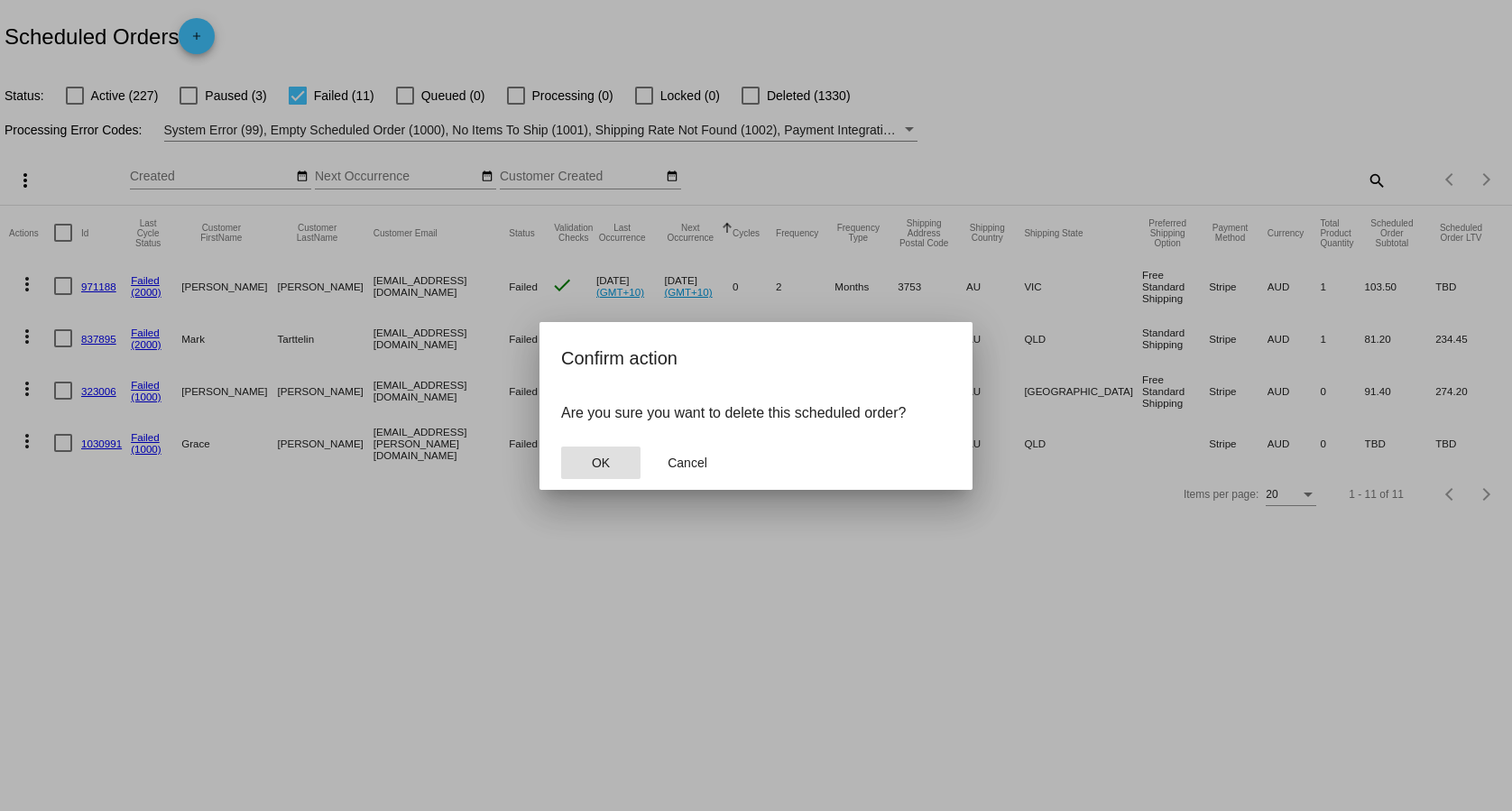
click at [611, 470] on button "OK" at bounding box center [600, 463] width 80 height 33
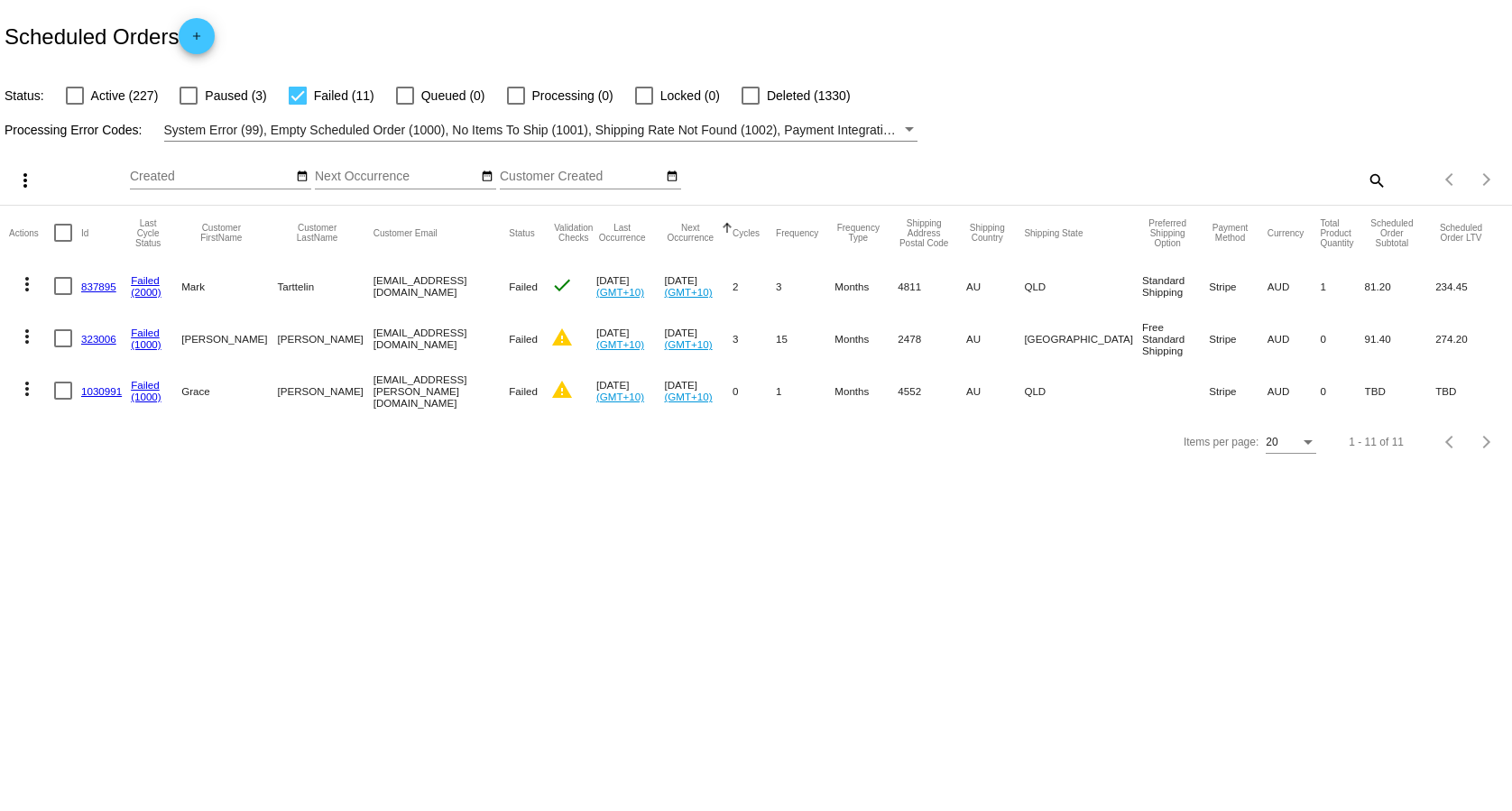
click at [34, 291] on mat-icon "more_vert" at bounding box center [26, 284] width 22 height 22
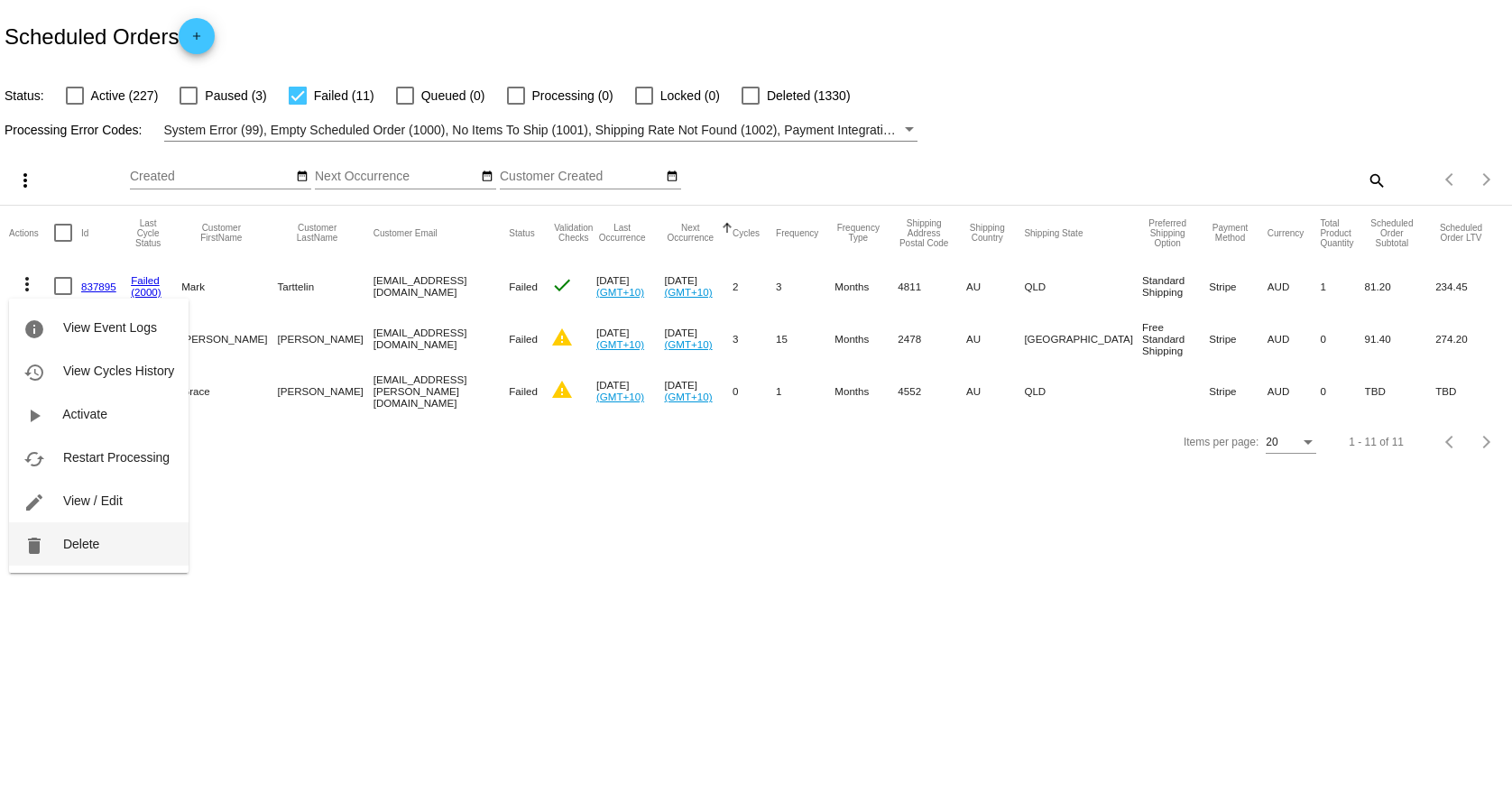
click at [98, 540] on span "Delete" at bounding box center [81, 543] width 37 height 14
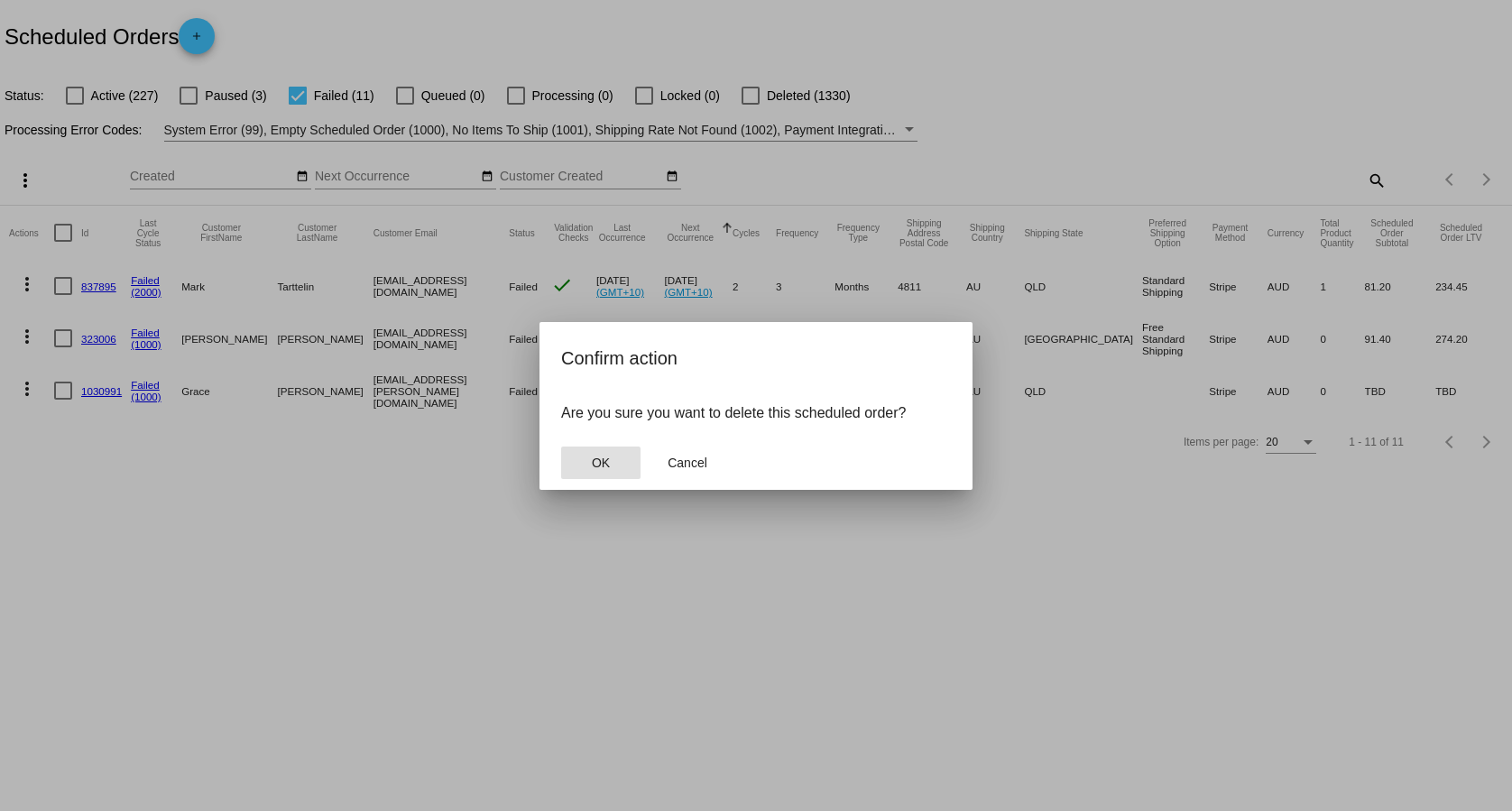
click at [587, 472] on button "OK" at bounding box center [600, 463] width 80 height 33
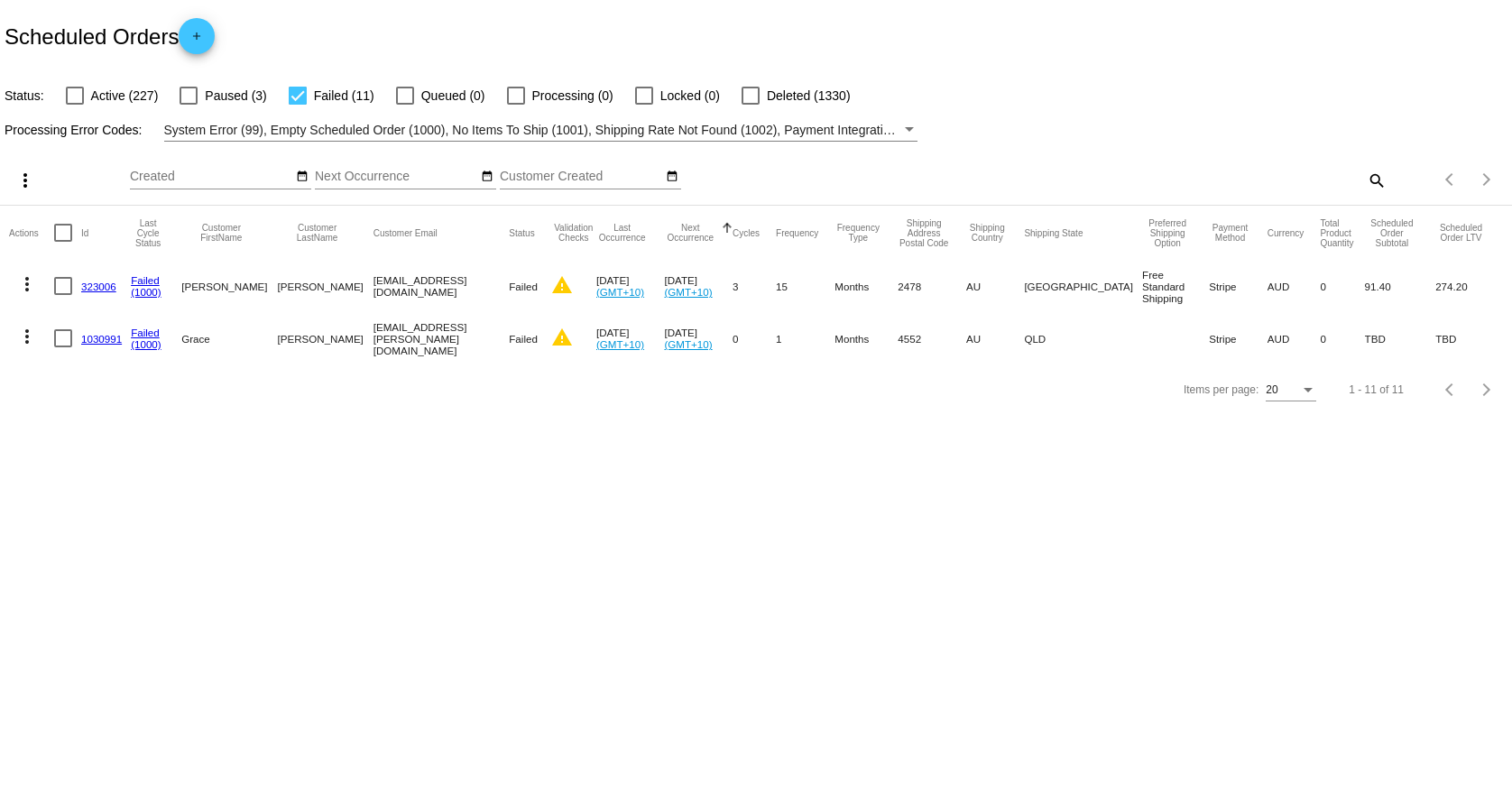
click at [31, 333] on mat-icon "more_vert" at bounding box center [26, 336] width 22 height 22
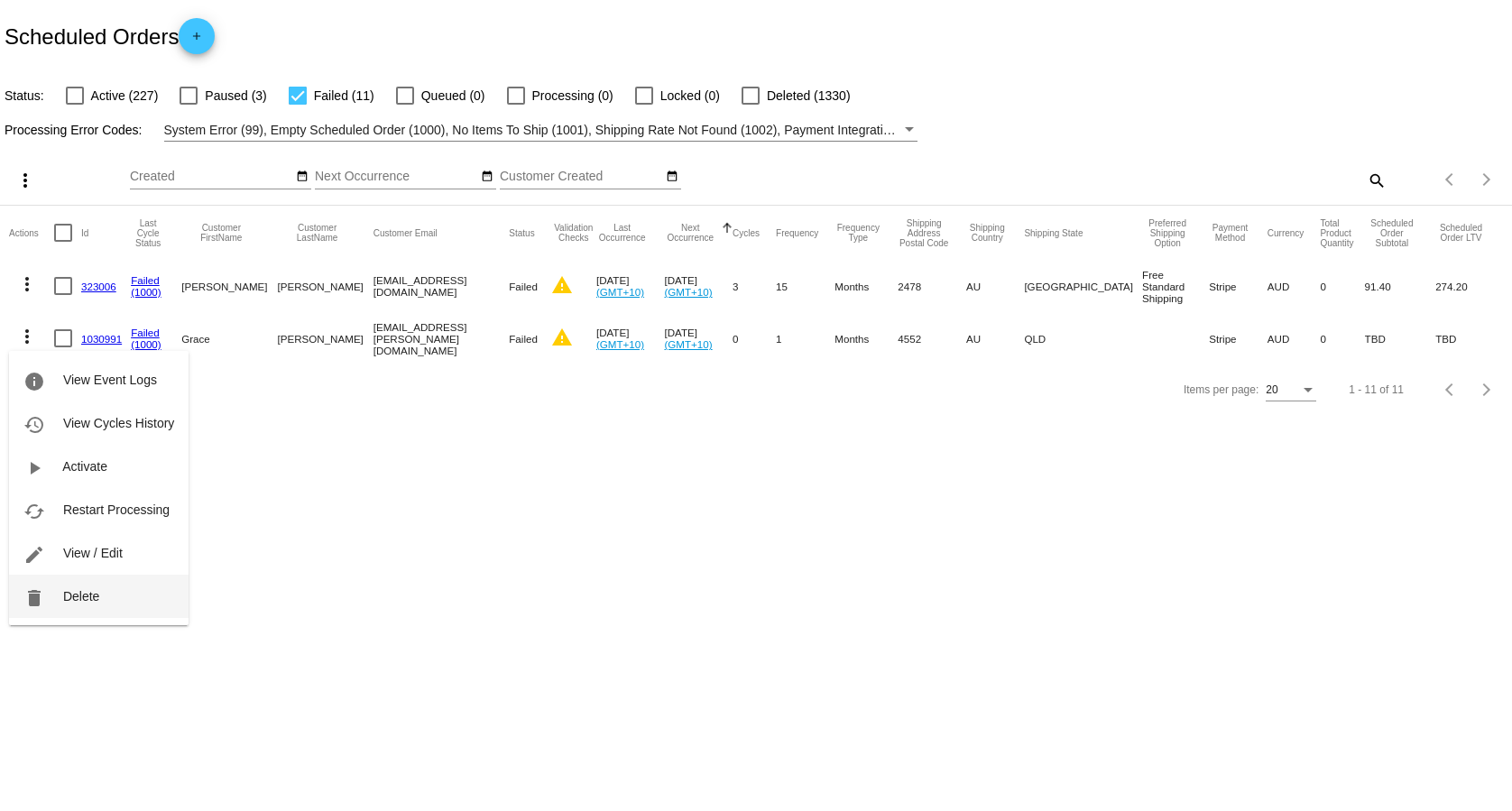
click at [148, 598] on button "delete Delete" at bounding box center [99, 596] width 180 height 43
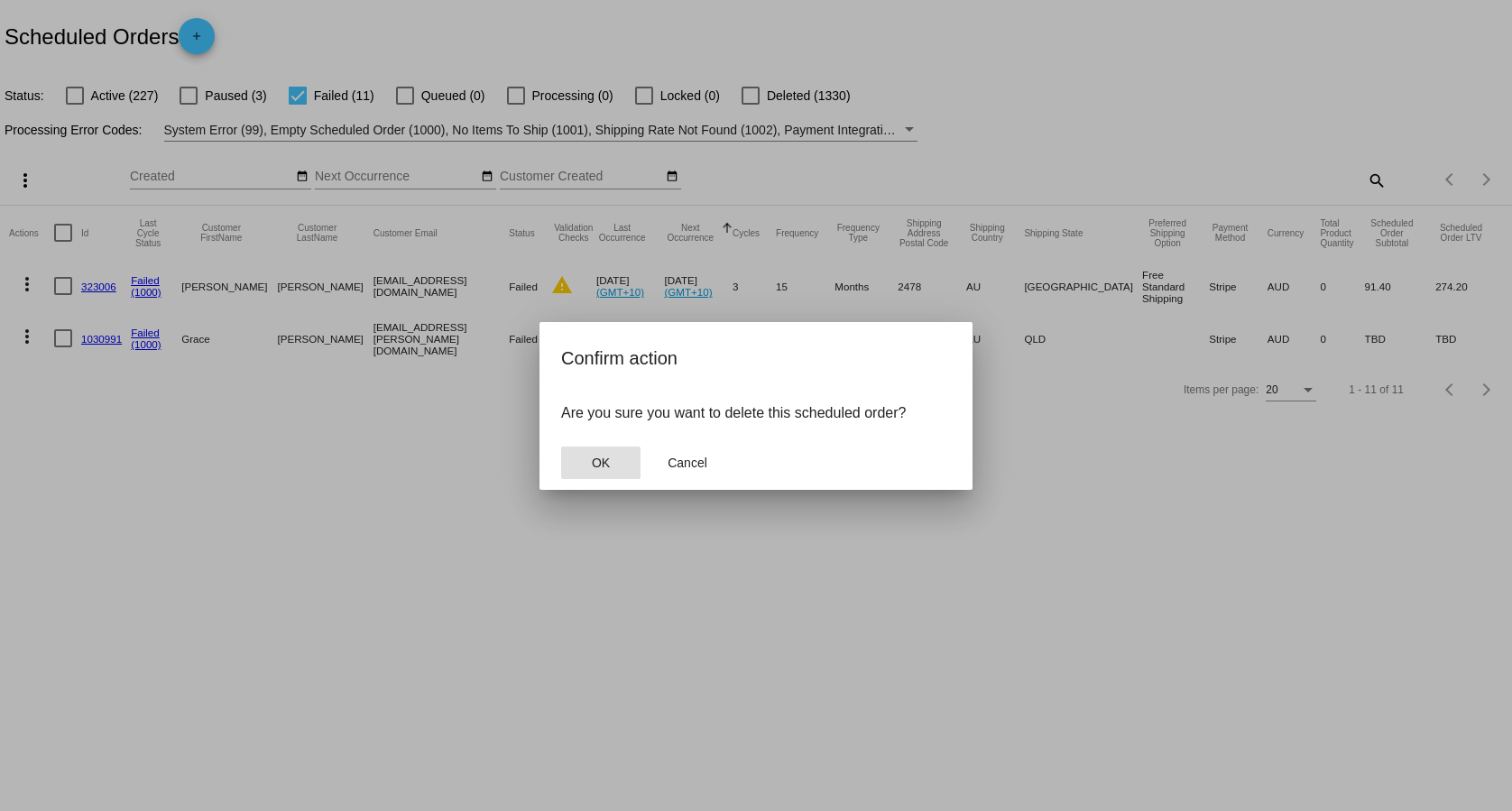
click at [591, 464] on button "OK" at bounding box center [600, 463] width 80 height 33
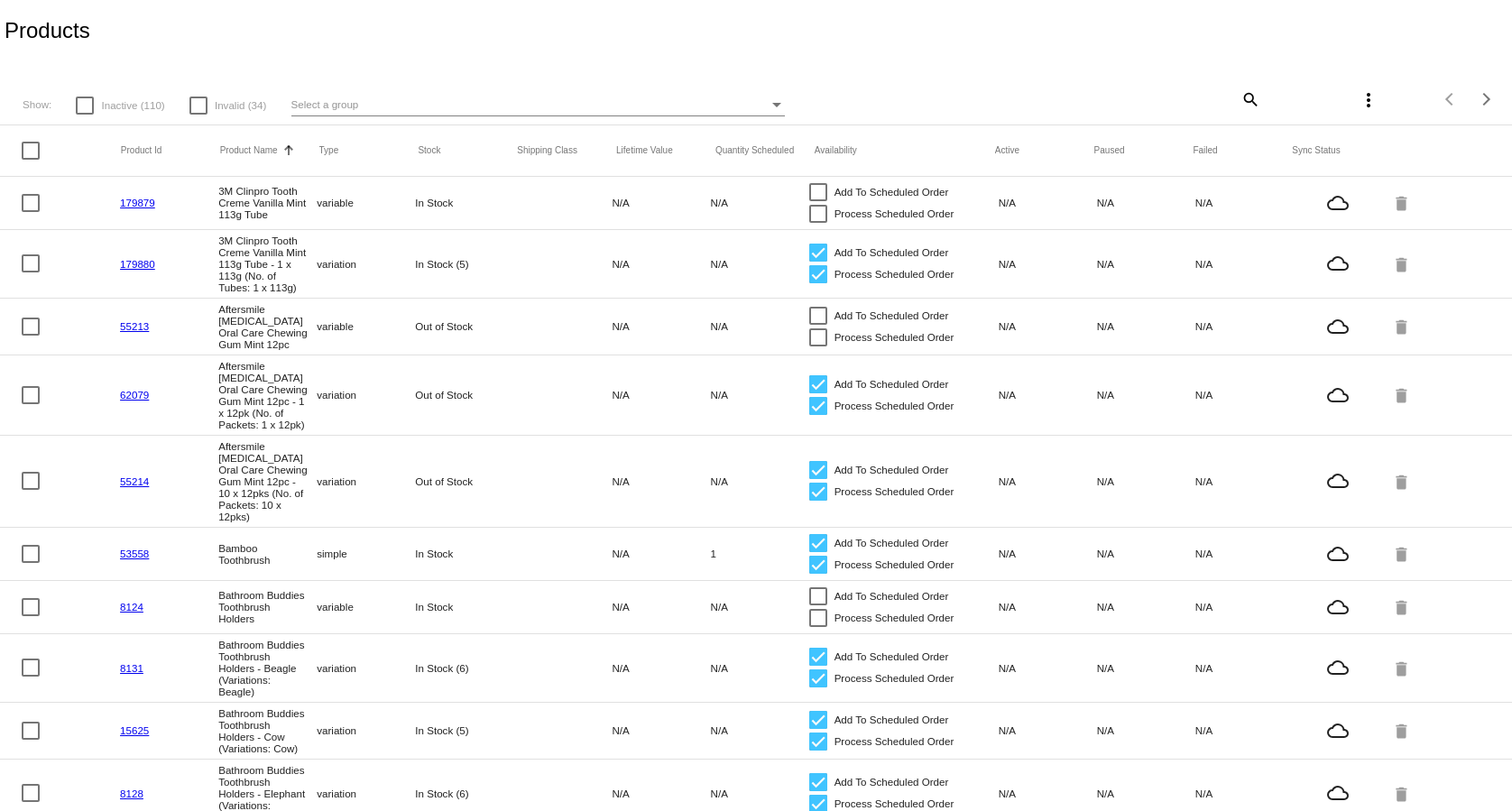
click at [1248, 95] on mat-icon "search" at bounding box center [1249, 99] width 22 height 28
click at [1058, 97] on input "Search" at bounding box center [1135, 96] width 251 height 14
type input "vanilla"
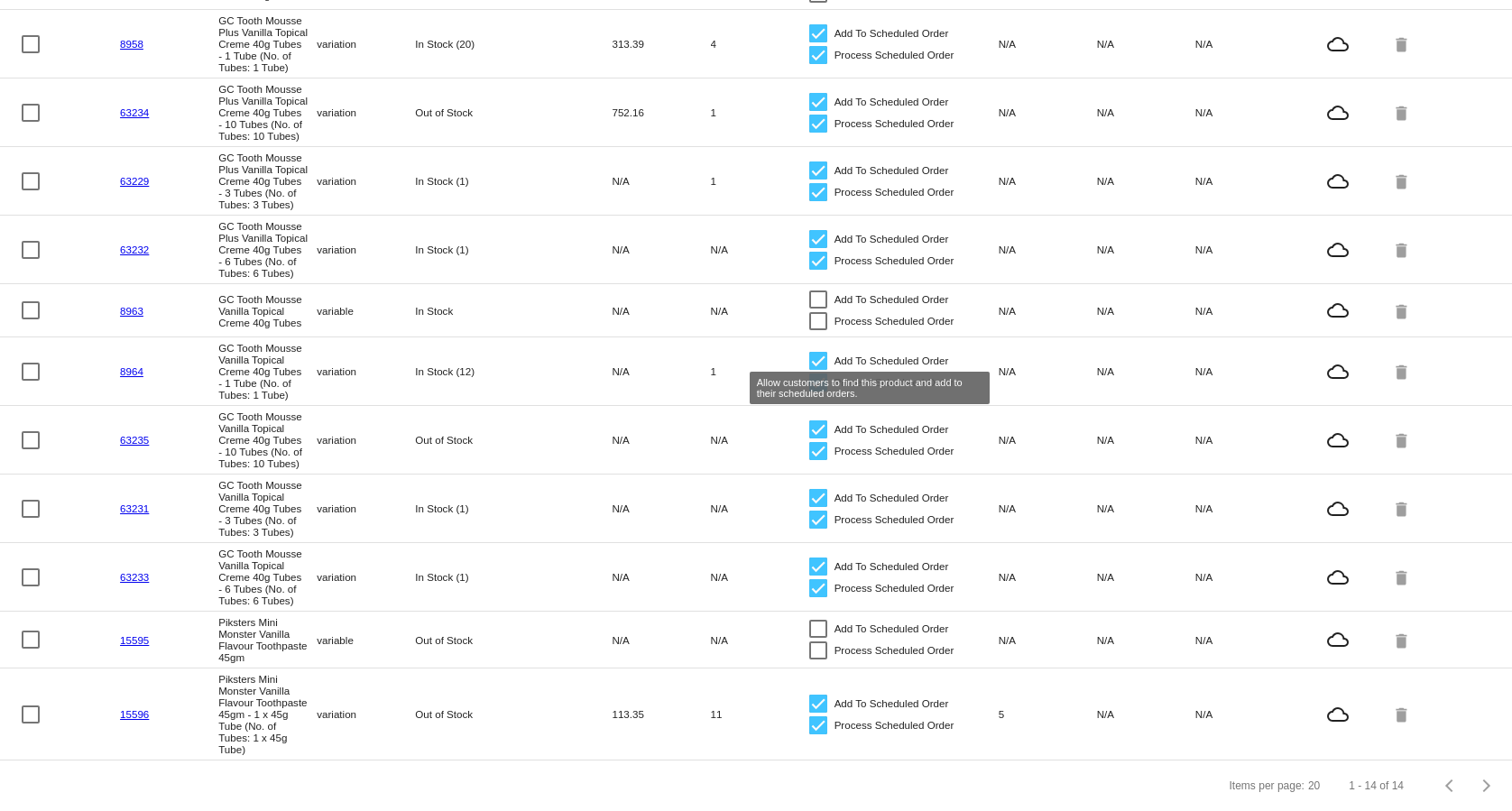
scroll to position [466, 0]
click at [809, 620] on div at bounding box center [818, 628] width 18 height 18
click at [817, 638] on input "Add To Scheduled Order" at bounding box center [817, 638] width 1 height 1
checkbox input "true"
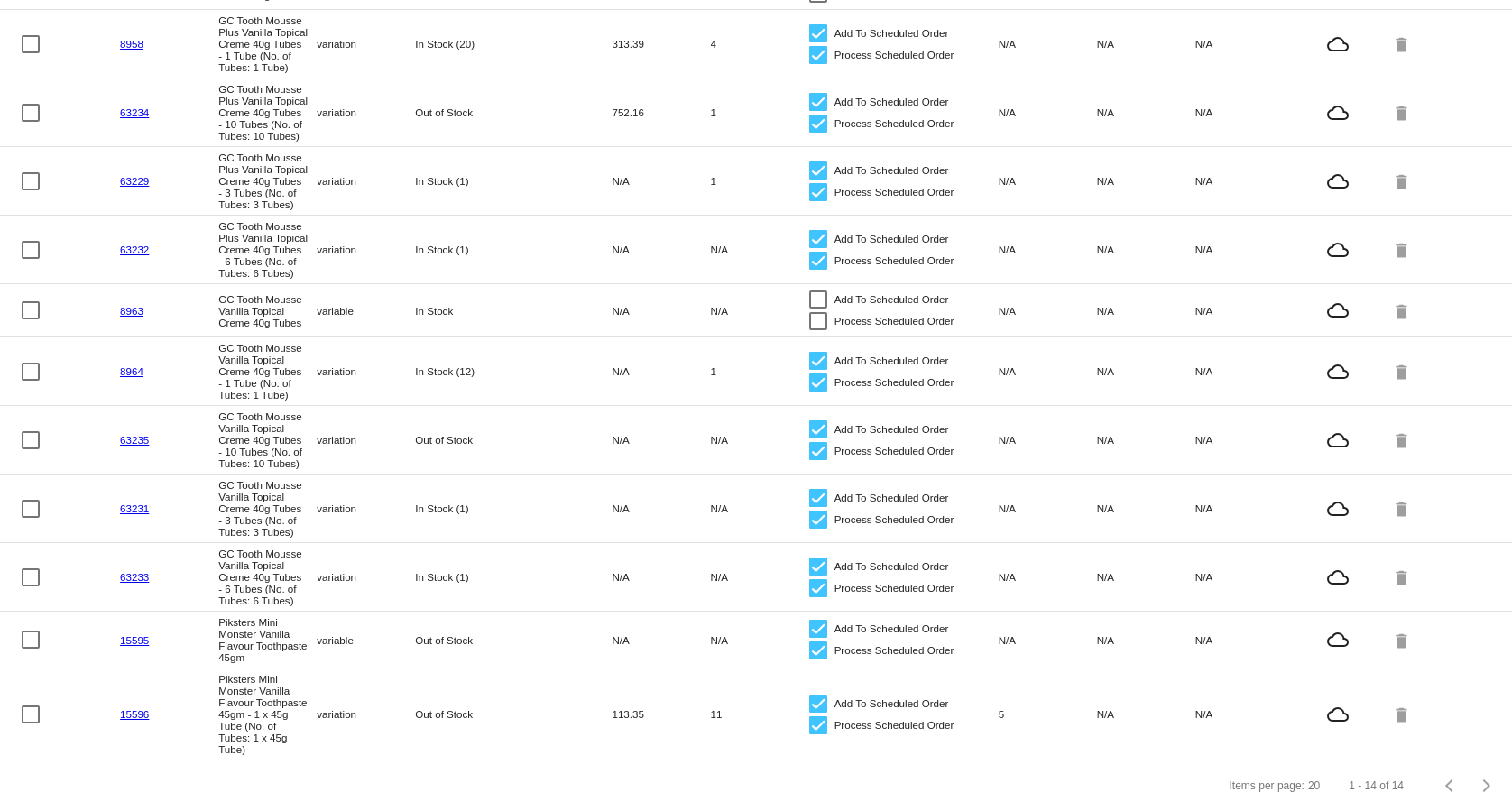
click at [426, 629] on mat-cell "Out of Stock" at bounding box center [464, 640] width 98 height 21
click at [427, 629] on mat-cell "Out of Stock" at bounding box center [464, 640] width 98 height 21
click at [428, 629] on mat-cell "Out of Stock" at bounding box center [464, 640] width 98 height 21
click at [133, 629] on mat-cell "15595" at bounding box center [169, 640] width 98 height 21
click at [136, 634] on link "15595" at bounding box center [134, 640] width 29 height 12
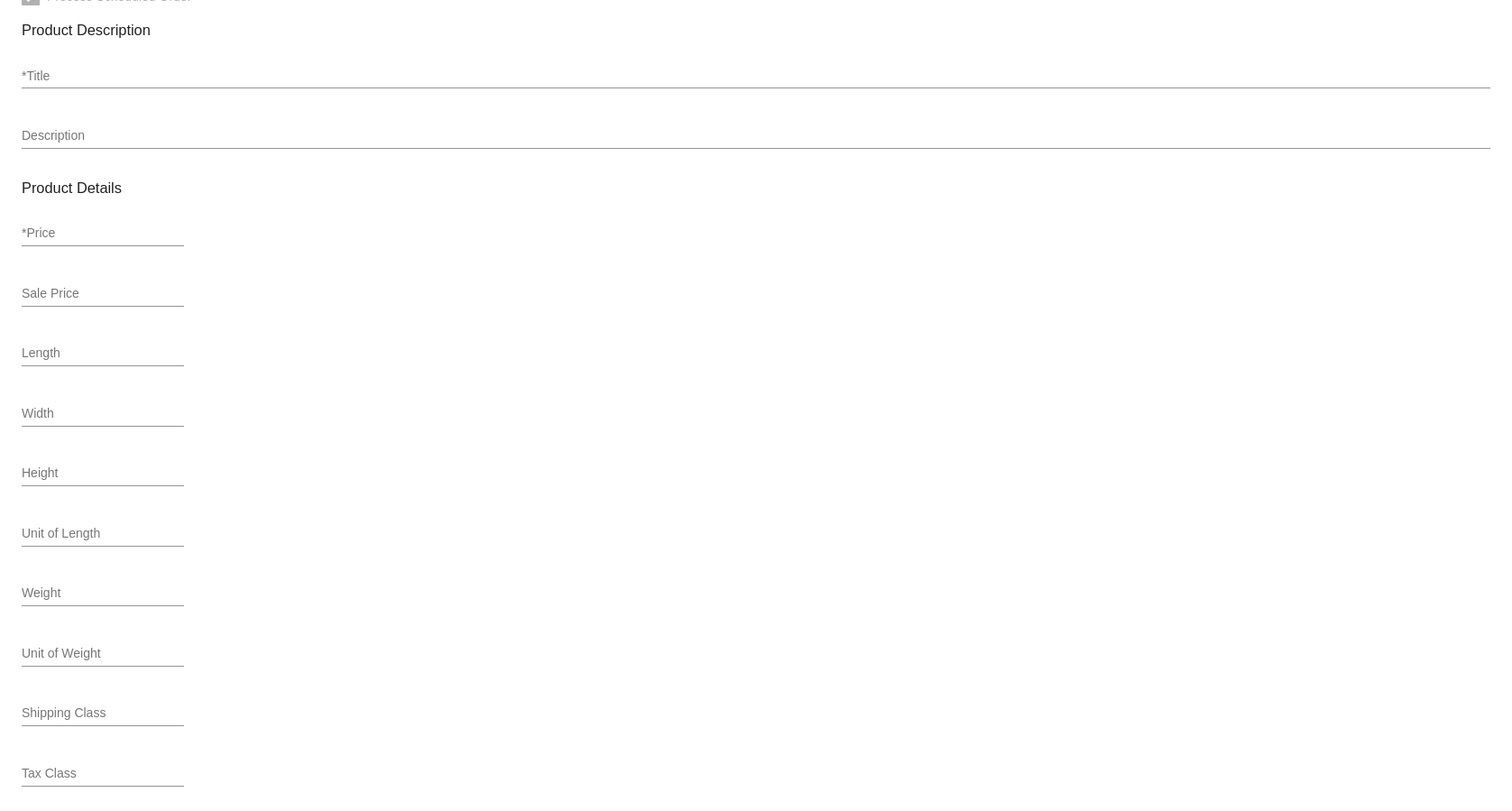
scroll to position [466, 0]
type input "variable"
type input "15595"
type input "TP-PIKMM-V-45"
type input "Piksters Mini Monster Vanilla Flavour Toothpaste 45gm"
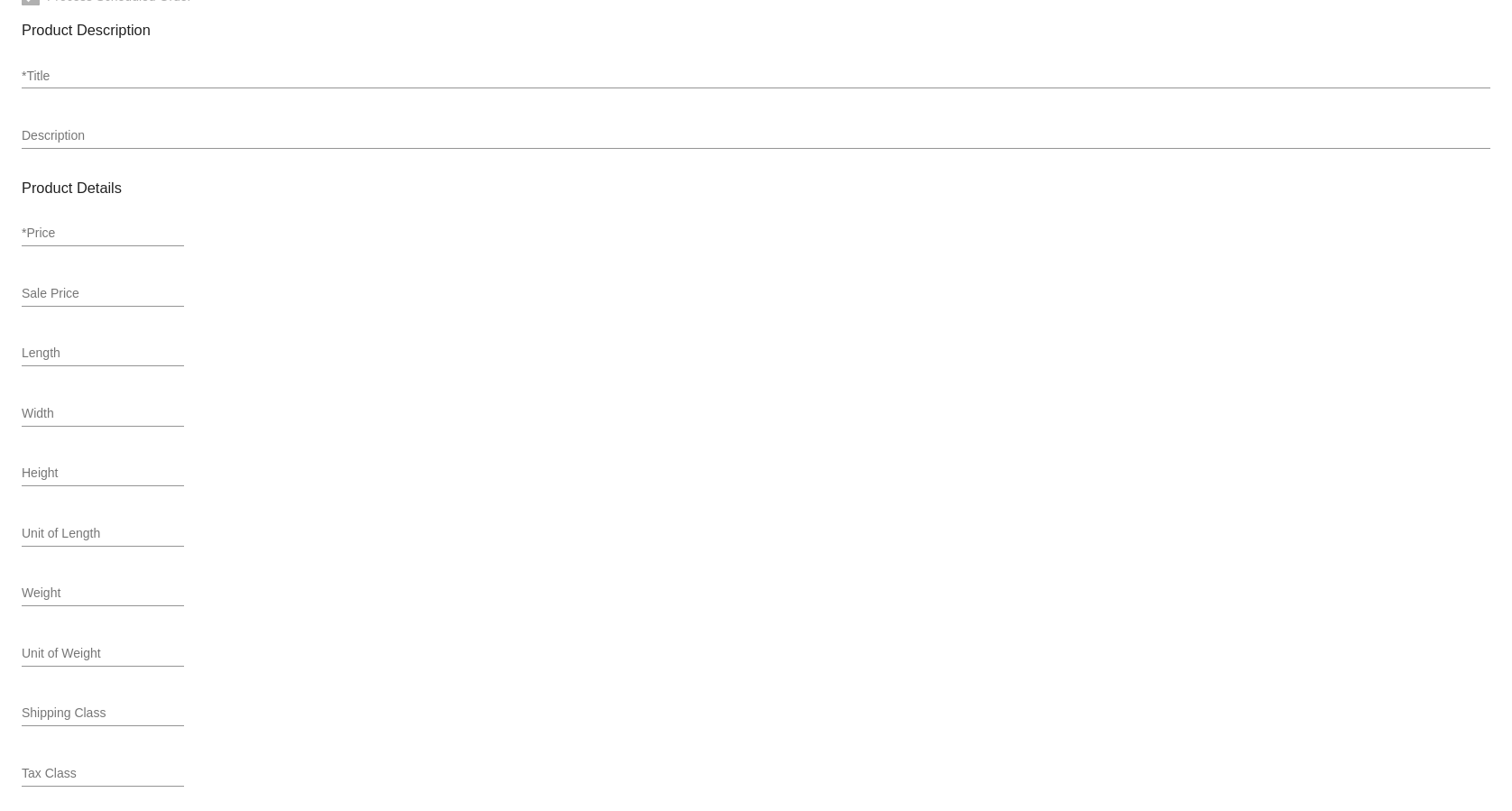
type input "0"
type input "Out of Stock"
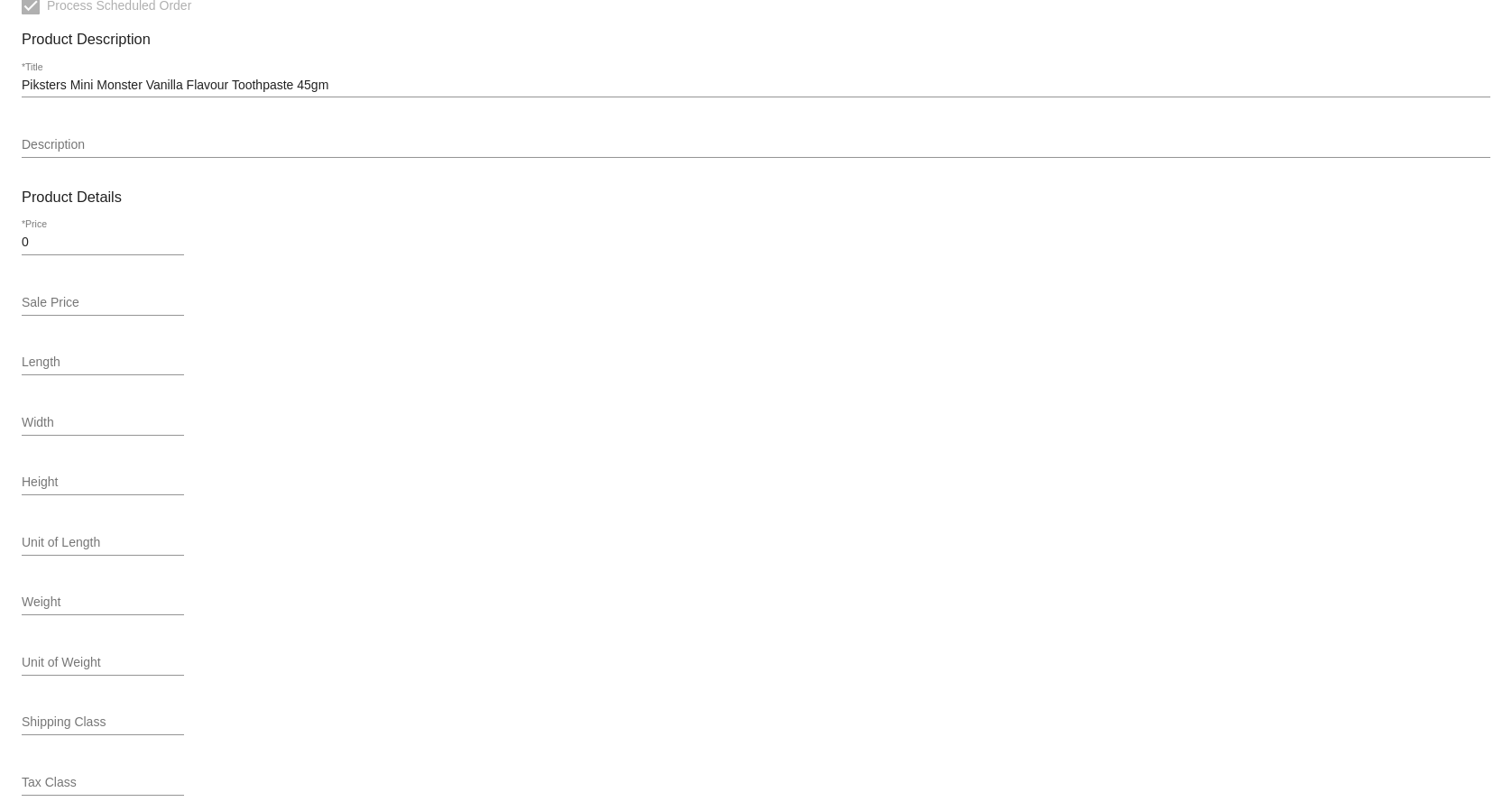
scroll to position [600, 0]
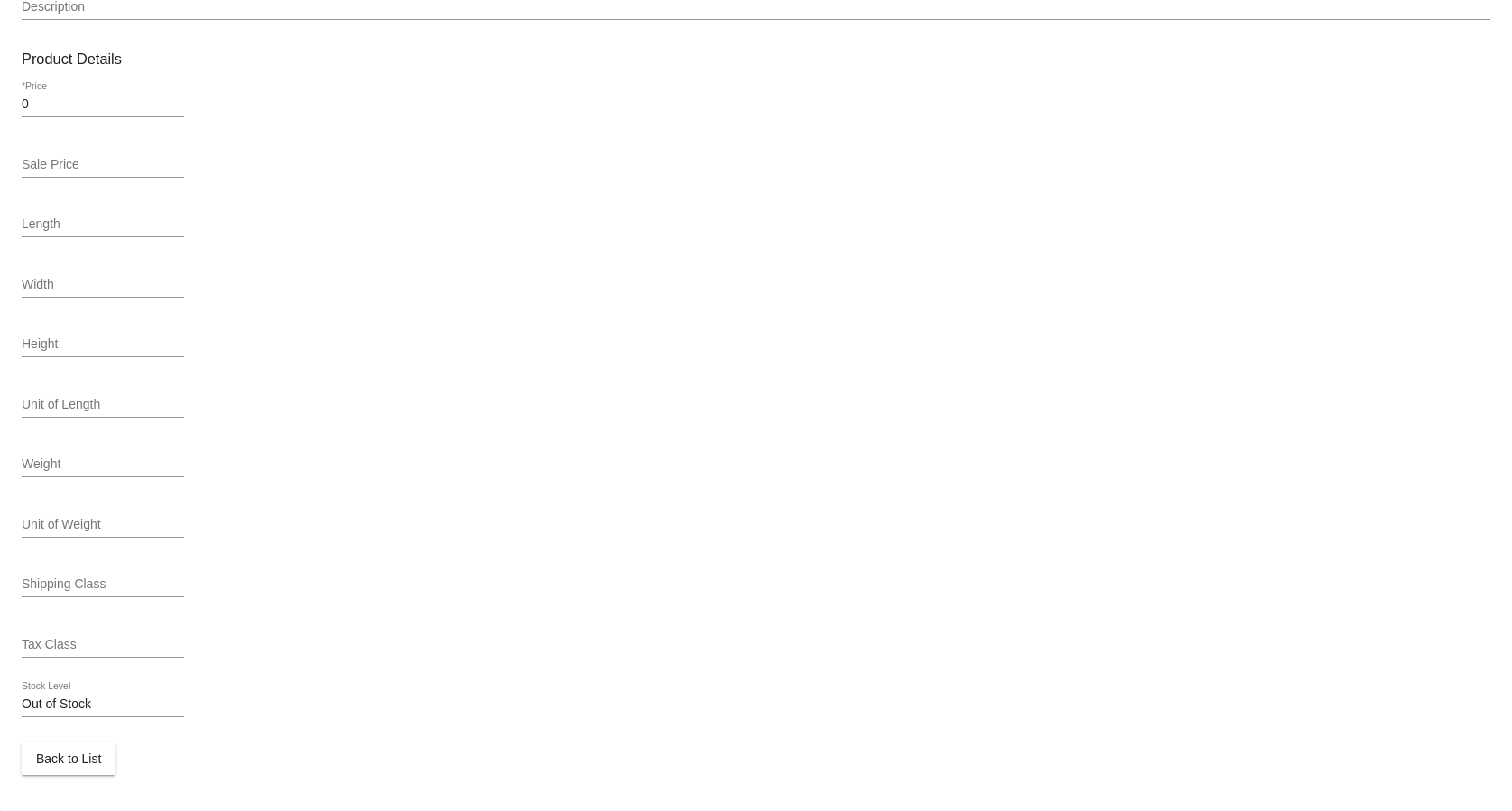
click at [119, 708] on input "Out of Stock" at bounding box center [102, 703] width 162 height 14
